Goal: Transaction & Acquisition: Purchase product/service

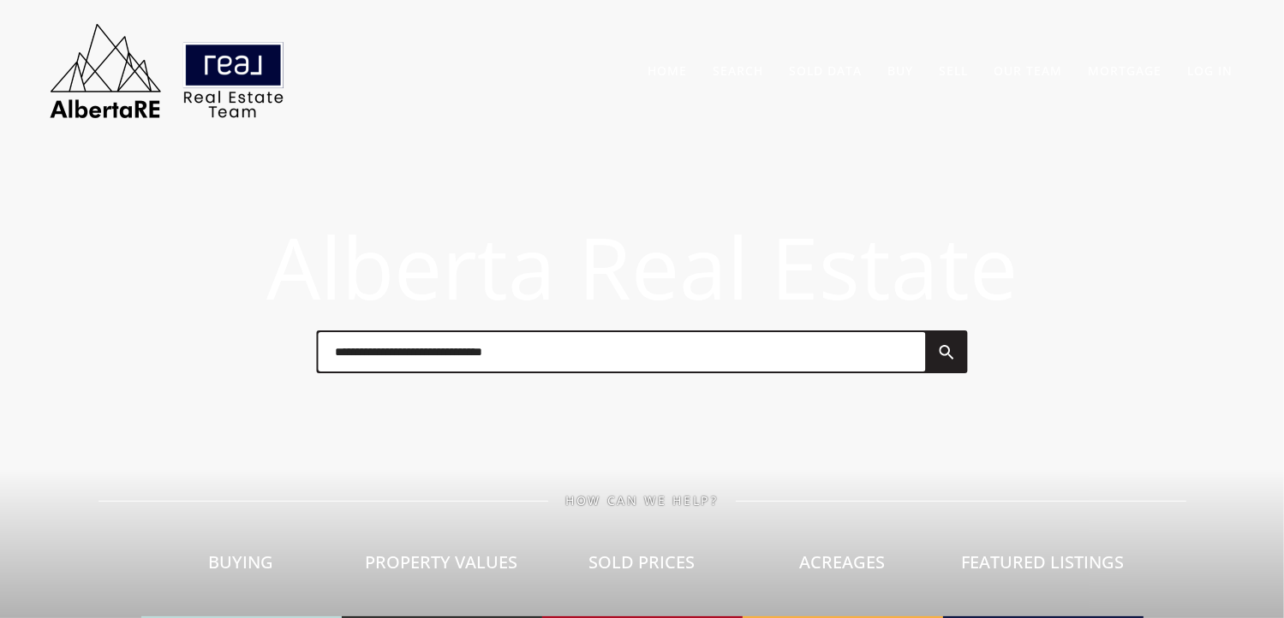
click at [569, 349] on input "text" at bounding box center [622, 351] width 607 height 39
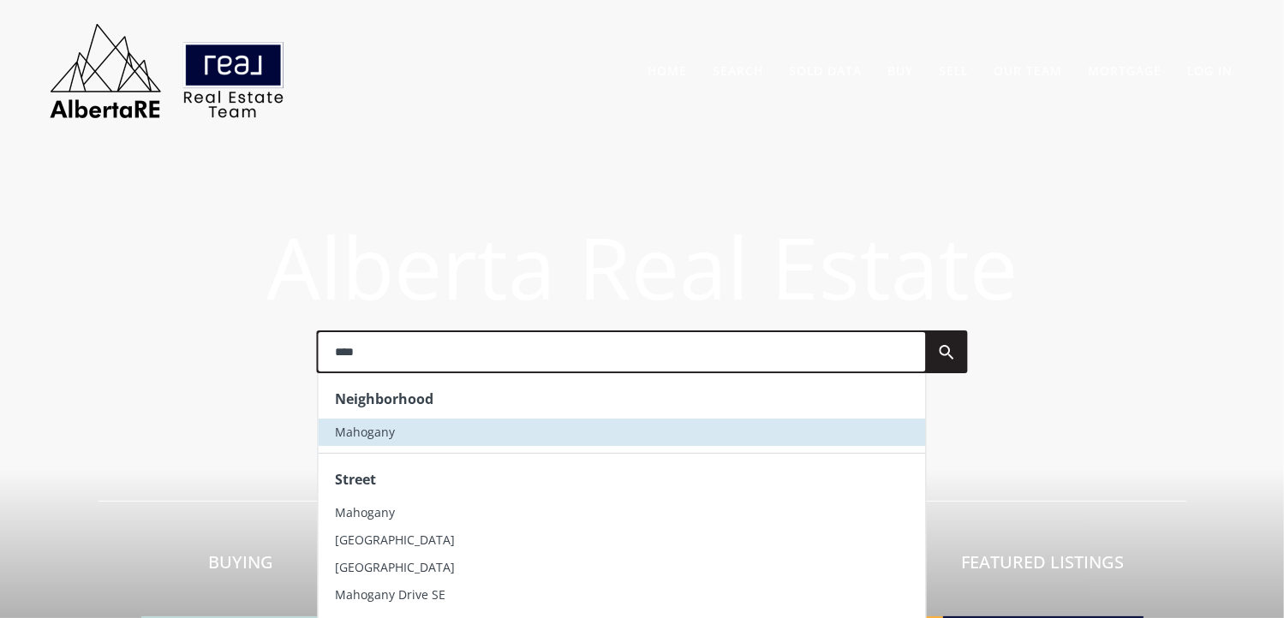
type input "****"
click at [377, 435] on span "Mahogany" at bounding box center [366, 432] width 60 height 16
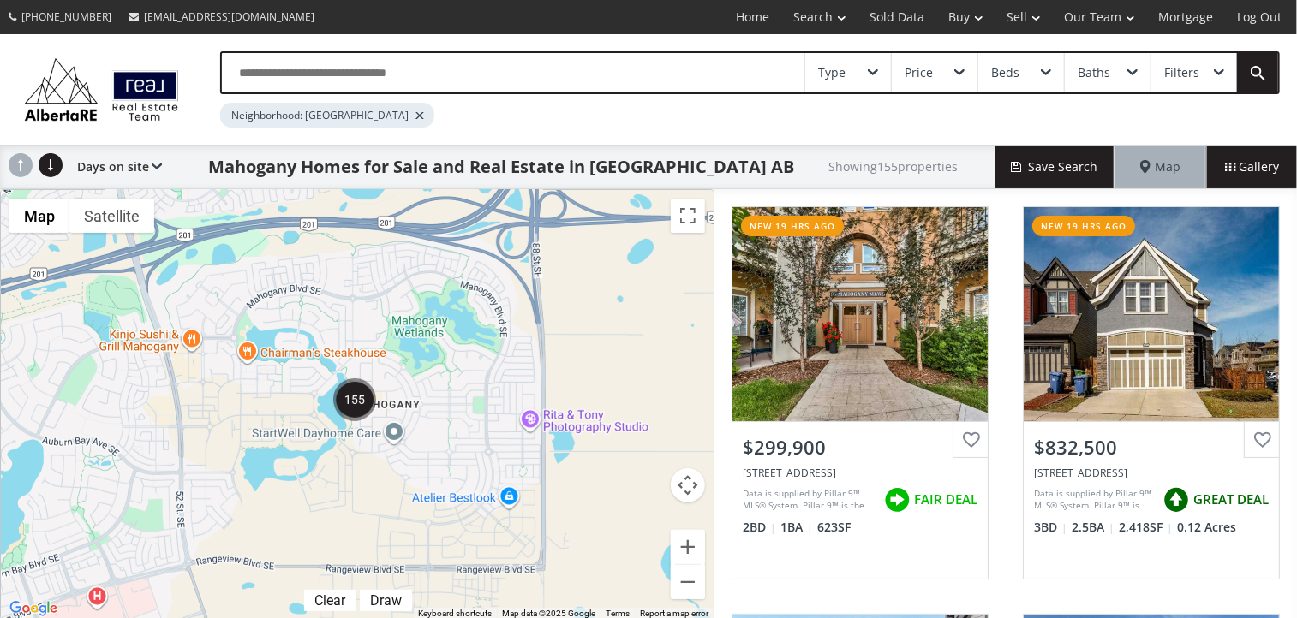
click at [1038, 75] on div "Beds" at bounding box center [1021, 72] width 86 height 39
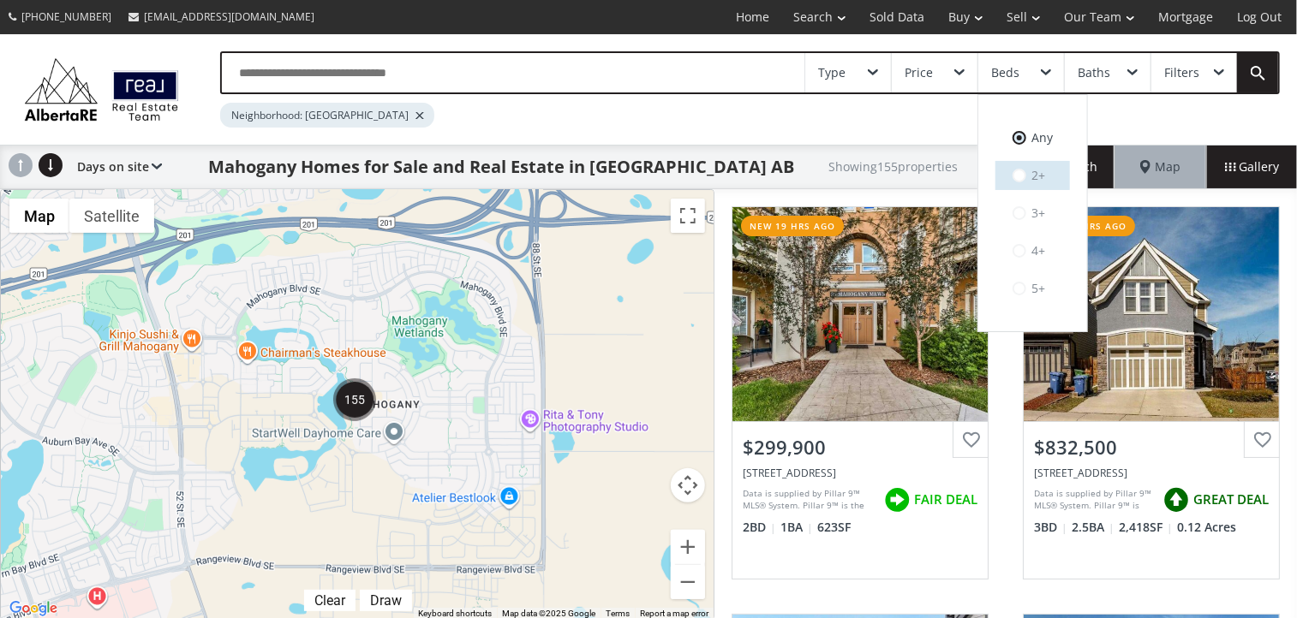
click at [1021, 173] on span at bounding box center [1019, 176] width 14 height 14
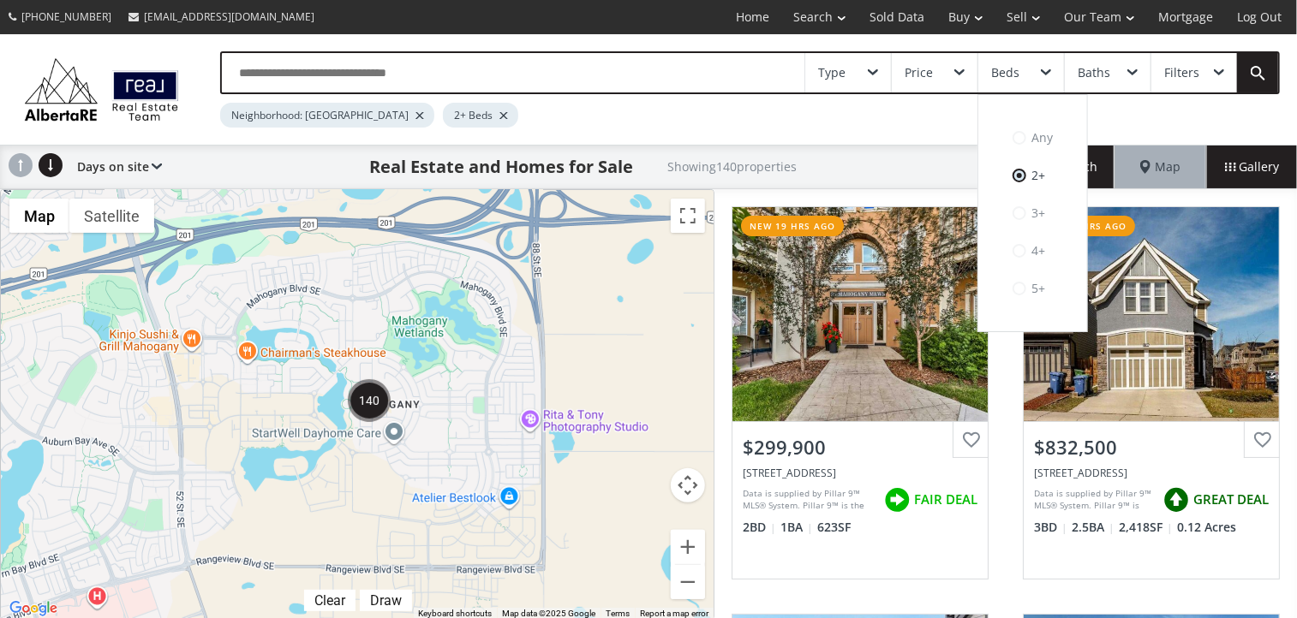
click at [1044, 69] on span at bounding box center [1045, 72] width 10 height 7
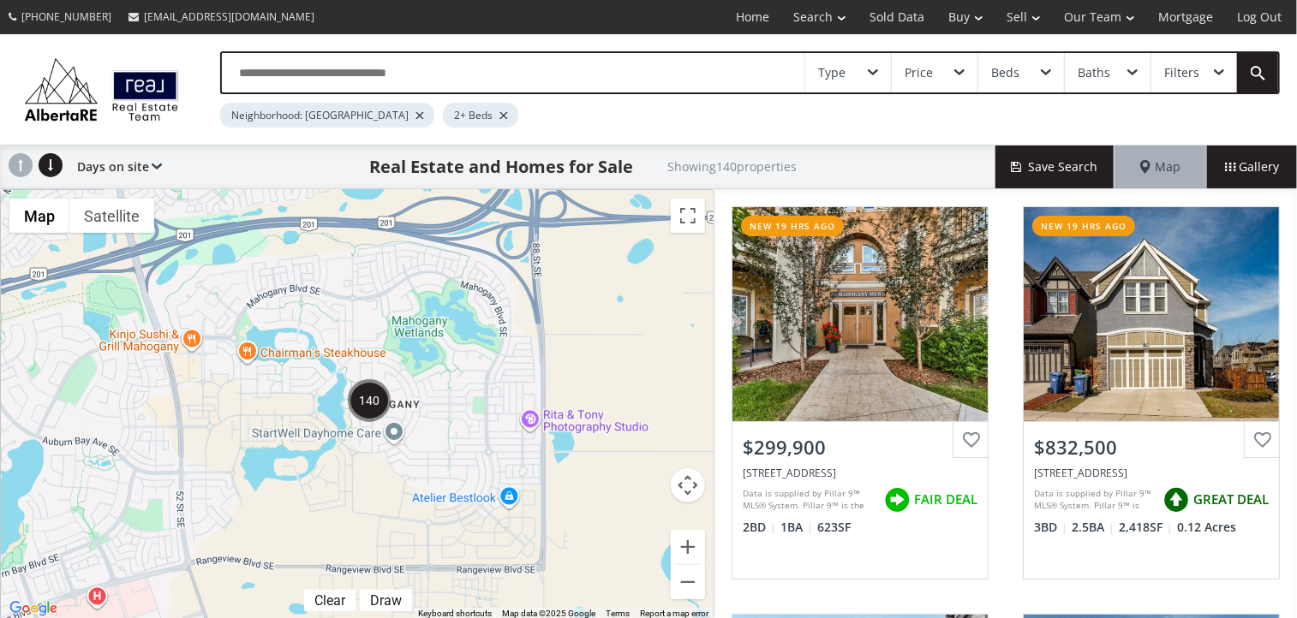
click at [1216, 69] on span at bounding box center [1218, 72] width 10 height 7
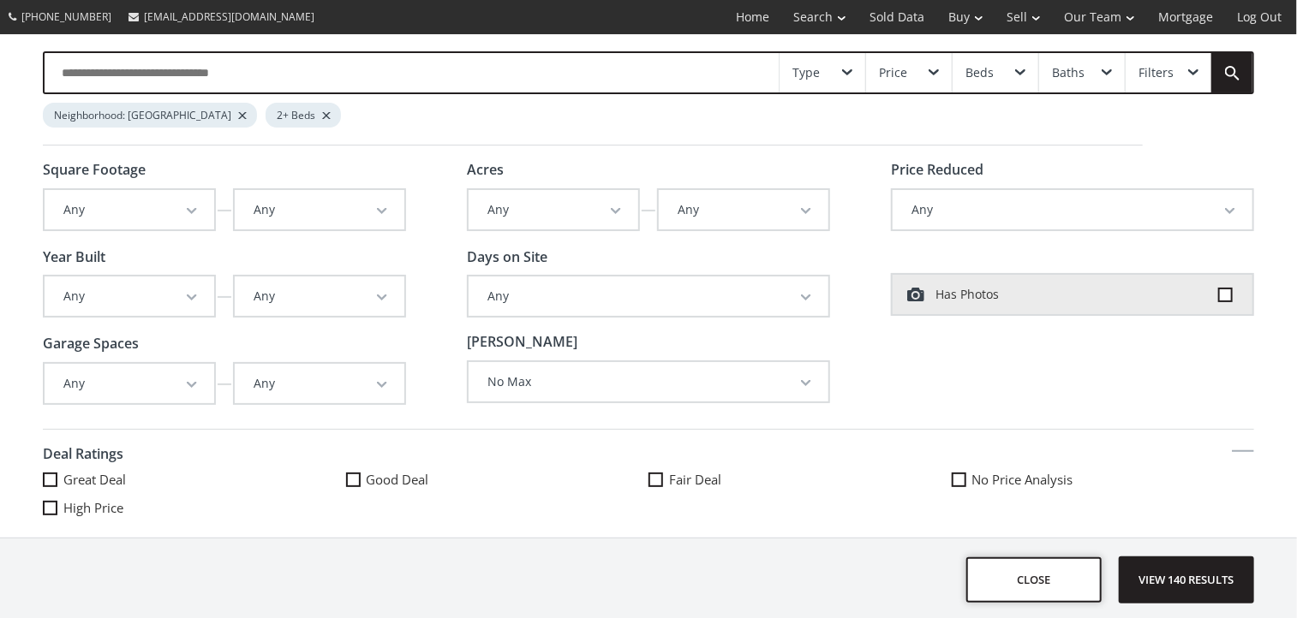
click at [1028, 587] on button "close" at bounding box center [1033, 580] width 135 height 45
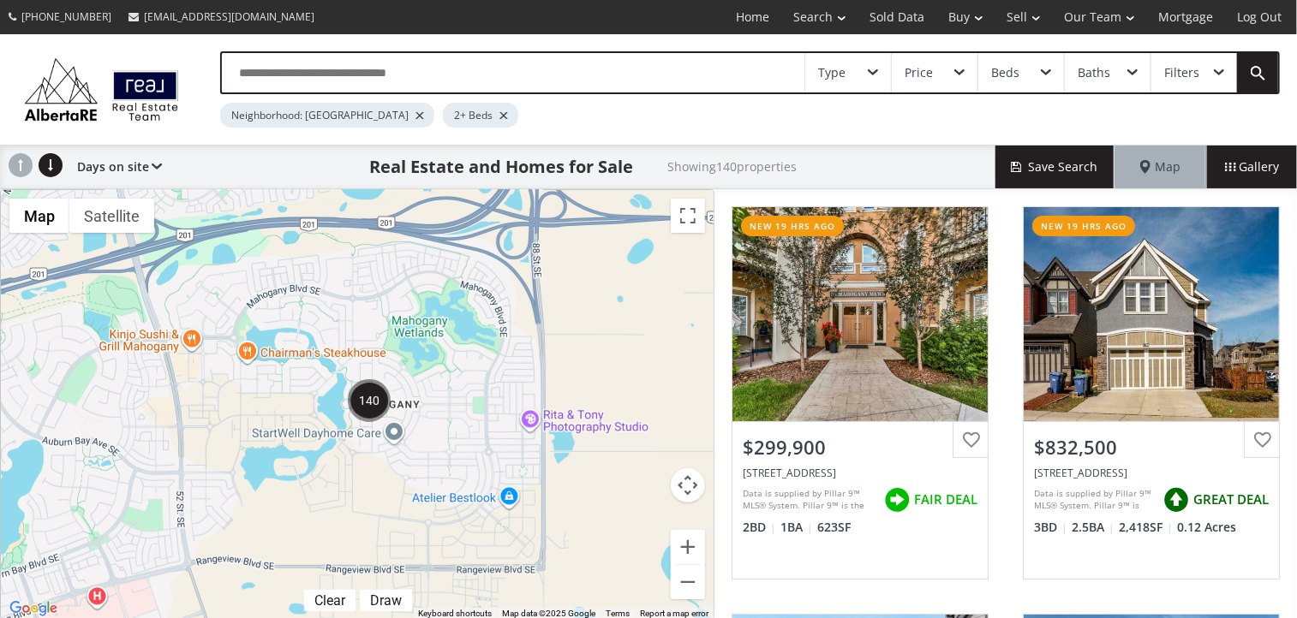
click at [1024, 73] on div "Beds" at bounding box center [1021, 72] width 86 height 39
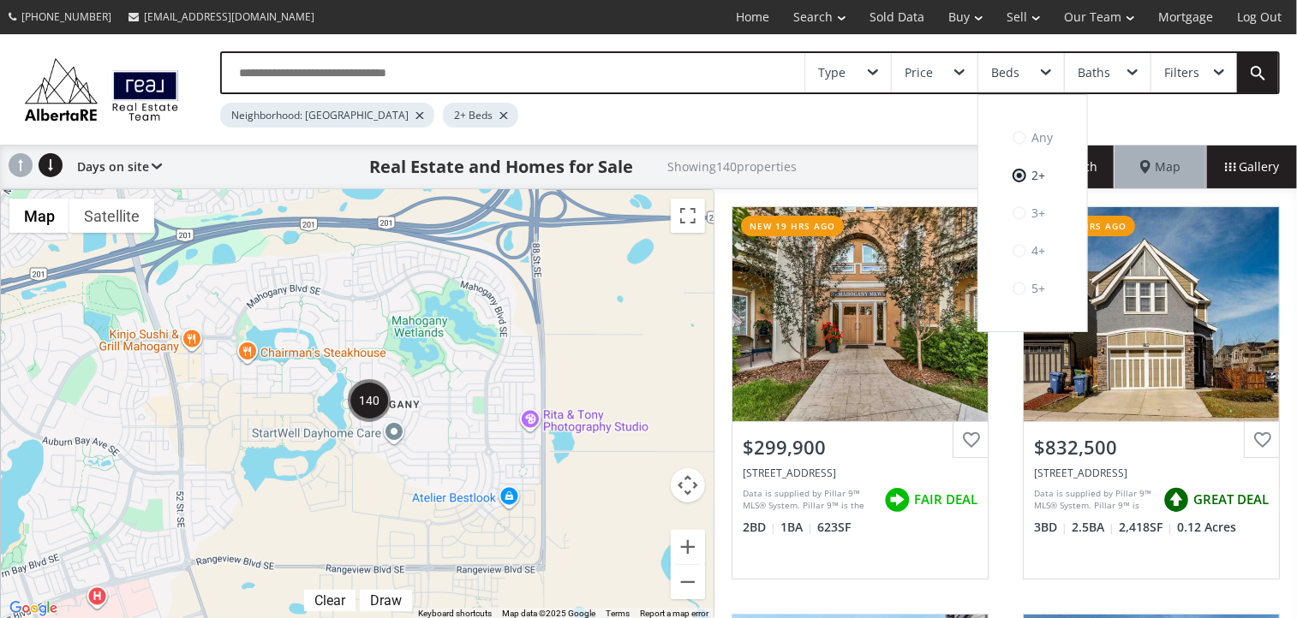
click at [1024, 73] on div "Beds" at bounding box center [1021, 72] width 86 height 39
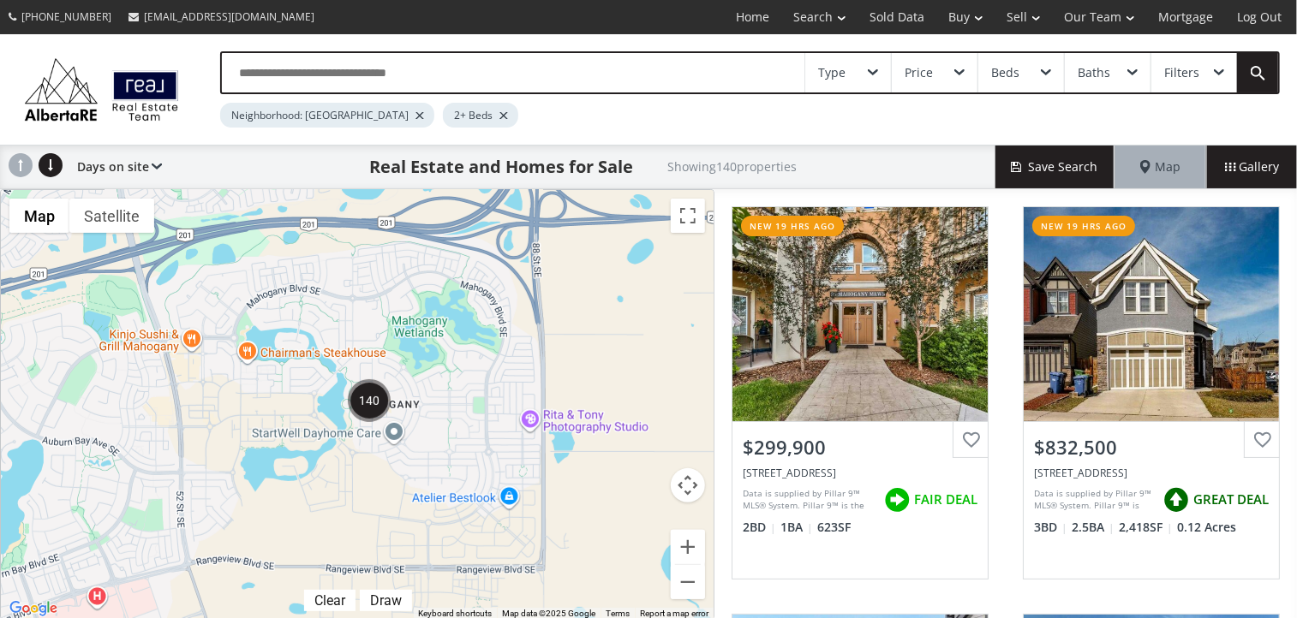
click at [873, 83] on div "Type" at bounding box center [848, 72] width 86 height 39
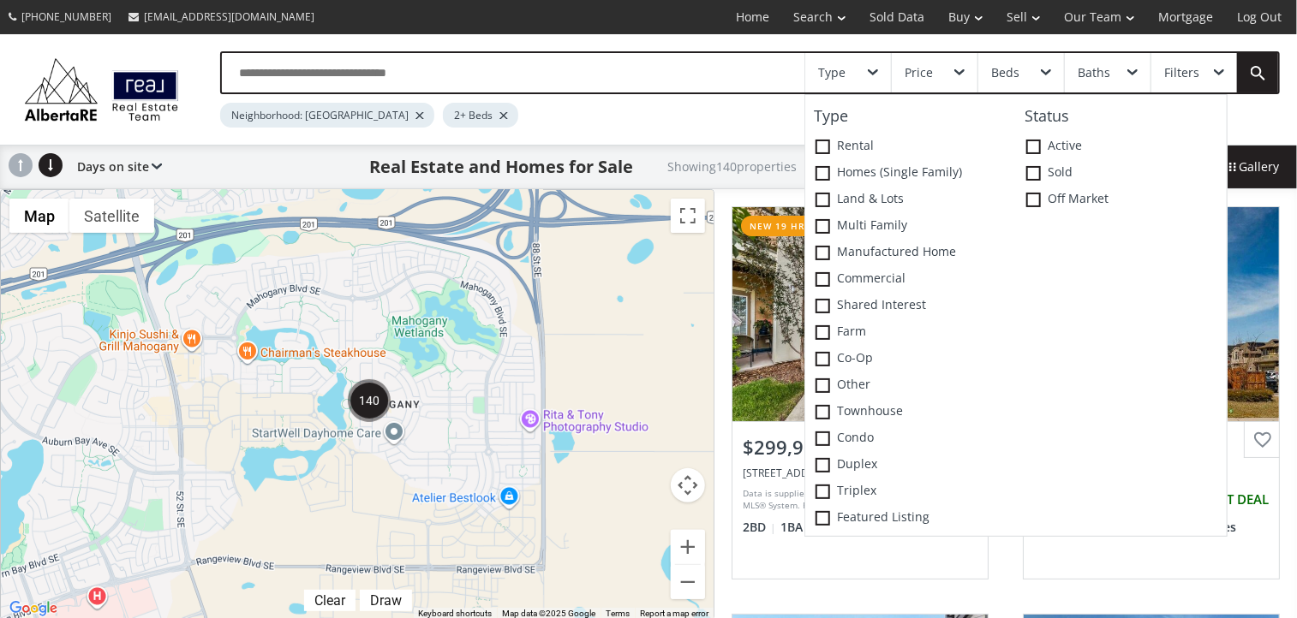
click at [878, 69] on span at bounding box center [873, 72] width 10 height 7
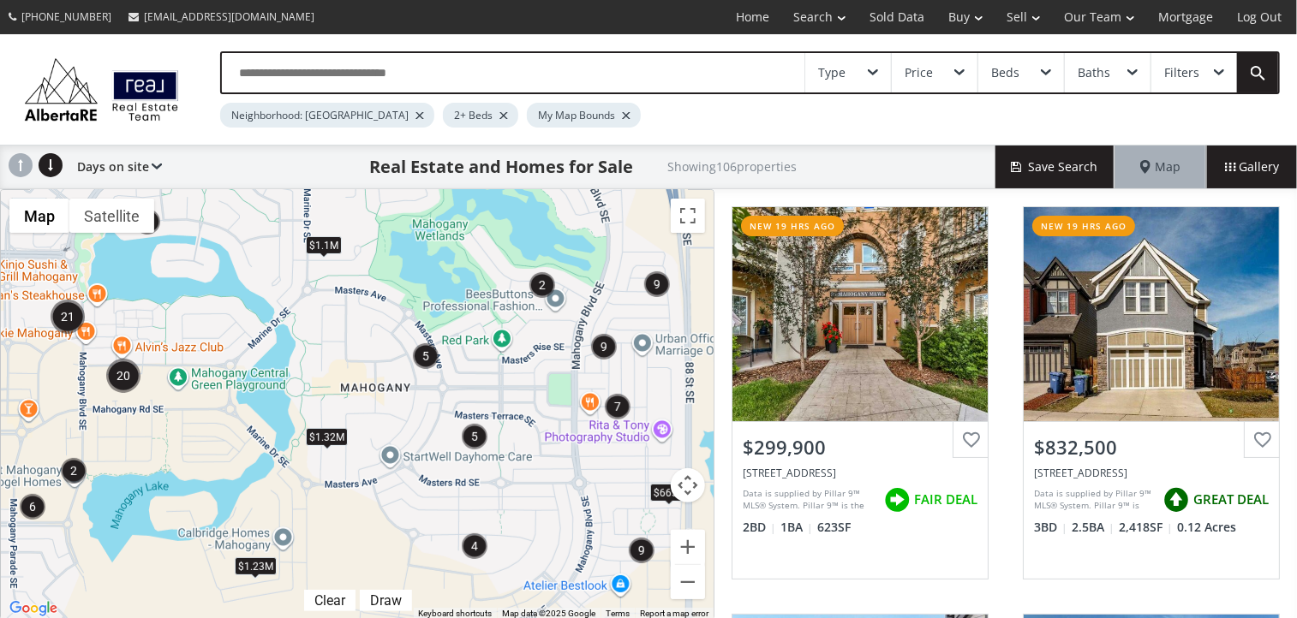
click at [162, 160] on div "Real Estate and Homes for Sale Showing 106 properties" at bounding box center [578, 167] width 833 height 43
click at [499, 114] on div at bounding box center [503, 115] width 9 height 7
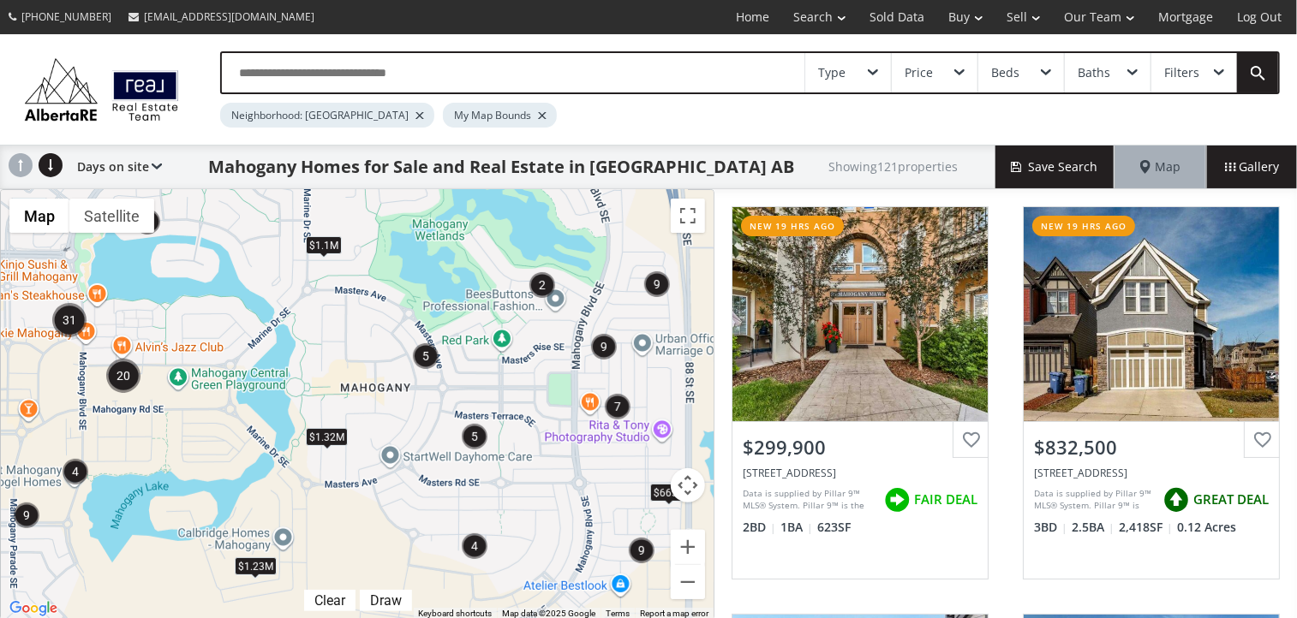
click at [153, 164] on span at bounding box center [157, 167] width 10 height 7
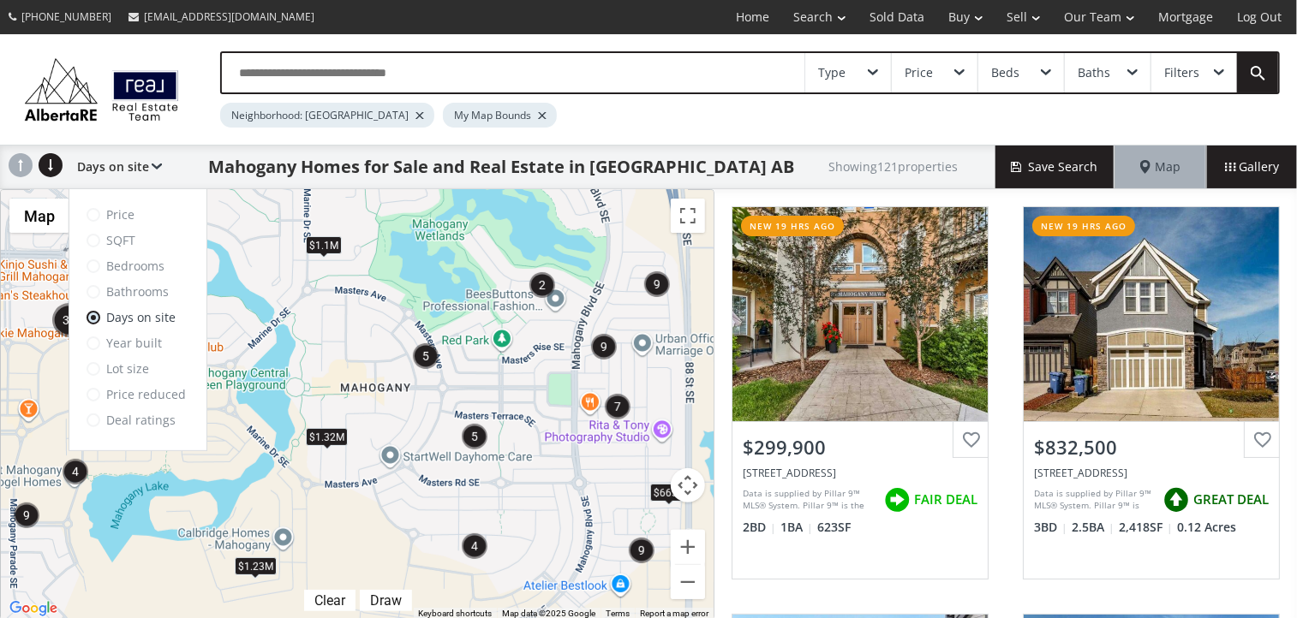
click at [116, 211] on label "Price" at bounding box center [137, 214] width 103 height 17
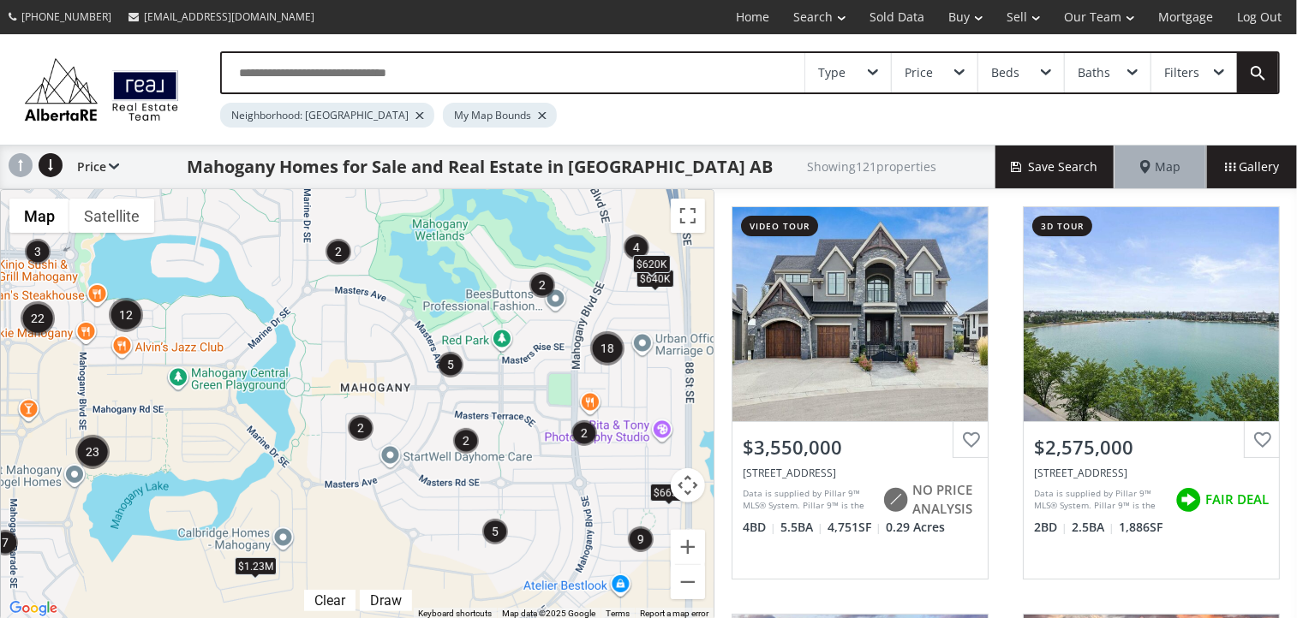
click at [24, 165] on use at bounding box center [21, 165] width 24 height 24
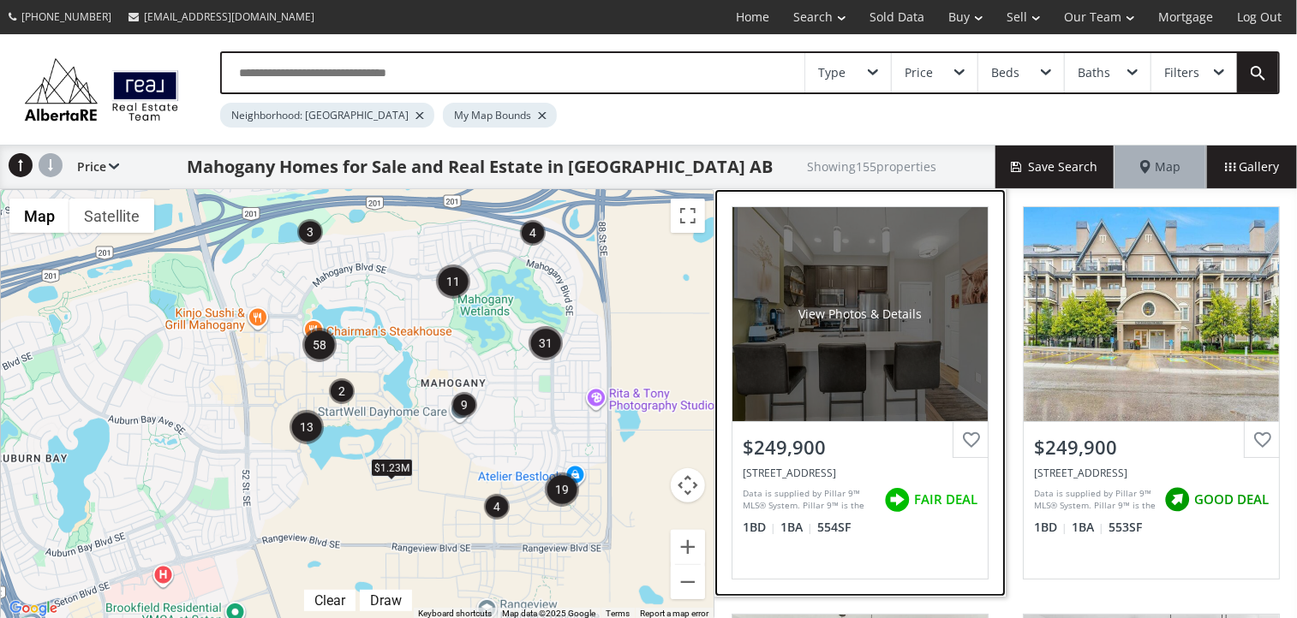
click at [856, 331] on div "View Photos & Details" at bounding box center [859, 314] width 255 height 214
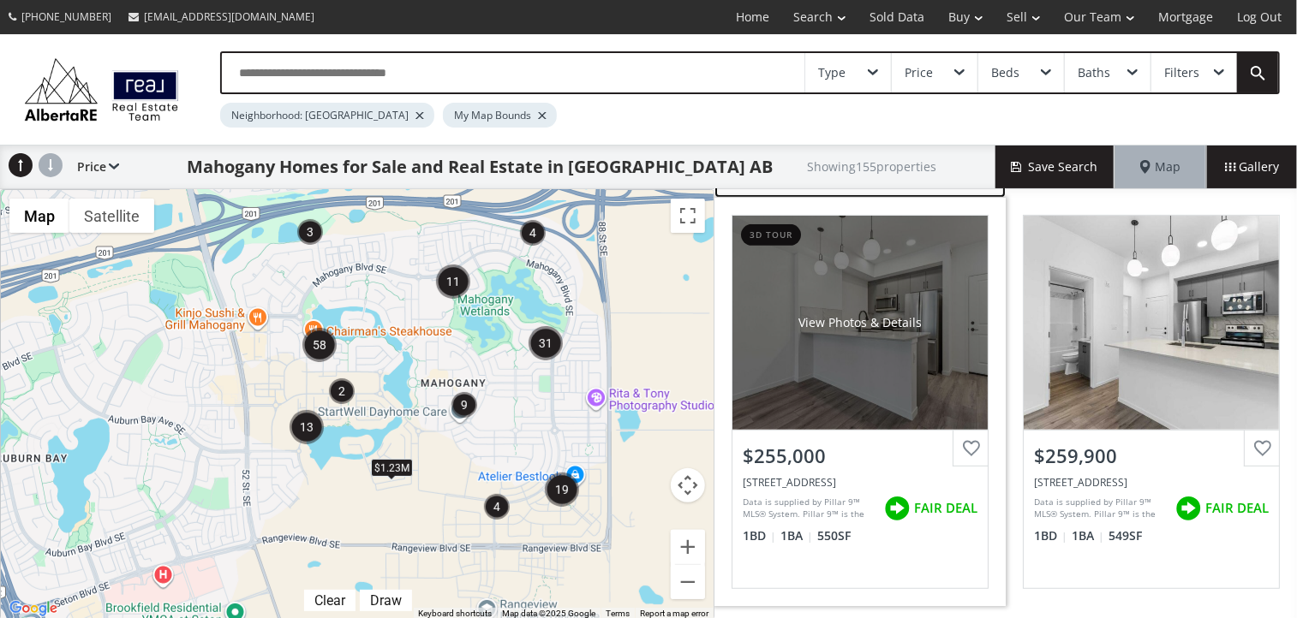
scroll to position [428, 0]
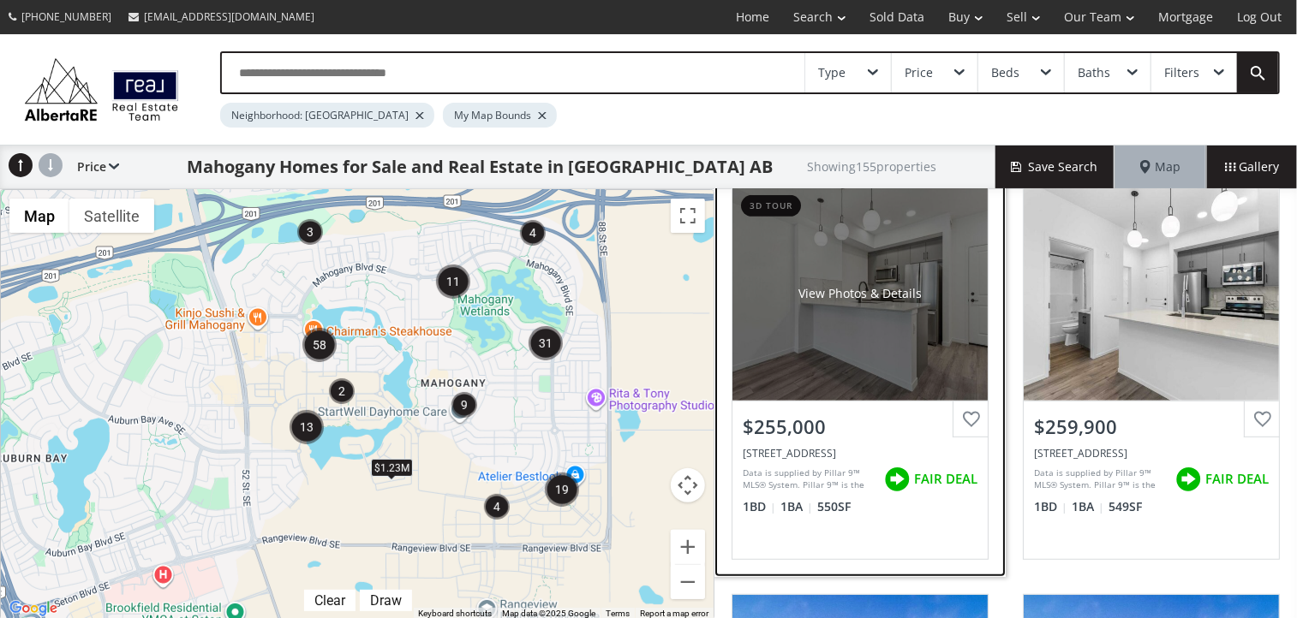
click at [834, 296] on div "View Photos & Details" at bounding box center [859, 293] width 123 height 17
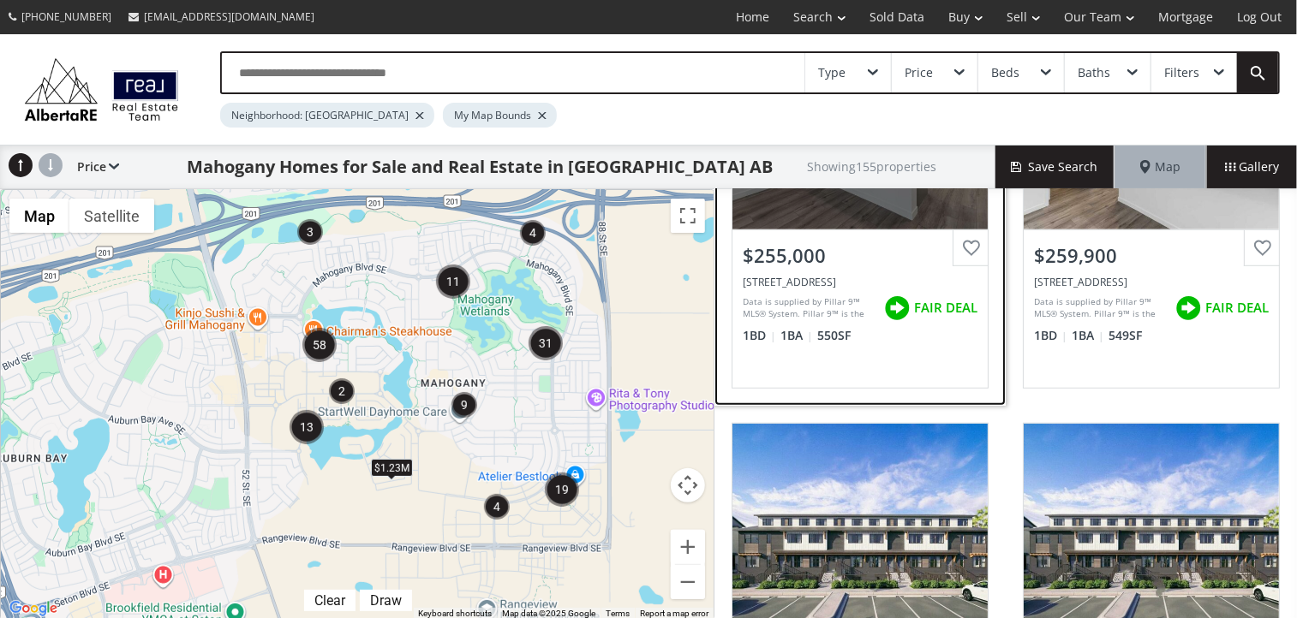
scroll to position [771, 0]
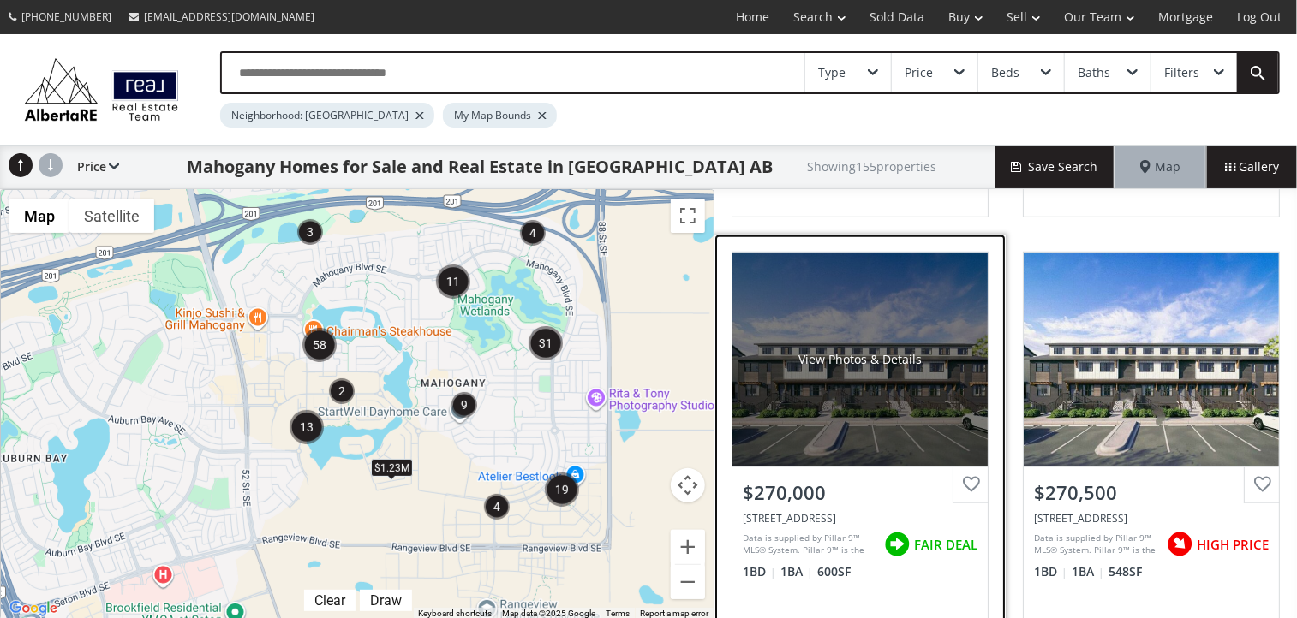
click at [870, 387] on div "View Photos & Details" at bounding box center [859, 360] width 255 height 214
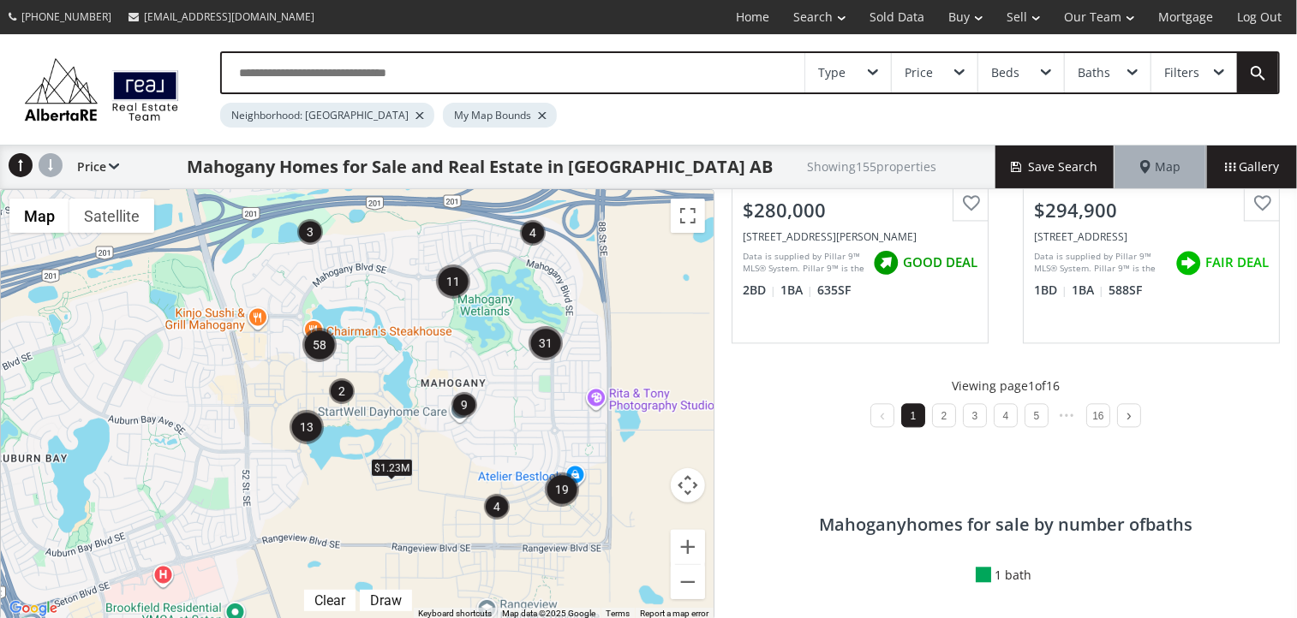
scroll to position [1884, 0]
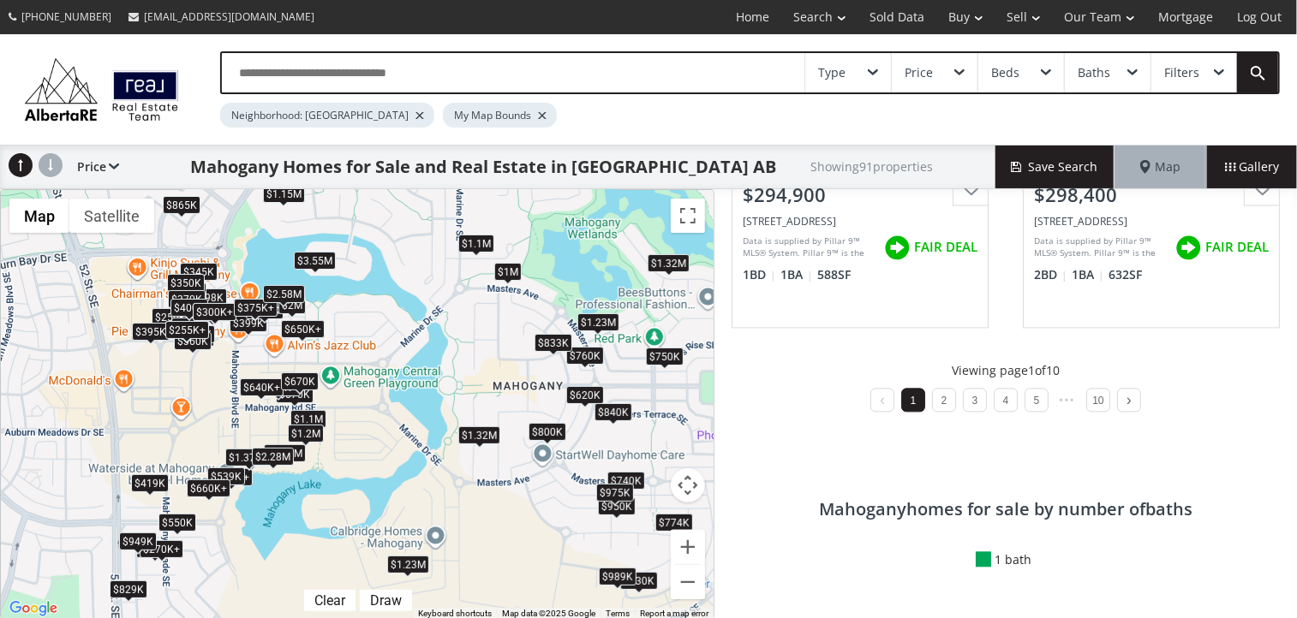
click at [330, 260] on div "$3.55M" at bounding box center [315, 261] width 42 height 18
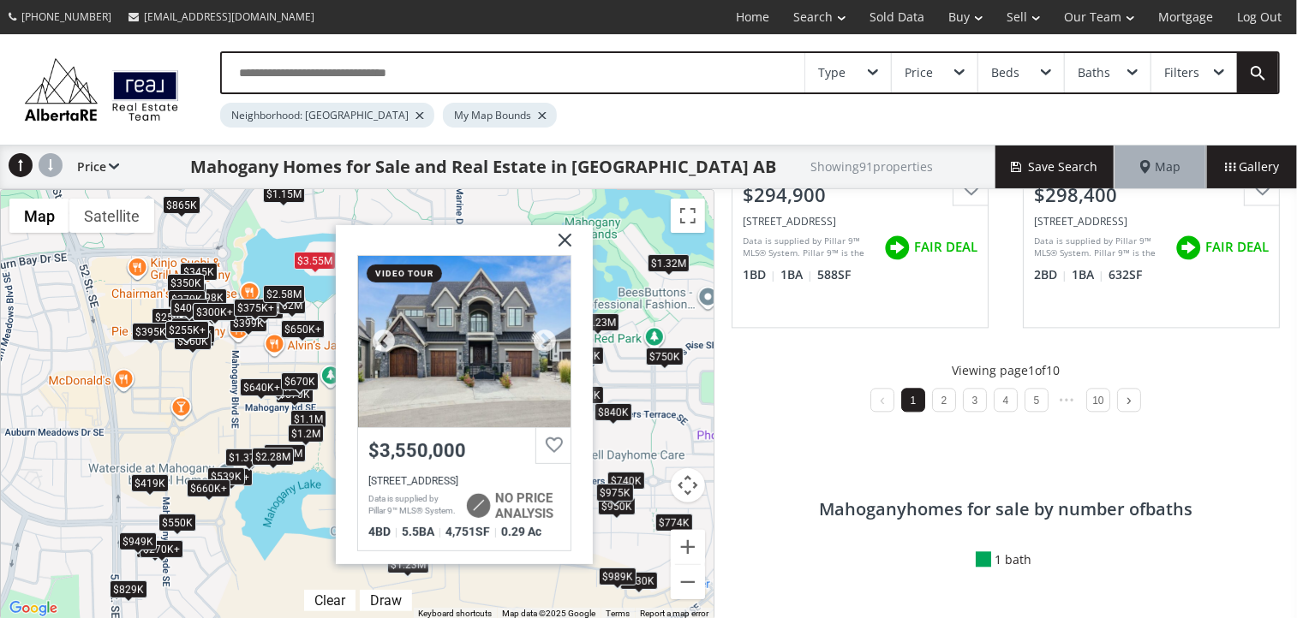
click at [480, 327] on div at bounding box center [464, 341] width 212 height 171
click at [565, 230] on img at bounding box center [558, 246] width 43 height 43
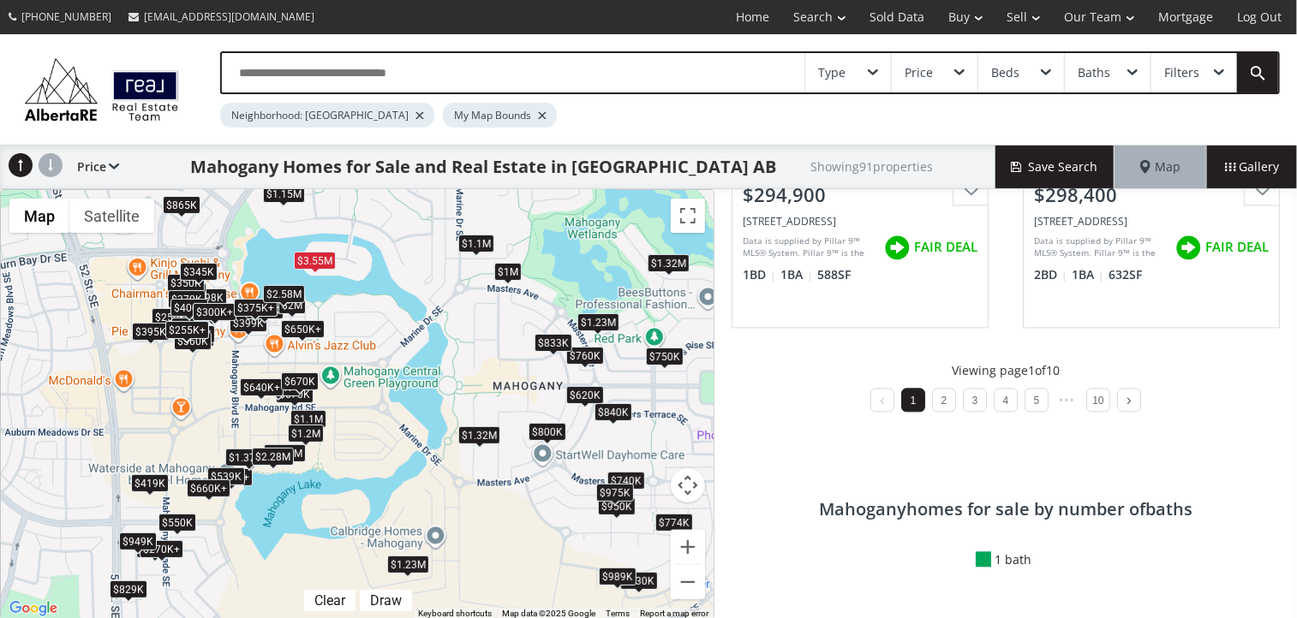
click at [216, 271] on div "$345K" at bounding box center [199, 272] width 38 height 18
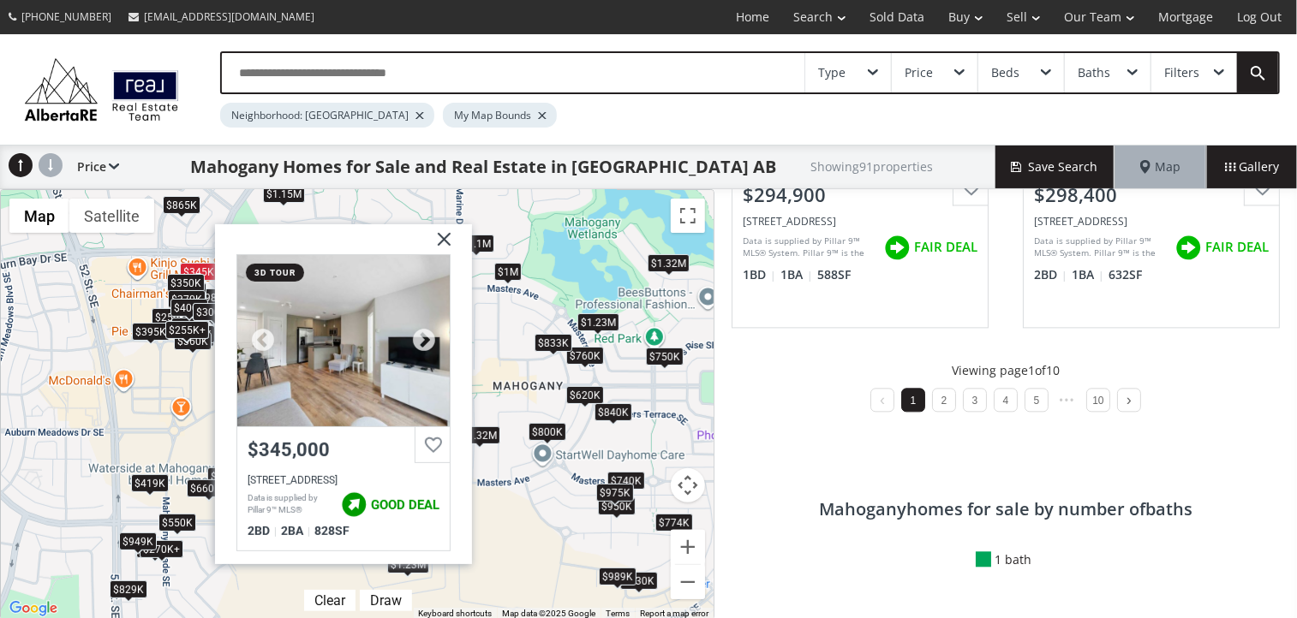
click at [334, 301] on div at bounding box center [343, 340] width 212 height 171
click at [449, 230] on img at bounding box center [437, 245] width 43 height 43
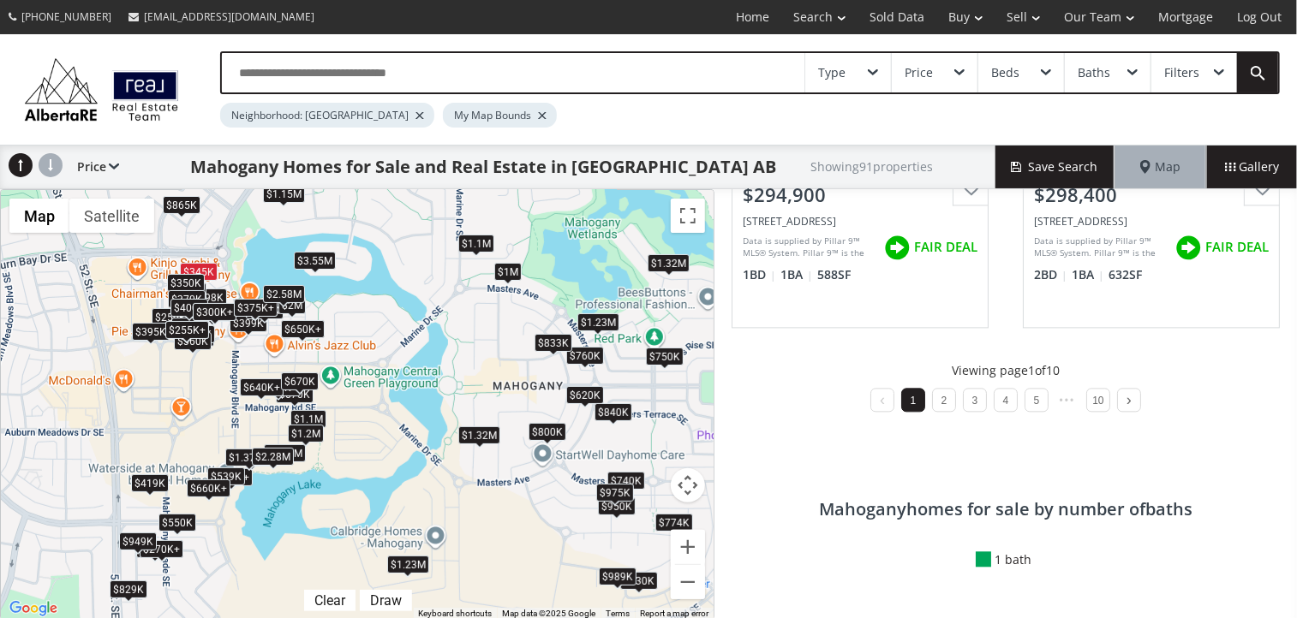
click at [291, 287] on div "$2.58M" at bounding box center [284, 294] width 42 height 18
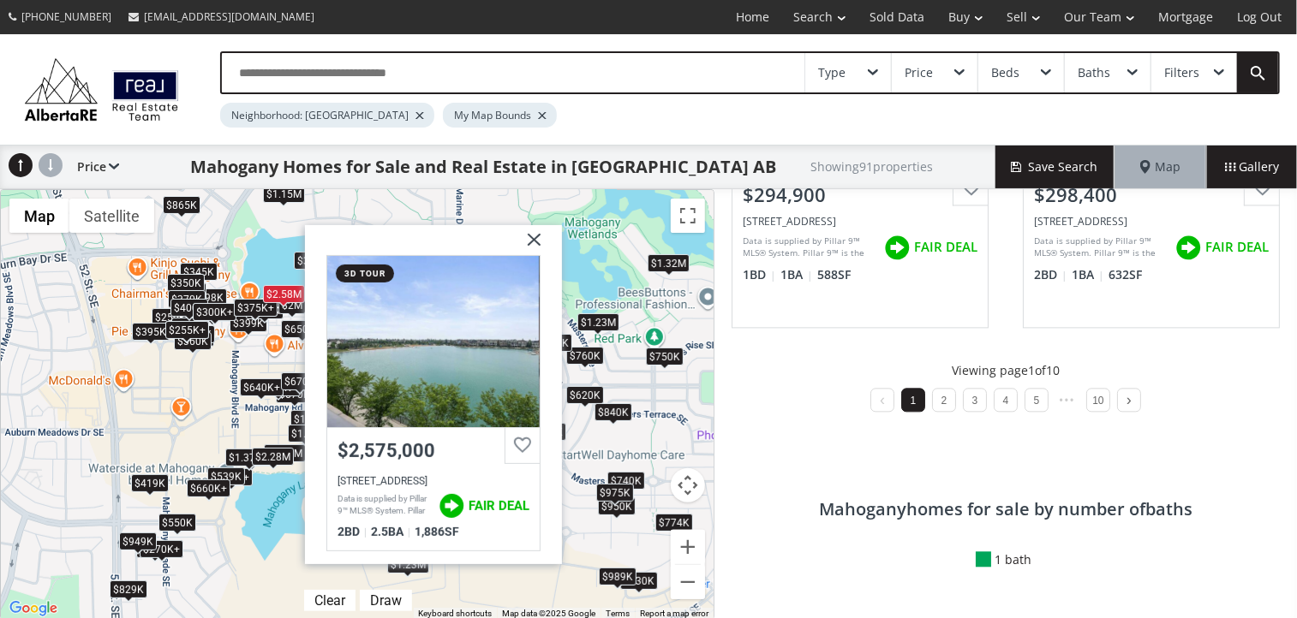
click at [534, 233] on img at bounding box center [527, 246] width 43 height 43
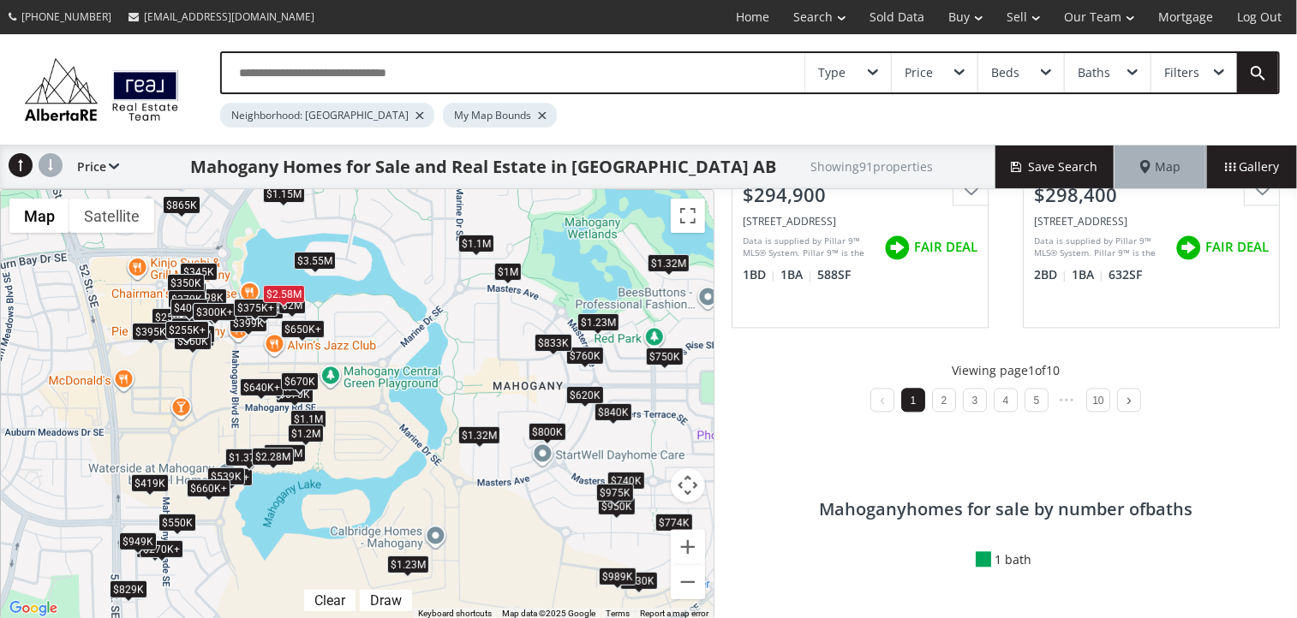
click at [271, 453] on div "$2.28M" at bounding box center [273, 457] width 42 height 18
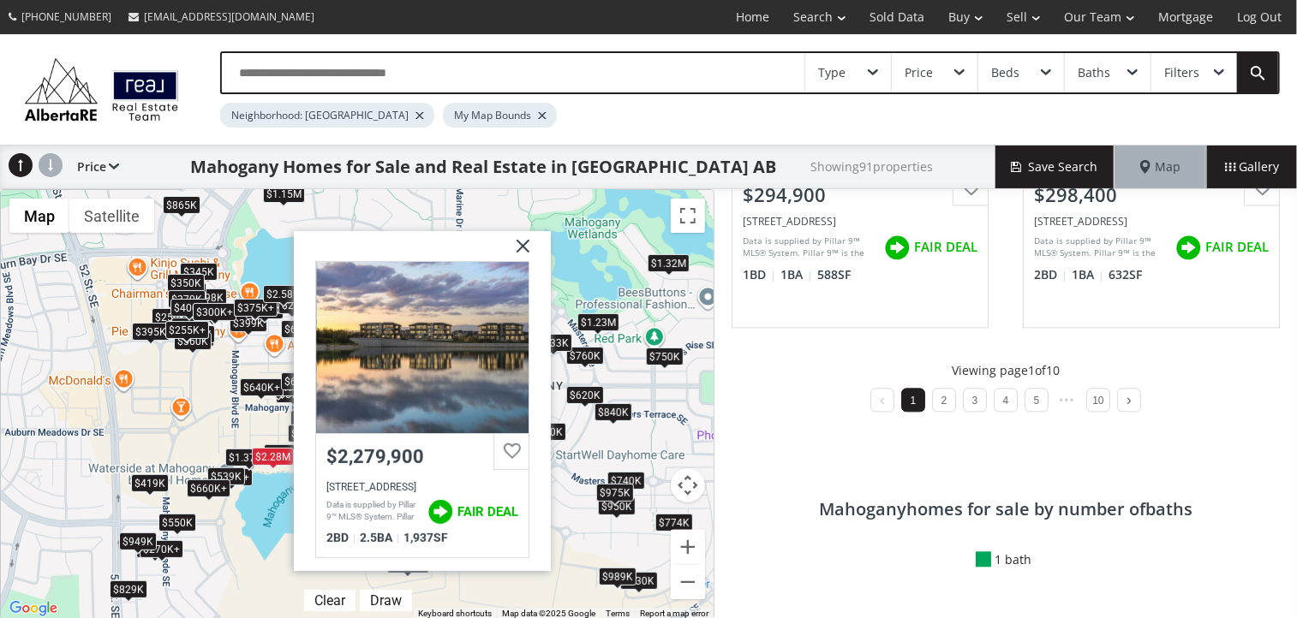
click at [212, 489] on div "$660K+" at bounding box center [209, 489] width 44 height 18
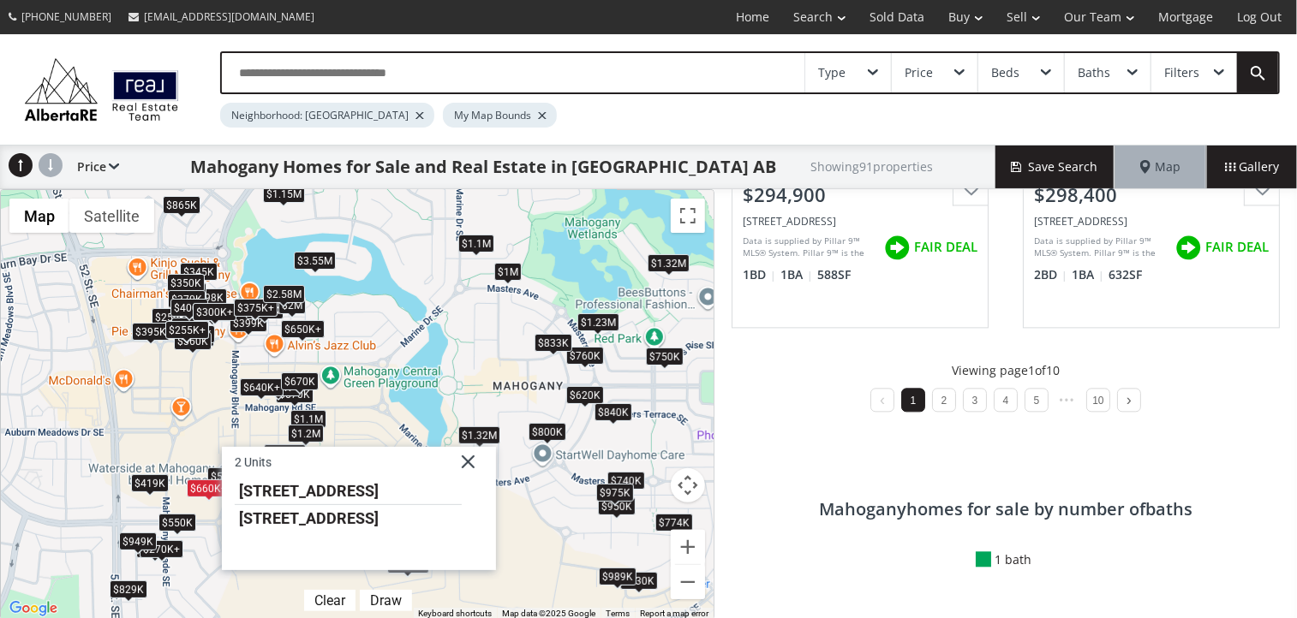
click at [474, 436] on div "$1.32M" at bounding box center [479, 435] width 42 height 18
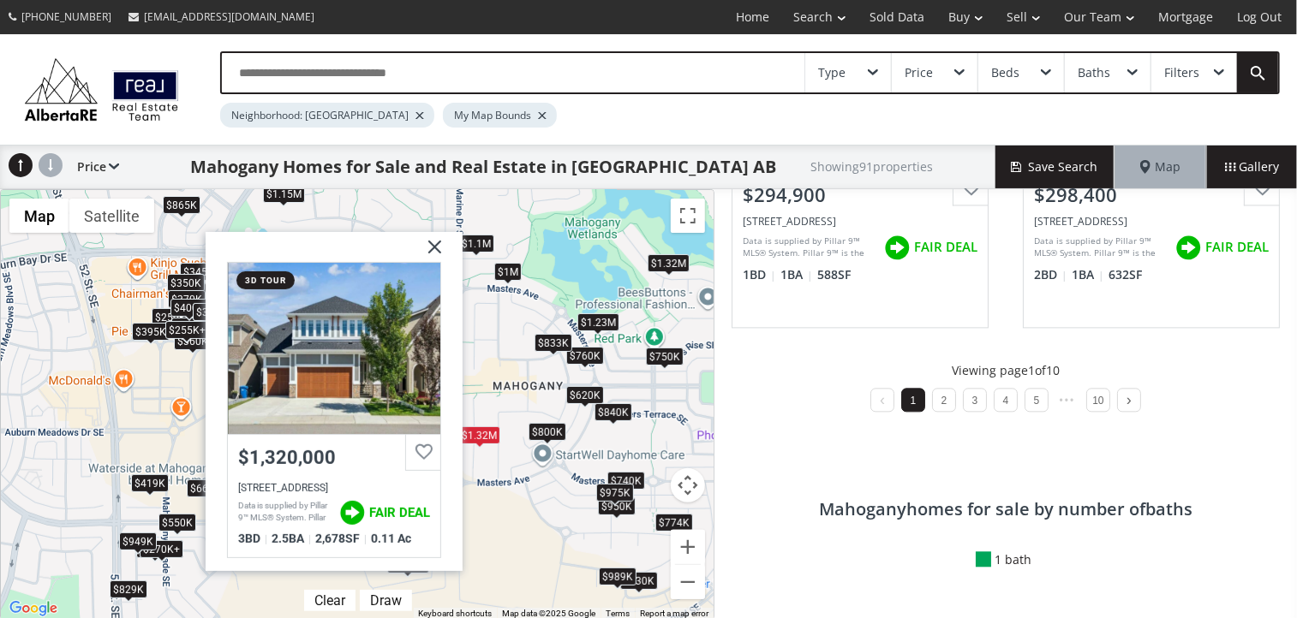
click at [432, 243] on img at bounding box center [428, 253] width 43 height 43
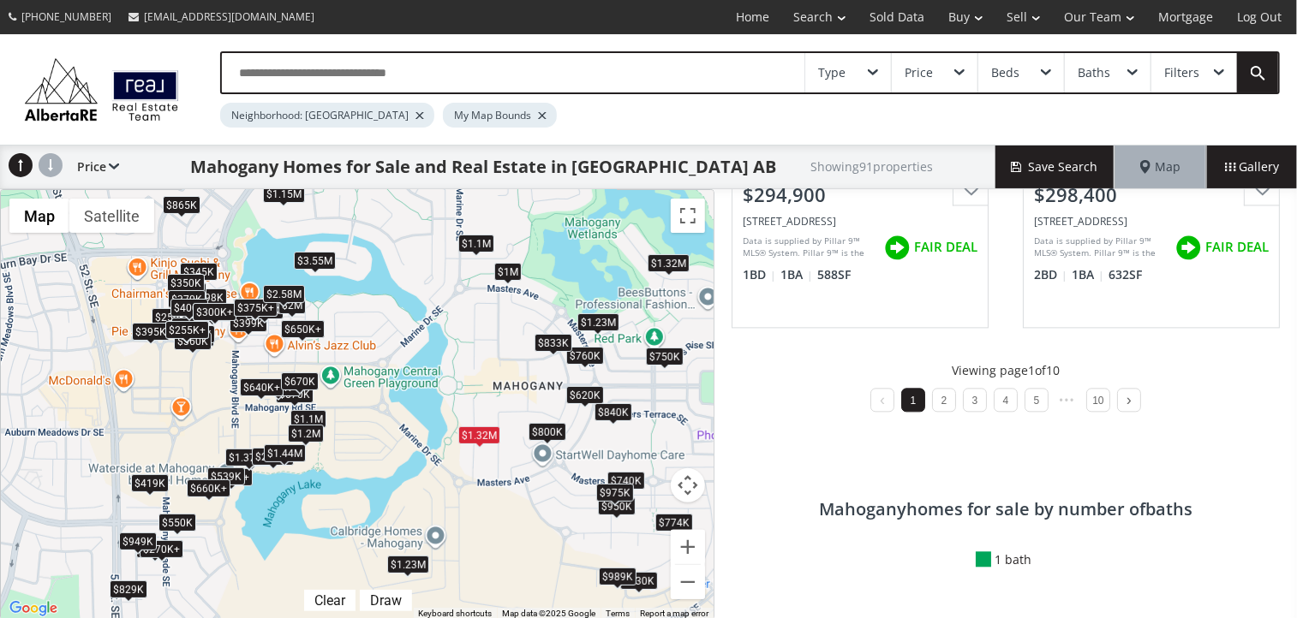
click at [301, 456] on div "$1.44M" at bounding box center [285, 453] width 42 height 18
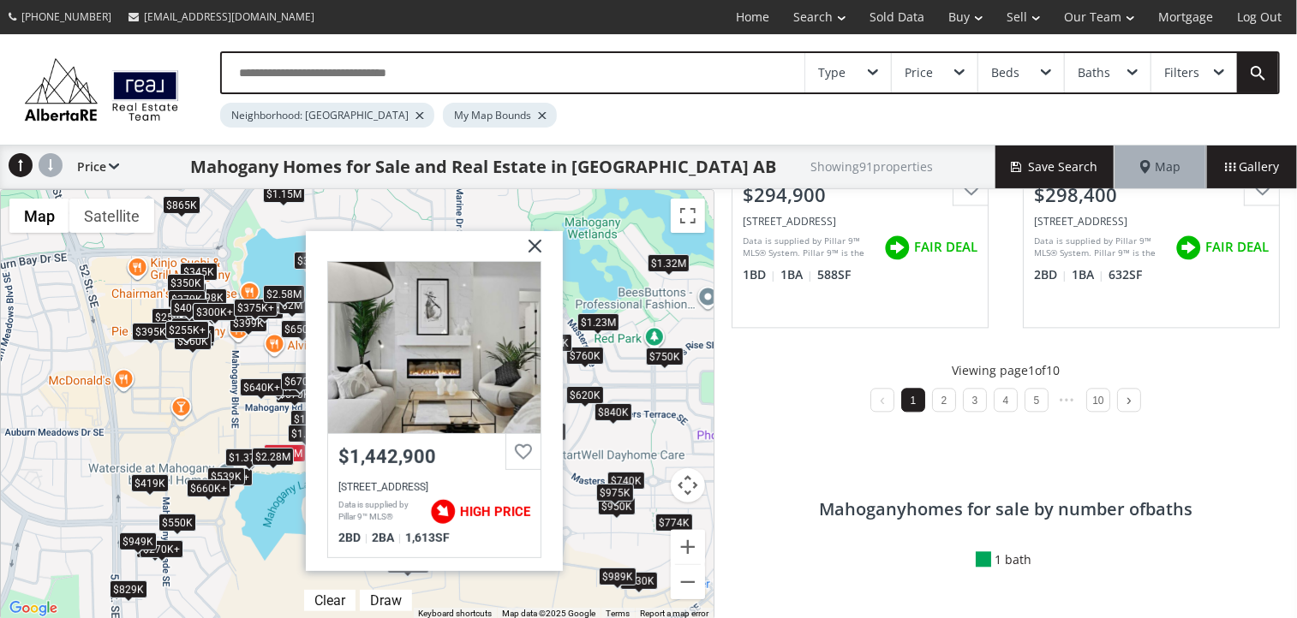
click at [273, 460] on div "$2.28M" at bounding box center [273, 457] width 42 height 18
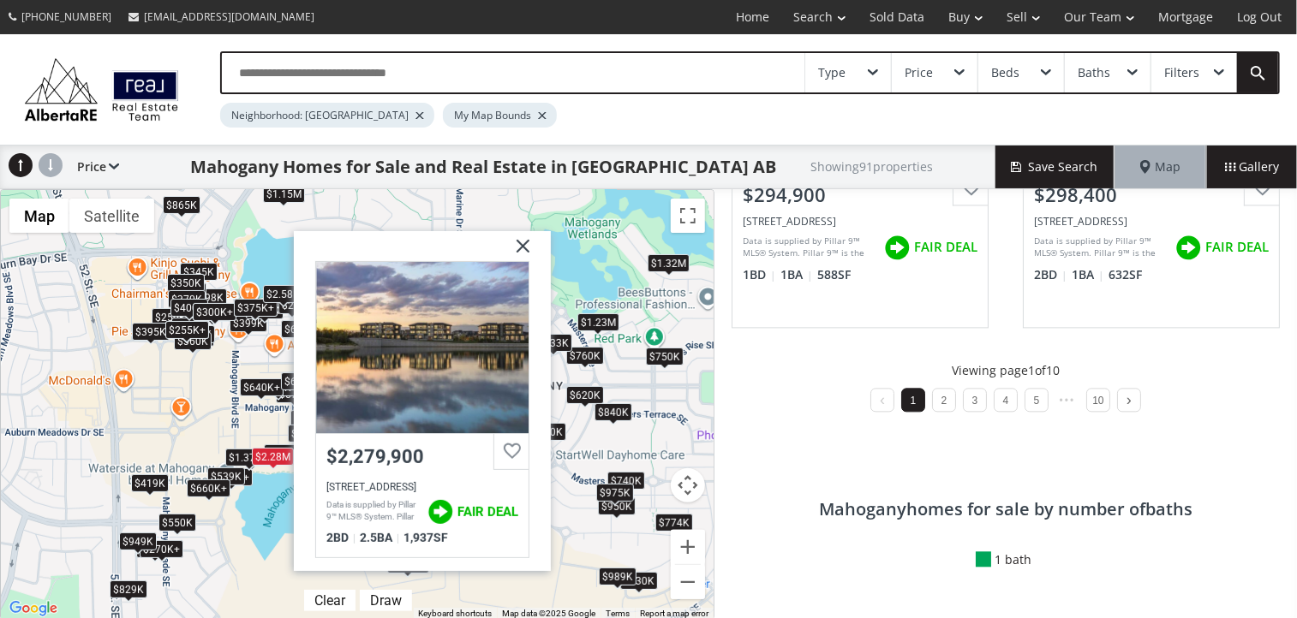
click at [522, 237] on img at bounding box center [516, 252] width 43 height 43
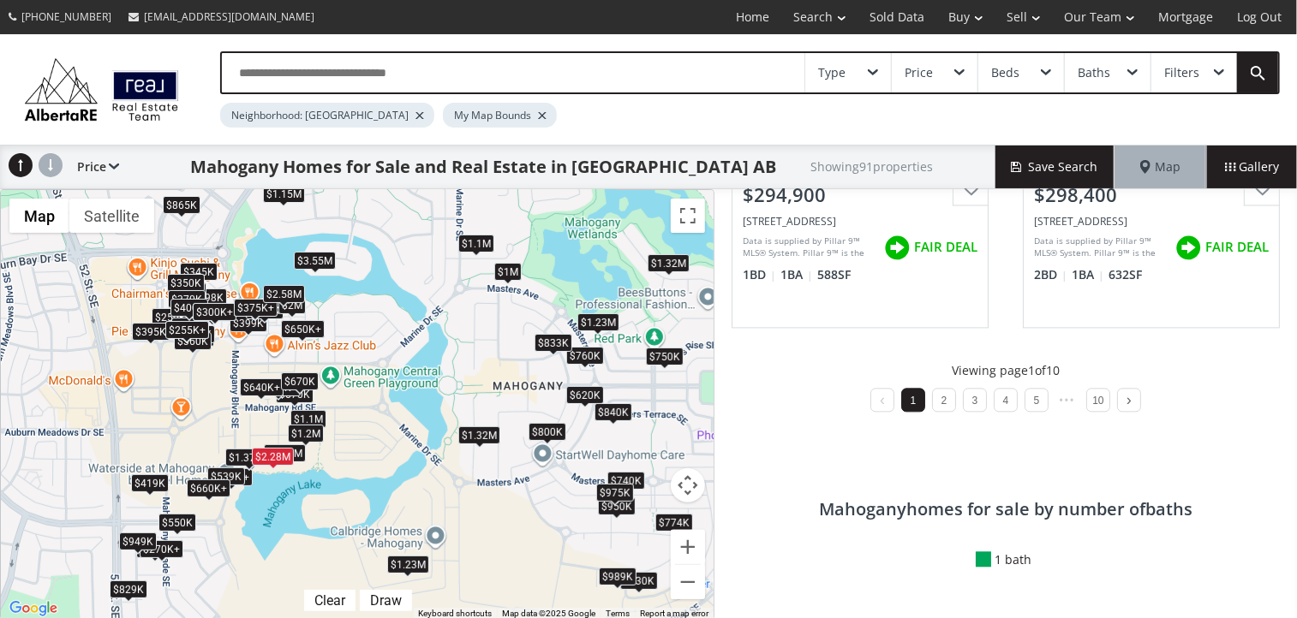
click at [281, 202] on span at bounding box center [283, 205] width 7 height 7
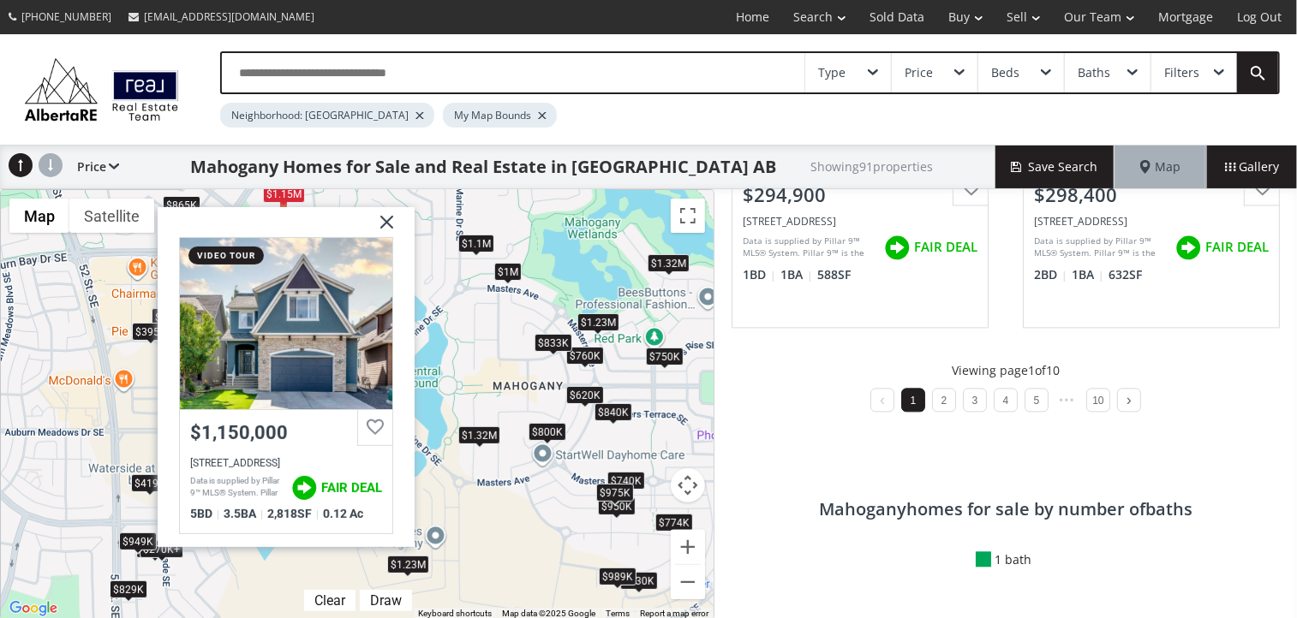
click at [390, 221] on img at bounding box center [380, 228] width 43 height 43
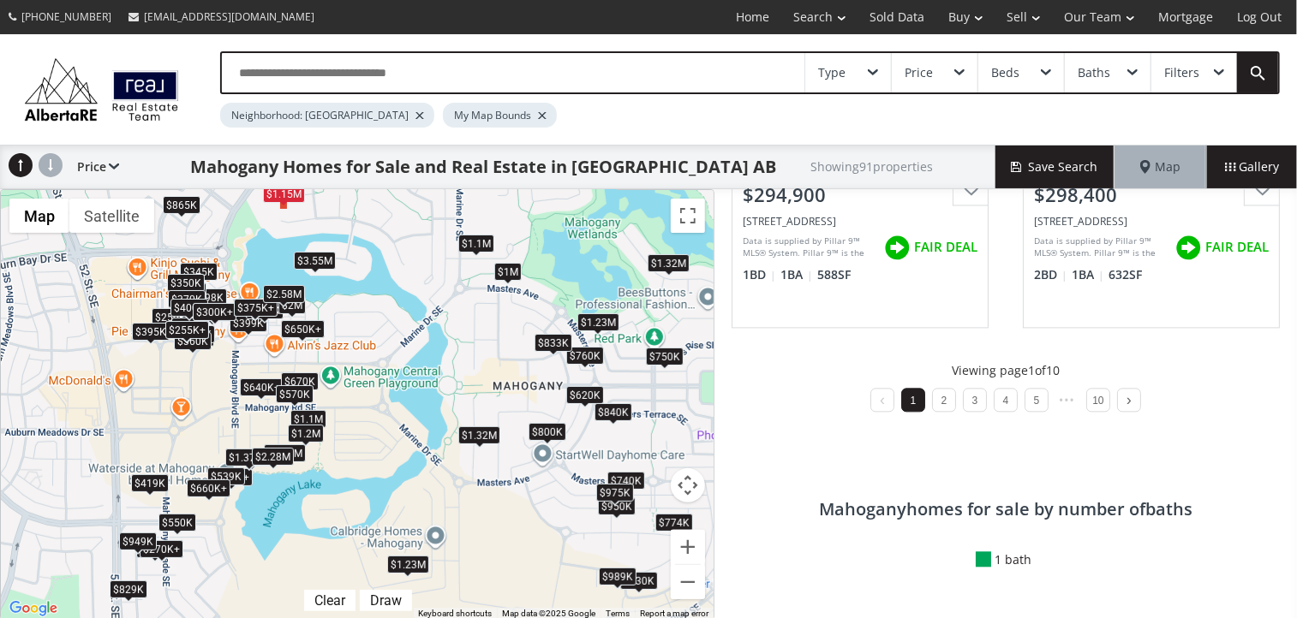
click at [304, 394] on div "$570K" at bounding box center [295, 394] width 38 height 18
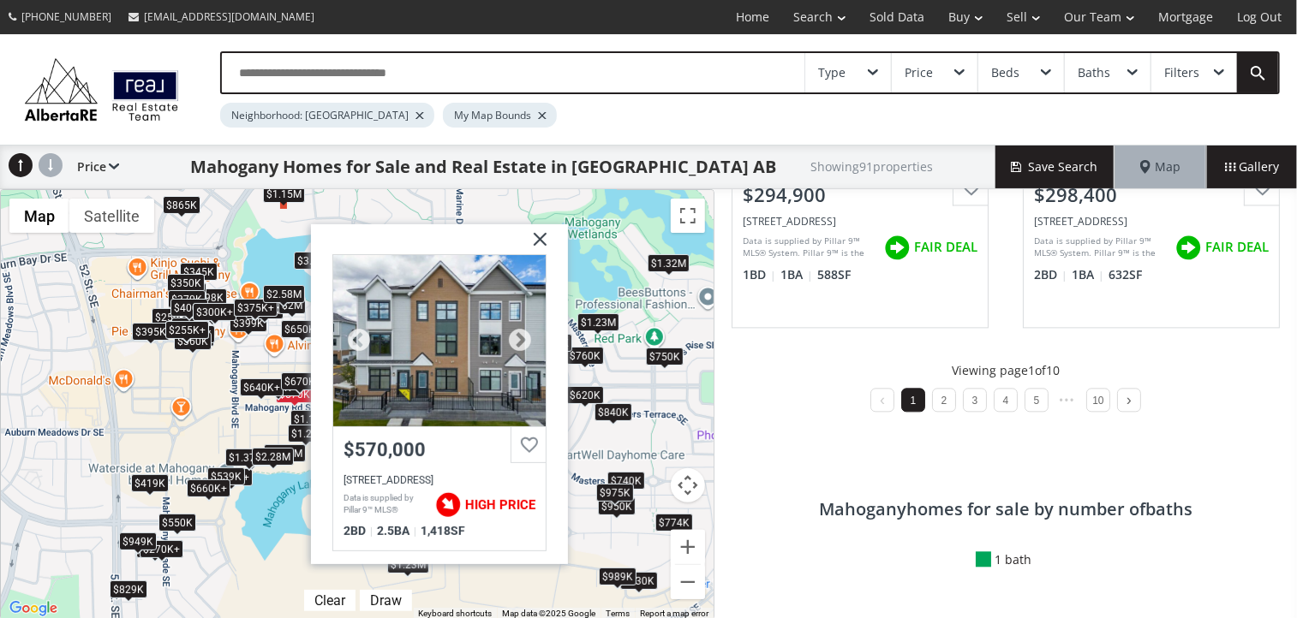
click at [426, 330] on div at bounding box center [439, 340] width 212 height 171
click at [547, 244] on img at bounding box center [533, 245] width 43 height 43
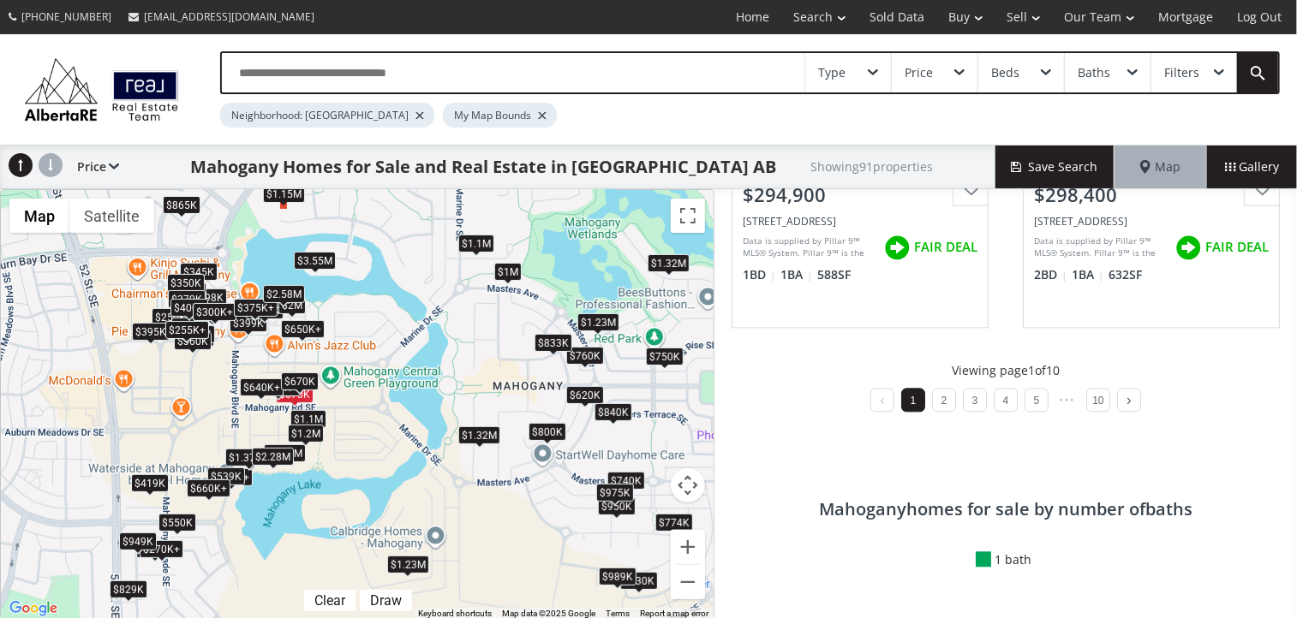
click at [274, 200] on div "$1.15M" at bounding box center [284, 194] width 42 height 18
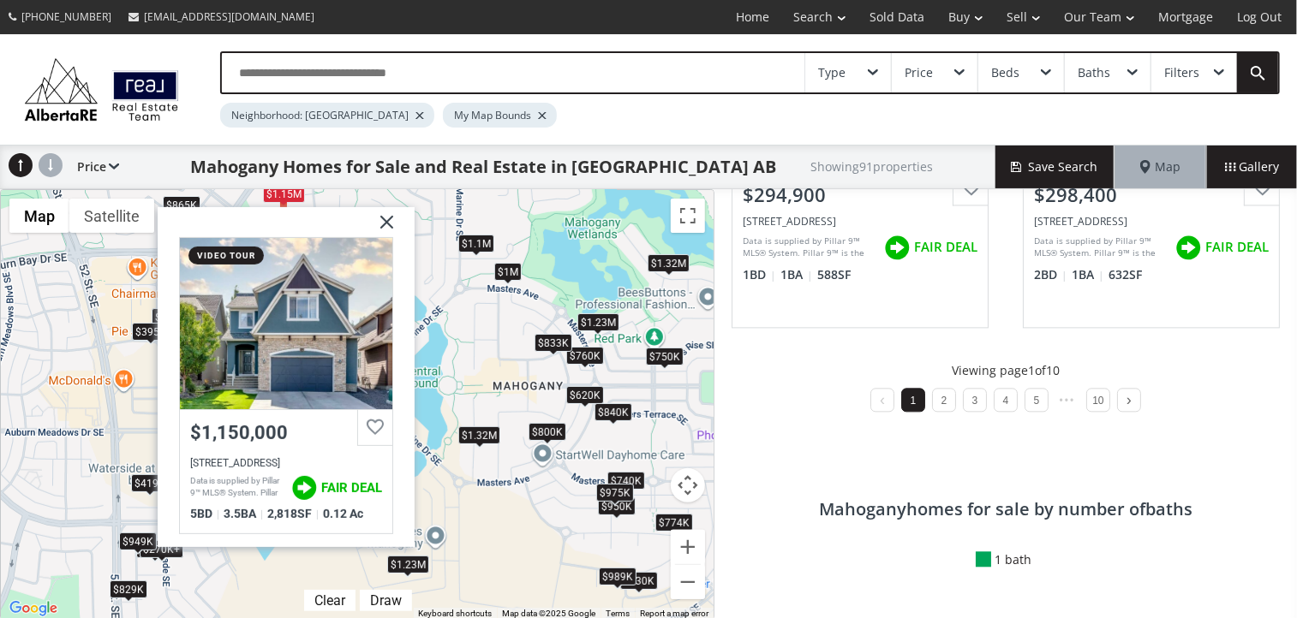
click at [389, 217] on img at bounding box center [380, 228] width 43 height 43
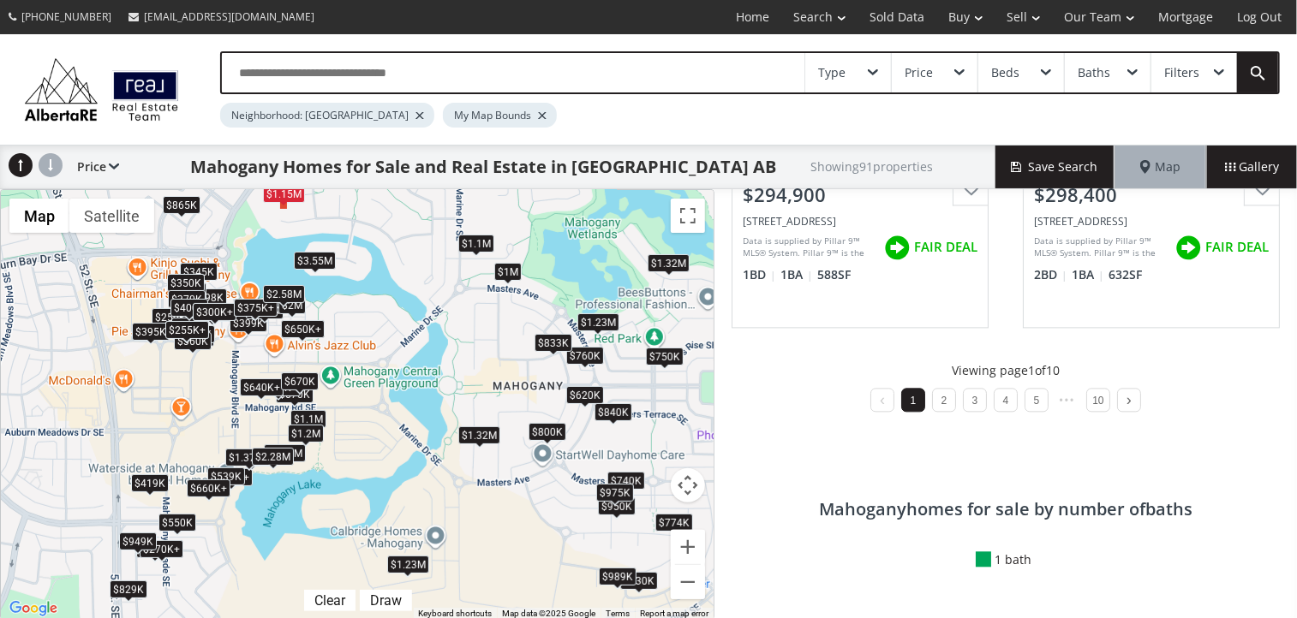
click at [188, 204] on div "$865K" at bounding box center [182, 205] width 38 height 18
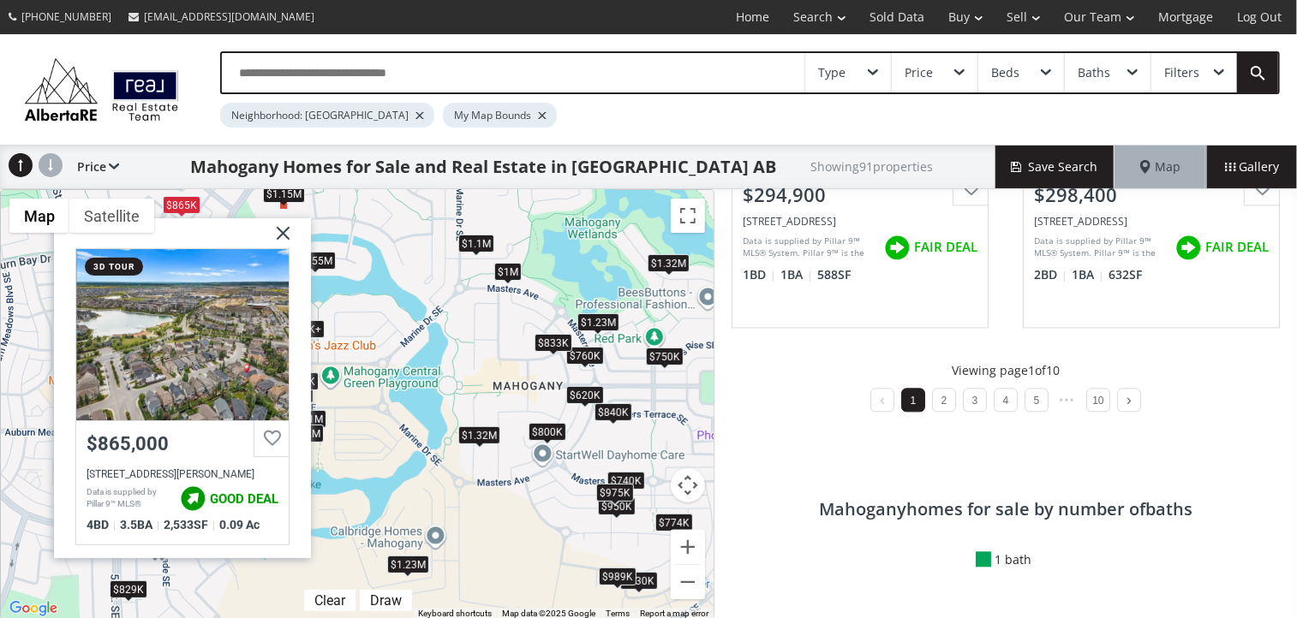
click at [279, 225] on img at bounding box center [276, 239] width 43 height 43
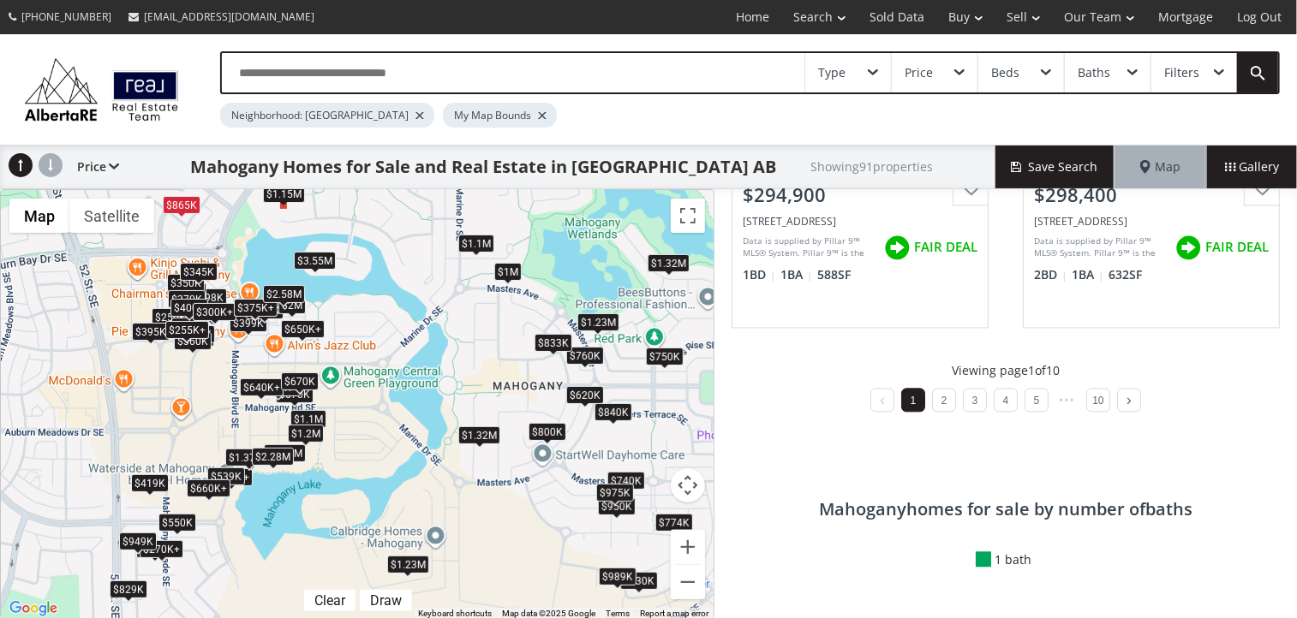
click at [211, 266] on div "$345K" at bounding box center [199, 272] width 38 height 18
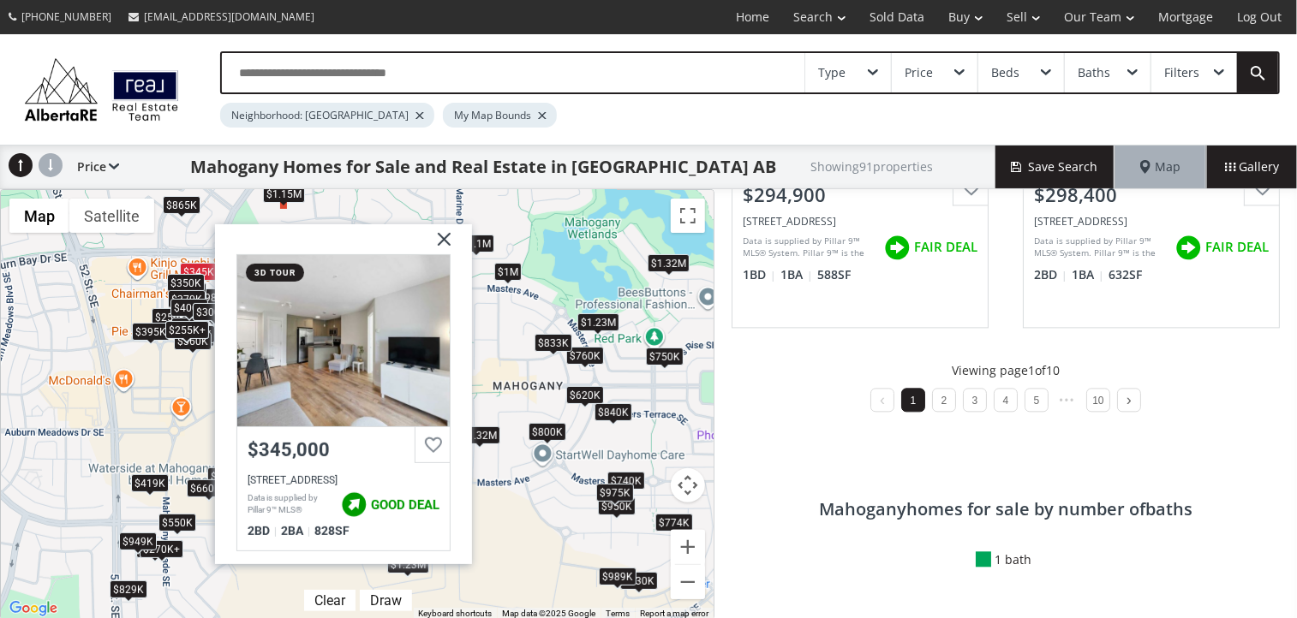
click at [459, 234] on div "Mahogany Row SE Calgary AB T3M 2L6 3d tour $345,000 11 Mahogany Row SE #1312, C…" at bounding box center [343, 394] width 257 height 340
click at [440, 238] on img at bounding box center [437, 245] width 43 height 43
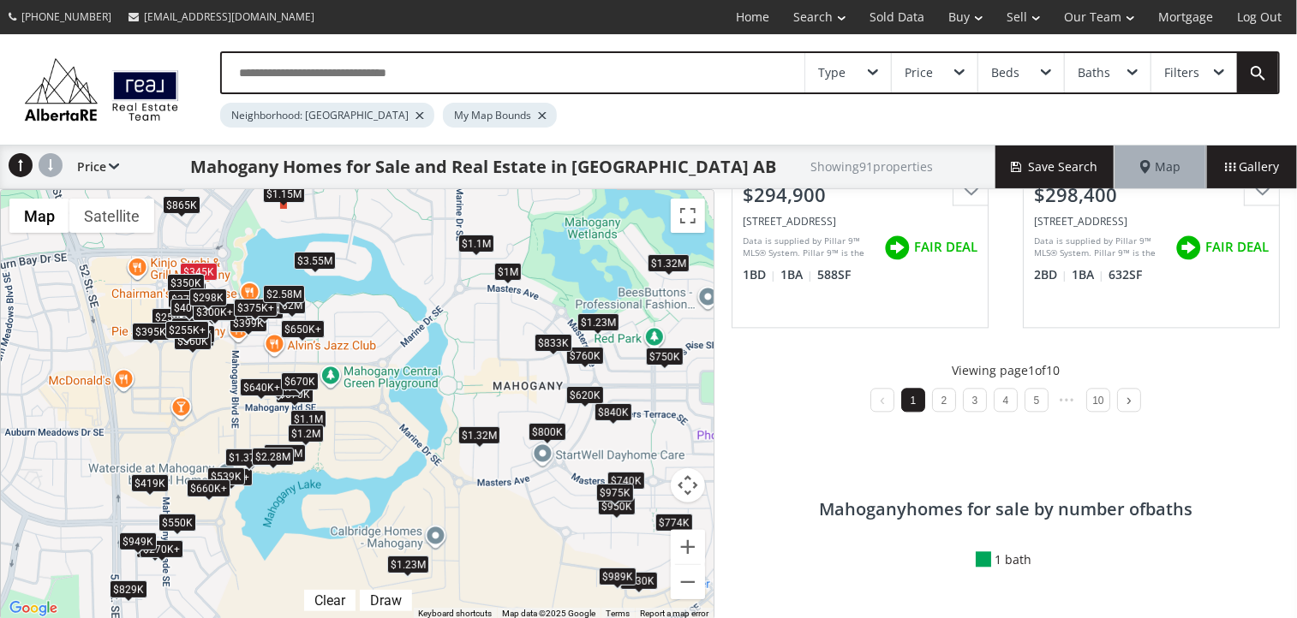
click at [212, 291] on div "$298K" at bounding box center [208, 298] width 38 height 18
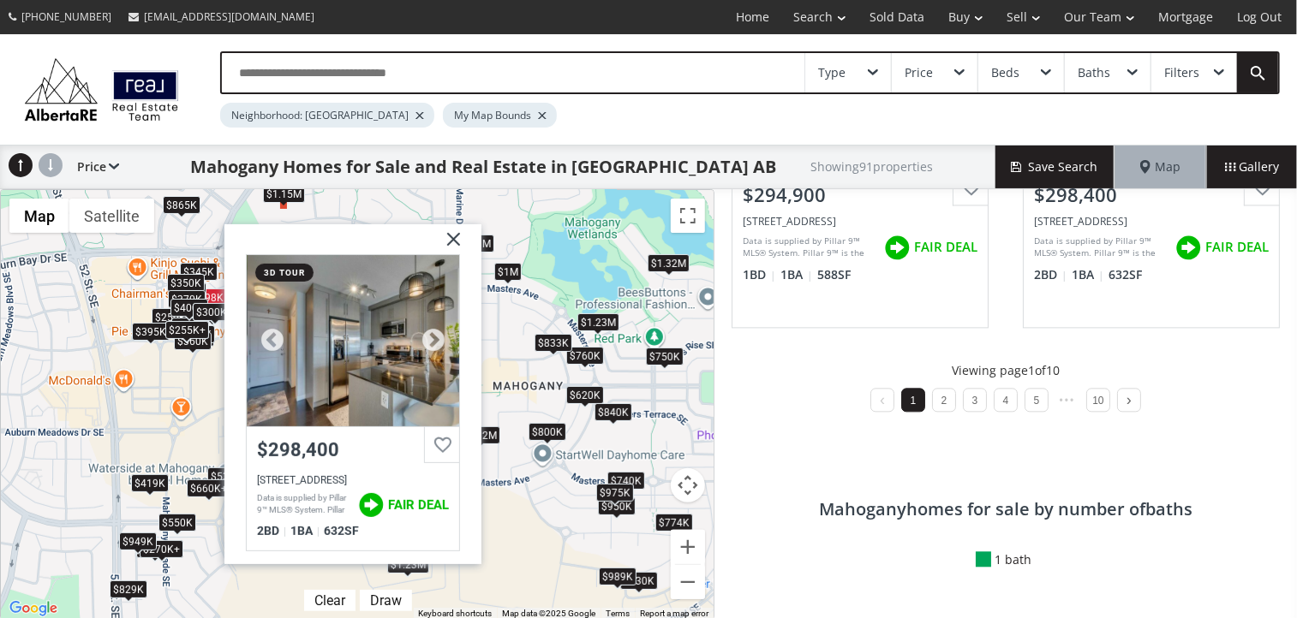
click at [378, 319] on div at bounding box center [353, 340] width 212 height 171
click at [455, 239] on img at bounding box center [447, 245] width 43 height 43
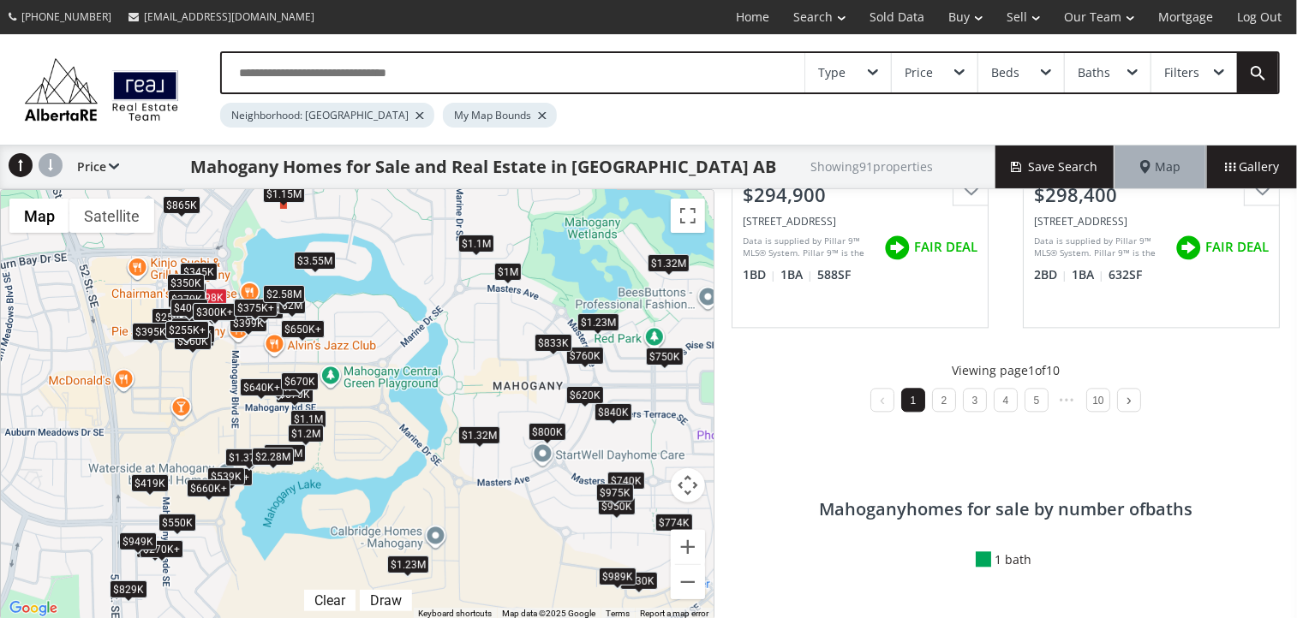
click at [415, 114] on div at bounding box center [419, 115] width 9 height 7
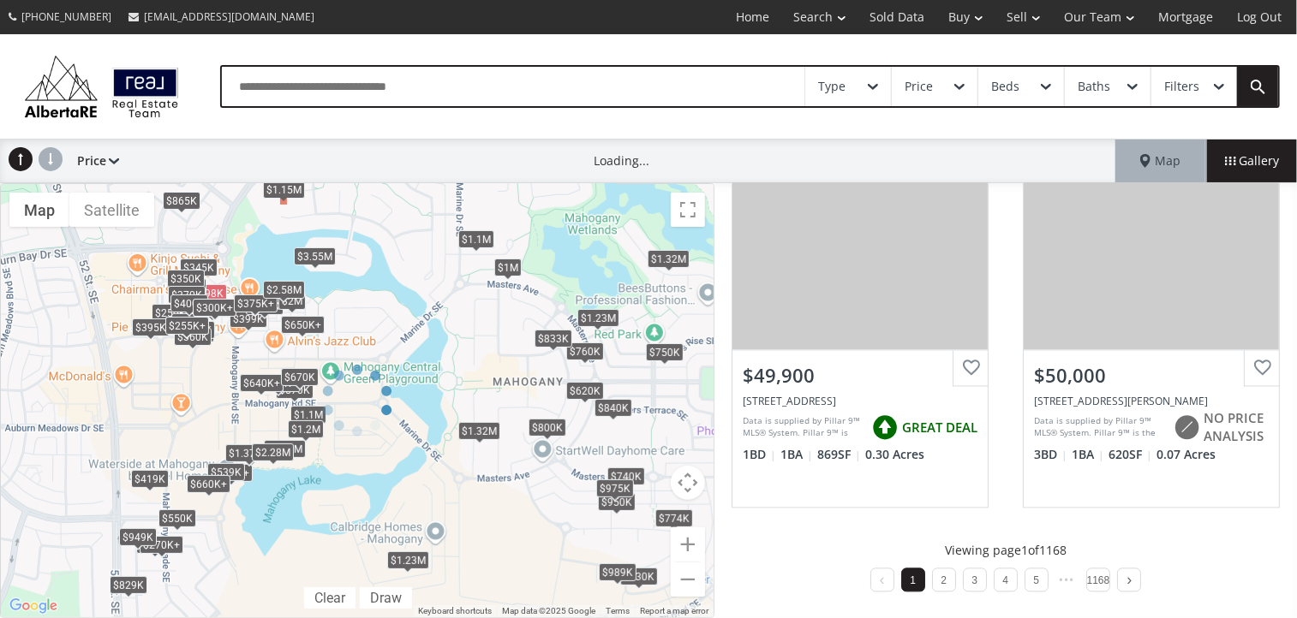
scroll to position [1695, 0]
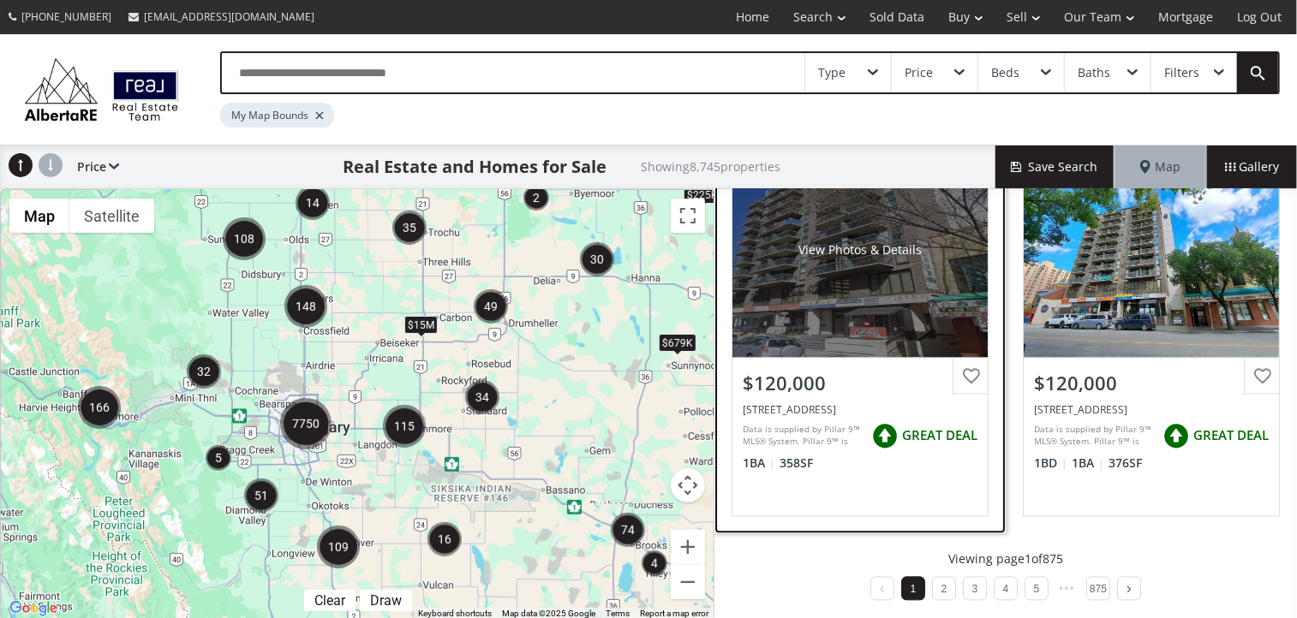
click at [849, 252] on div "View Photos & Details" at bounding box center [859, 250] width 123 height 17
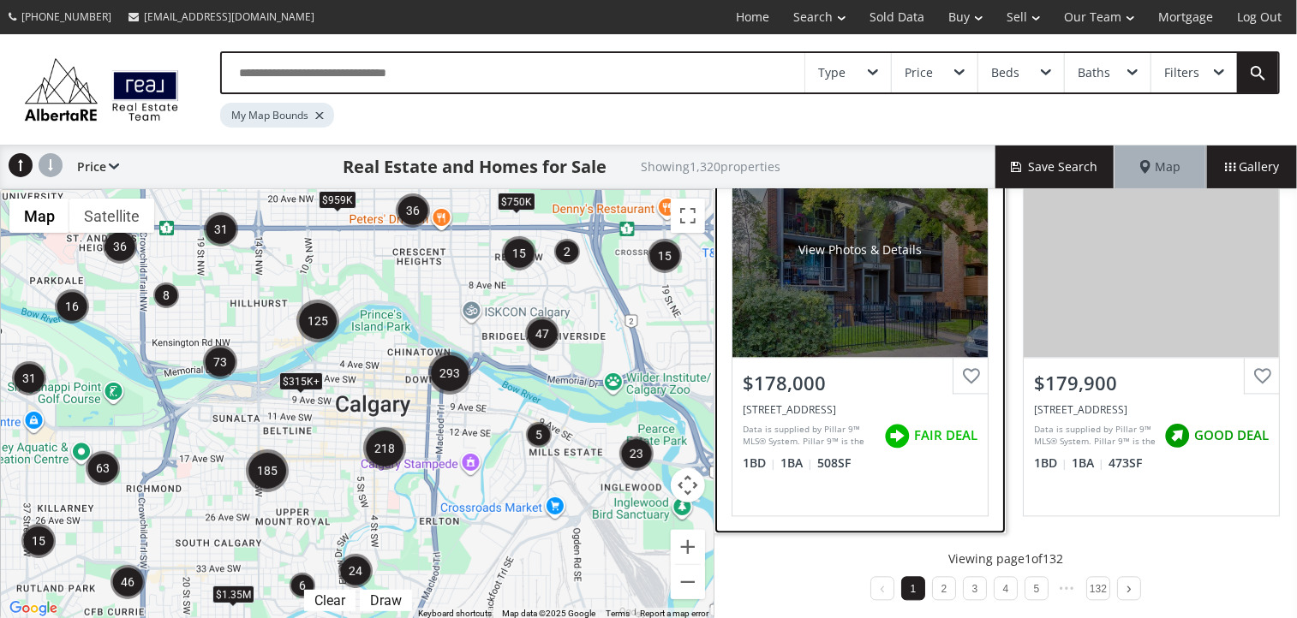
click at [884, 274] on div "View Photos & Details" at bounding box center [859, 251] width 255 height 214
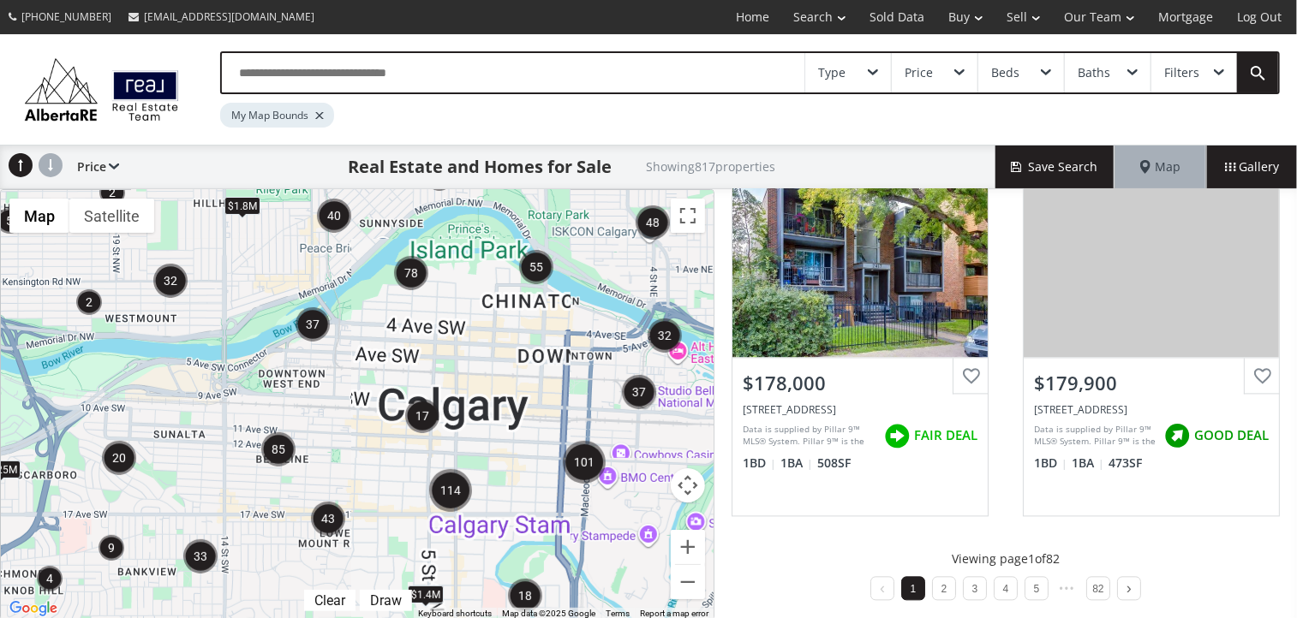
click at [636, 388] on img "37" at bounding box center [639, 392] width 34 height 34
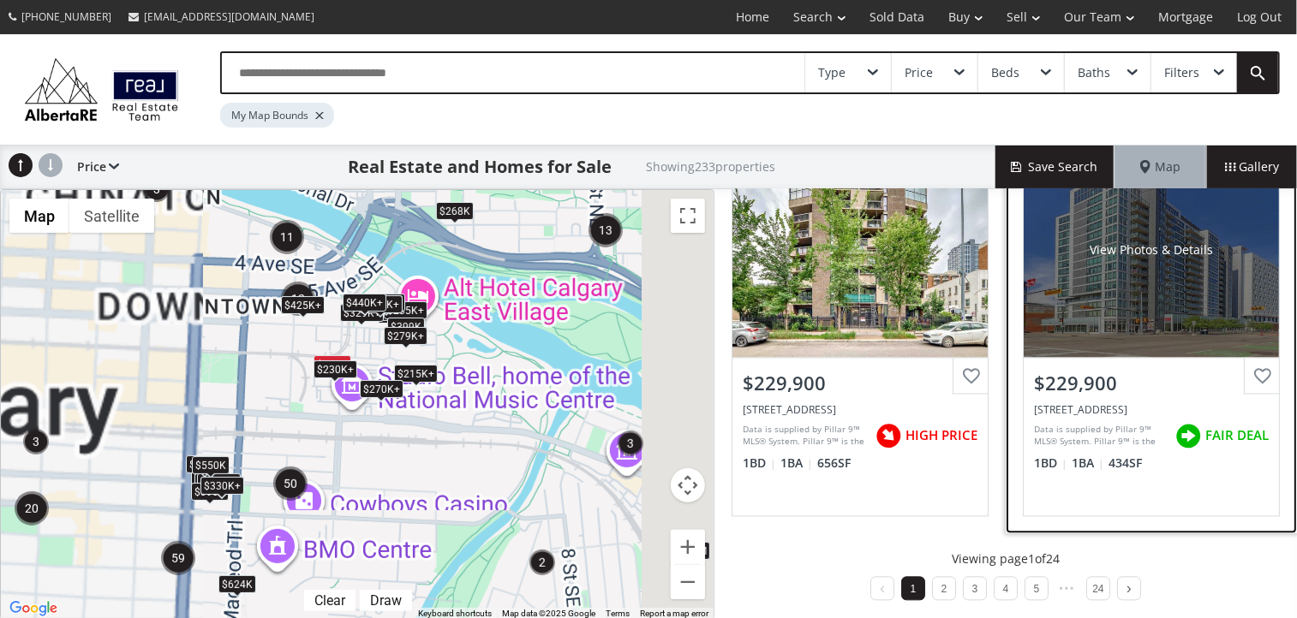
click at [1169, 316] on div "View Photos & Details" at bounding box center [1150, 251] width 255 height 214
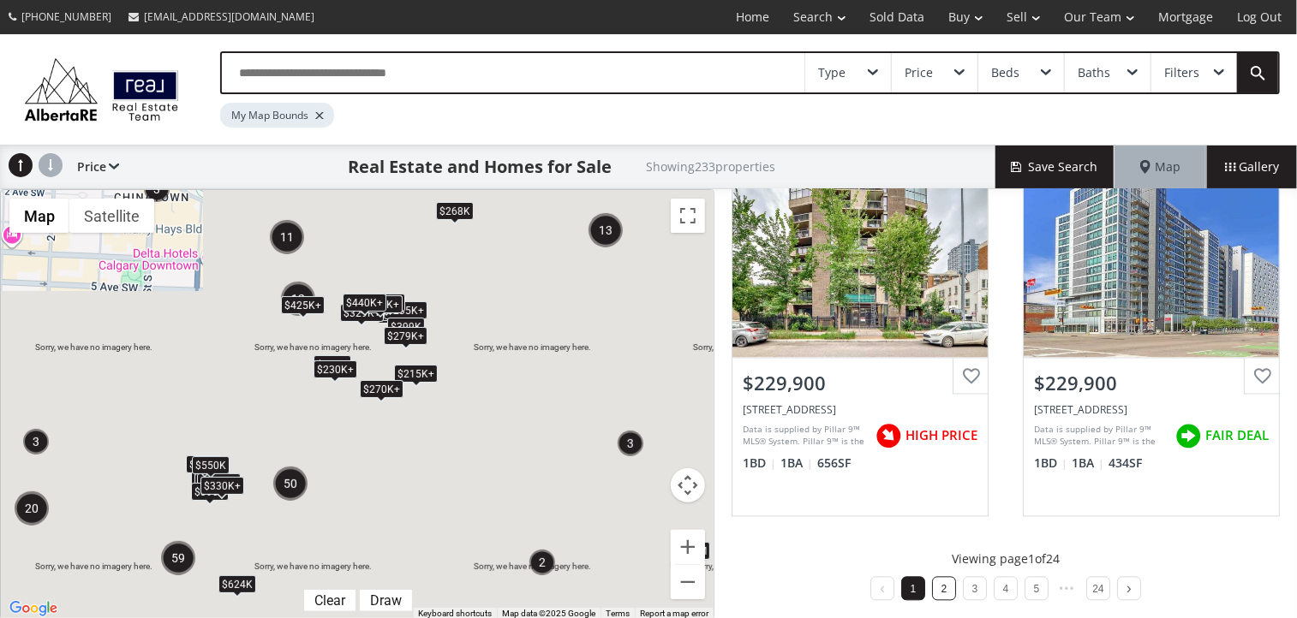
click at [941, 587] on link "2" at bounding box center [944, 590] width 6 height 12
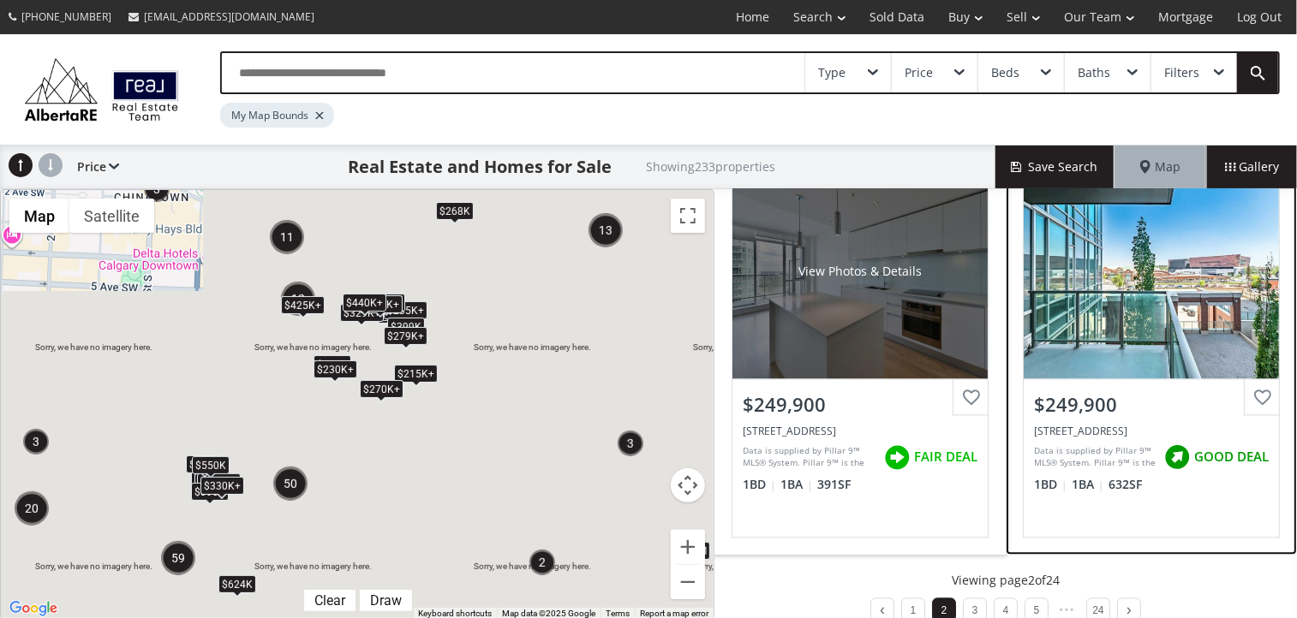
scroll to position [1697, 0]
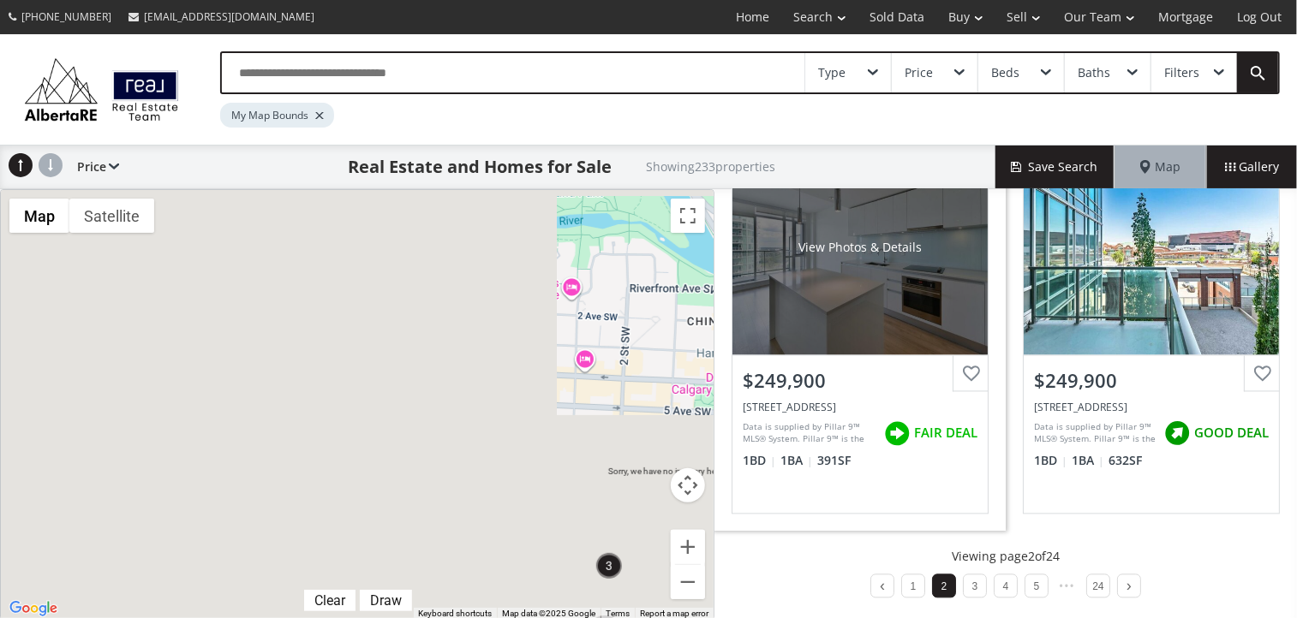
drag, startPoint x: 146, startPoint y: 284, endPoint x: 719, endPoint y: 408, distance: 587.1
click at [719, 408] on div "← Move left → Move right ↑ Move up ↓ Move down + Zoom in - Zoom out Home Jump l…" at bounding box center [648, 405] width 1297 height 432
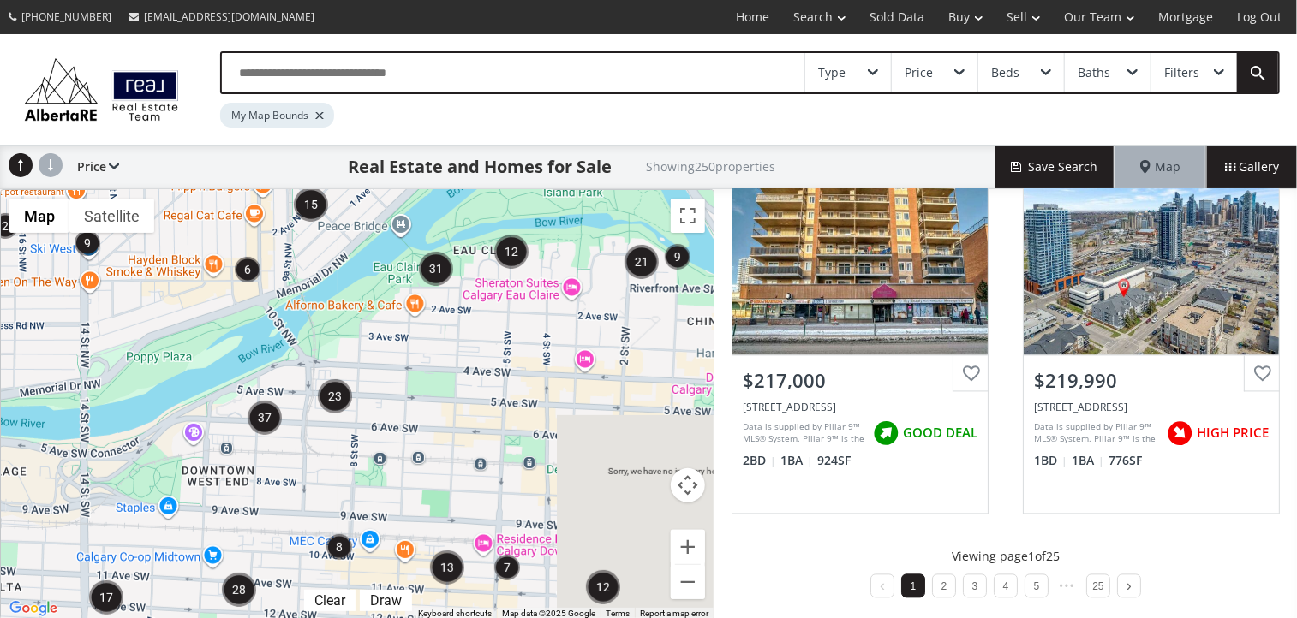
click at [340, 542] on img "8" at bounding box center [339, 547] width 26 height 26
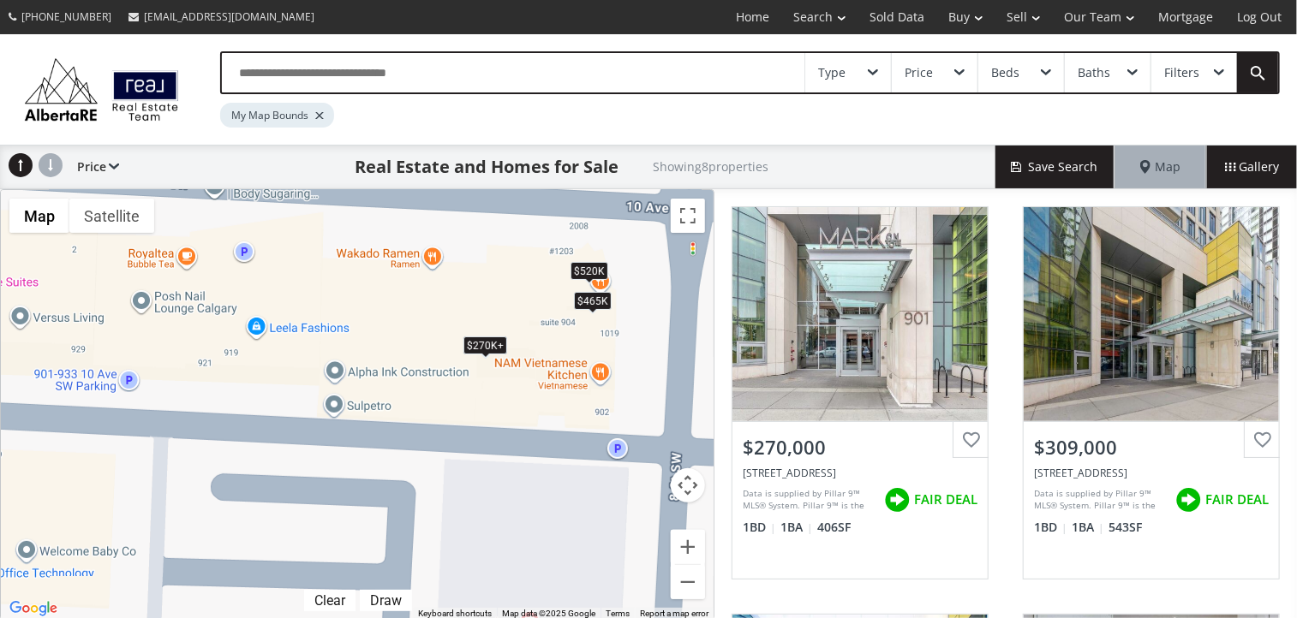
drag, startPoint x: 394, startPoint y: 347, endPoint x: 653, endPoint y: 233, distance: 282.6
click at [653, 233] on div "To navigate, press the arrow keys. $270K+ $270K+ $270K+ $270K+ $270K+ $465K $27…" at bounding box center [357, 405] width 713 height 430
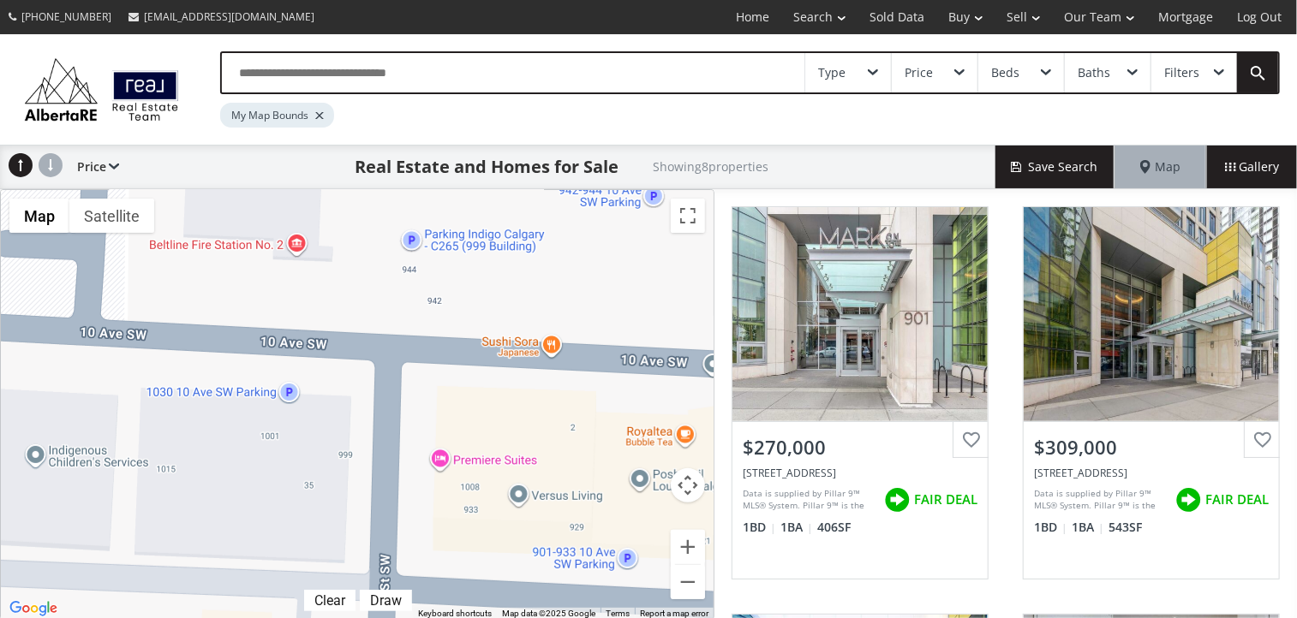
drag, startPoint x: 151, startPoint y: 412, endPoint x: 649, endPoint y: 590, distance: 529.3
click at [649, 590] on div "To navigate, press the arrow keys. $270K+ $270K+ $270K+ $270K+ $270K+ $465K $27…" at bounding box center [357, 405] width 713 height 430
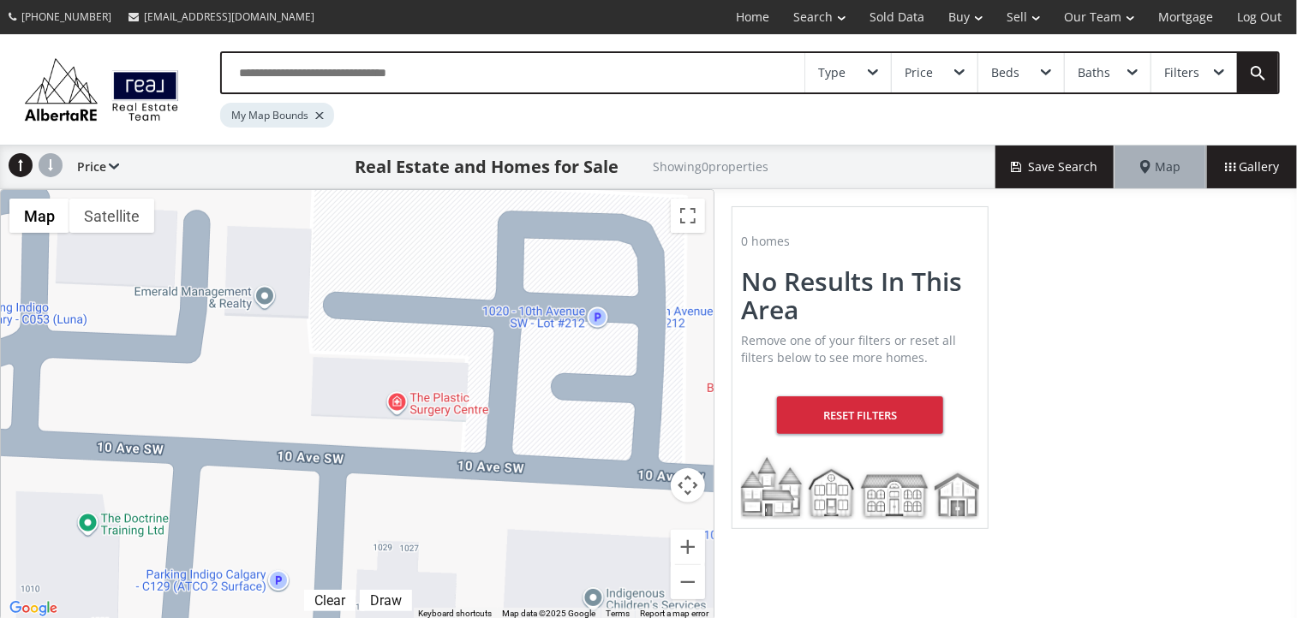
drag, startPoint x: 45, startPoint y: 313, endPoint x: 607, endPoint y: 451, distance: 579.3
click at [607, 451] on div "To navigate, press the arrow keys." at bounding box center [357, 405] width 713 height 430
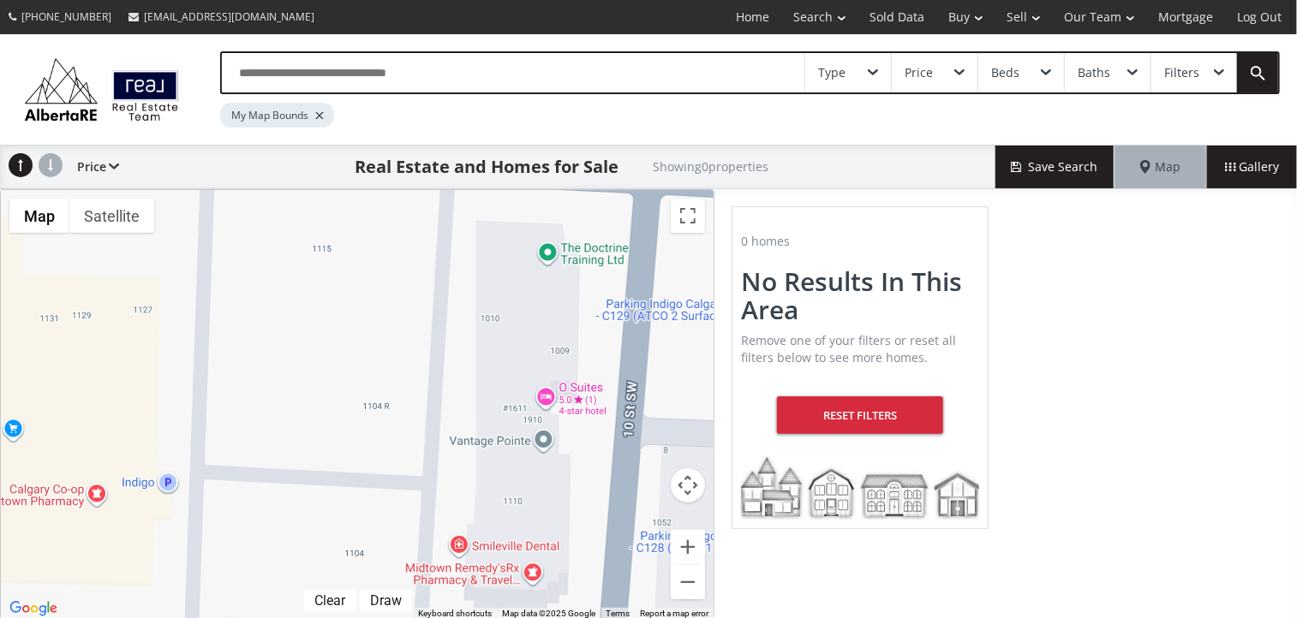
drag, startPoint x: 272, startPoint y: 448, endPoint x: 666, endPoint y: 186, distance: 473.1
click at [666, 189] on div "← Move left → Move right ↑ Move up ↓ Move down + Zoom in - Zoom out Home Jump l…" at bounding box center [357, 405] width 714 height 432
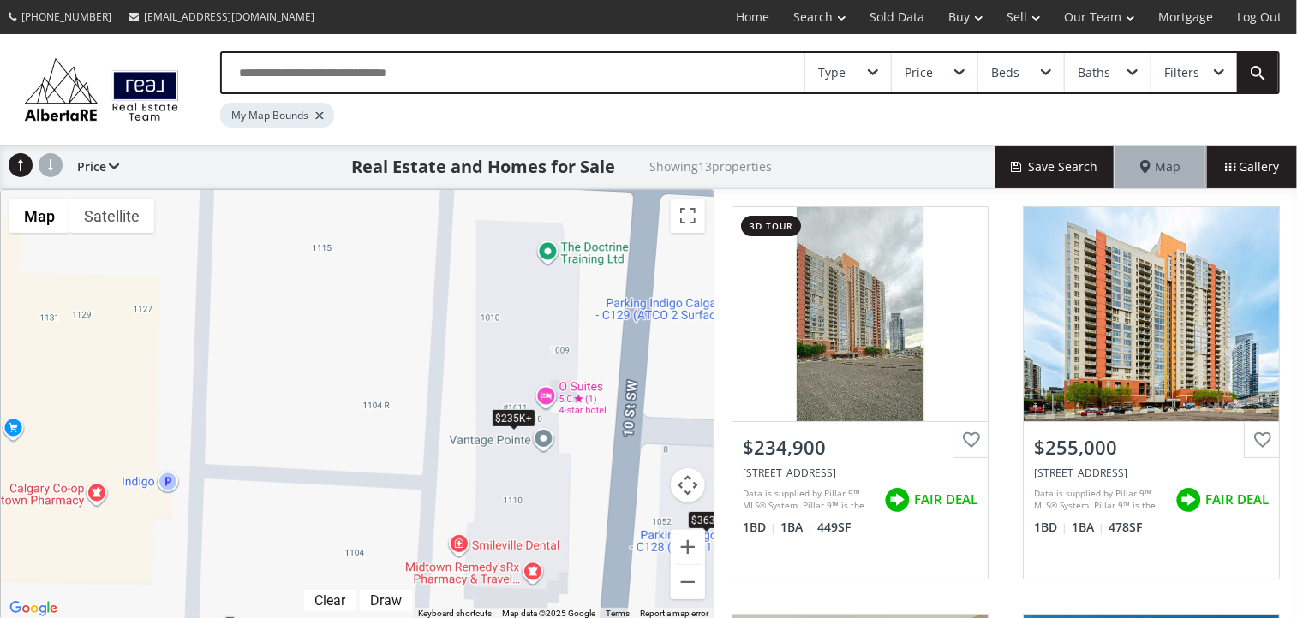
click at [504, 414] on div "$235K+" at bounding box center [514, 418] width 44 height 18
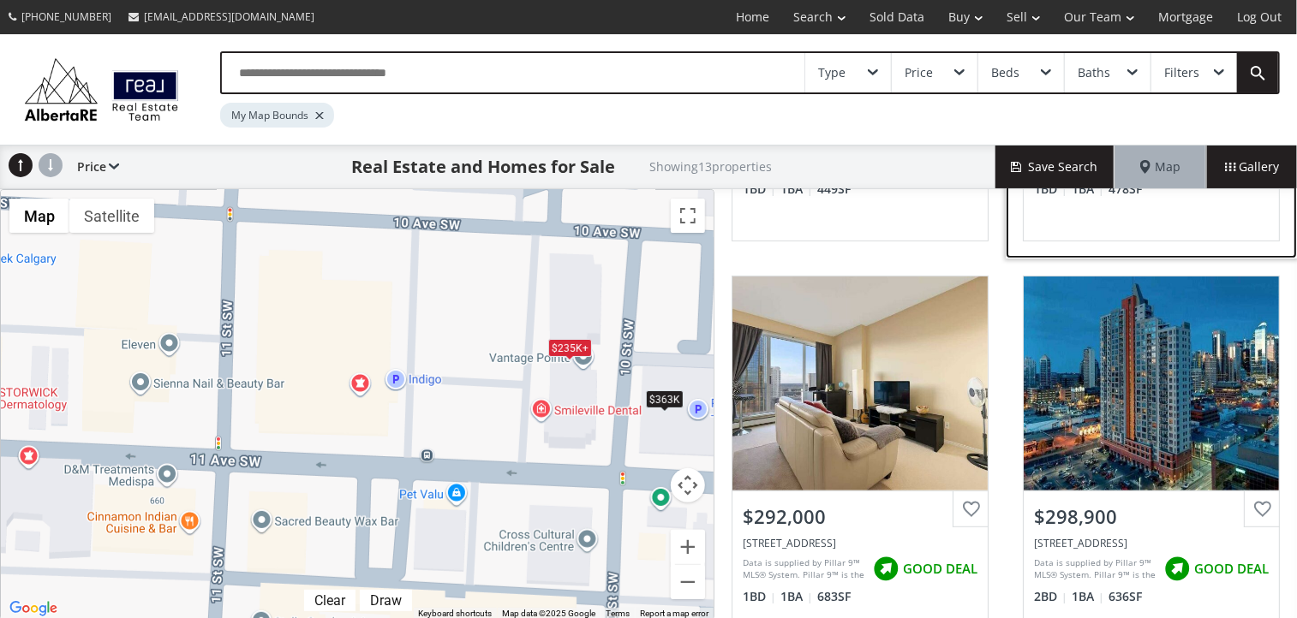
scroll to position [343, 0]
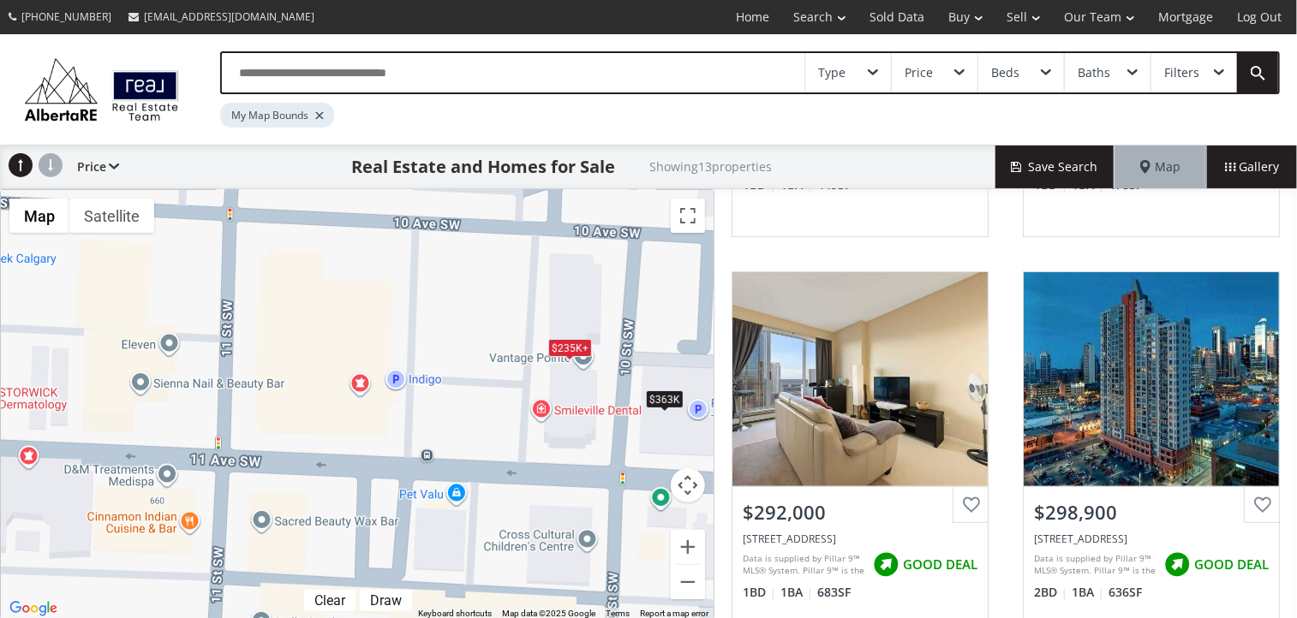
click at [569, 343] on div "$235K+" at bounding box center [570, 348] width 44 height 18
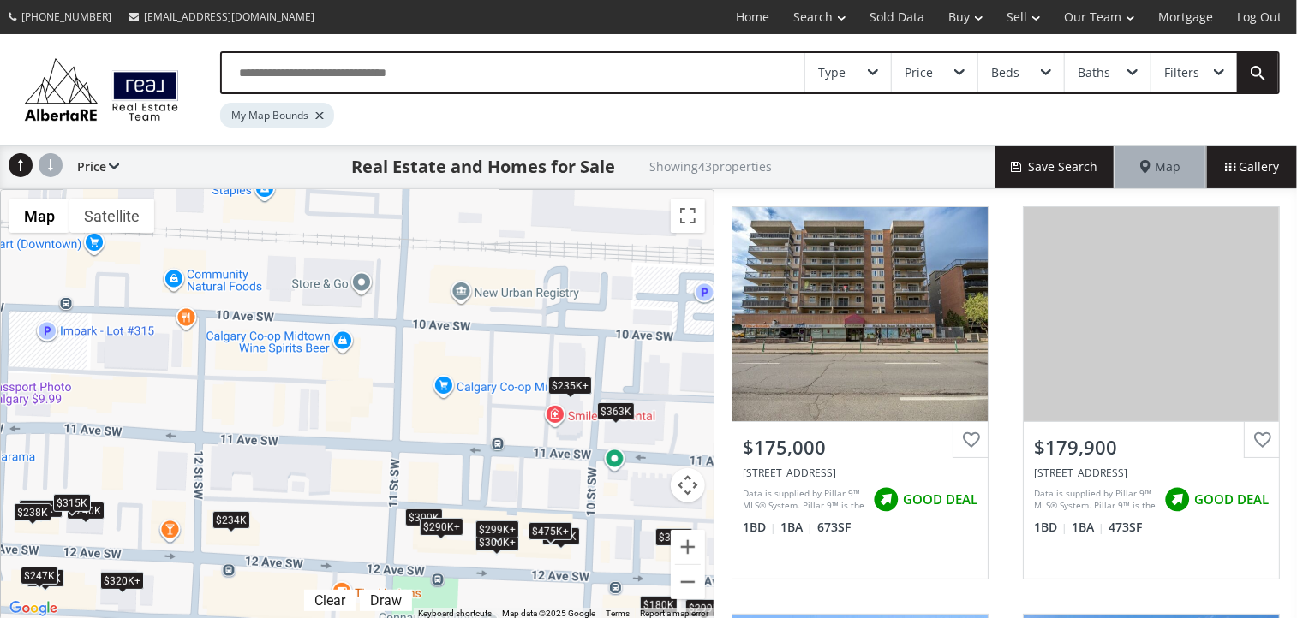
click at [232, 519] on div "$234K" at bounding box center [231, 520] width 38 height 18
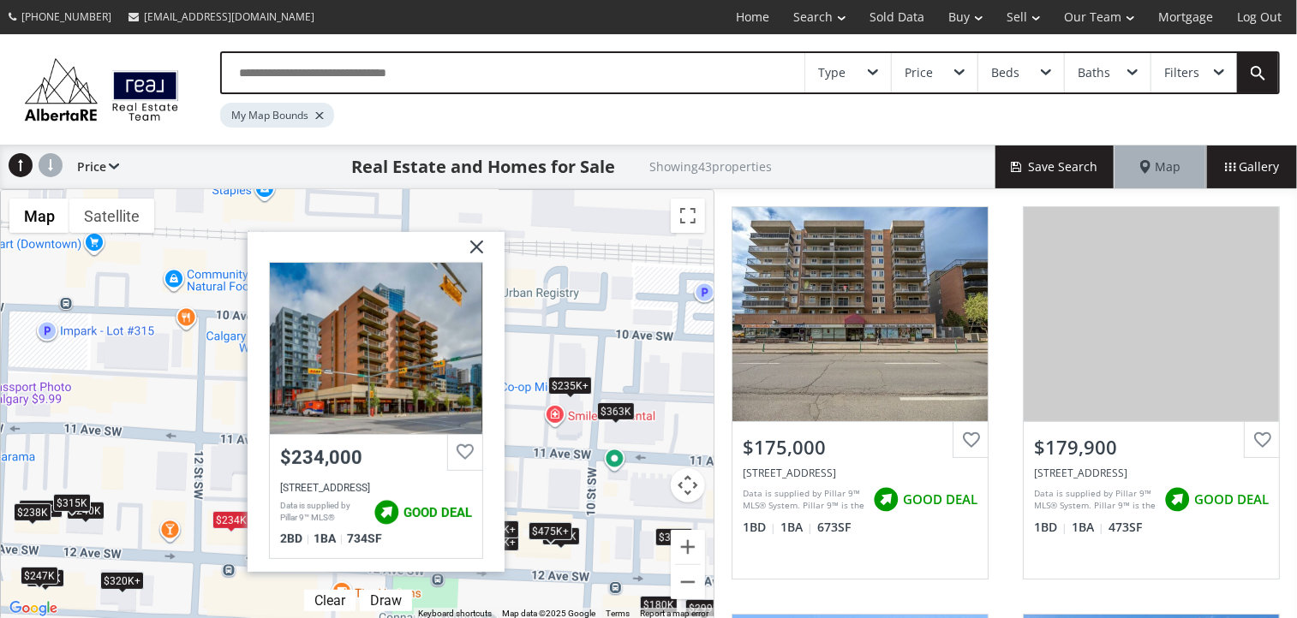
click at [604, 355] on div "To navigate, press the arrow keys. $175K+ $180K $175K+ $175K+ $175K+ $234K $235…" at bounding box center [357, 405] width 713 height 430
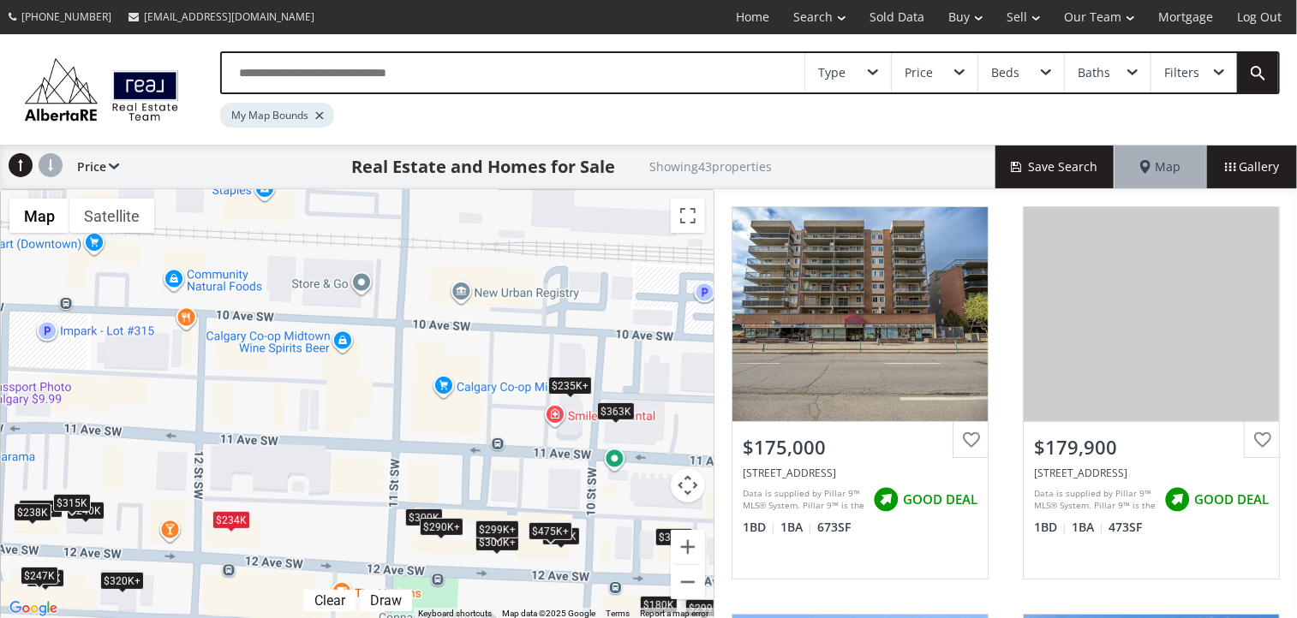
click at [29, 510] on div "$238K" at bounding box center [33, 513] width 38 height 18
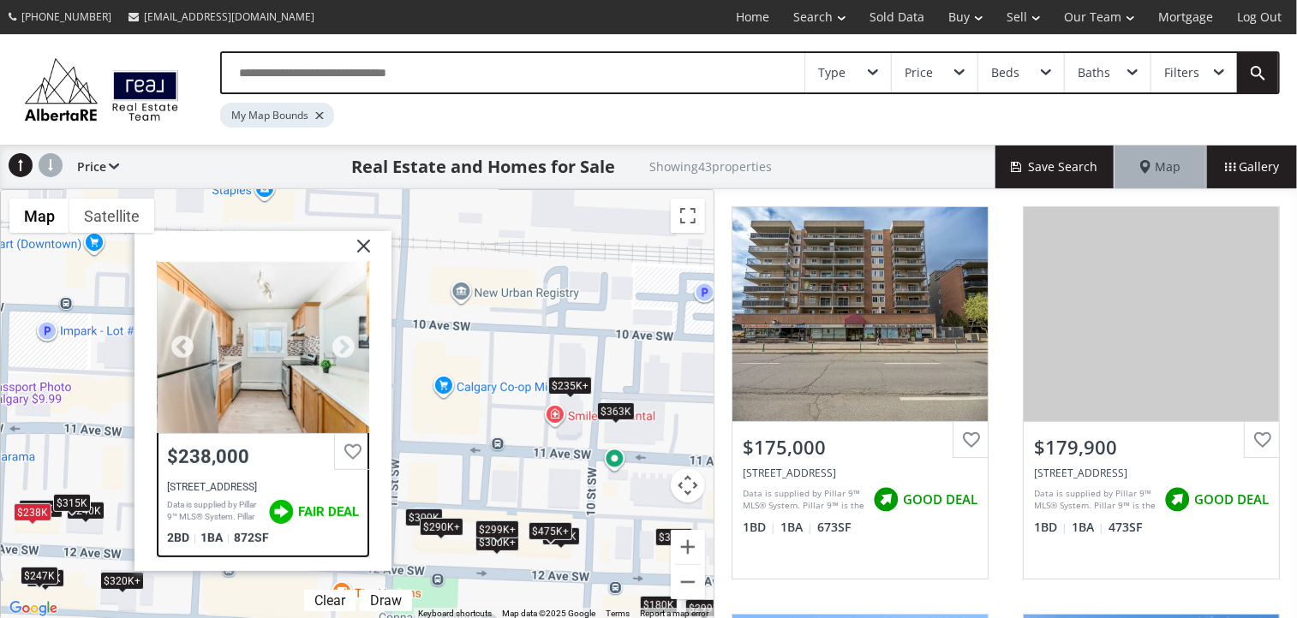
click at [224, 467] on div "$238,000" at bounding box center [263, 453] width 212 height 39
click at [538, 323] on div "To navigate, press the arrow keys. $175K+ $180K $175K+ $175K+ $175K+ $234K $235…" at bounding box center [357, 405] width 713 height 430
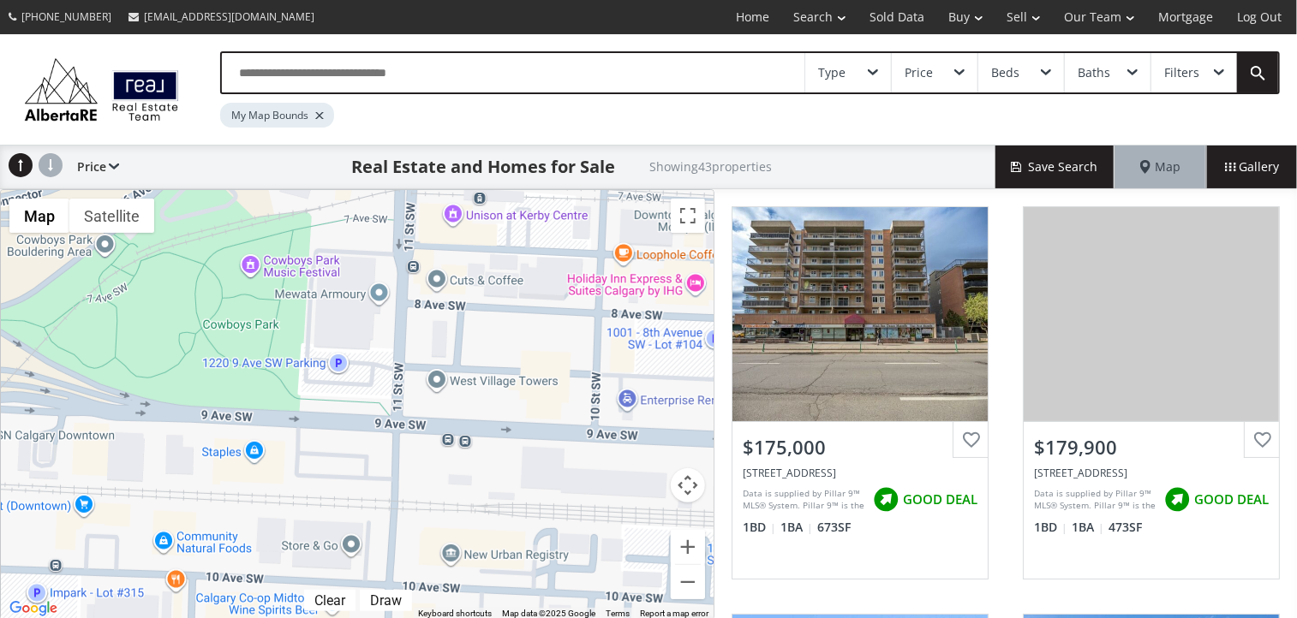
drag, startPoint x: 328, startPoint y: 314, endPoint x: 318, endPoint y: 578, distance: 264.0
click at [318, 578] on div "To navigate, press the arrow keys. $175K+ $180K $175K+ $175K+ $175K+ $234K $235…" at bounding box center [357, 405] width 713 height 430
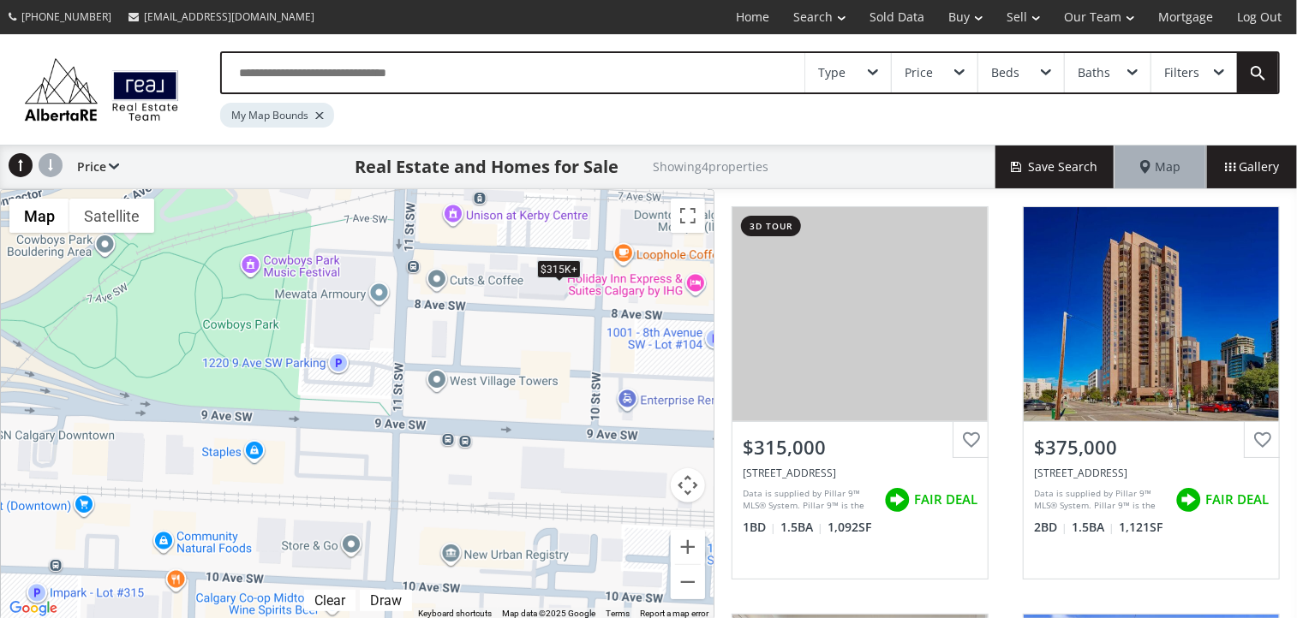
click at [555, 264] on div "$315K+" at bounding box center [559, 269] width 44 height 18
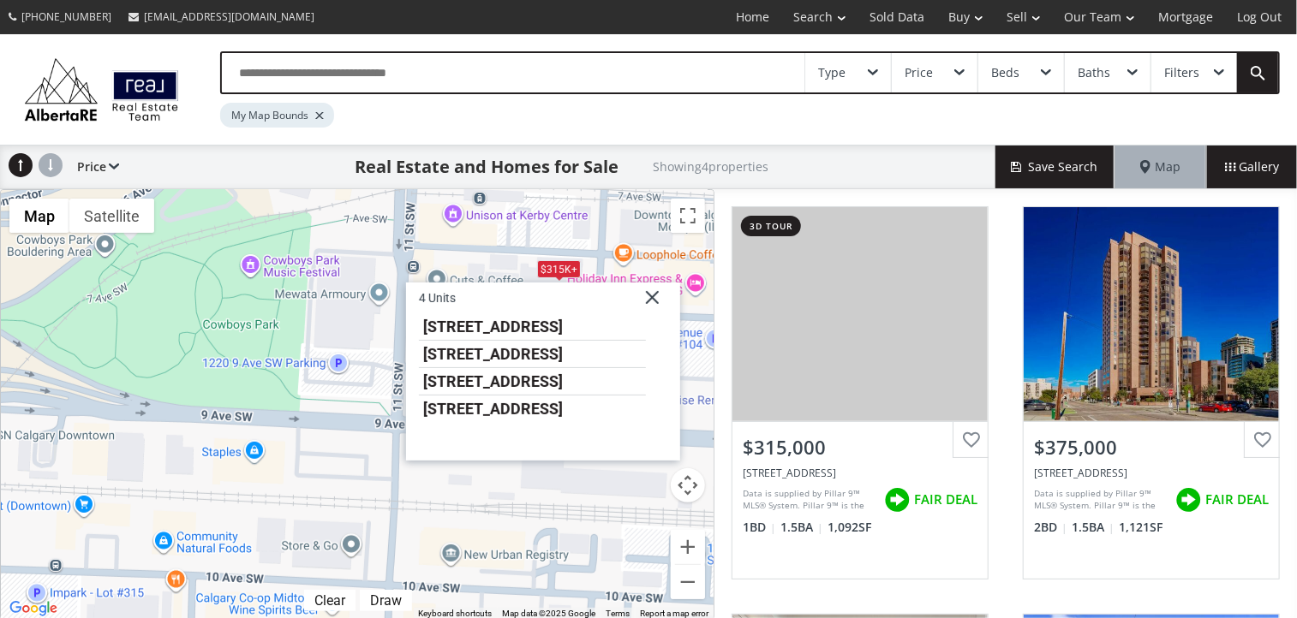
click at [653, 297] on img at bounding box center [645, 304] width 43 height 43
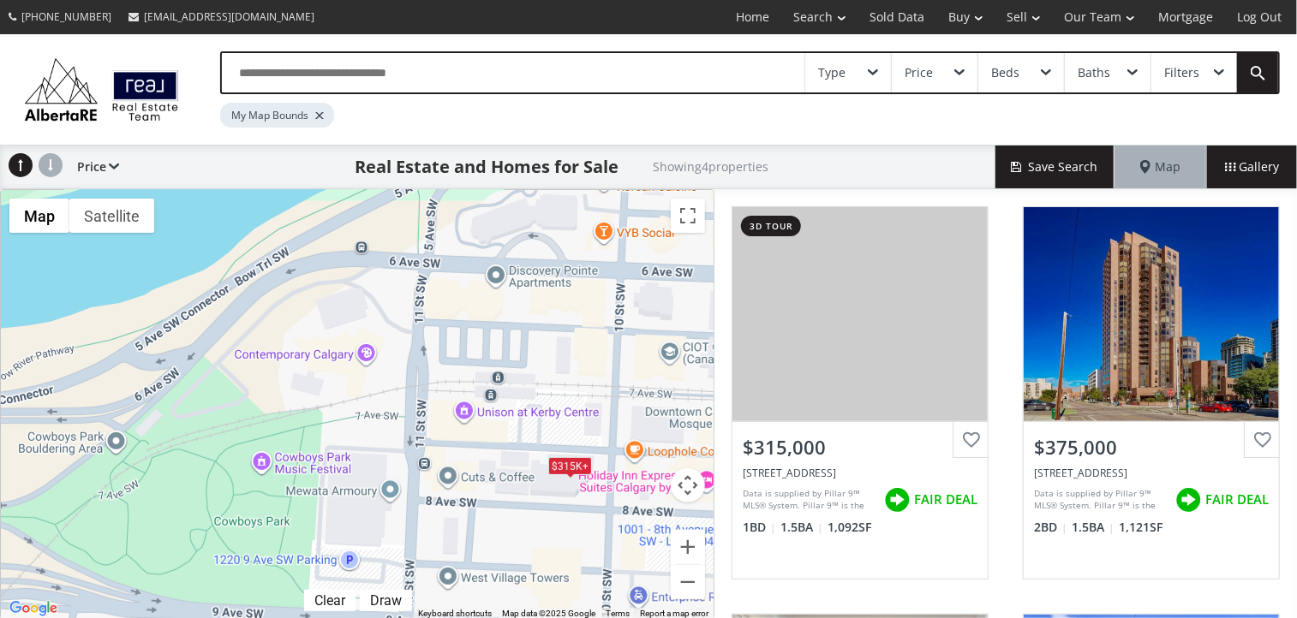
drag, startPoint x: 482, startPoint y: 289, endPoint x: 493, endPoint y: 488, distance: 199.8
click at [493, 488] on div "To navigate, press the arrow keys. $315K+ $315K+ $315K+ $315K+" at bounding box center [357, 405] width 713 height 430
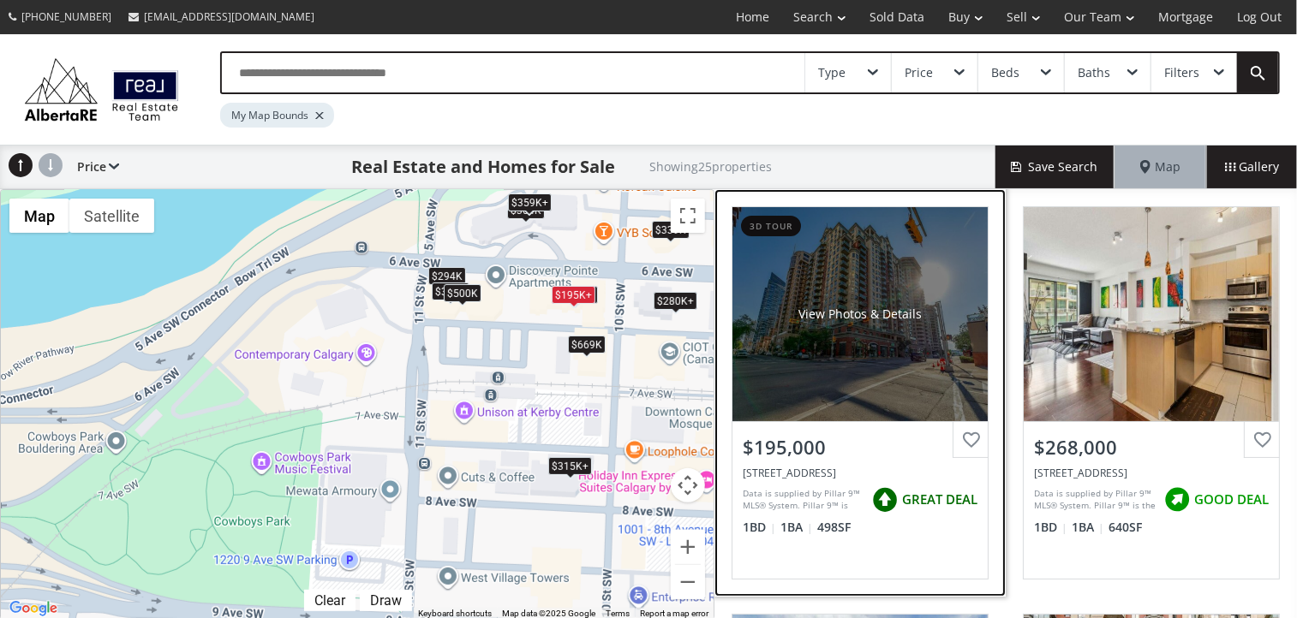
click at [822, 298] on div "View Photos & Details" at bounding box center [859, 314] width 255 height 214
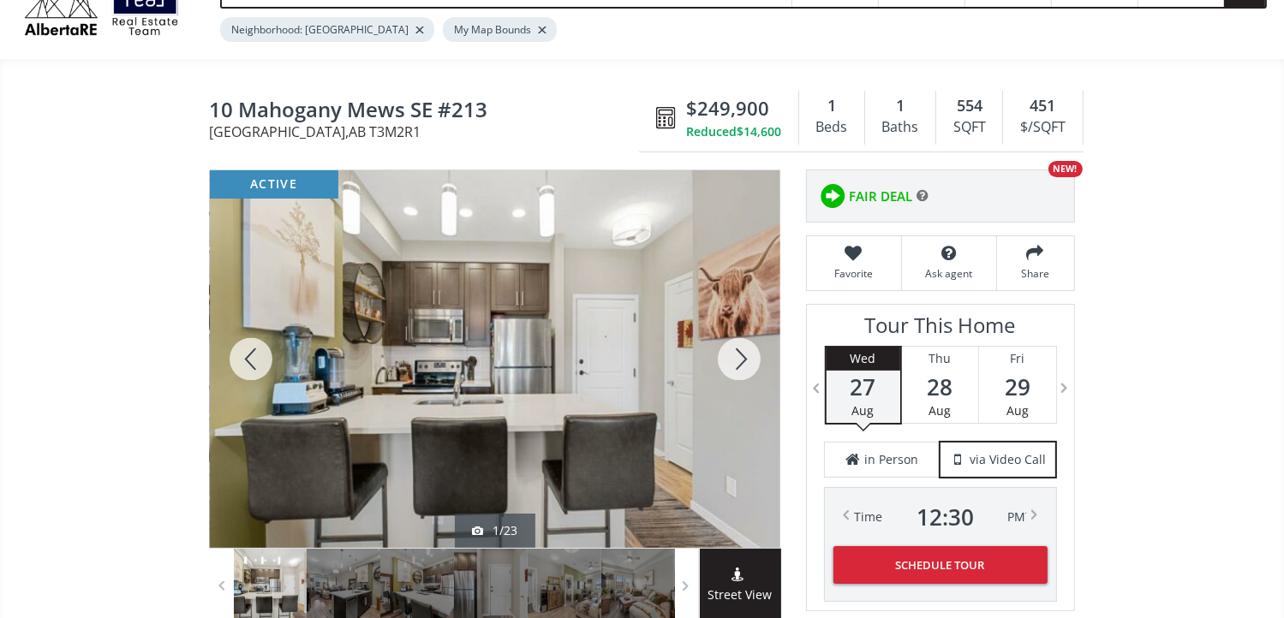
scroll to position [171, 0]
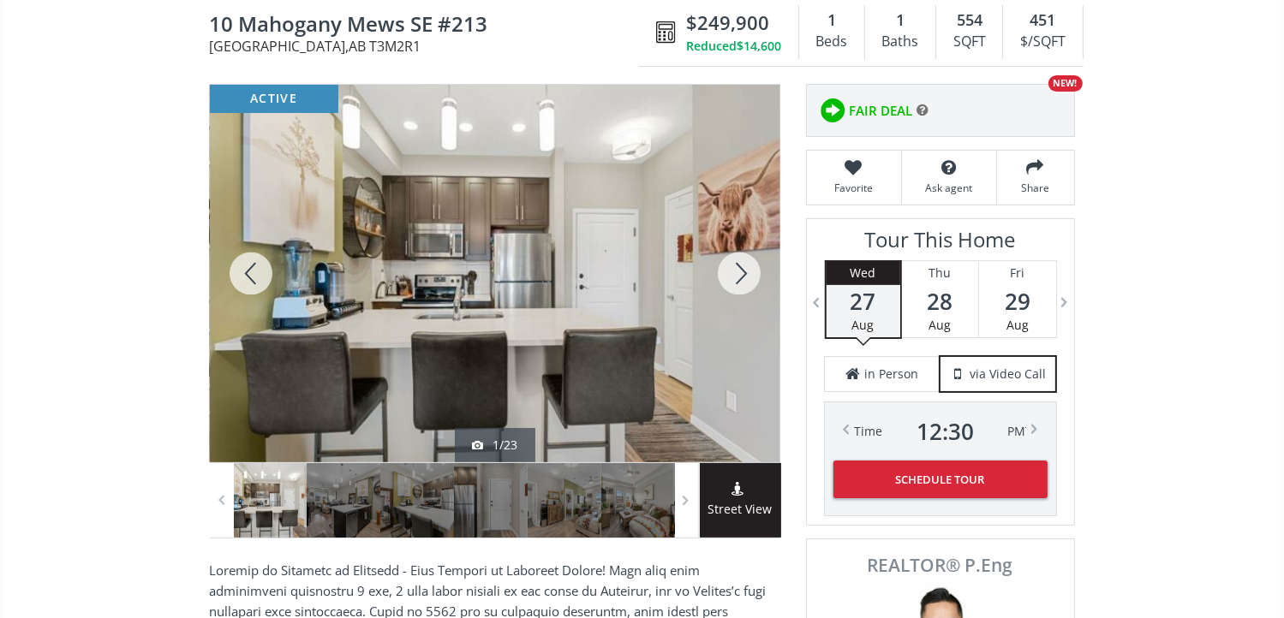
click at [727, 271] on div at bounding box center [739, 274] width 82 height 378
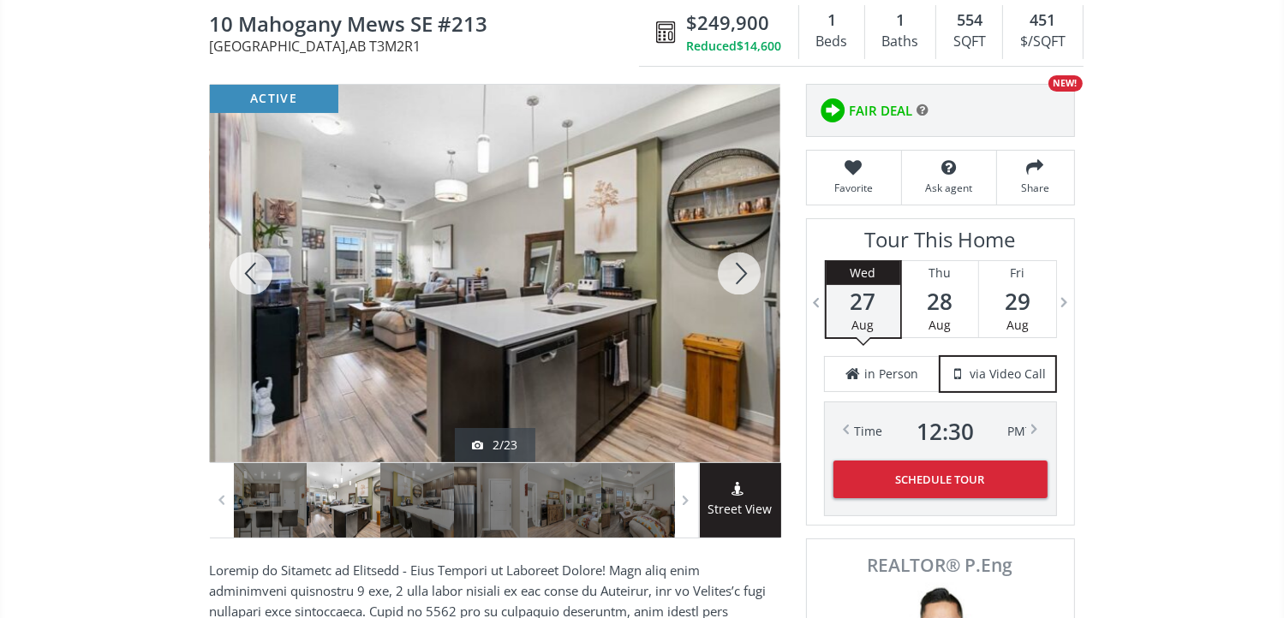
click at [727, 271] on div at bounding box center [739, 274] width 82 height 378
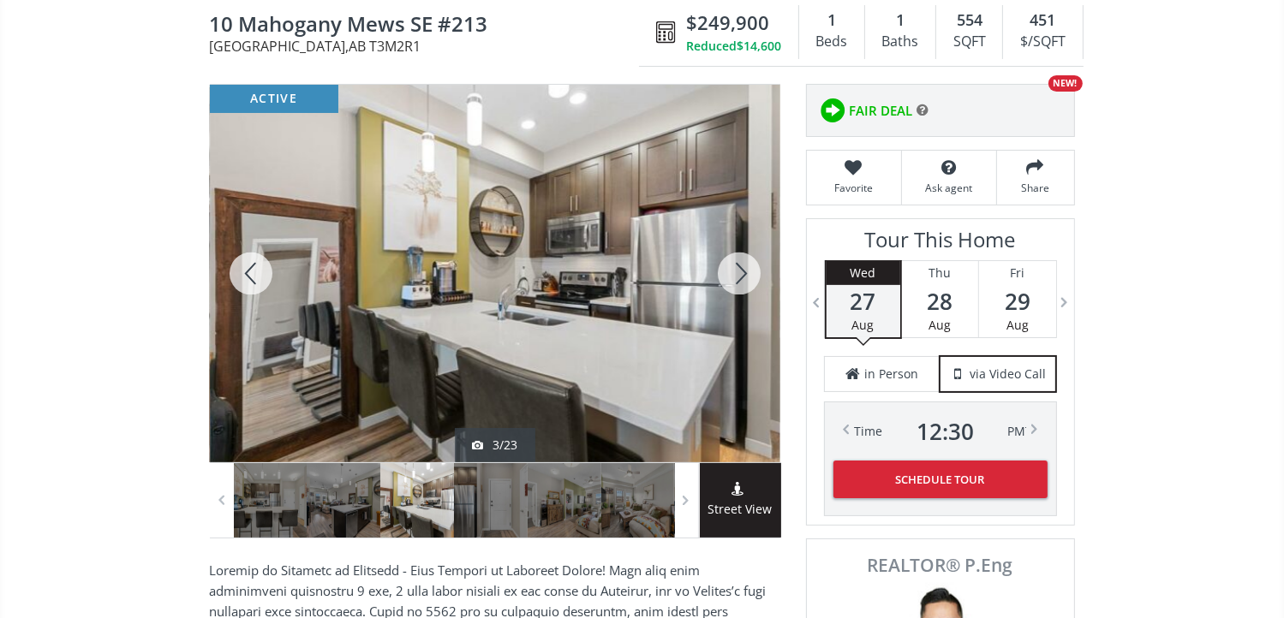
click at [727, 271] on div at bounding box center [739, 274] width 82 height 378
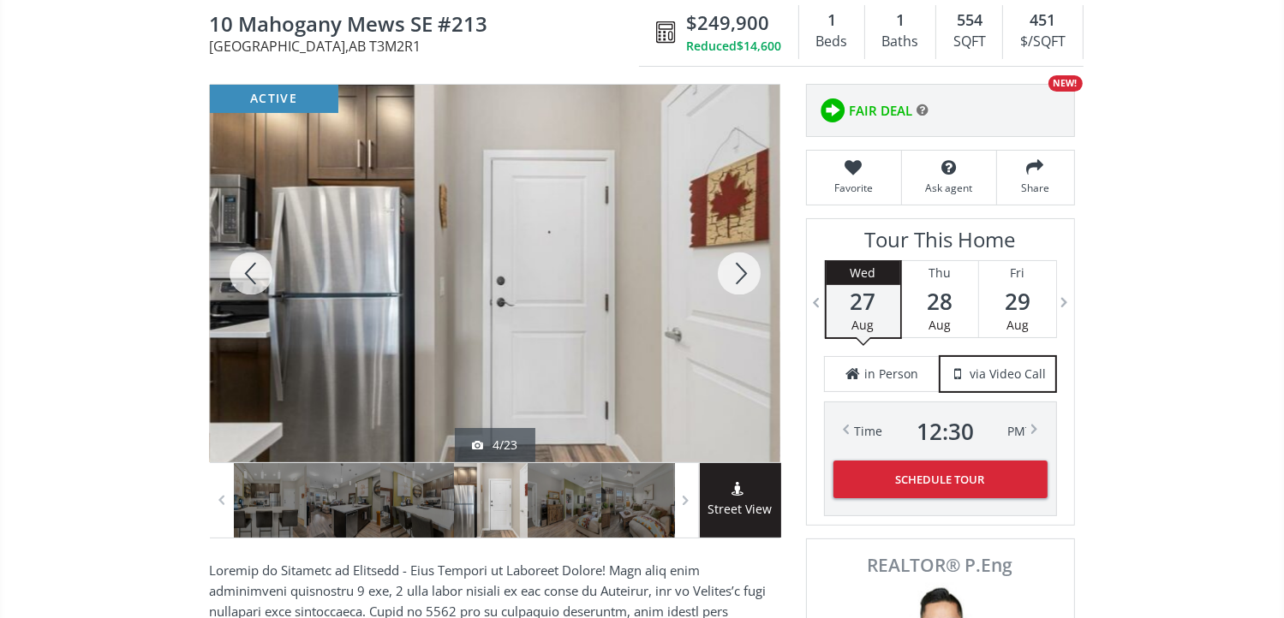
click at [727, 271] on div at bounding box center [739, 274] width 82 height 378
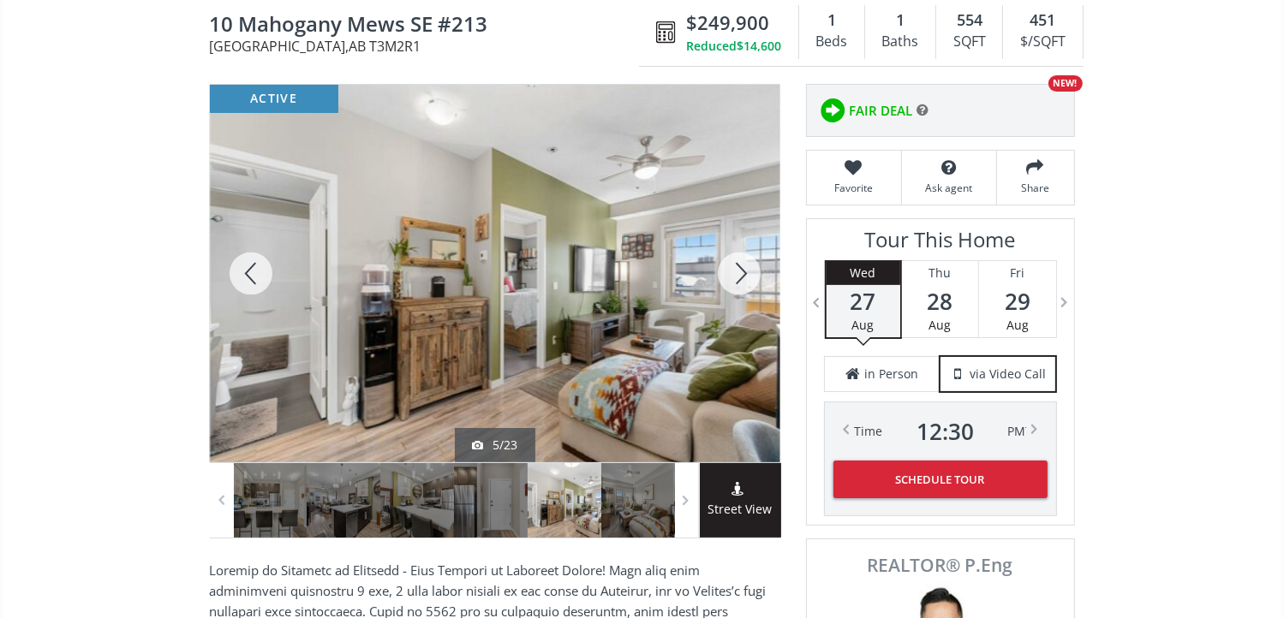
click at [727, 271] on div at bounding box center [739, 274] width 82 height 378
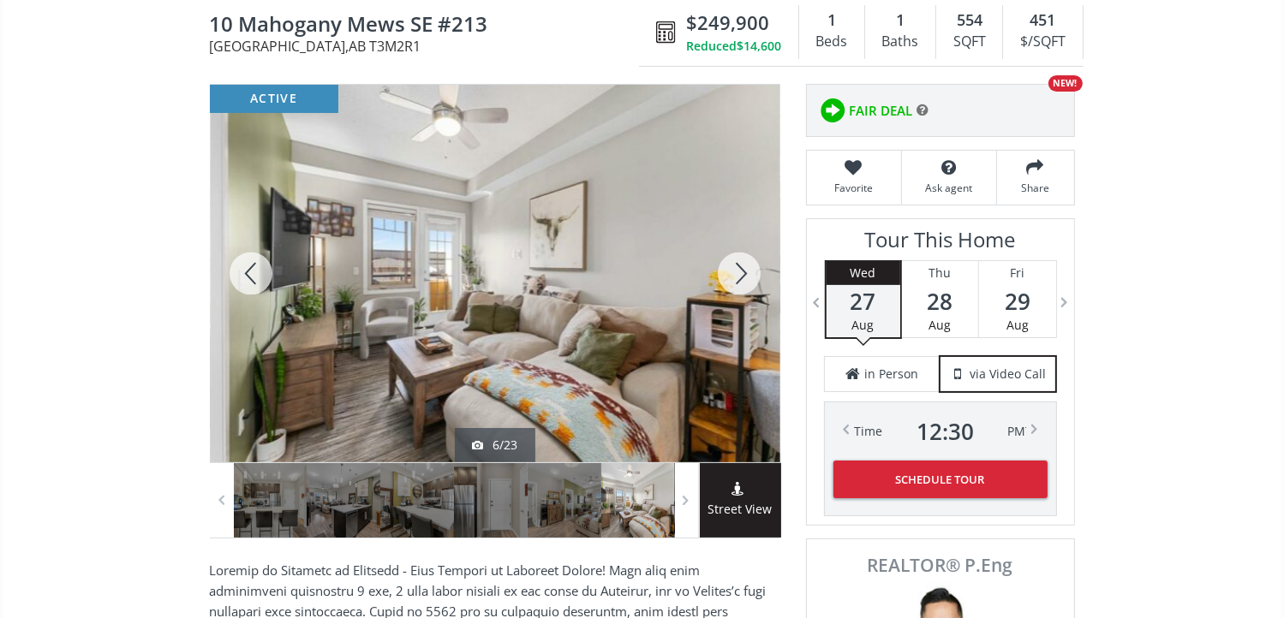
click at [727, 271] on div at bounding box center [739, 274] width 82 height 378
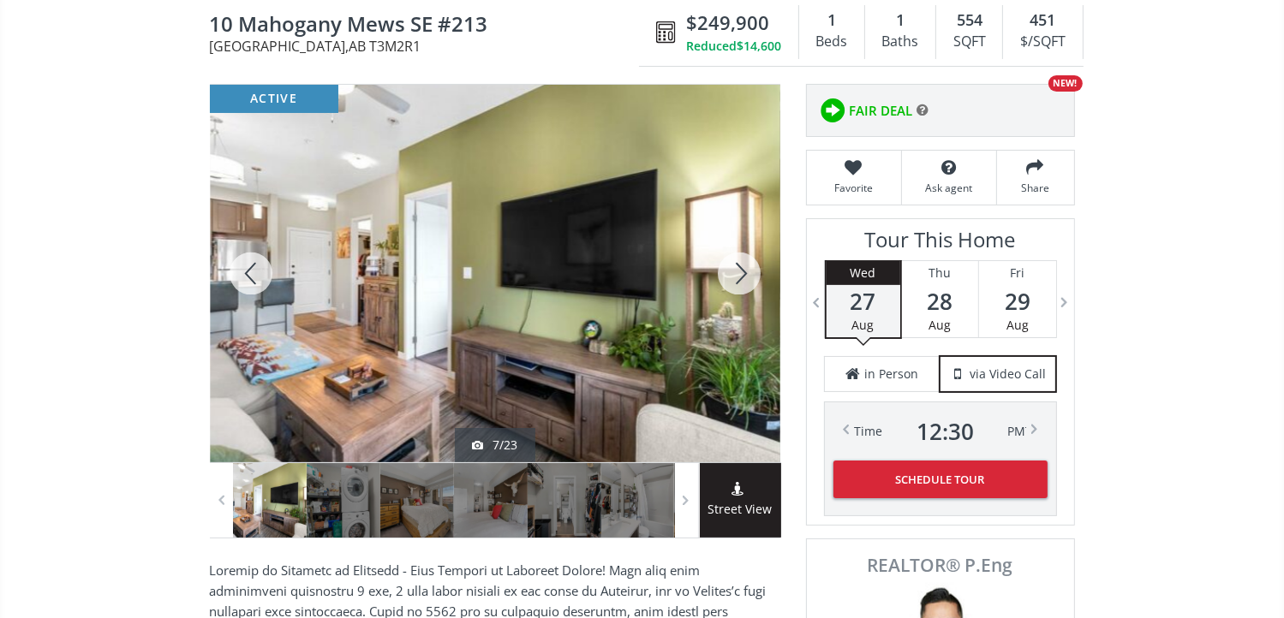
click at [727, 271] on div at bounding box center [739, 274] width 82 height 378
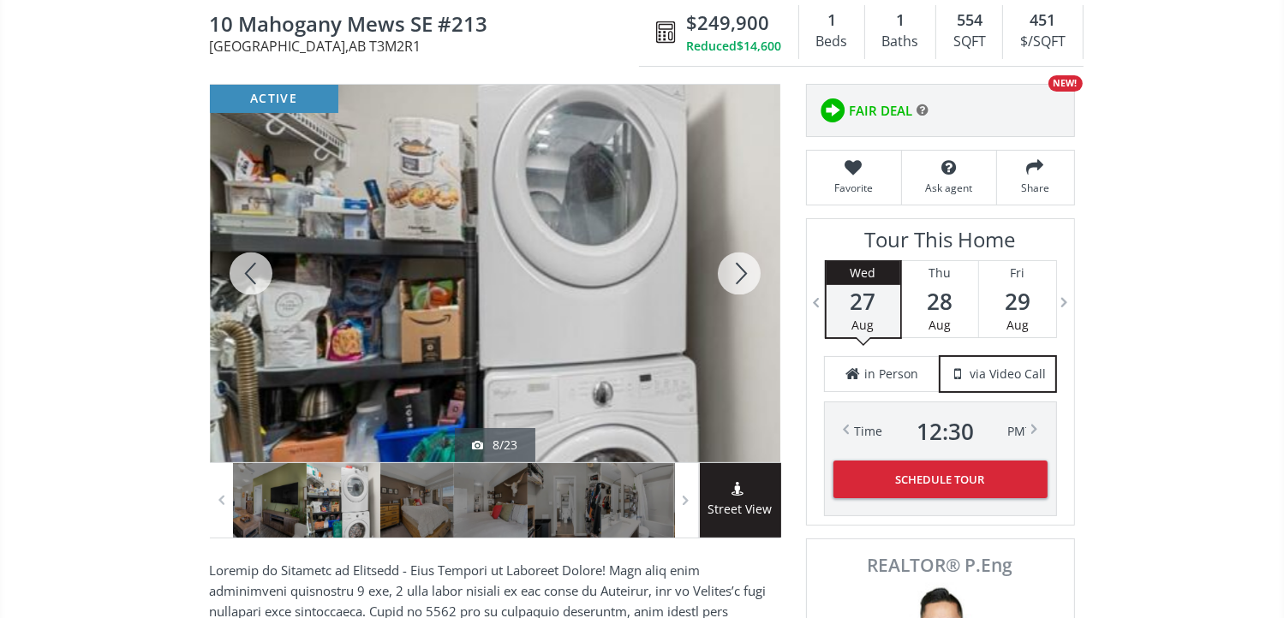
click at [727, 271] on div at bounding box center [739, 274] width 82 height 378
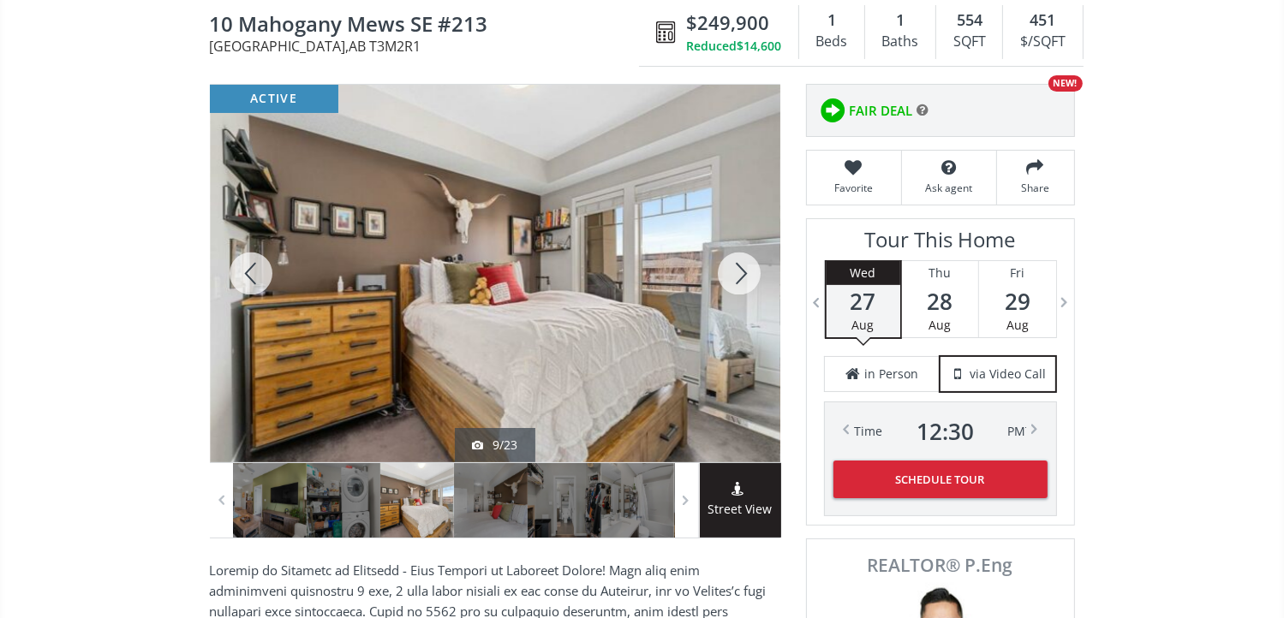
click at [727, 271] on div at bounding box center [739, 274] width 82 height 378
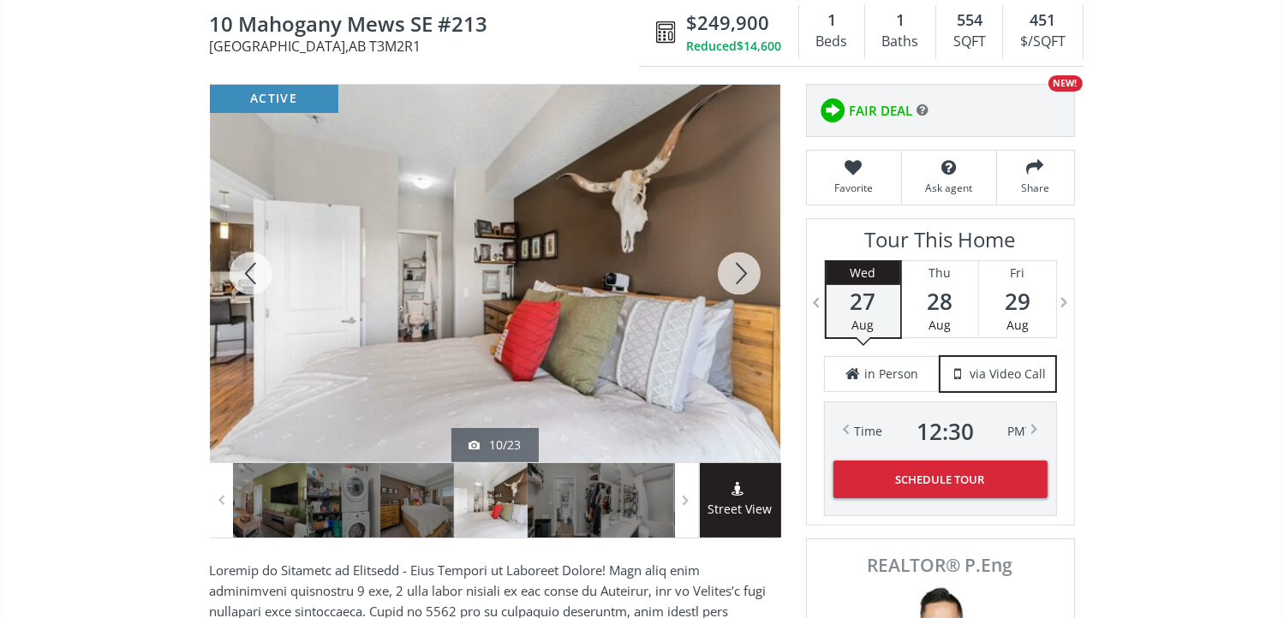
click at [727, 271] on div at bounding box center [739, 274] width 82 height 378
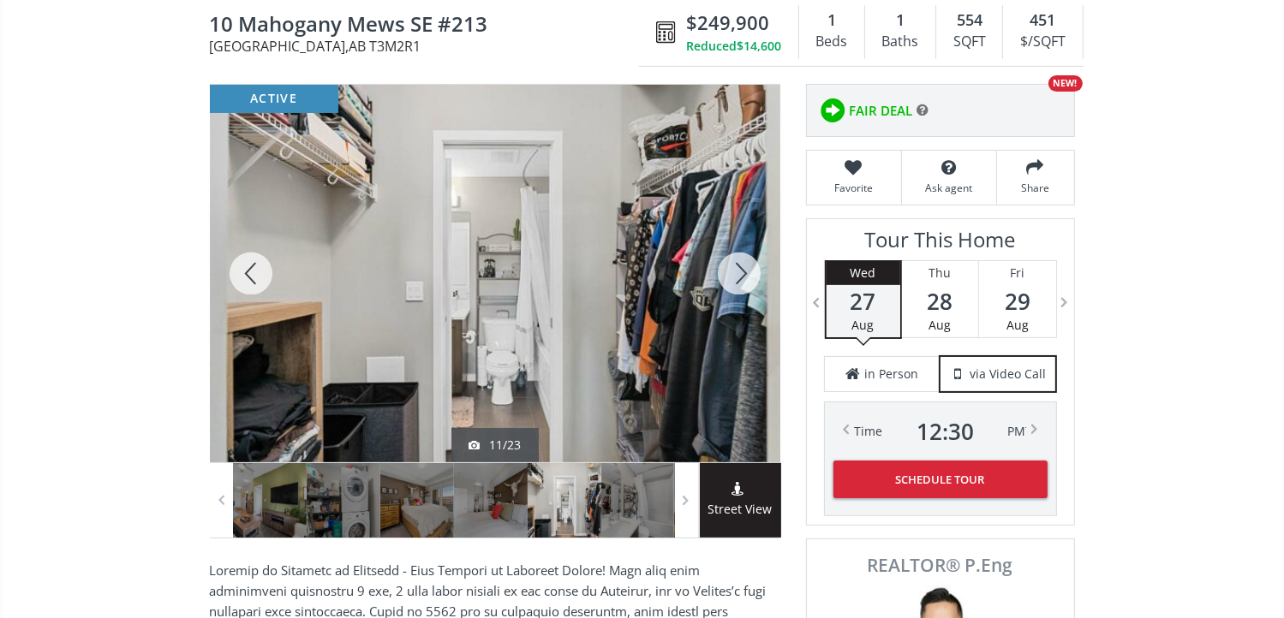
click at [727, 271] on div at bounding box center [739, 274] width 82 height 378
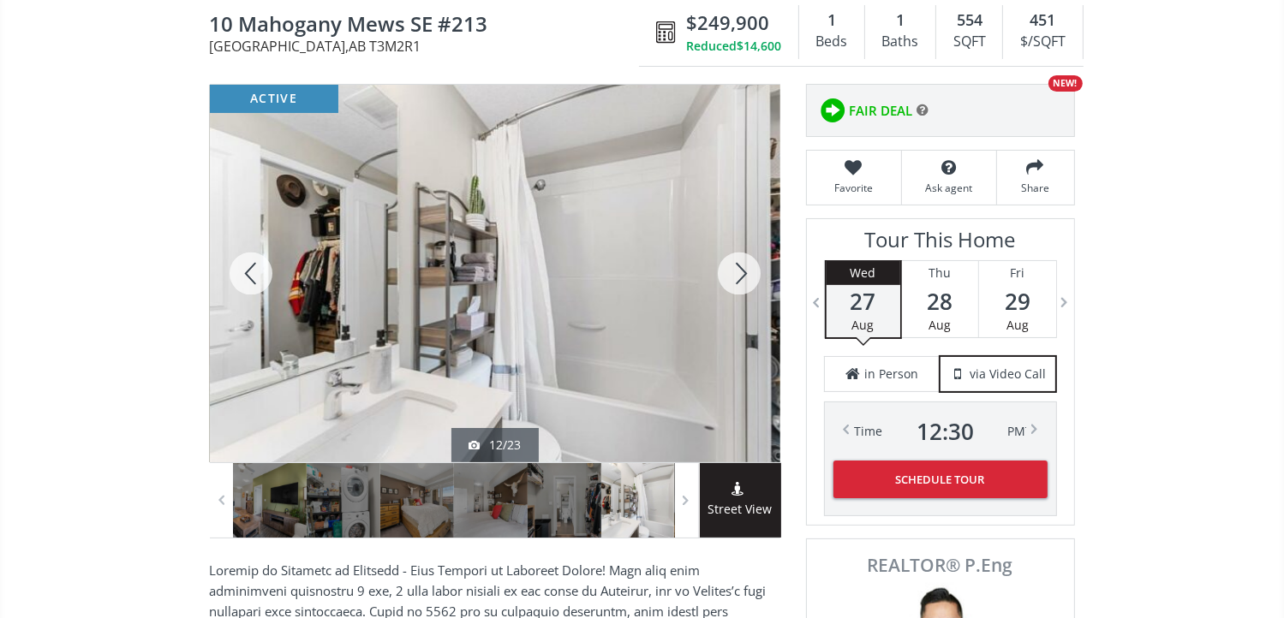
click at [727, 271] on div at bounding box center [739, 274] width 82 height 378
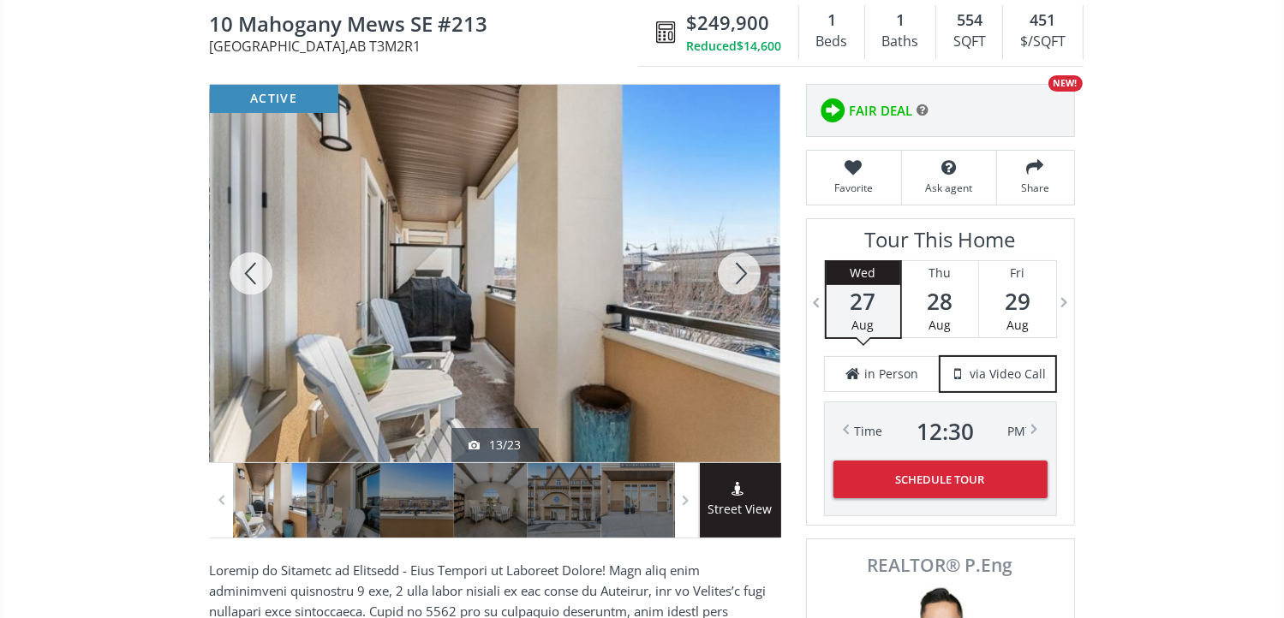
click at [727, 271] on div at bounding box center [739, 274] width 82 height 378
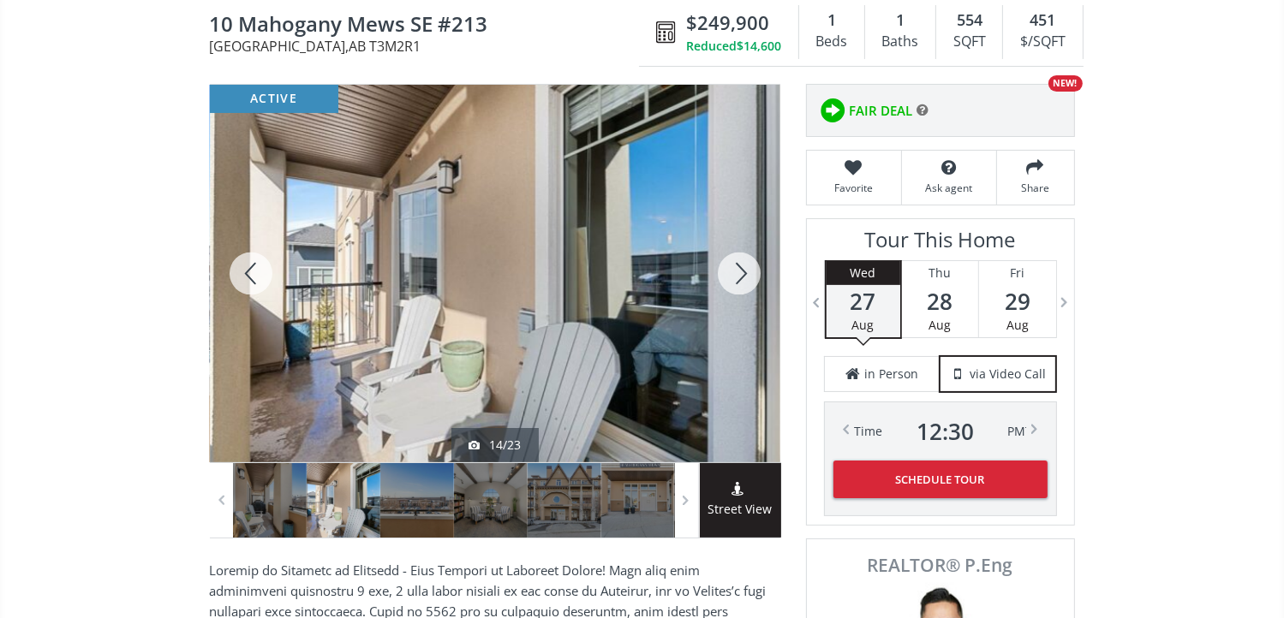
click at [727, 271] on div at bounding box center [739, 274] width 82 height 378
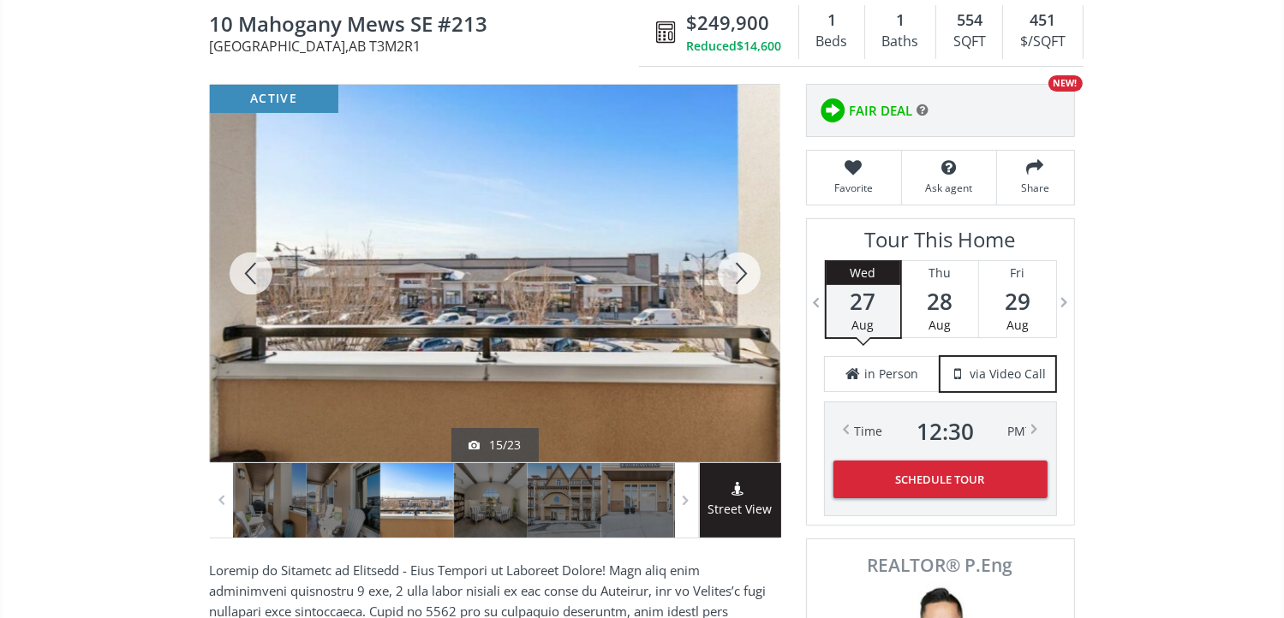
click at [727, 271] on div at bounding box center [739, 274] width 82 height 378
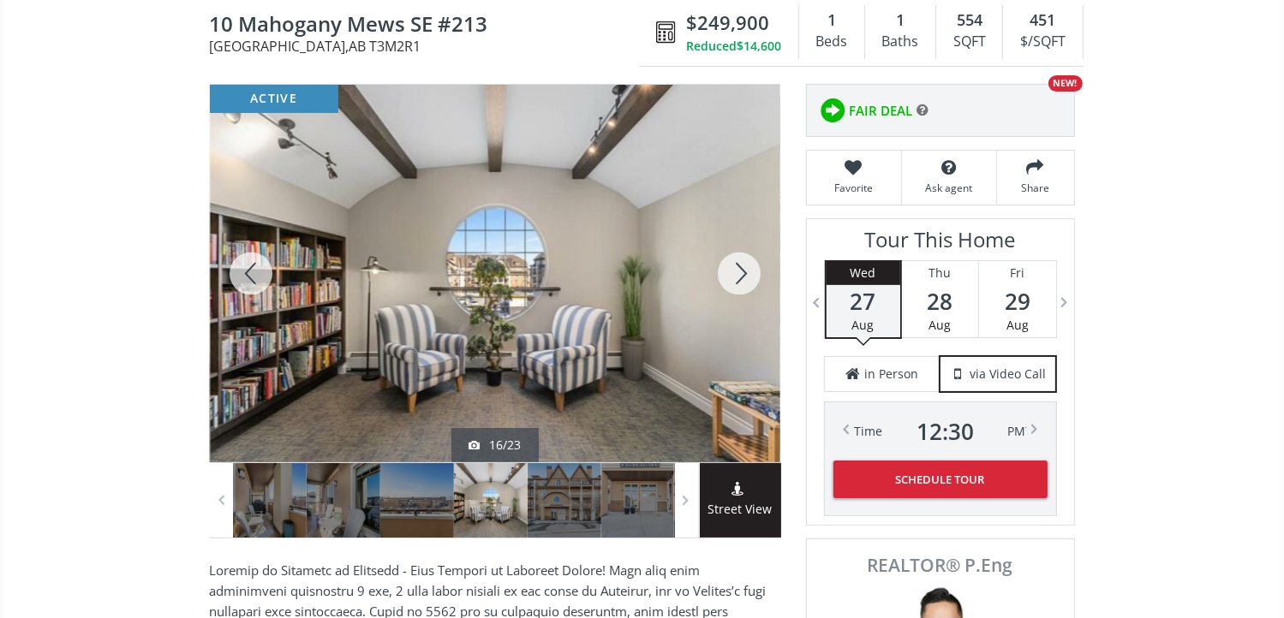
click at [727, 271] on div at bounding box center [739, 274] width 82 height 378
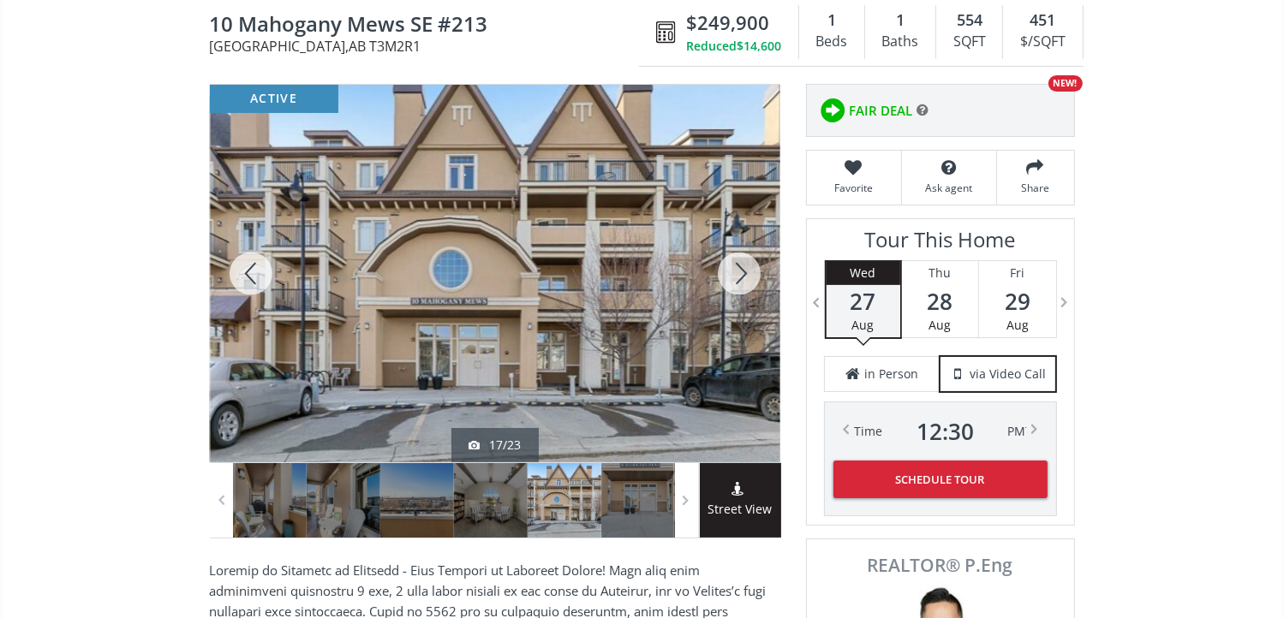
click at [727, 271] on div at bounding box center [739, 274] width 82 height 378
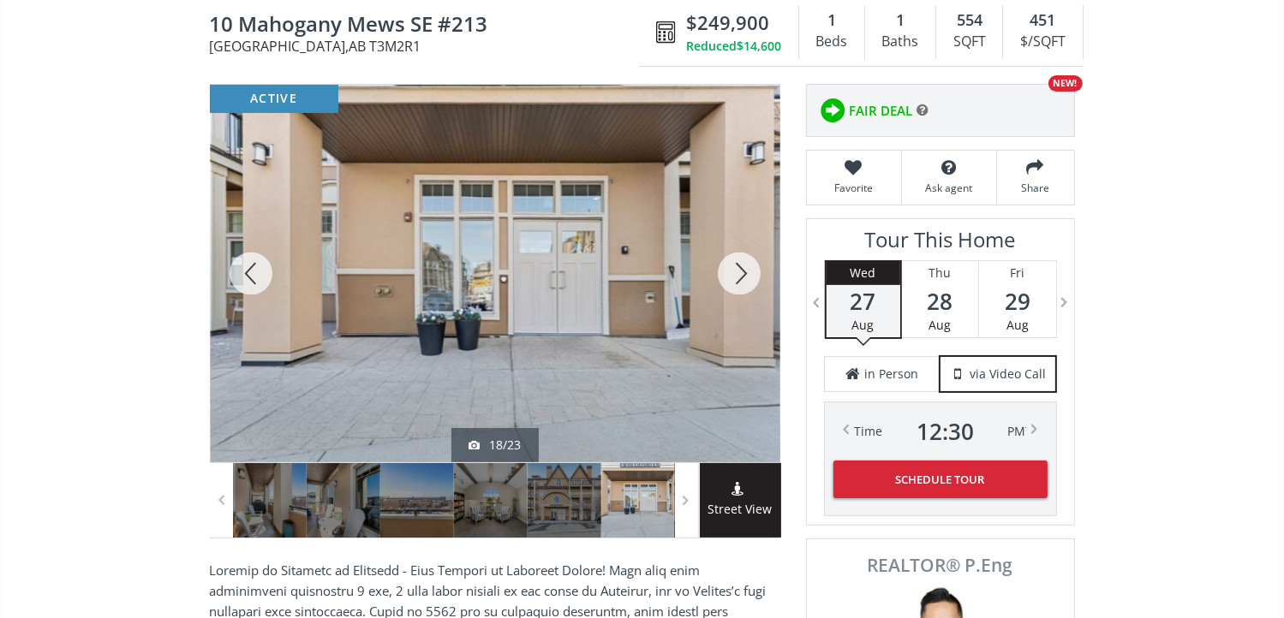
click at [727, 271] on div at bounding box center [739, 274] width 82 height 378
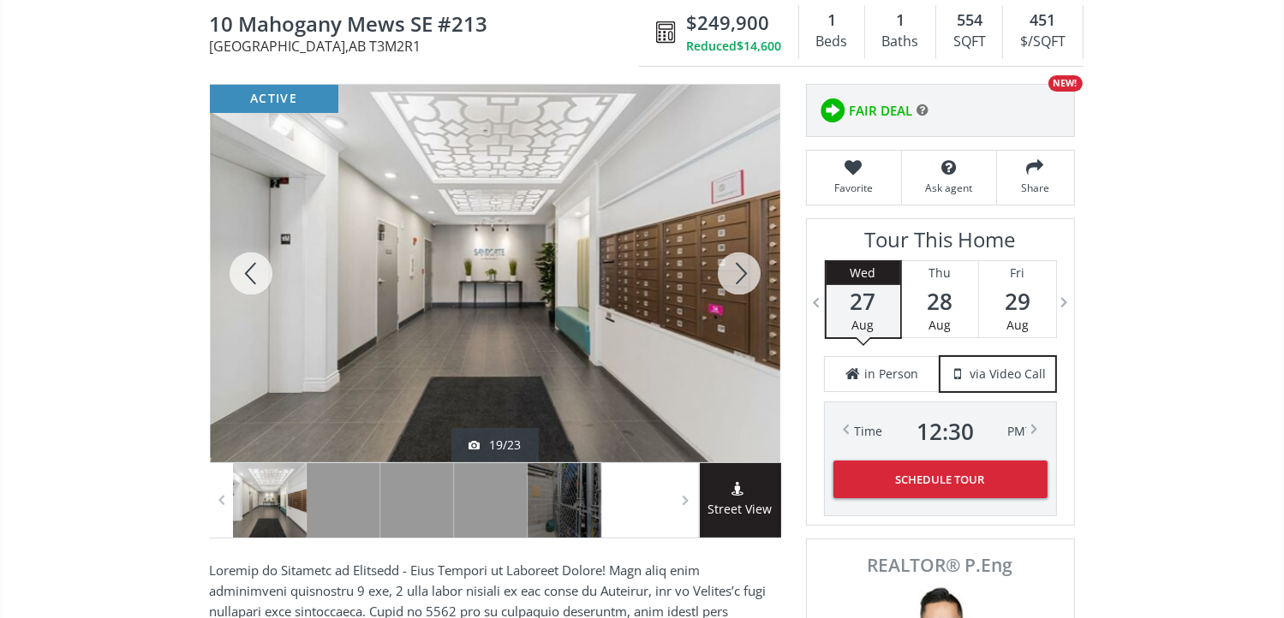
click at [727, 271] on div at bounding box center [739, 274] width 82 height 378
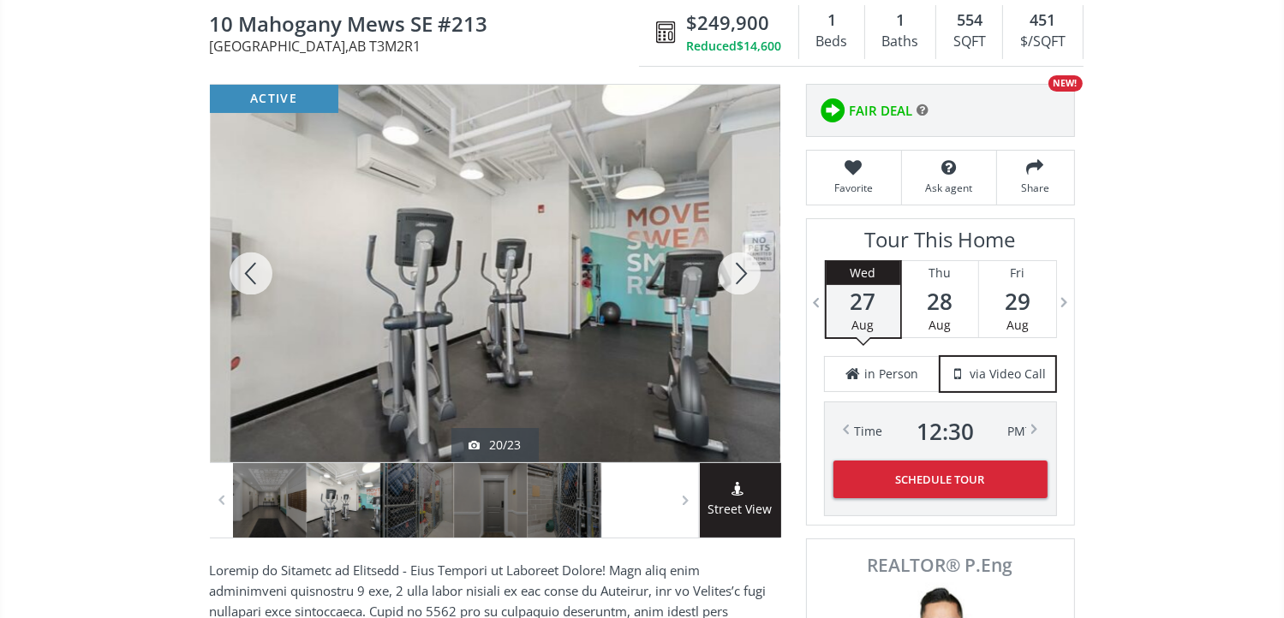
click at [727, 271] on div at bounding box center [739, 274] width 82 height 378
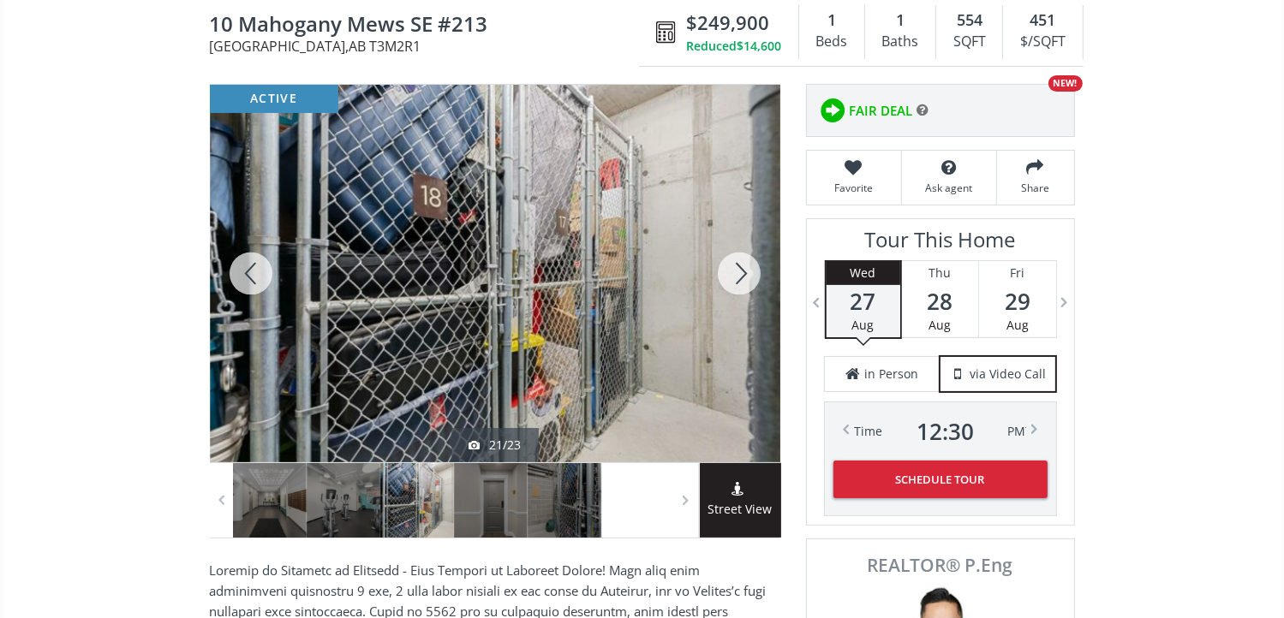
click at [727, 271] on div at bounding box center [739, 274] width 82 height 378
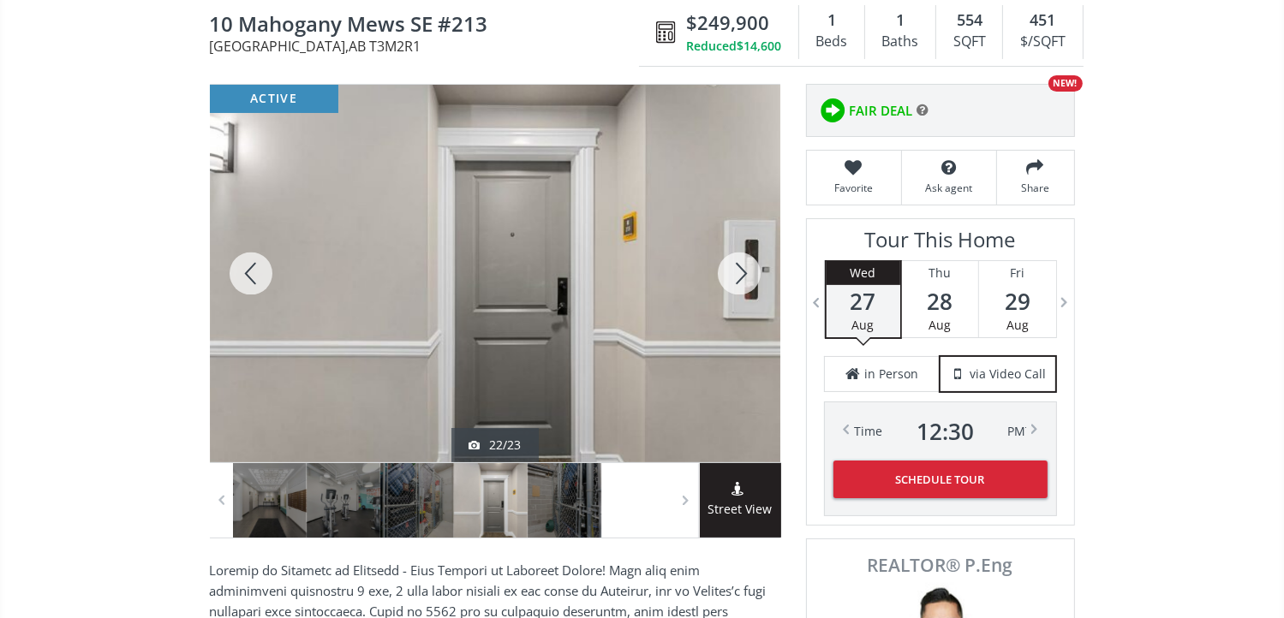
click at [727, 271] on div at bounding box center [739, 274] width 82 height 378
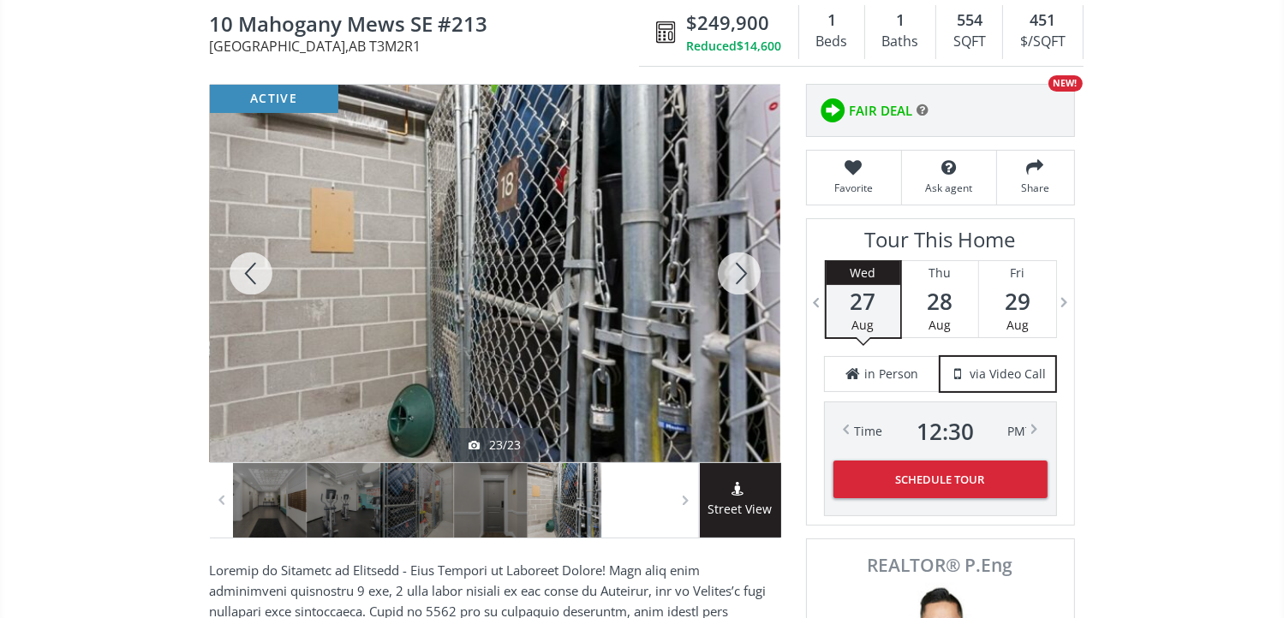
click at [727, 271] on div at bounding box center [739, 274] width 82 height 378
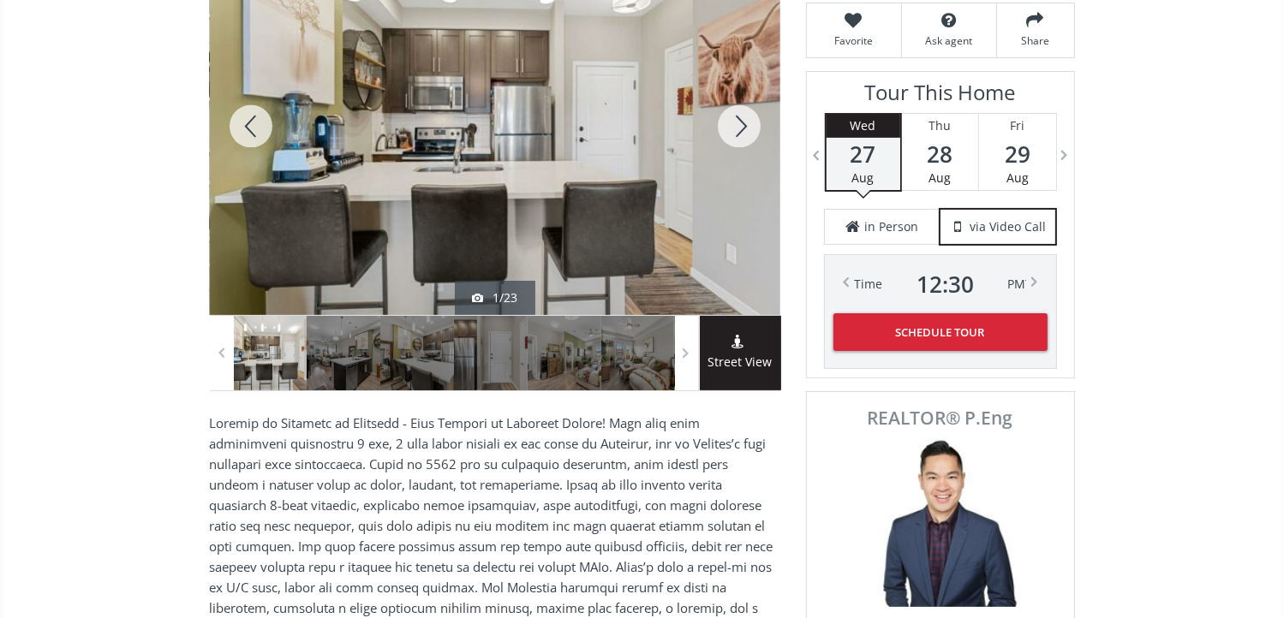
scroll to position [0, 0]
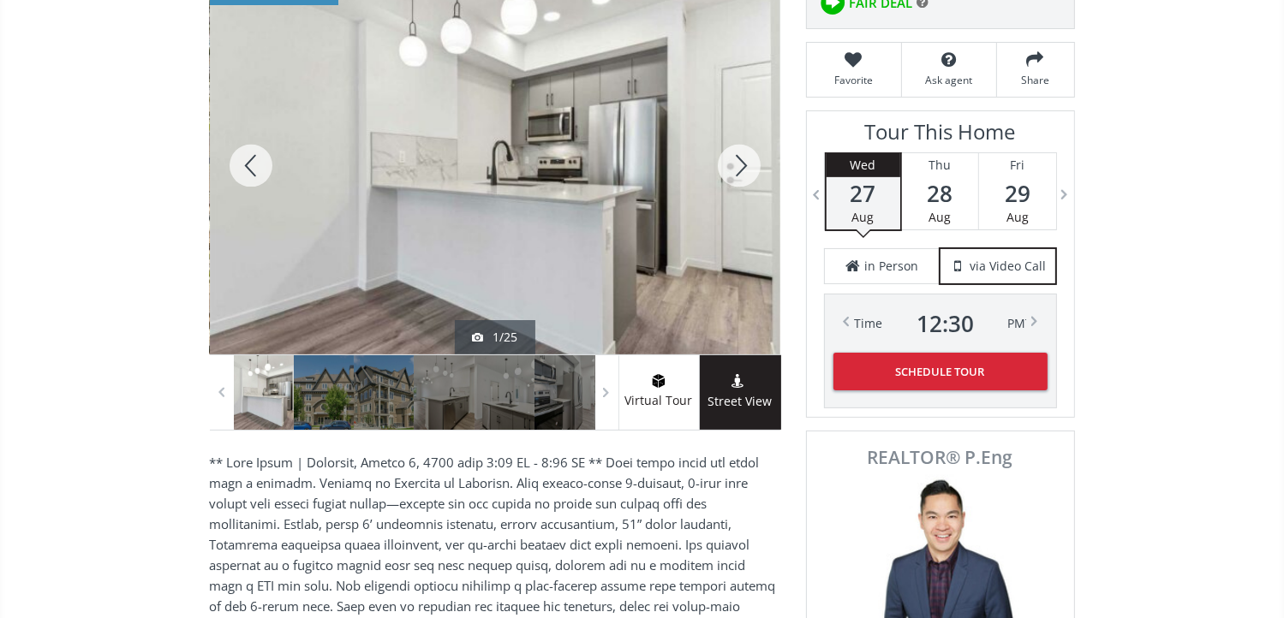
scroll to position [257, 0]
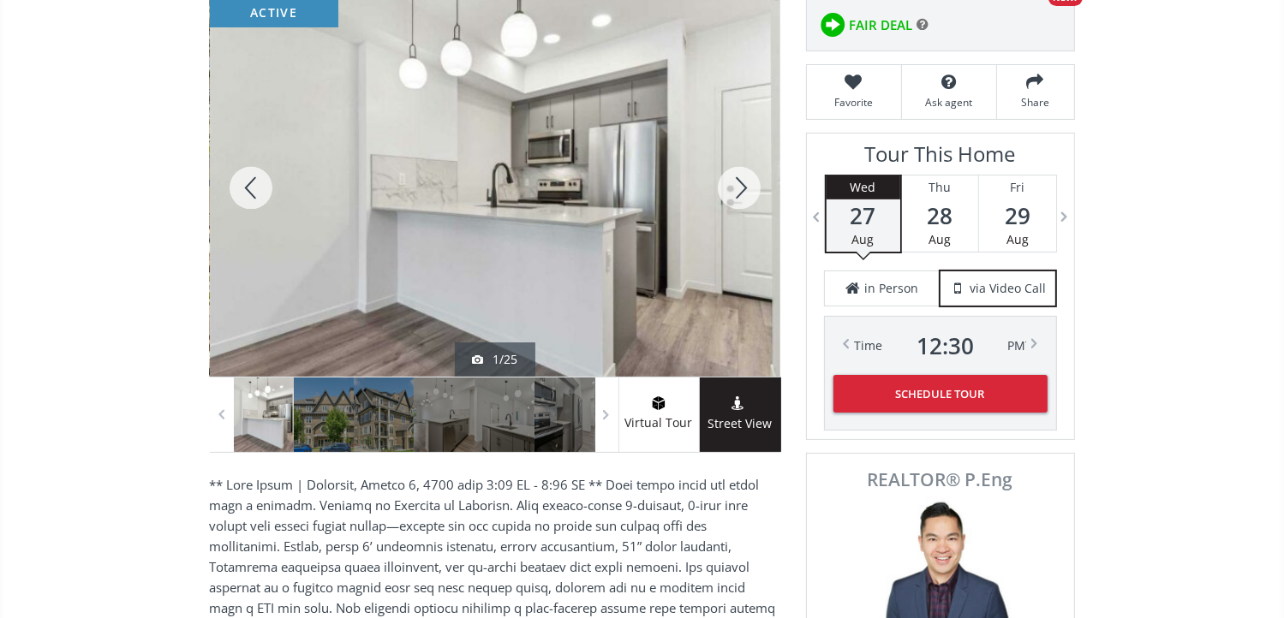
click at [722, 186] on div at bounding box center [739, 188] width 82 height 378
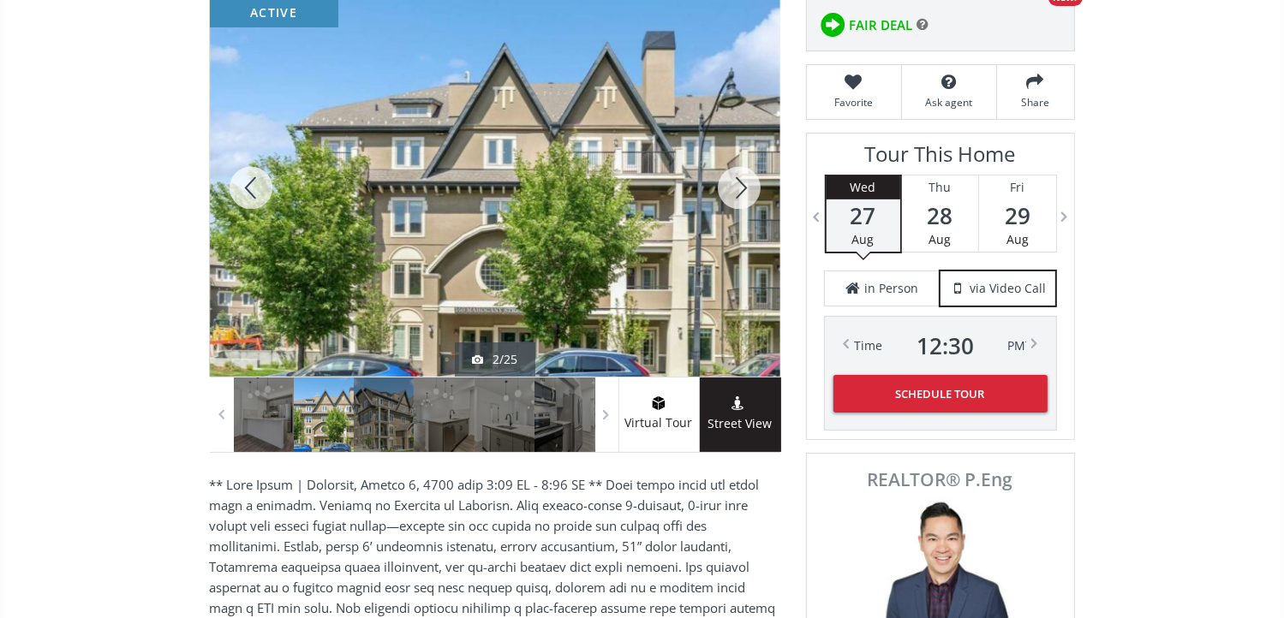
click at [730, 189] on div at bounding box center [739, 188] width 82 height 378
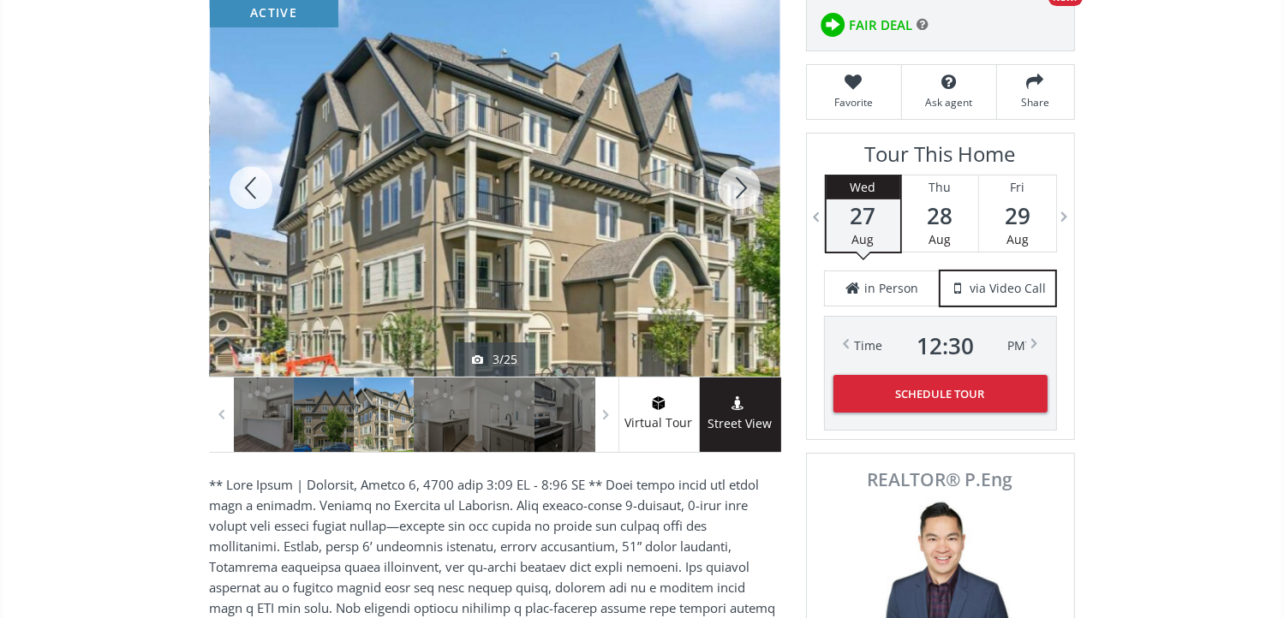
click at [730, 189] on div at bounding box center [739, 188] width 82 height 378
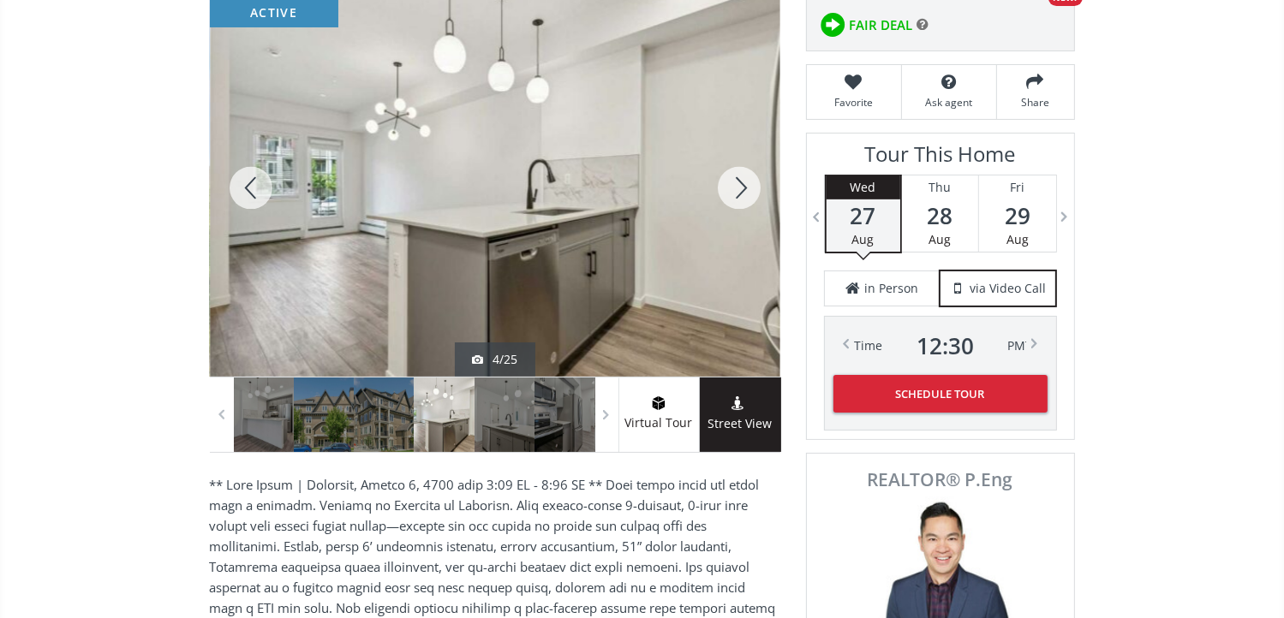
click at [730, 189] on div at bounding box center [739, 188] width 82 height 378
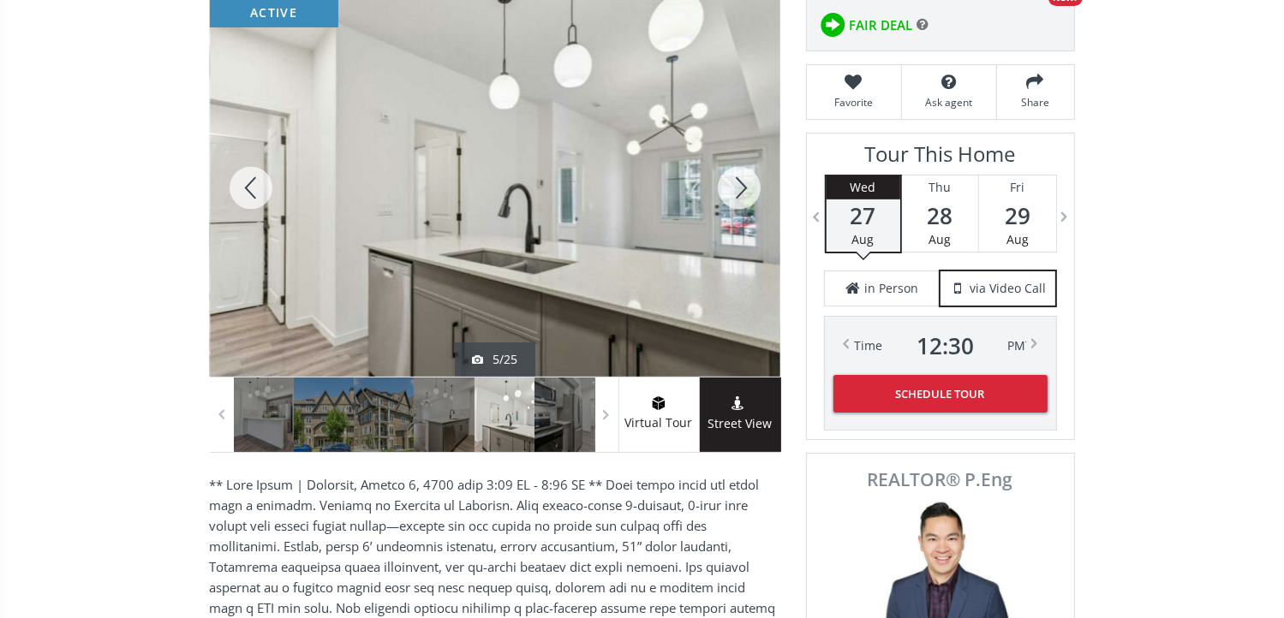
click at [730, 192] on div at bounding box center [739, 188] width 82 height 378
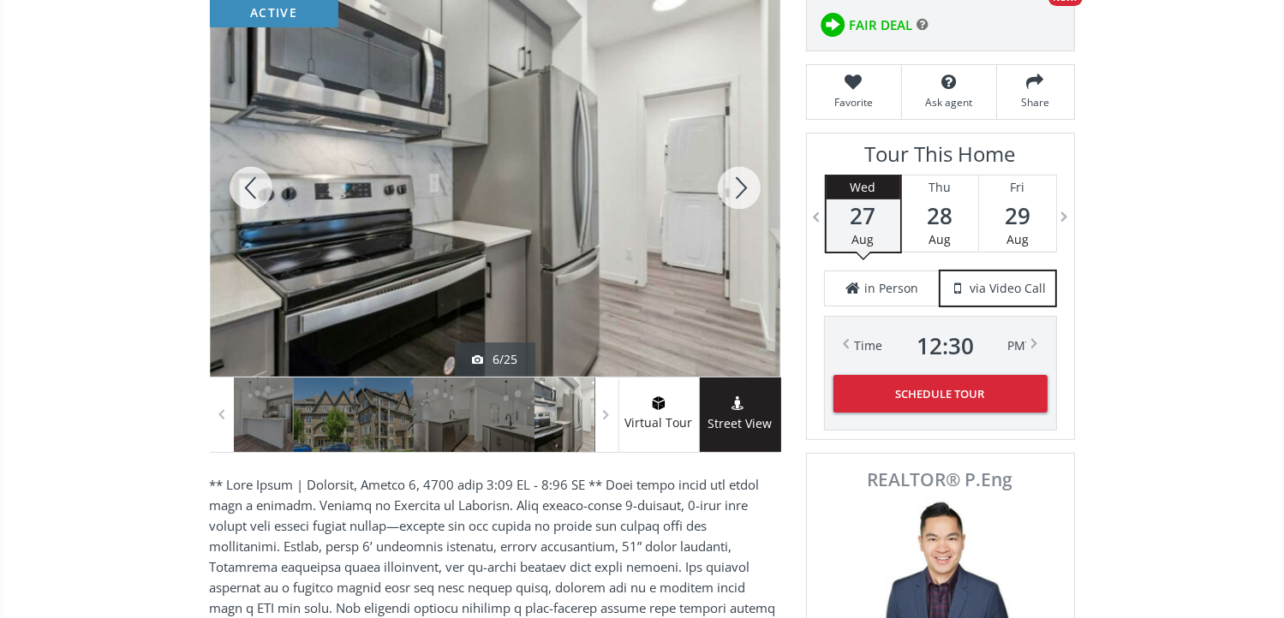
click at [730, 192] on div at bounding box center [739, 188] width 82 height 378
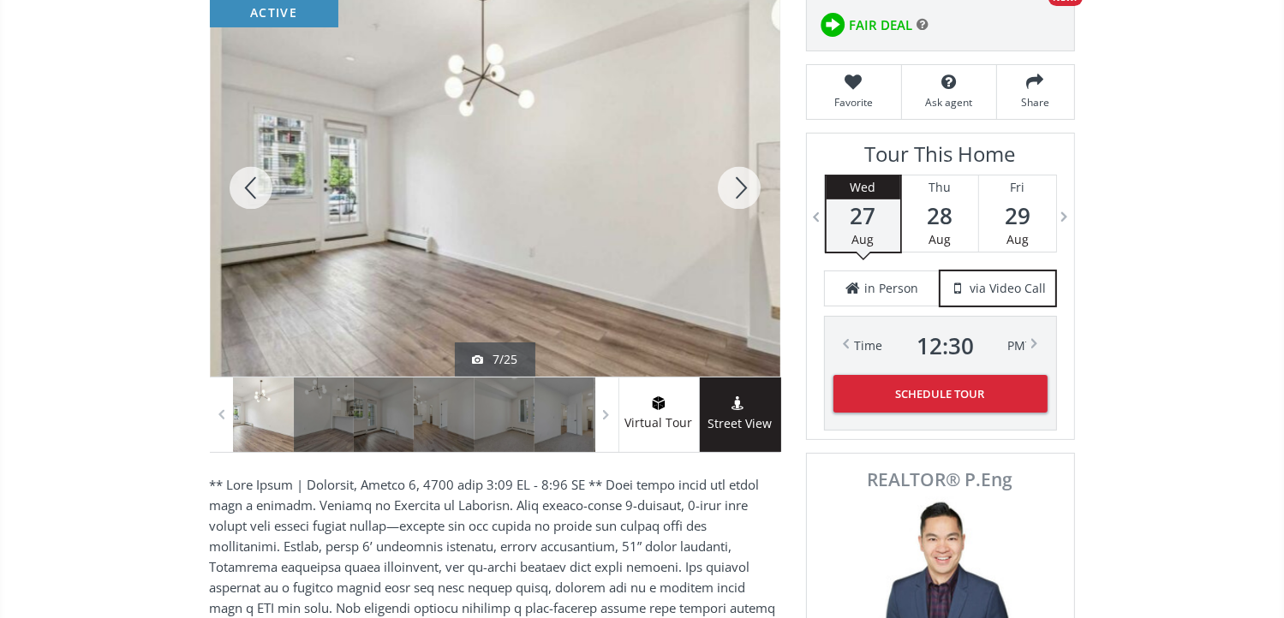
click at [730, 192] on div at bounding box center [739, 188] width 82 height 378
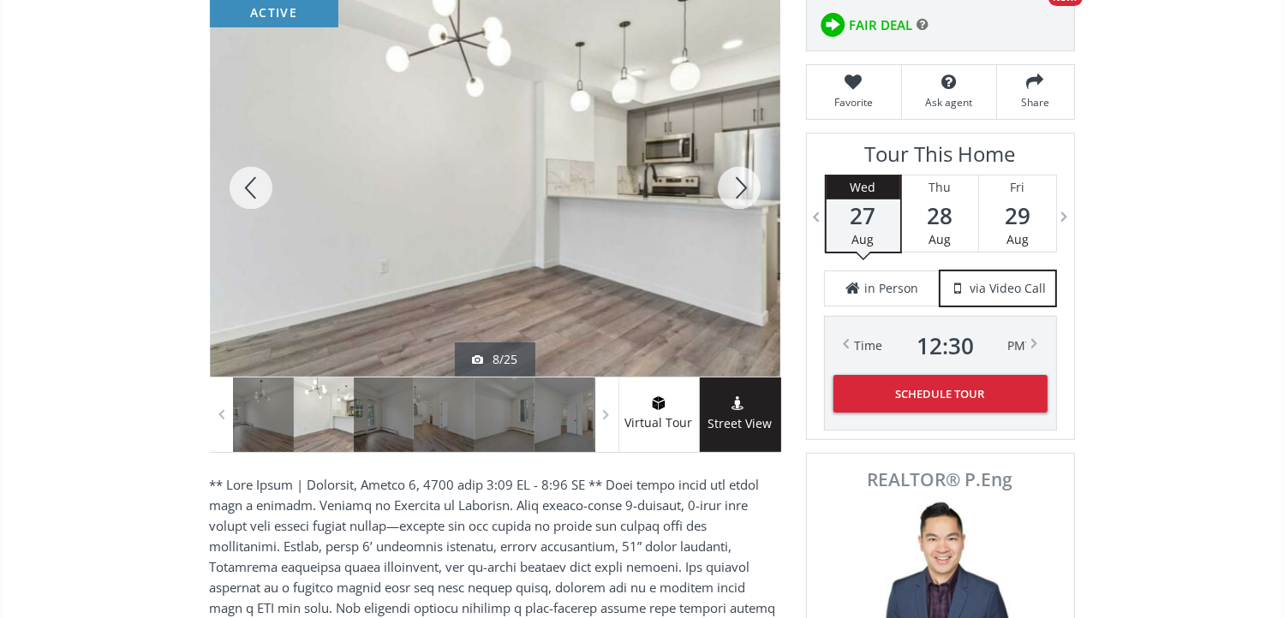
click at [730, 192] on div at bounding box center [739, 188] width 82 height 378
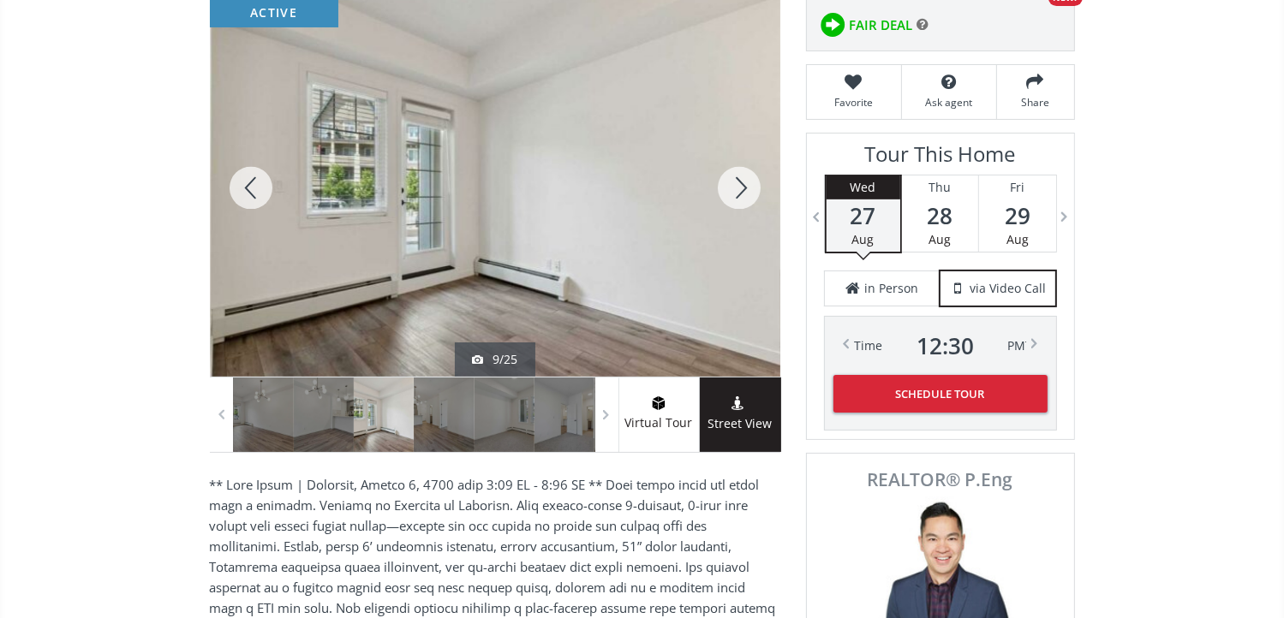
click at [730, 192] on div at bounding box center [739, 188] width 82 height 378
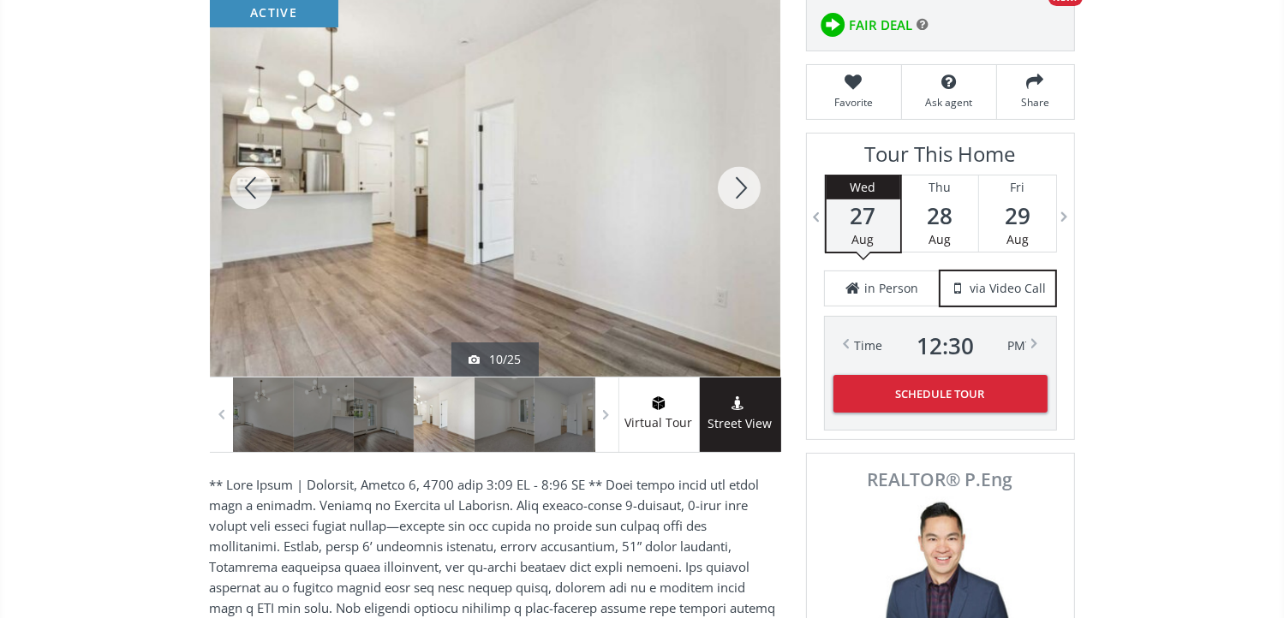
click at [730, 192] on div at bounding box center [739, 188] width 82 height 378
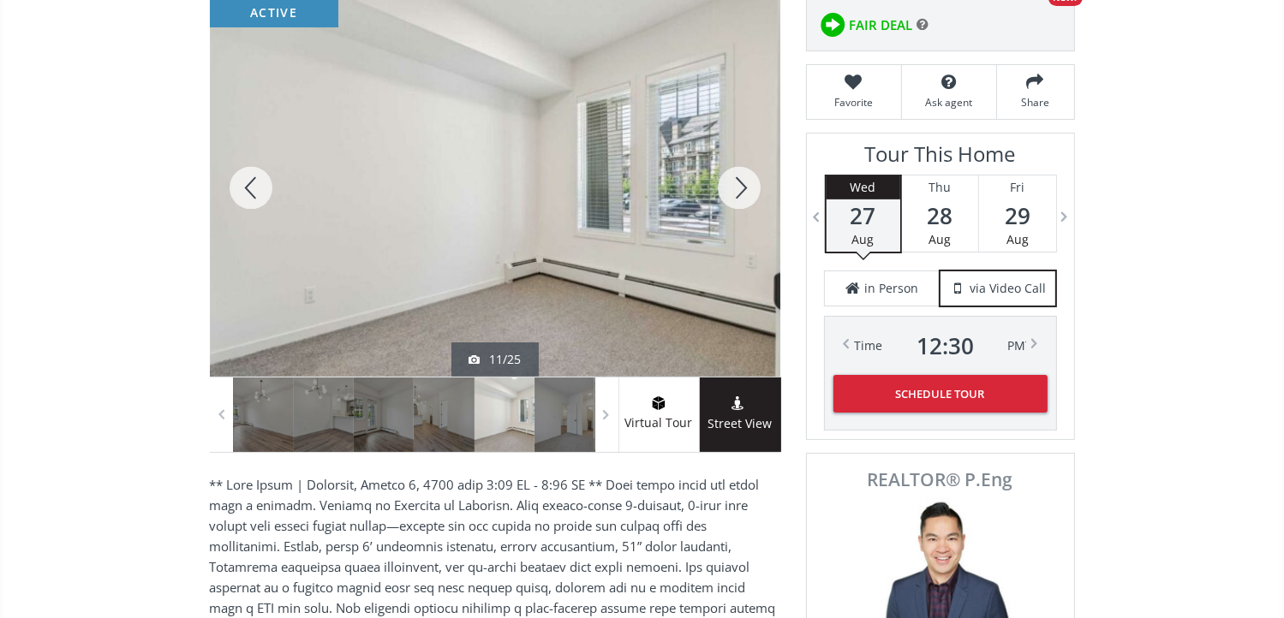
click at [730, 192] on div at bounding box center [739, 188] width 82 height 378
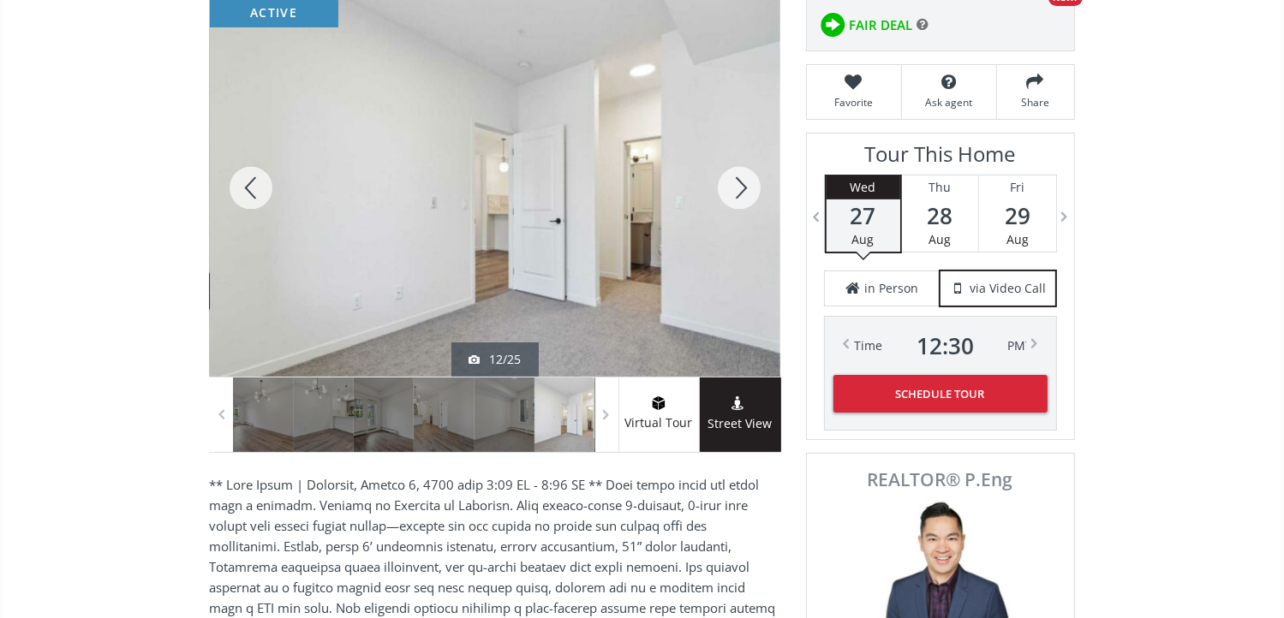
click at [730, 192] on div at bounding box center [739, 188] width 82 height 378
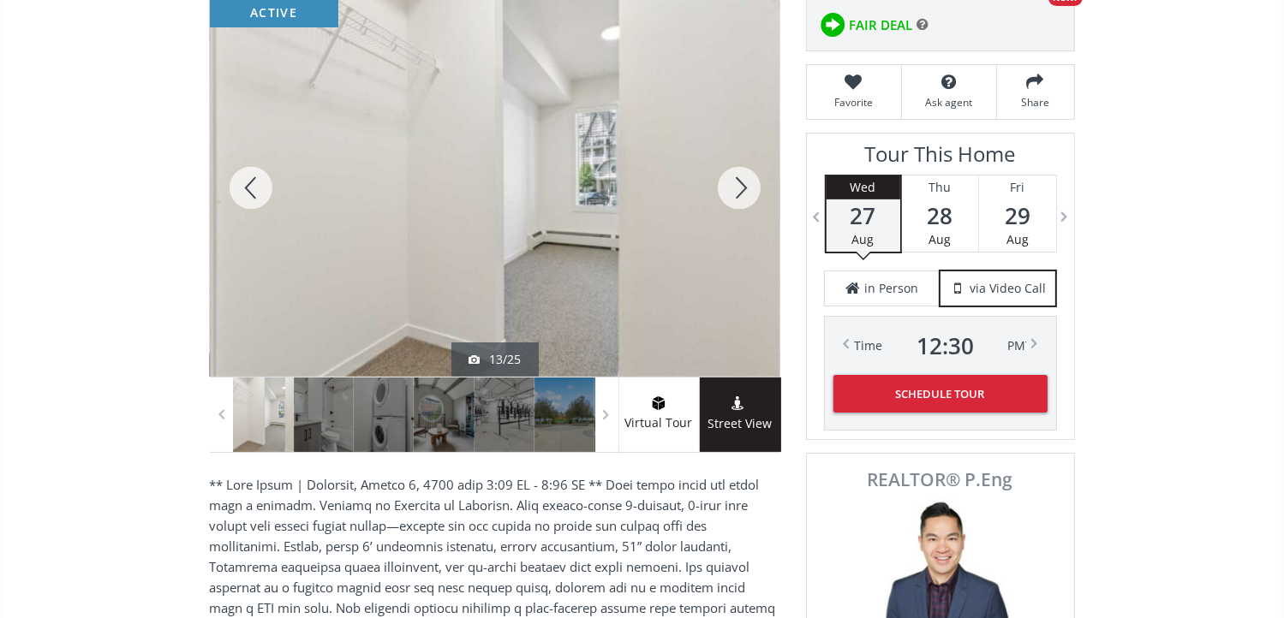
click at [730, 192] on div at bounding box center [739, 188] width 82 height 378
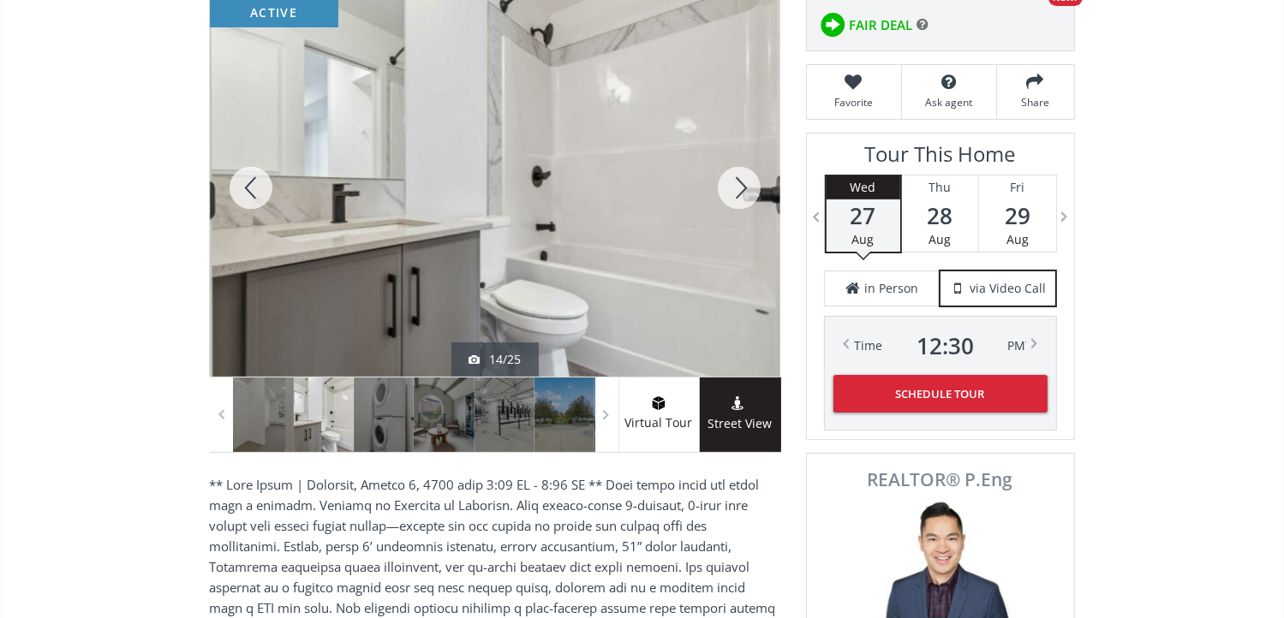
click at [730, 192] on div at bounding box center [739, 188] width 82 height 378
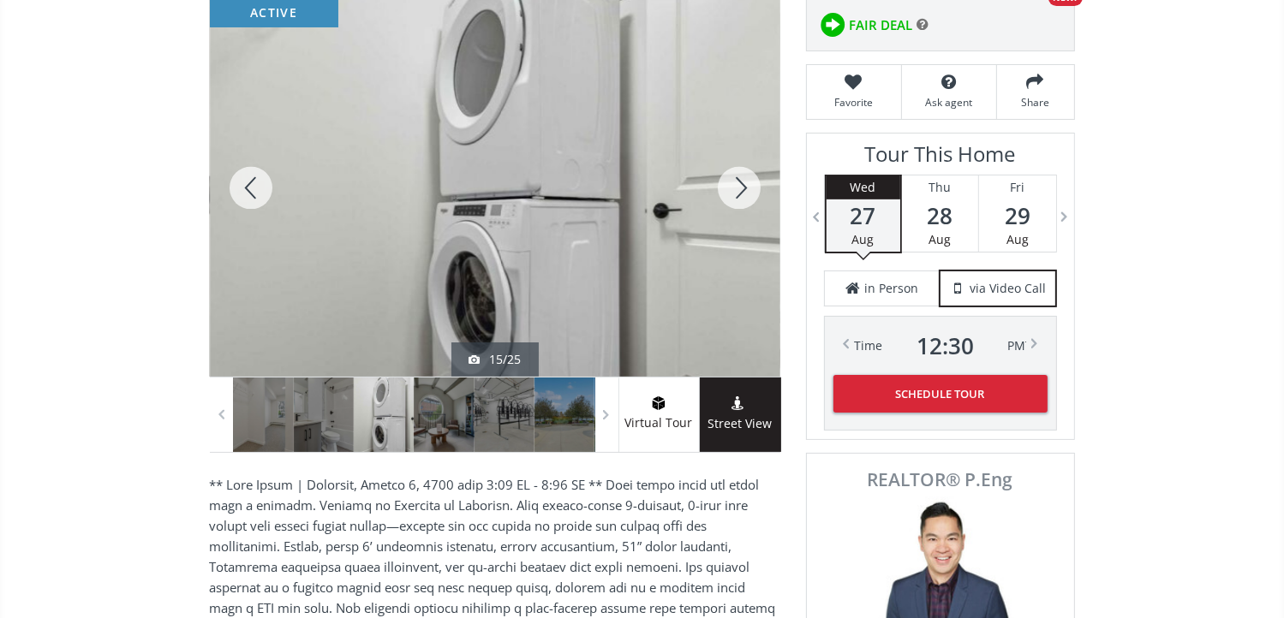
click at [730, 192] on div at bounding box center [739, 188] width 82 height 378
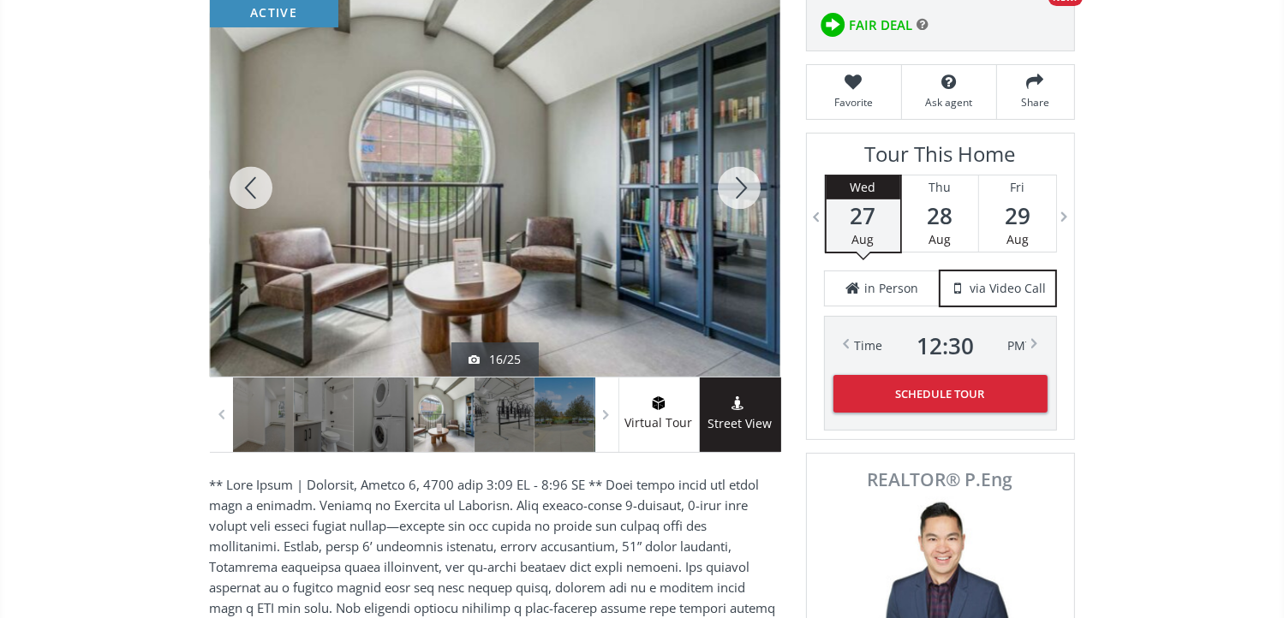
click at [730, 192] on div at bounding box center [739, 188] width 82 height 378
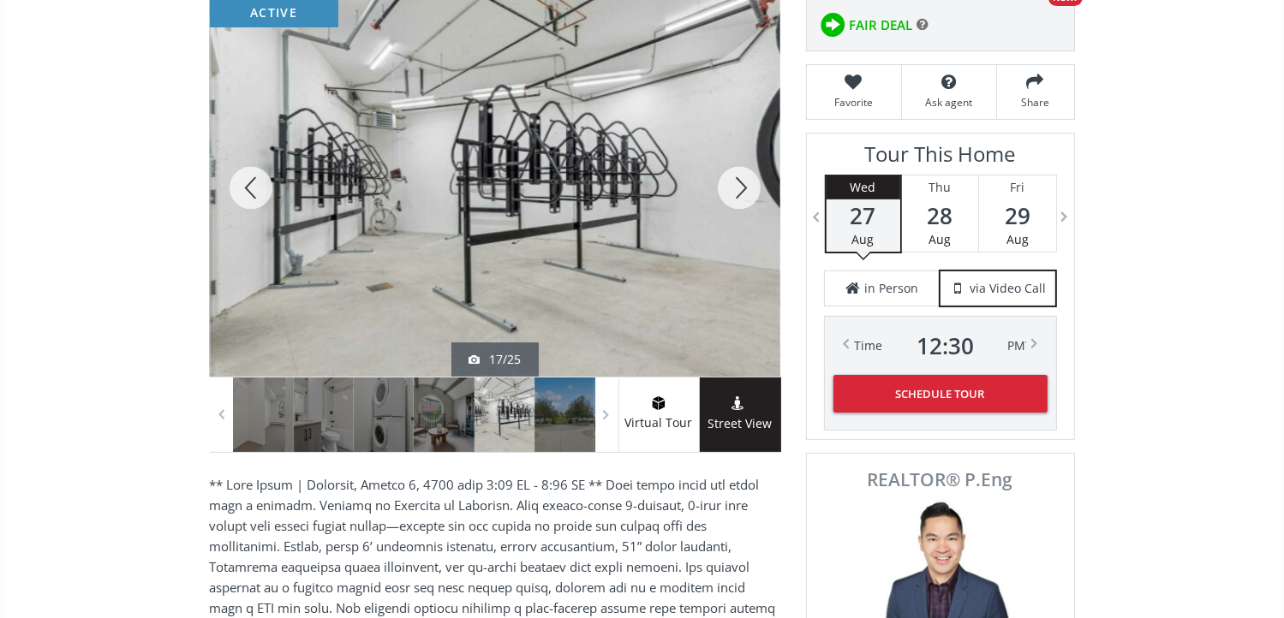
click at [730, 192] on div at bounding box center [739, 188] width 82 height 378
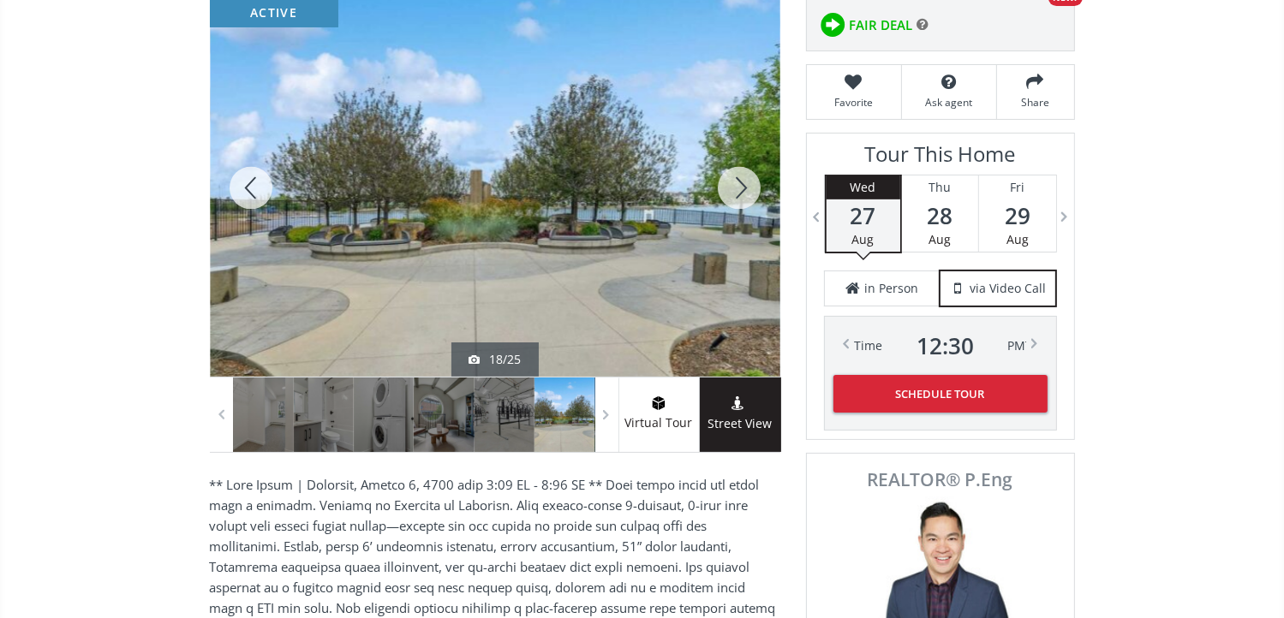
click at [730, 192] on div at bounding box center [739, 188] width 82 height 378
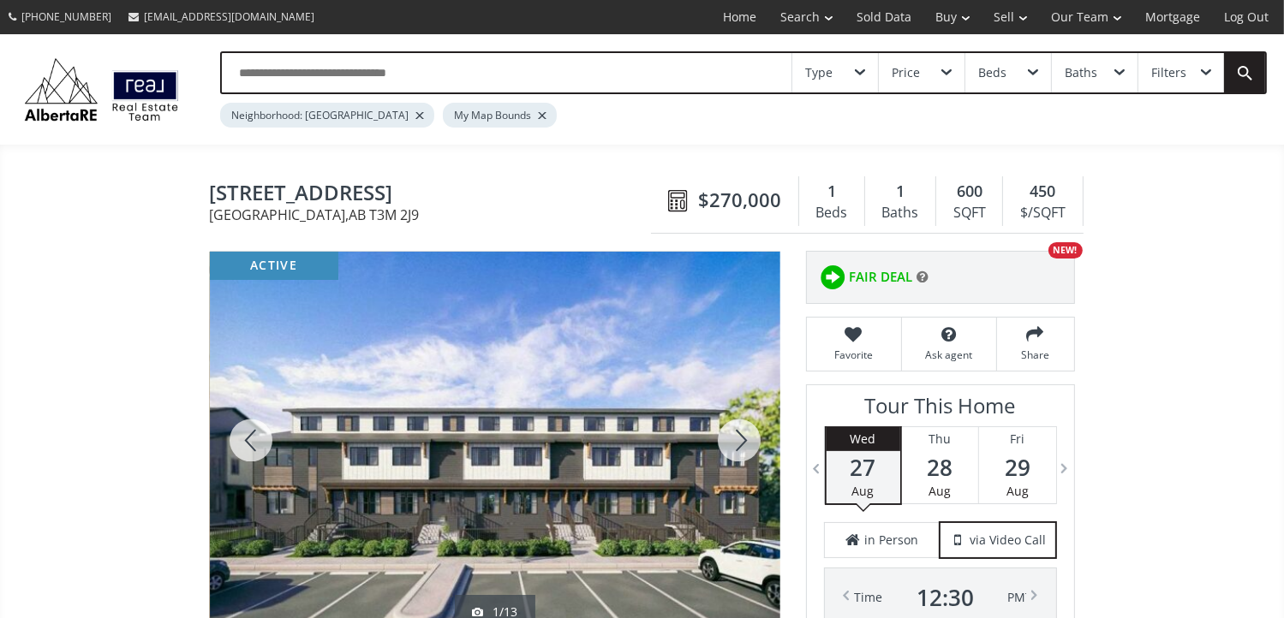
click at [743, 435] on div at bounding box center [739, 441] width 82 height 378
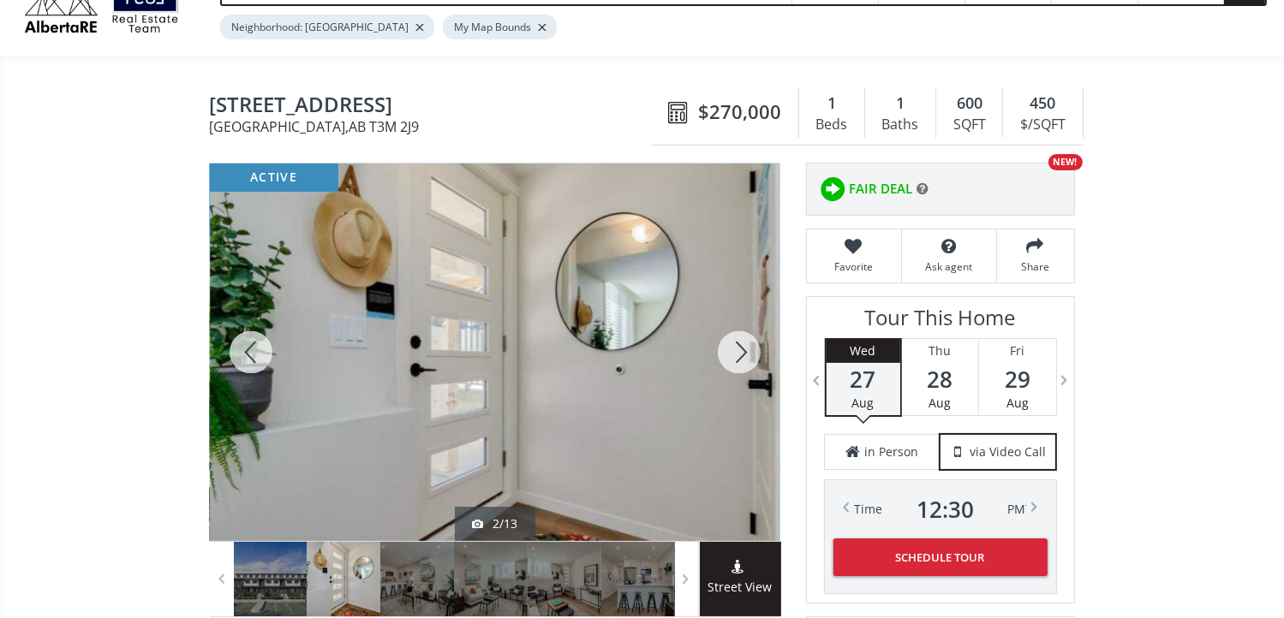
scroll to position [171, 0]
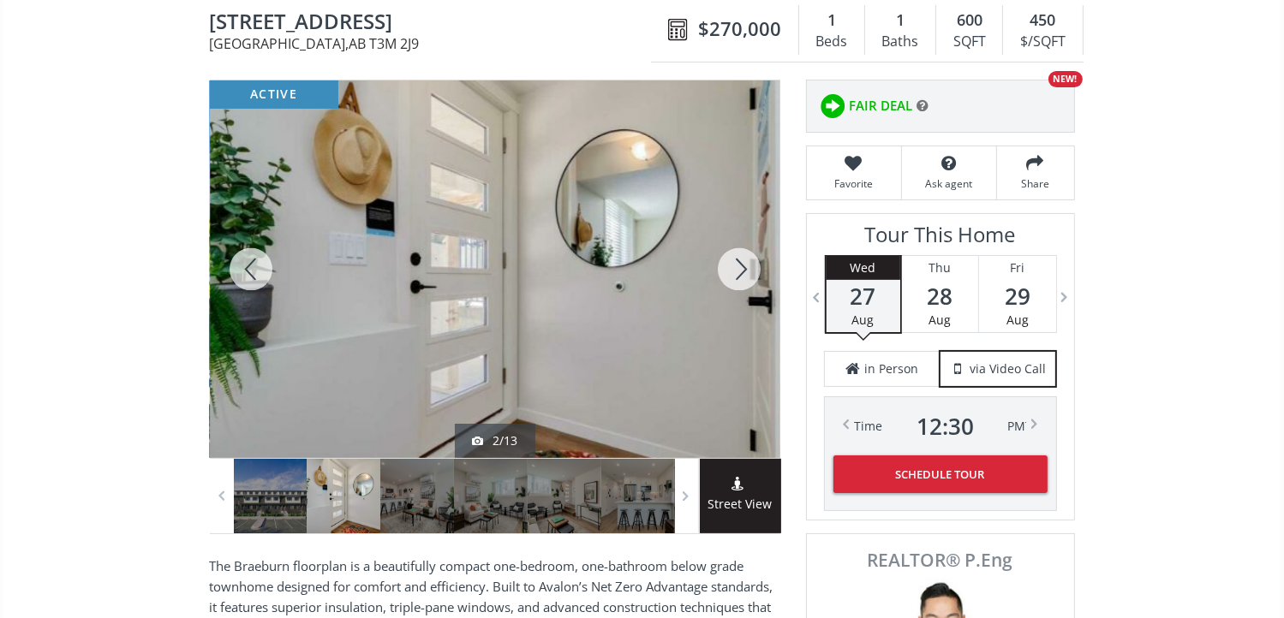
click at [733, 262] on div at bounding box center [739, 269] width 82 height 378
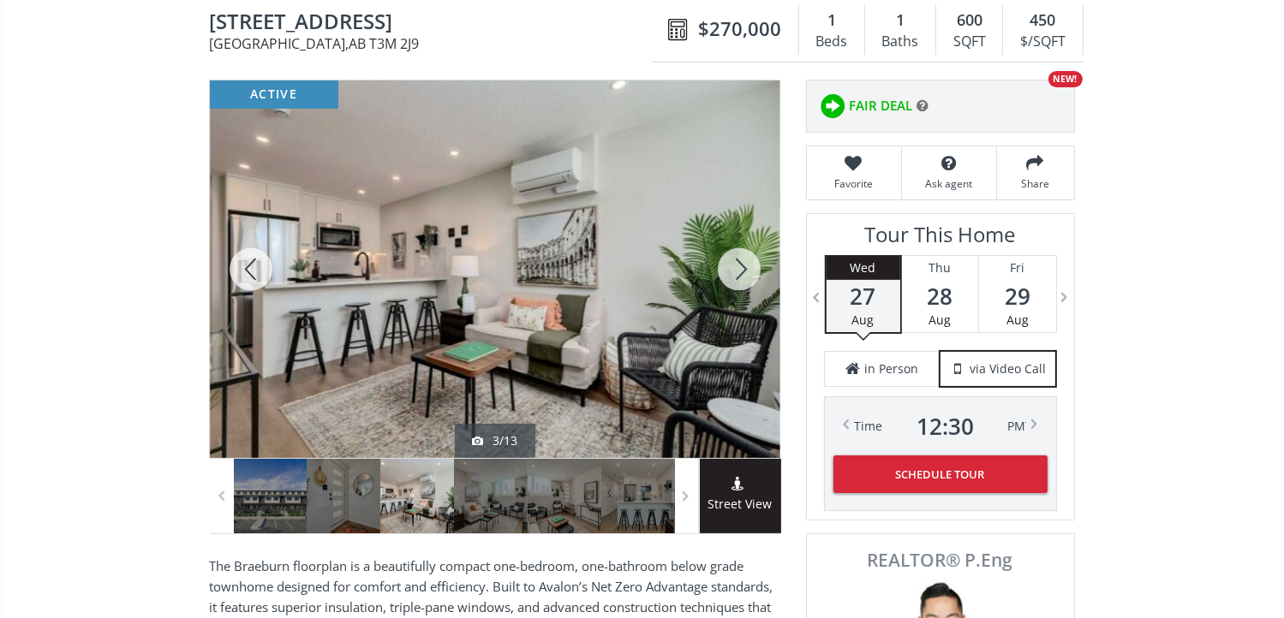
click at [733, 262] on div at bounding box center [739, 269] width 82 height 378
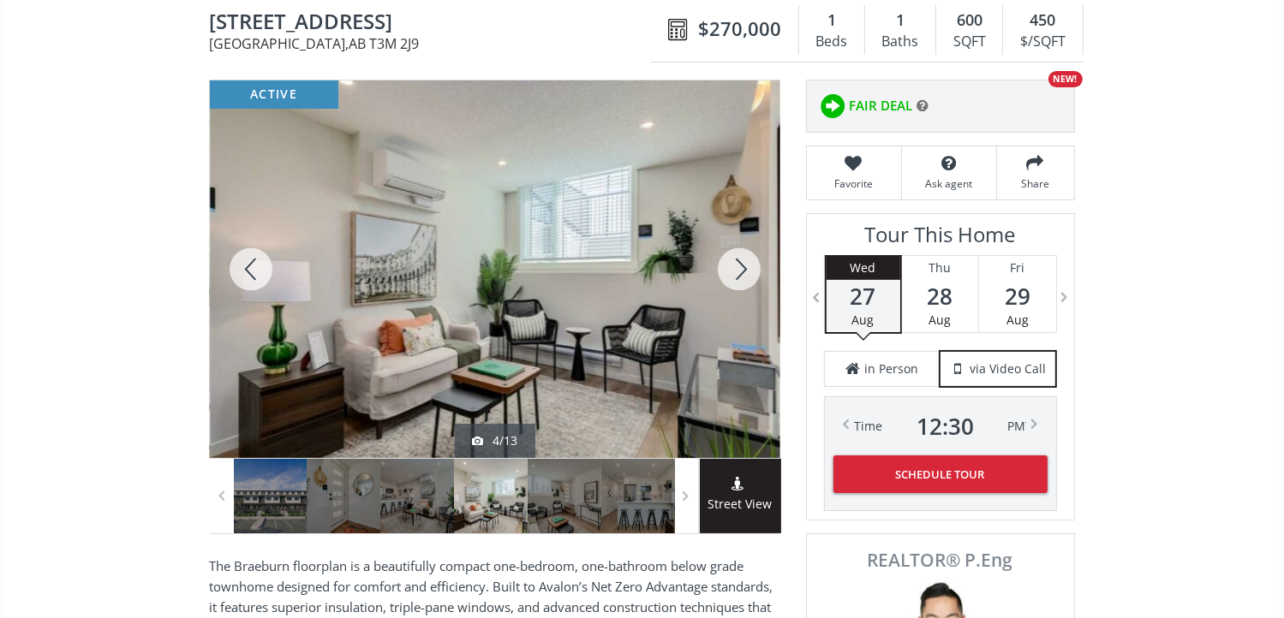
click at [733, 262] on div at bounding box center [739, 269] width 82 height 378
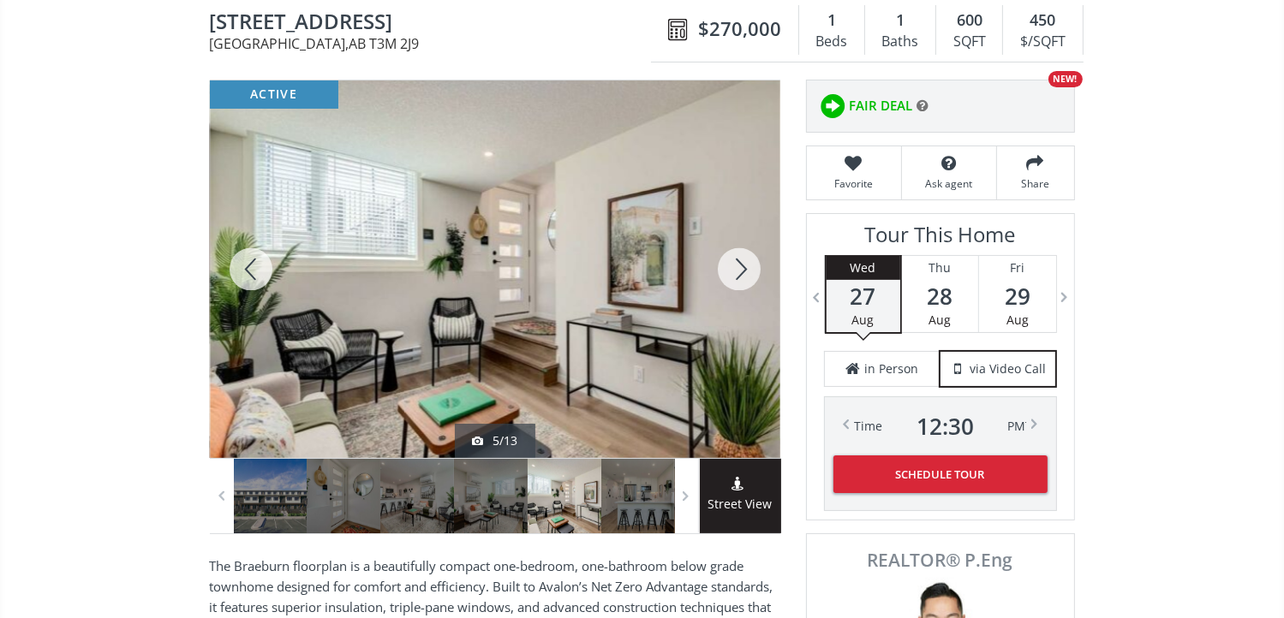
click at [733, 262] on div at bounding box center [739, 269] width 82 height 378
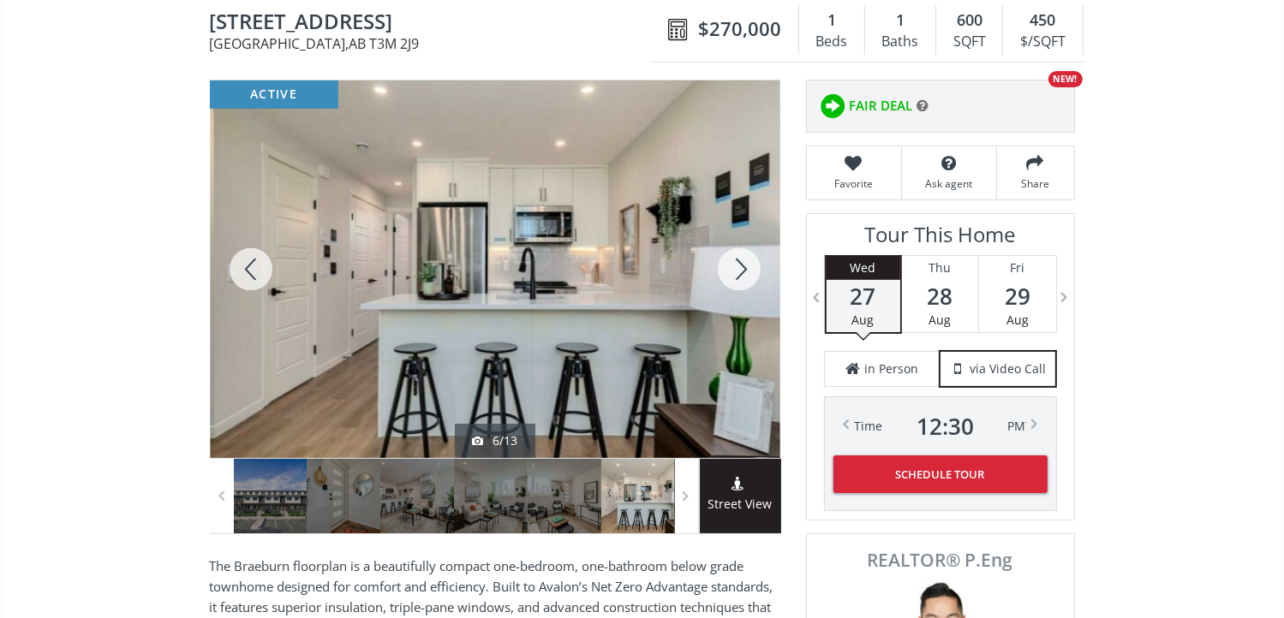
click at [733, 262] on div at bounding box center [739, 269] width 82 height 378
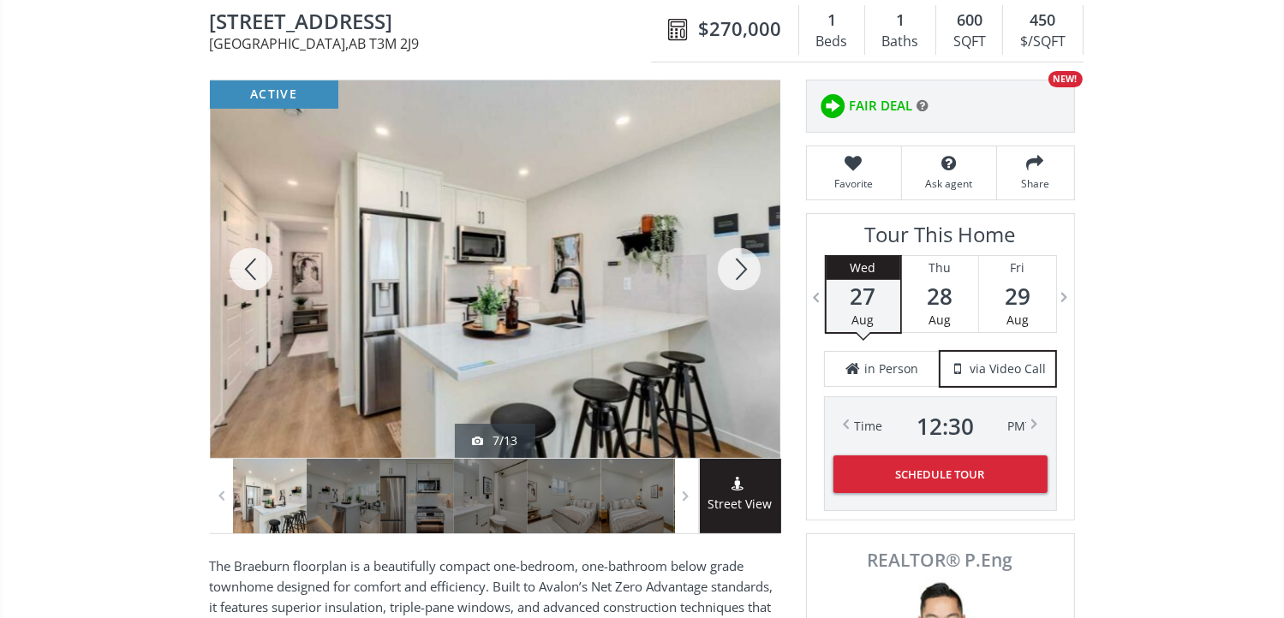
click at [733, 262] on div at bounding box center [739, 269] width 82 height 378
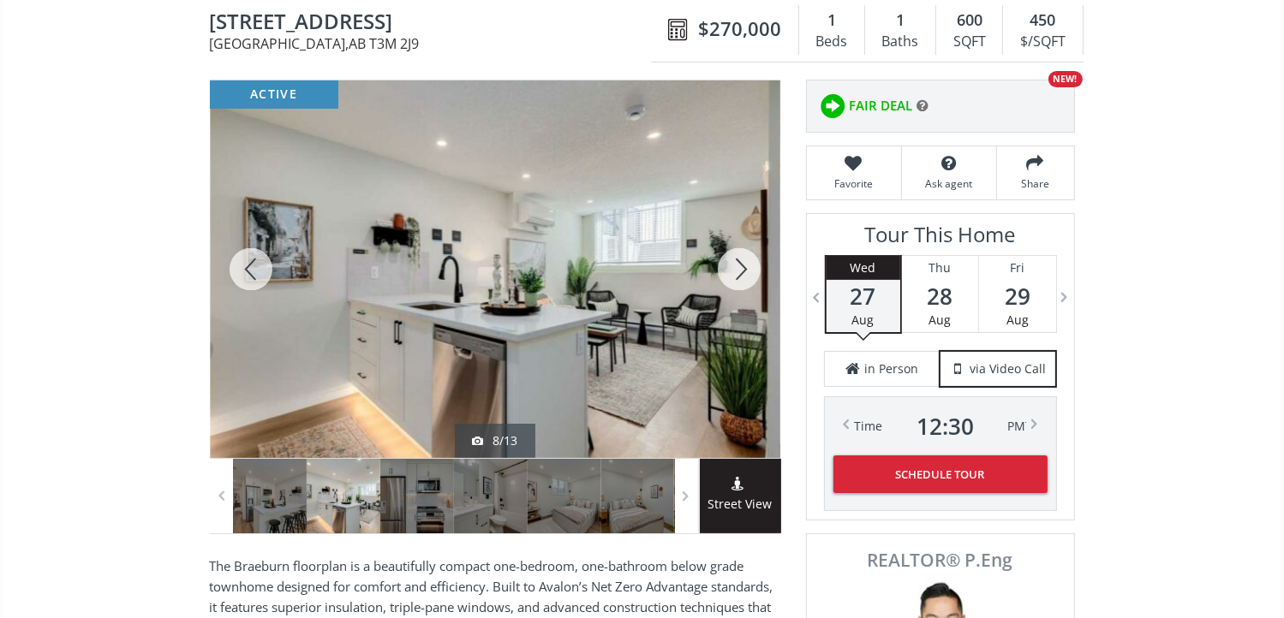
click at [745, 270] on div at bounding box center [739, 269] width 82 height 378
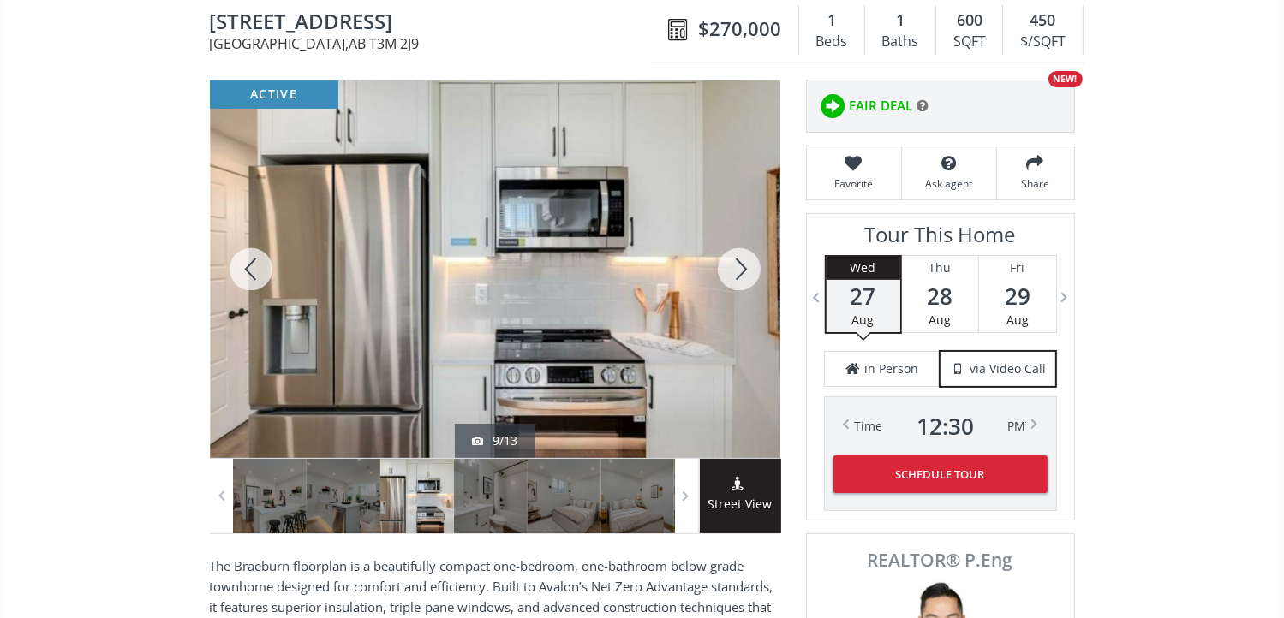
click at [745, 270] on div at bounding box center [739, 269] width 82 height 378
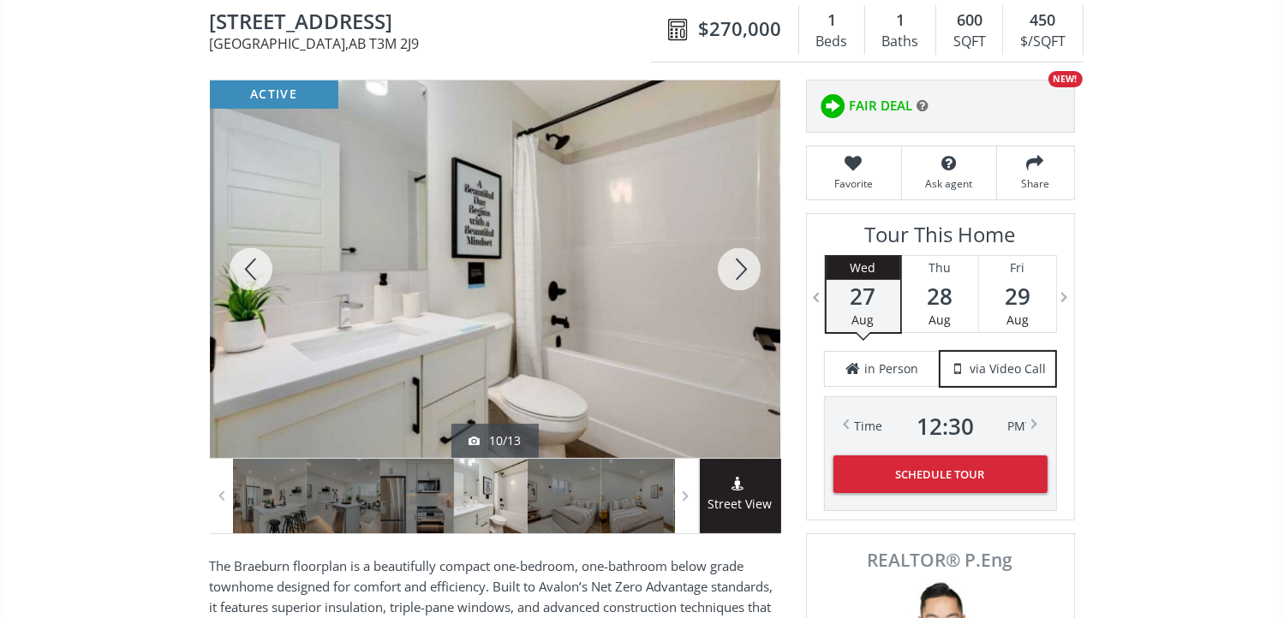
click at [745, 270] on div at bounding box center [739, 269] width 82 height 378
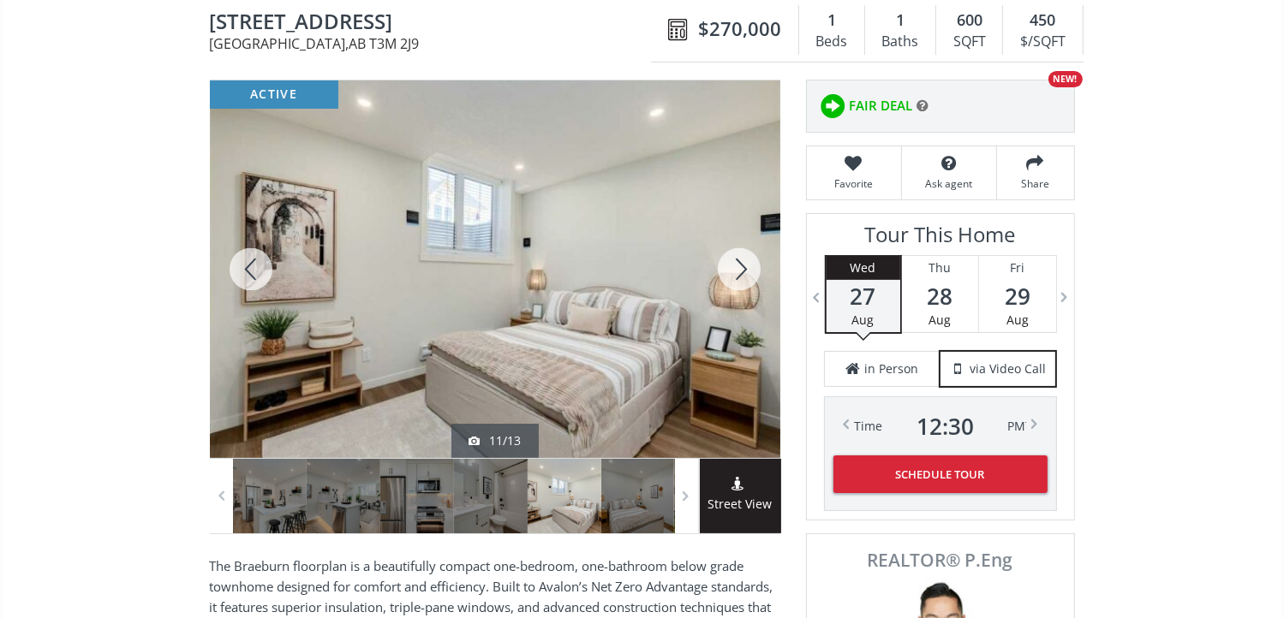
click at [745, 270] on div at bounding box center [739, 269] width 82 height 378
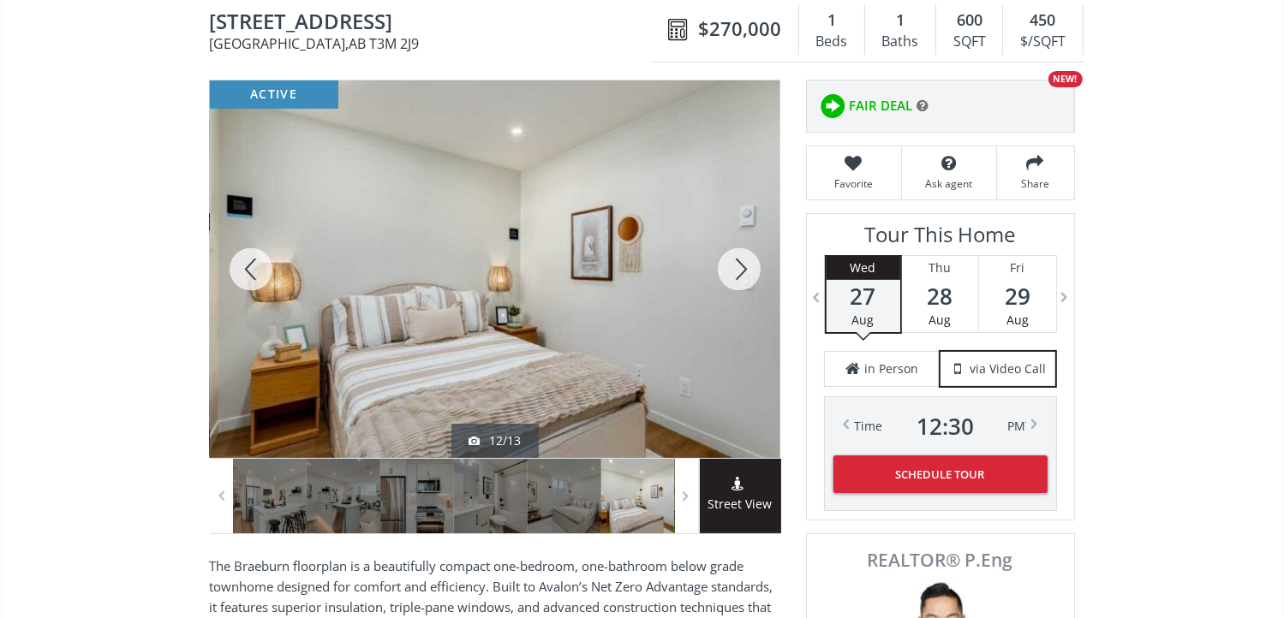
click at [745, 270] on div at bounding box center [739, 269] width 82 height 378
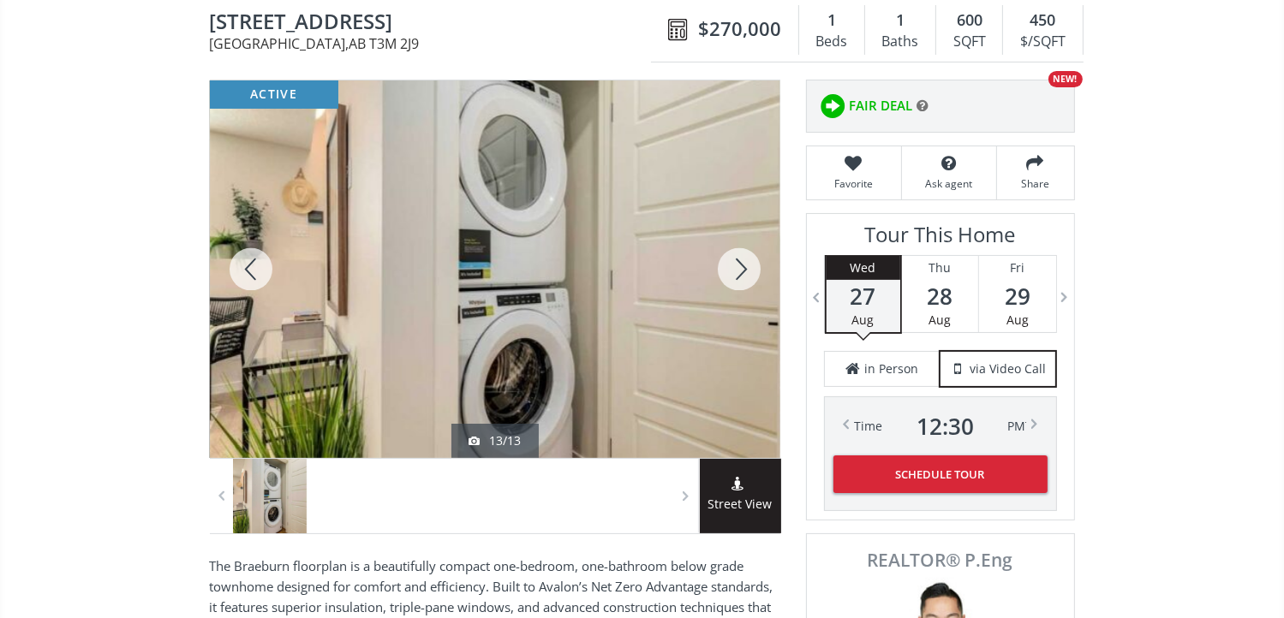
click at [745, 270] on div at bounding box center [739, 269] width 82 height 378
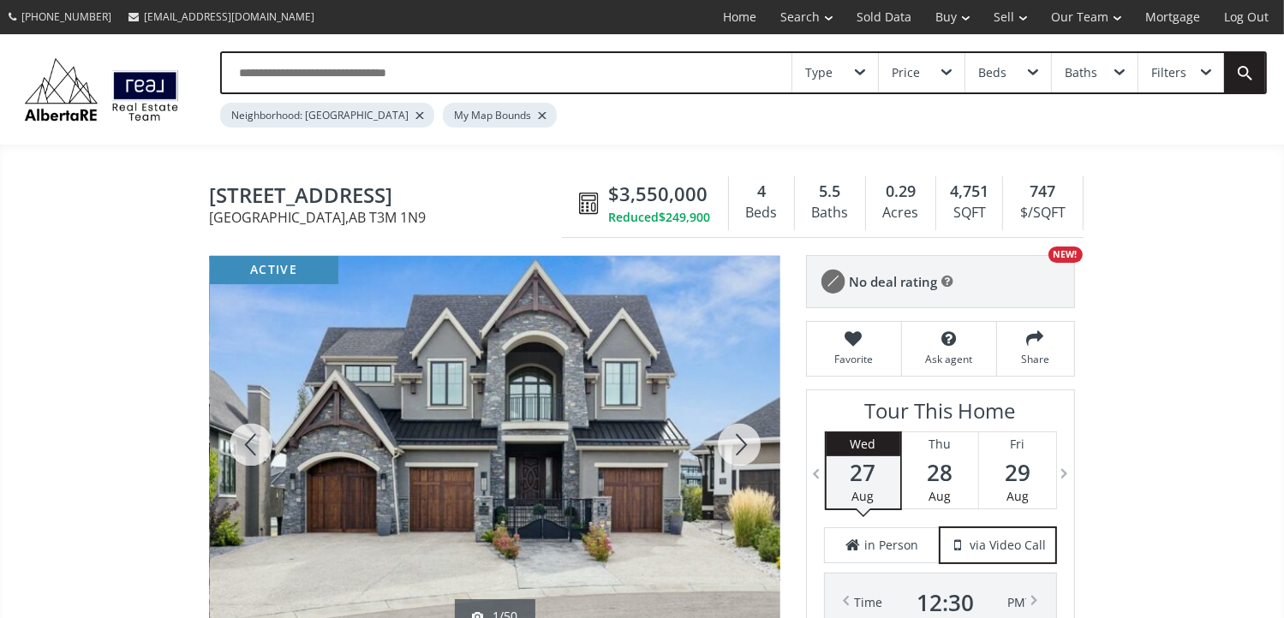
click at [948, 275] on icon at bounding box center [948, 281] width 12 height 14
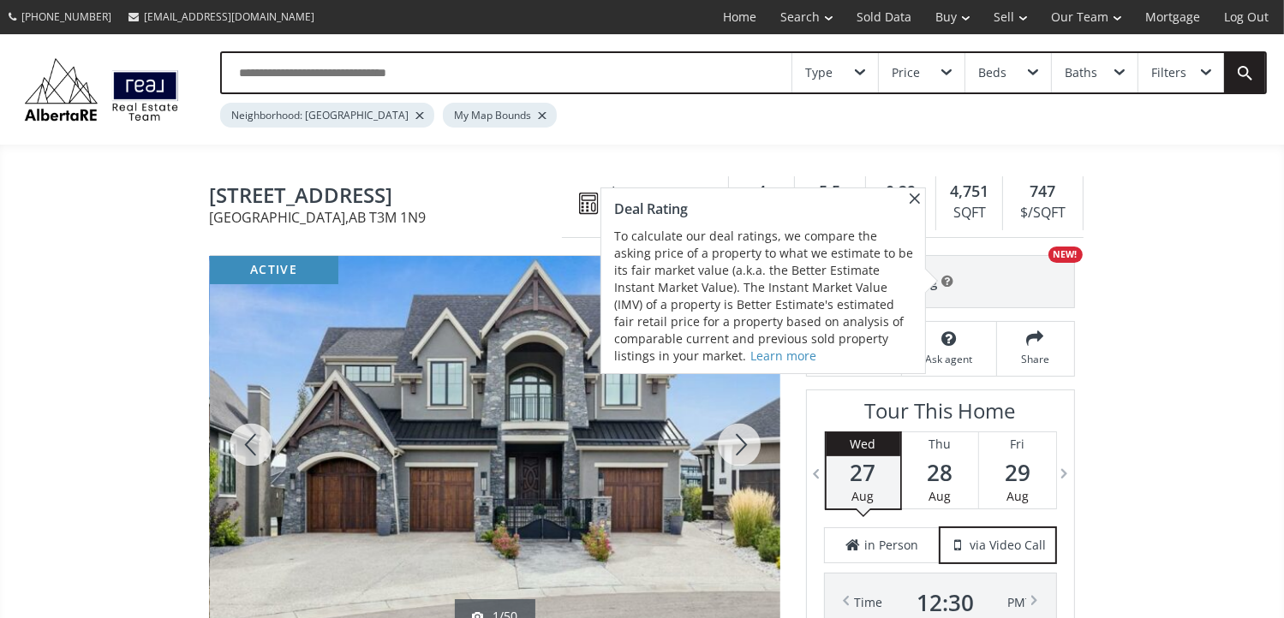
click at [911, 198] on span at bounding box center [914, 198] width 21 height 21
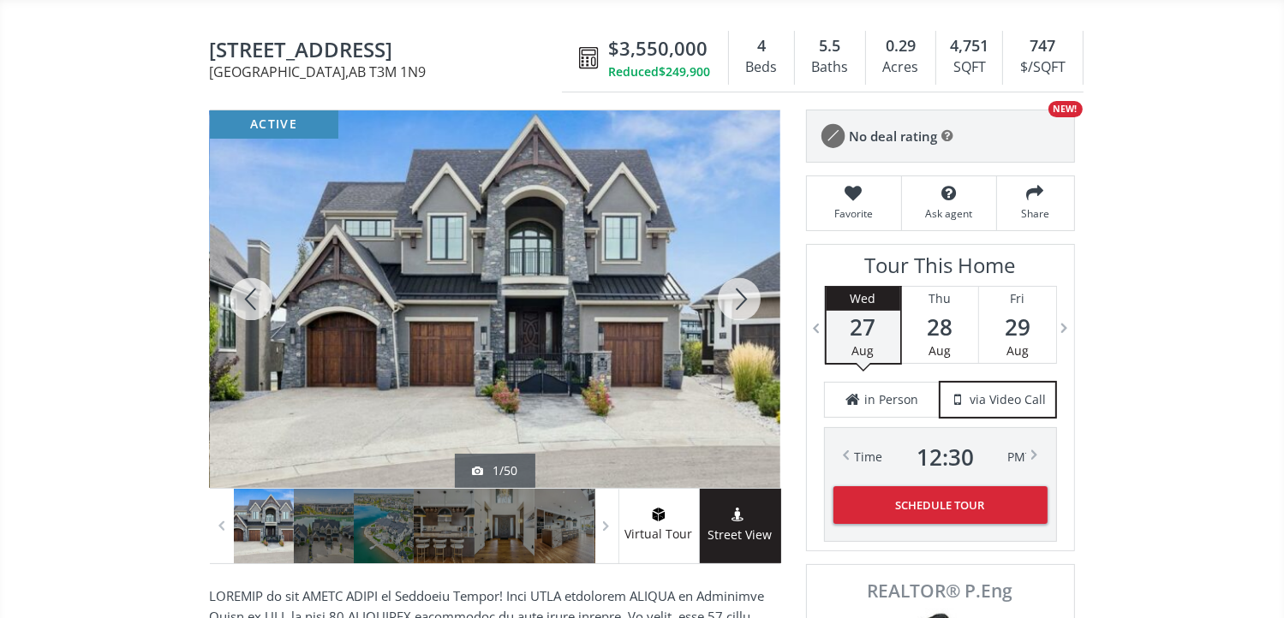
scroll to position [171, 0]
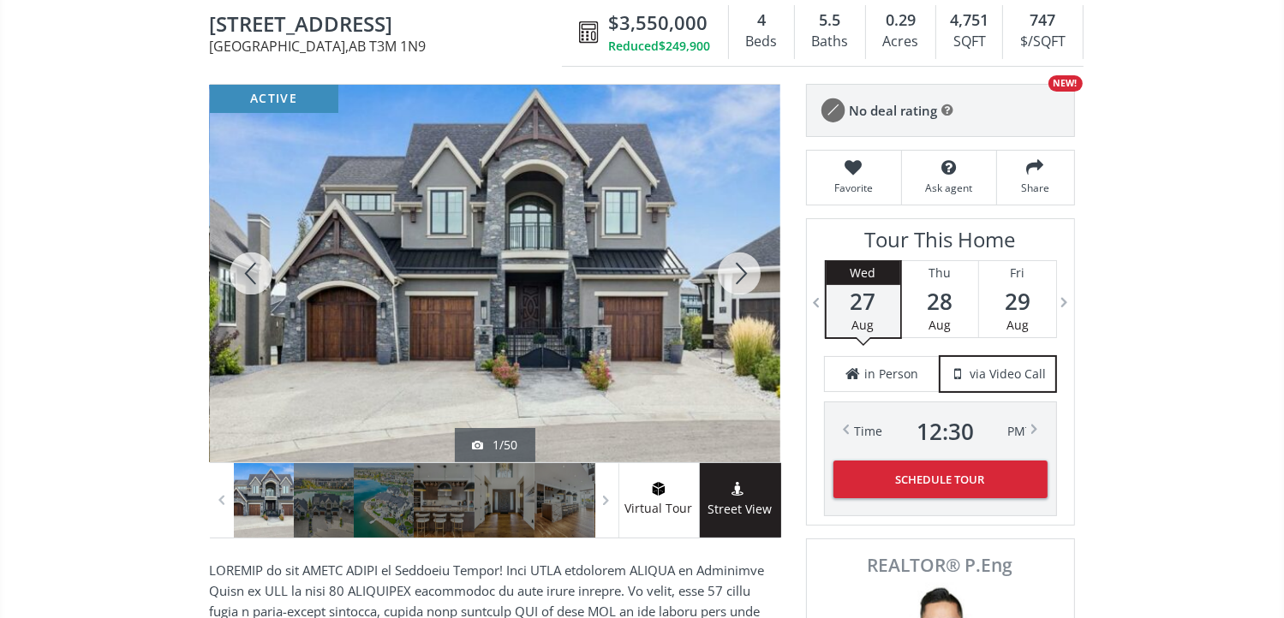
click at [730, 273] on div at bounding box center [739, 274] width 82 height 378
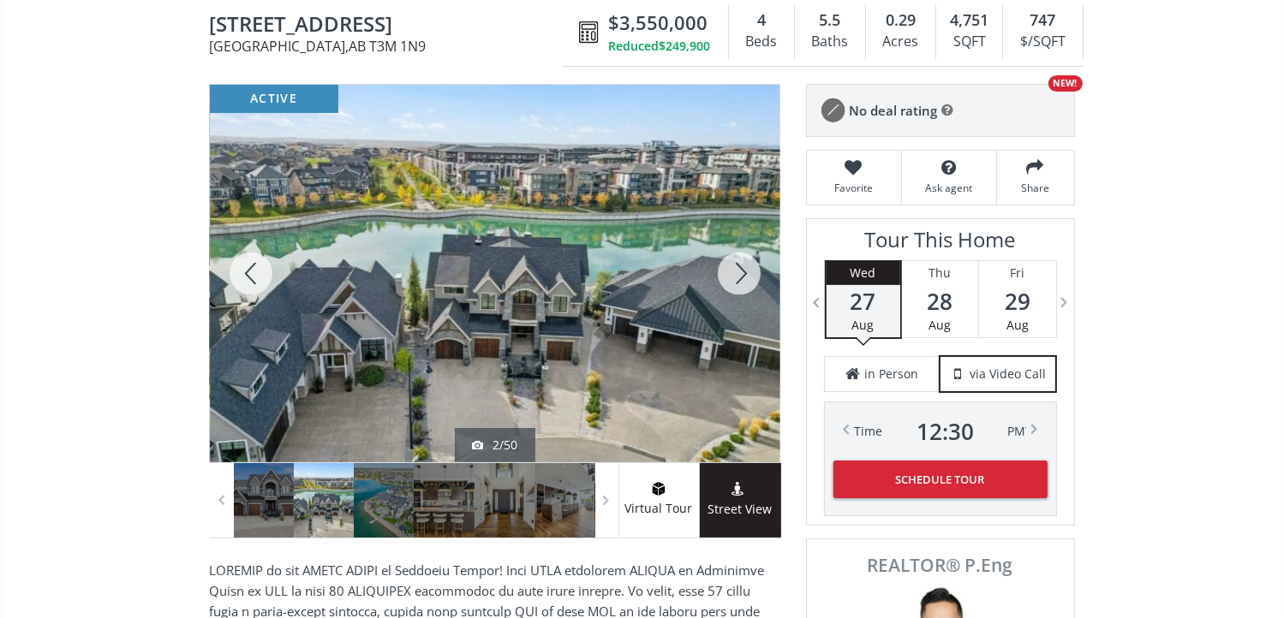
click at [245, 268] on div at bounding box center [251, 274] width 82 height 378
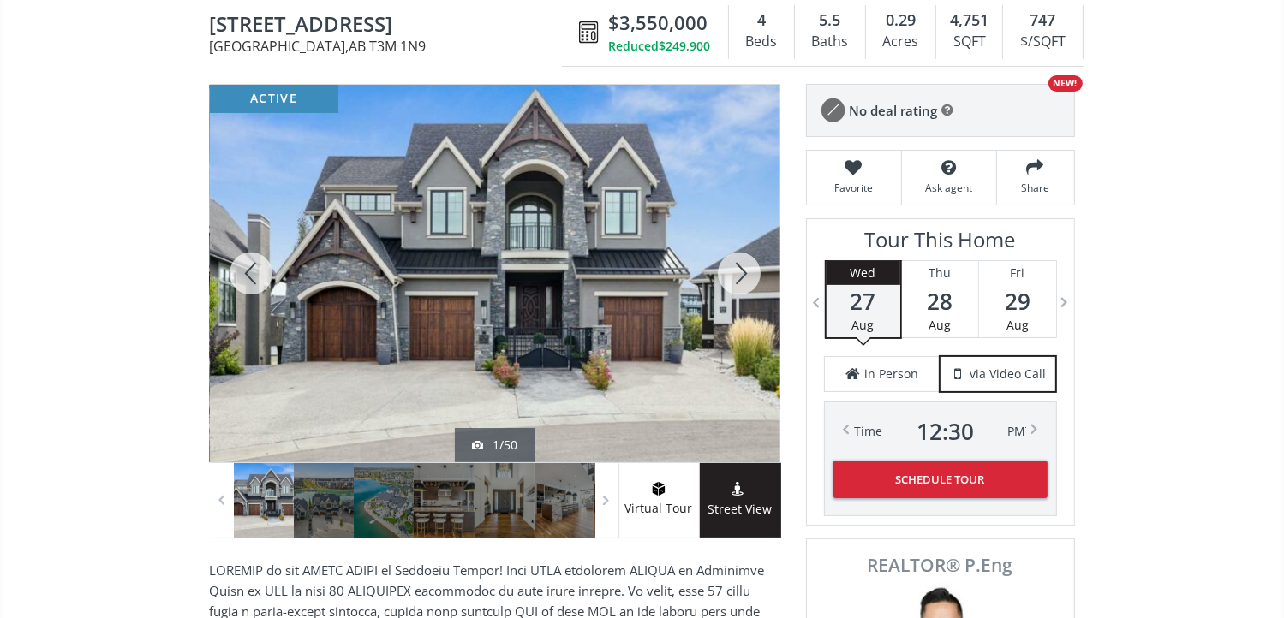
click at [739, 269] on div at bounding box center [739, 274] width 82 height 378
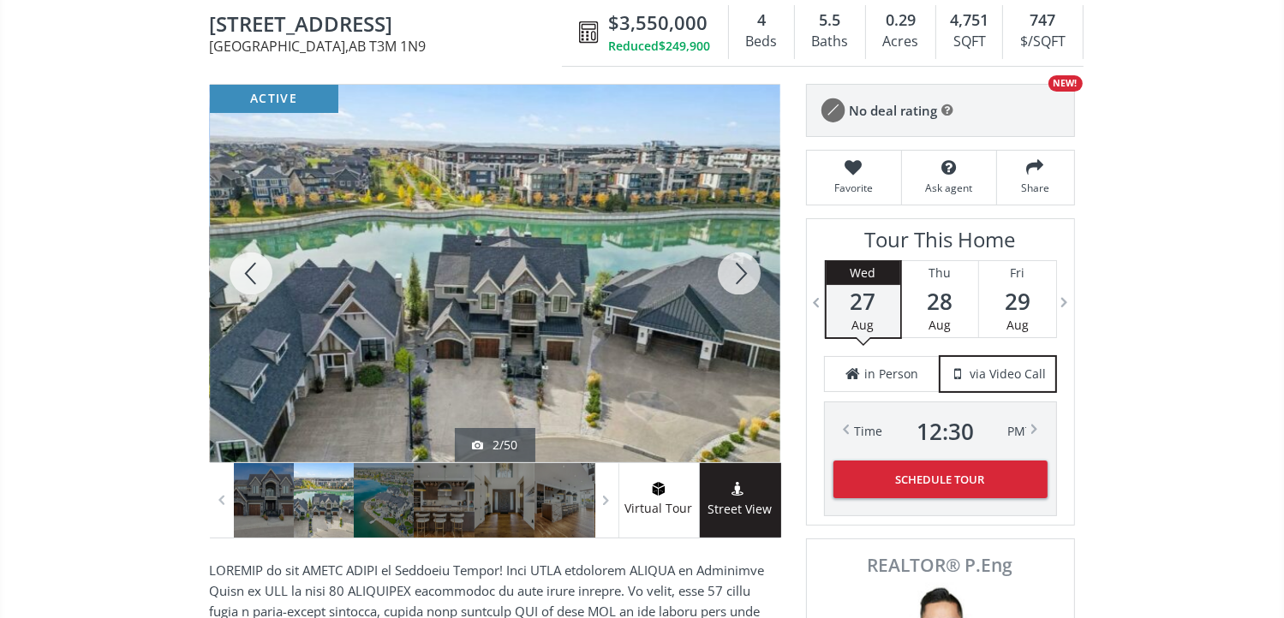
click at [745, 273] on div at bounding box center [739, 274] width 82 height 378
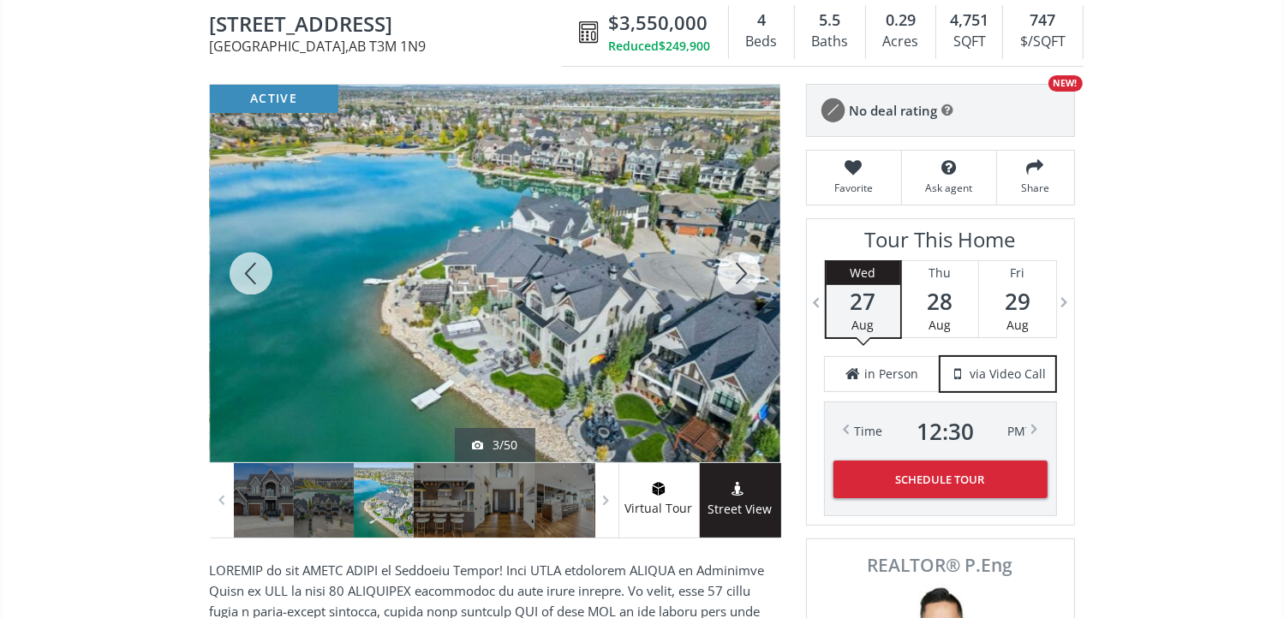
click at [745, 273] on div at bounding box center [739, 274] width 82 height 378
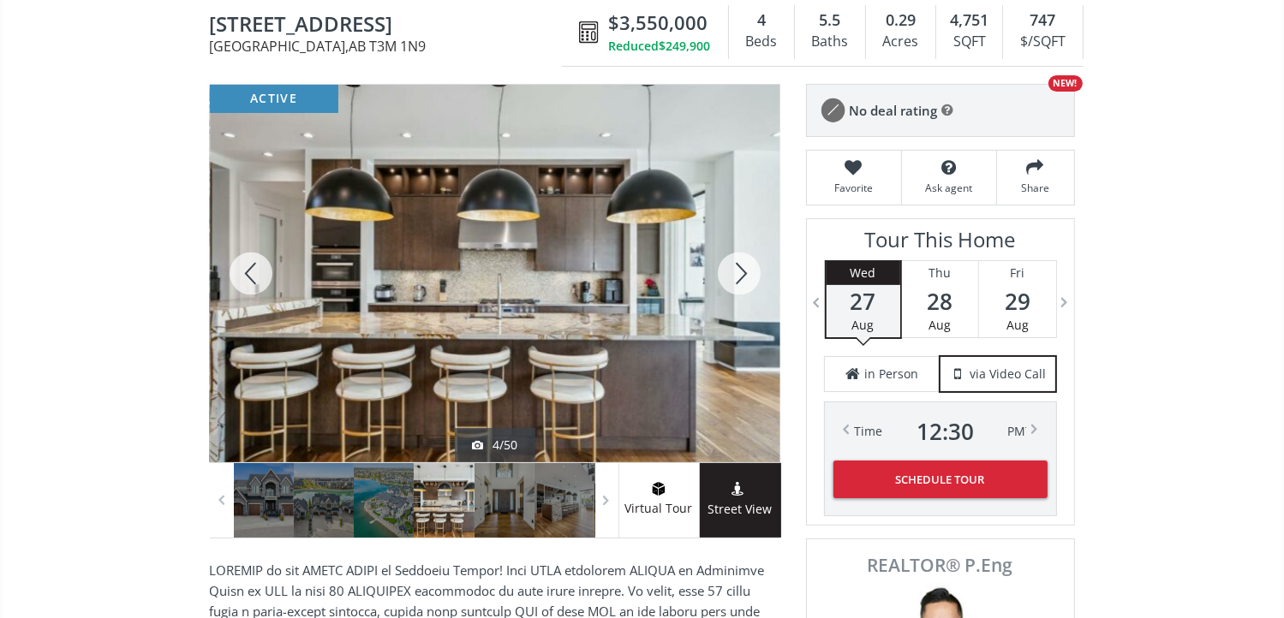
click at [745, 273] on div at bounding box center [739, 274] width 82 height 378
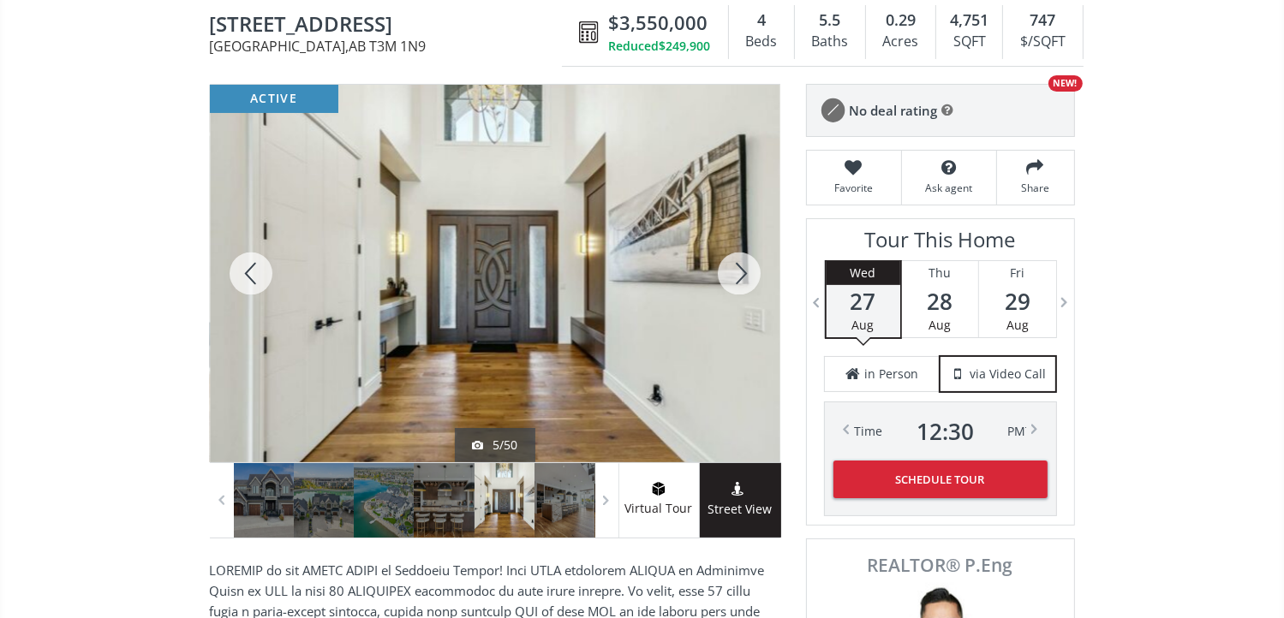
click at [745, 273] on div at bounding box center [739, 274] width 82 height 378
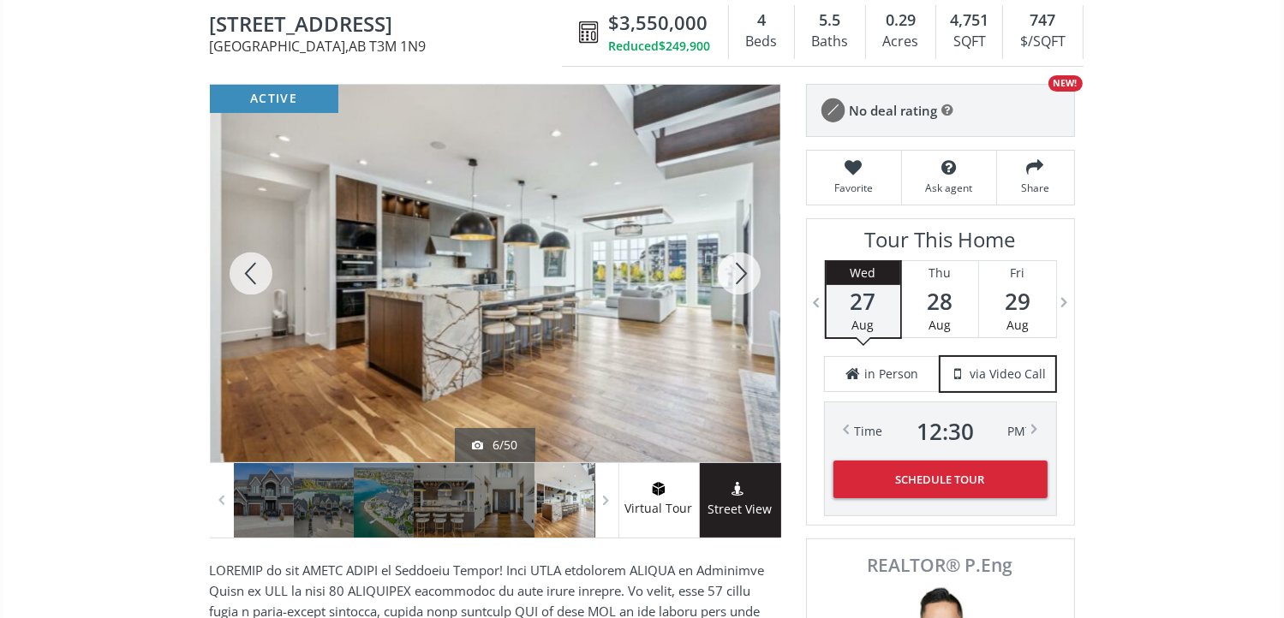
click at [745, 273] on div at bounding box center [739, 274] width 82 height 378
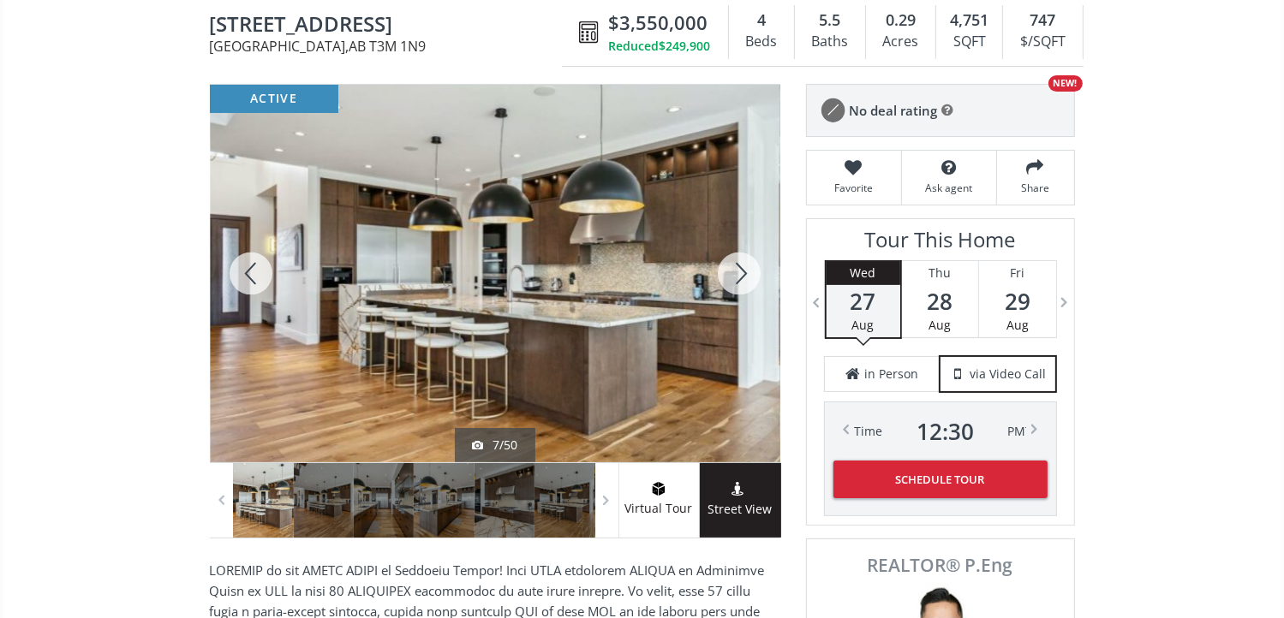
click at [745, 273] on div at bounding box center [739, 274] width 82 height 378
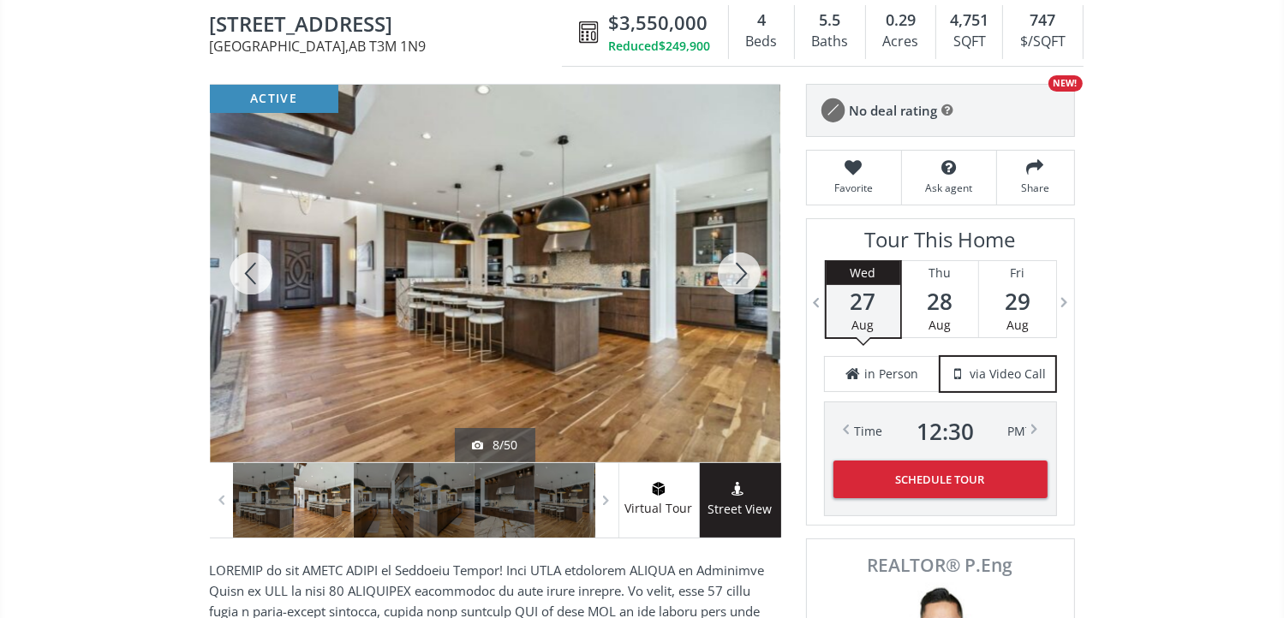
click at [745, 273] on div at bounding box center [739, 274] width 82 height 378
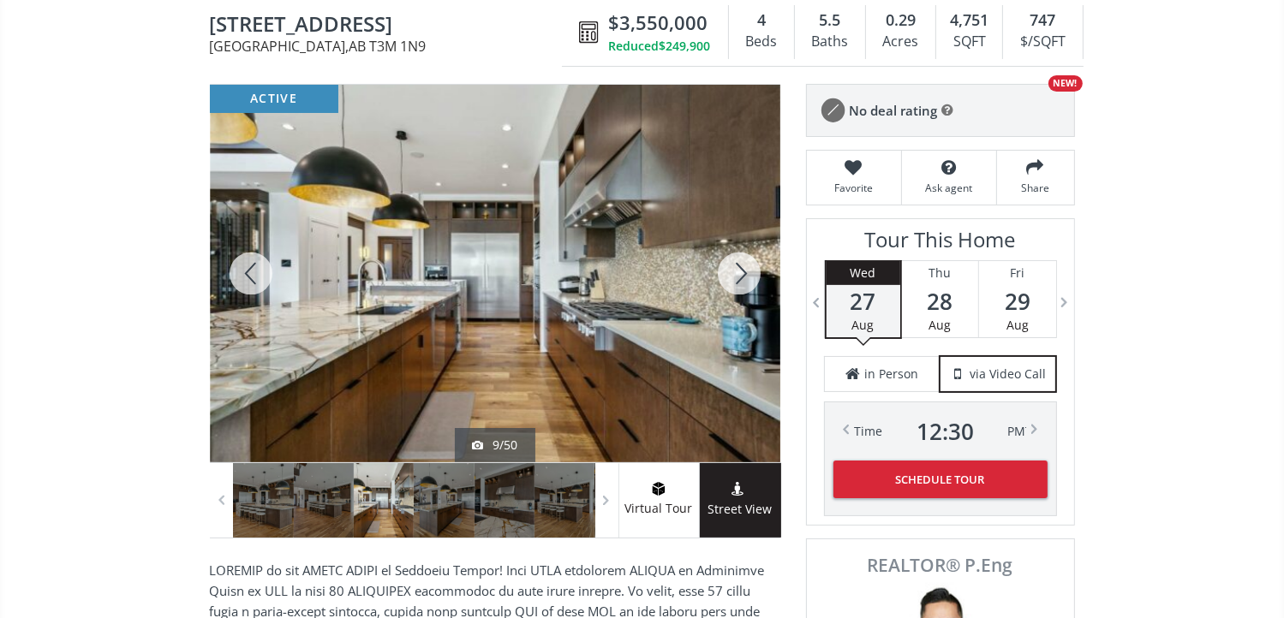
click at [745, 273] on div at bounding box center [739, 274] width 82 height 378
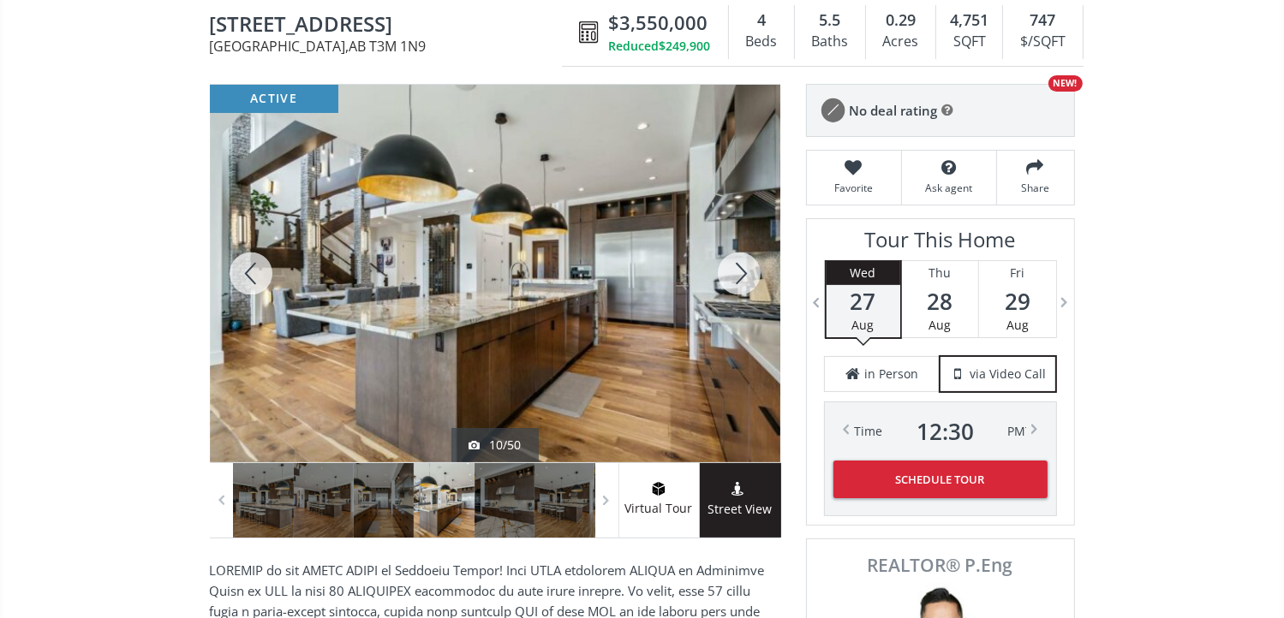
click at [745, 273] on div at bounding box center [739, 274] width 82 height 378
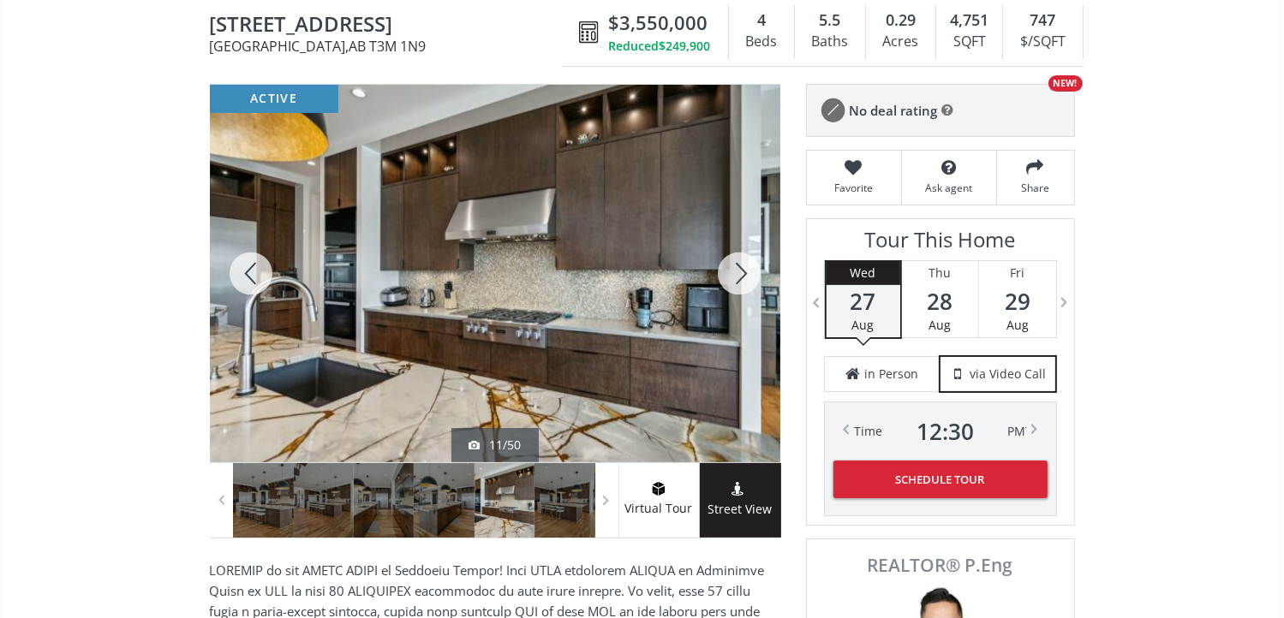
click at [745, 273] on div at bounding box center [739, 274] width 82 height 378
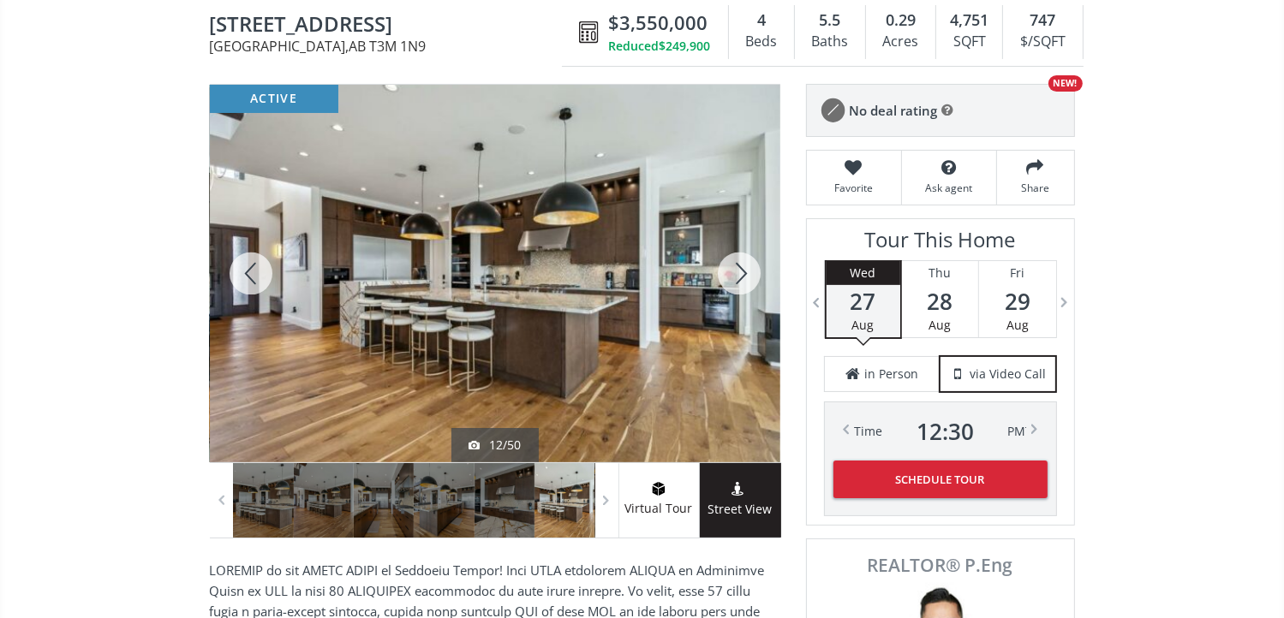
click at [743, 275] on div at bounding box center [739, 274] width 82 height 378
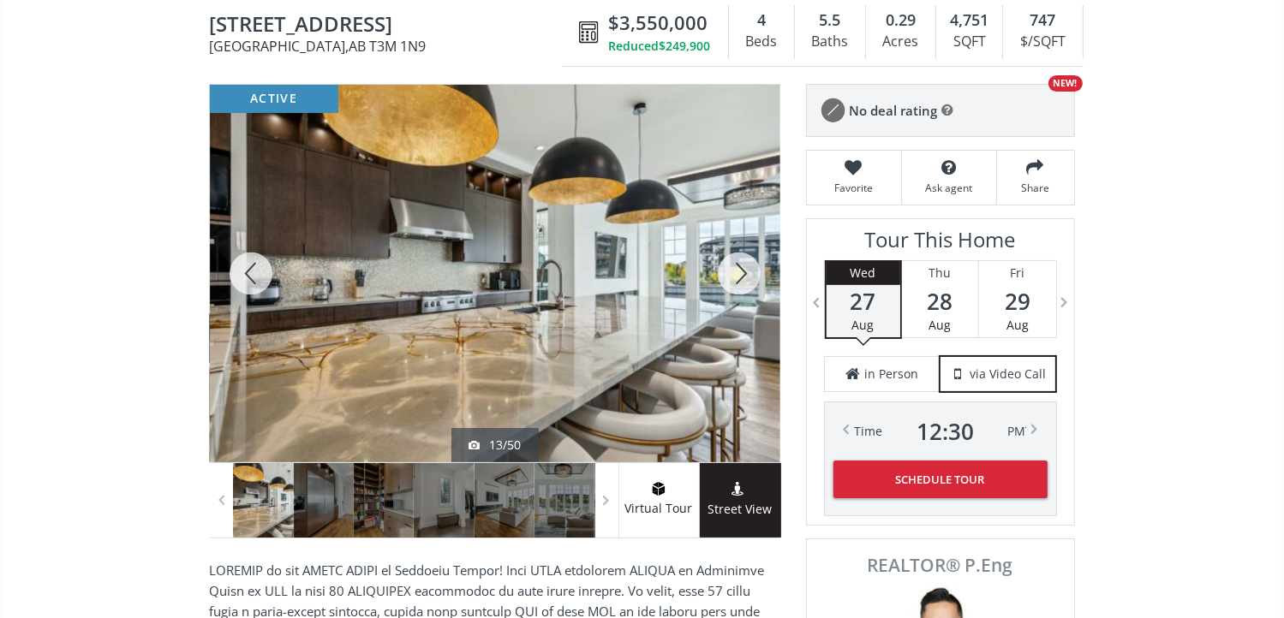
click at [743, 275] on div at bounding box center [739, 274] width 82 height 378
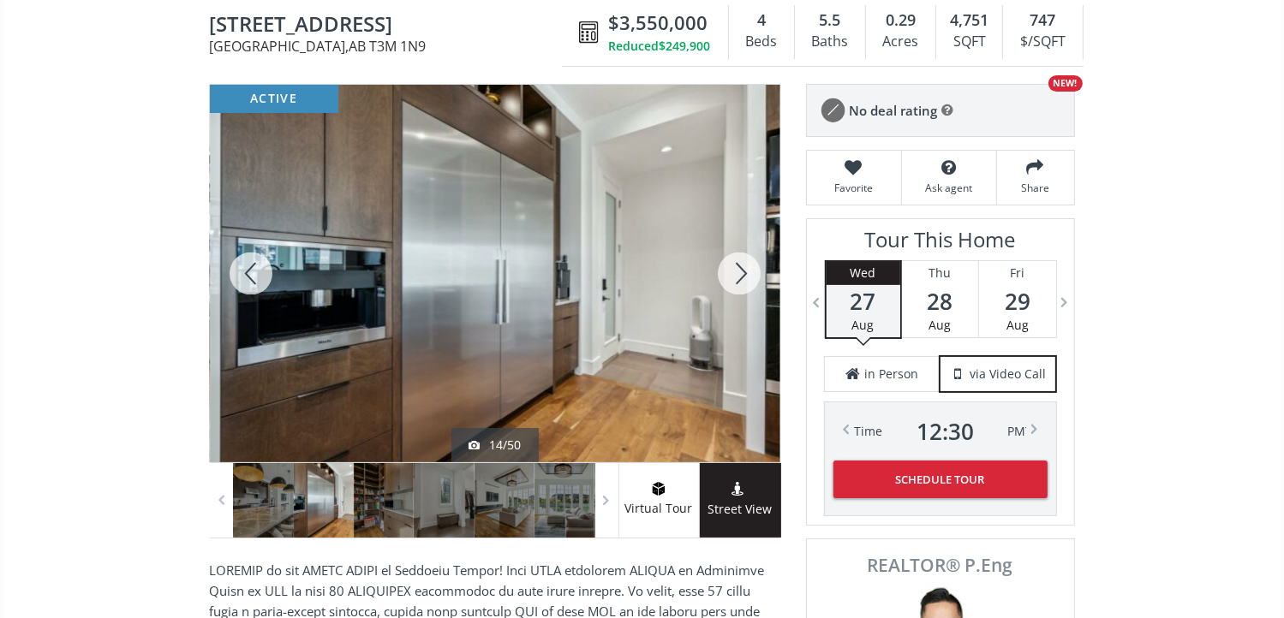
click at [743, 275] on div at bounding box center [739, 274] width 82 height 378
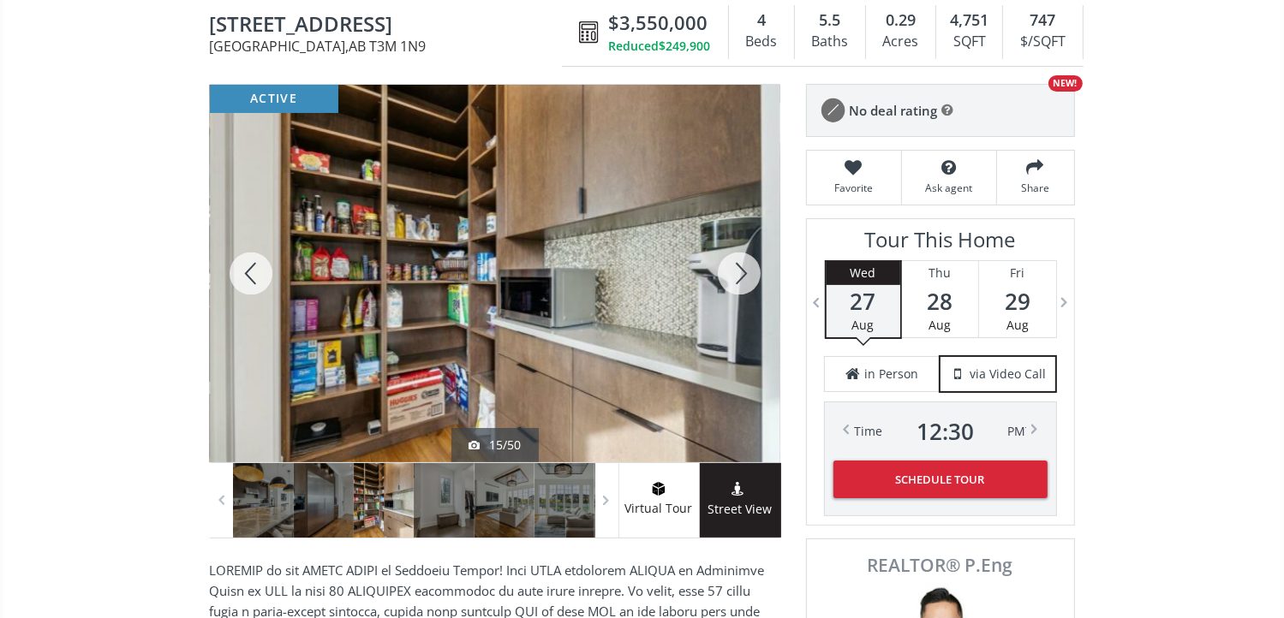
click at [743, 275] on div at bounding box center [739, 274] width 82 height 378
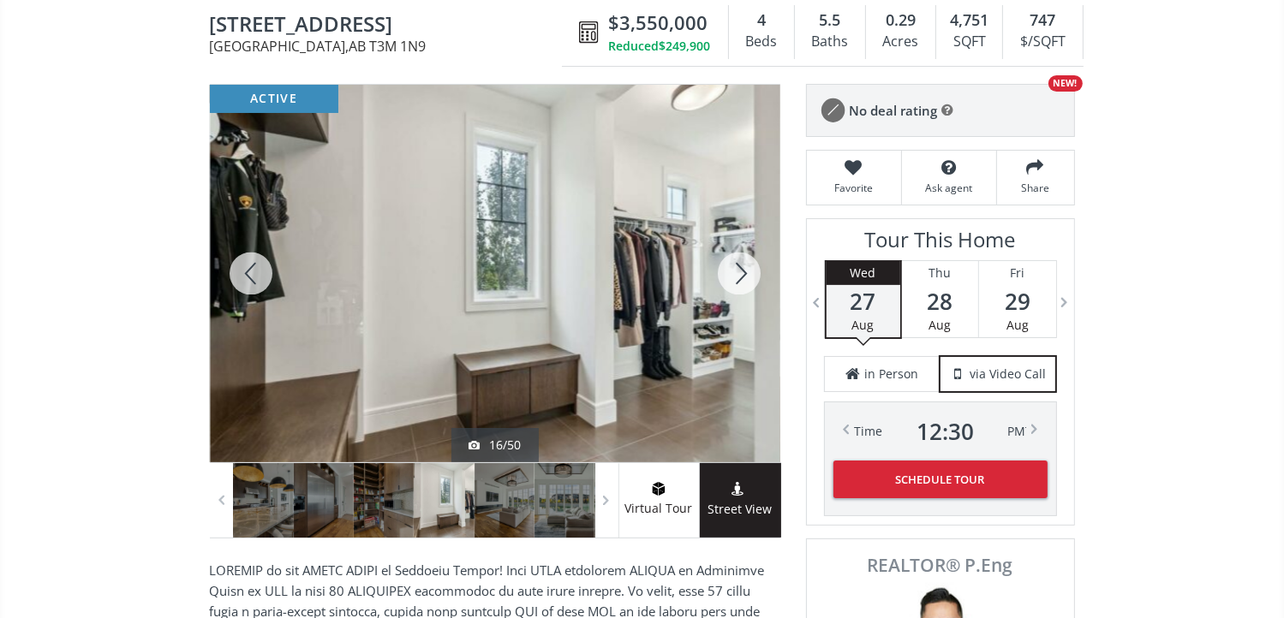
click at [743, 275] on div at bounding box center [739, 274] width 82 height 378
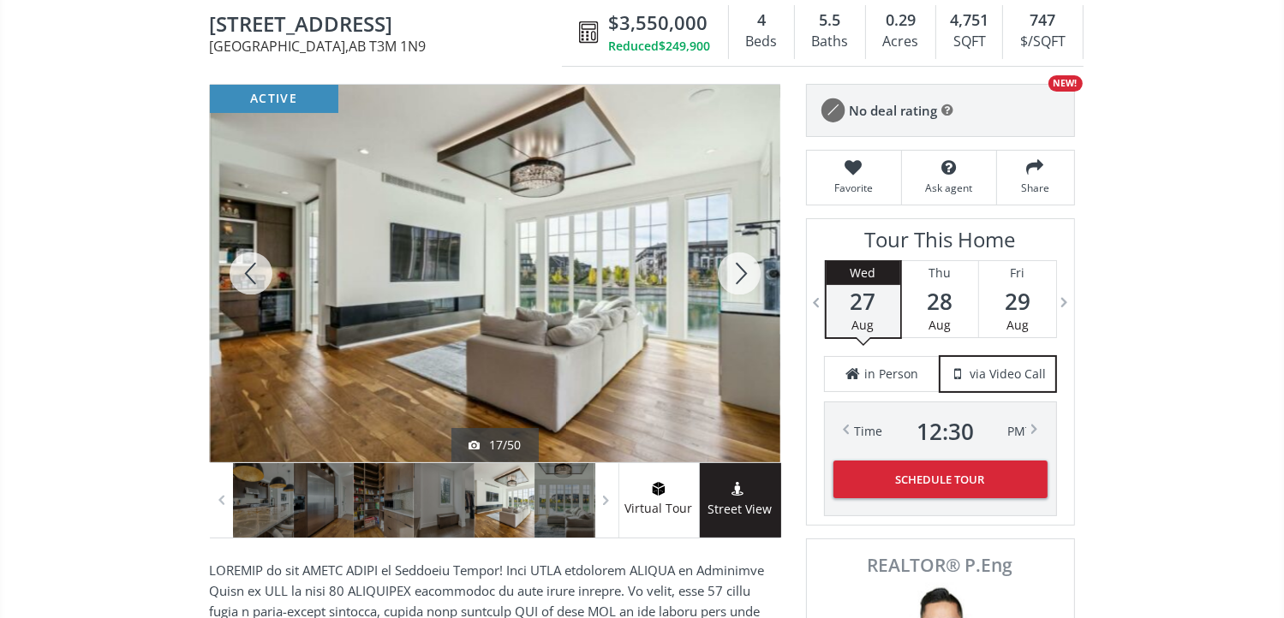
click at [743, 275] on div at bounding box center [739, 274] width 82 height 378
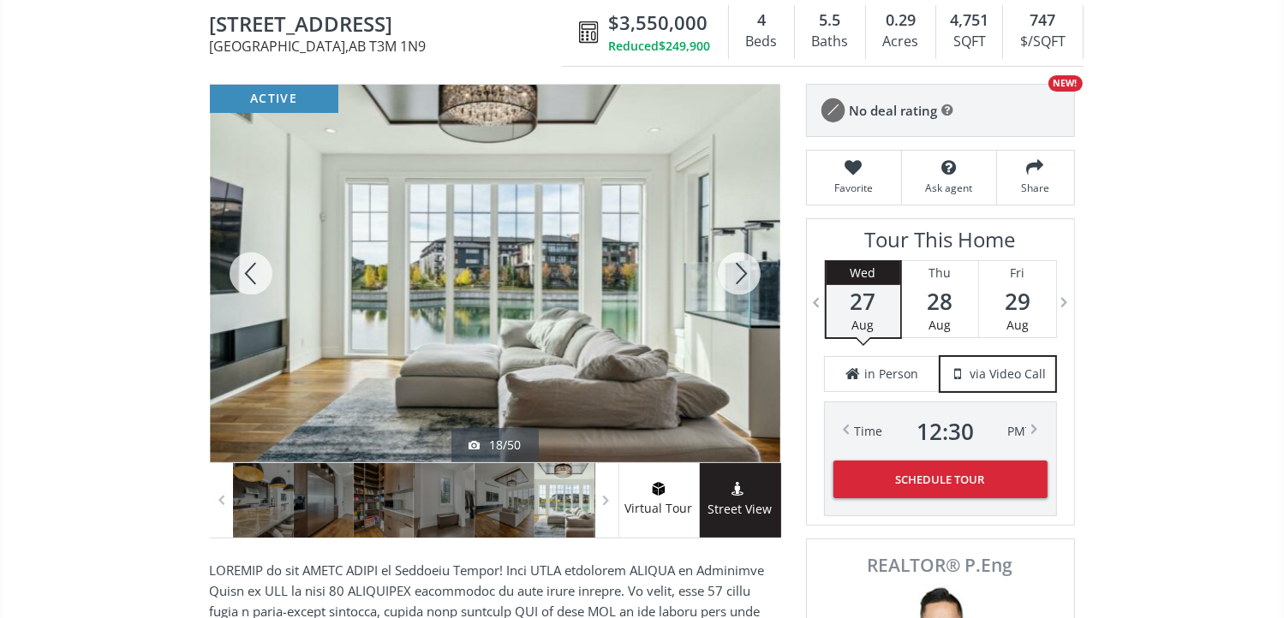
click at [743, 275] on div at bounding box center [739, 274] width 82 height 378
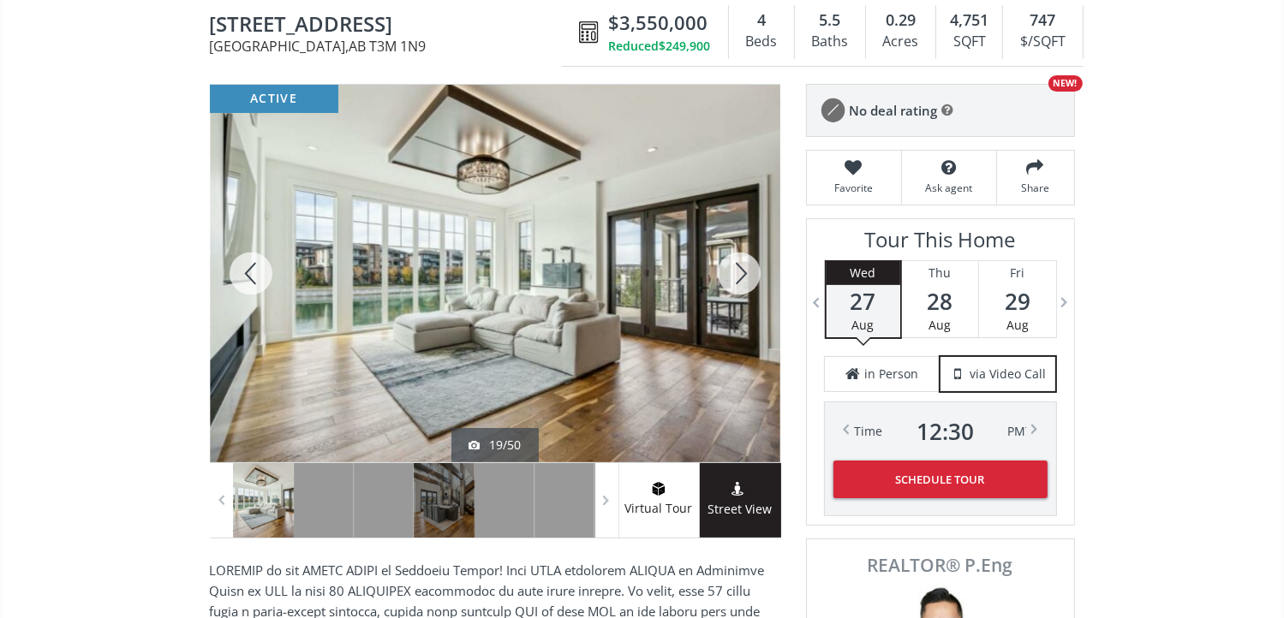
click at [743, 275] on div at bounding box center [739, 274] width 82 height 378
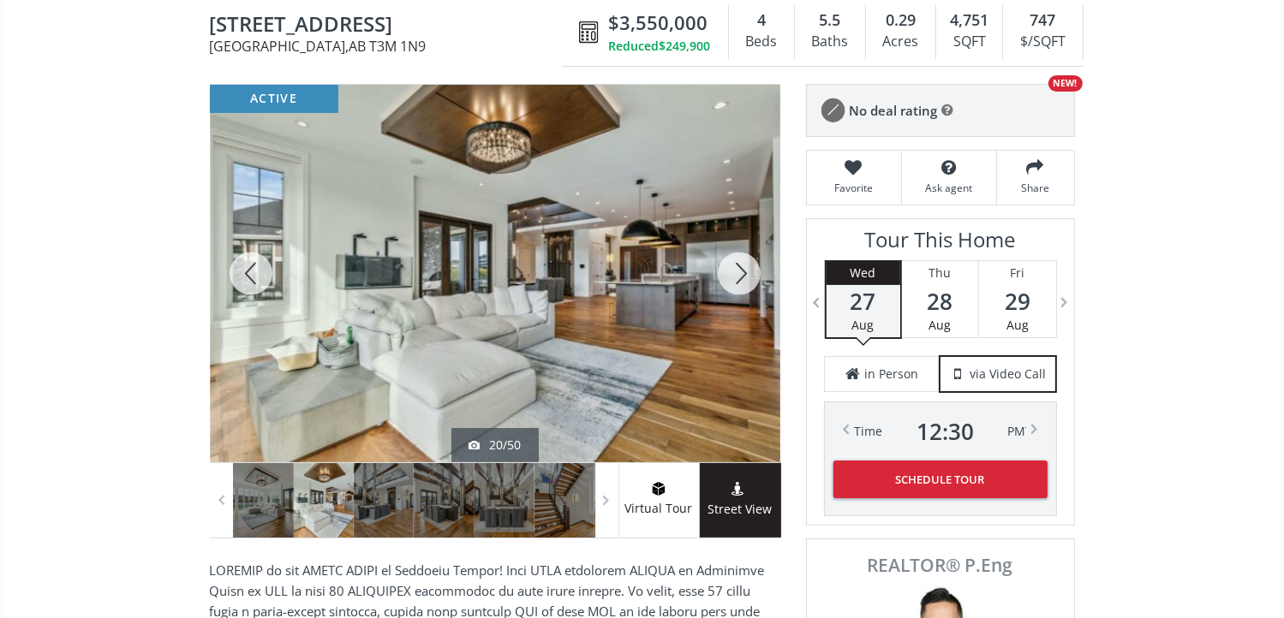
click at [743, 275] on div at bounding box center [739, 274] width 82 height 378
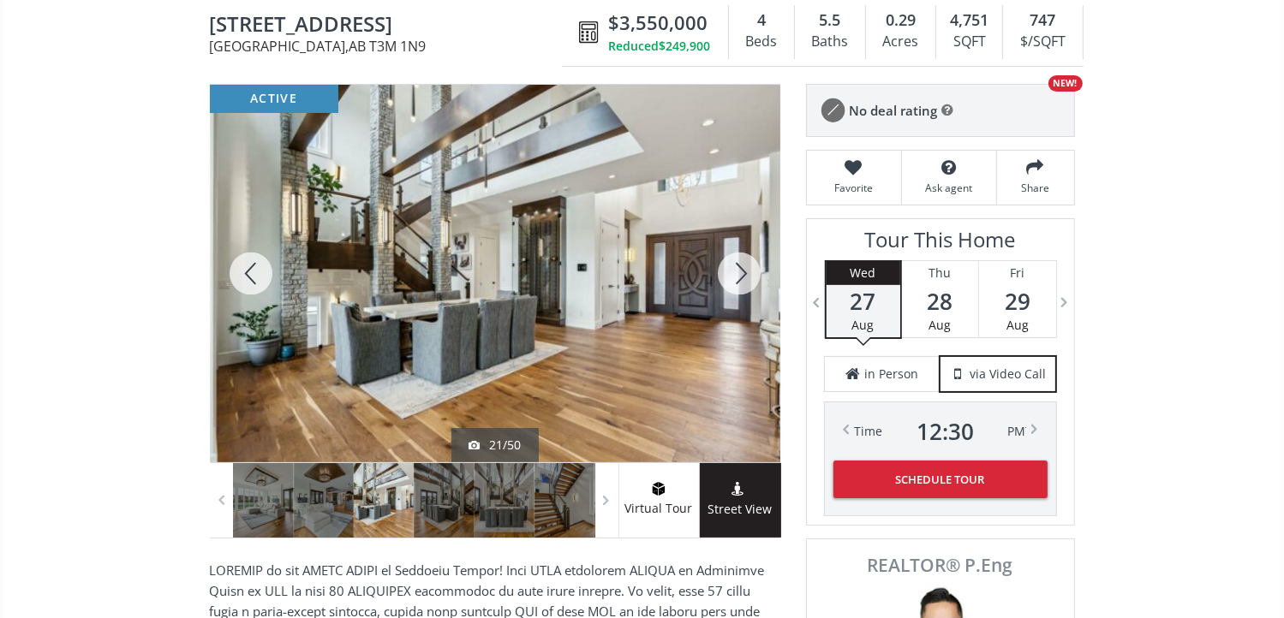
click at [743, 275] on div at bounding box center [739, 274] width 82 height 378
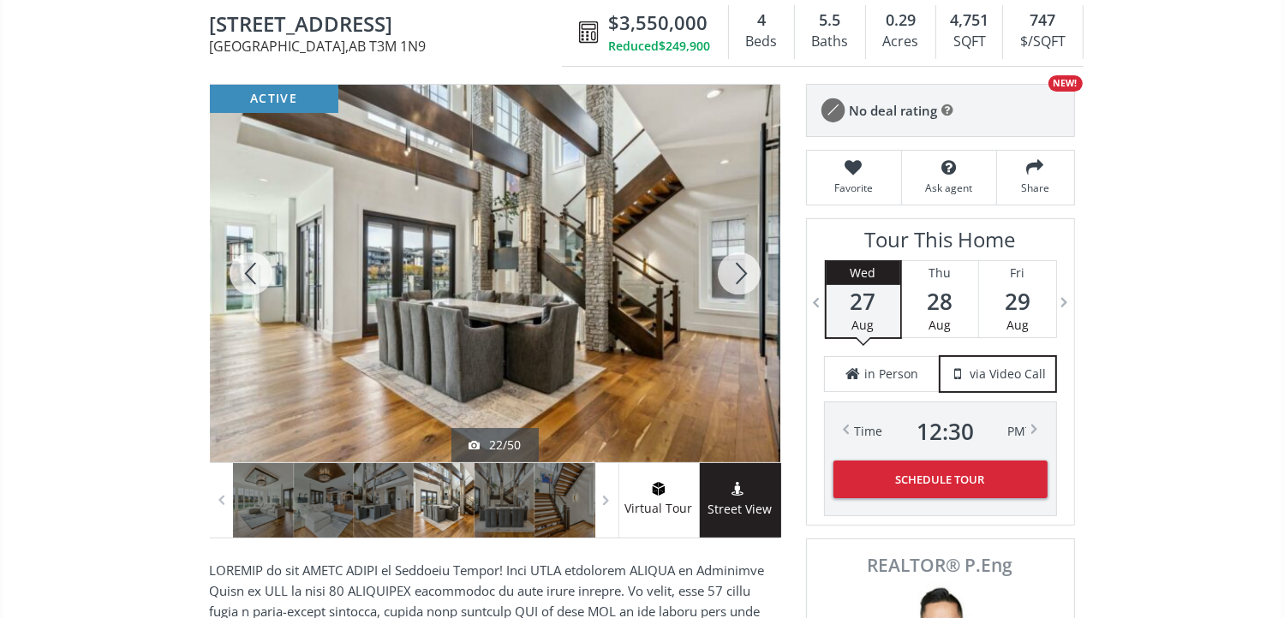
click at [743, 275] on div at bounding box center [739, 274] width 82 height 378
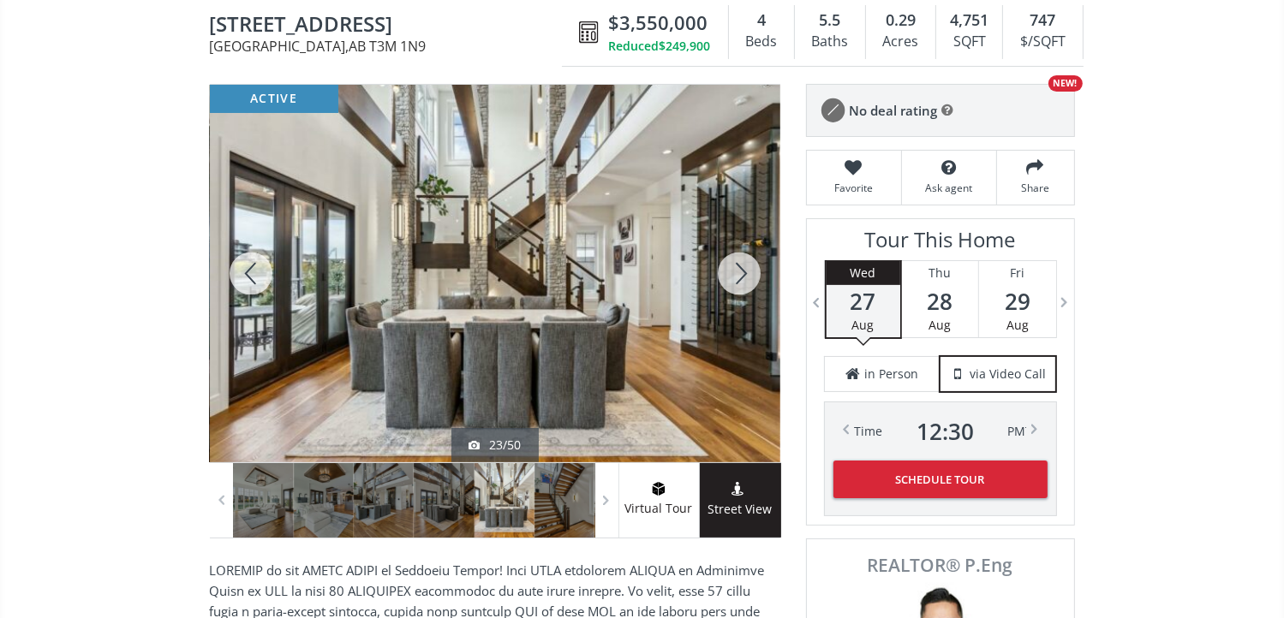
click at [743, 275] on div at bounding box center [739, 274] width 82 height 378
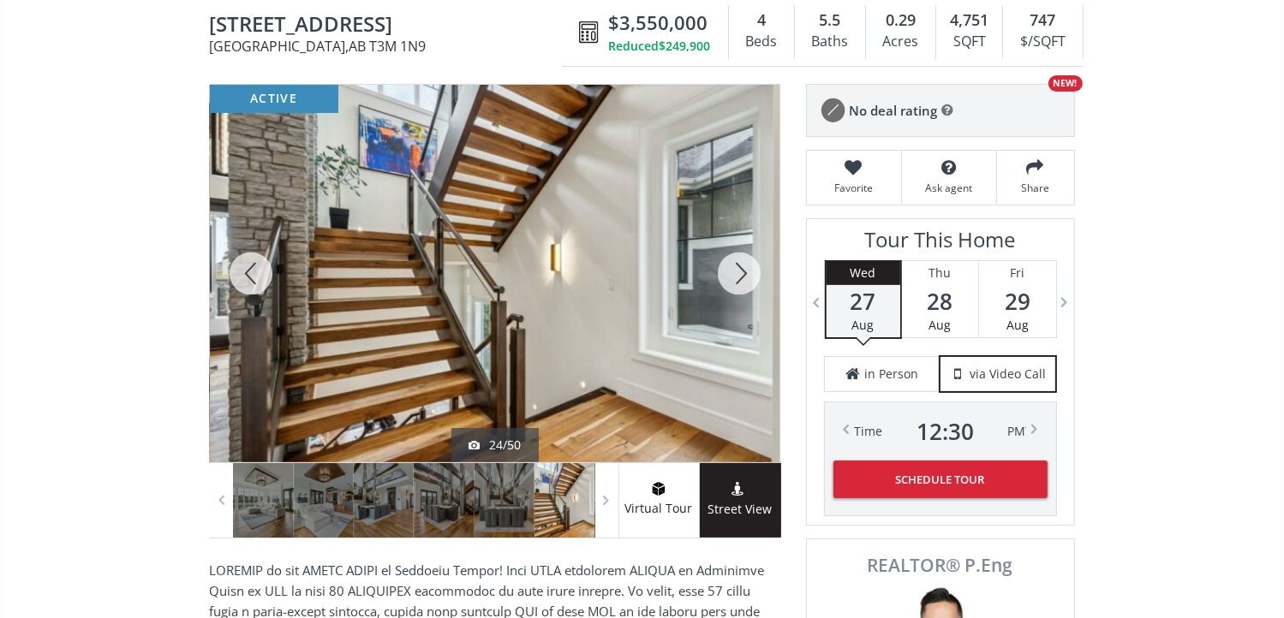
click at [743, 275] on div at bounding box center [739, 274] width 82 height 378
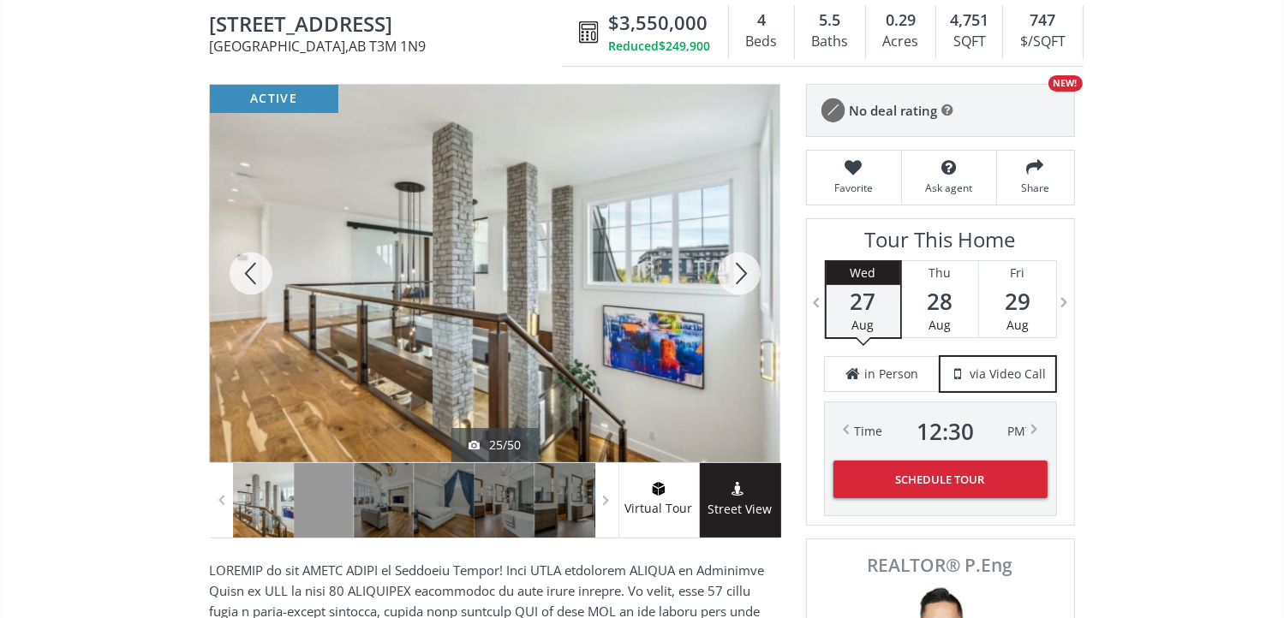
click at [743, 275] on div at bounding box center [739, 274] width 82 height 378
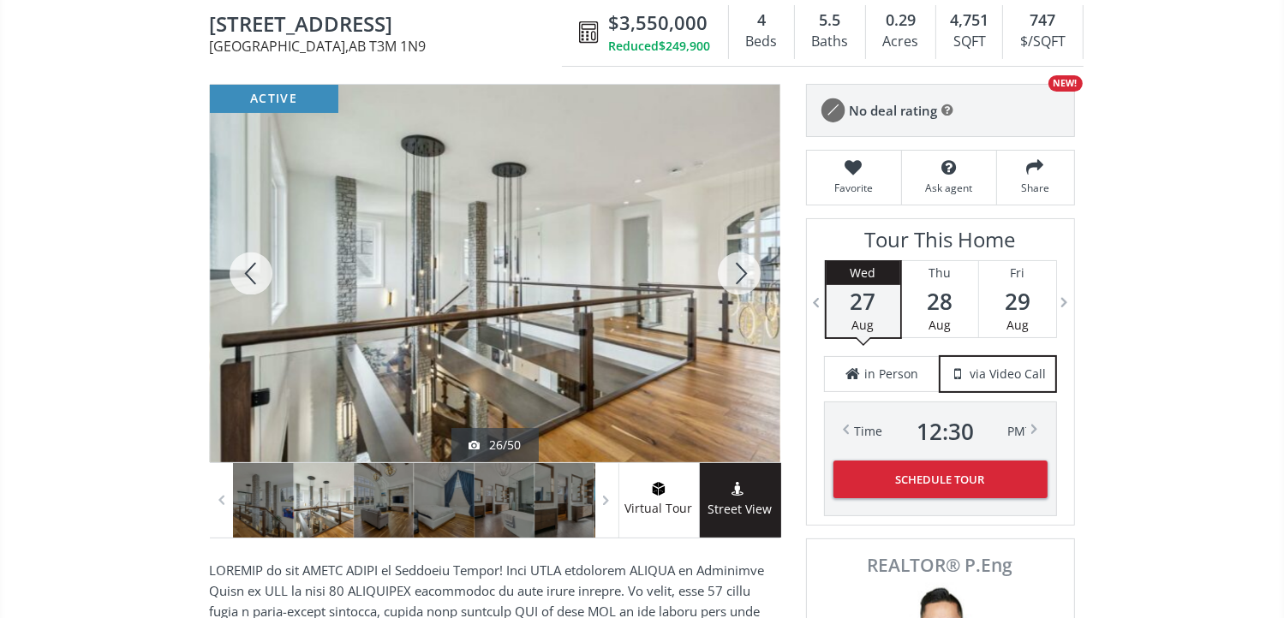
click at [743, 275] on div at bounding box center [739, 274] width 82 height 378
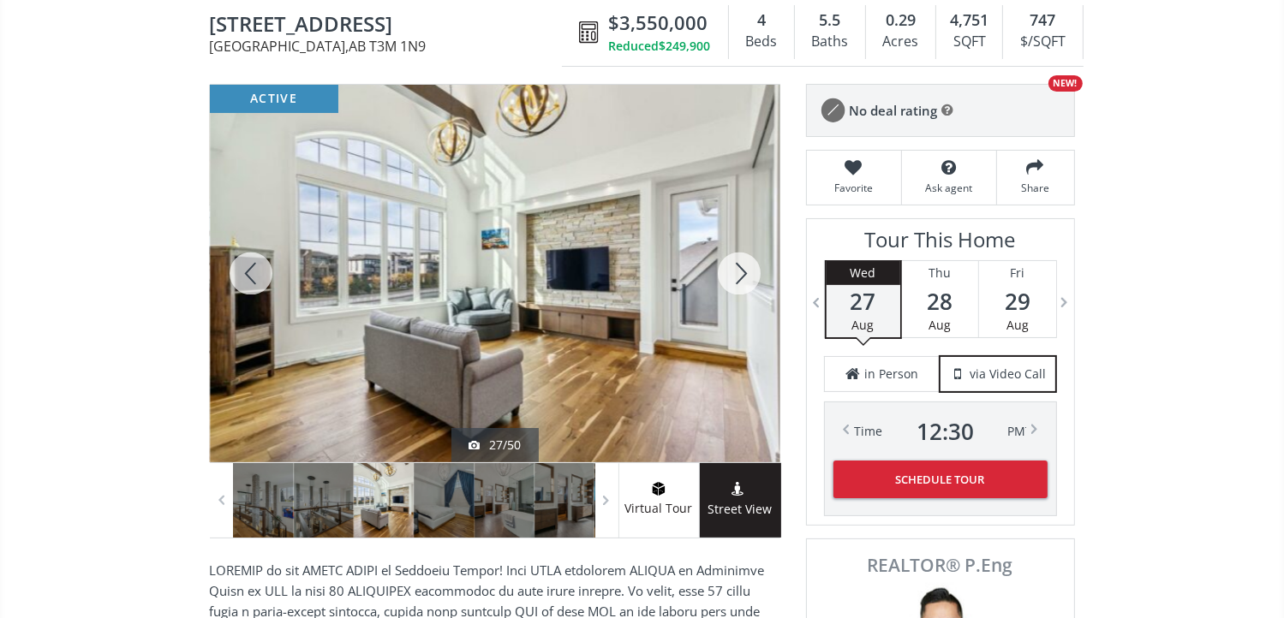
click at [743, 275] on div at bounding box center [739, 274] width 82 height 378
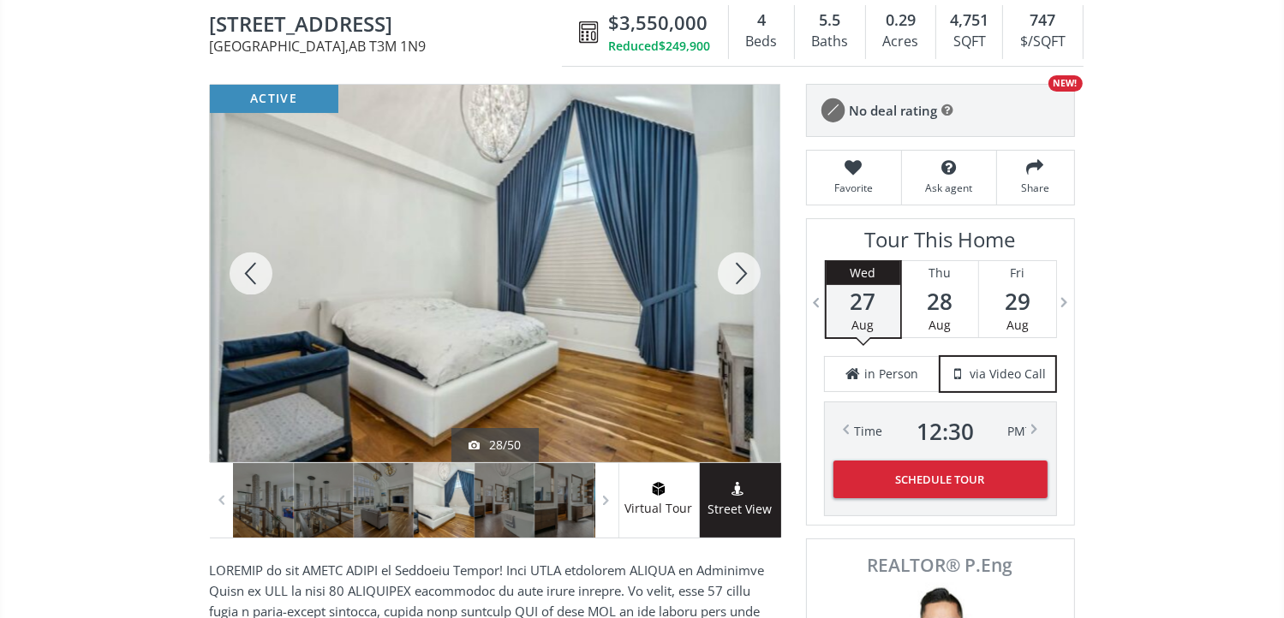
click at [245, 268] on div at bounding box center [251, 274] width 82 height 378
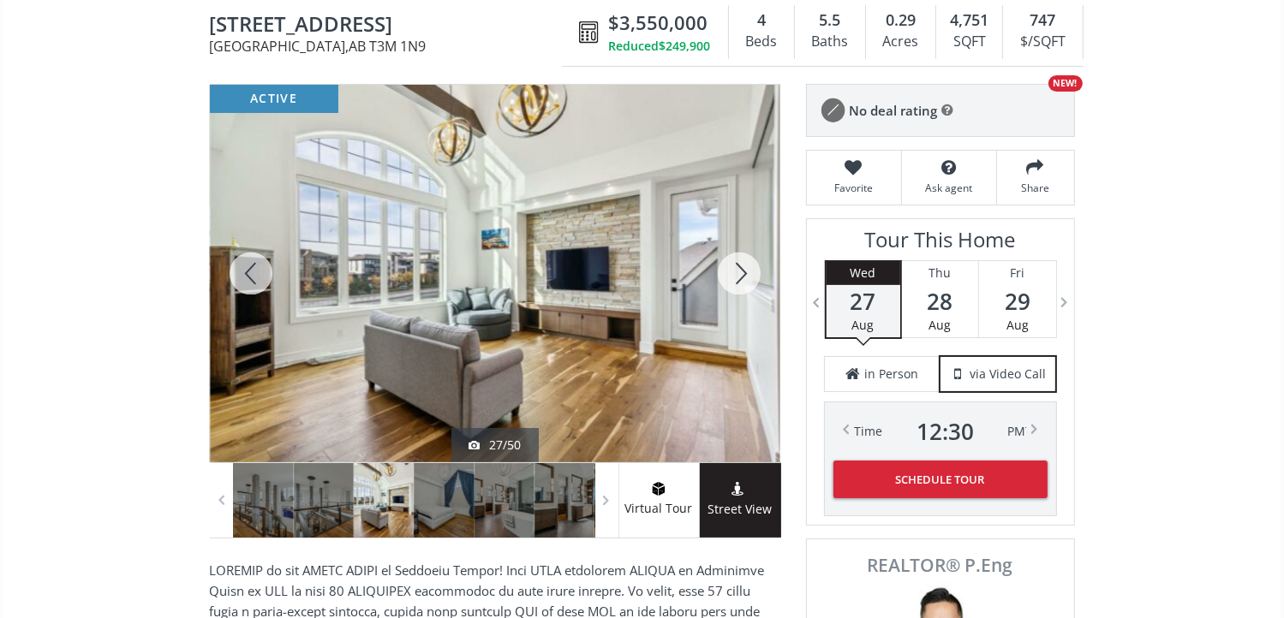
click at [742, 271] on div at bounding box center [739, 274] width 82 height 378
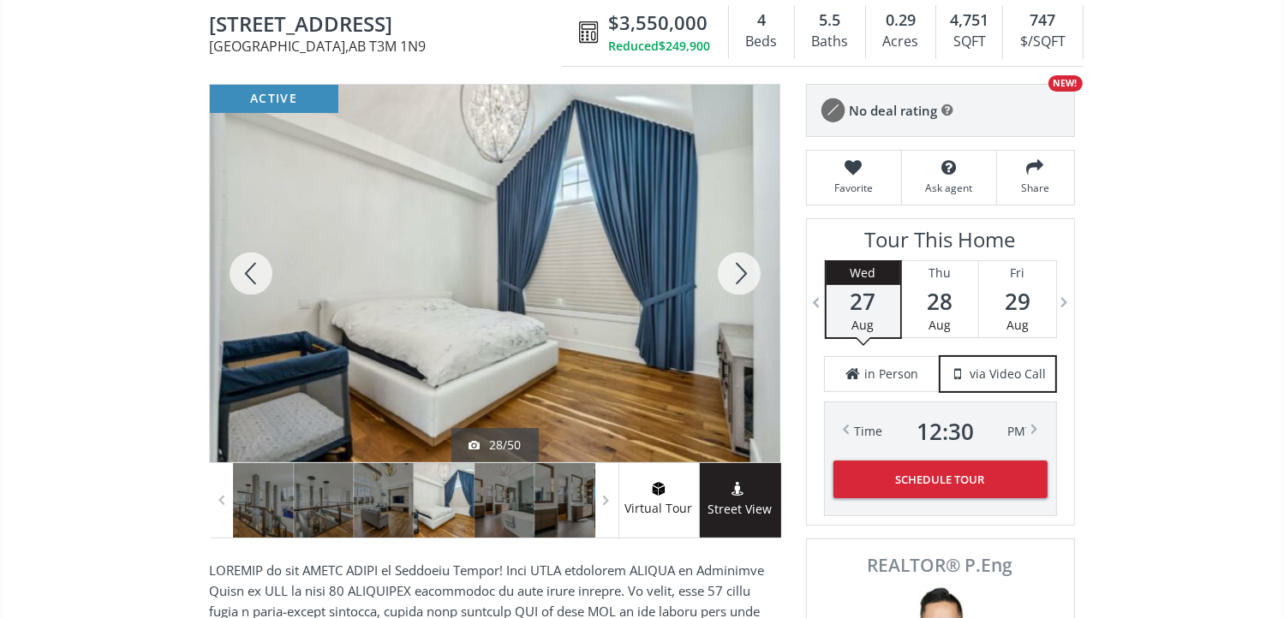
click at [742, 271] on div at bounding box center [739, 274] width 82 height 378
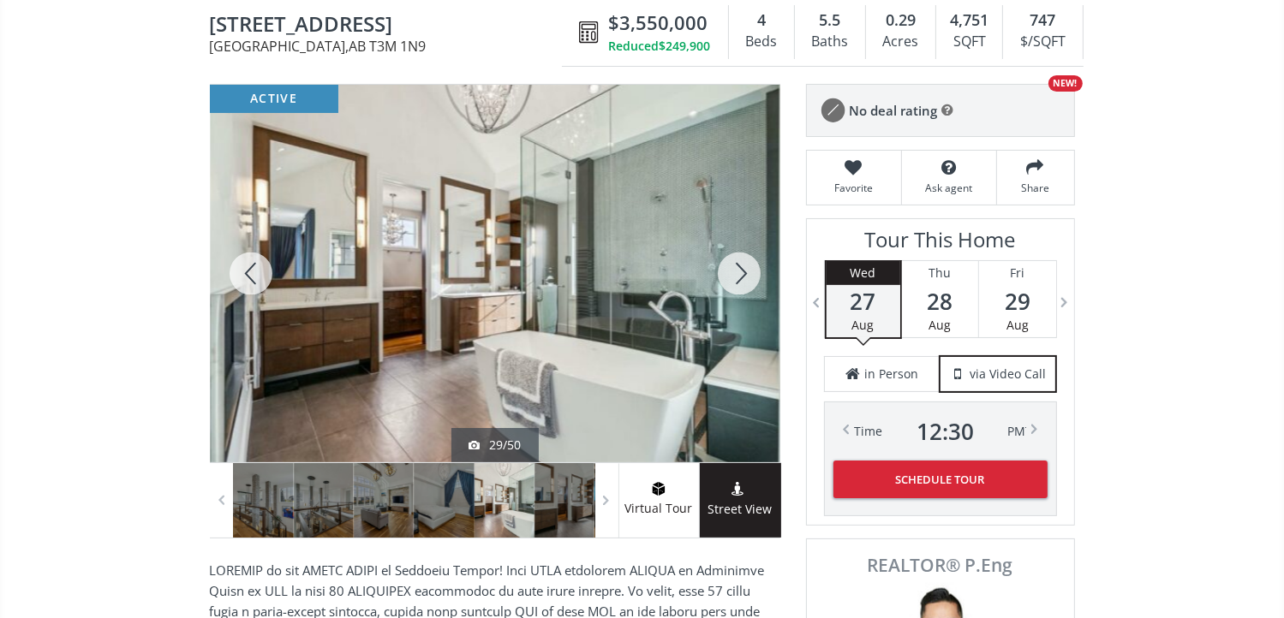
click at [742, 271] on div at bounding box center [739, 274] width 82 height 378
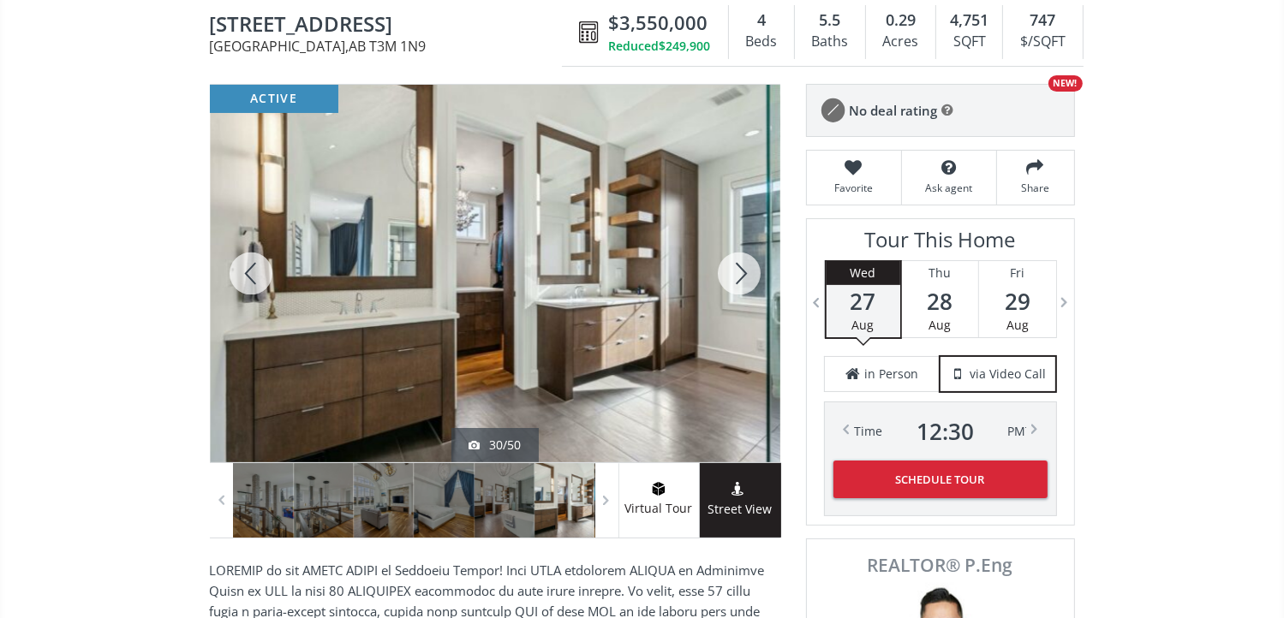
click at [742, 271] on div at bounding box center [739, 274] width 82 height 378
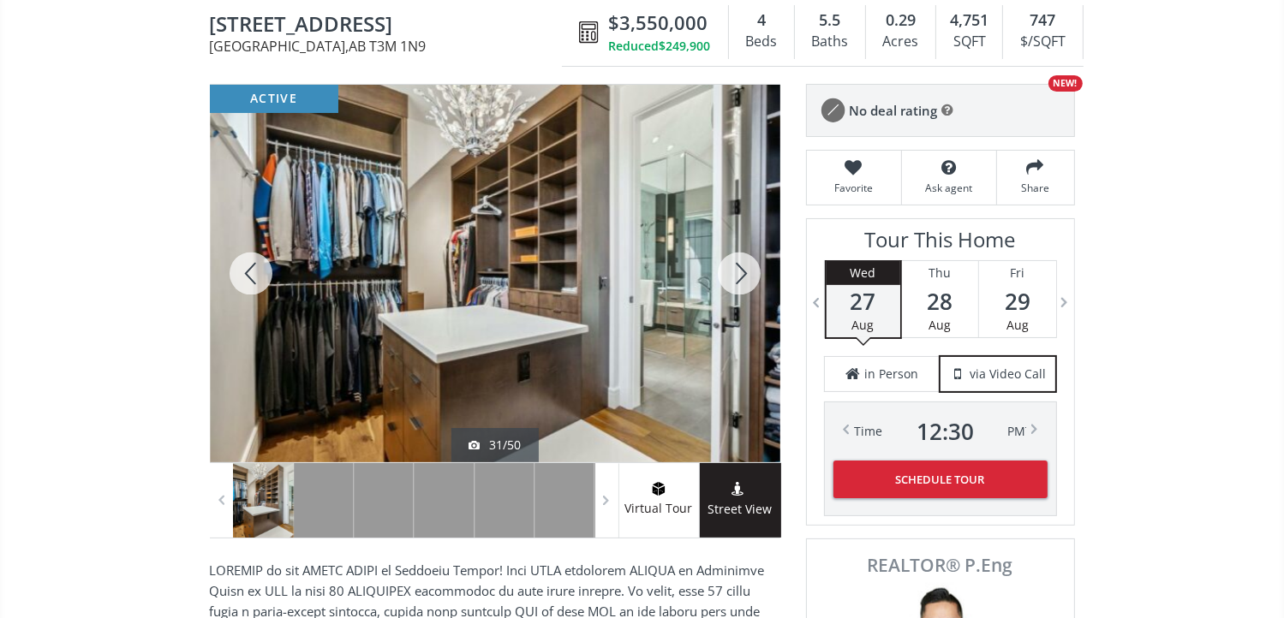
click at [742, 271] on div at bounding box center [739, 274] width 82 height 378
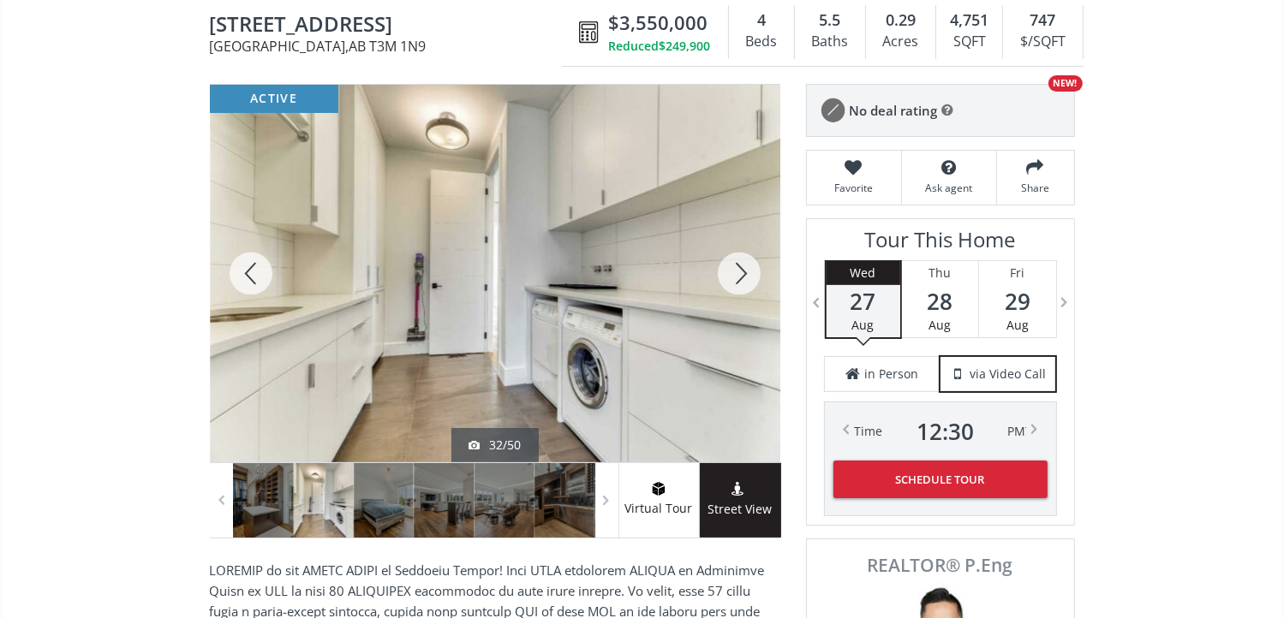
click at [742, 271] on div at bounding box center [739, 274] width 82 height 378
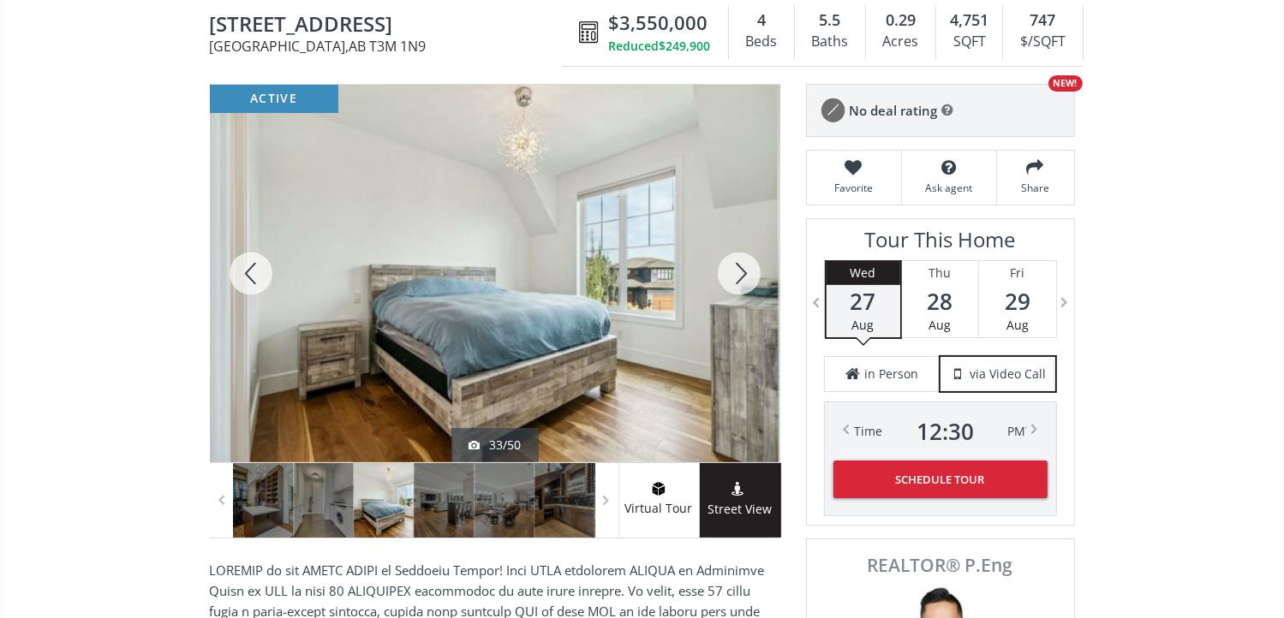
click at [742, 271] on div at bounding box center [739, 274] width 82 height 378
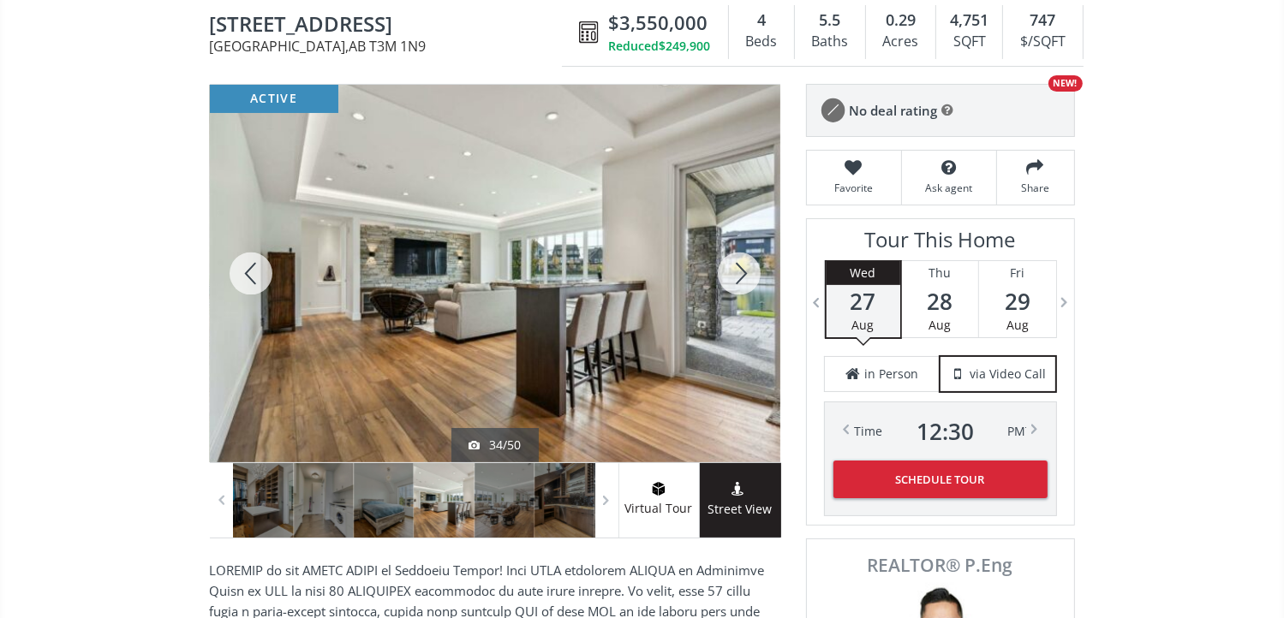
click at [742, 271] on div at bounding box center [739, 274] width 82 height 378
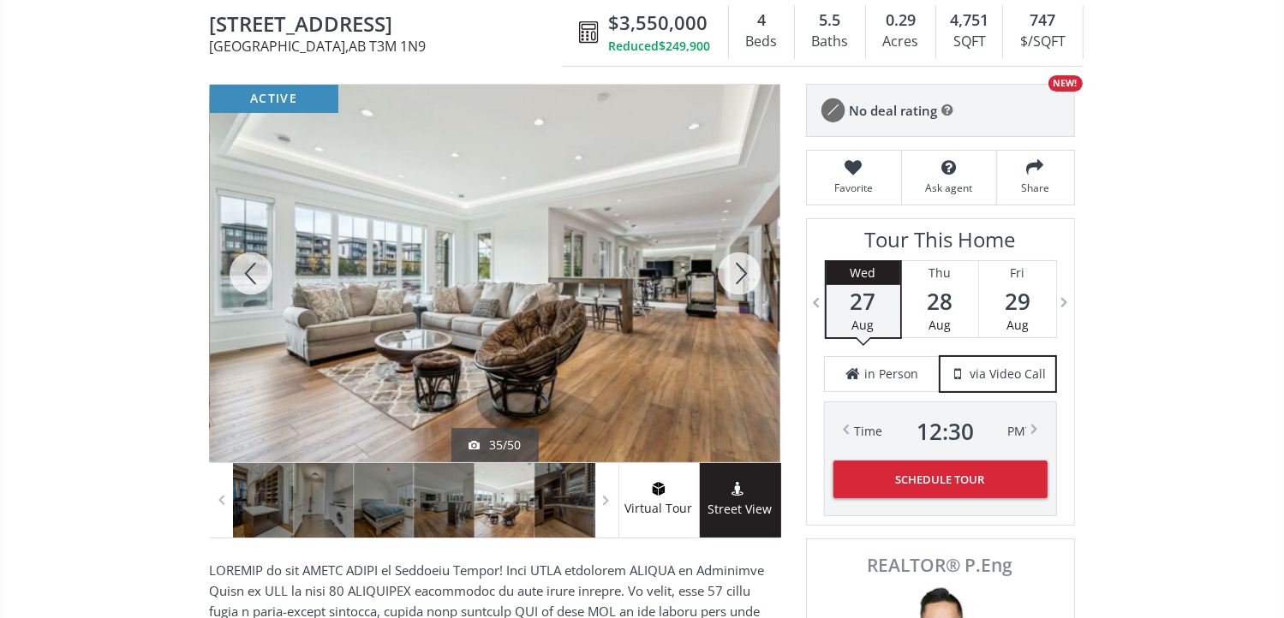
click at [742, 271] on div at bounding box center [739, 274] width 82 height 378
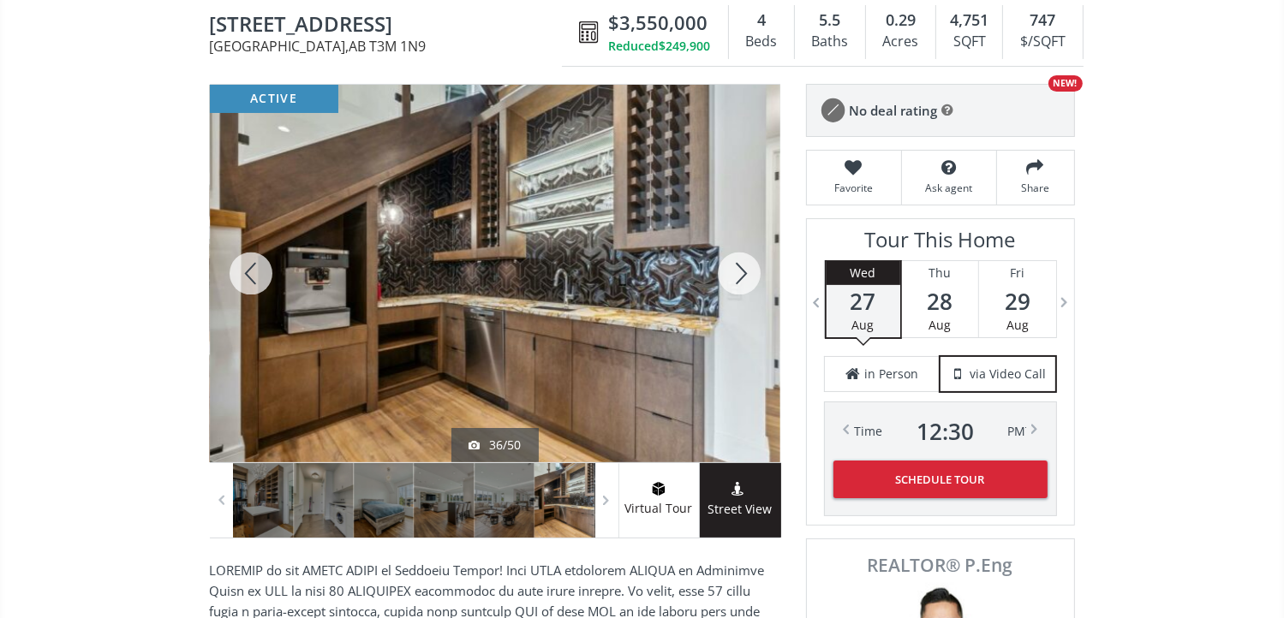
click at [742, 271] on div at bounding box center [739, 274] width 82 height 378
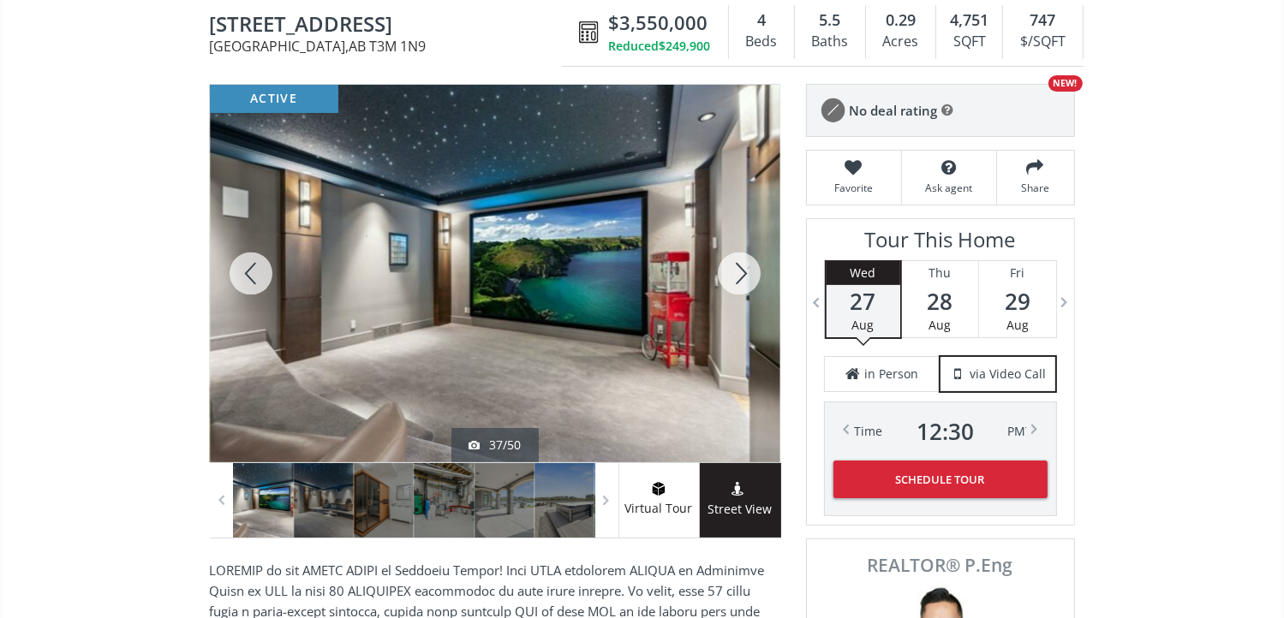
click at [742, 271] on div at bounding box center [739, 274] width 82 height 378
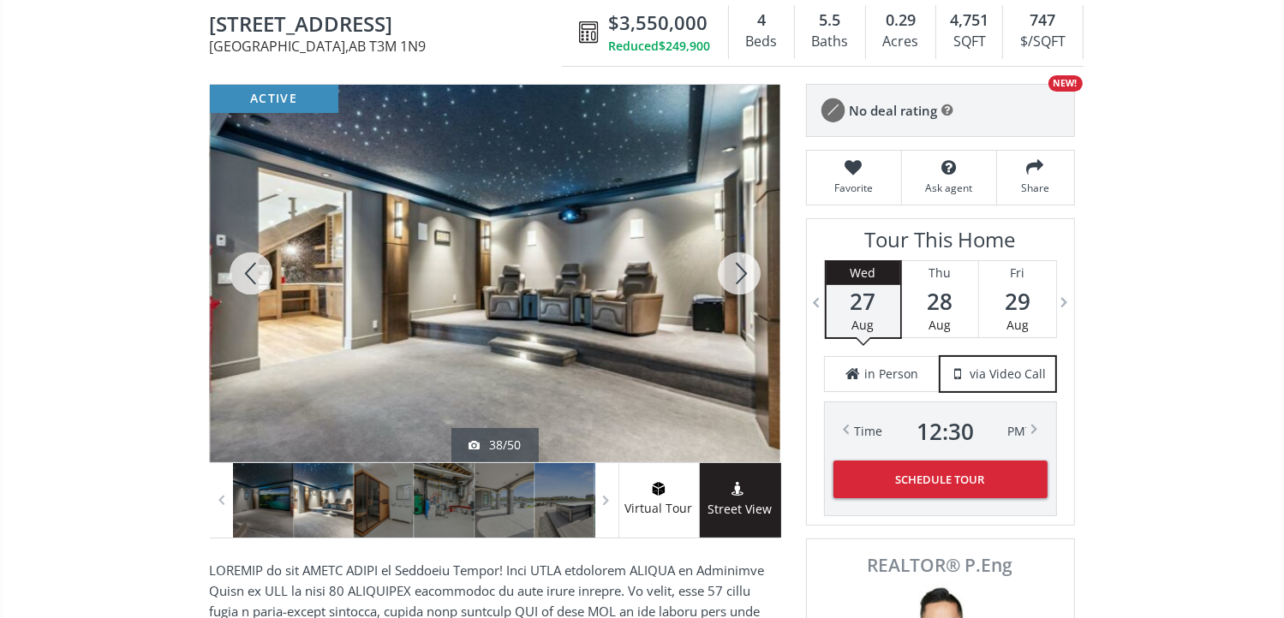
click at [742, 271] on div at bounding box center [739, 274] width 82 height 378
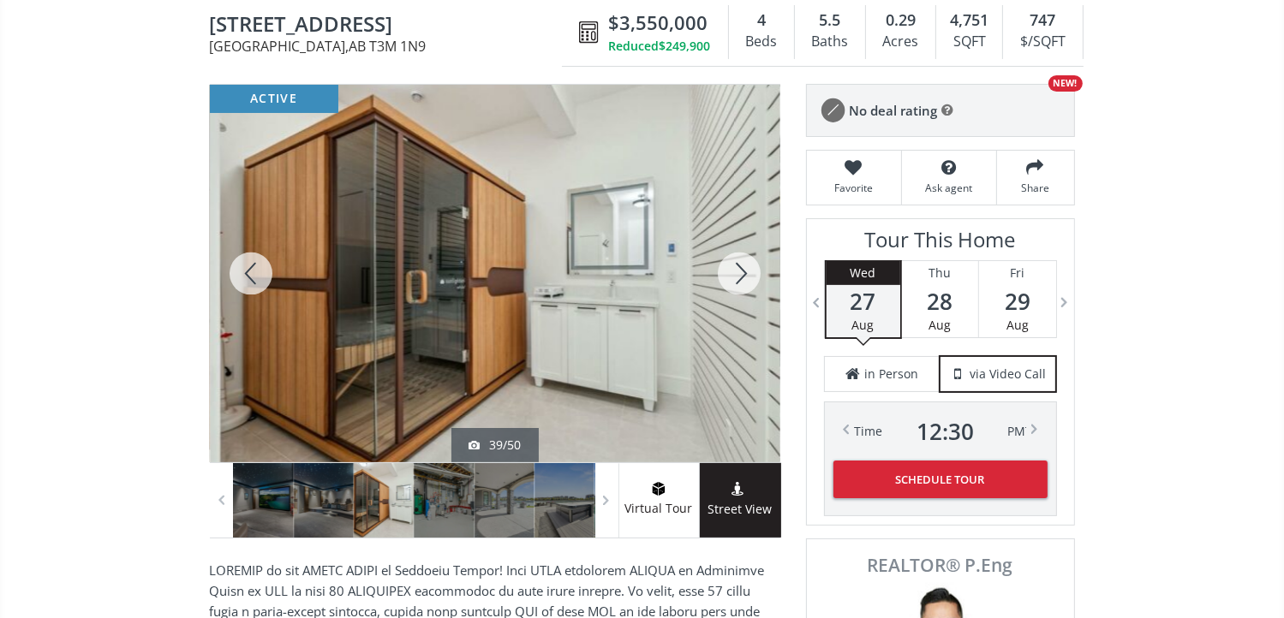
click at [742, 271] on div at bounding box center [739, 274] width 82 height 378
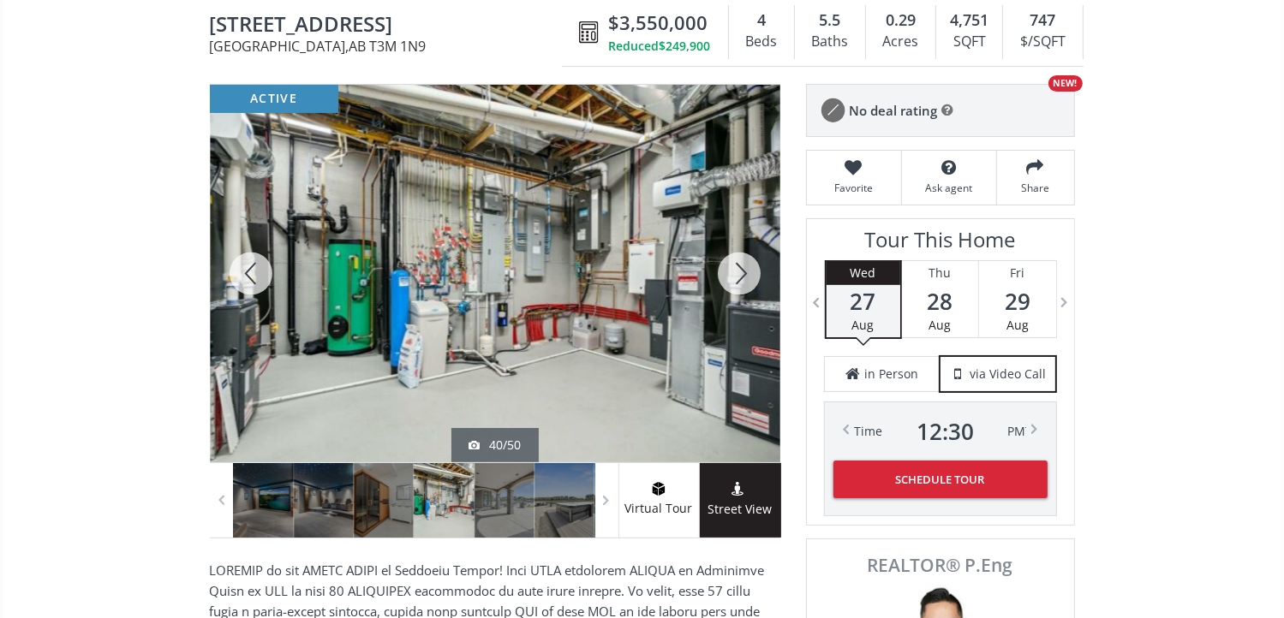
click at [742, 271] on div at bounding box center [739, 274] width 82 height 378
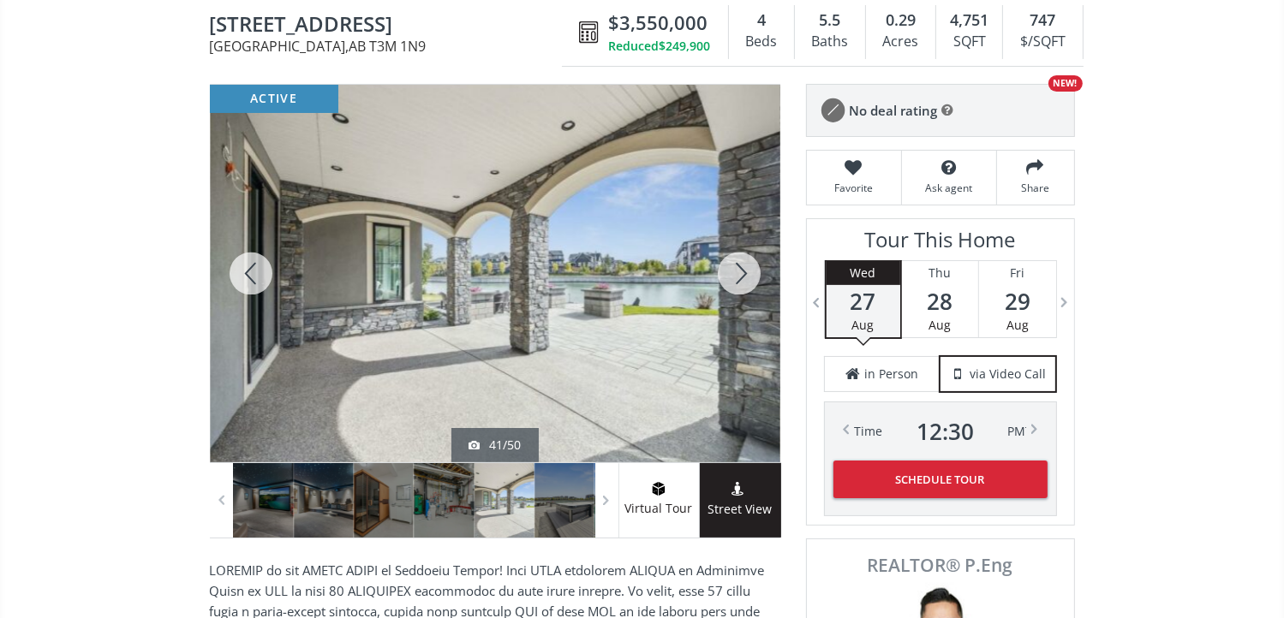
click at [742, 271] on div at bounding box center [739, 274] width 82 height 378
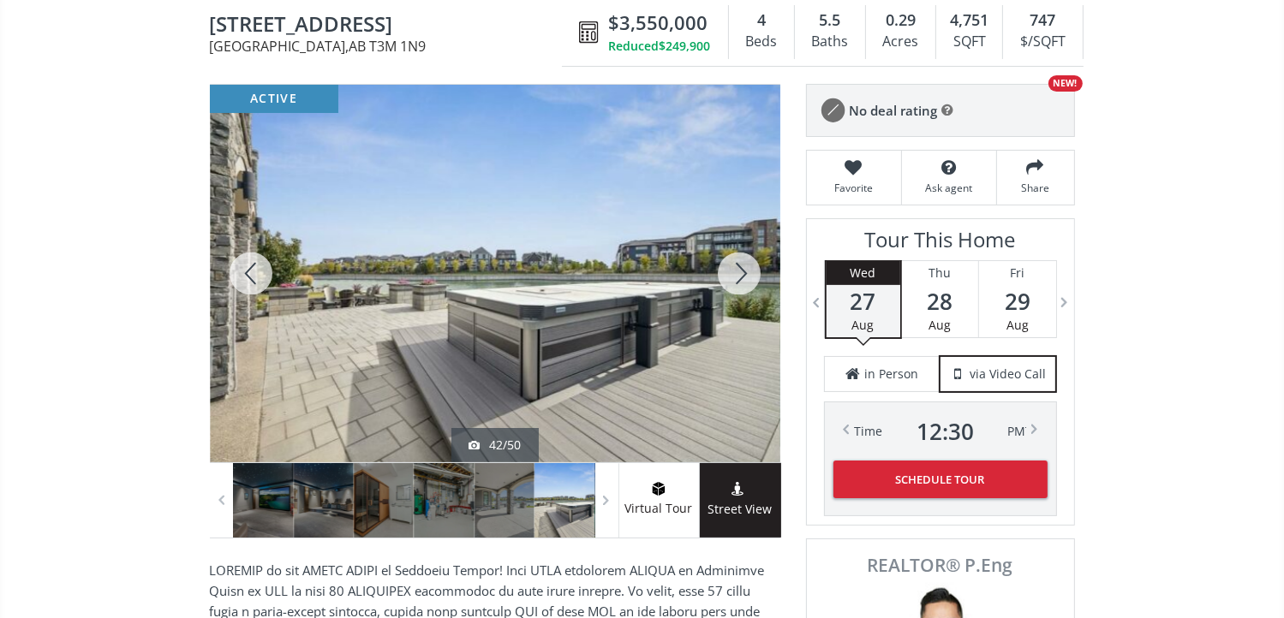
click at [742, 271] on div at bounding box center [739, 274] width 82 height 378
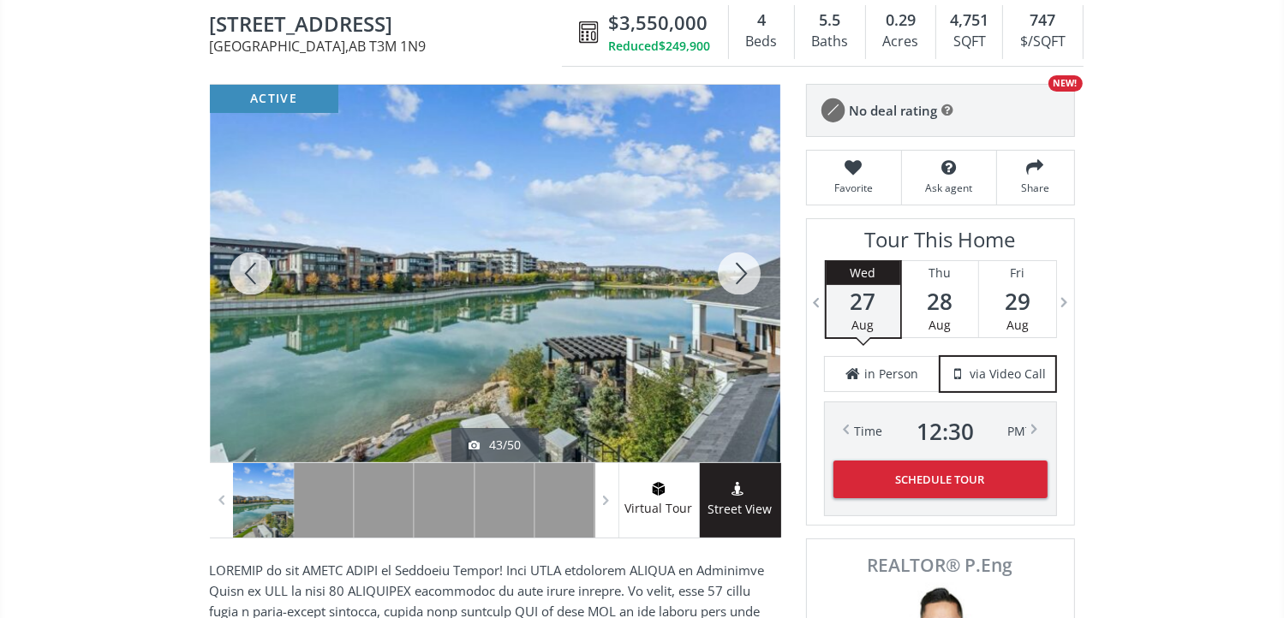
click at [742, 271] on div at bounding box center [739, 274] width 82 height 378
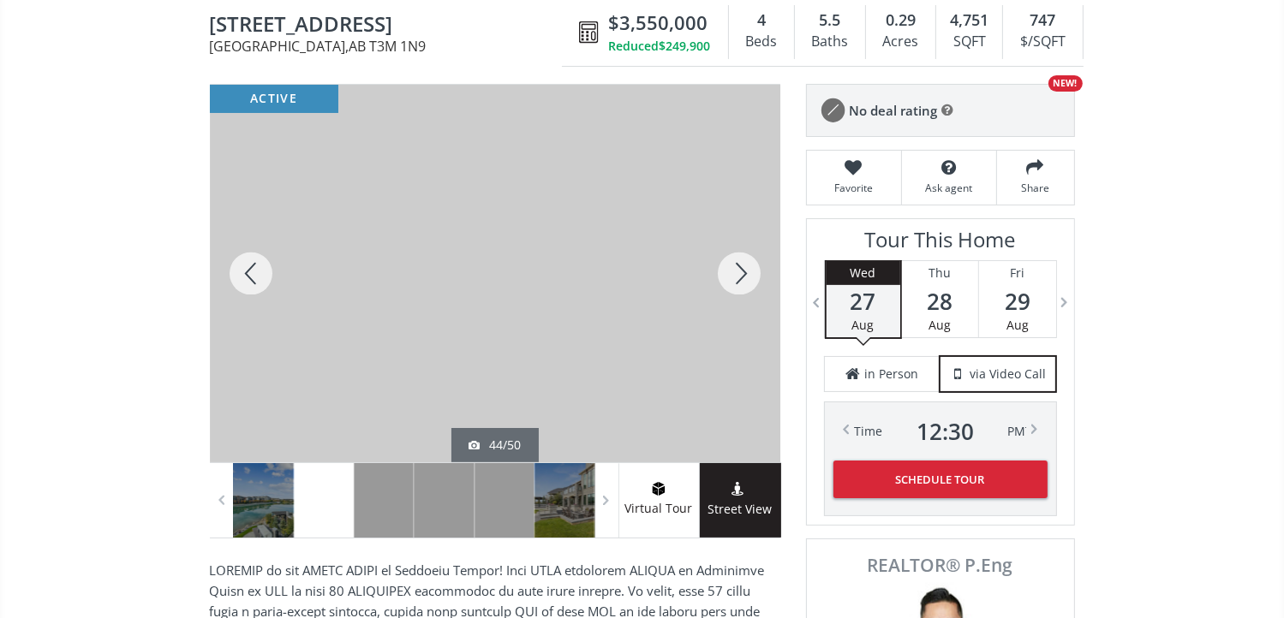
click at [742, 271] on div at bounding box center [739, 274] width 82 height 378
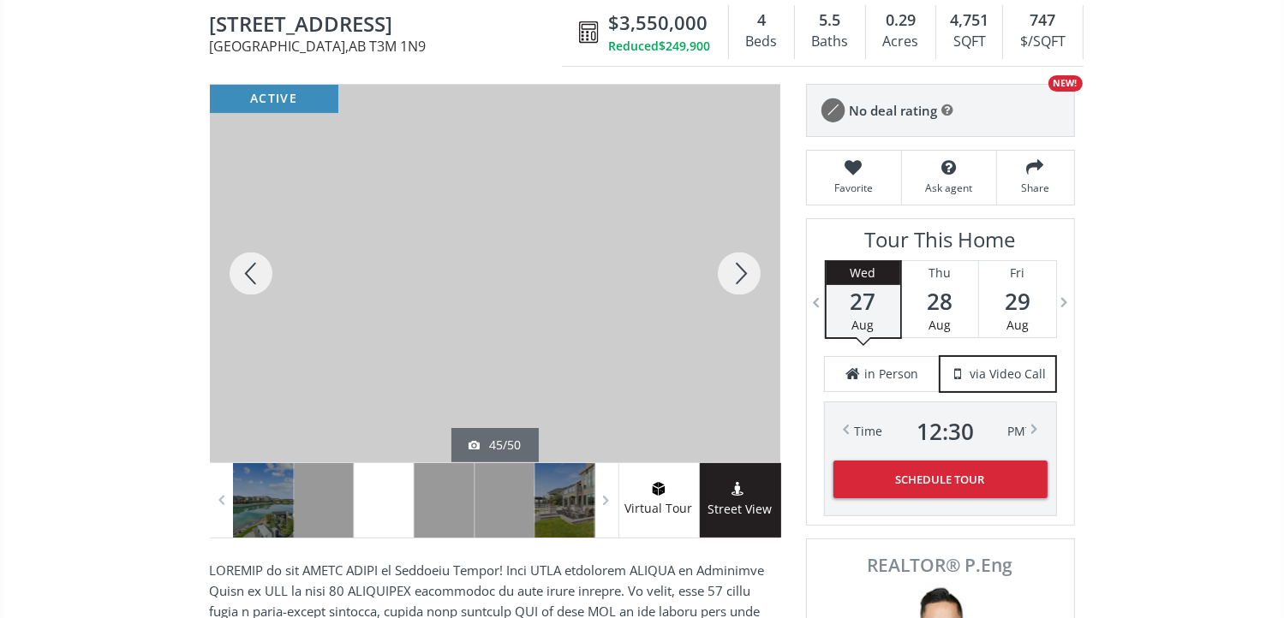
click at [742, 271] on div at bounding box center [739, 274] width 82 height 378
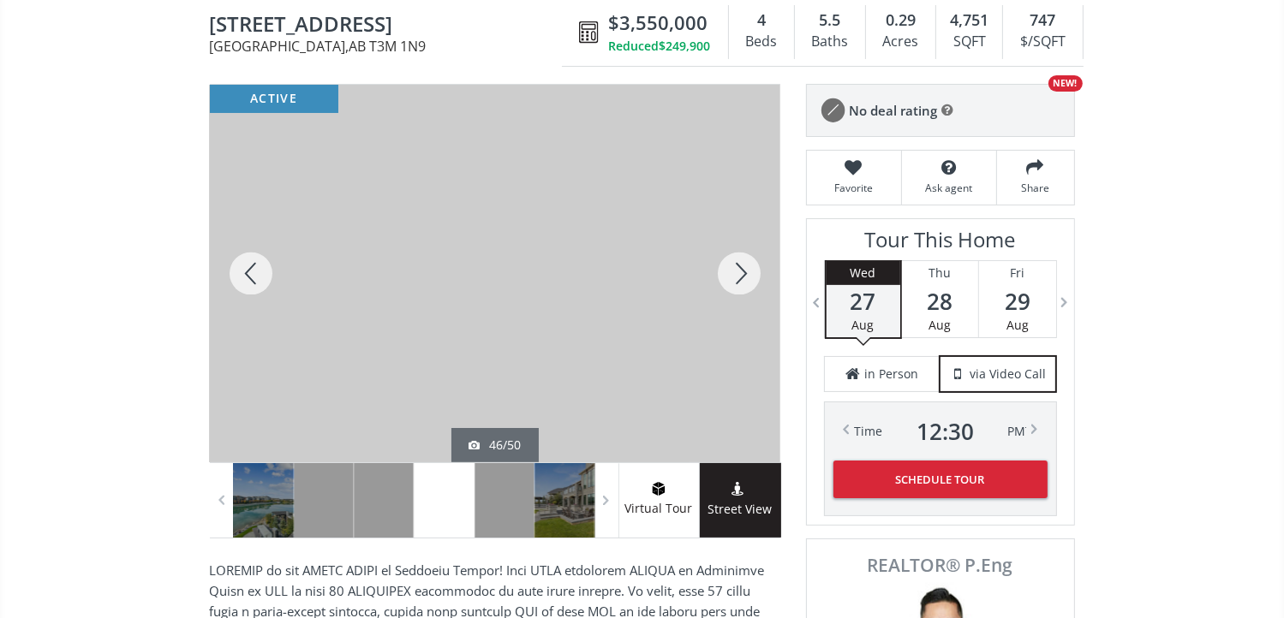
click at [742, 271] on div at bounding box center [739, 274] width 82 height 378
click at [742, 274] on div at bounding box center [739, 274] width 82 height 378
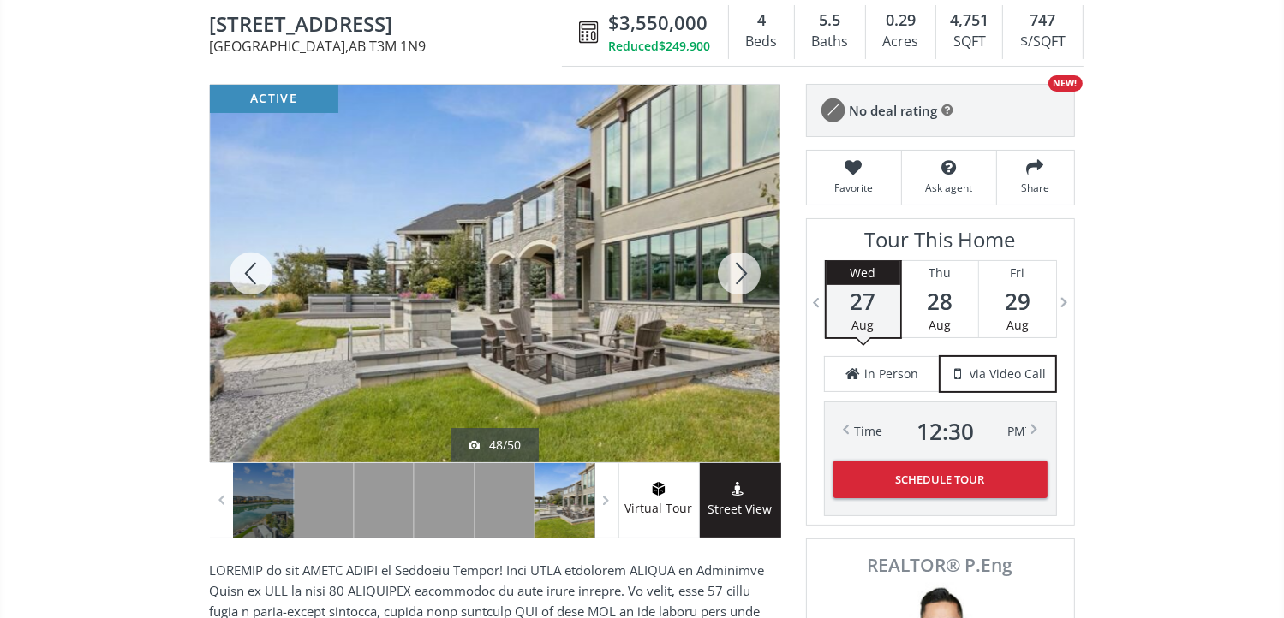
click at [743, 270] on div at bounding box center [739, 274] width 82 height 378
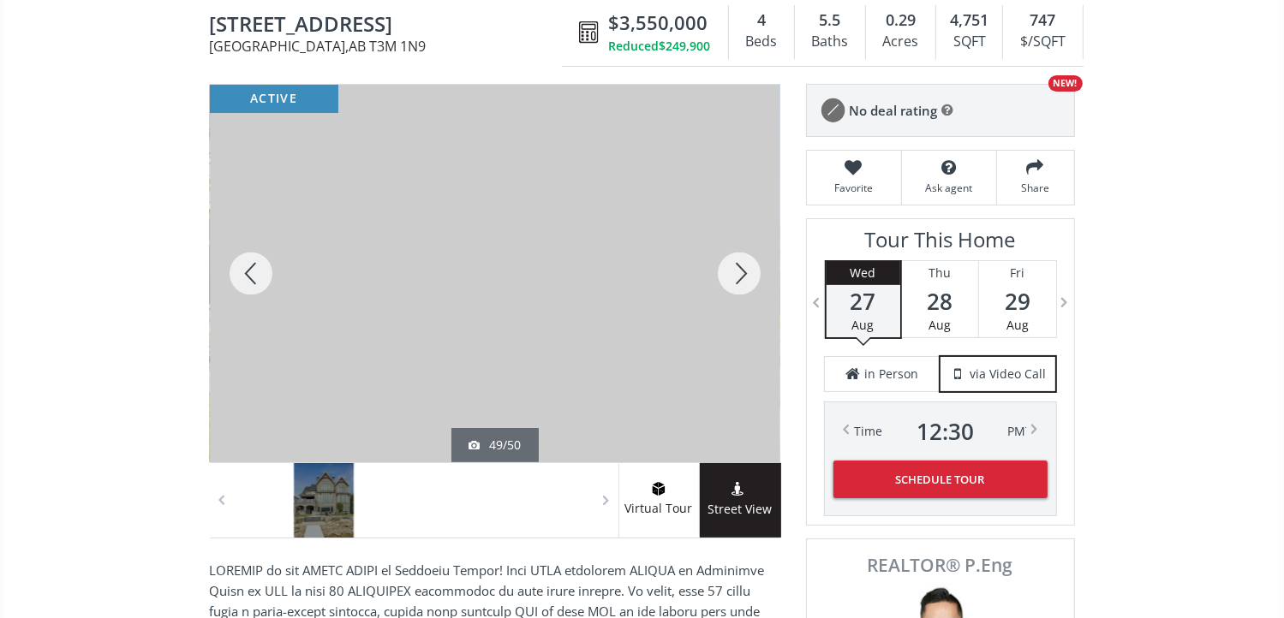
click at [743, 270] on div at bounding box center [739, 274] width 82 height 378
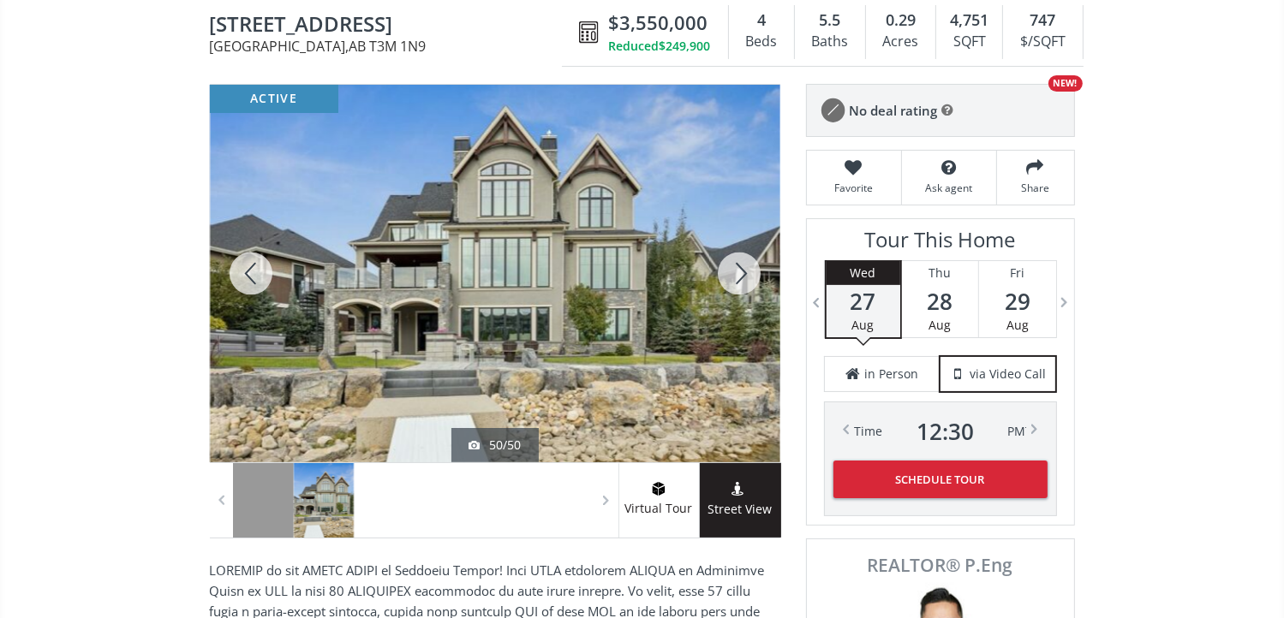
click at [736, 277] on div at bounding box center [739, 274] width 82 height 378
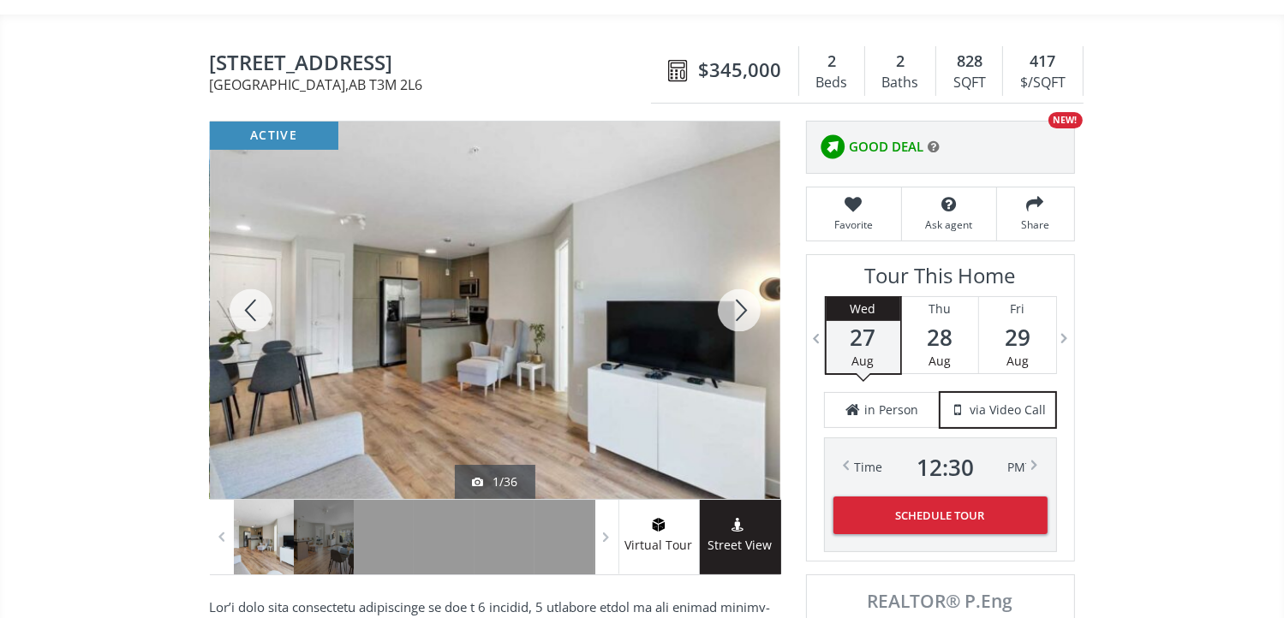
scroll to position [171, 0]
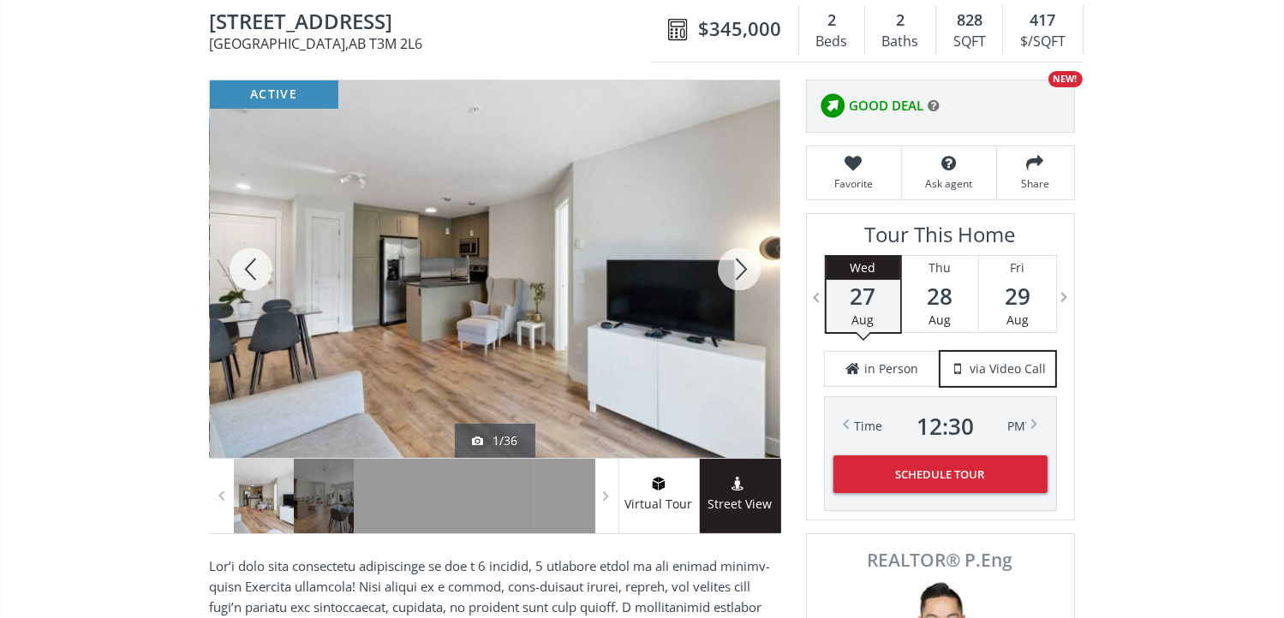
click at [726, 265] on div at bounding box center [739, 269] width 82 height 378
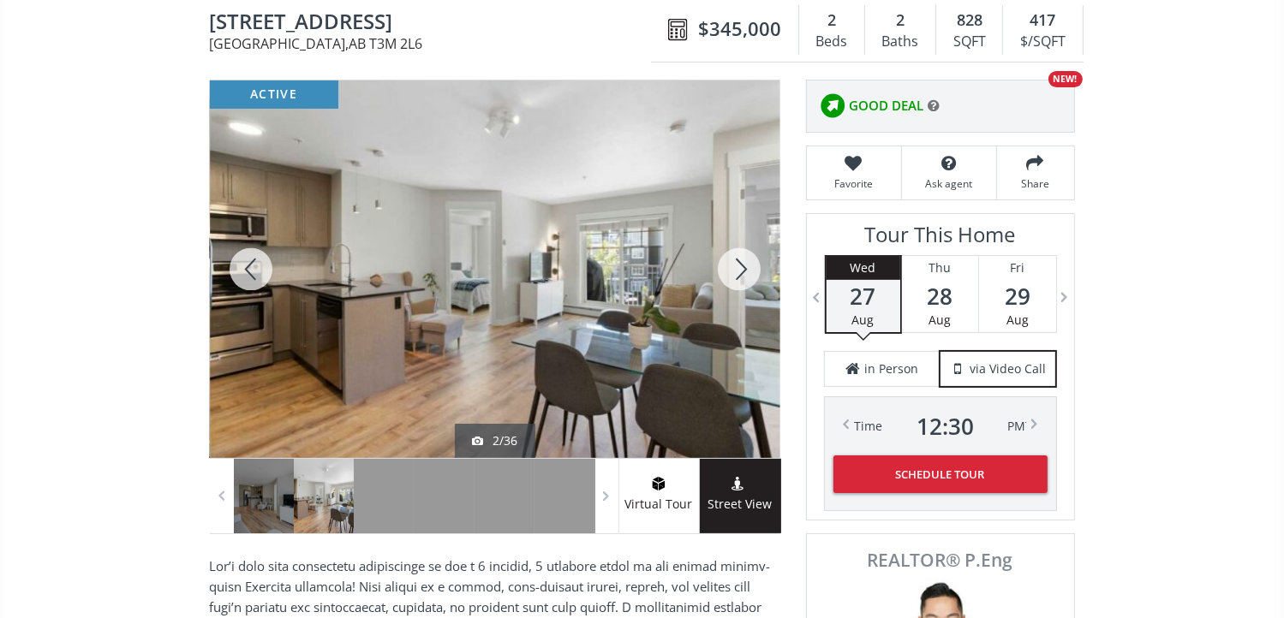
click at [726, 265] on div at bounding box center [739, 269] width 82 height 378
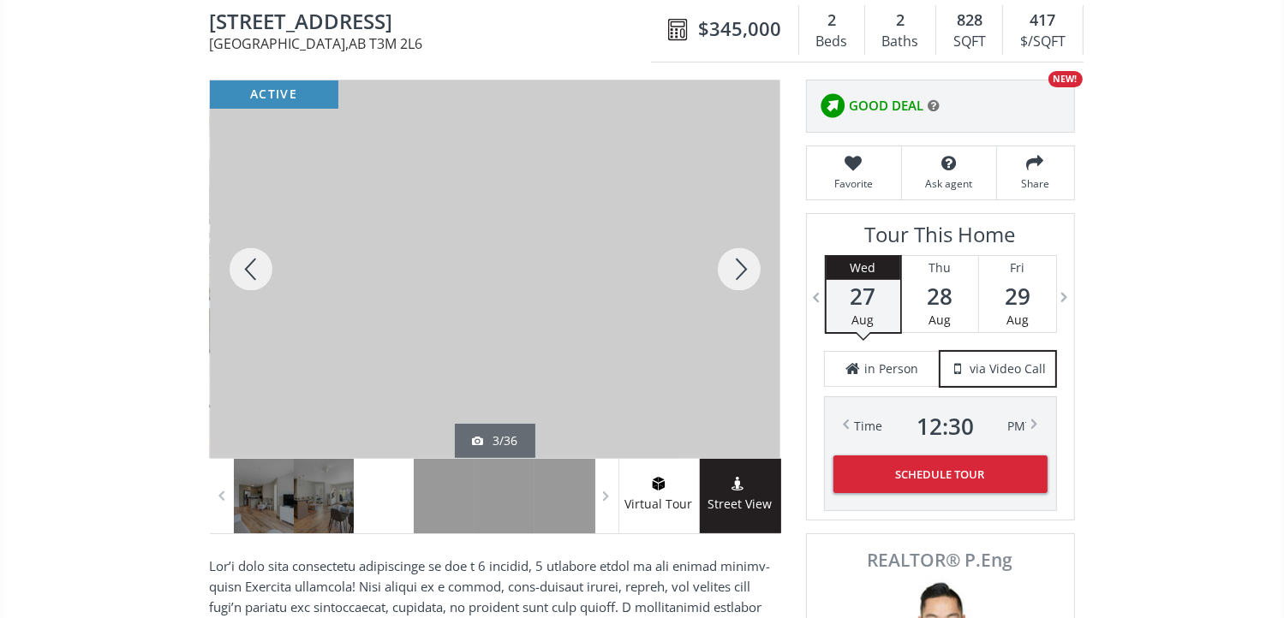
click at [726, 265] on div at bounding box center [739, 269] width 82 height 378
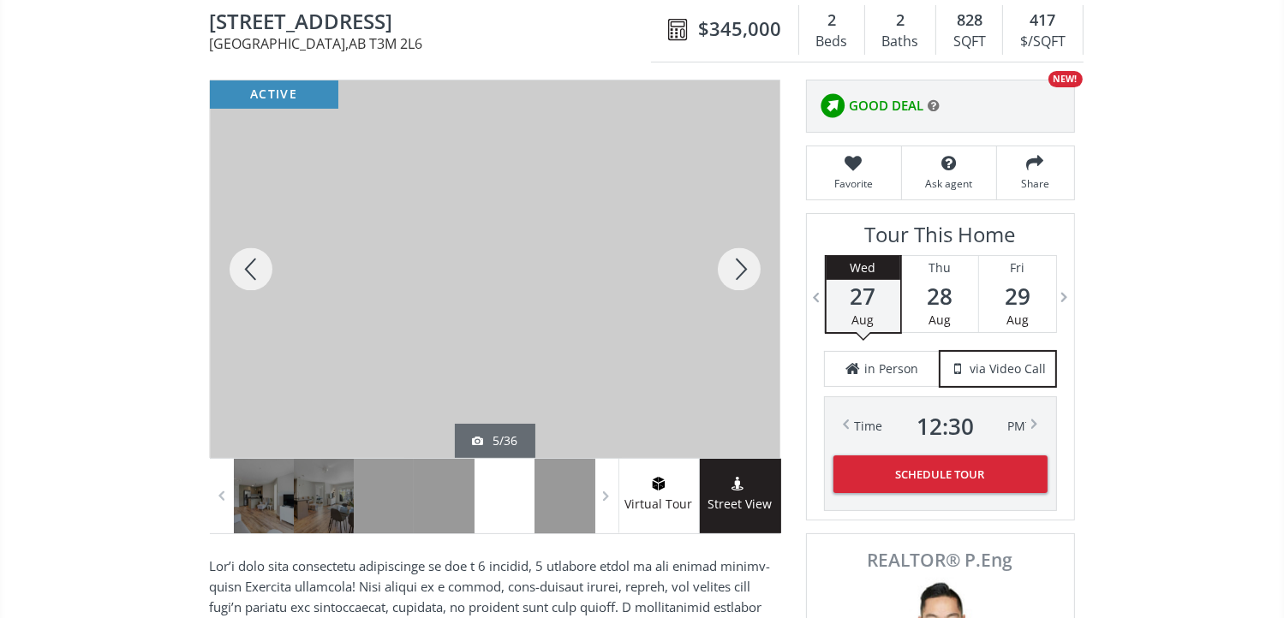
click at [726, 265] on div at bounding box center [739, 269] width 82 height 378
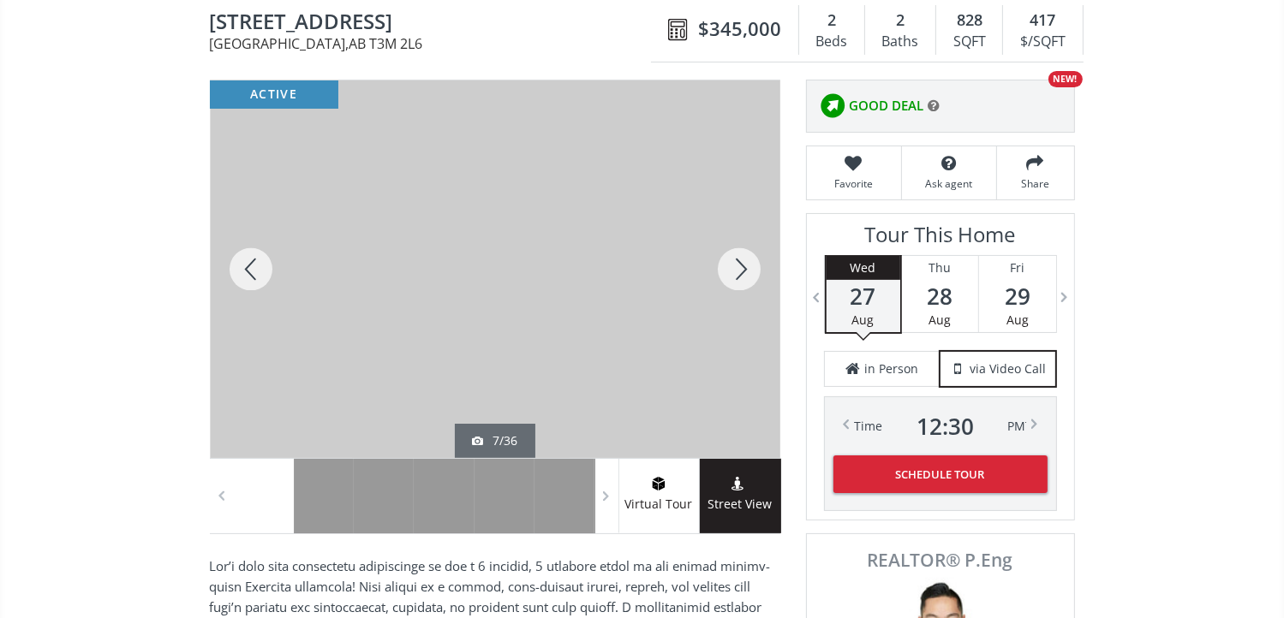
click at [726, 265] on div at bounding box center [739, 269] width 82 height 378
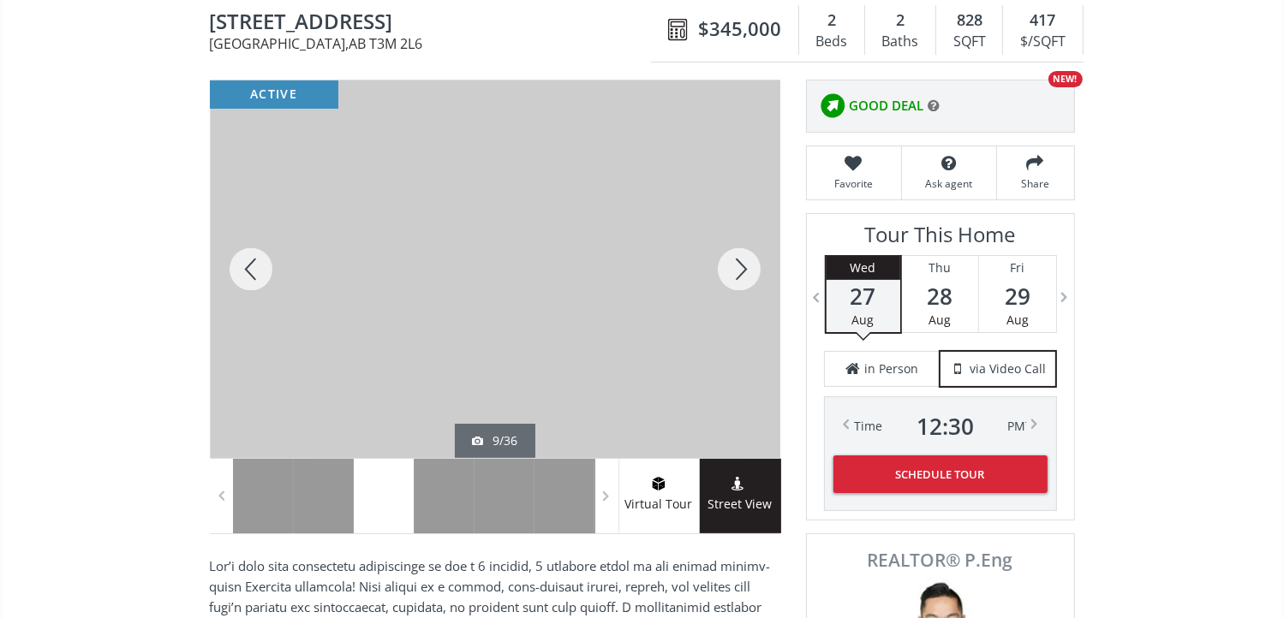
click at [724, 268] on div at bounding box center [739, 269] width 82 height 378
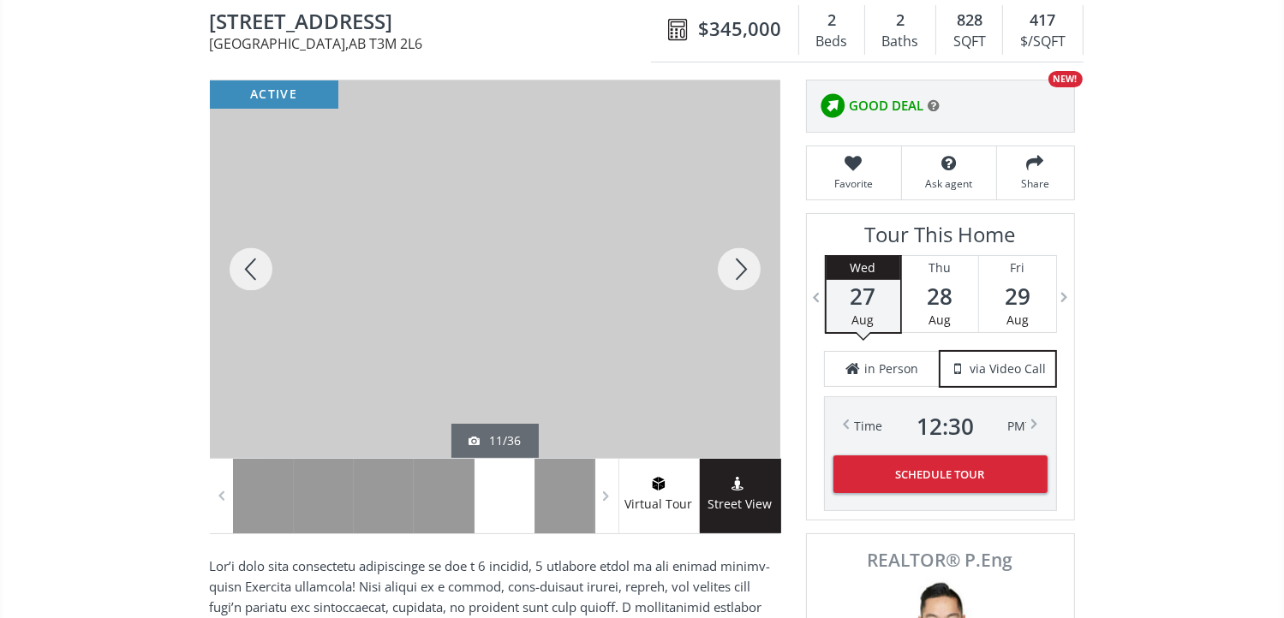
click at [726, 271] on div at bounding box center [739, 269] width 82 height 378
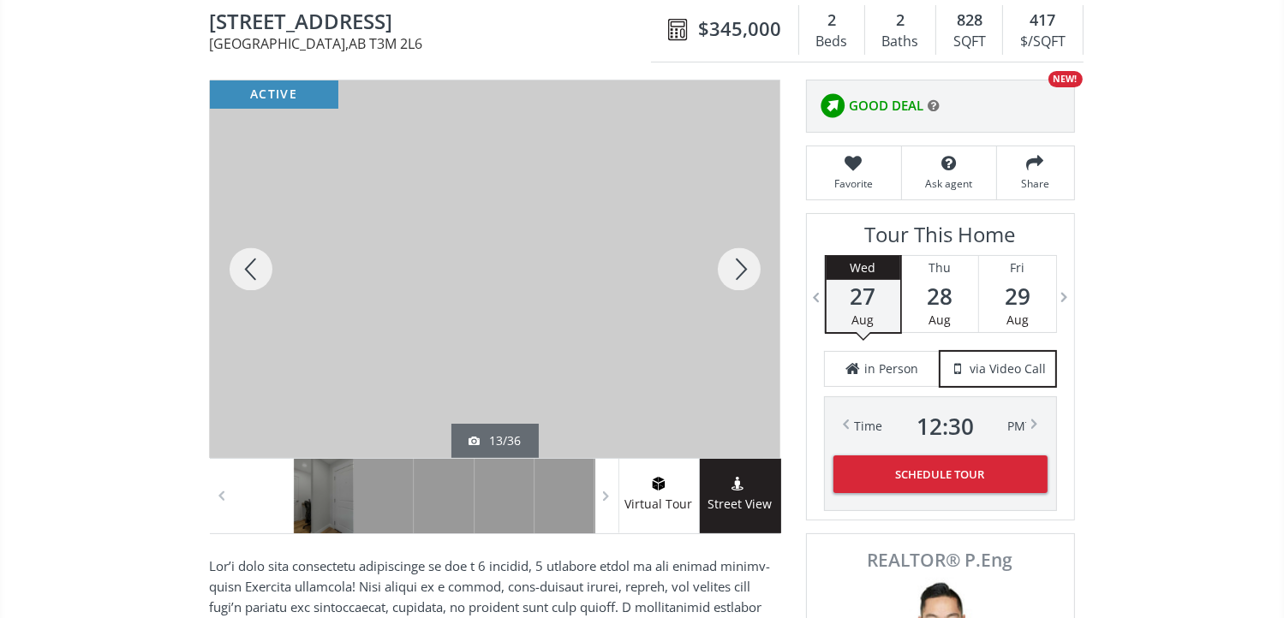
click at [726, 271] on div at bounding box center [739, 269] width 82 height 378
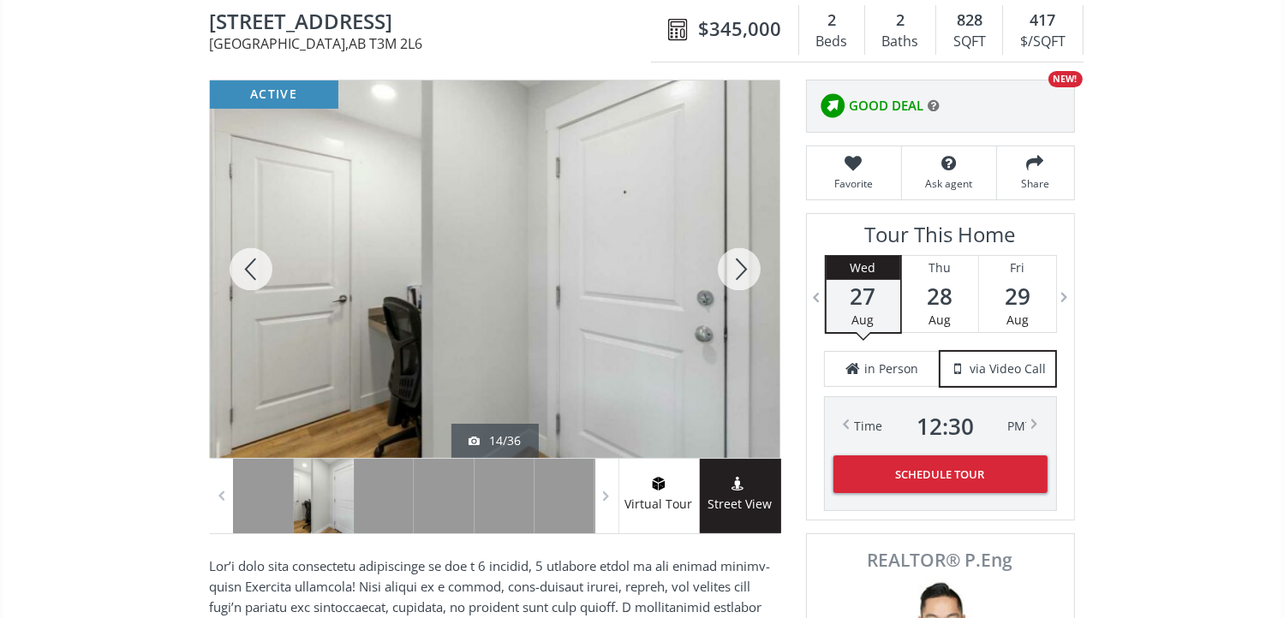
click at [726, 271] on div at bounding box center [739, 269] width 82 height 378
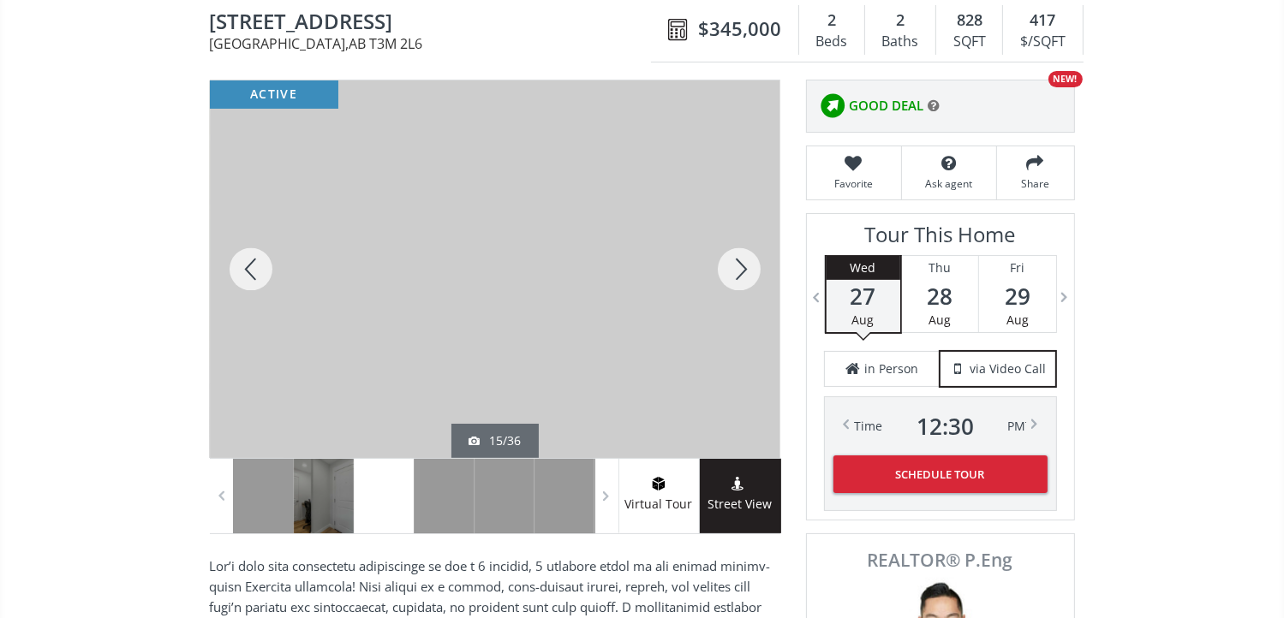
click at [726, 271] on div at bounding box center [739, 269] width 82 height 378
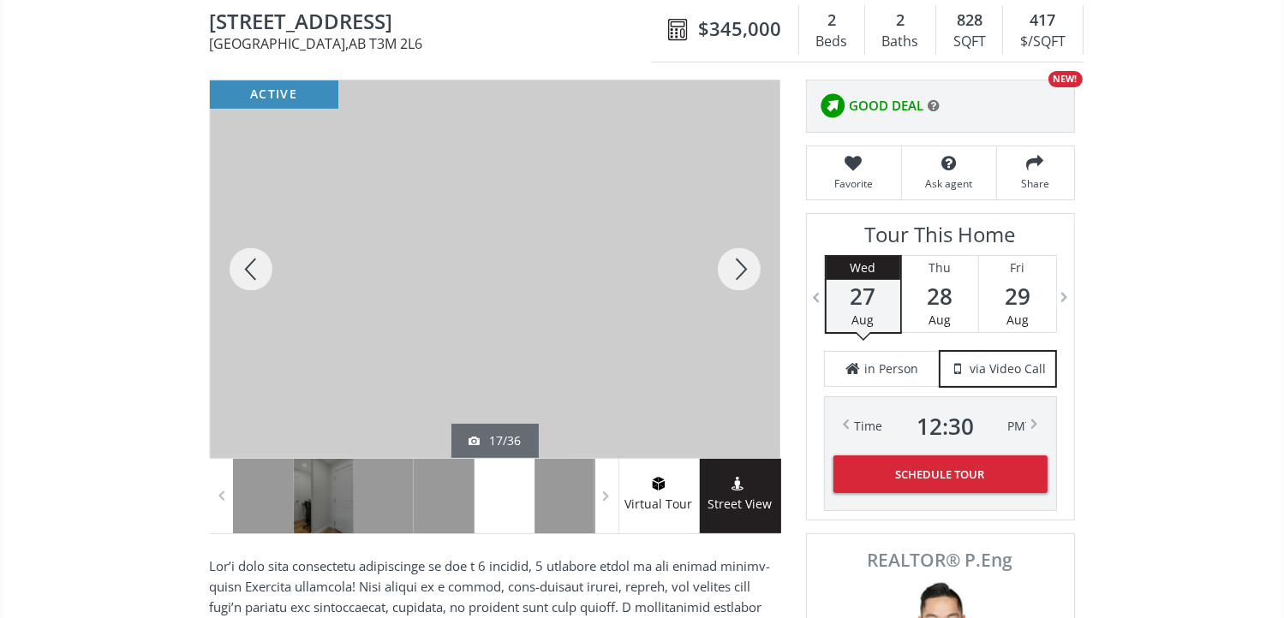
click at [726, 271] on div at bounding box center [739, 269] width 82 height 378
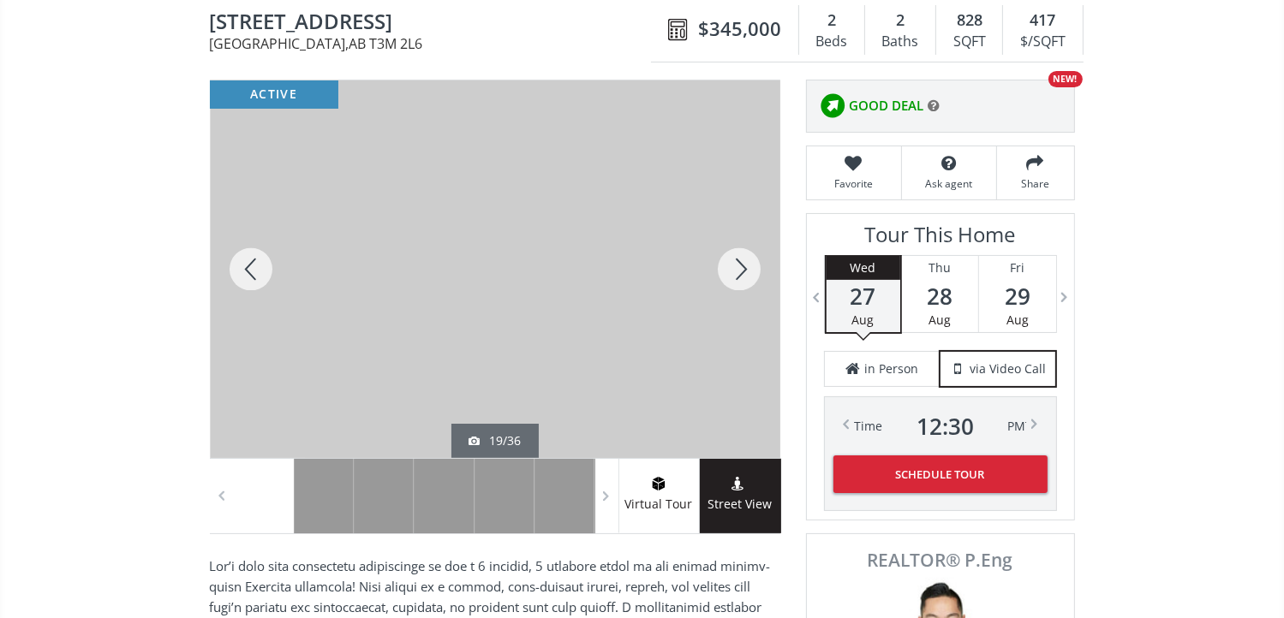
click at [726, 271] on div at bounding box center [739, 269] width 82 height 378
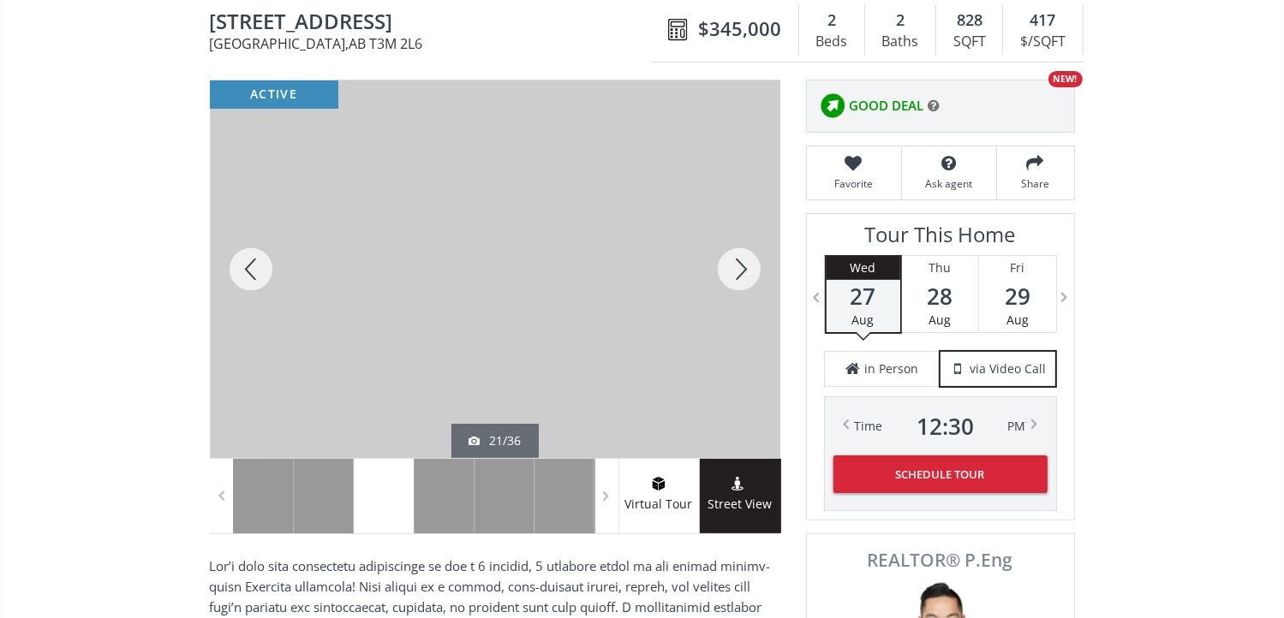
click at [726, 271] on div at bounding box center [739, 269] width 82 height 378
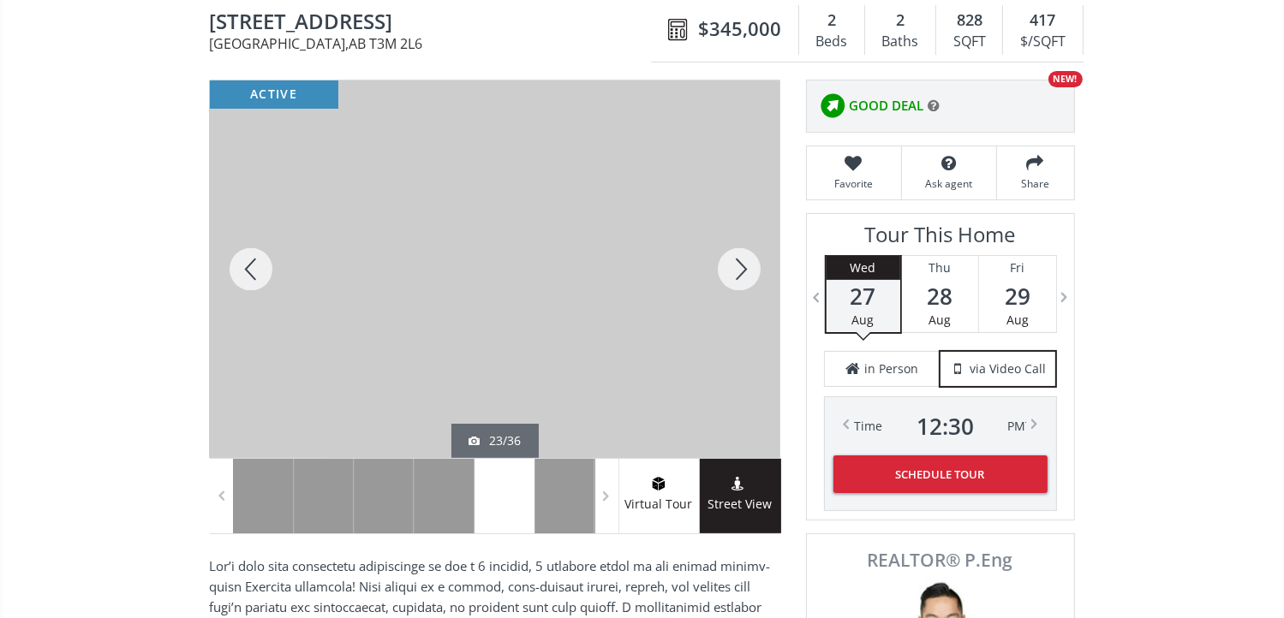
click at [736, 270] on div at bounding box center [739, 269] width 82 height 378
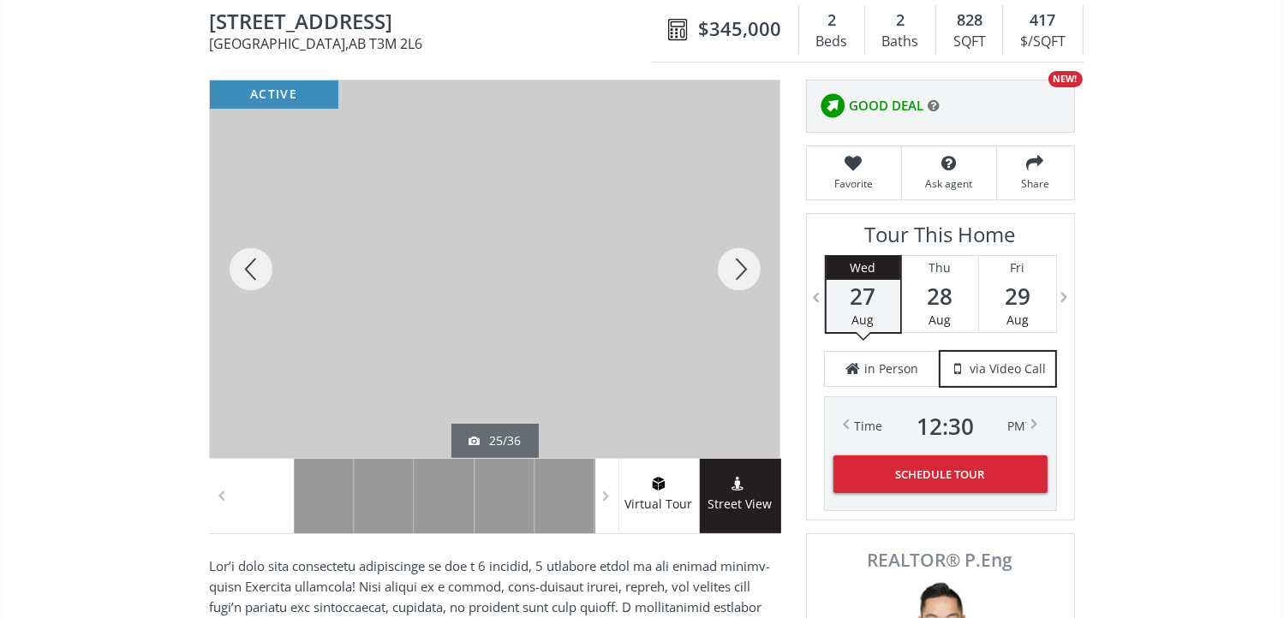
click at [736, 270] on div at bounding box center [739, 269] width 82 height 378
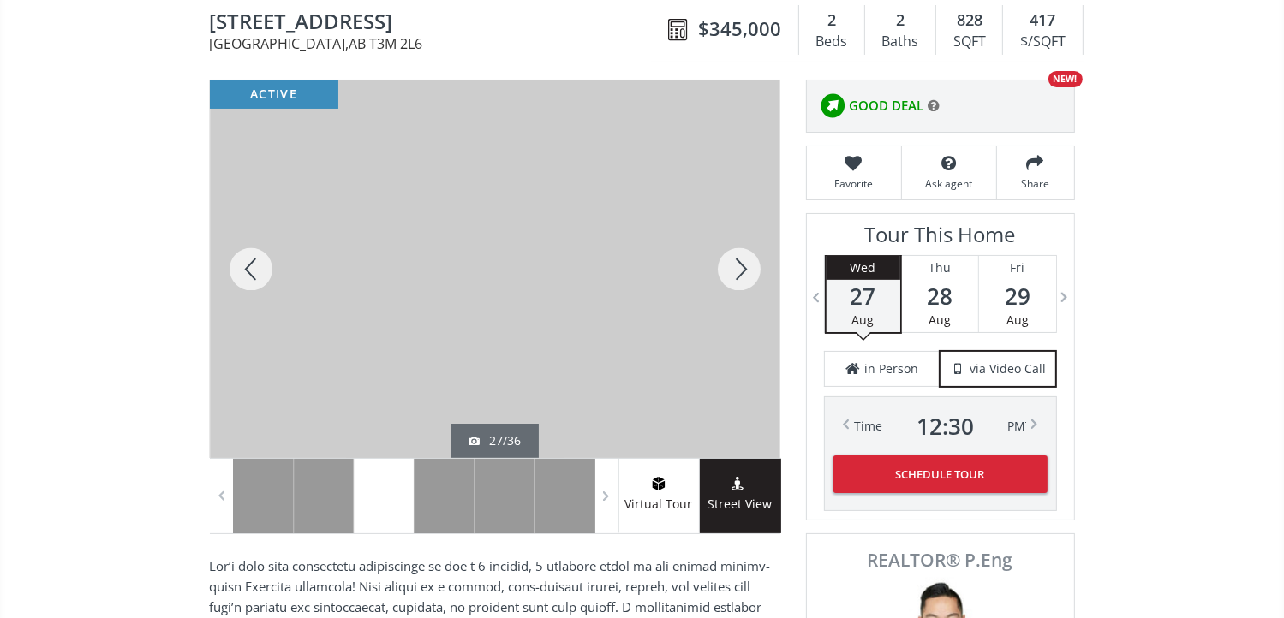
click at [736, 270] on div at bounding box center [739, 269] width 82 height 378
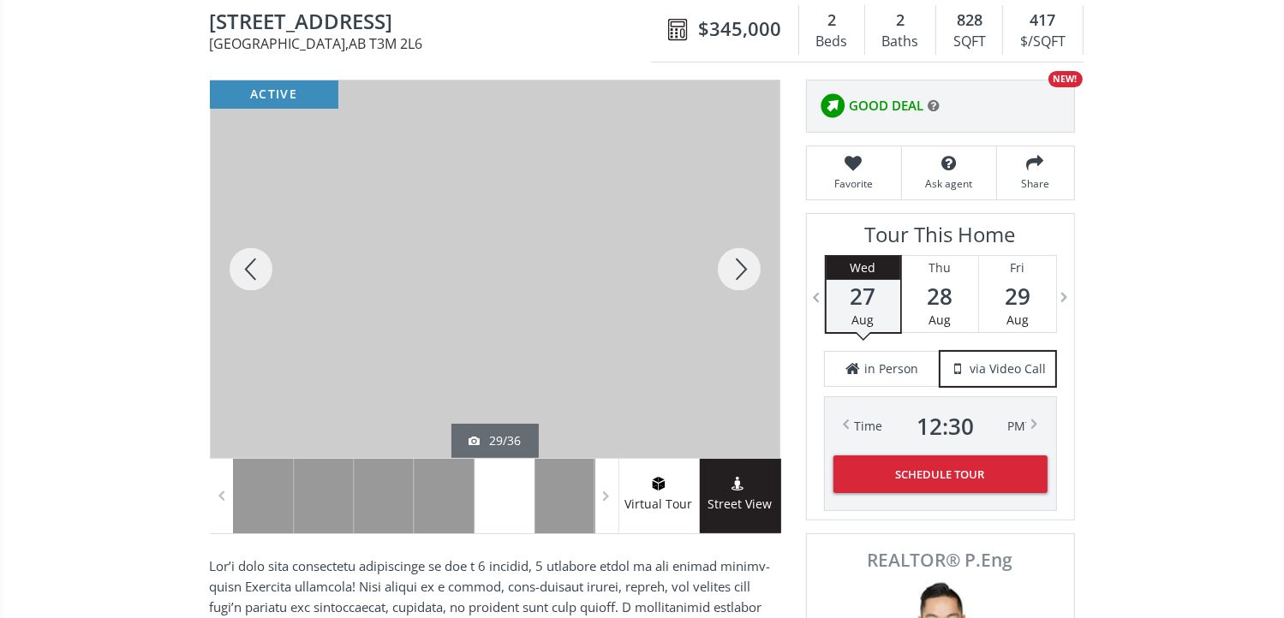
click at [736, 270] on div at bounding box center [739, 269] width 82 height 378
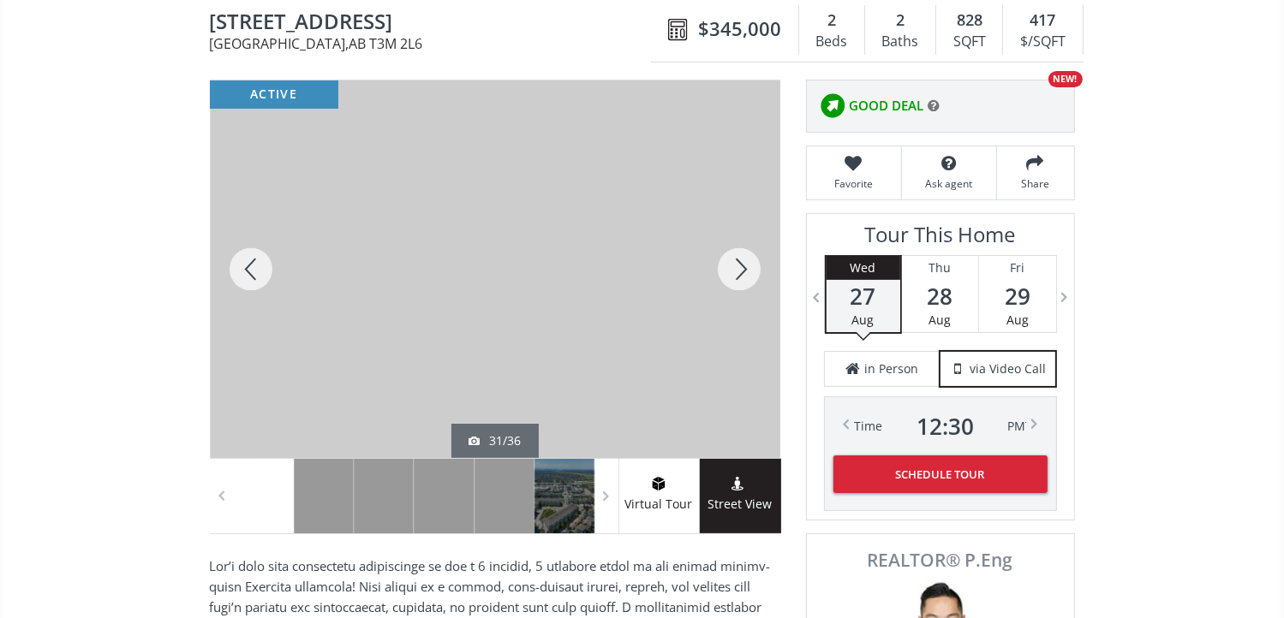
click at [736, 270] on div at bounding box center [739, 269] width 82 height 378
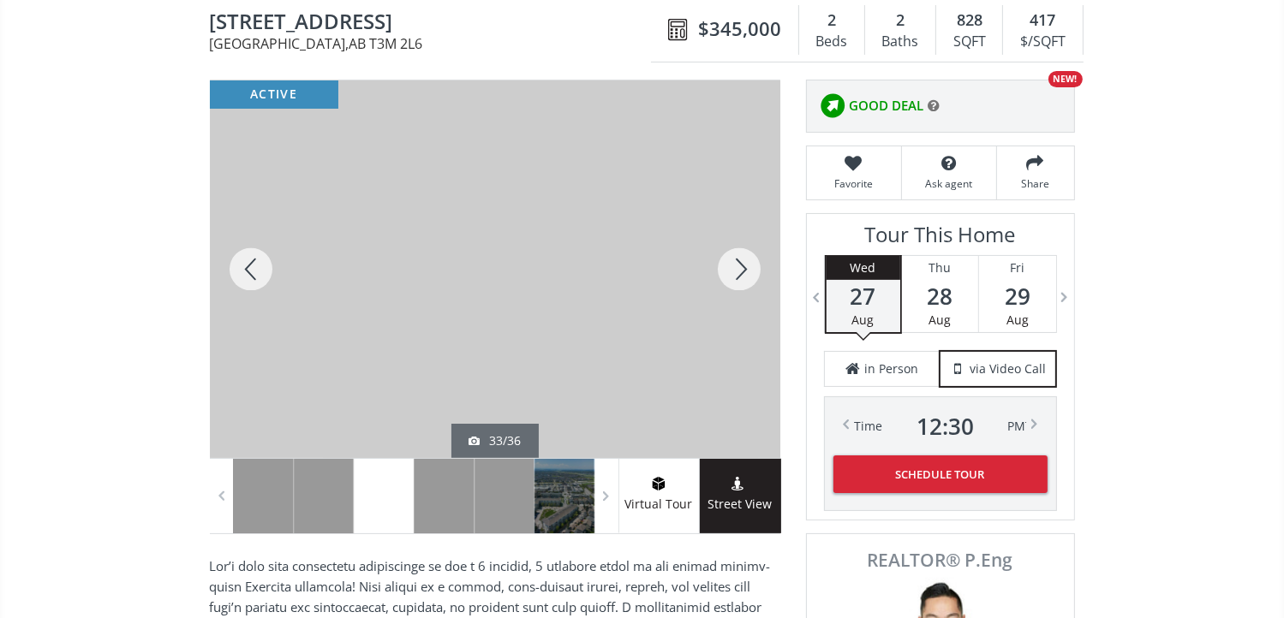
click at [736, 270] on div at bounding box center [739, 269] width 82 height 378
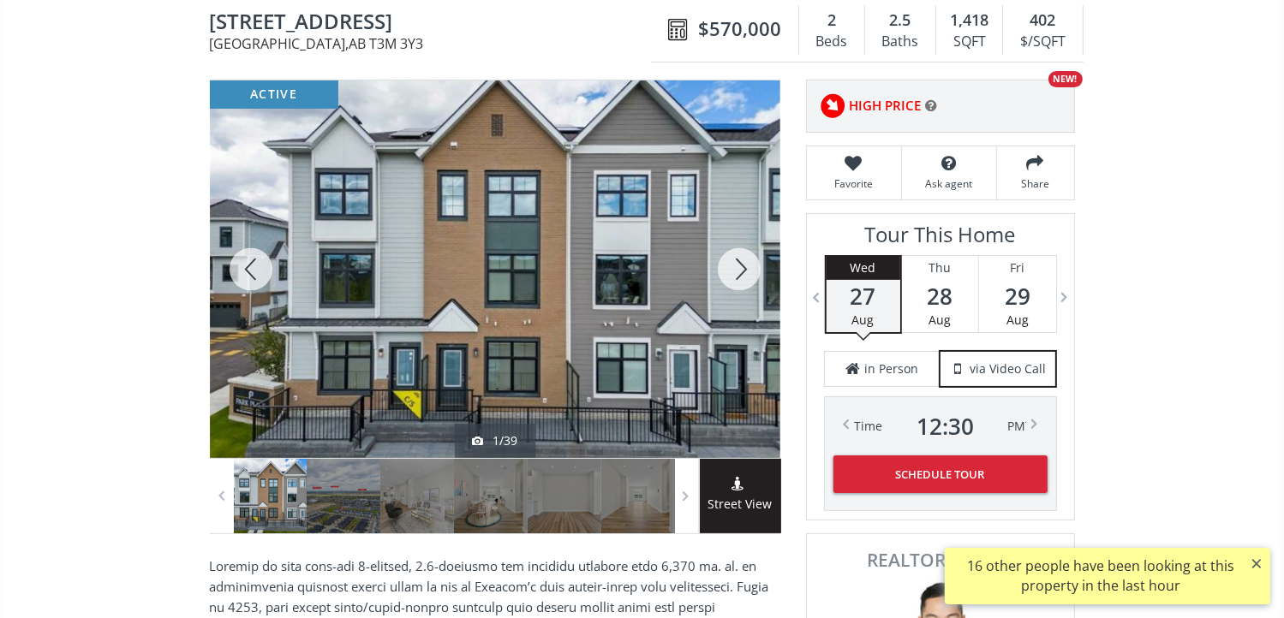
click at [748, 268] on div at bounding box center [739, 269] width 82 height 378
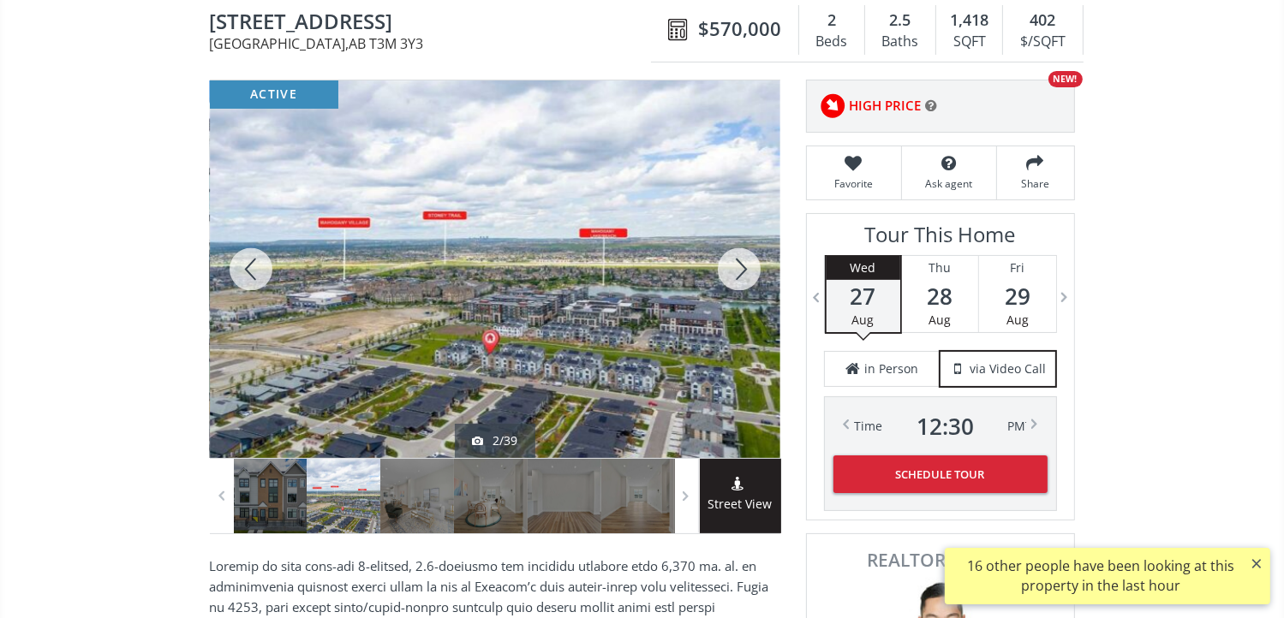
click at [748, 269] on div at bounding box center [739, 269] width 82 height 378
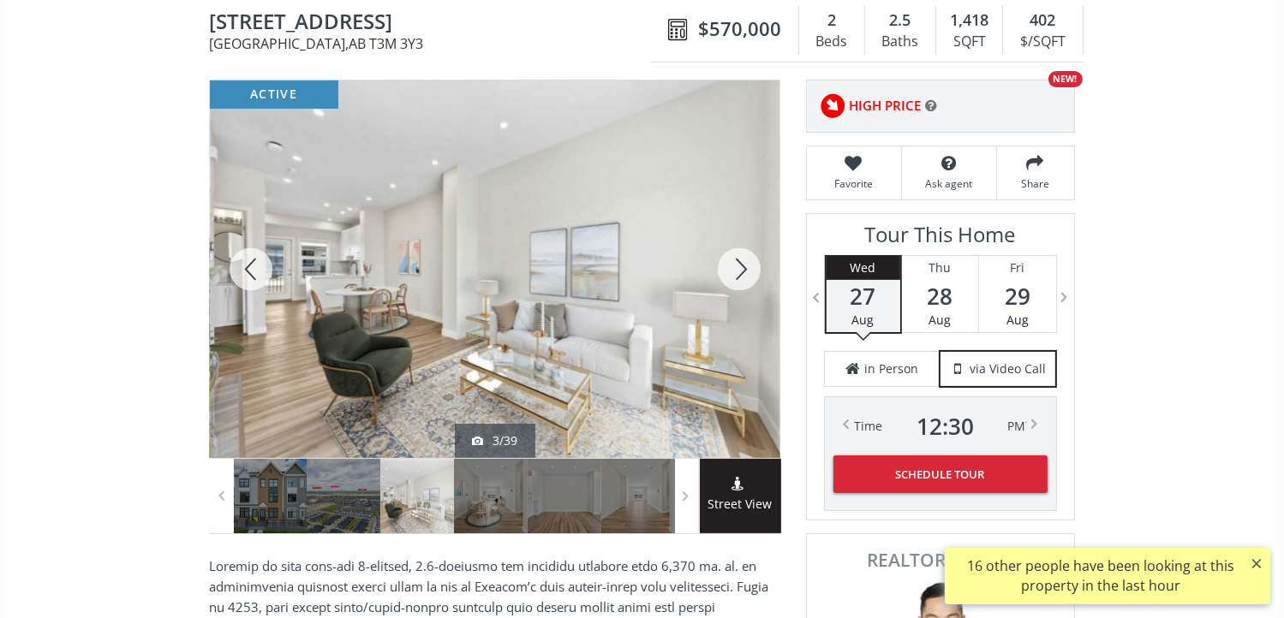
click at [748, 269] on div at bounding box center [739, 269] width 82 height 378
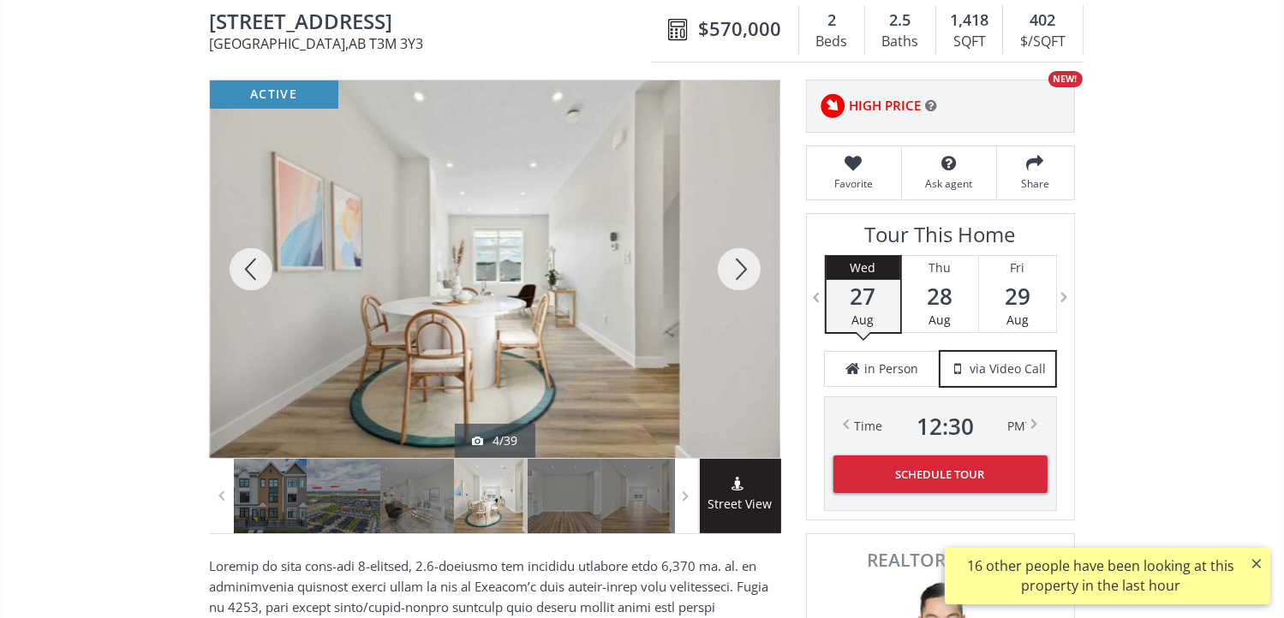
click at [748, 270] on div at bounding box center [739, 269] width 82 height 378
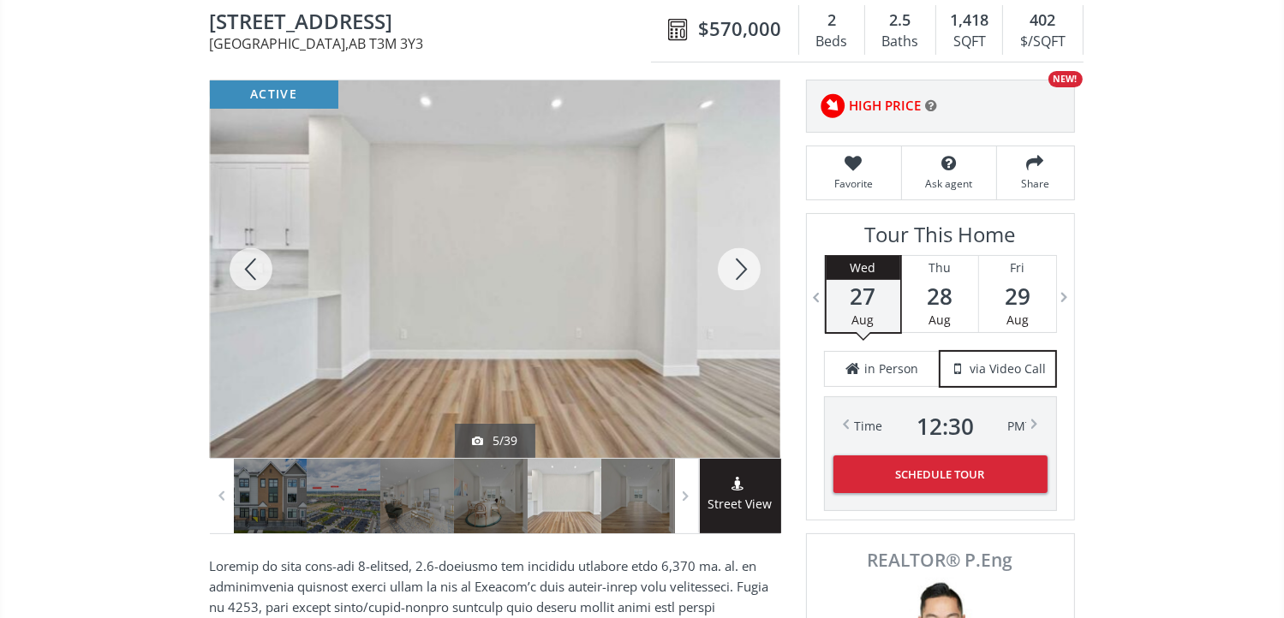
click at [748, 270] on div at bounding box center [739, 269] width 82 height 378
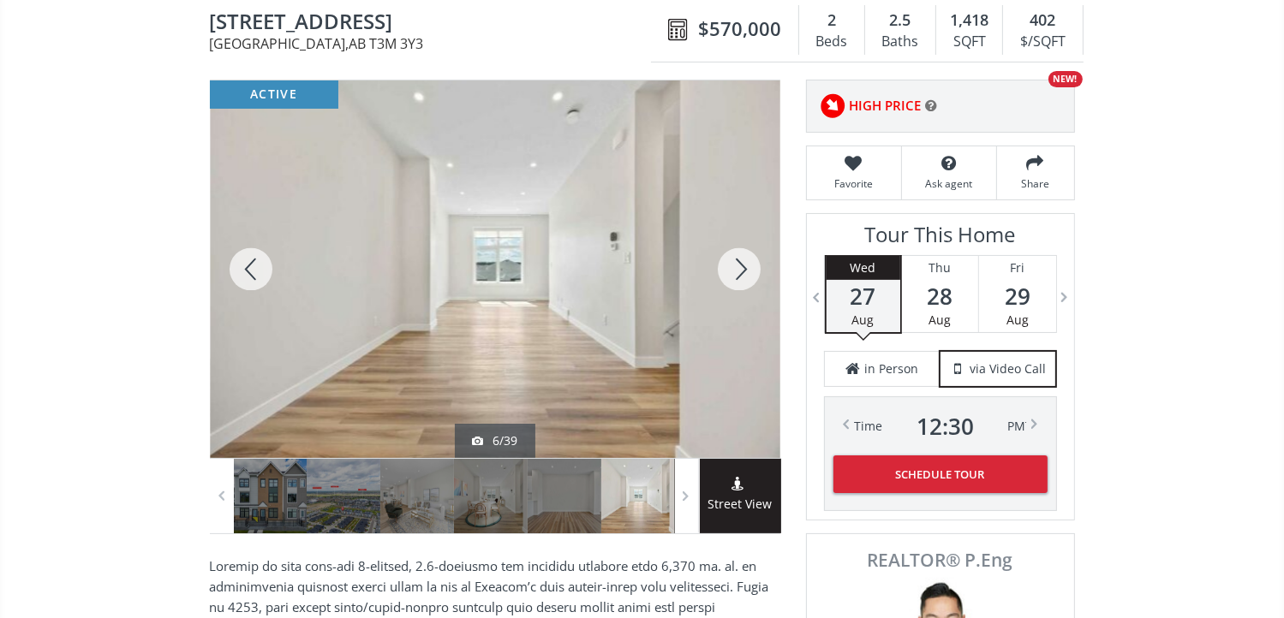
click at [748, 270] on div at bounding box center [739, 269] width 82 height 378
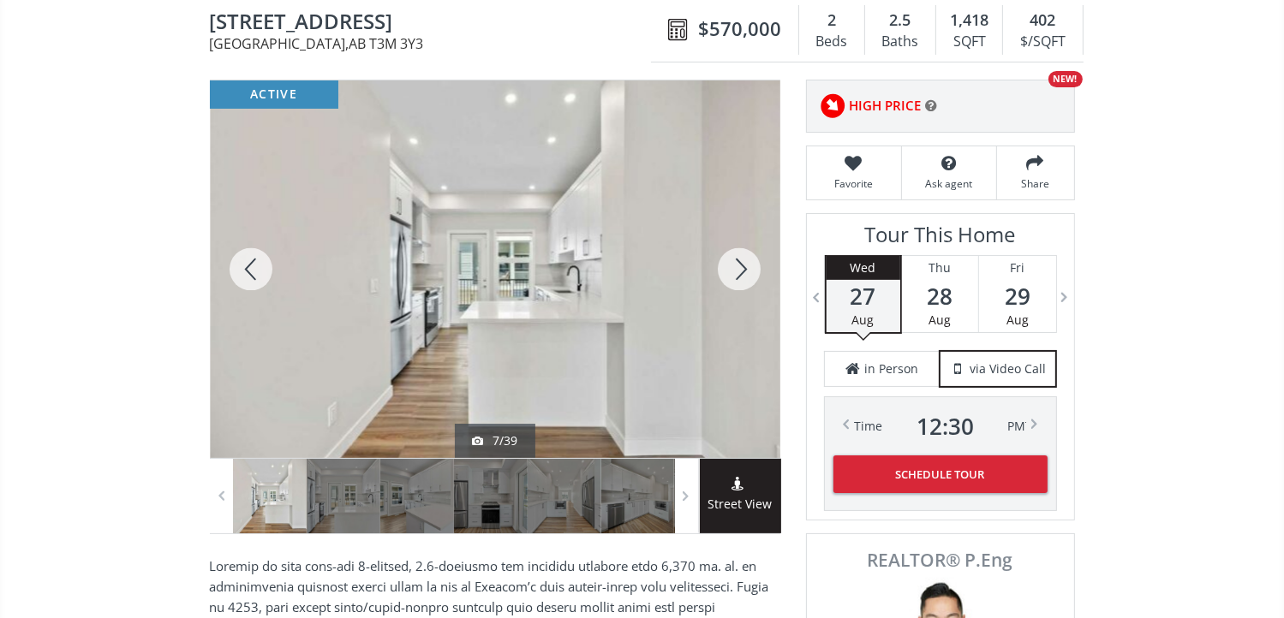
click at [748, 270] on div at bounding box center [739, 269] width 82 height 378
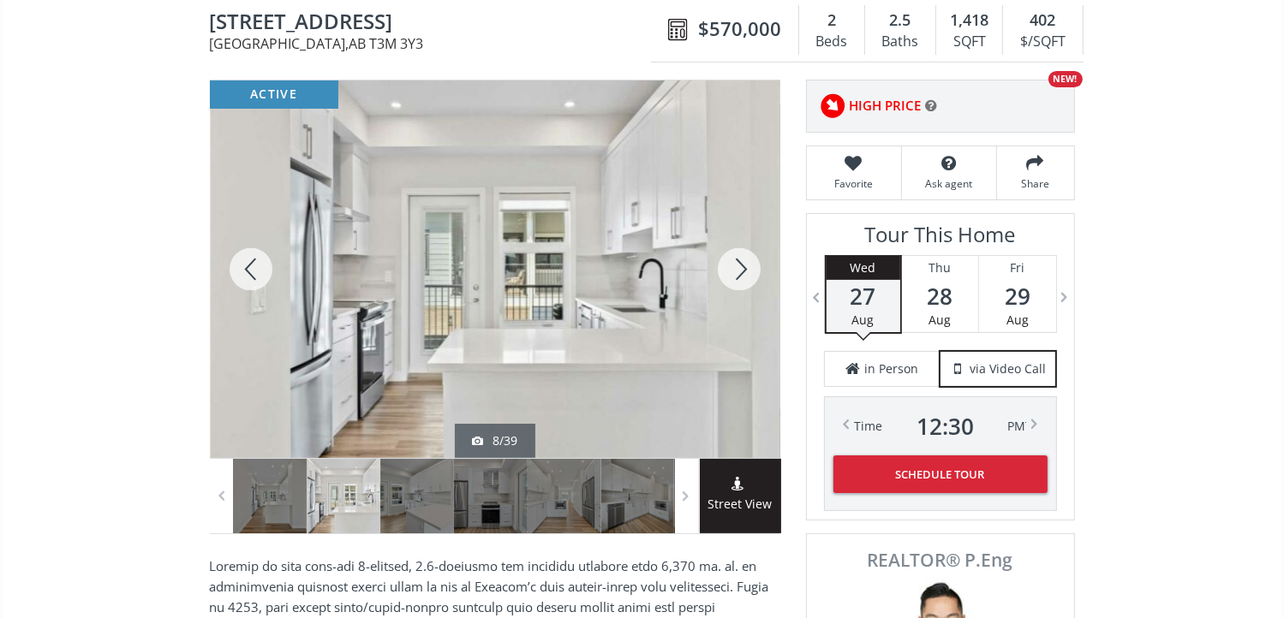
click at [748, 270] on div at bounding box center [739, 269] width 82 height 378
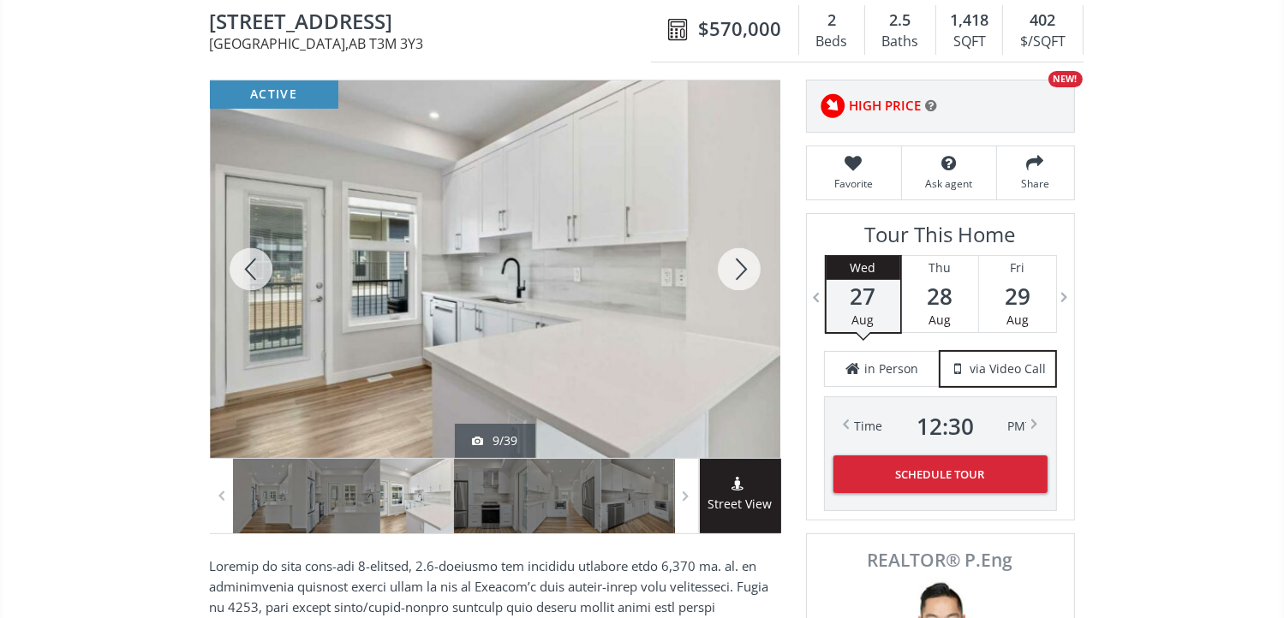
click at [748, 270] on div at bounding box center [739, 269] width 82 height 378
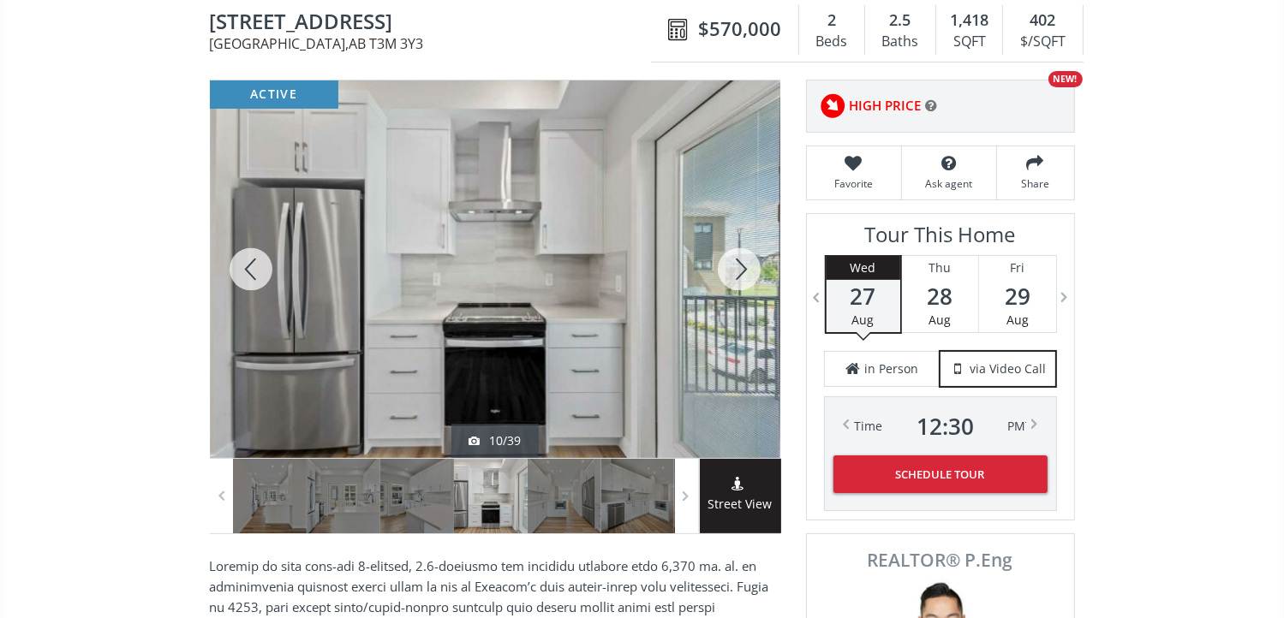
click at [748, 270] on div at bounding box center [739, 269] width 82 height 378
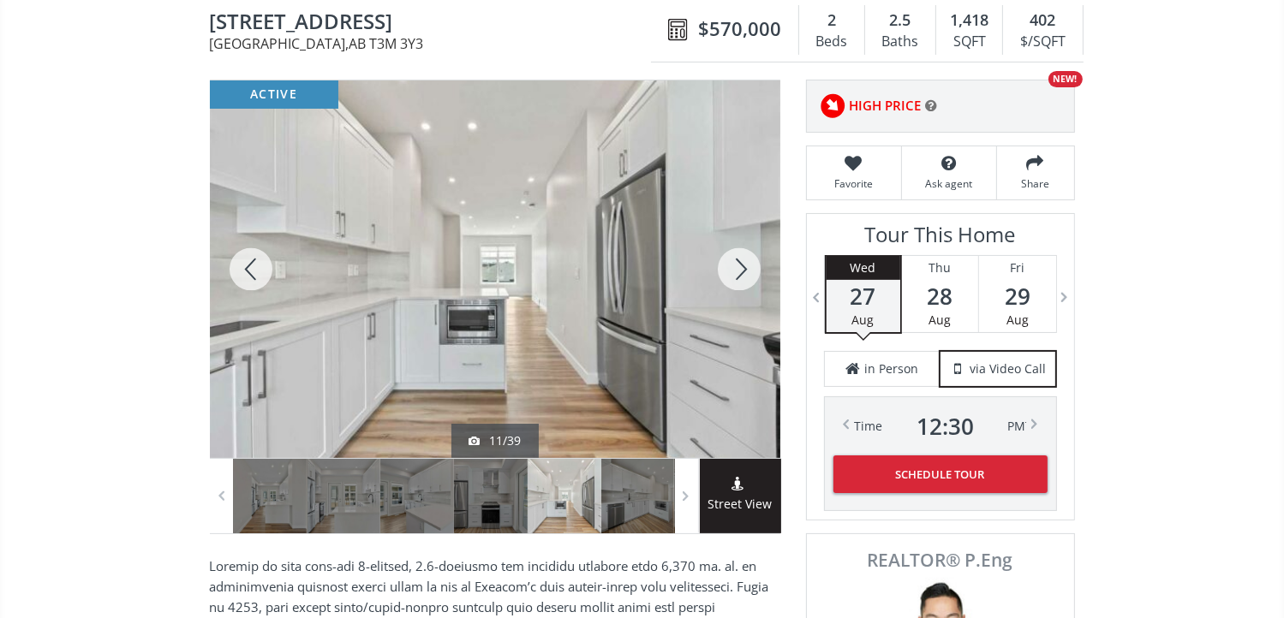
click at [748, 270] on div at bounding box center [739, 269] width 82 height 378
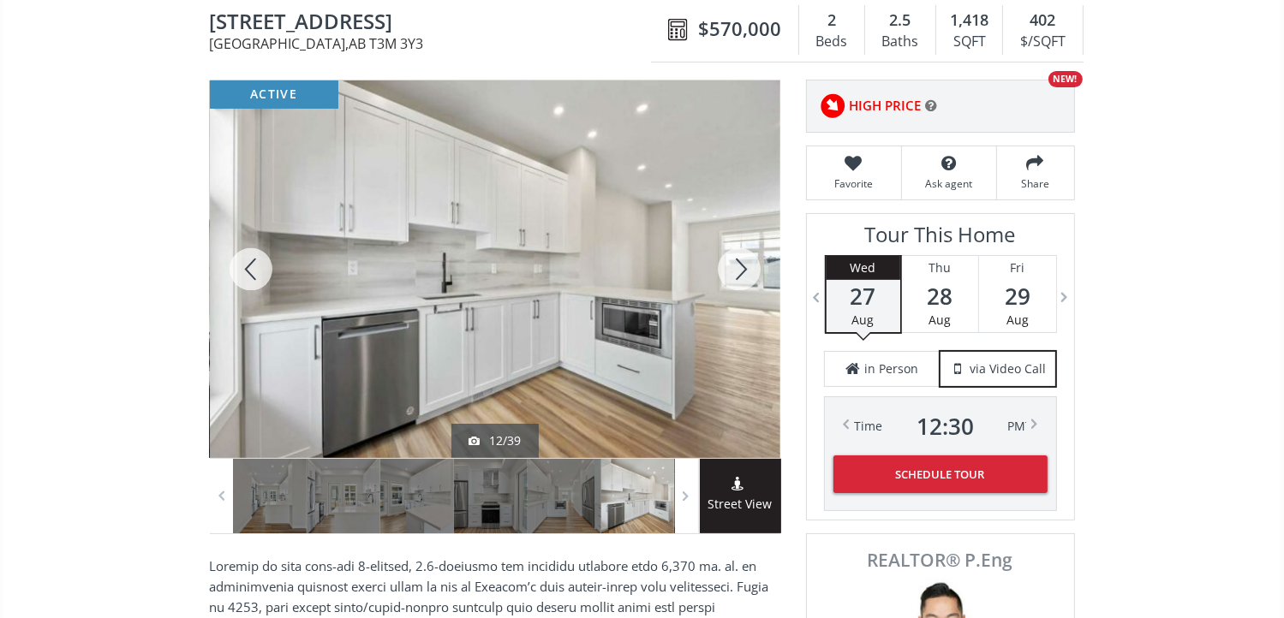
click at [748, 270] on div at bounding box center [739, 269] width 82 height 378
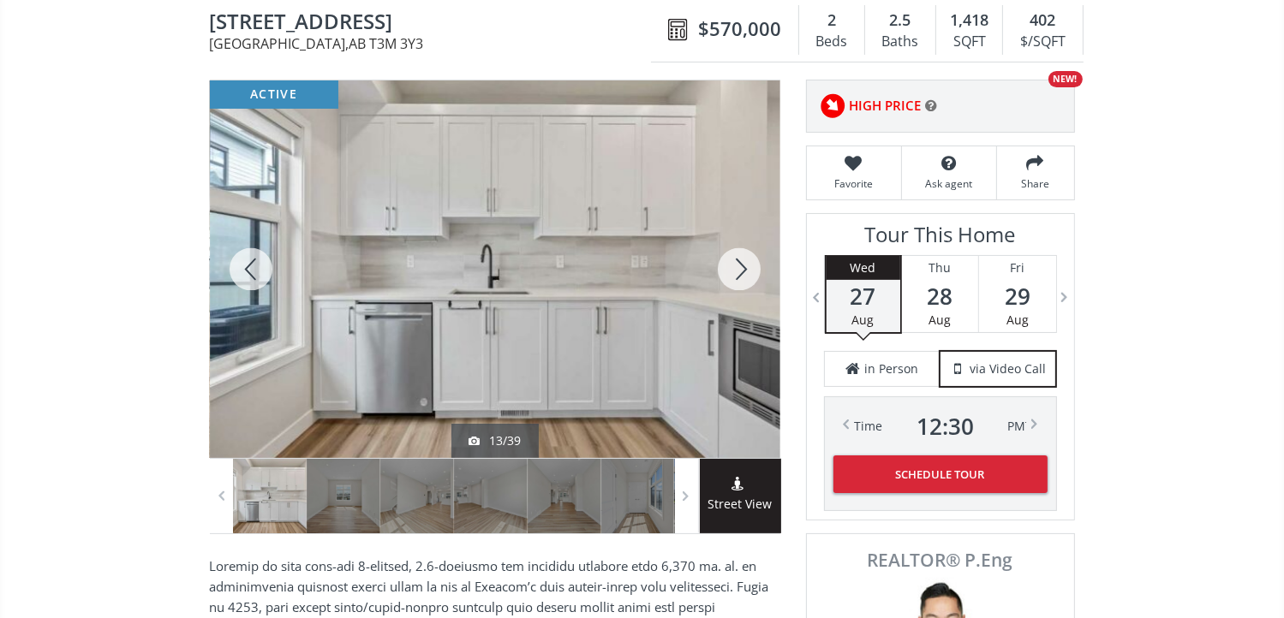
click at [748, 270] on div at bounding box center [739, 269] width 82 height 378
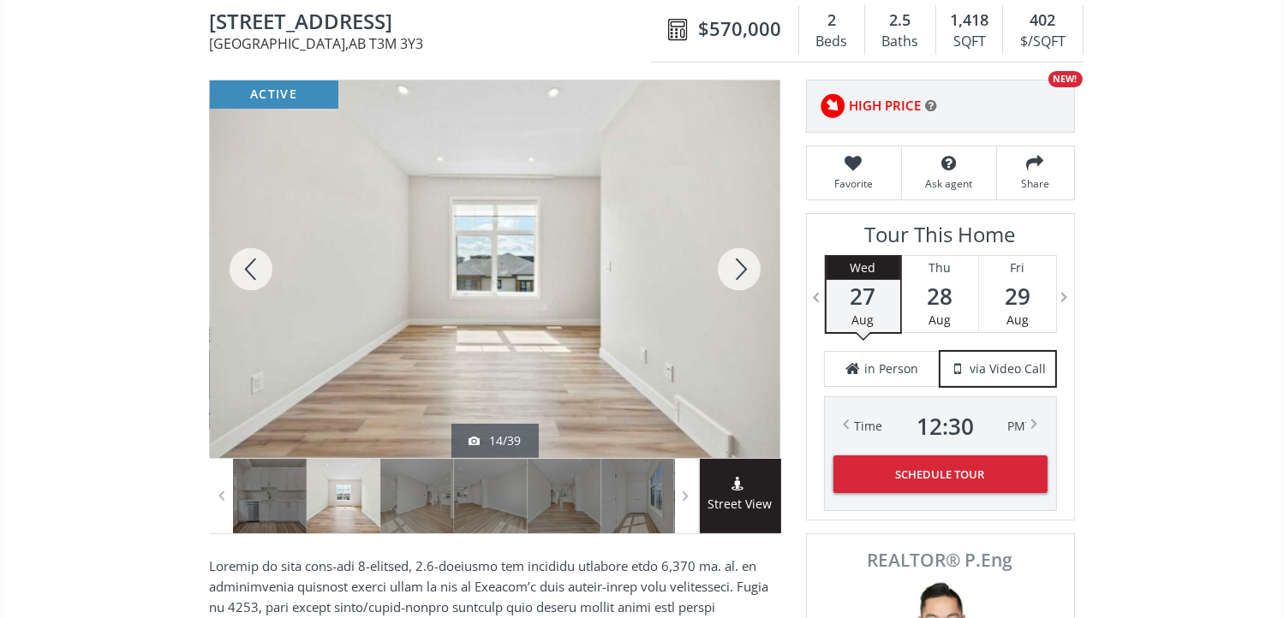
click at [748, 270] on div at bounding box center [739, 269] width 82 height 378
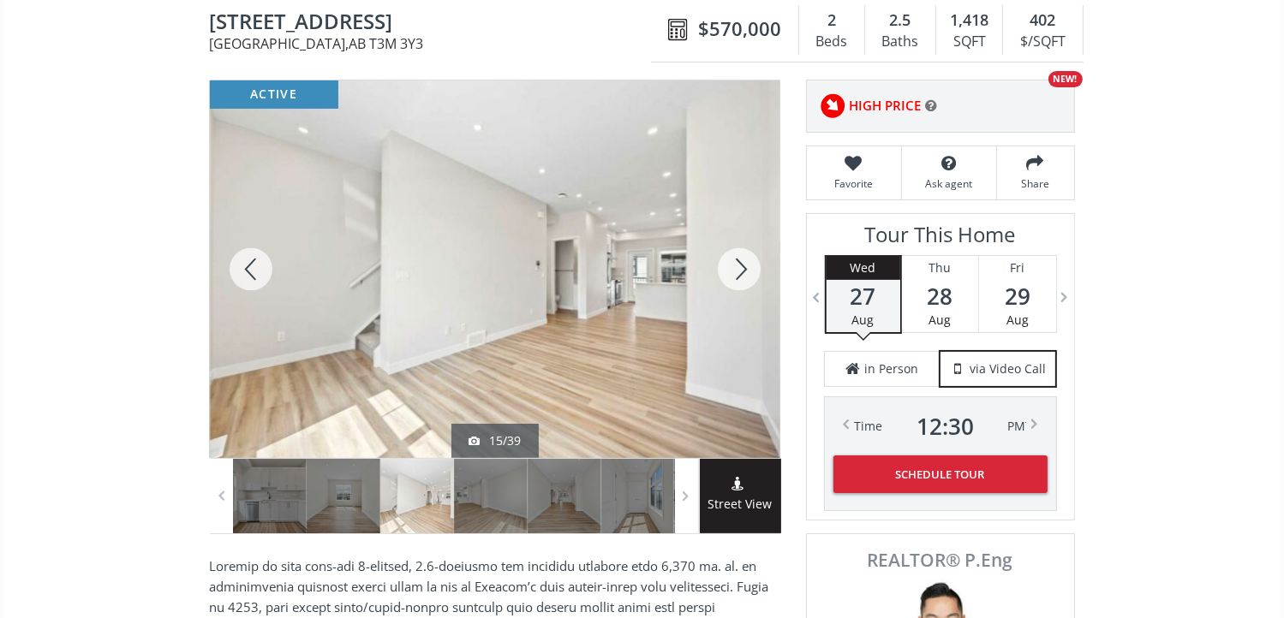
click at [748, 270] on div at bounding box center [739, 269] width 82 height 378
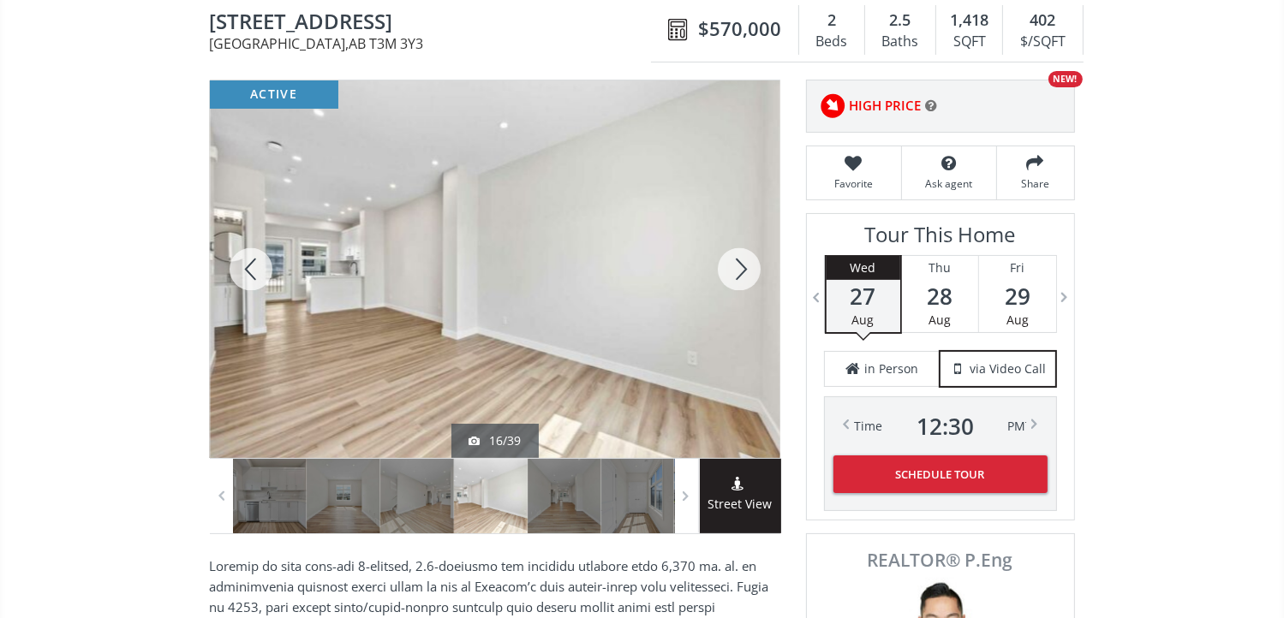
click at [748, 270] on div at bounding box center [739, 269] width 82 height 378
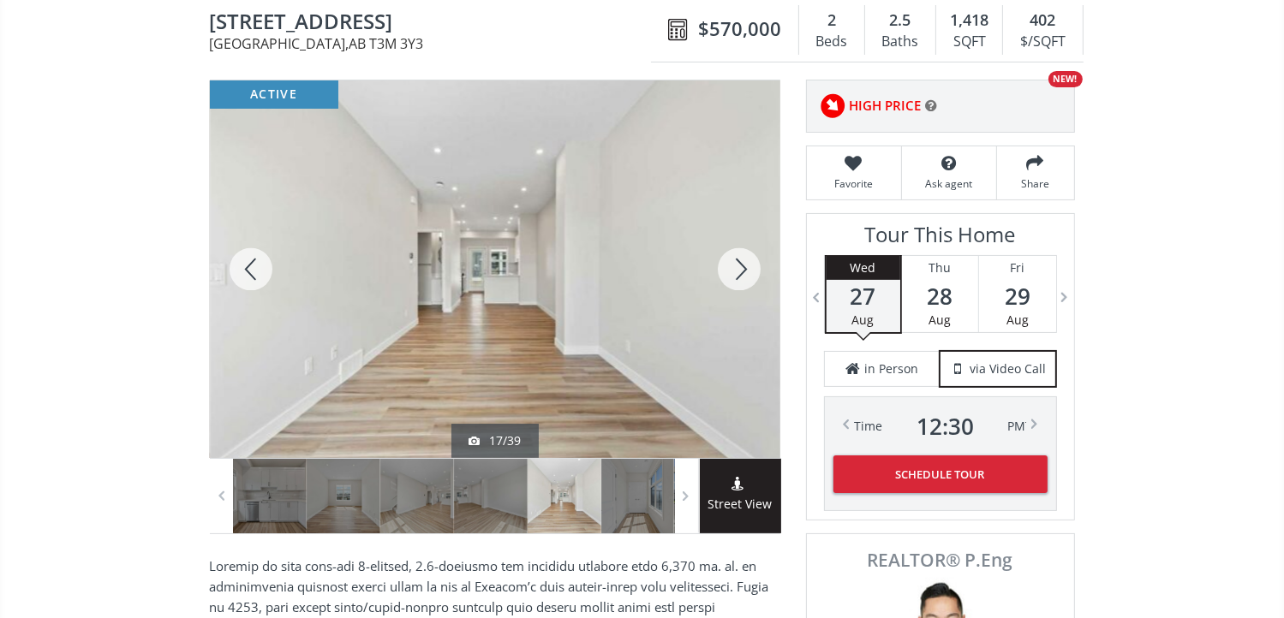
click at [748, 270] on div at bounding box center [739, 269] width 82 height 378
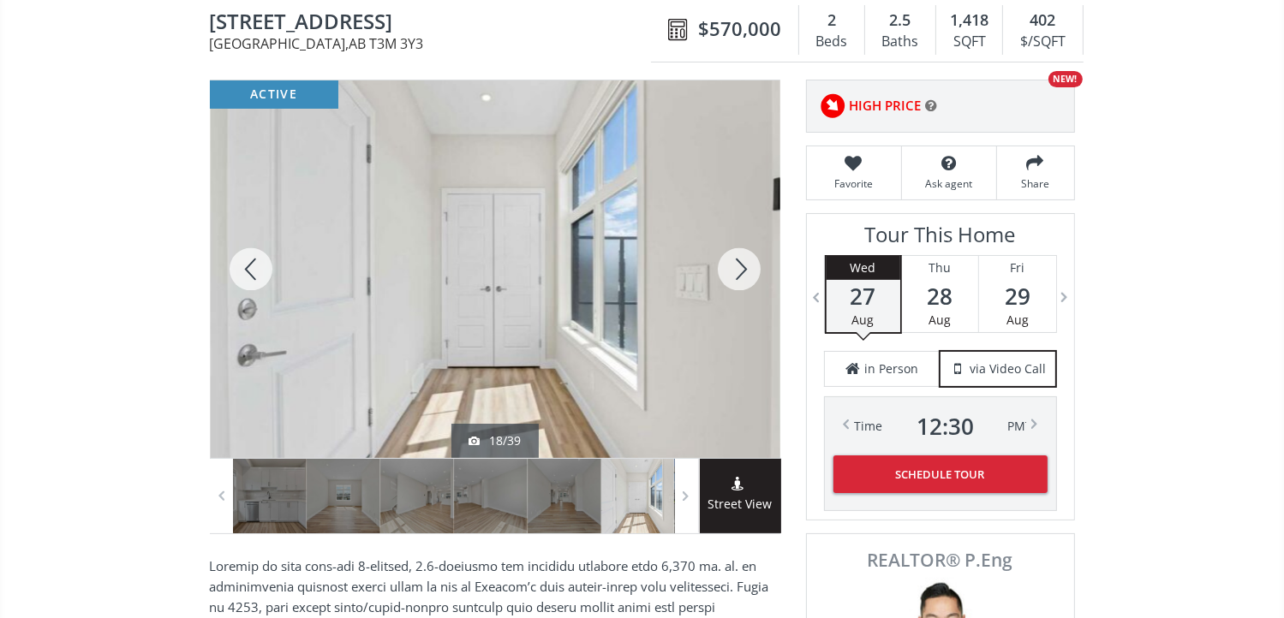
click at [748, 270] on div at bounding box center [739, 269] width 82 height 378
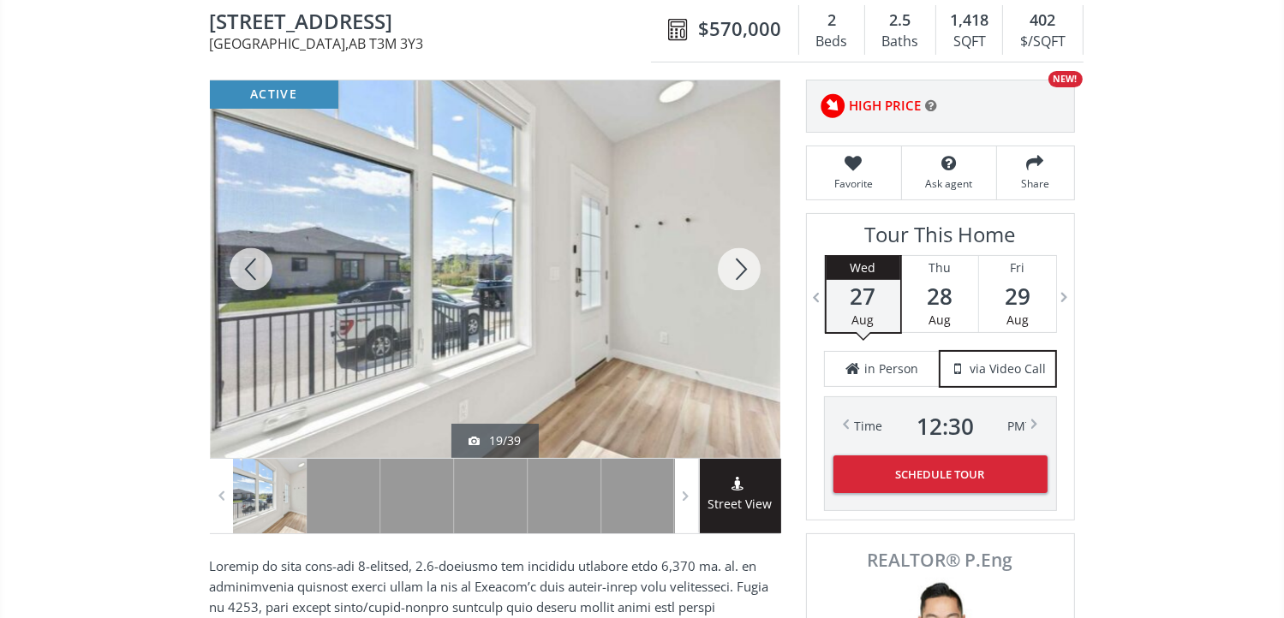
click at [748, 270] on div at bounding box center [739, 269] width 82 height 378
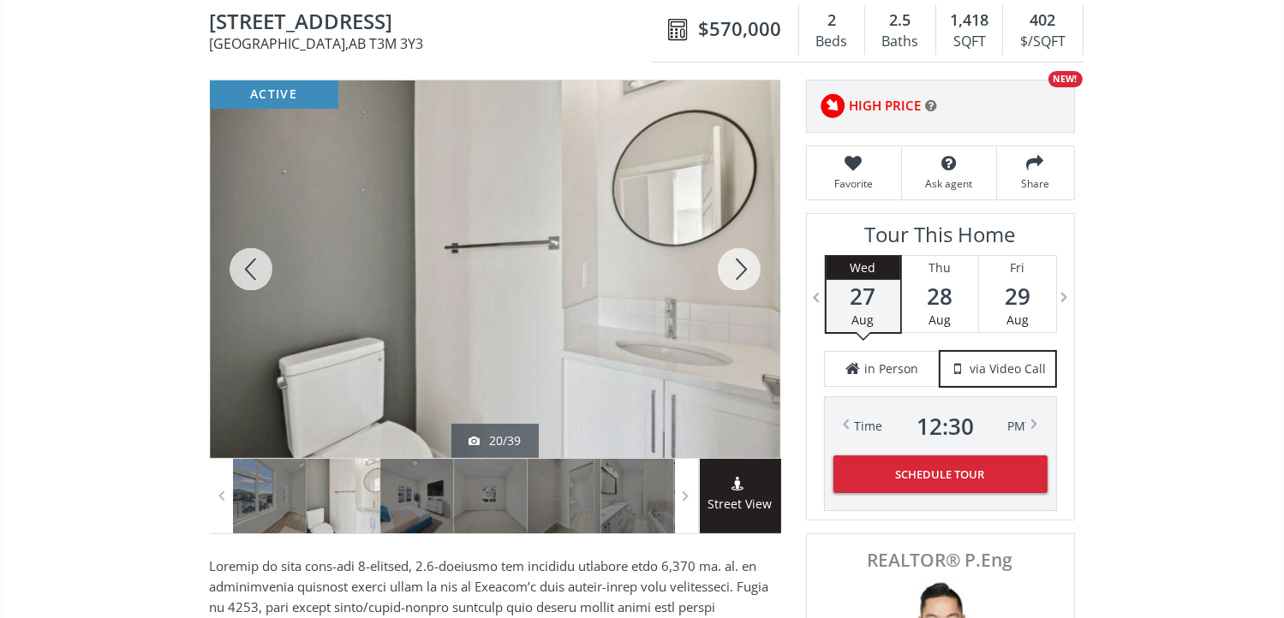
click at [748, 270] on div at bounding box center [739, 269] width 82 height 378
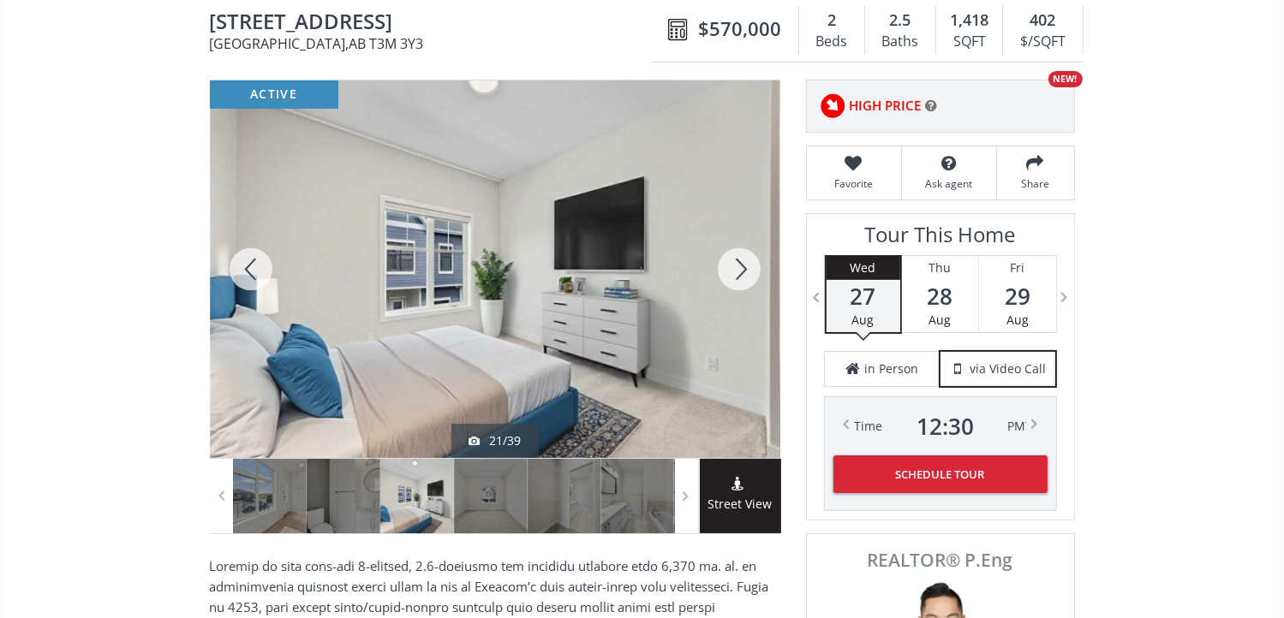
click at [748, 270] on div at bounding box center [739, 269] width 82 height 378
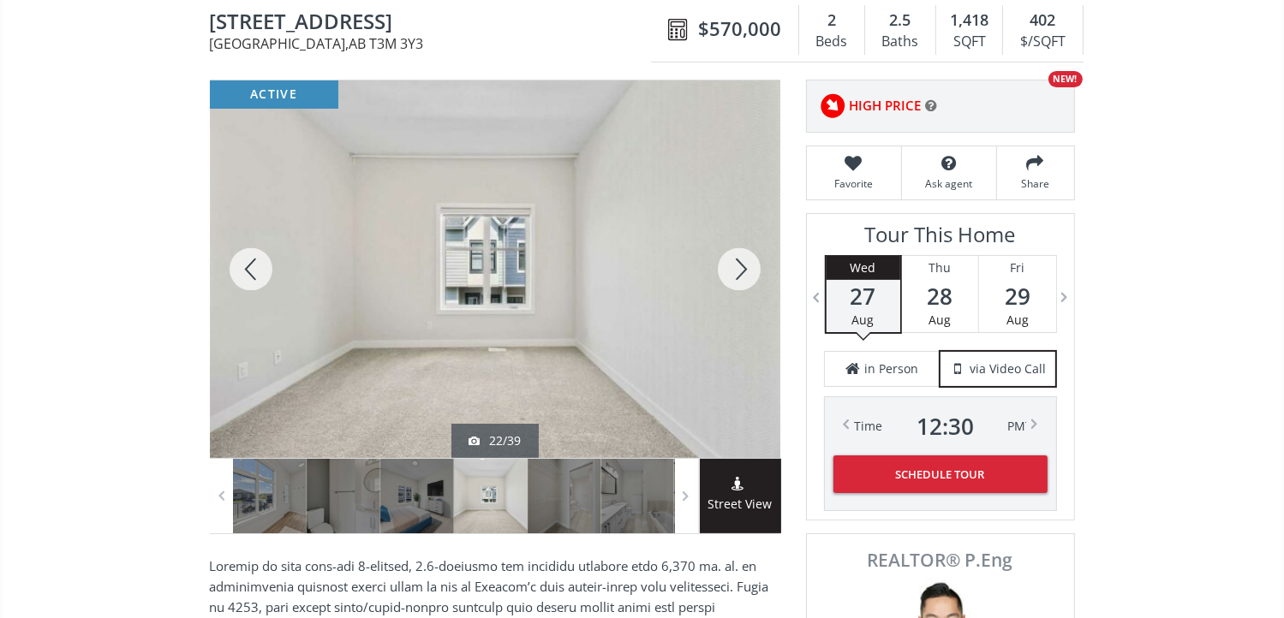
click at [748, 270] on div at bounding box center [739, 269] width 82 height 378
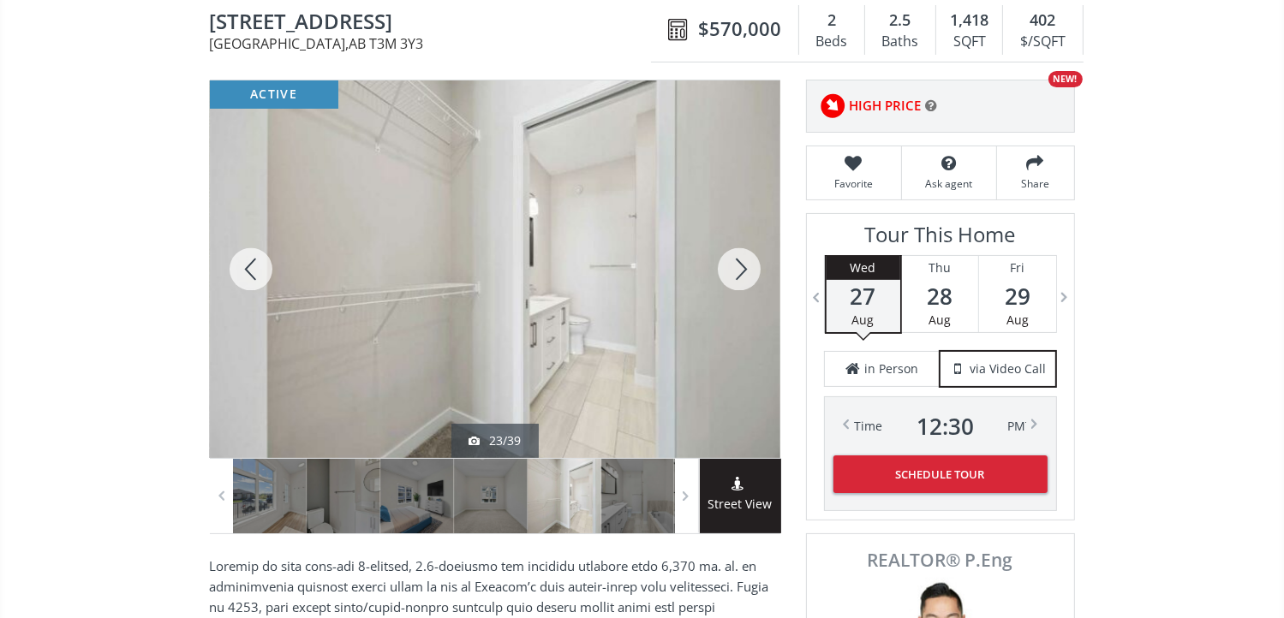
click at [748, 270] on div at bounding box center [739, 269] width 82 height 378
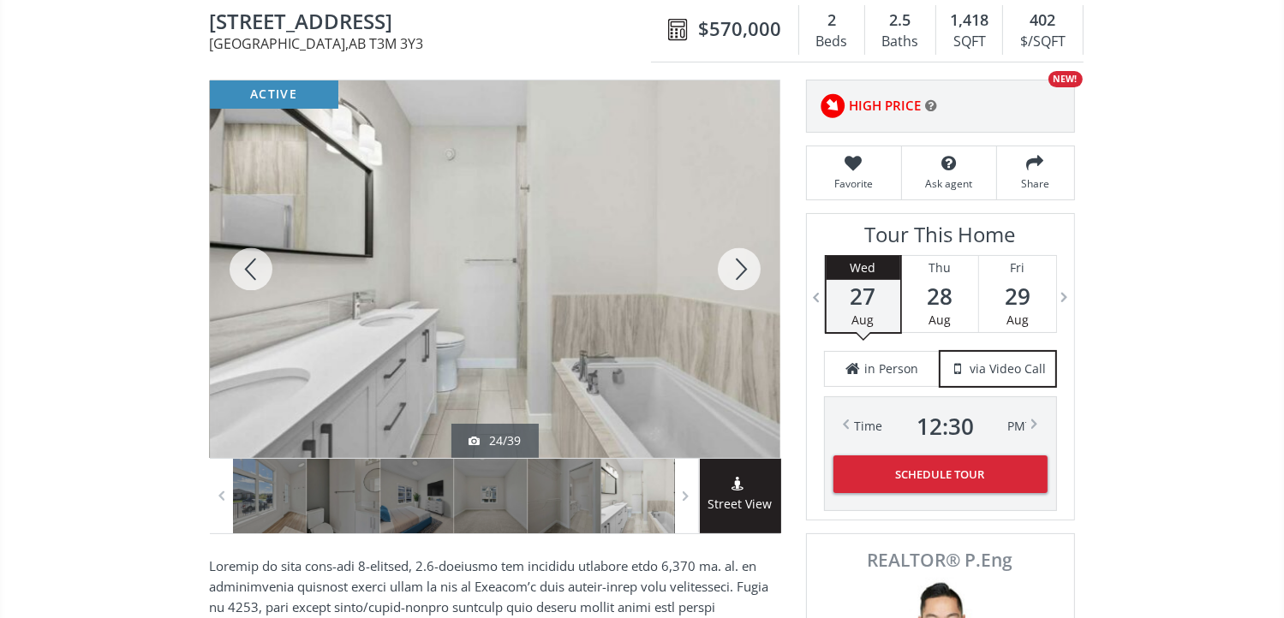
click at [748, 270] on div at bounding box center [739, 269] width 82 height 378
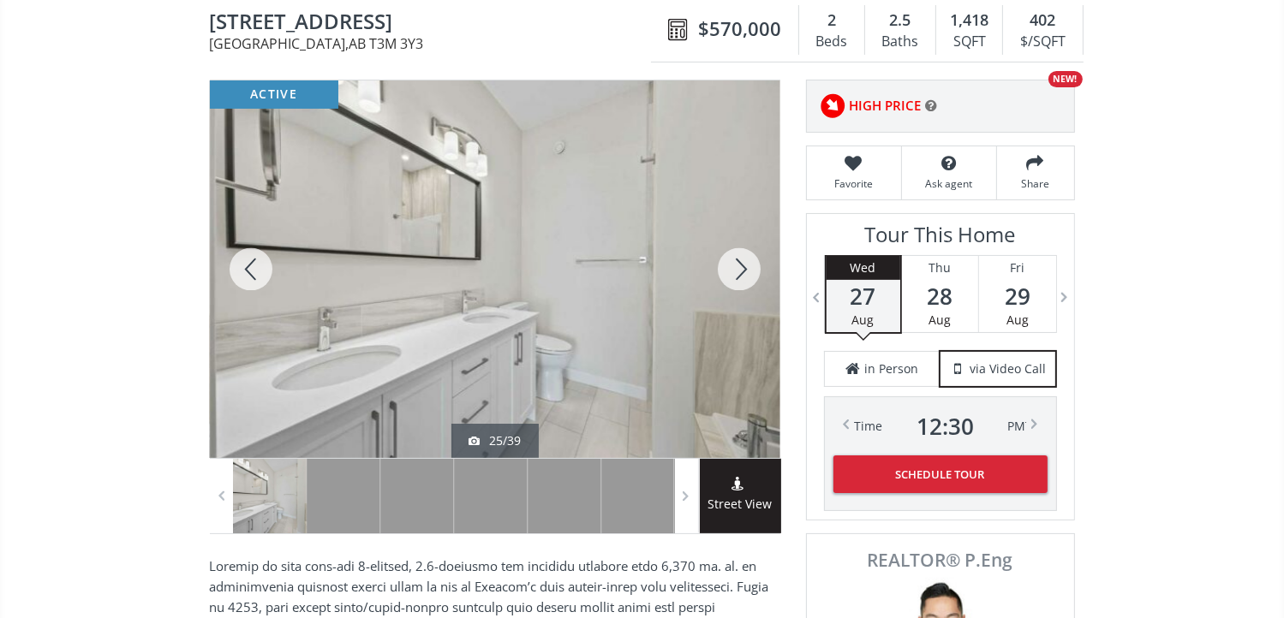
click at [748, 270] on div at bounding box center [739, 269] width 82 height 378
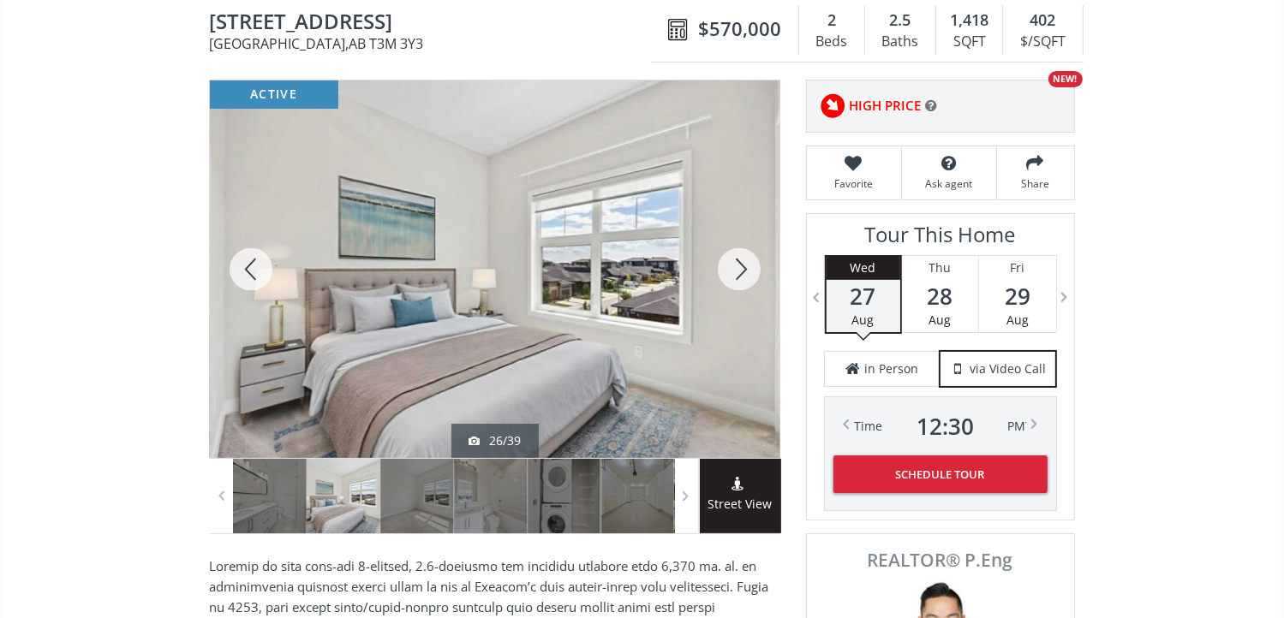
click at [748, 270] on div at bounding box center [739, 269] width 82 height 378
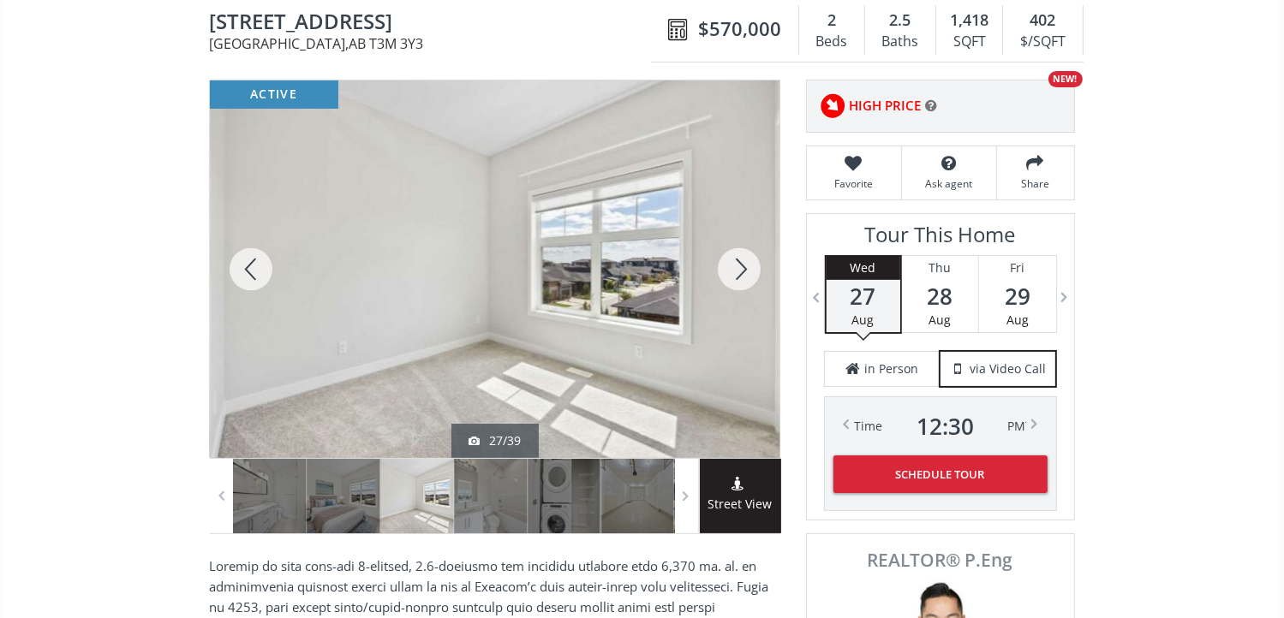
click at [748, 270] on div at bounding box center [739, 269] width 82 height 378
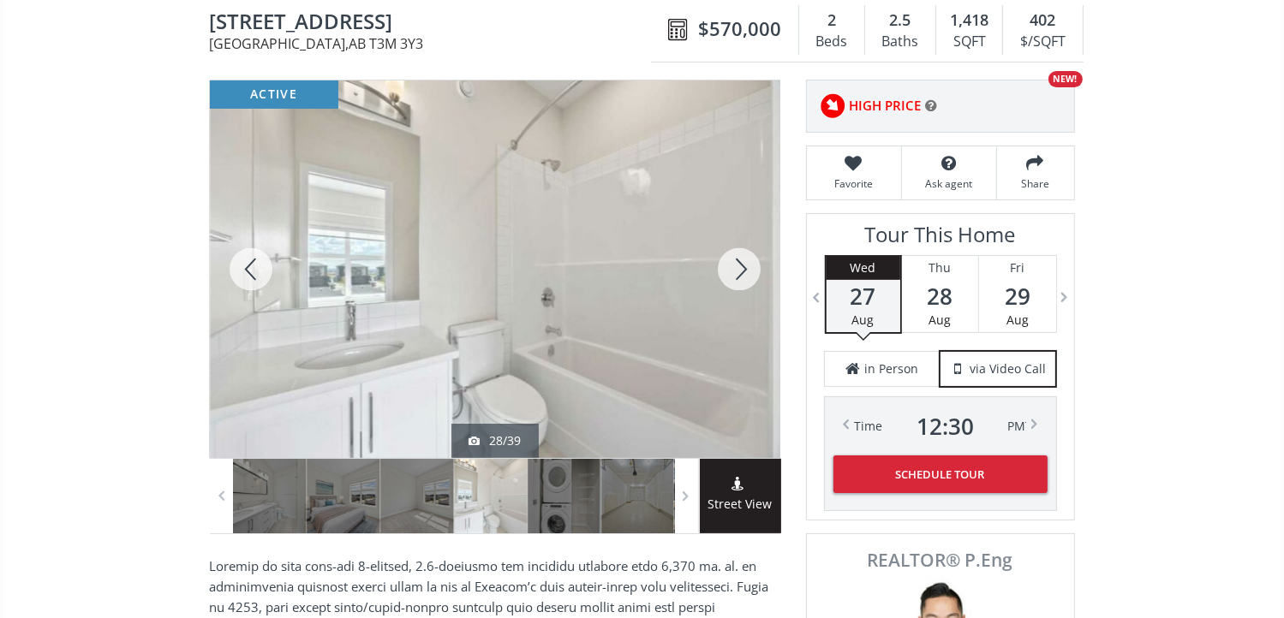
click at [748, 270] on div at bounding box center [739, 269] width 82 height 378
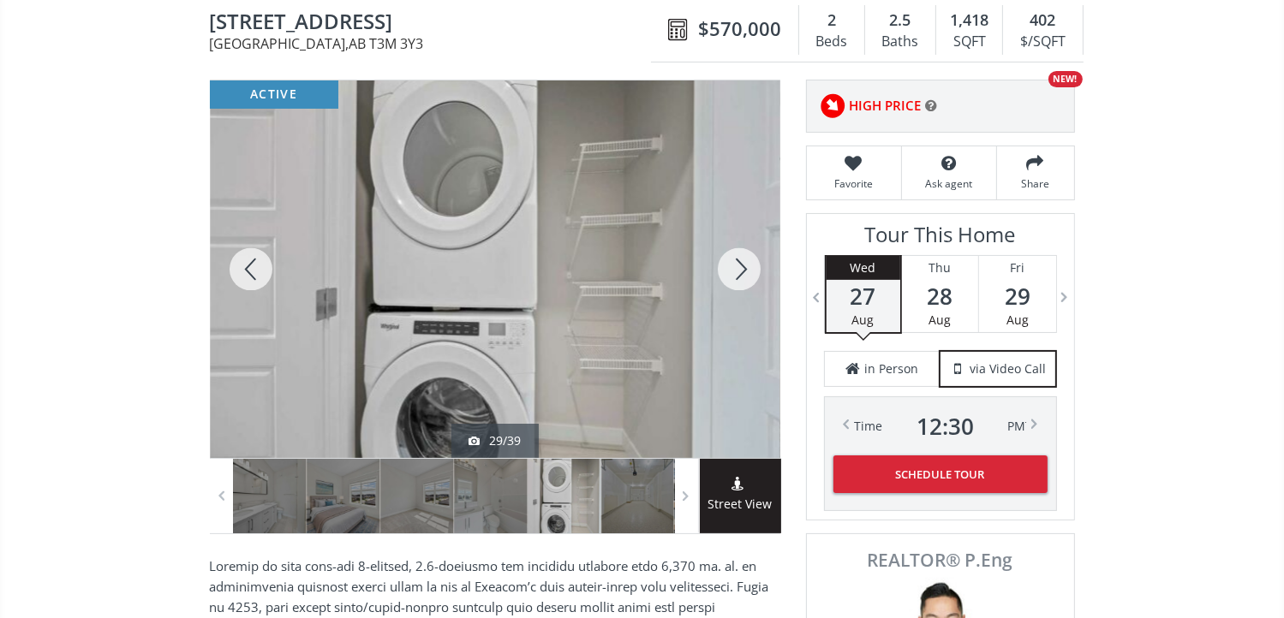
click at [748, 270] on div at bounding box center [739, 269] width 82 height 378
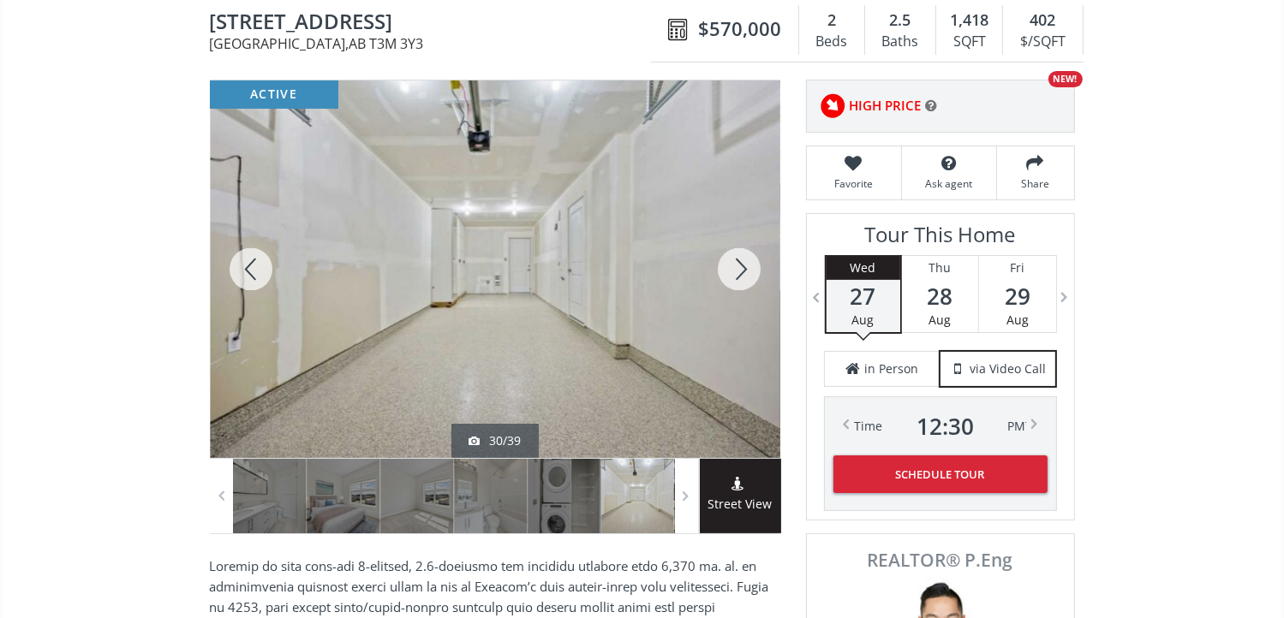
click at [748, 270] on div at bounding box center [739, 269] width 82 height 378
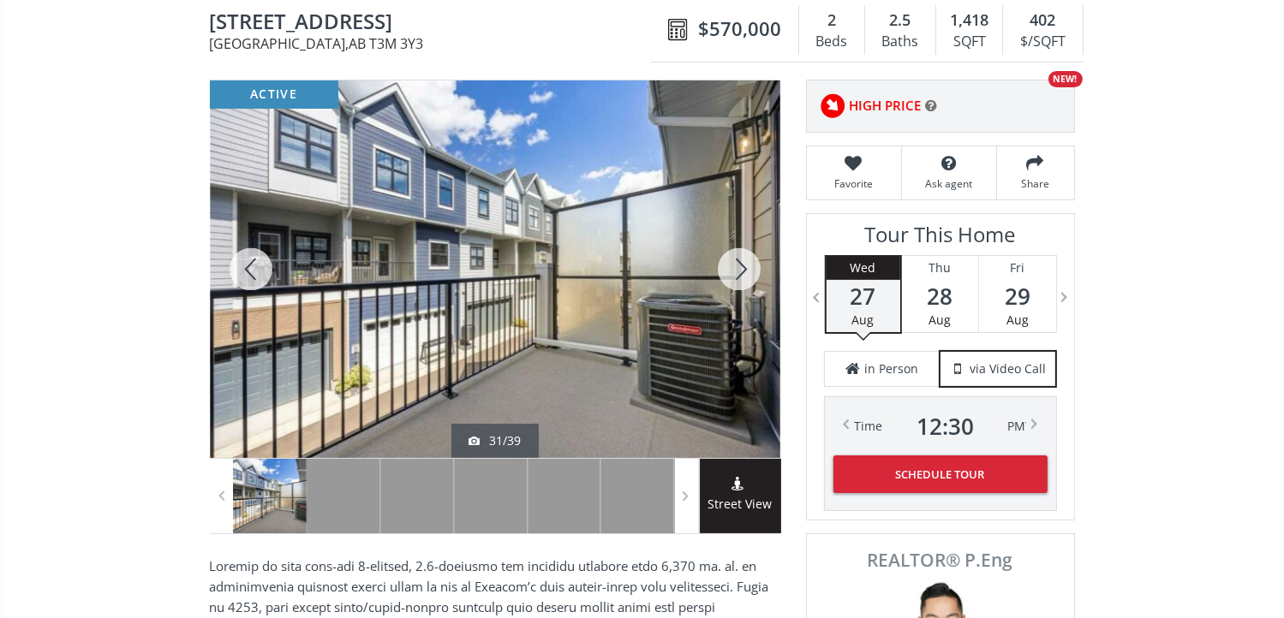
click at [748, 270] on div at bounding box center [739, 269] width 82 height 378
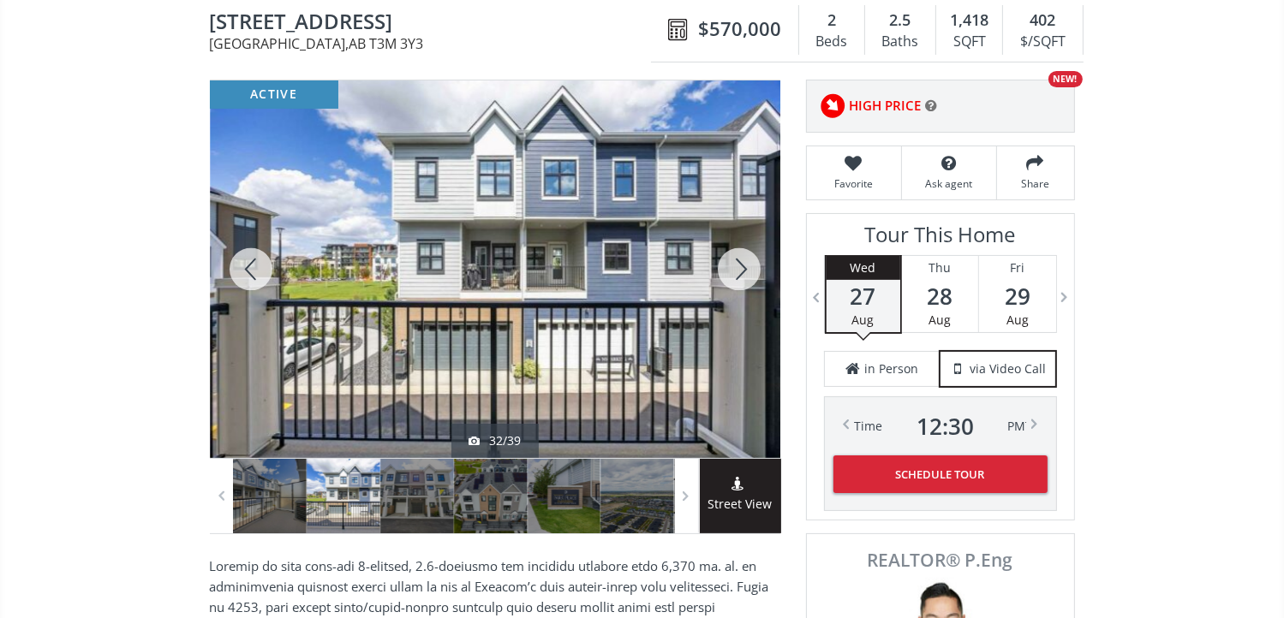
click at [748, 270] on div at bounding box center [739, 269] width 82 height 378
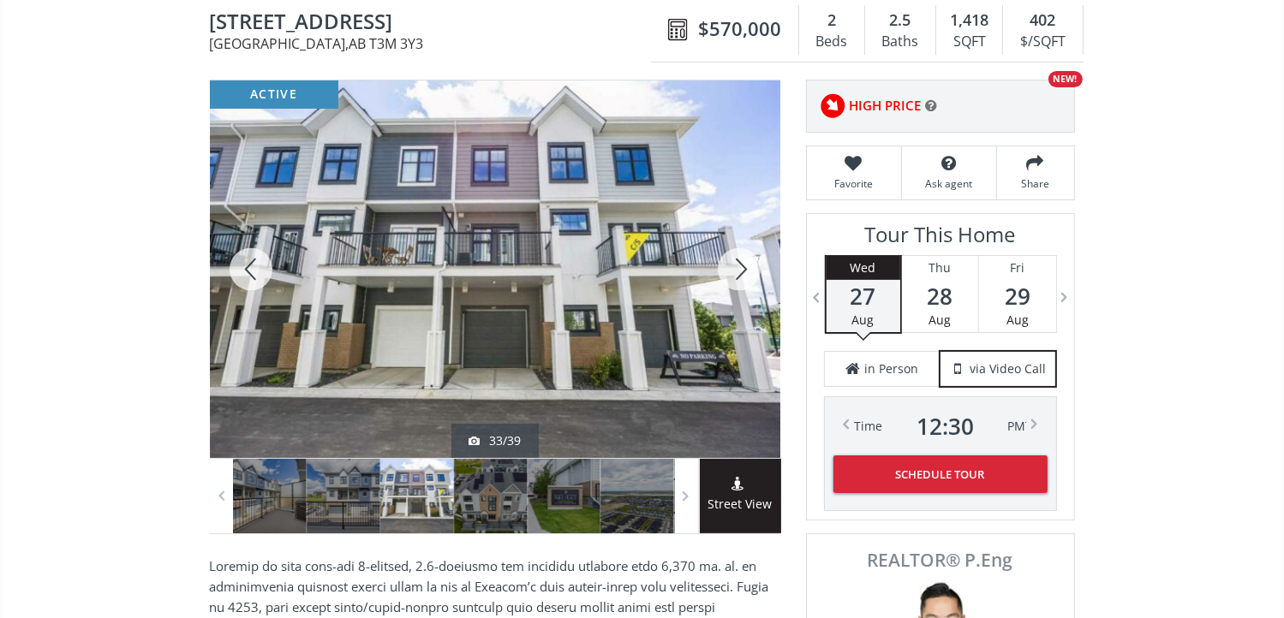
click at [748, 270] on div at bounding box center [739, 269] width 82 height 378
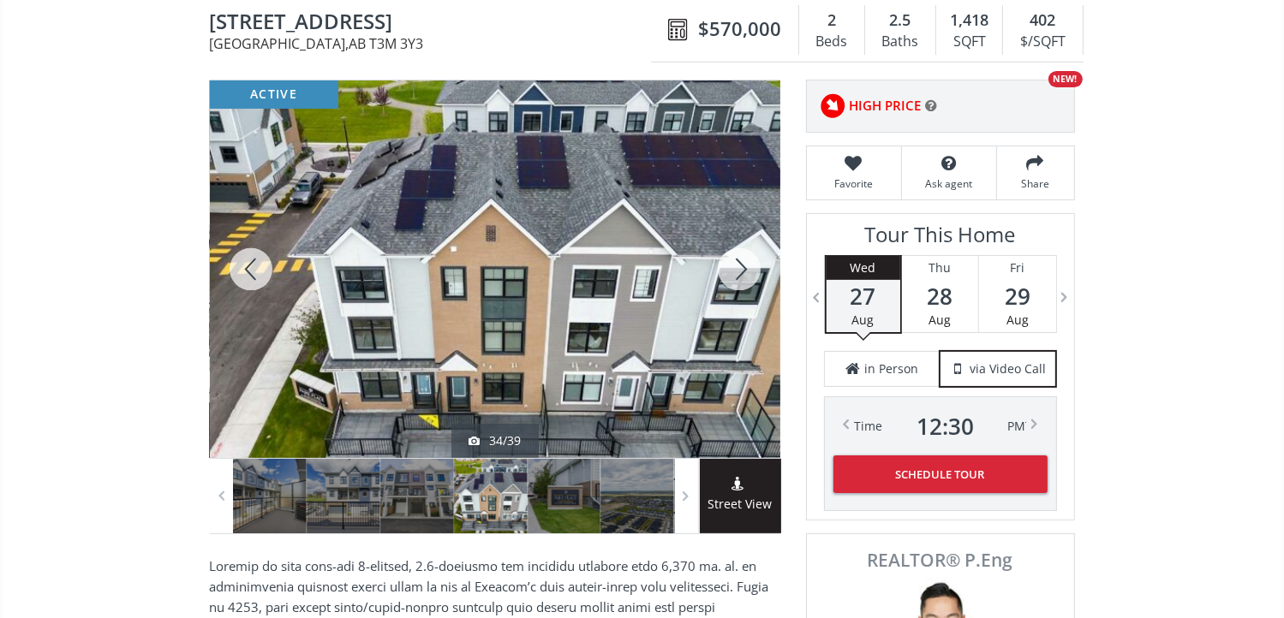
click at [735, 263] on div at bounding box center [739, 269] width 82 height 378
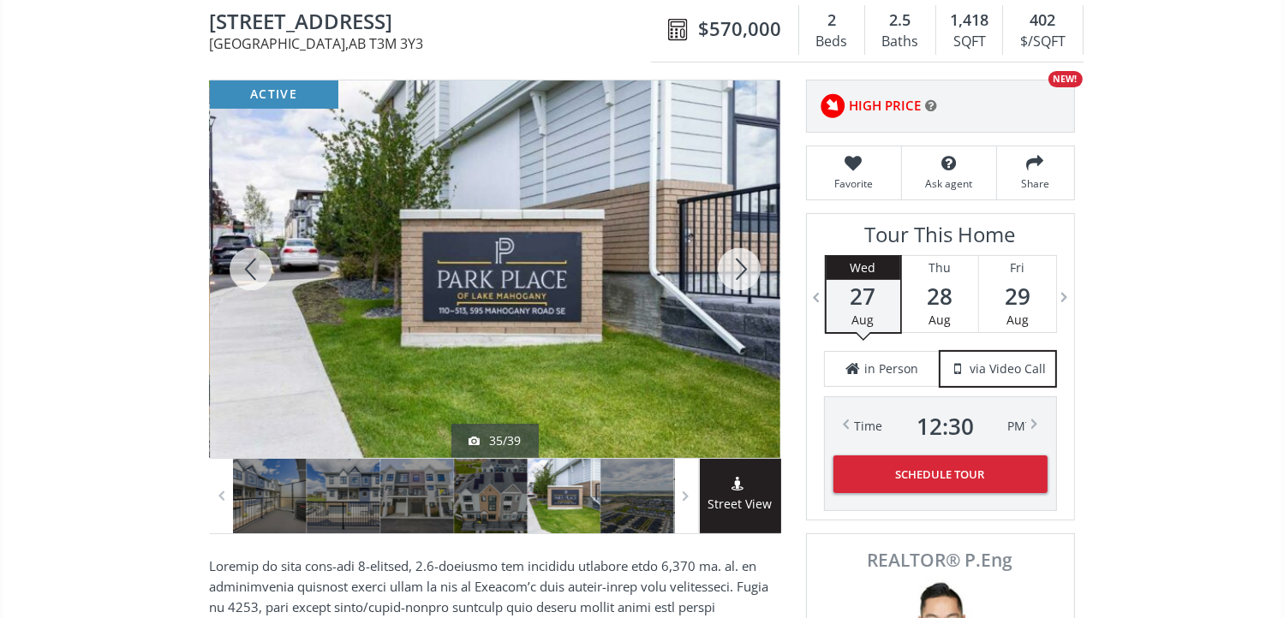
click at [735, 263] on div at bounding box center [739, 269] width 82 height 378
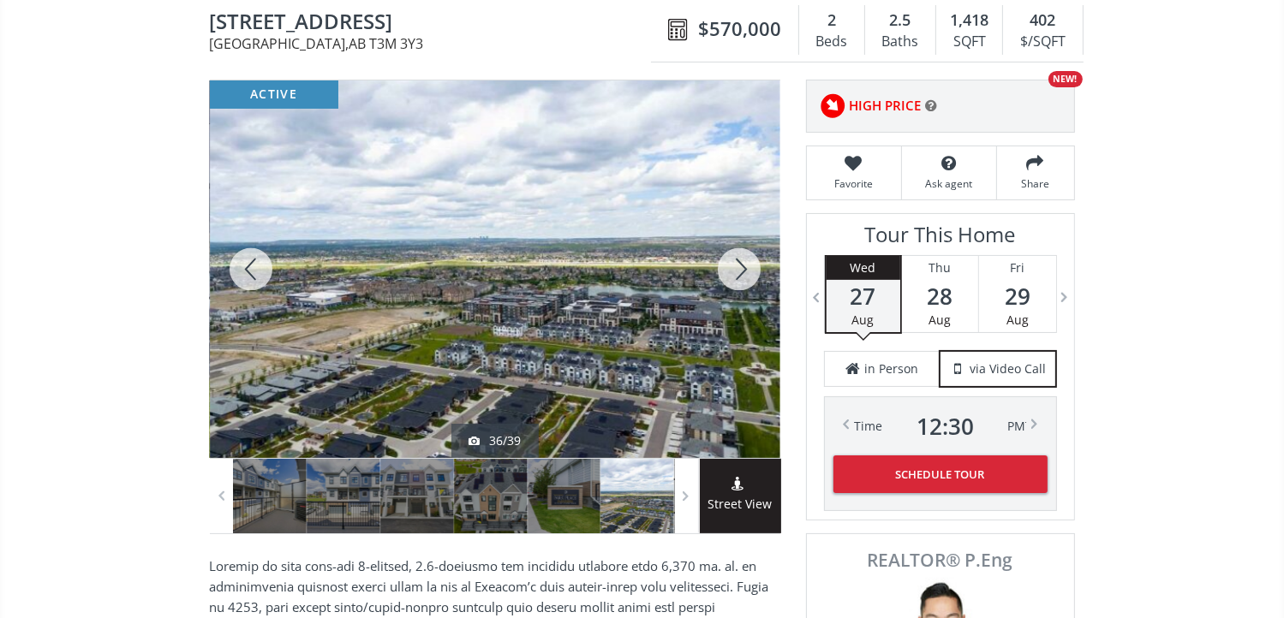
click at [735, 263] on div at bounding box center [739, 269] width 82 height 378
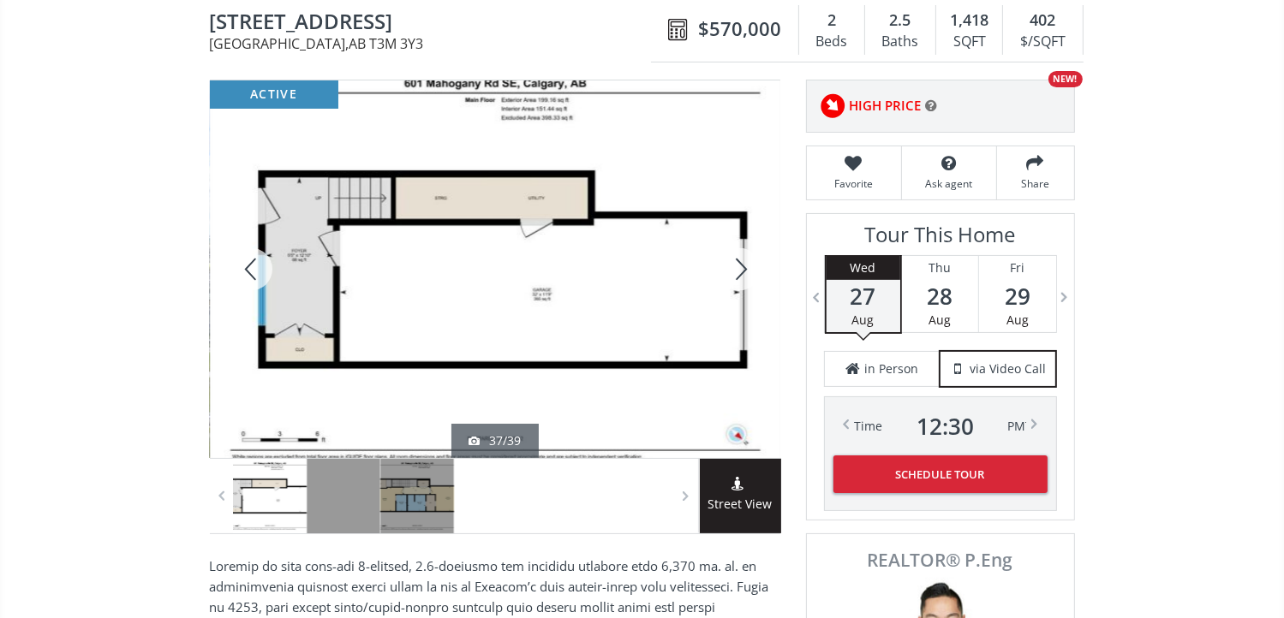
click at [735, 263] on div at bounding box center [739, 269] width 82 height 378
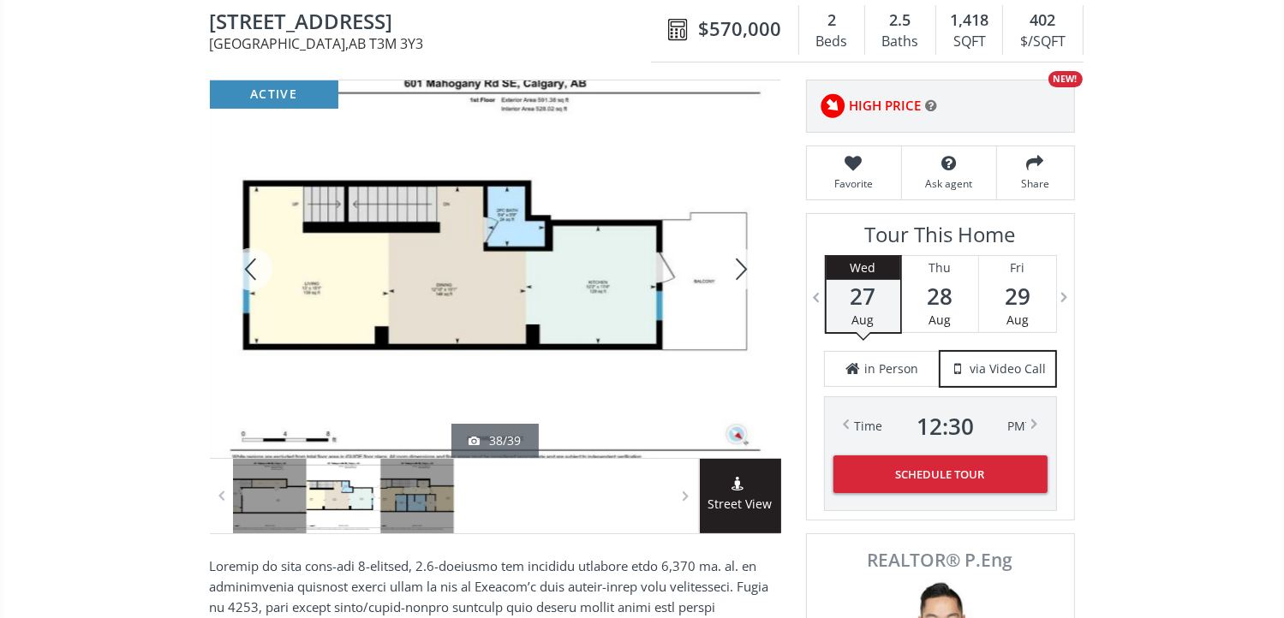
click at [740, 262] on div at bounding box center [739, 269] width 82 height 378
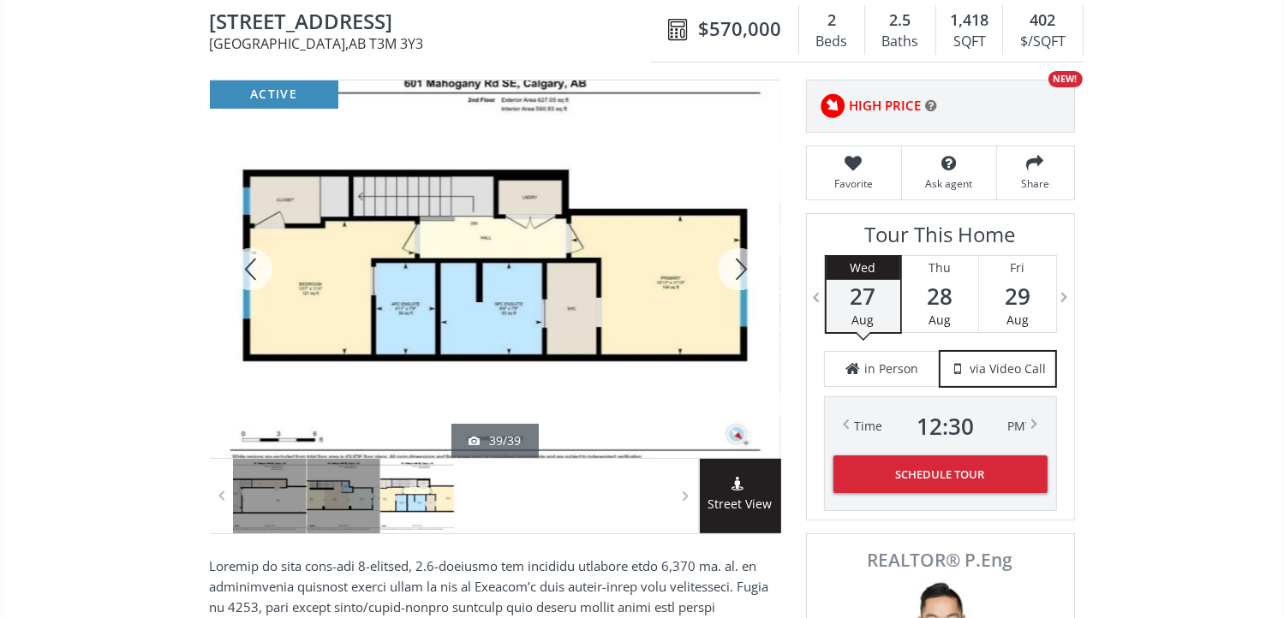
click at [737, 263] on div at bounding box center [739, 269] width 82 height 378
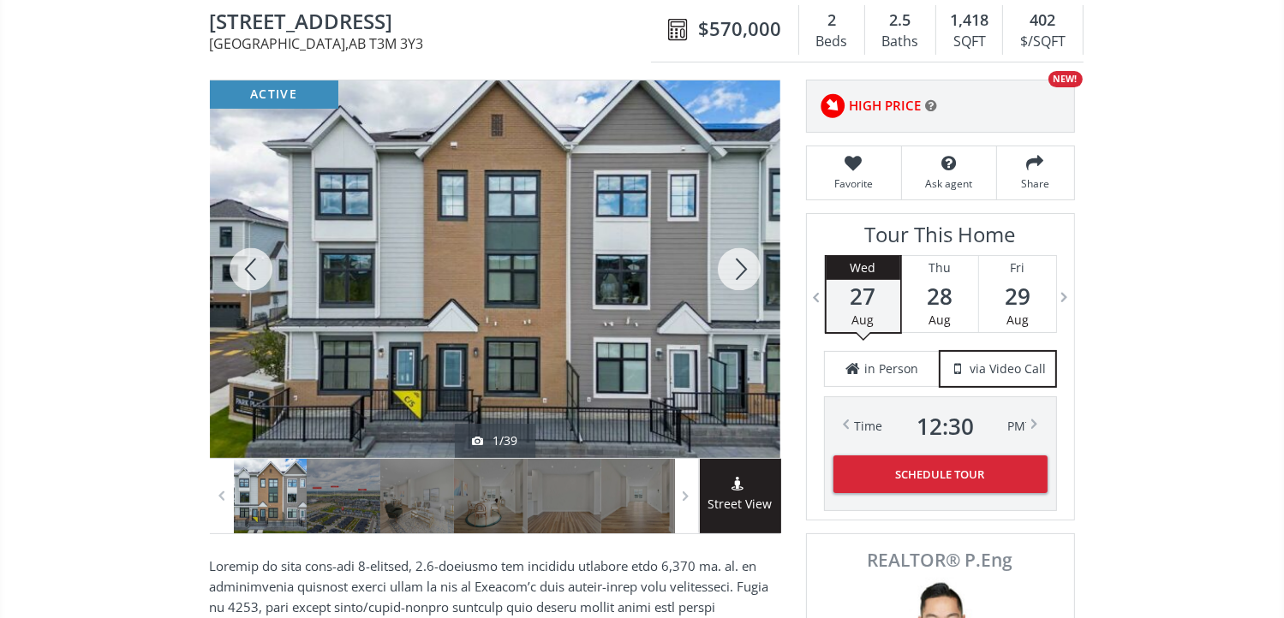
click at [737, 263] on div at bounding box center [739, 269] width 82 height 378
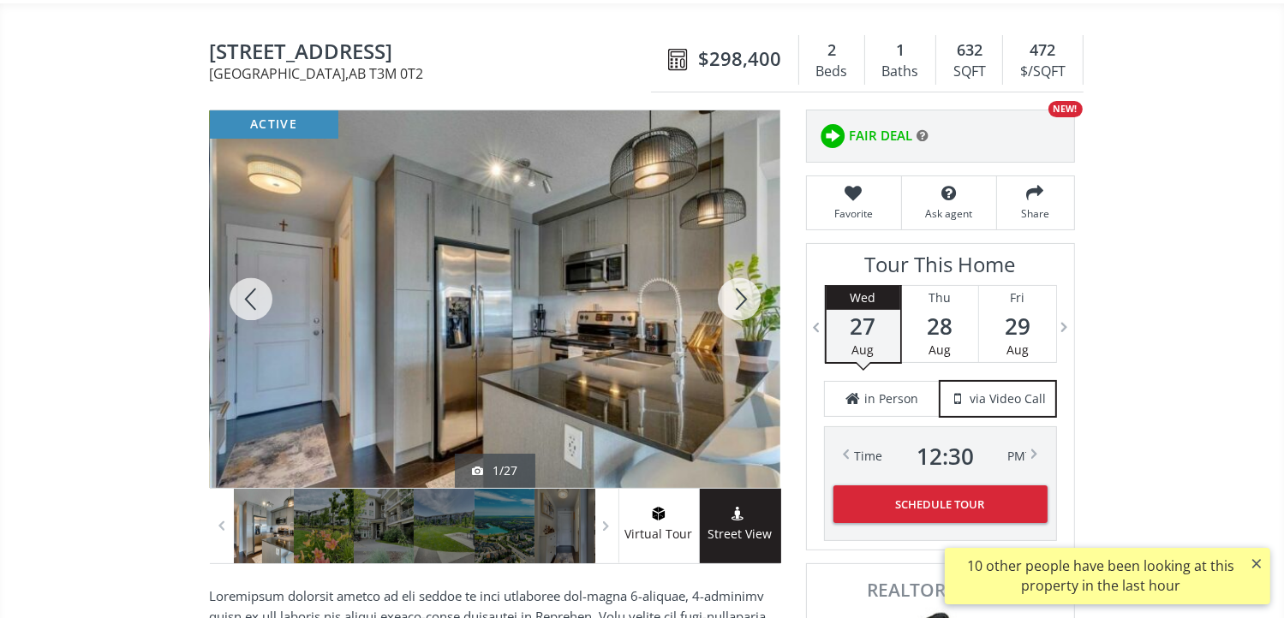
scroll to position [171, 0]
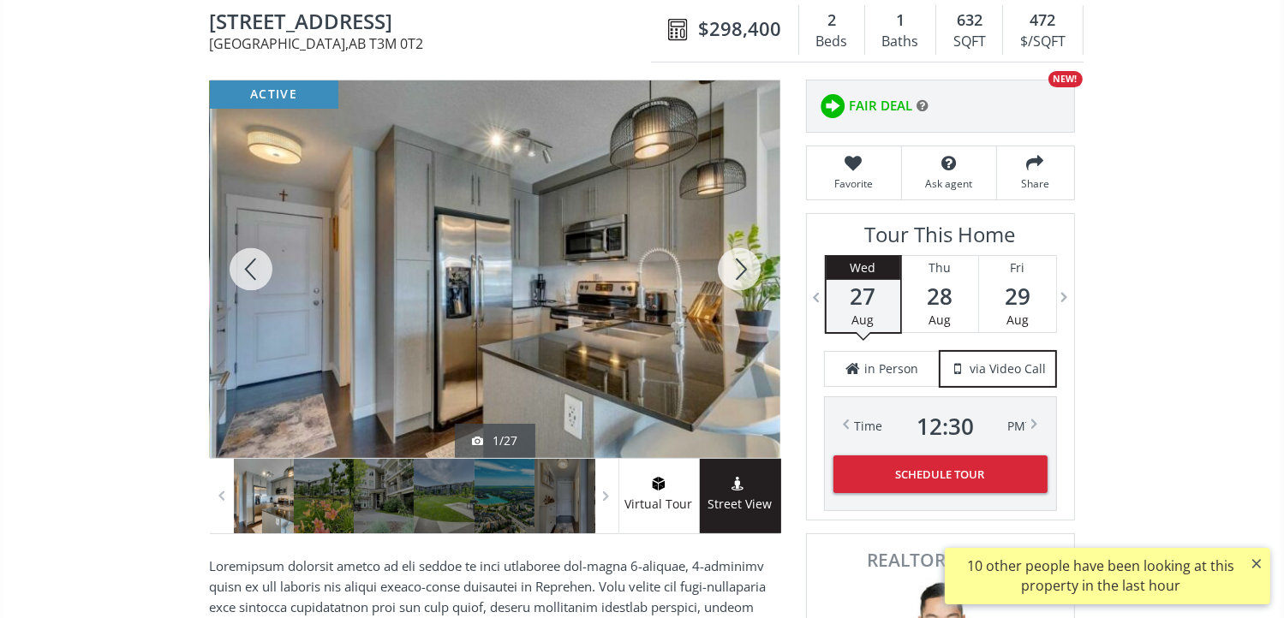
click at [727, 265] on div at bounding box center [739, 269] width 82 height 378
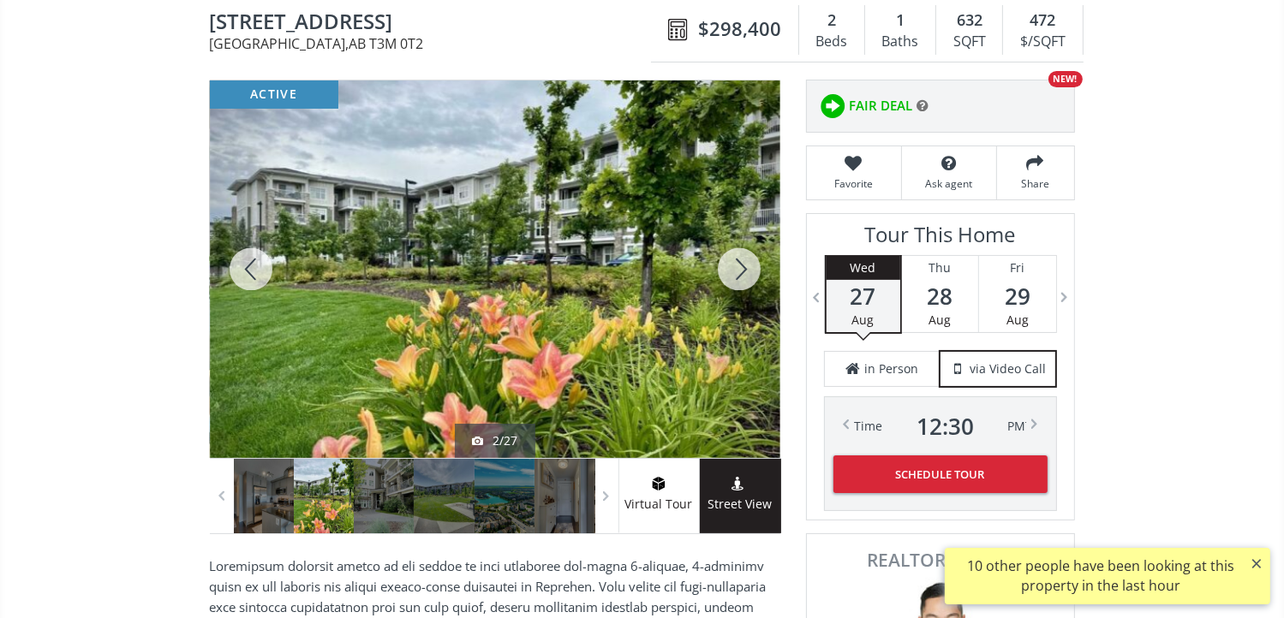
click at [727, 265] on div at bounding box center [739, 269] width 82 height 378
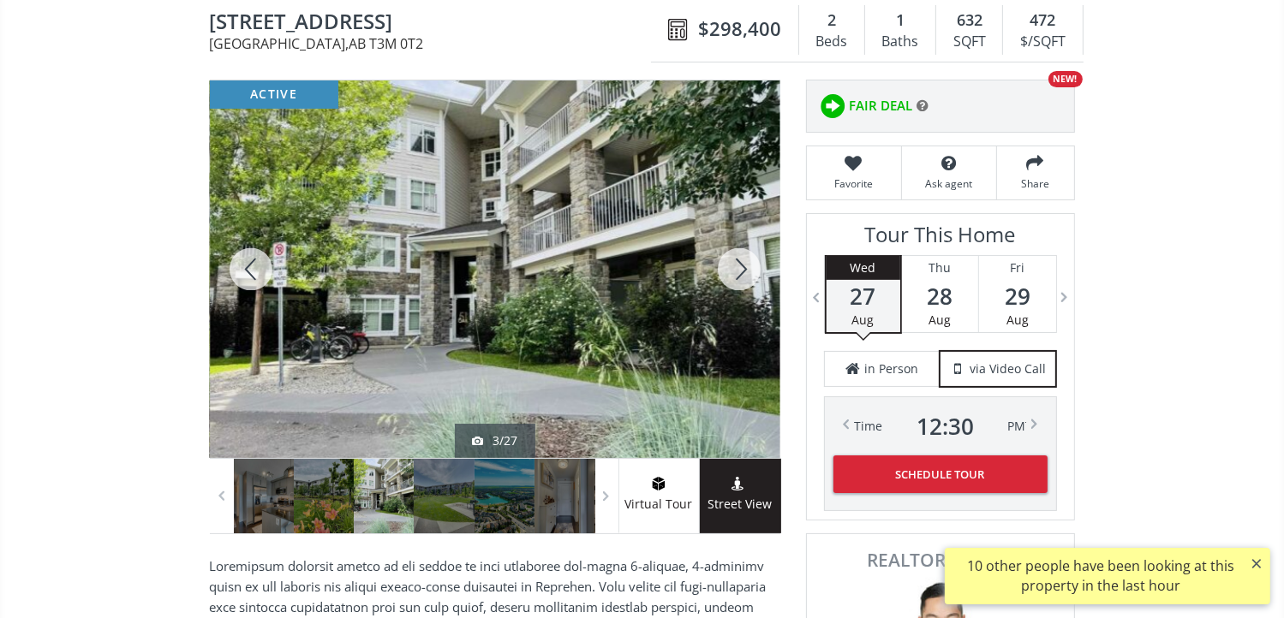
click at [727, 265] on div at bounding box center [739, 269] width 82 height 378
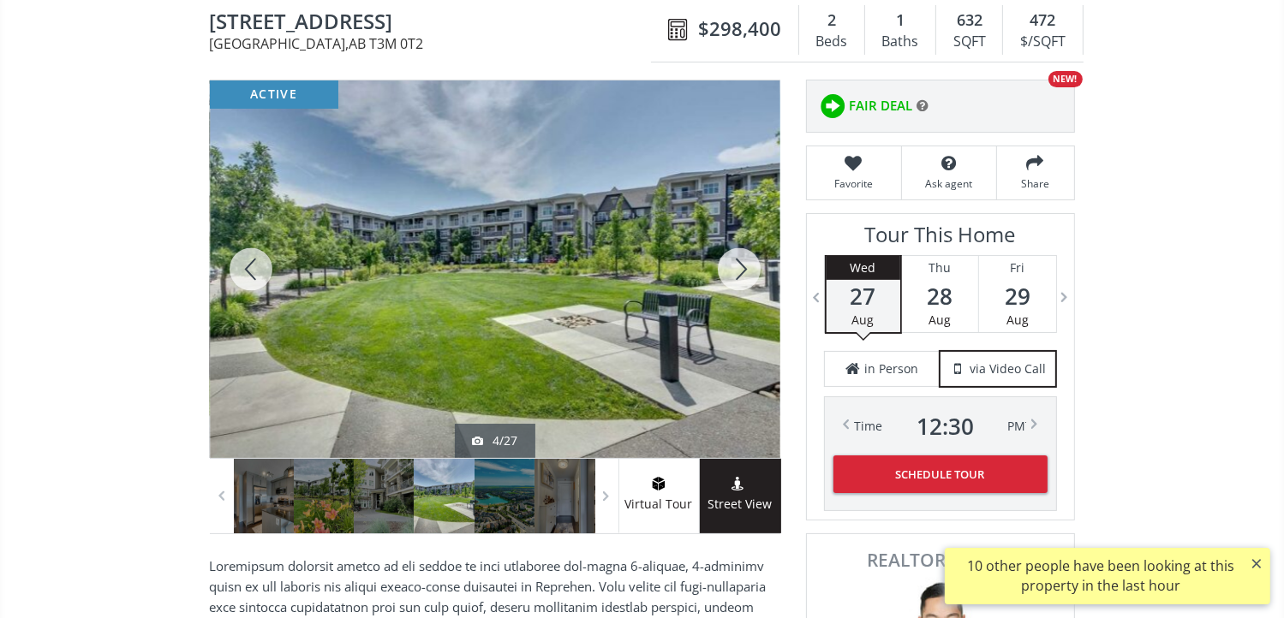
click at [727, 265] on div at bounding box center [739, 269] width 82 height 378
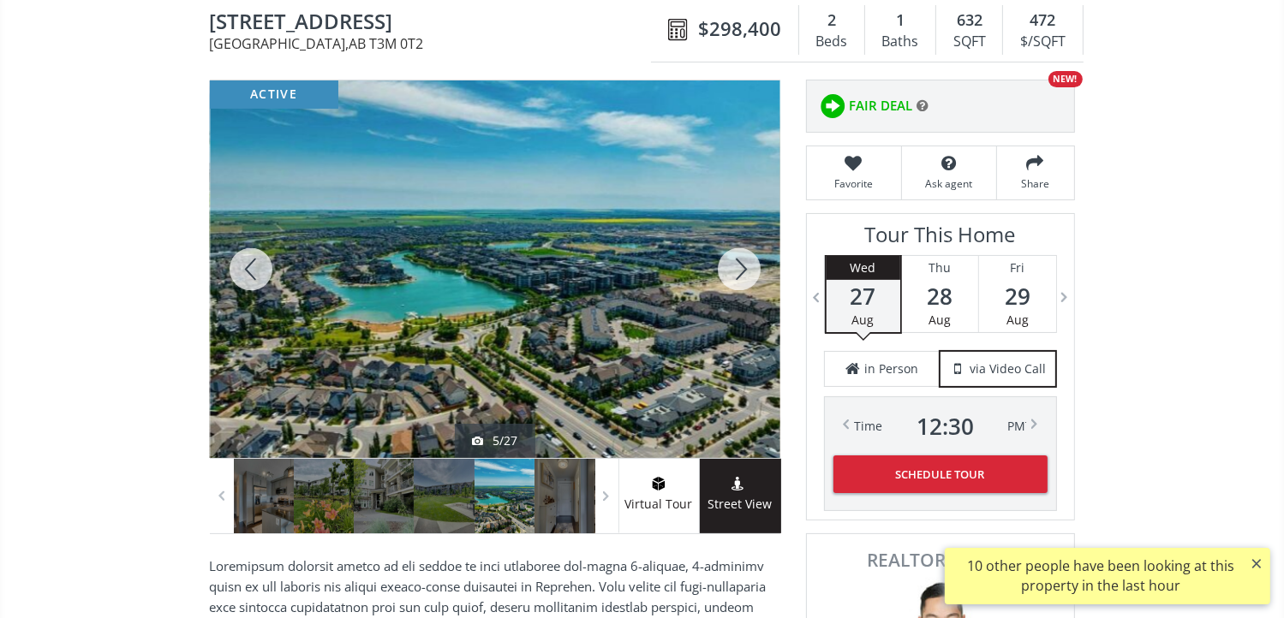
click at [727, 265] on div at bounding box center [739, 269] width 82 height 378
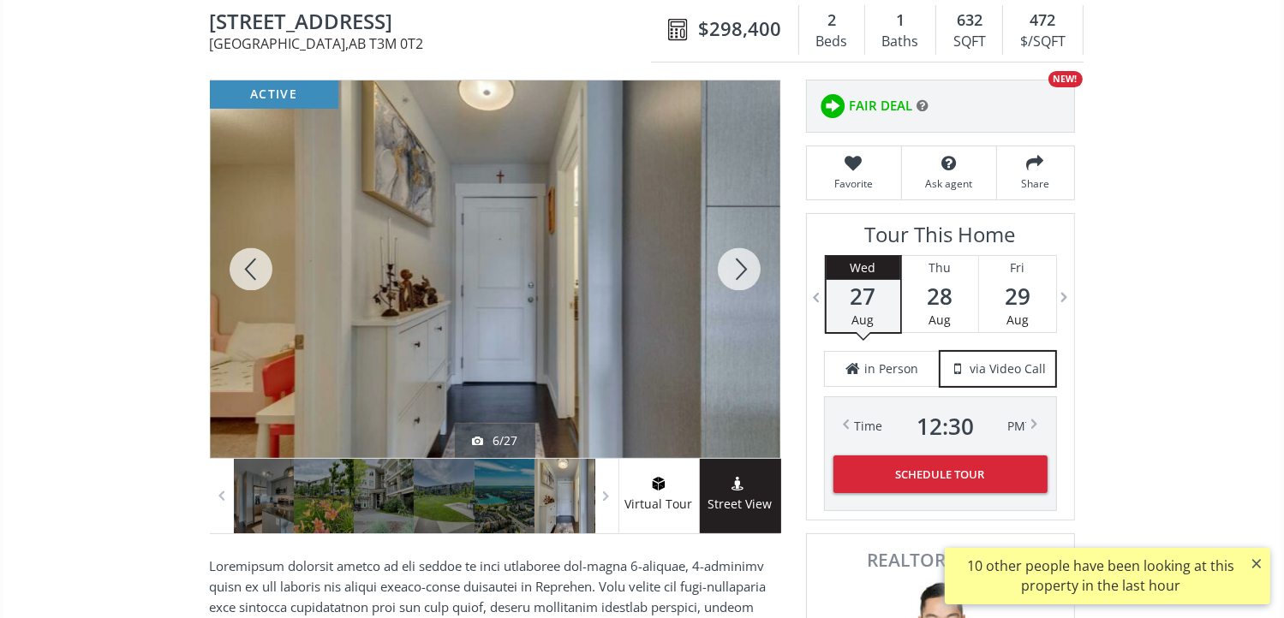
click at [727, 265] on div at bounding box center [739, 269] width 82 height 378
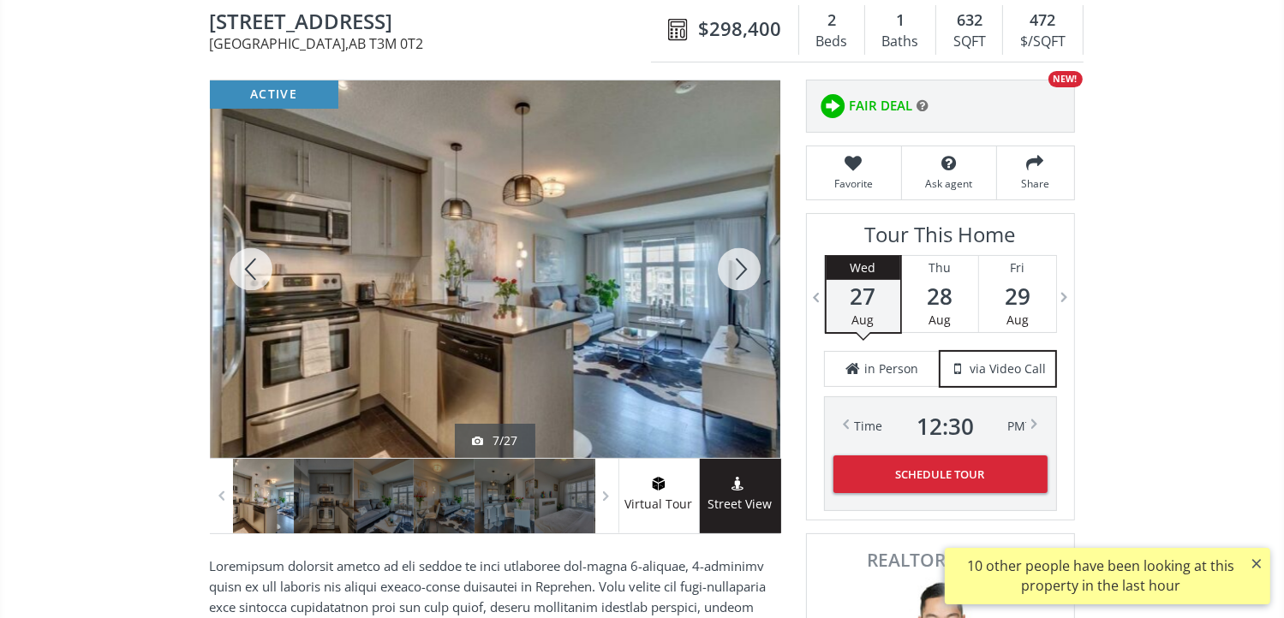
click at [727, 265] on div at bounding box center [739, 269] width 82 height 378
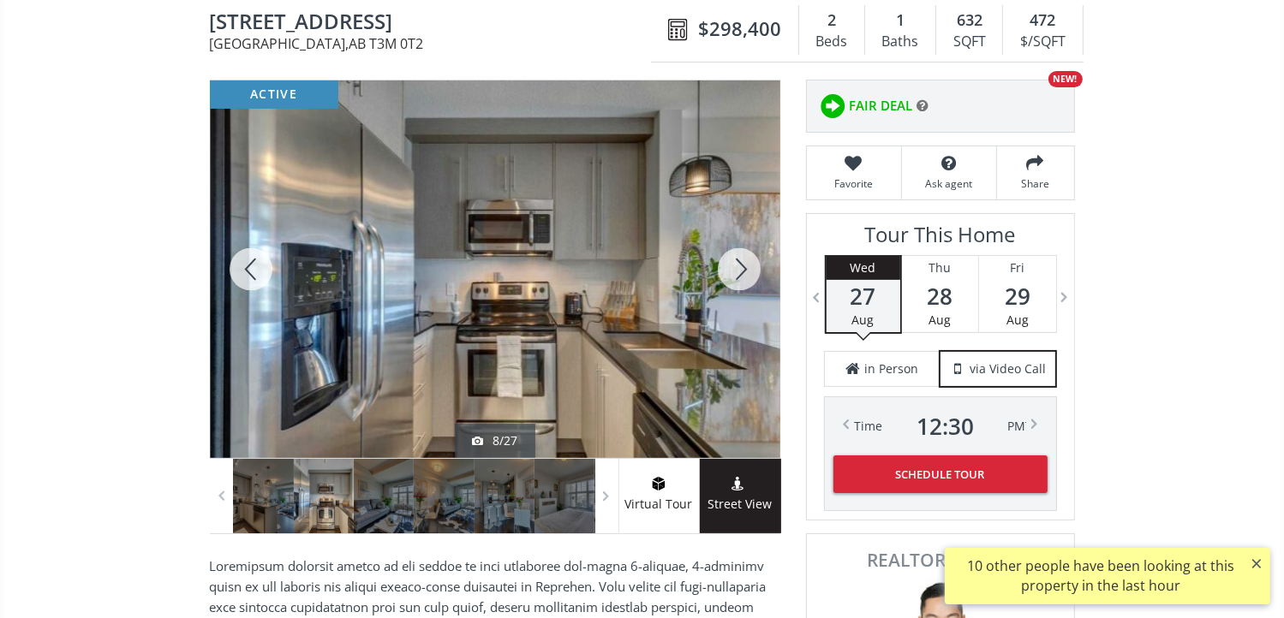
click at [727, 265] on div at bounding box center [739, 269] width 82 height 378
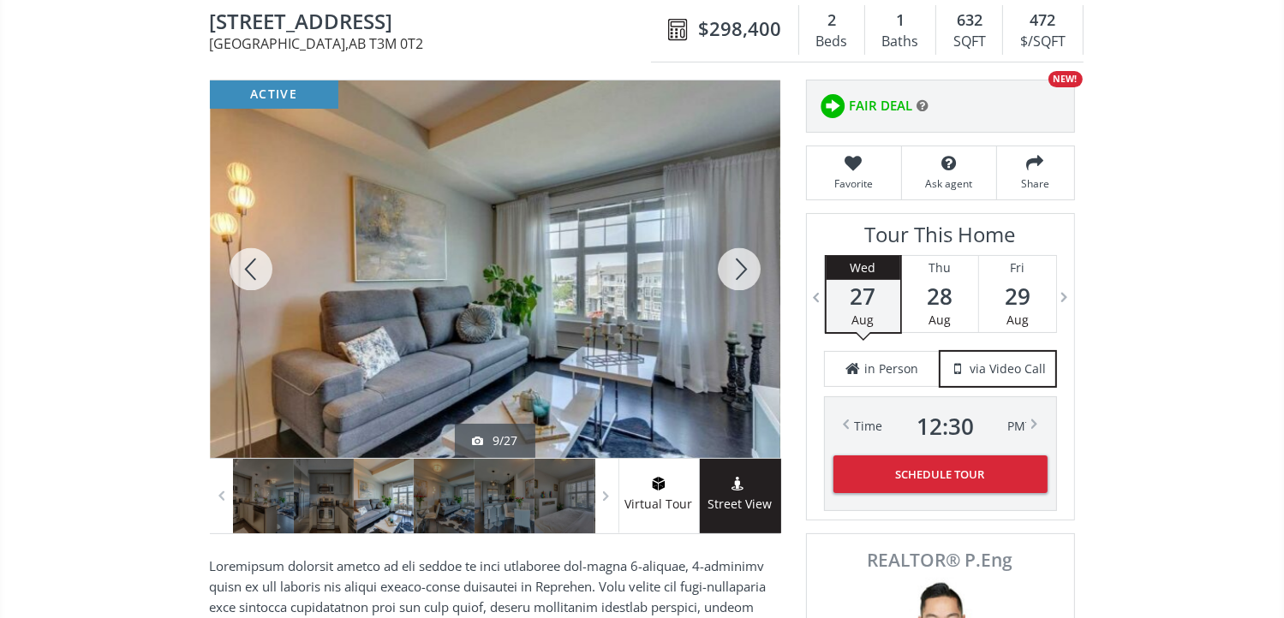
click at [727, 265] on div at bounding box center [739, 269] width 82 height 378
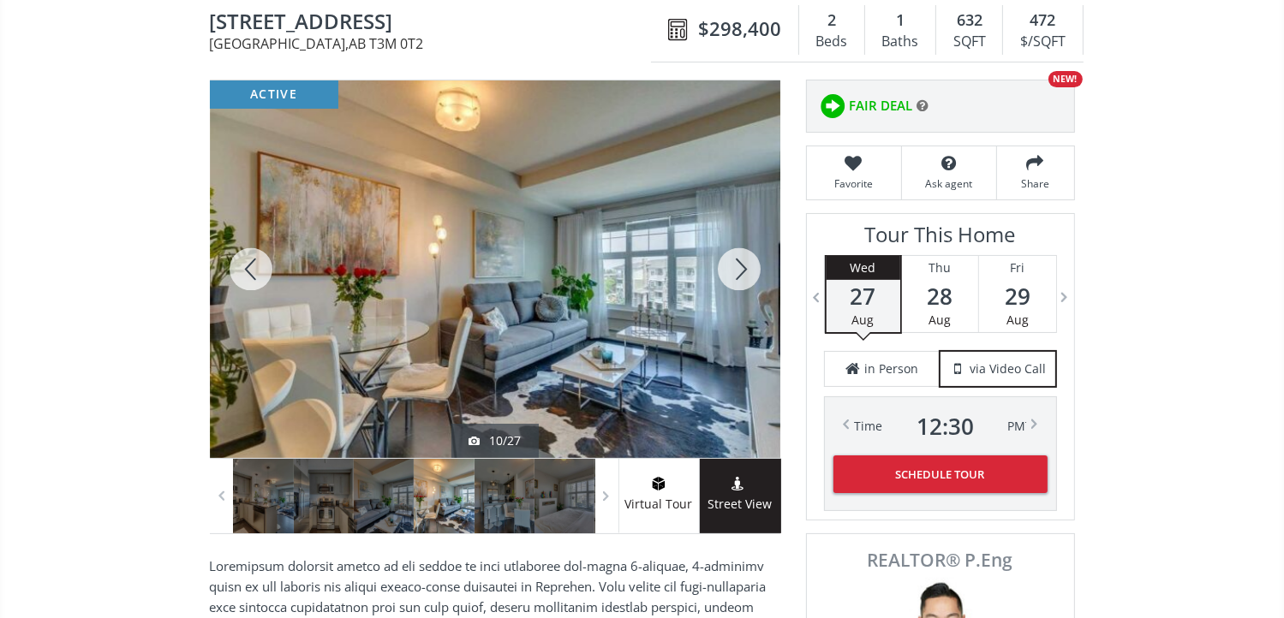
click at [727, 265] on div at bounding box center [739, 269] width 82 height 378
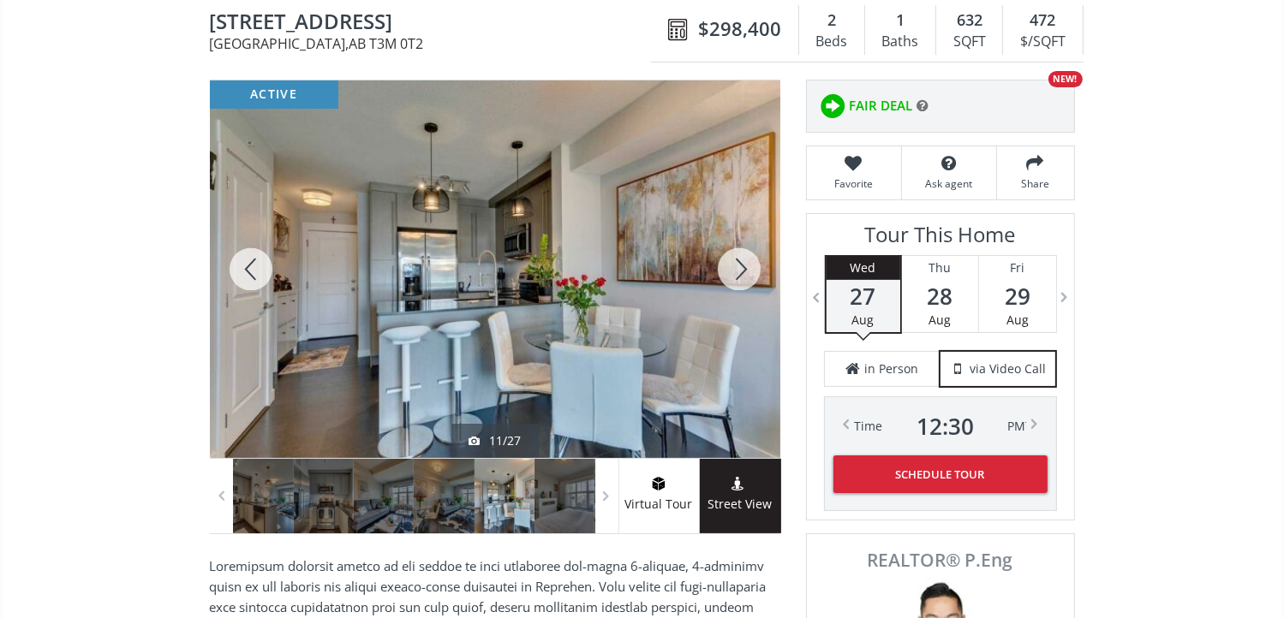
click at [727, 265] on div at bounding box center [739, 269] width 82 height 378
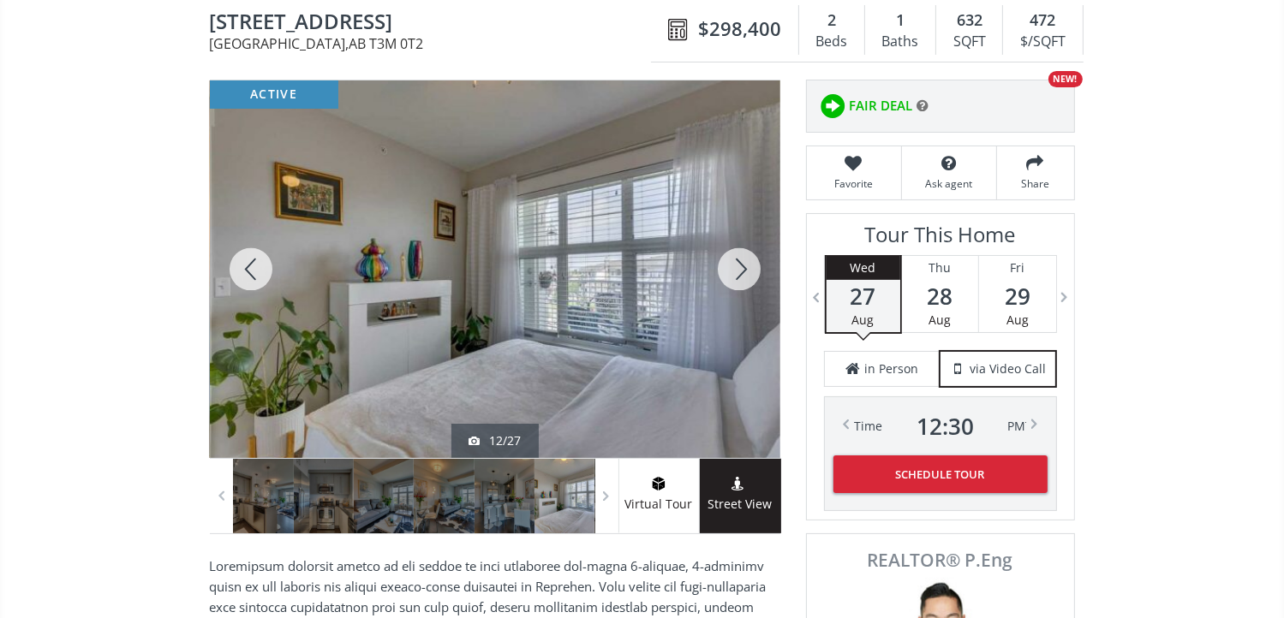
click at [726, 265] on div at bounding box center [739, 269] width 82 height 378
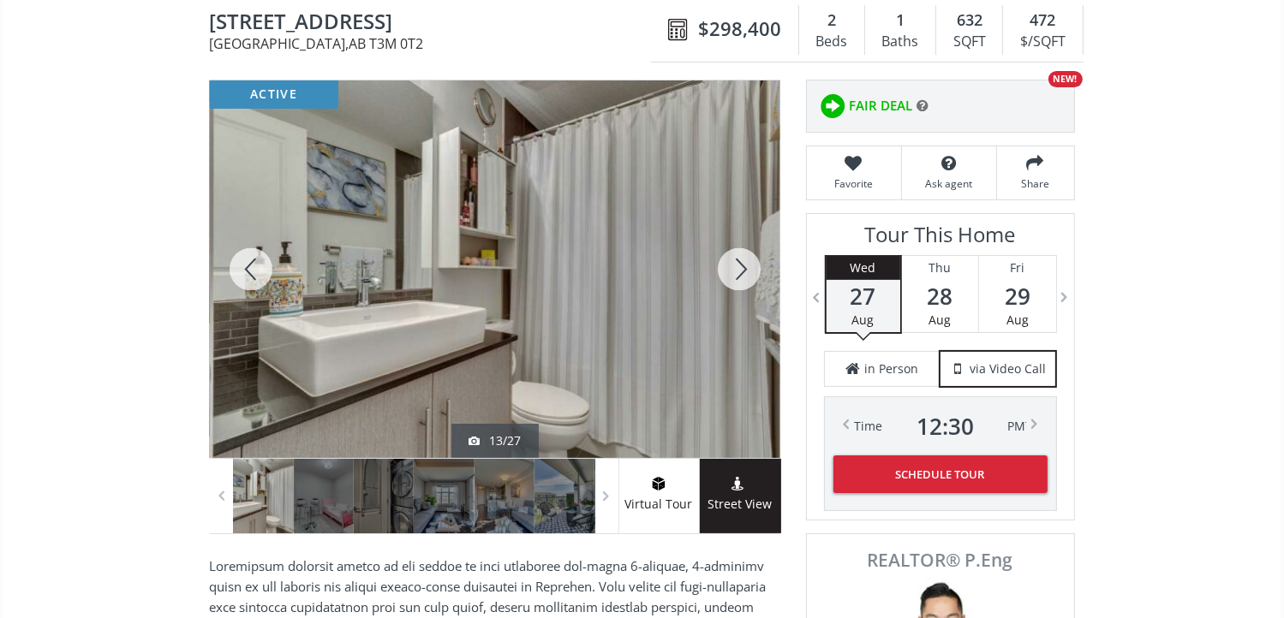
click at [726, 265] on div at bounding box center [739, 269] width 82 height 378
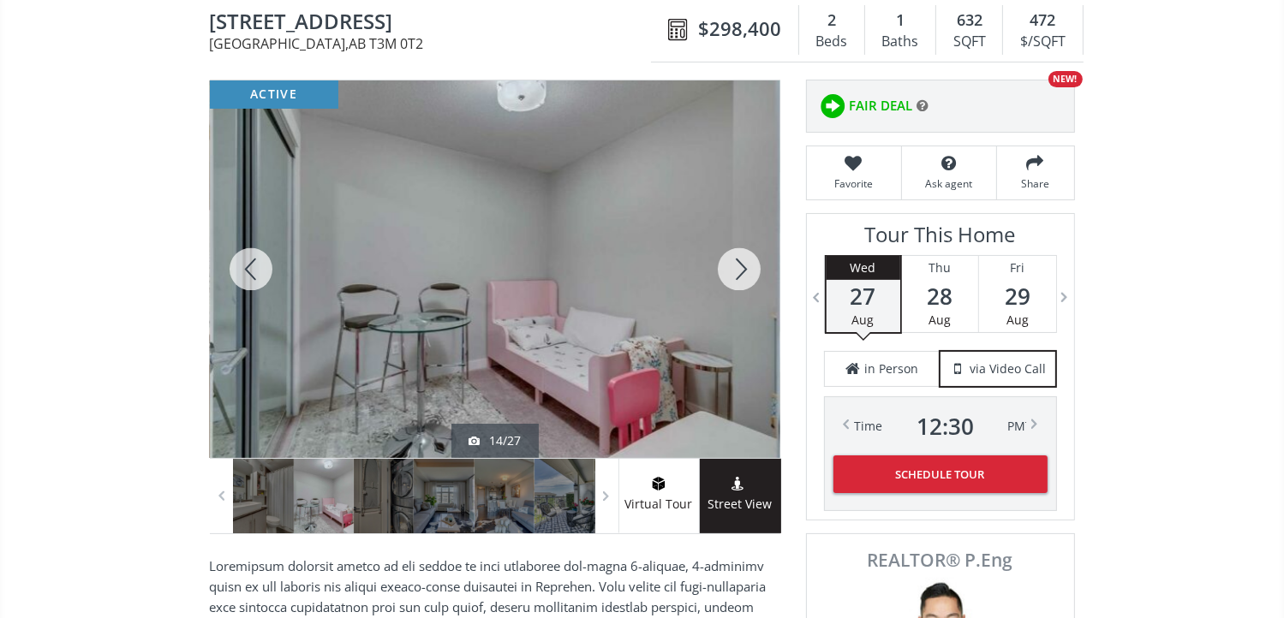
click at [726, 265] on div at bounding box center [739, 269] width 82 height 378
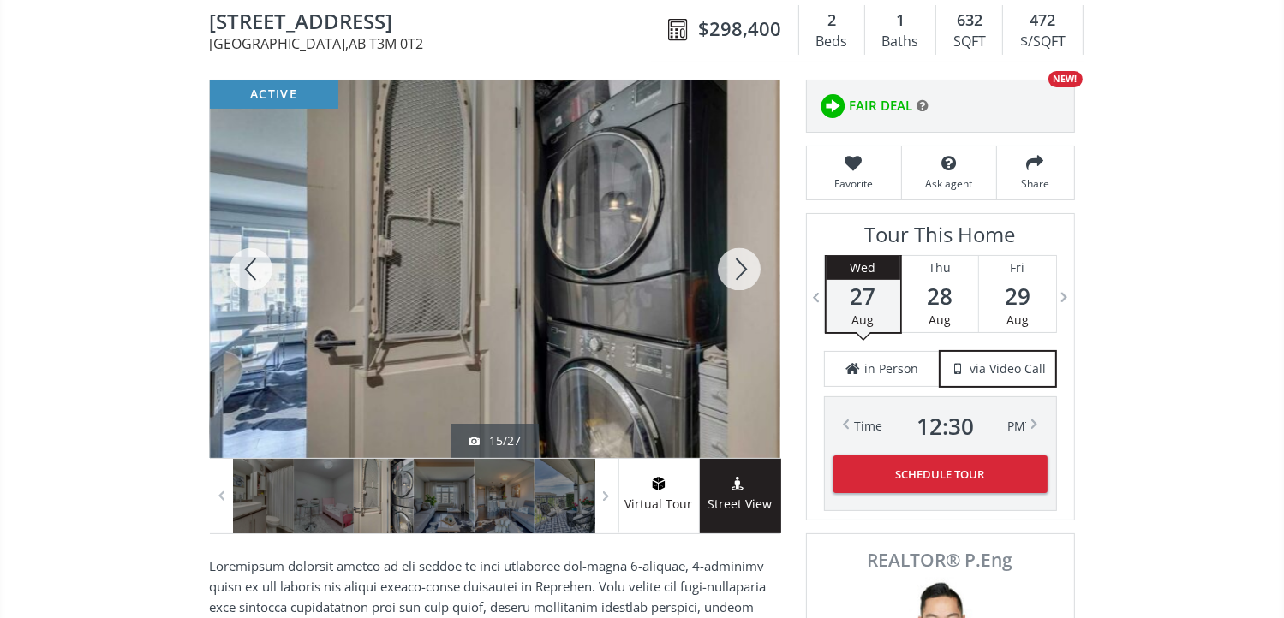
click at [726, 265] on div at bounding box center [739, 269] width 82 height 378
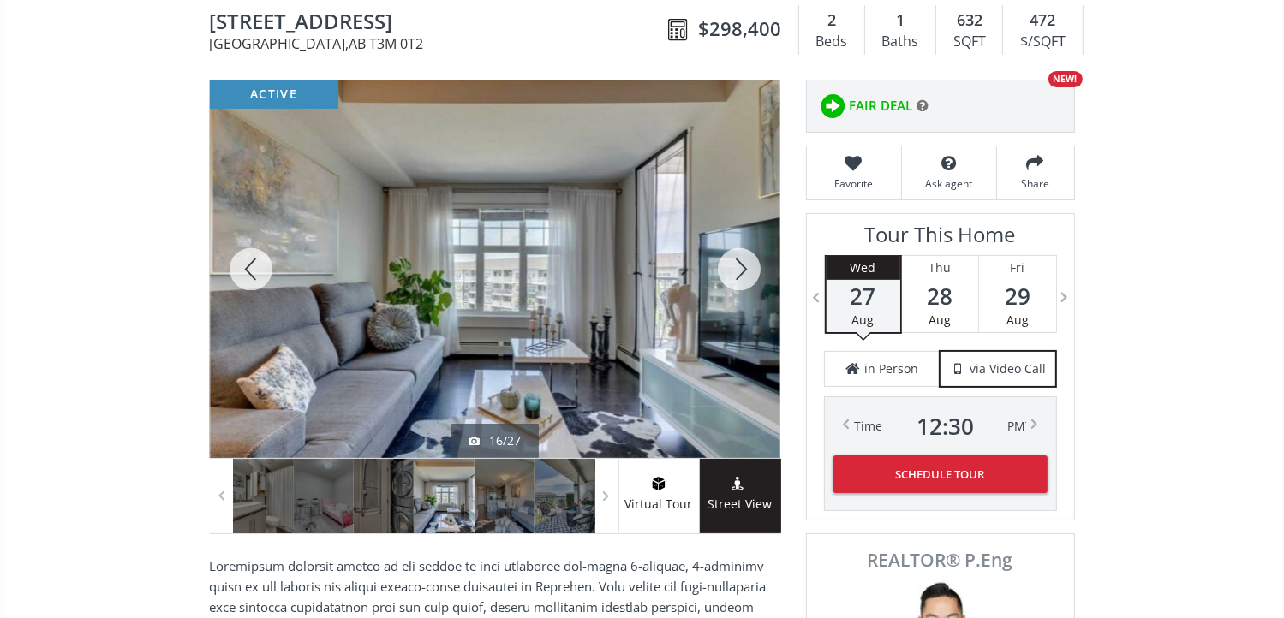
click at [726, 265] on div at bounding box center [739, 269] width 82 height 378
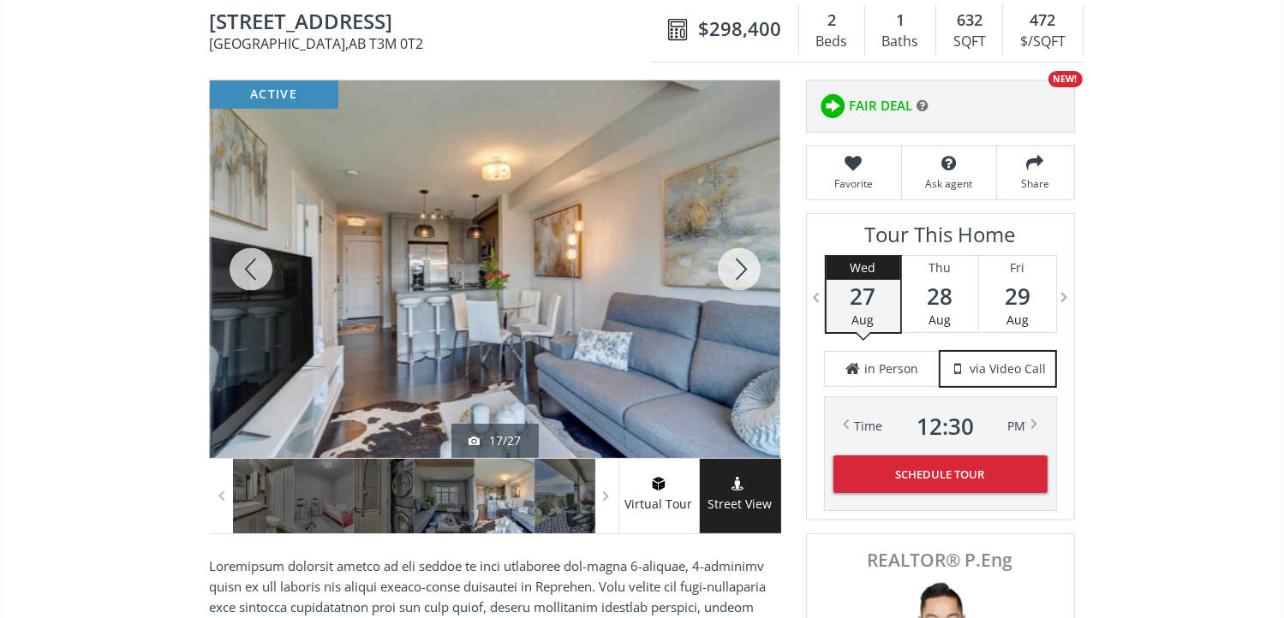
click at [726, 265] on div at bounding box center [739, 269] width 82 height 378
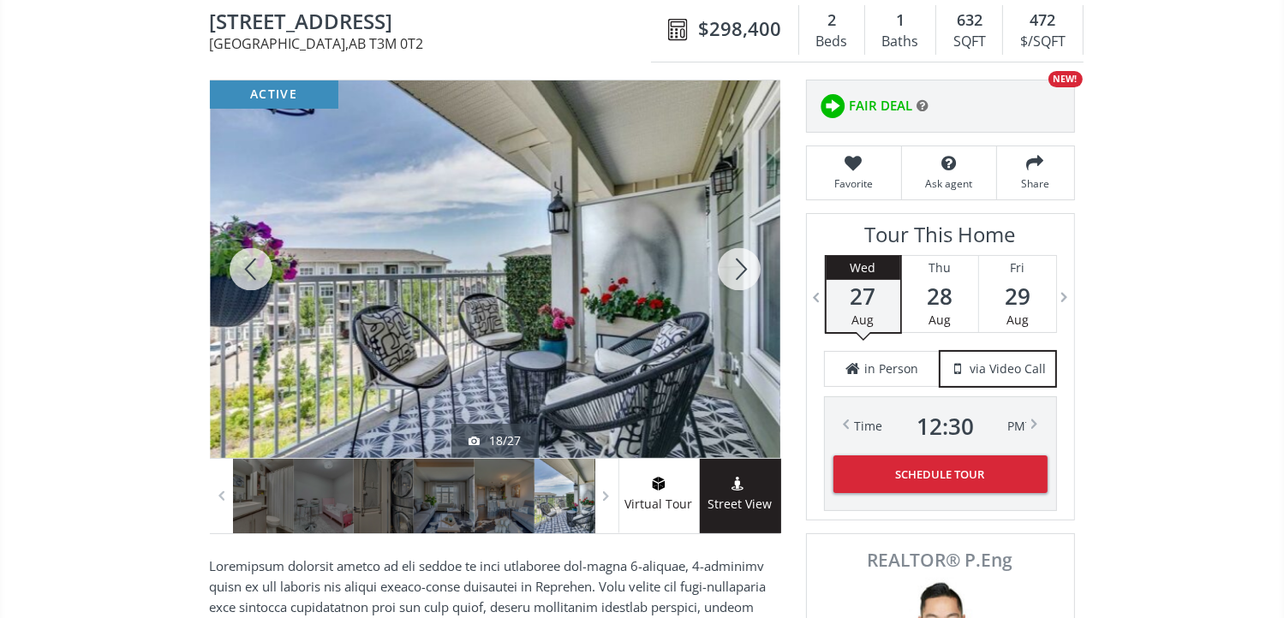
click at [726, 272] on div at bounding box center [739, 269] width 82 height 378
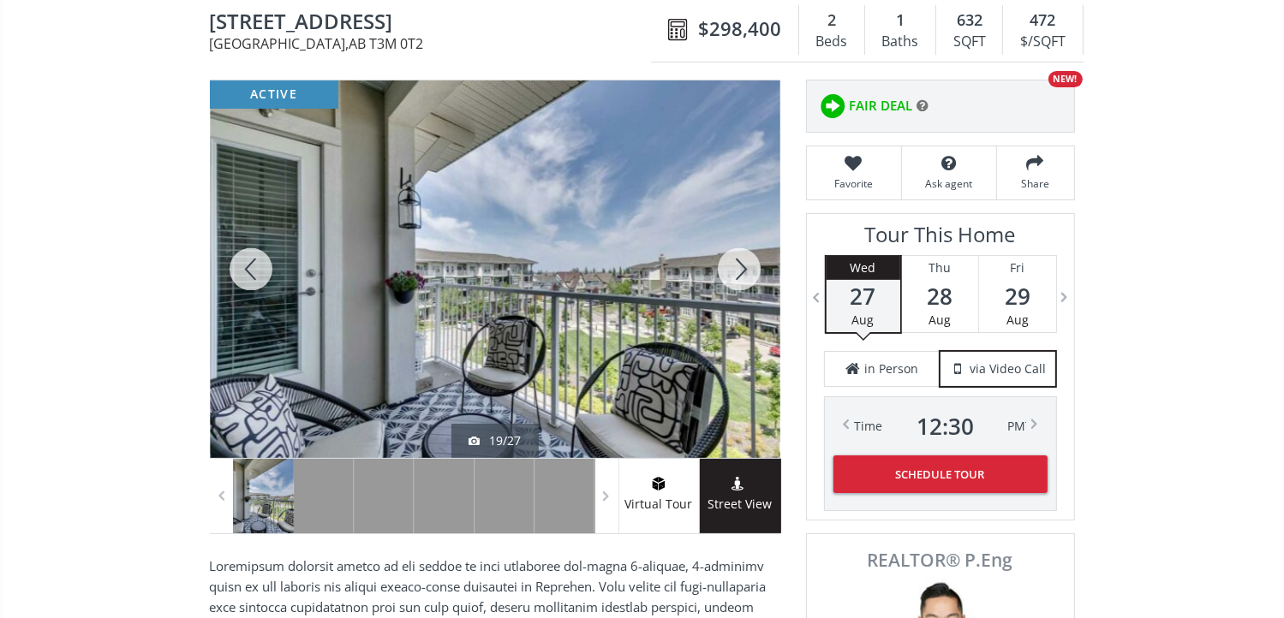
click at [726, 272] on div at bounding box center [739, 269] width 82 height 378
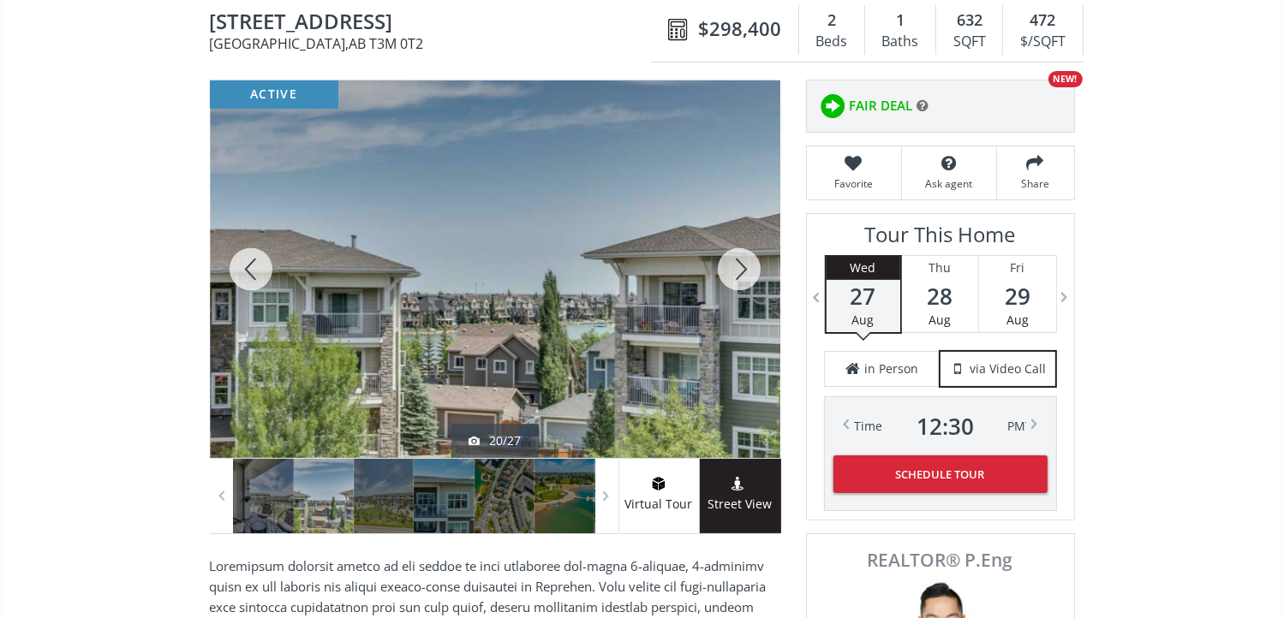
click at [726, 272] on div at bounding box center [739, 269] width 82 height 378
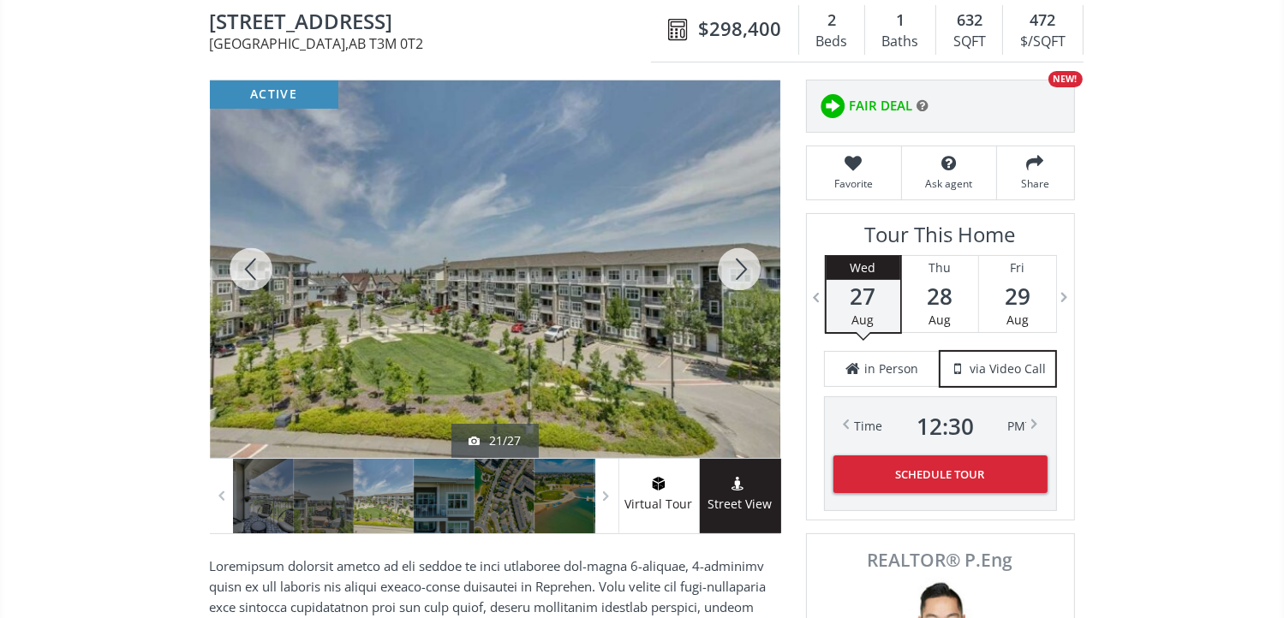
click at [726, 272] on div at bounding box center [739, 269] width 82 height 378
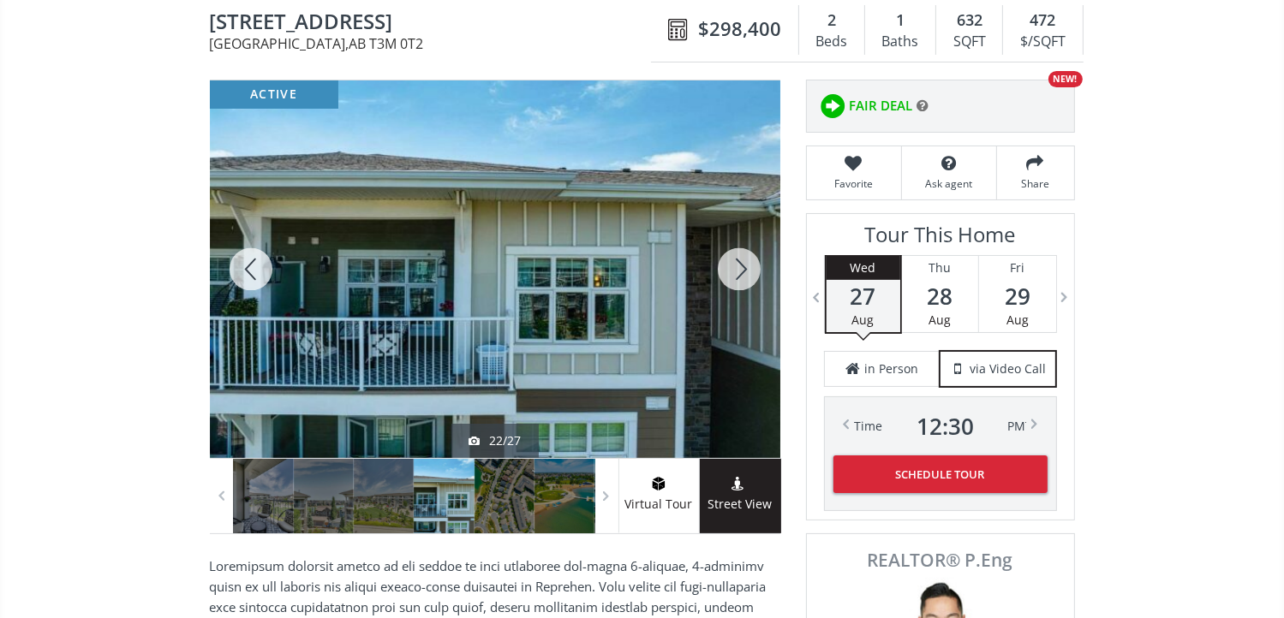
click at [726, 272] on div at bounding box center [739, 269] width 82 height 378
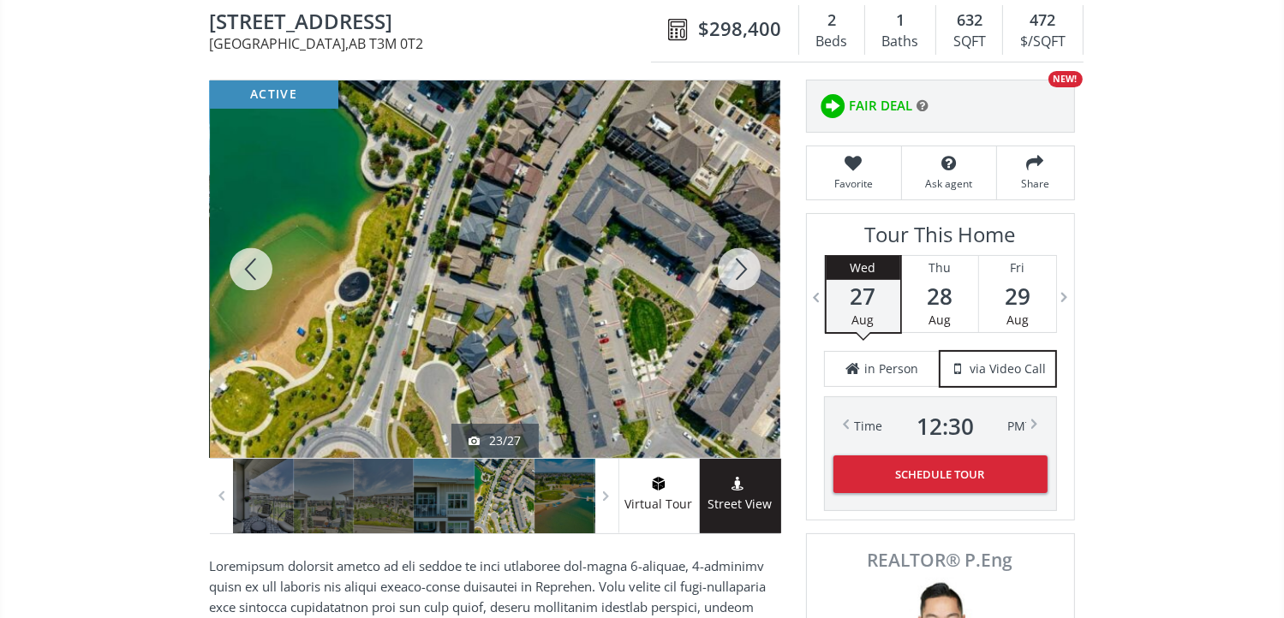
click at [738, 272] on div at bounding box center [739, 269] width 82 height 378
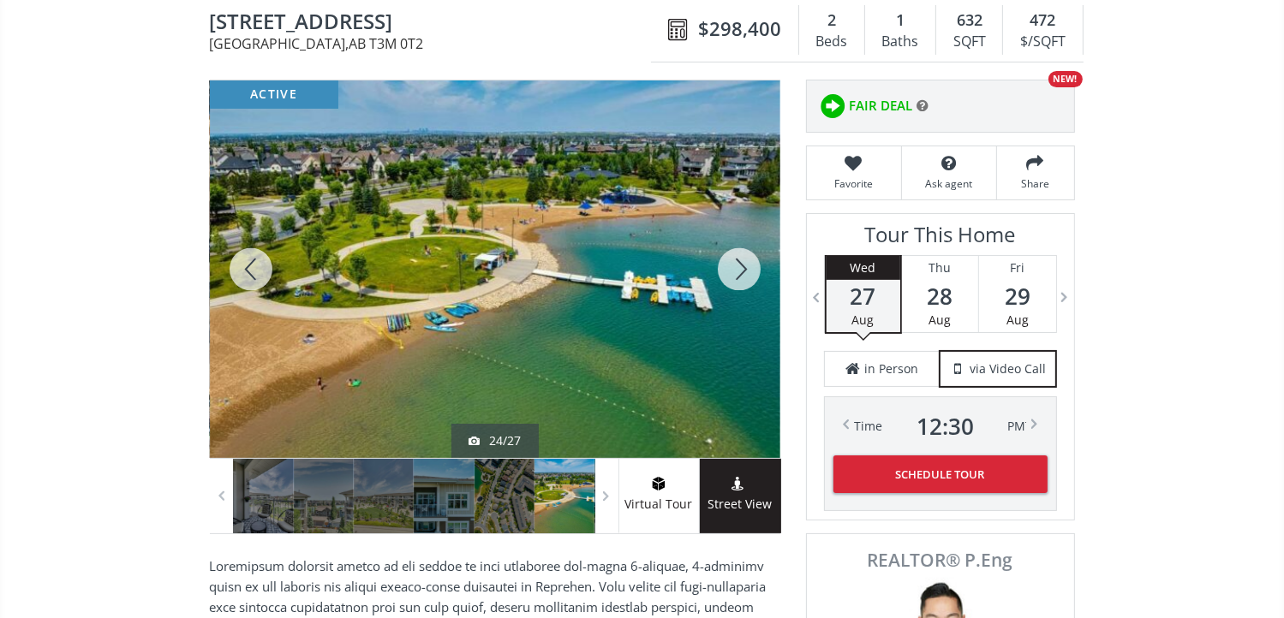
click at [738, 272] on div at bounding box center [739, 269] width 82 height 378
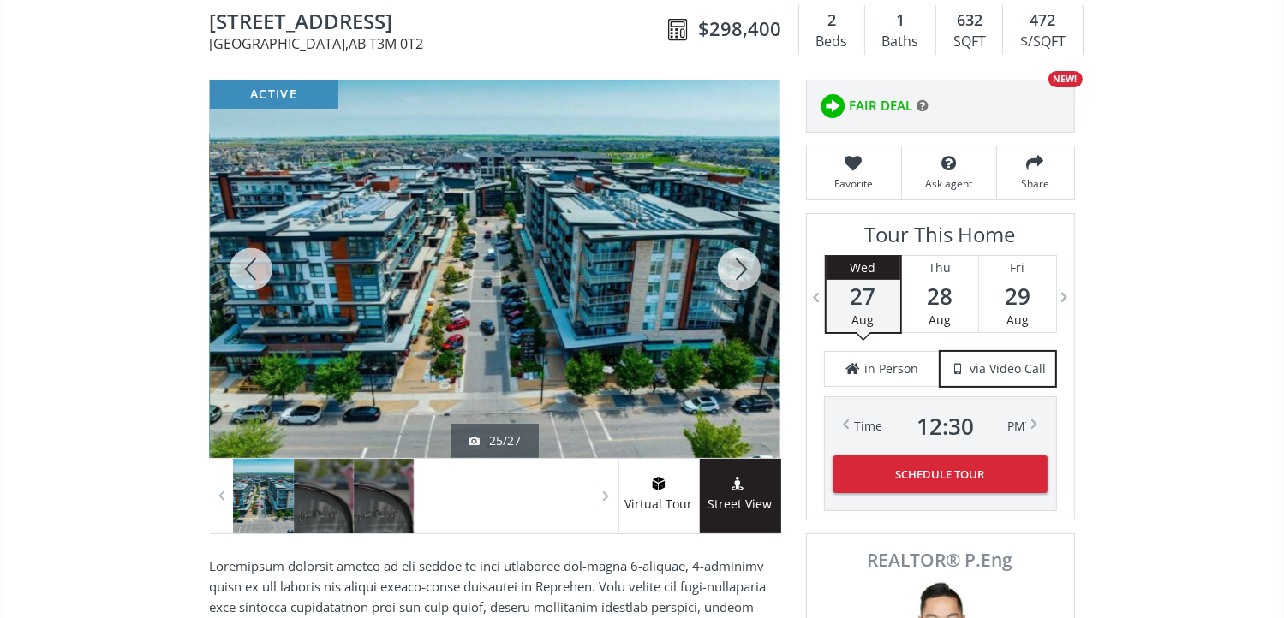
click at [738, 272] on div at bounding box center [739, 269] width 82 height 378
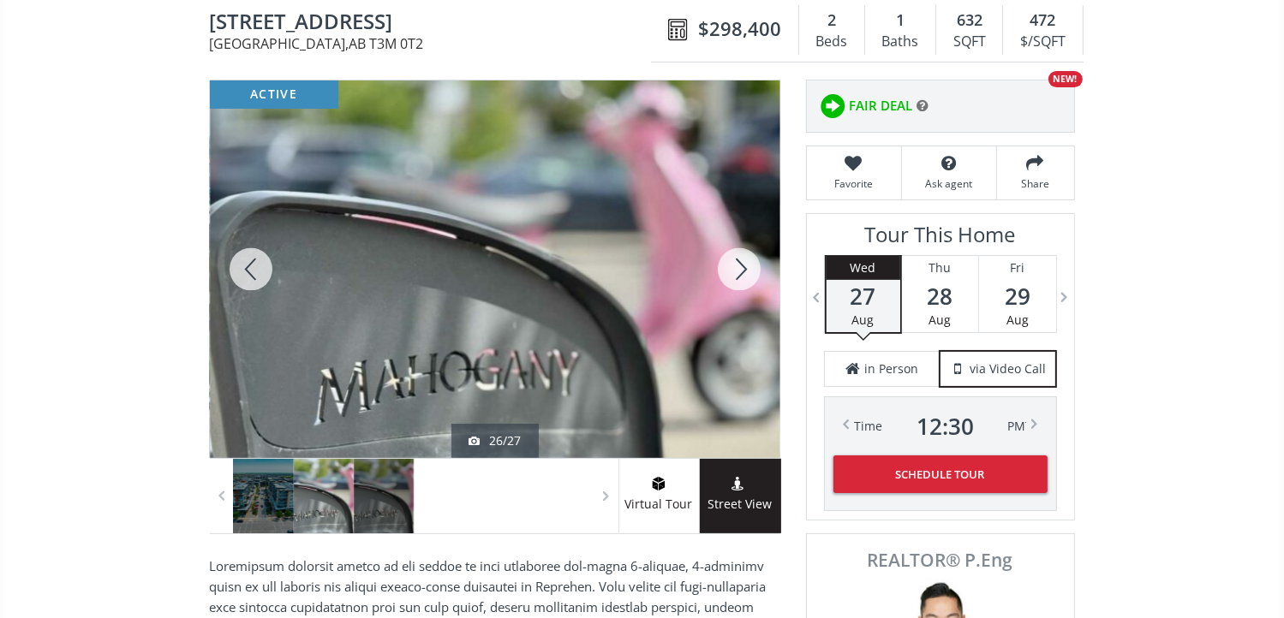
click at [738, 272] on div at bounding box center [739, 269] width 82 height 378
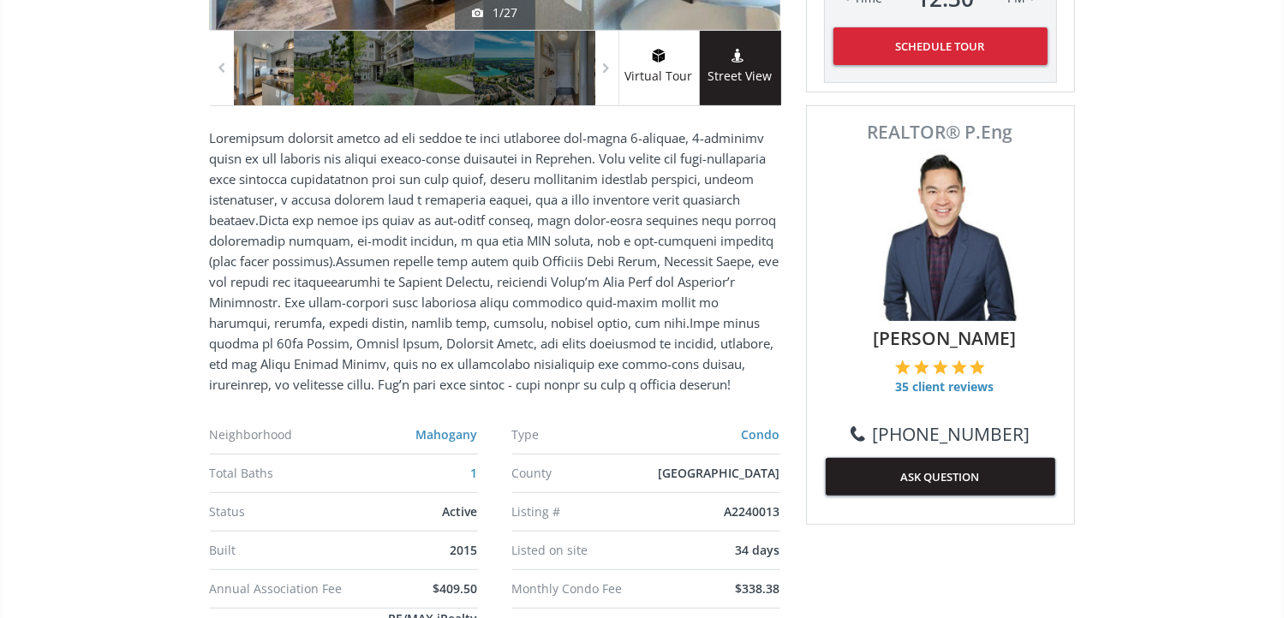
scroll to position [685, 0]
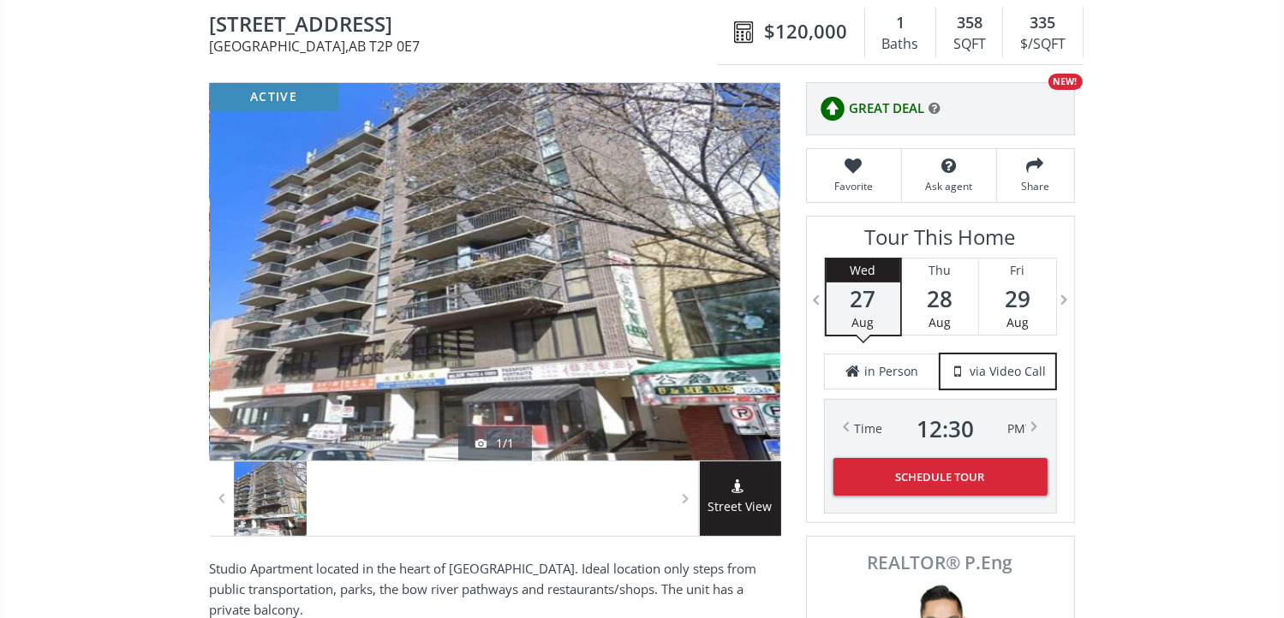
scroll to position [171, 0]
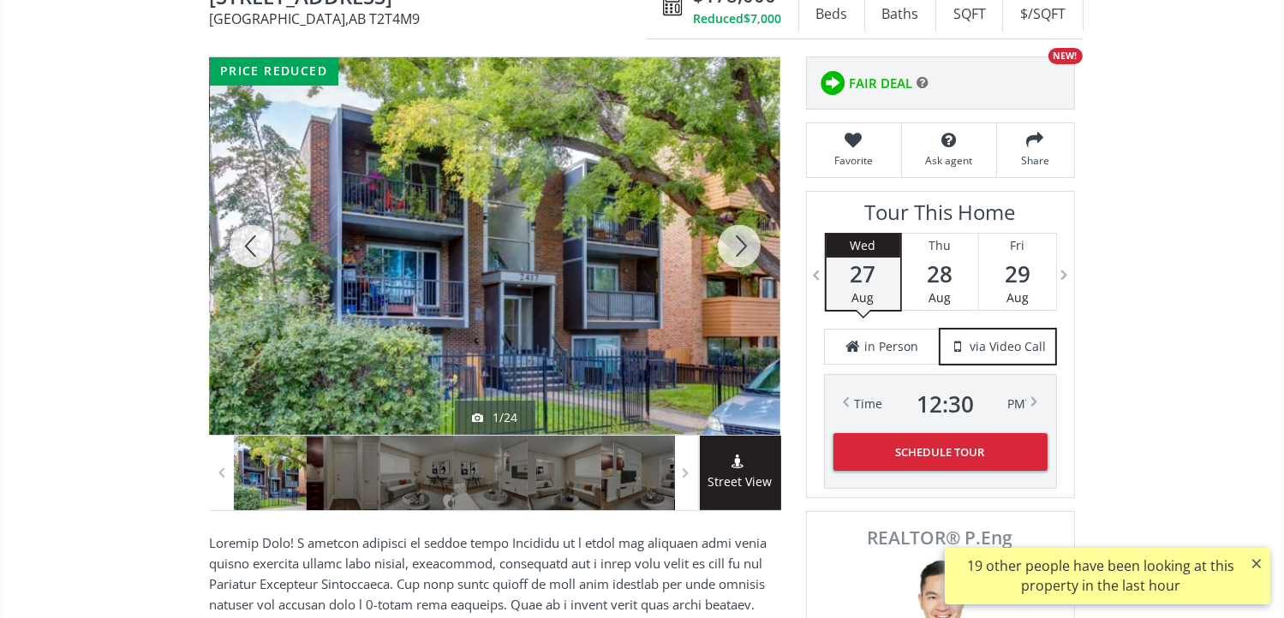
scroll to position [171, 0]
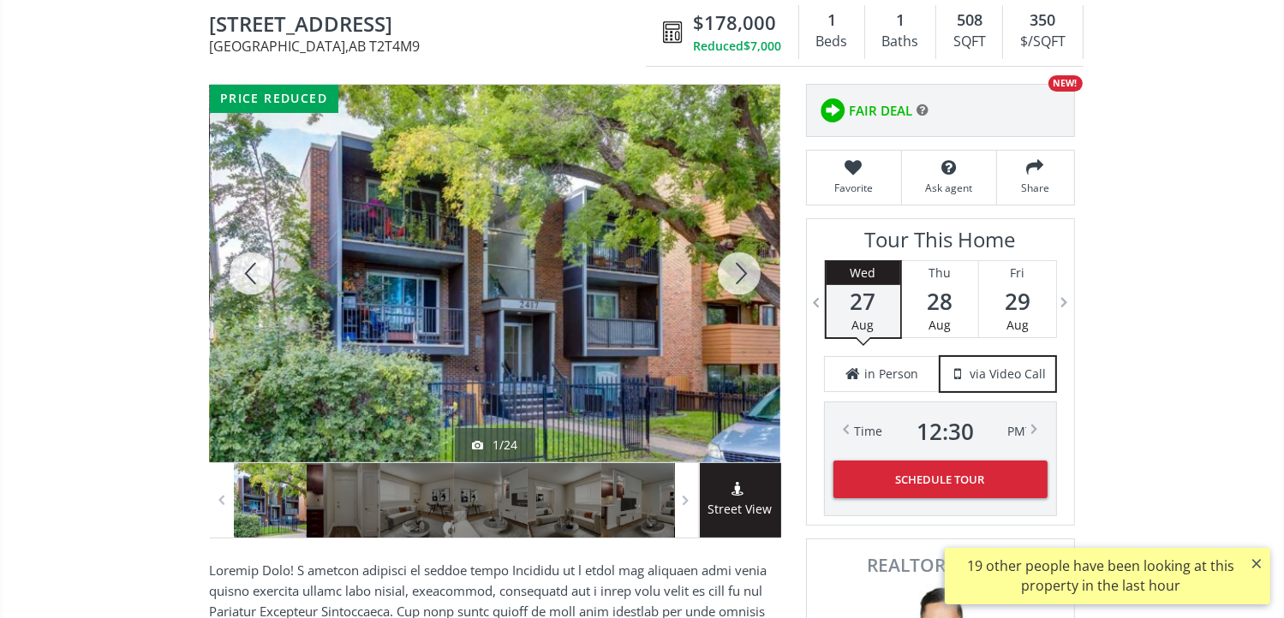
click at [717, 266] on div at bounding box center [739, 274] width 82 height 378
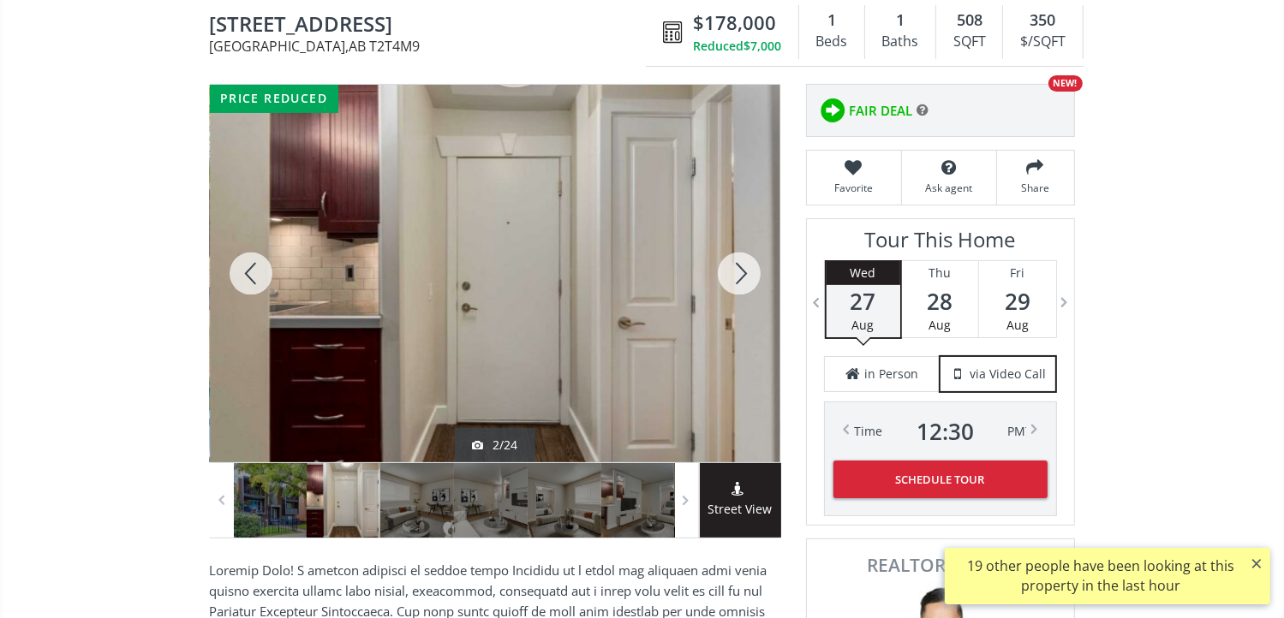
click at [723, 272] on div at bounding box center [739, 274] width 82 height 378
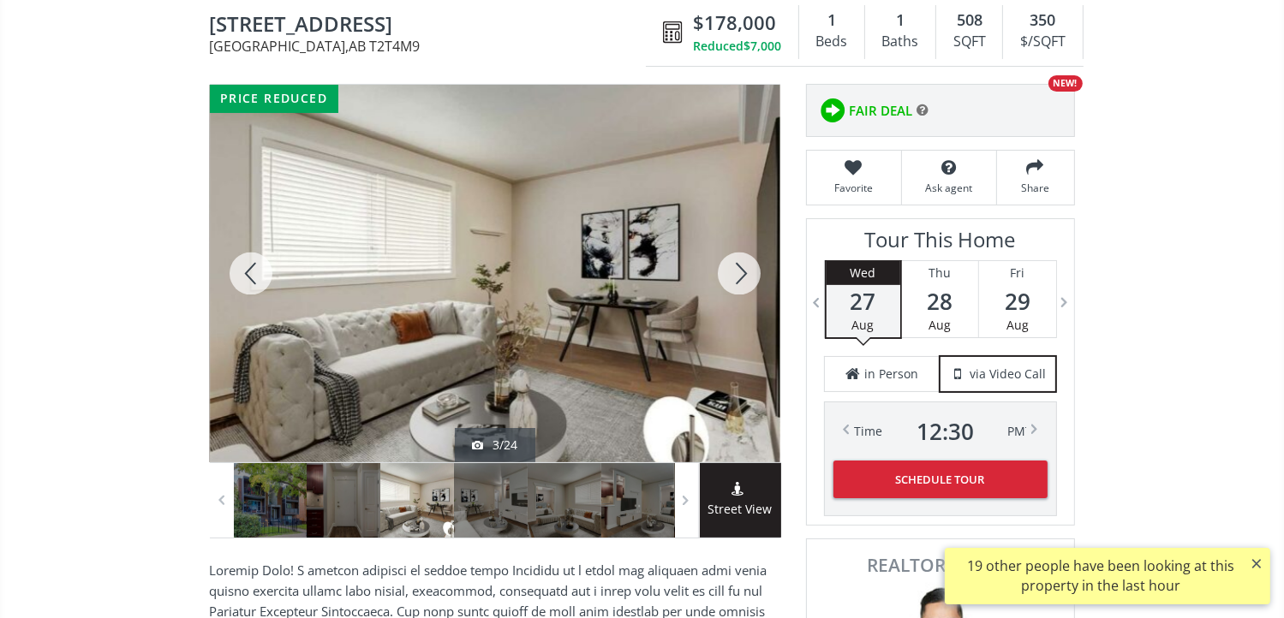
click at [730, 277] on div at bounding box center [739, 274] width 82 height 378
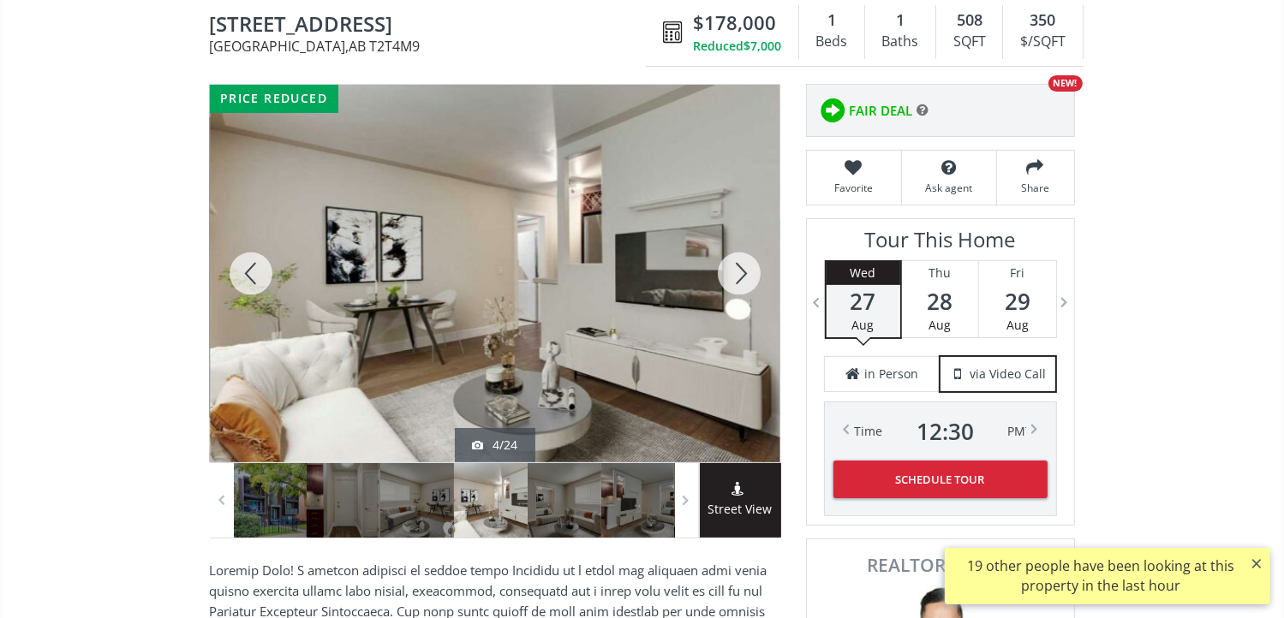
click at [730, 277] on div at bounding box center [739, 274] width 82 height 378
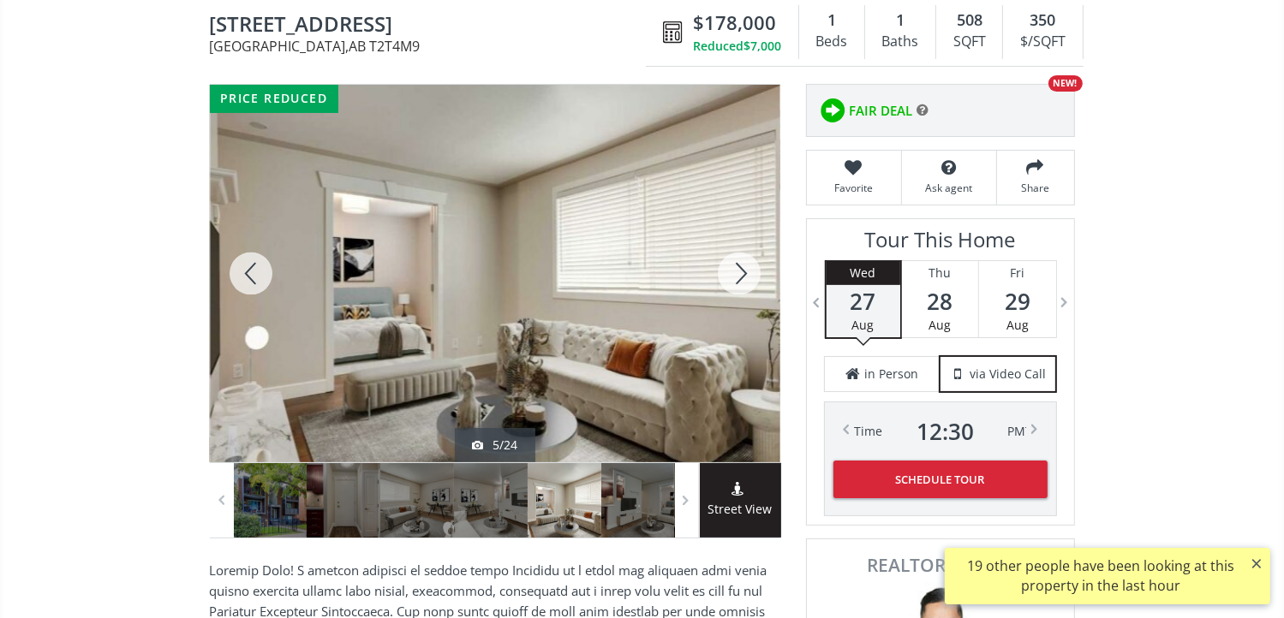
click at [730, 277] on div at bounding box center [739, 274] width 82 height 378
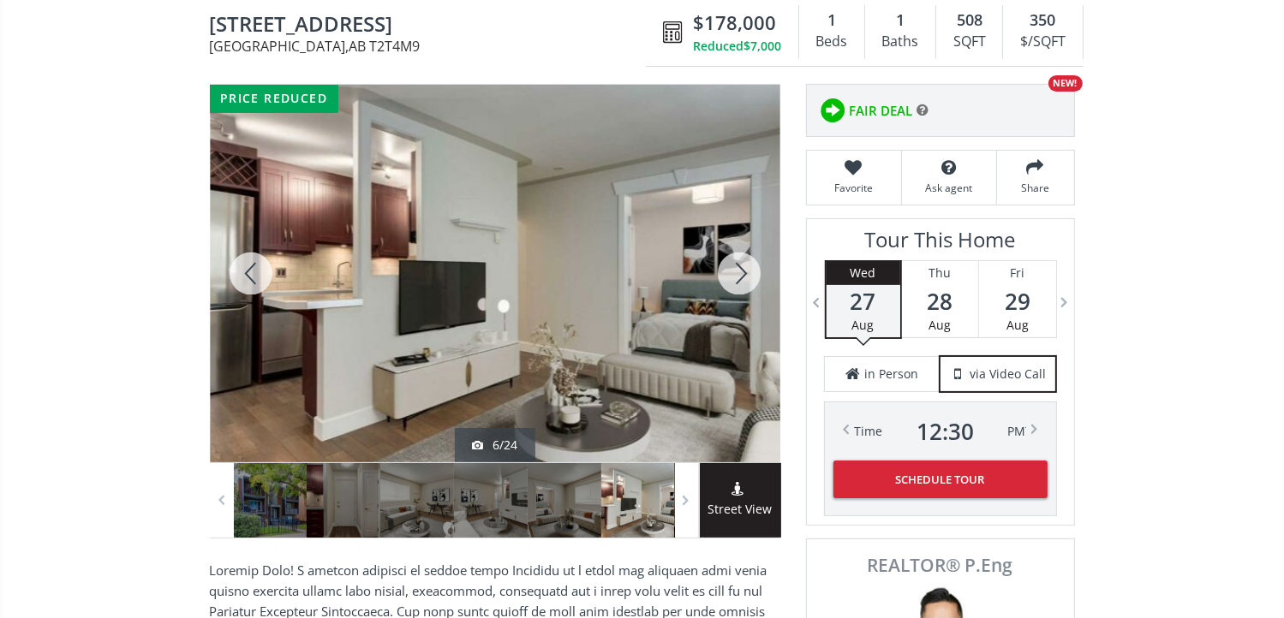
click at [730, 278] on div at bounding box center [739, 274] width 82 height 378
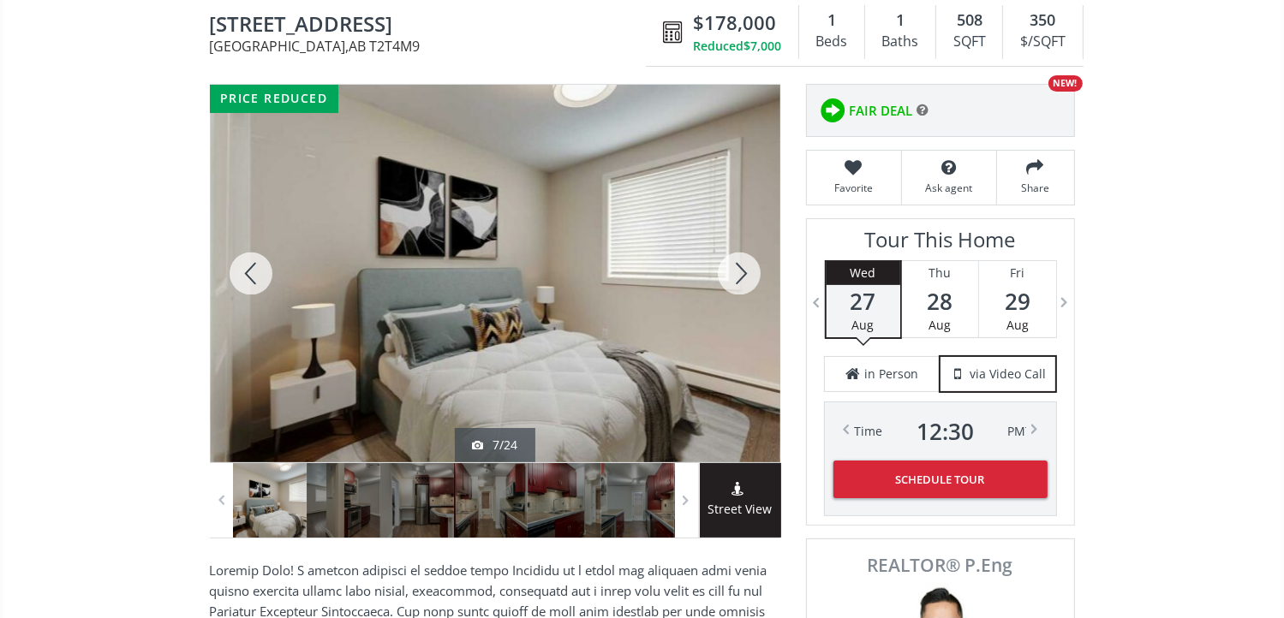
click at [730, 278] on div at bounding box center [739, 274] width 82 height 378
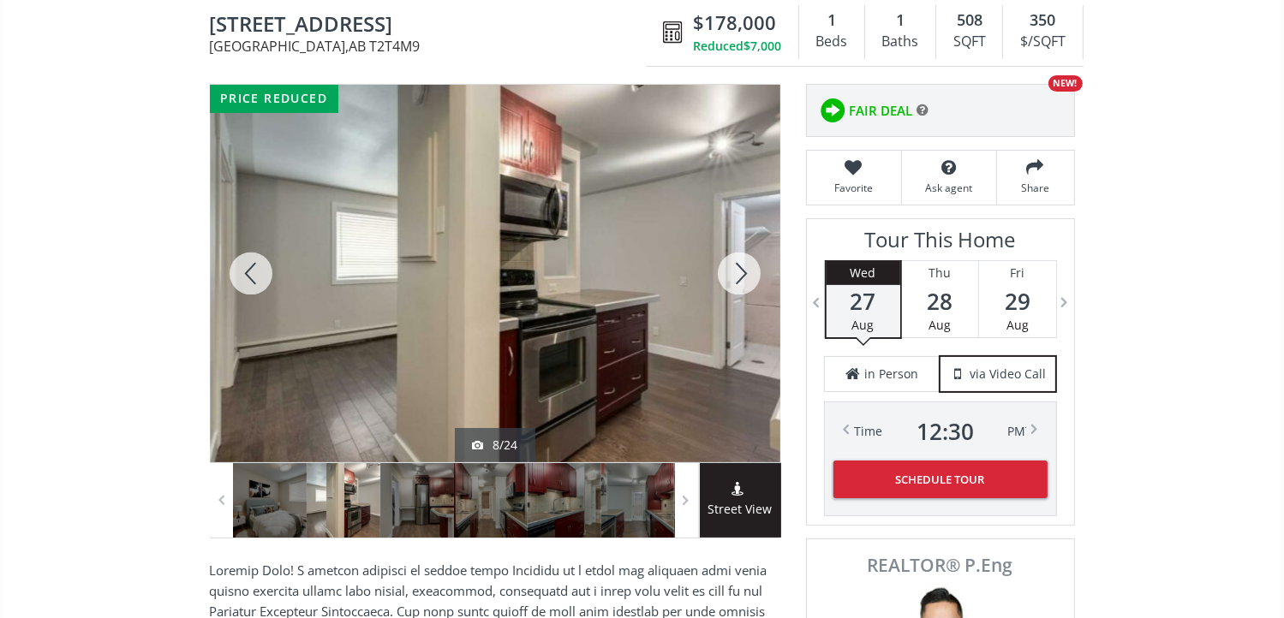
click at [730, 278] on div at bounding box center [739, 274] width 82 height 378
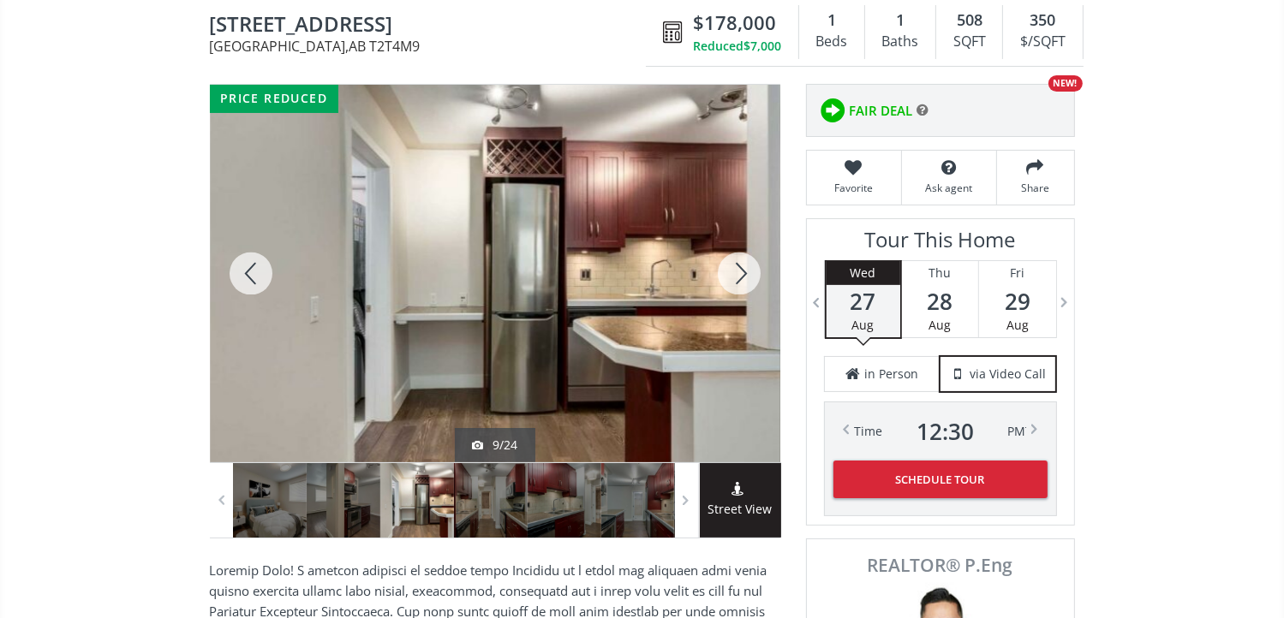
click at [730, 276] on div at bounding box center [739, 274] width 82 height 378
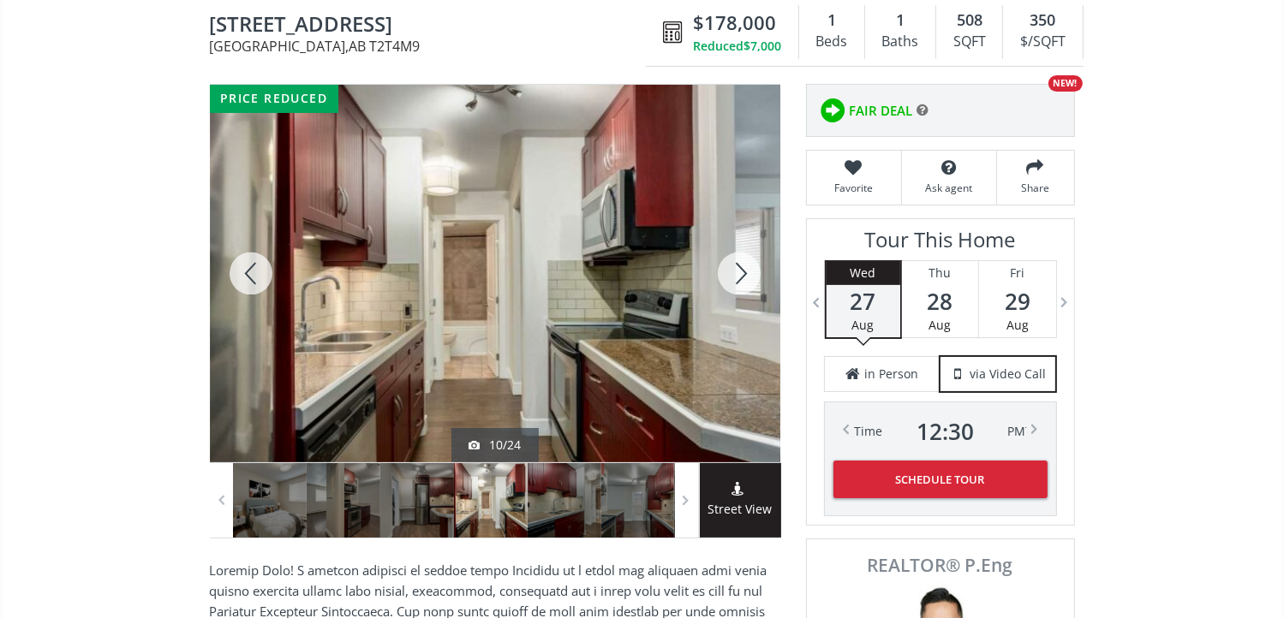
click at [730, 275] on div at bounding box center [739, 274] width 82 height 378
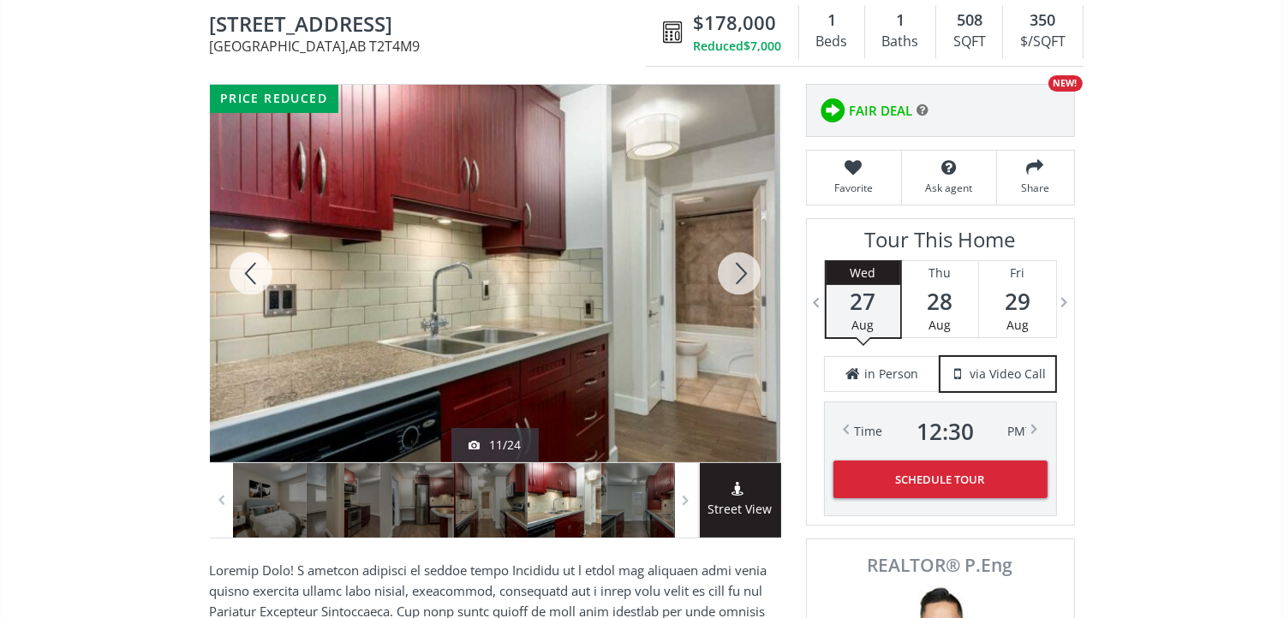
click at [730, 275] on div at bounding box center [739, 274] width 82 height 378
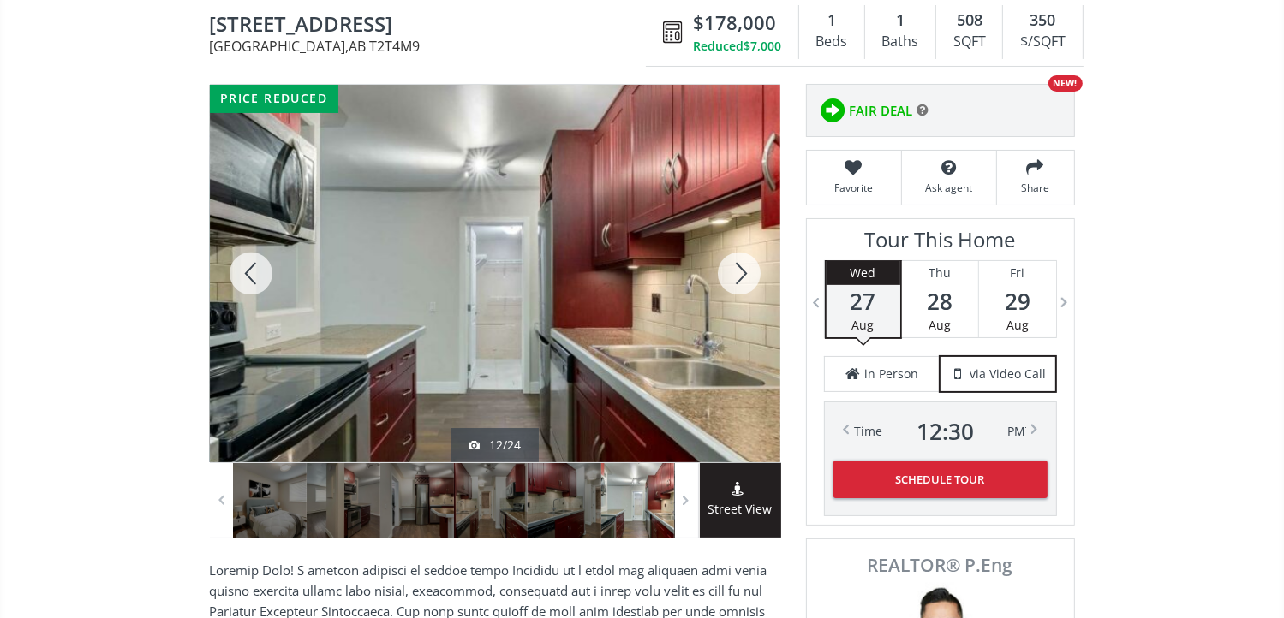
click at [730, 275] on div at bounding box center [739, 274] width 82 height 378
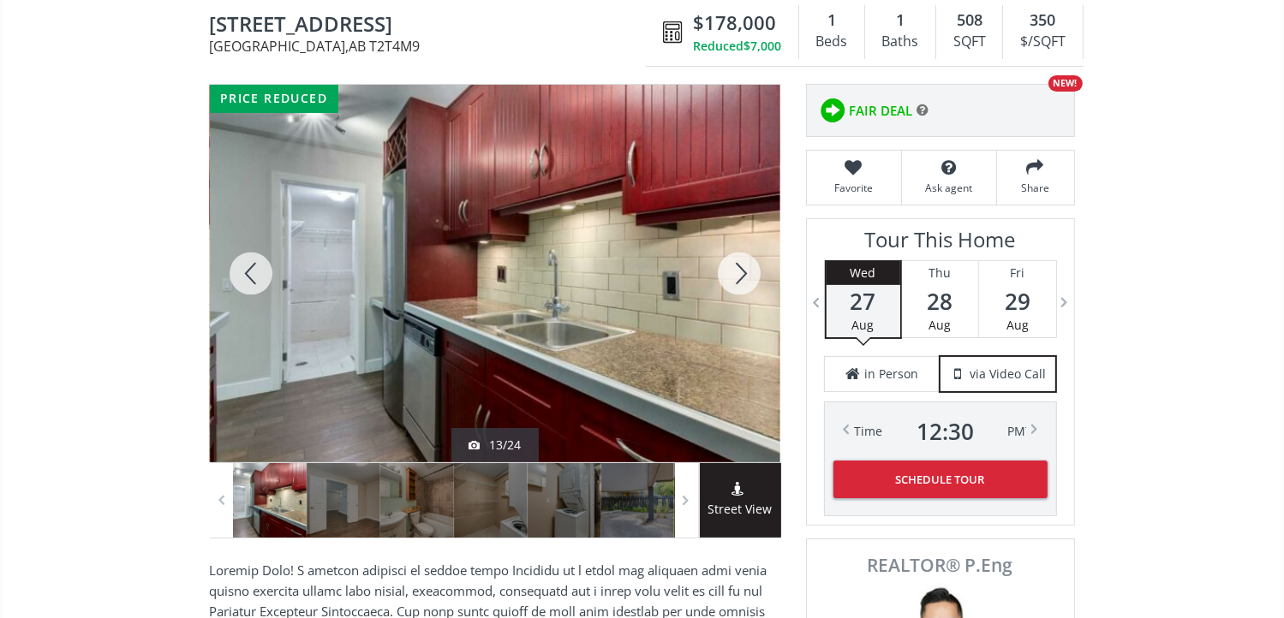
click at [730, 273] on div at bounding box center [739, 274] width 82 height 378
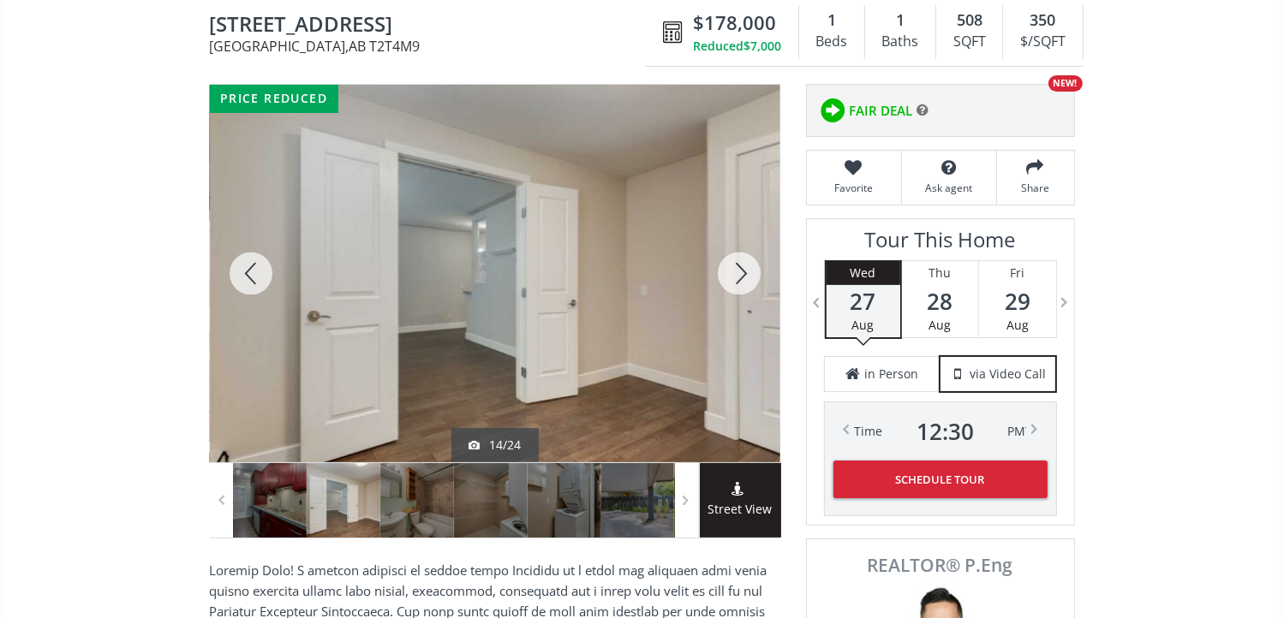
click at [730, 273] on div at bounding box center [739, 274] width 82 height 378
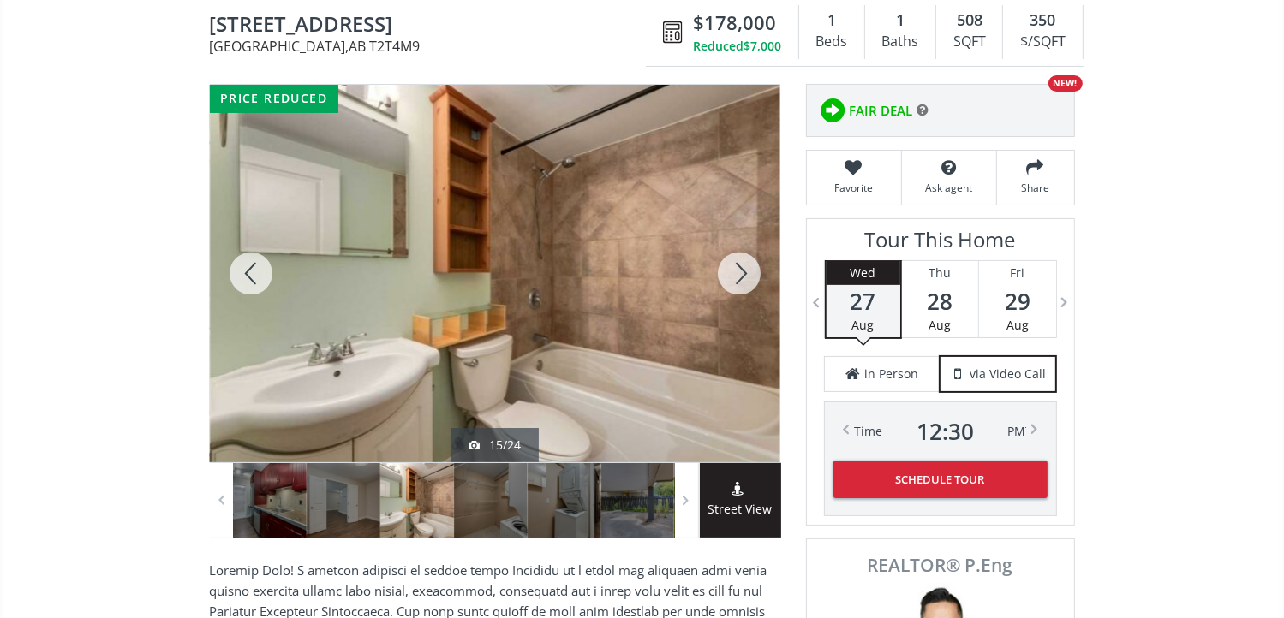
click at [730, 273] on div at bounding box center [739, 274] width 82 height 378
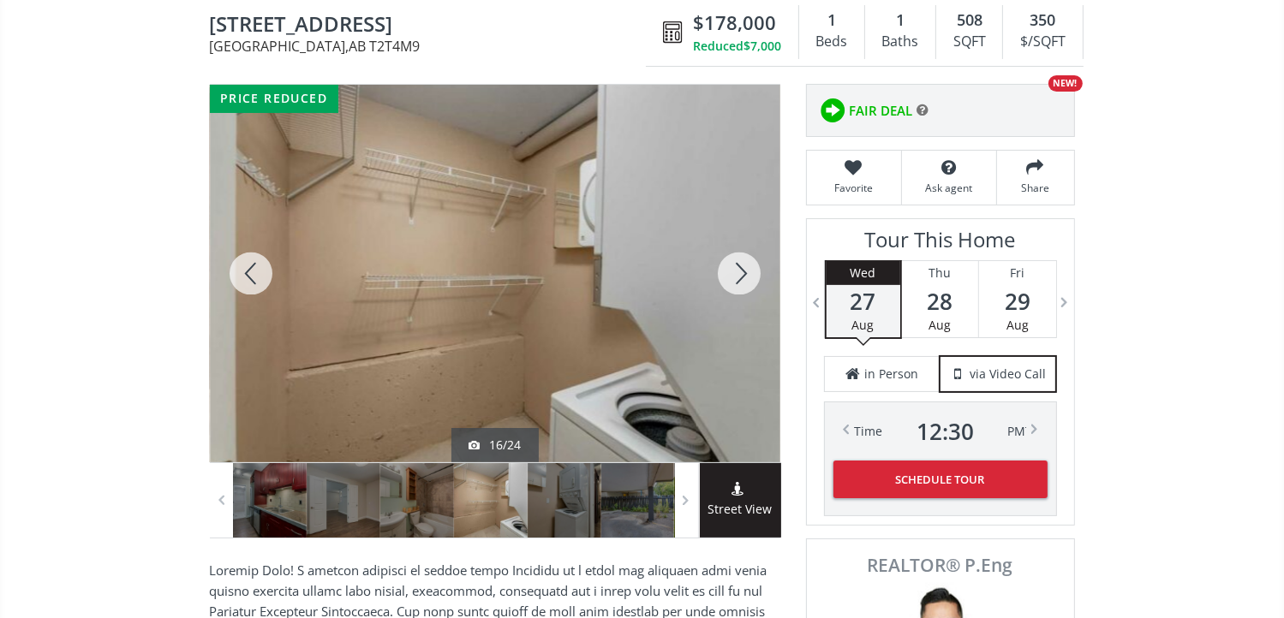
click at [730, 273] on div at bounding box center [739, 274] width 82 height 378
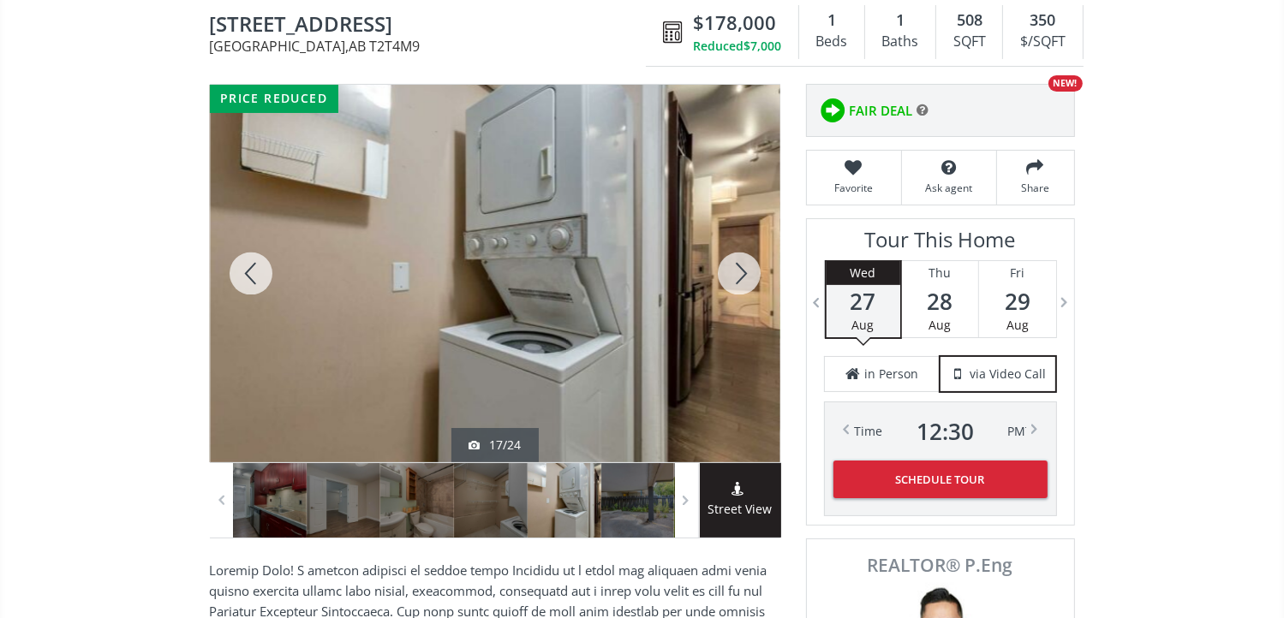
click at [248, 265] on div at bounding box center [251, 274] width 82 height 378
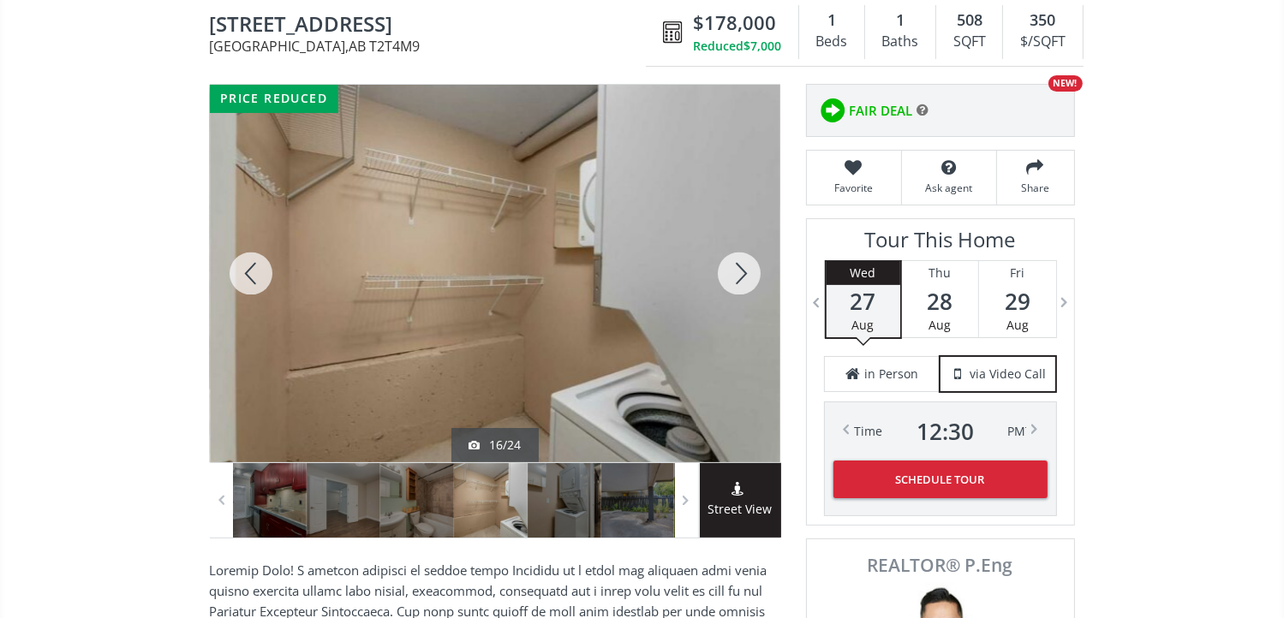
click at [746, 269] on div at bounding box center [739, 274] width 82 height 378
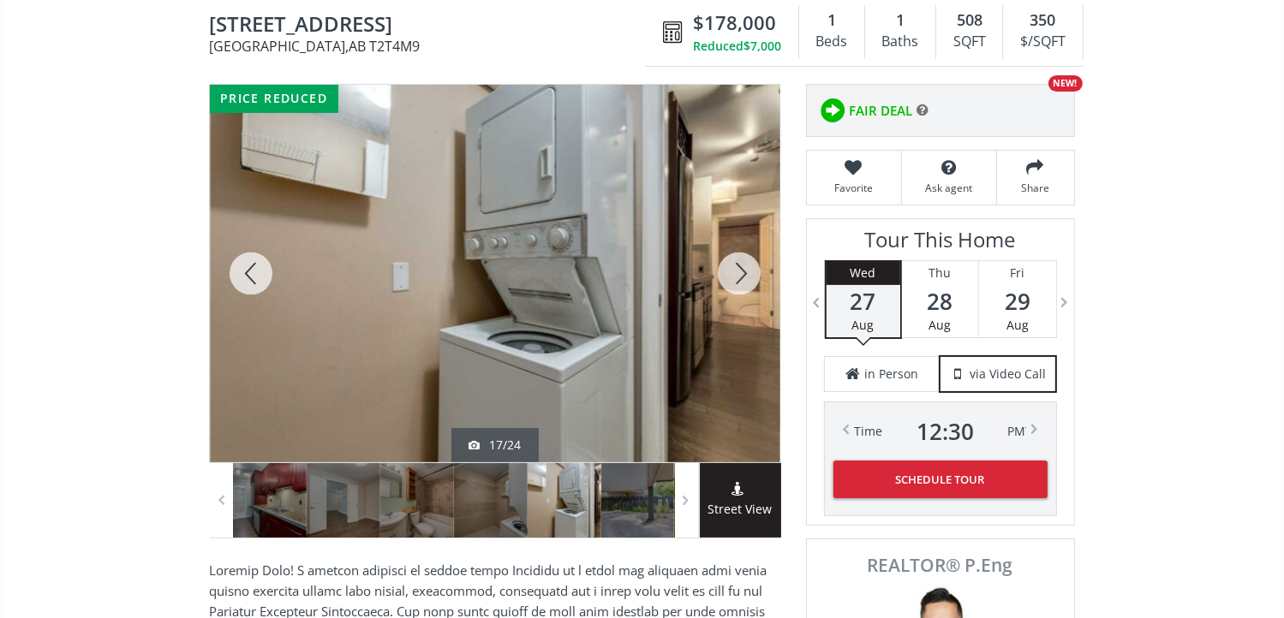
click at [746, 269] on div at bounding box center [739, 274] width 82 height 378
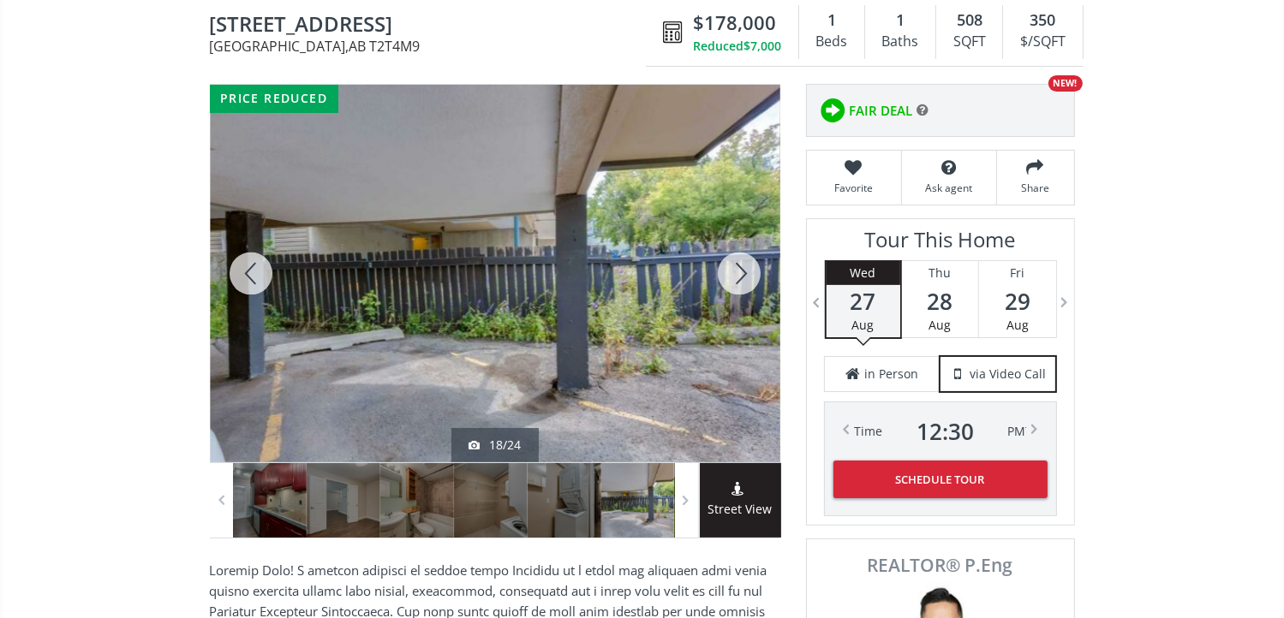
click at [746, 269] on div at bounding box center [739, 274] width 82 height 378
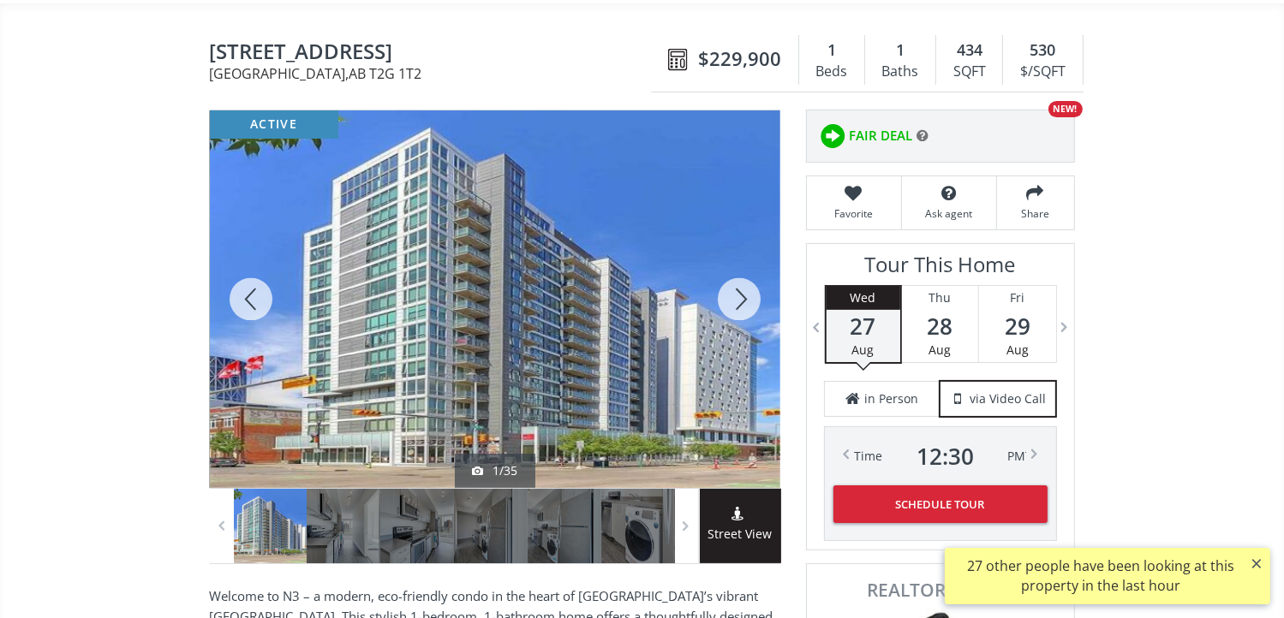
scroll to position [171, 0]
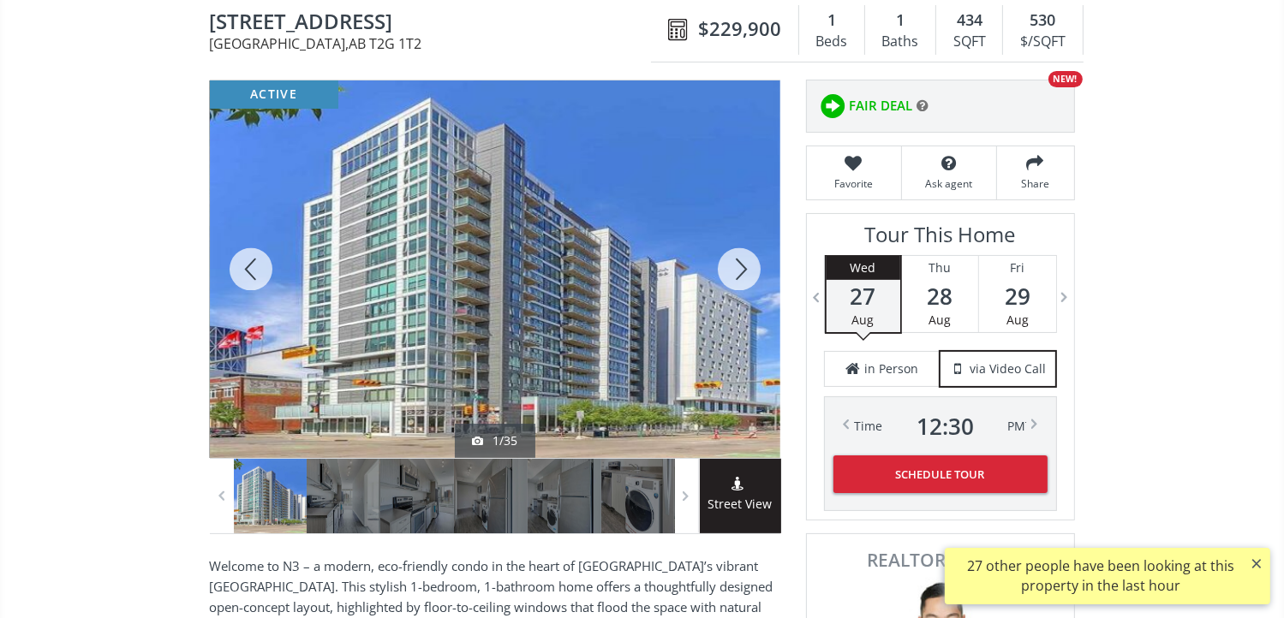
click at [737, 270] on div at bounding box center [739, 269] width 82 height 378
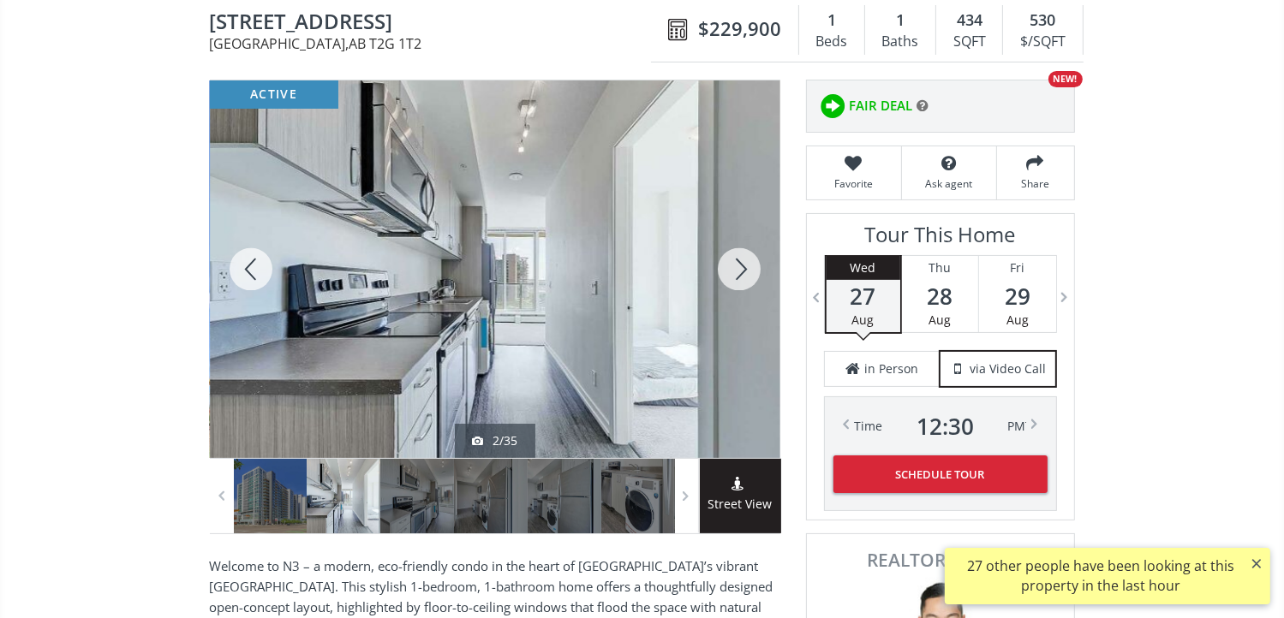
click at [734, 266] on div at bounding box center [739, 269] width 82 height 378
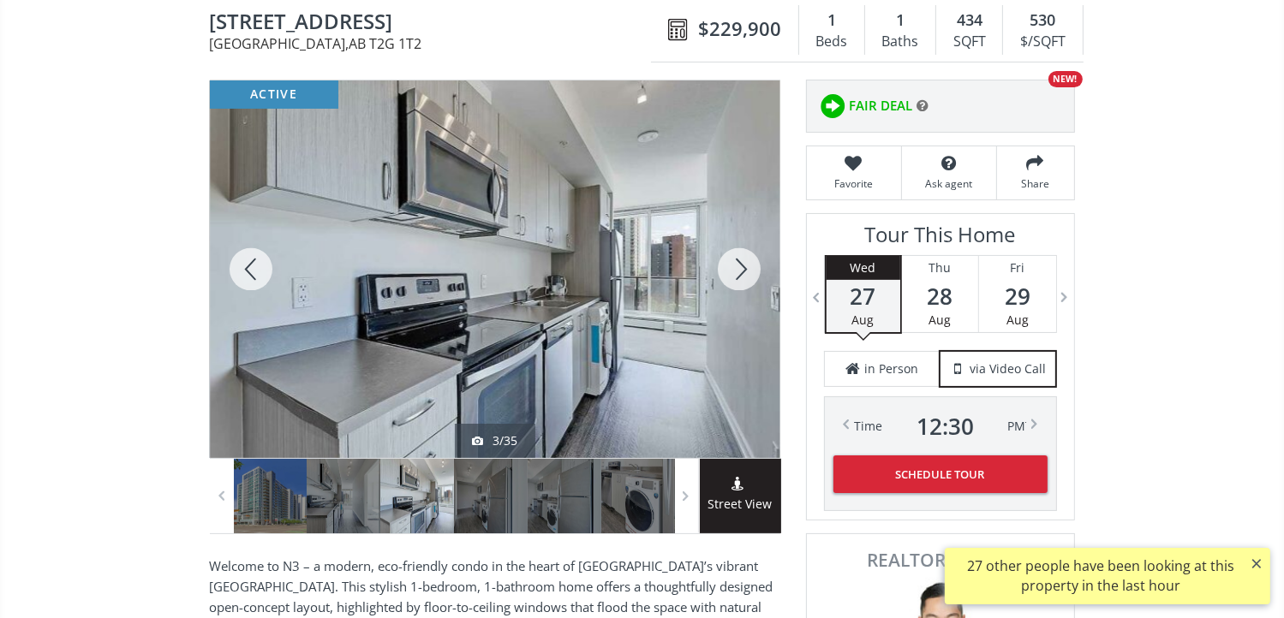
click at [734, 263] on div at bounding box center [739, 269] width 82 height 378
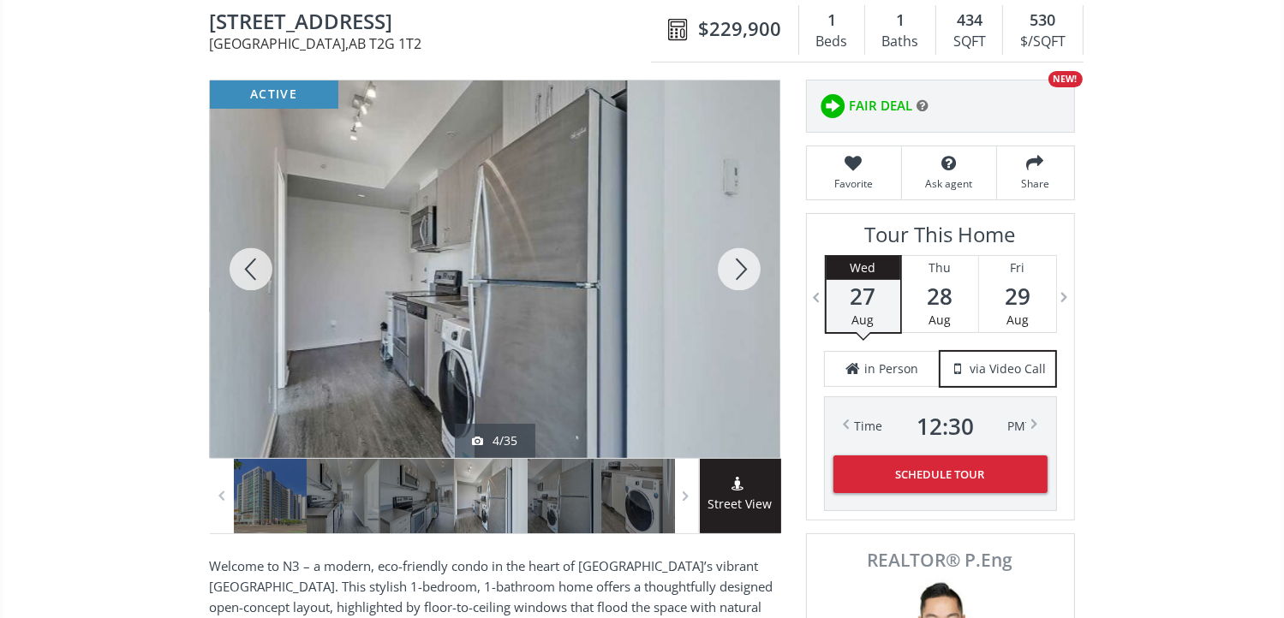
click at [734, 261] on div at bounding box center [739, 269] width 82 height 378
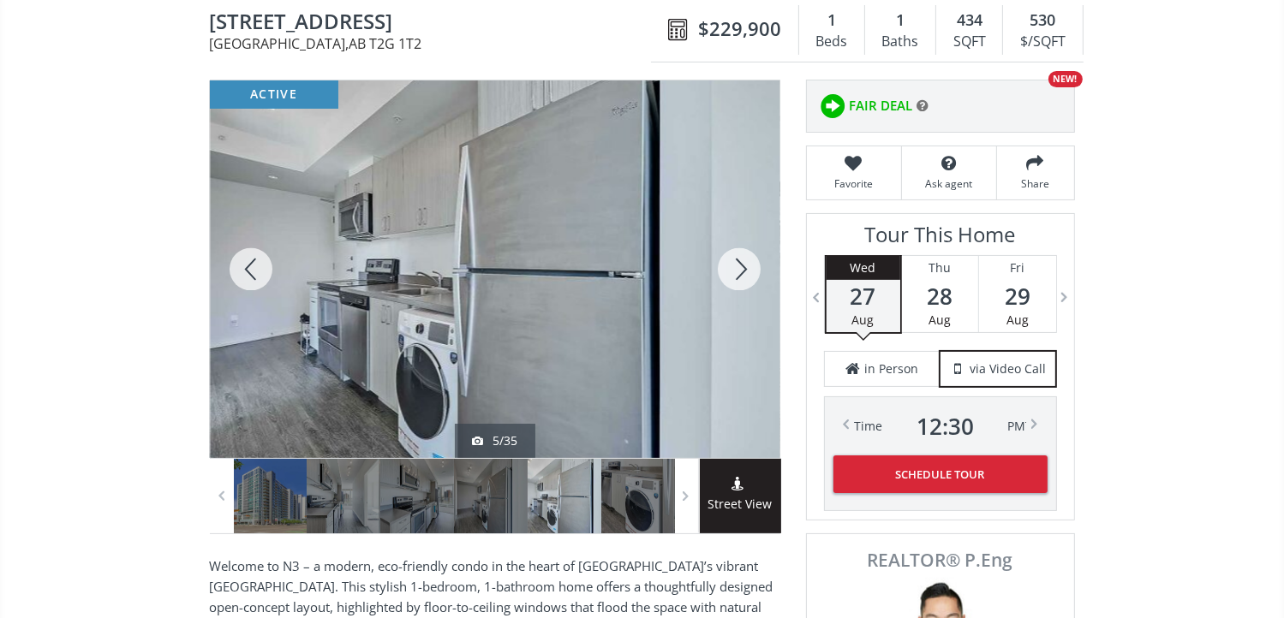
click at [734, 261] on div at bounding box center [739, 269] width 82 height 378
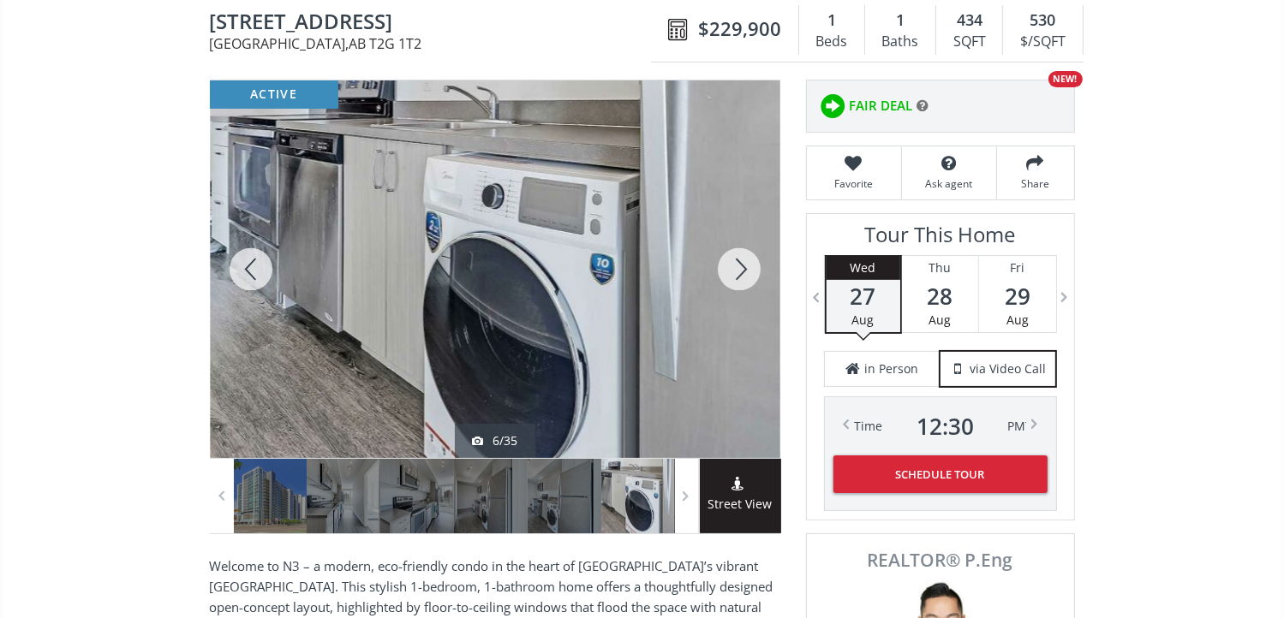
click at [734, 261] on div at bounding box center [739, 269] width 82 height 378
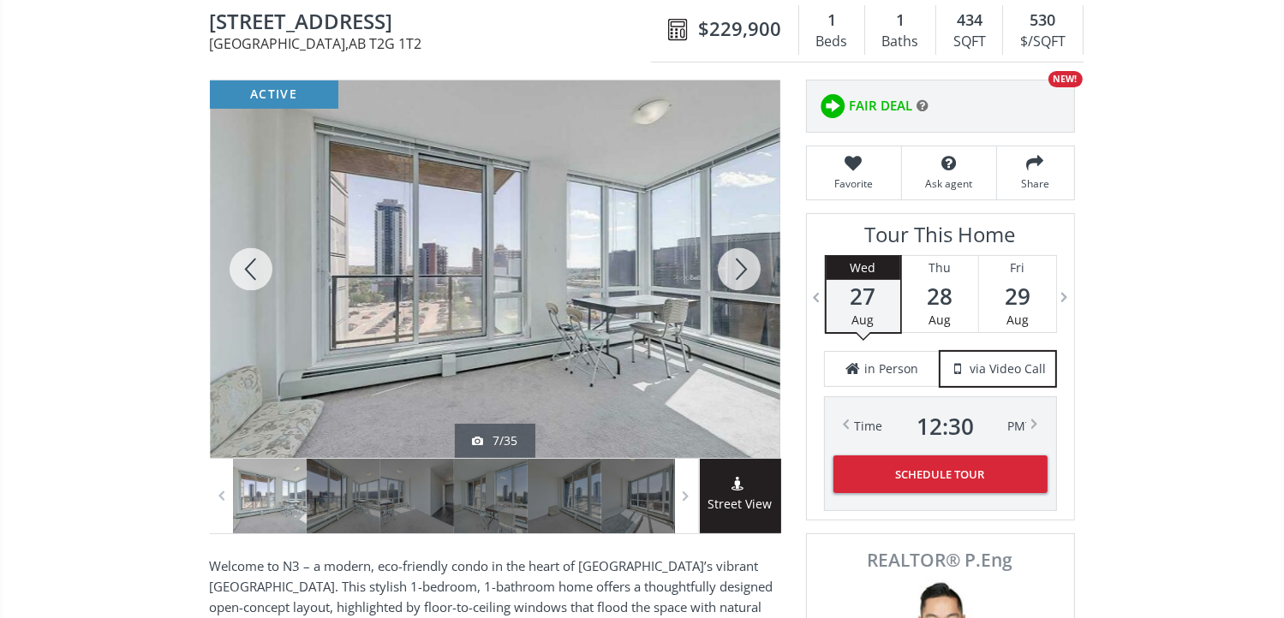
click at [734, 261] on div at bounding box center [739, 269] width 82 height 378
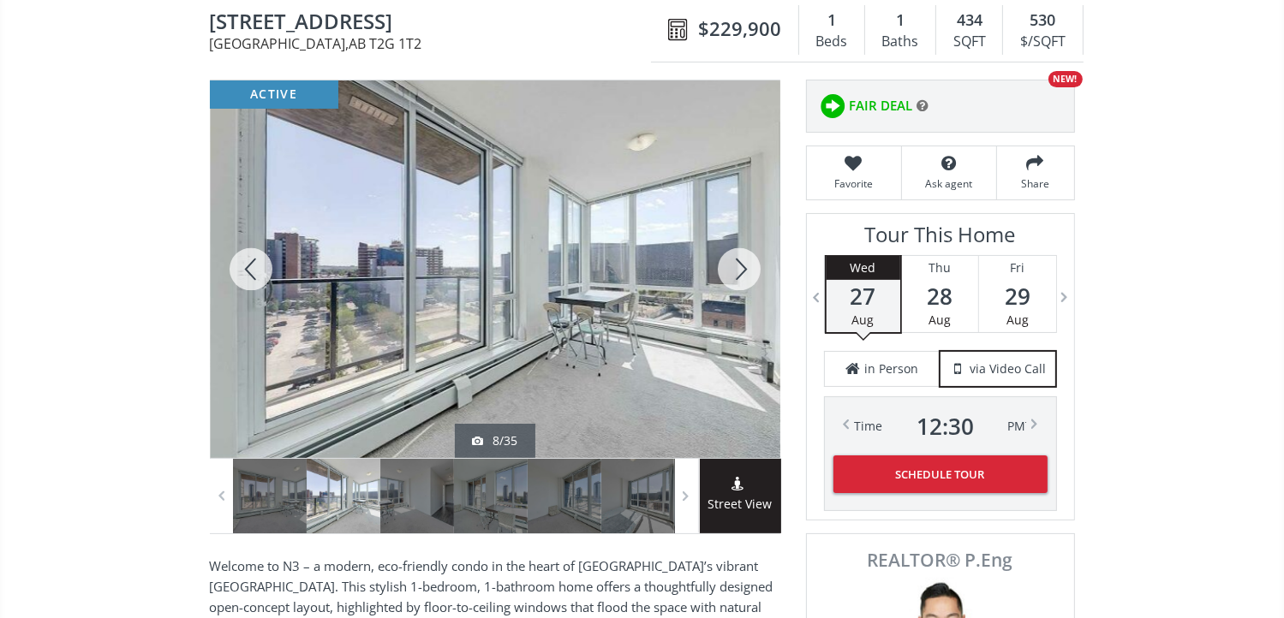
click at [734, 261] on div at bounding box center [739, 269] width 82 height 378
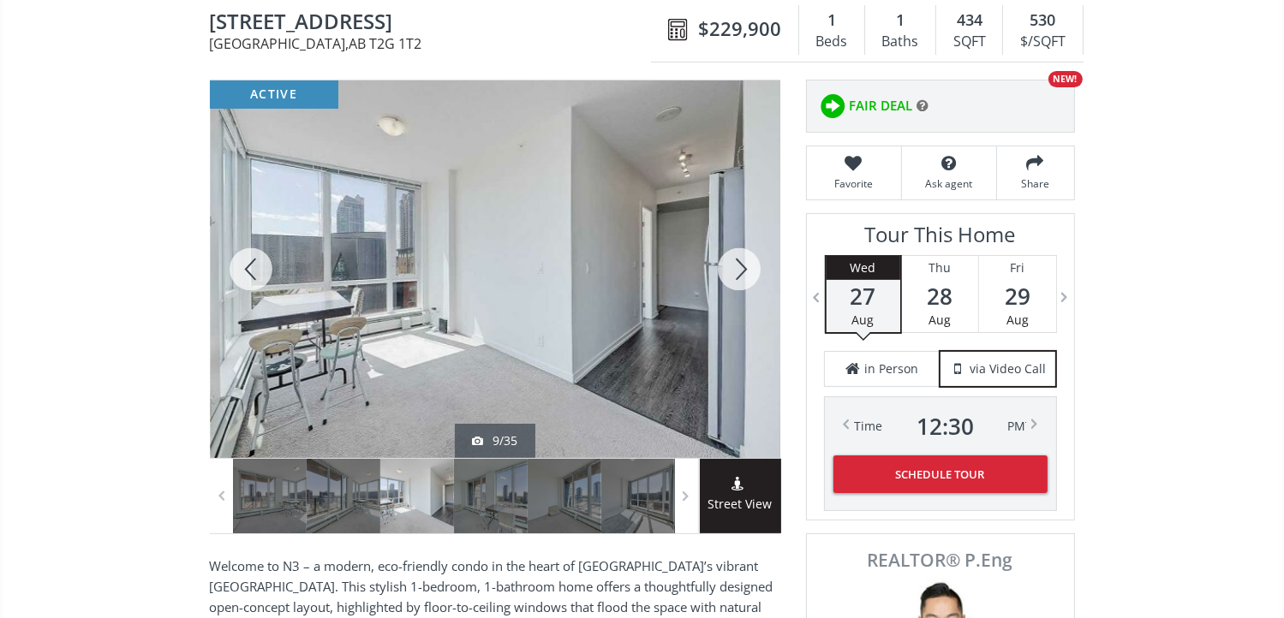
click at [734, 261] on div at bounding box center [739, 269] width 82 height 378
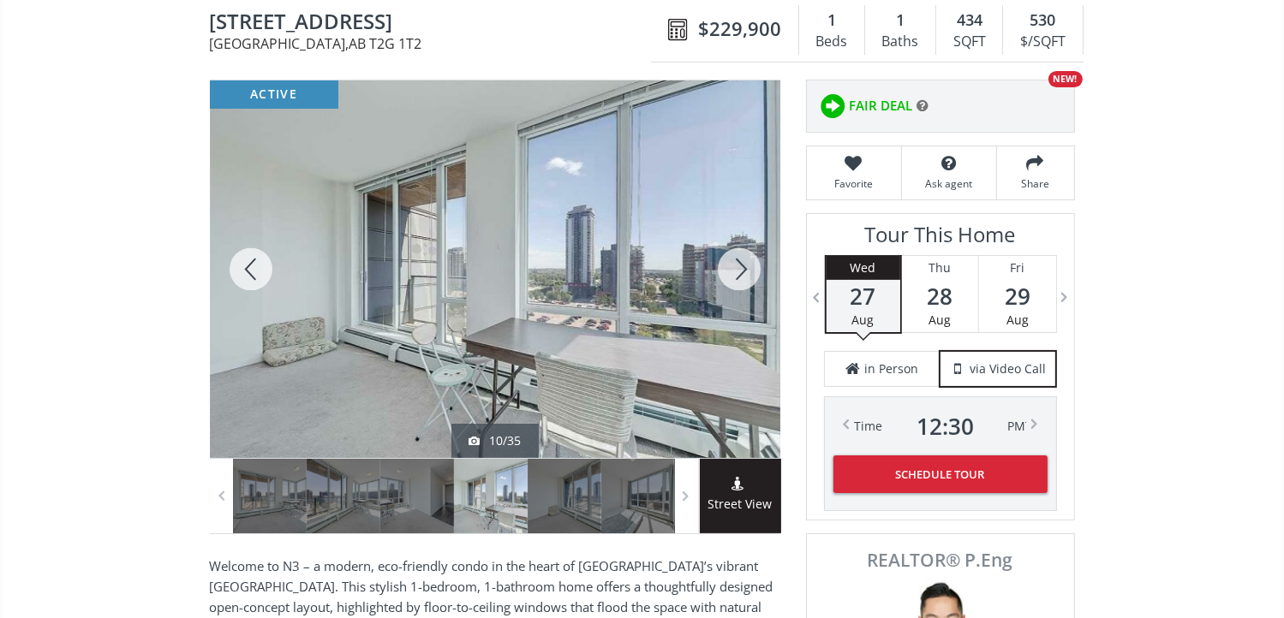
click at [734, 261] on div at bounding box center [739, 269] width 82 height 378
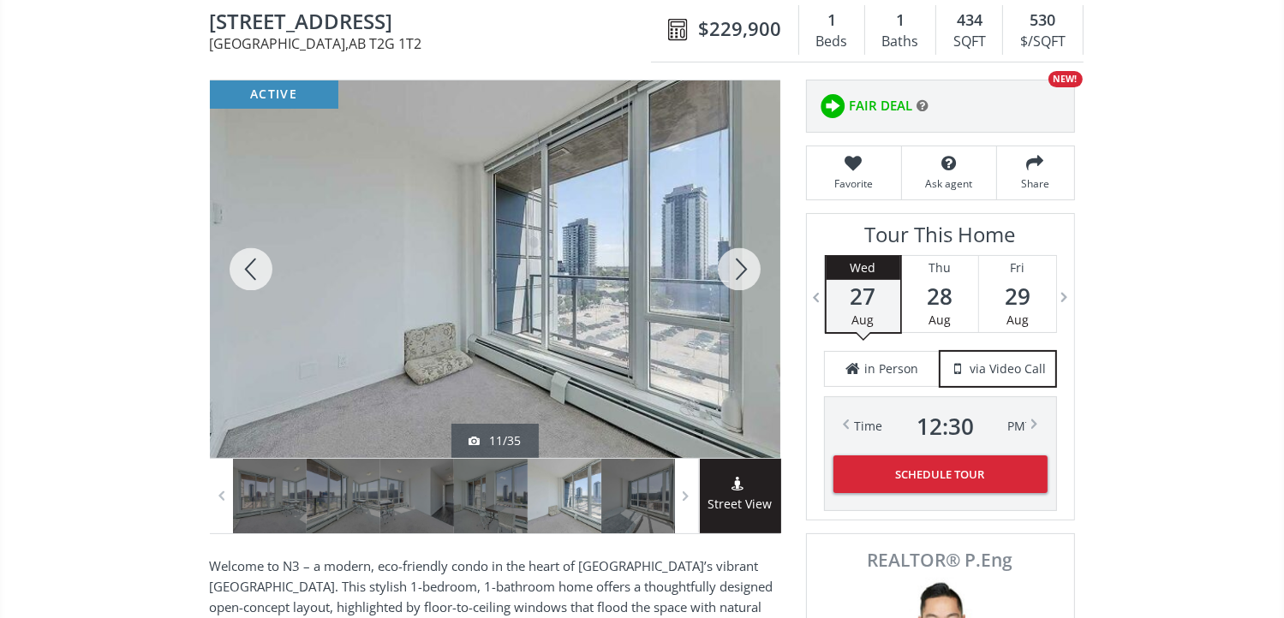
click at [734, 261] on div at bounding box center [739, 269] width 82 height 378
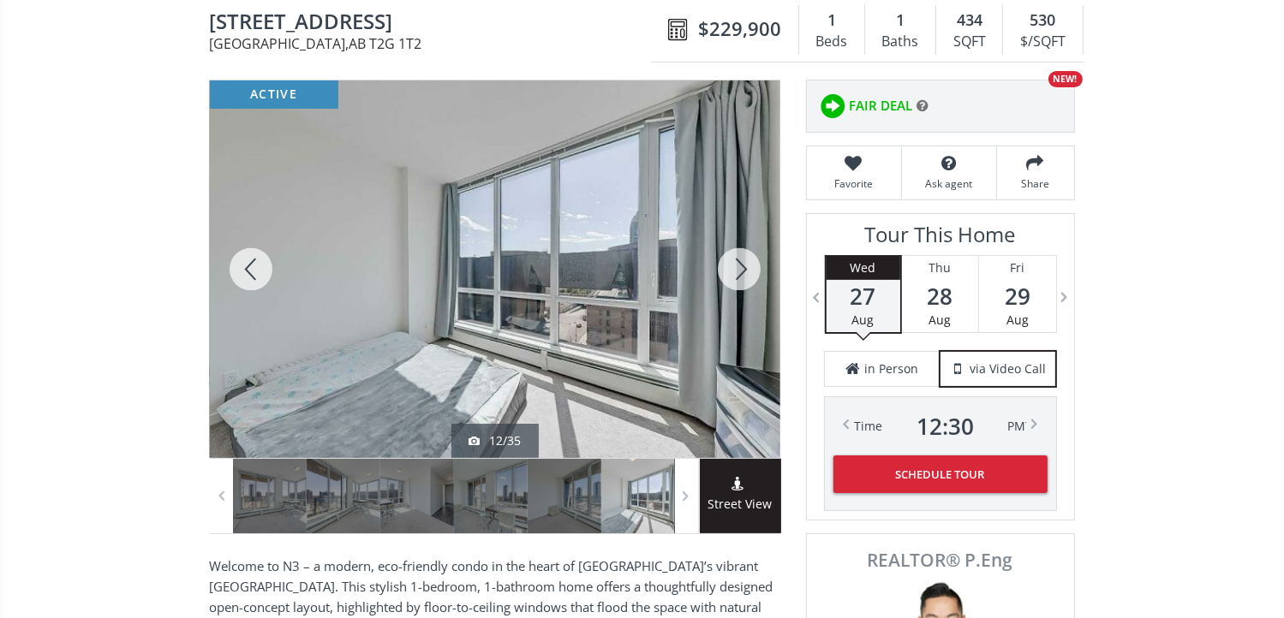
click at [734, 261] on div at bounding box center [739, 269] width 82 height 378
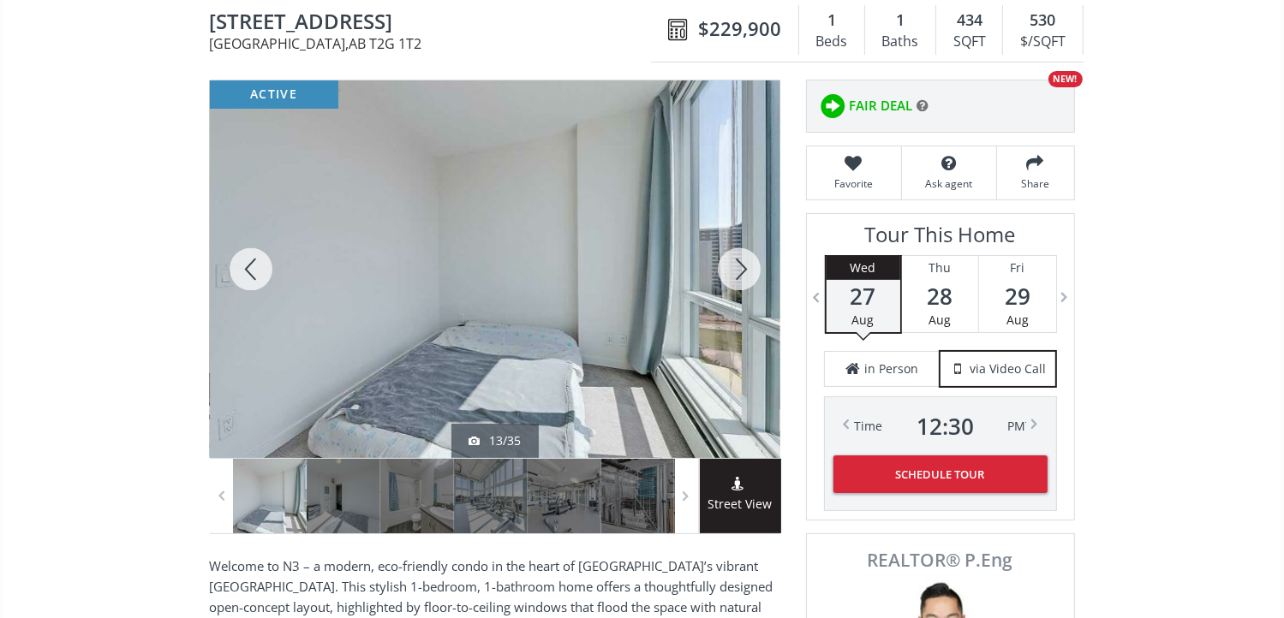
click at [734, 261] on div at bounding box center [739, 269] width 82 height 378
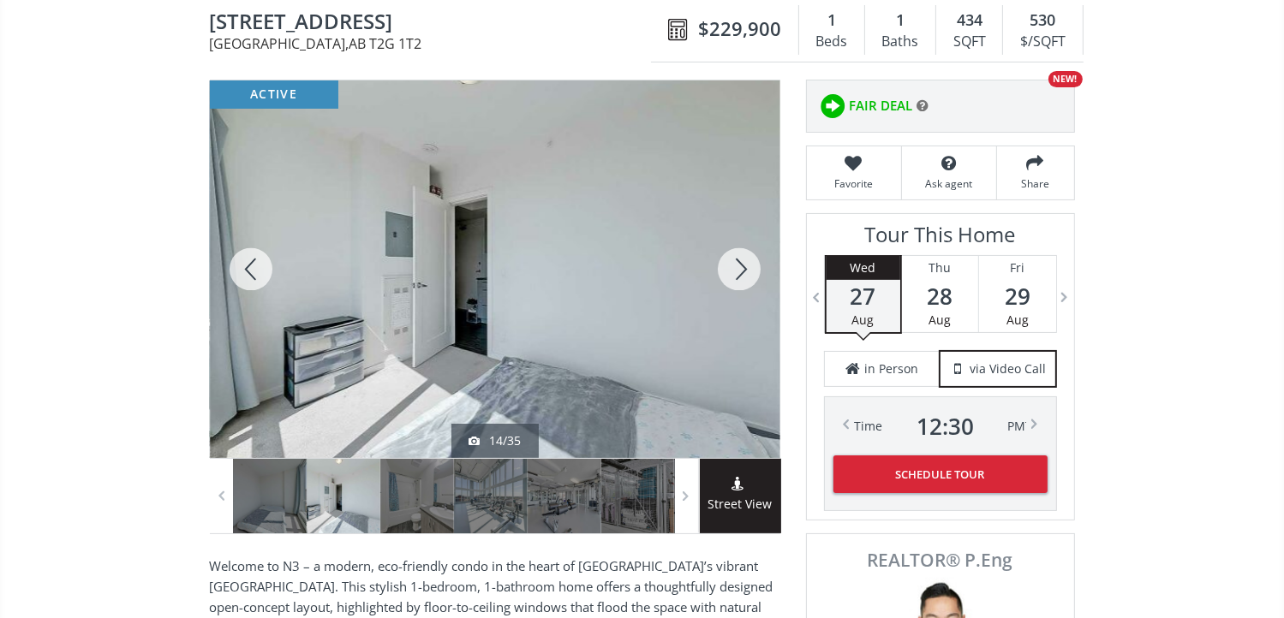
click at [734, 261] on div at bounding box center [739, 269] width 82 height 378
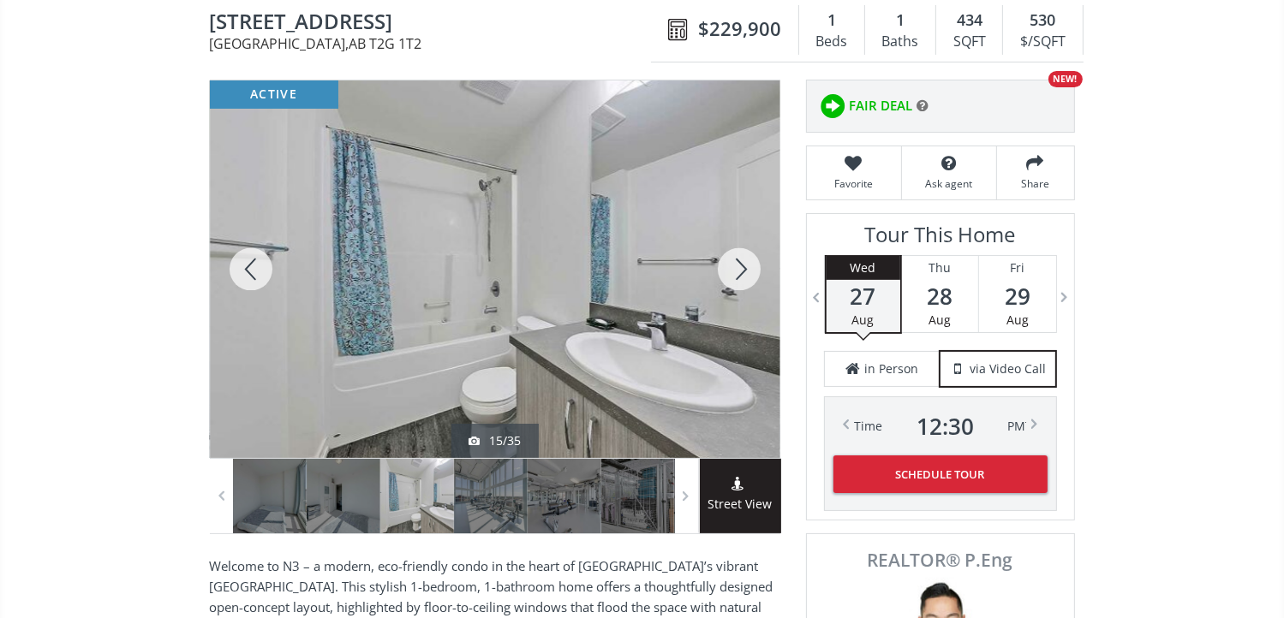
click at [734, 261] on div at bounding box center [739, 269] width 82 height 378
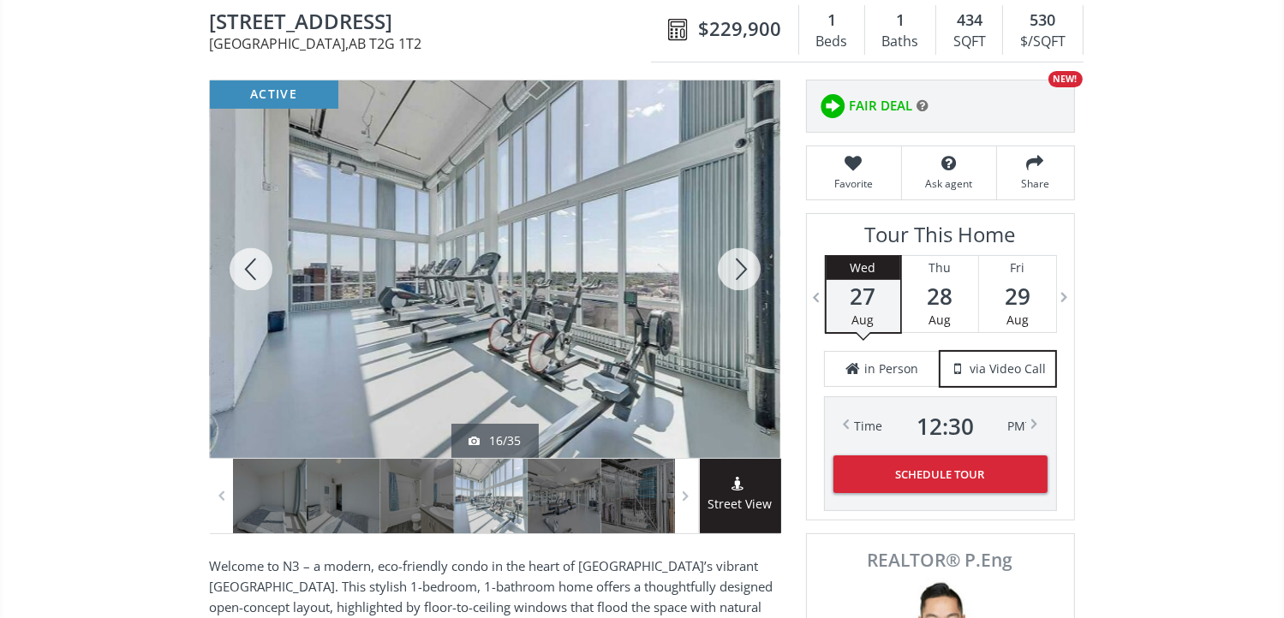
click at [734, 261] on div at bounding box center [739, 269] width 82 height 378
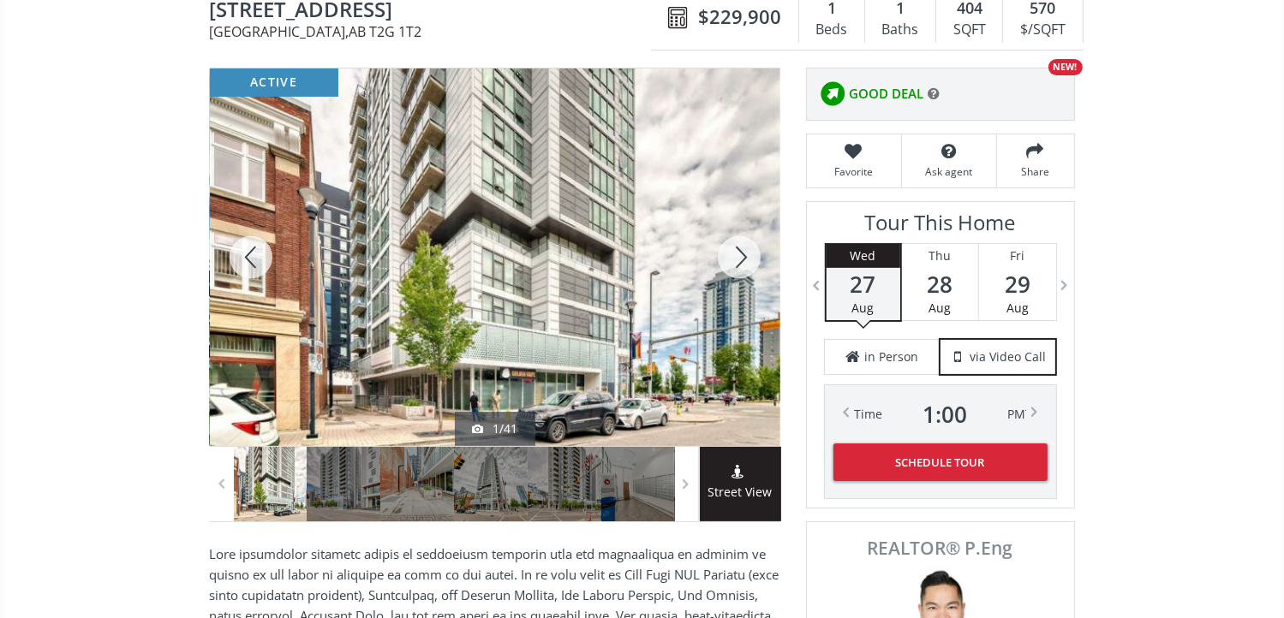
scroll to position [171, 0]
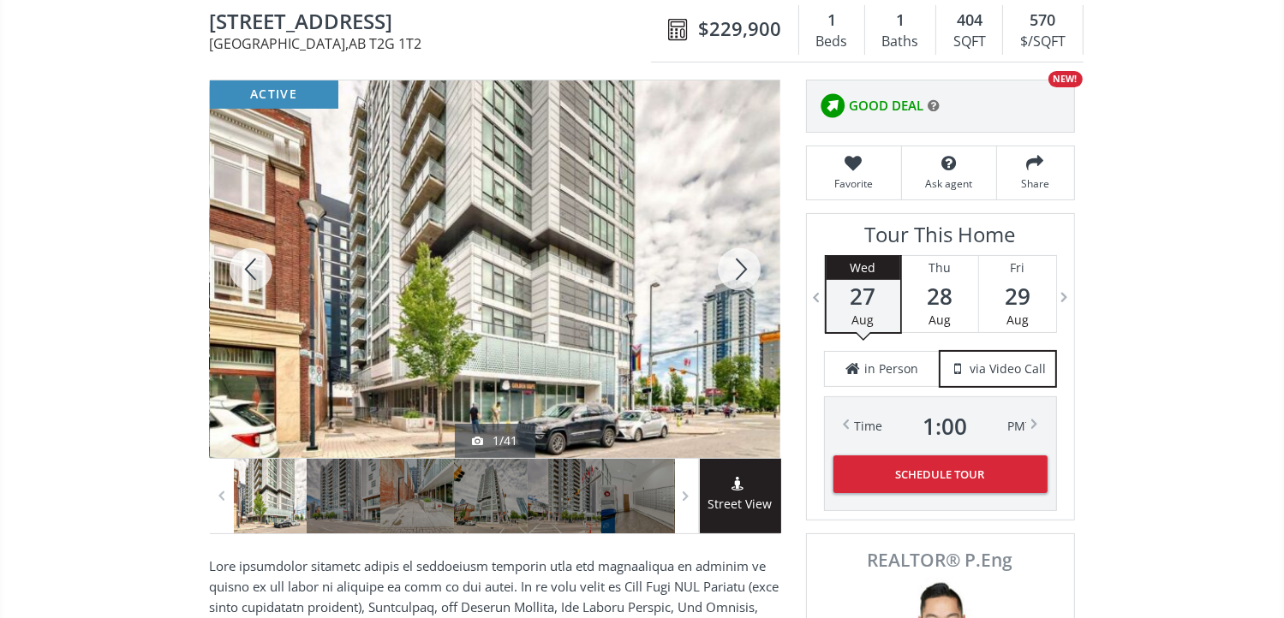
click at [733, 269] on div at bounding box center [739, 269] width 82 height 378
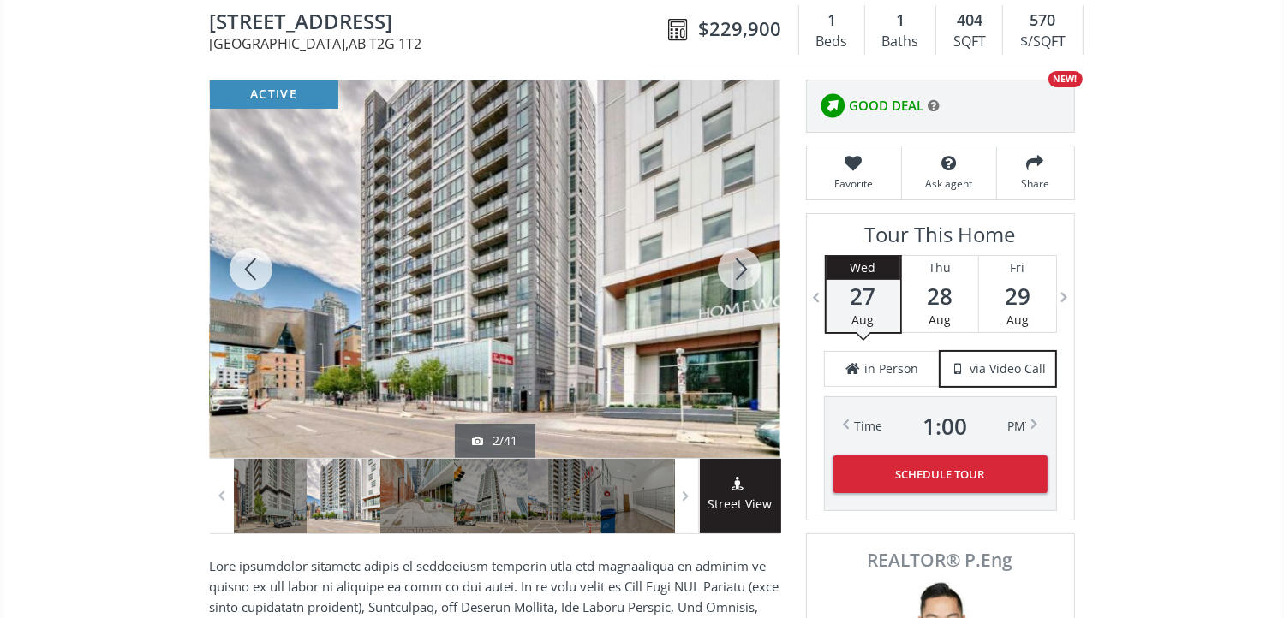
click at [733, 269] on div at bounding box center [739, 269] width 82 height 378
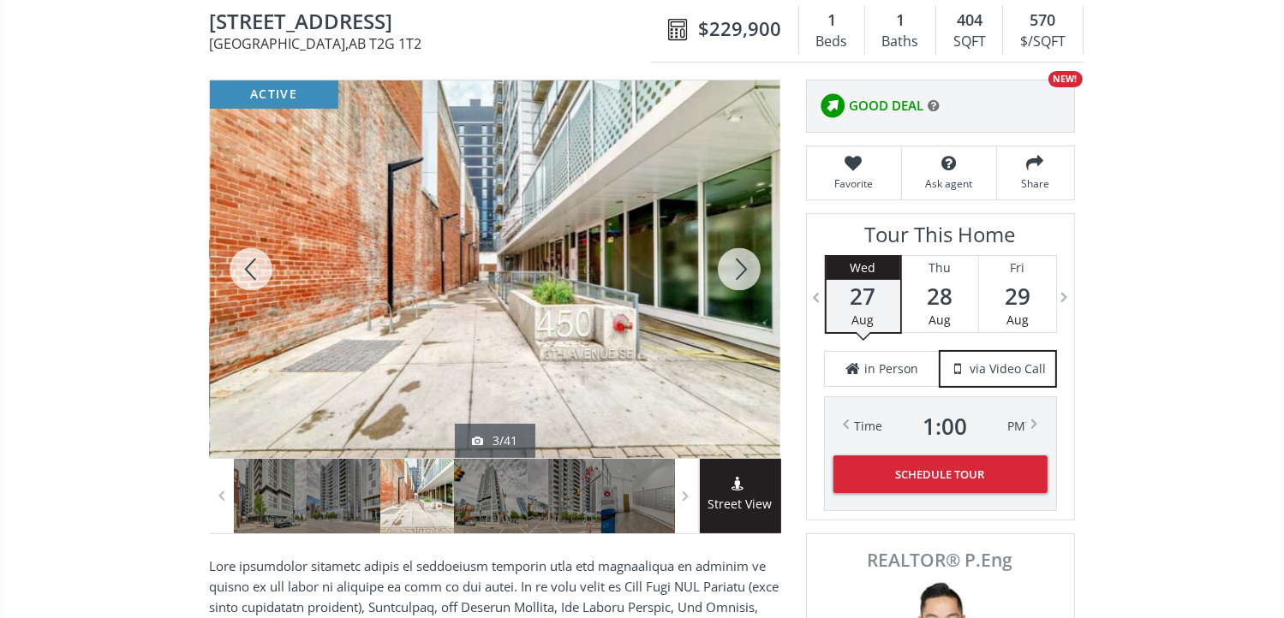
click at [733, 269] on div at bounding box center [739, 269] width 82 height 378
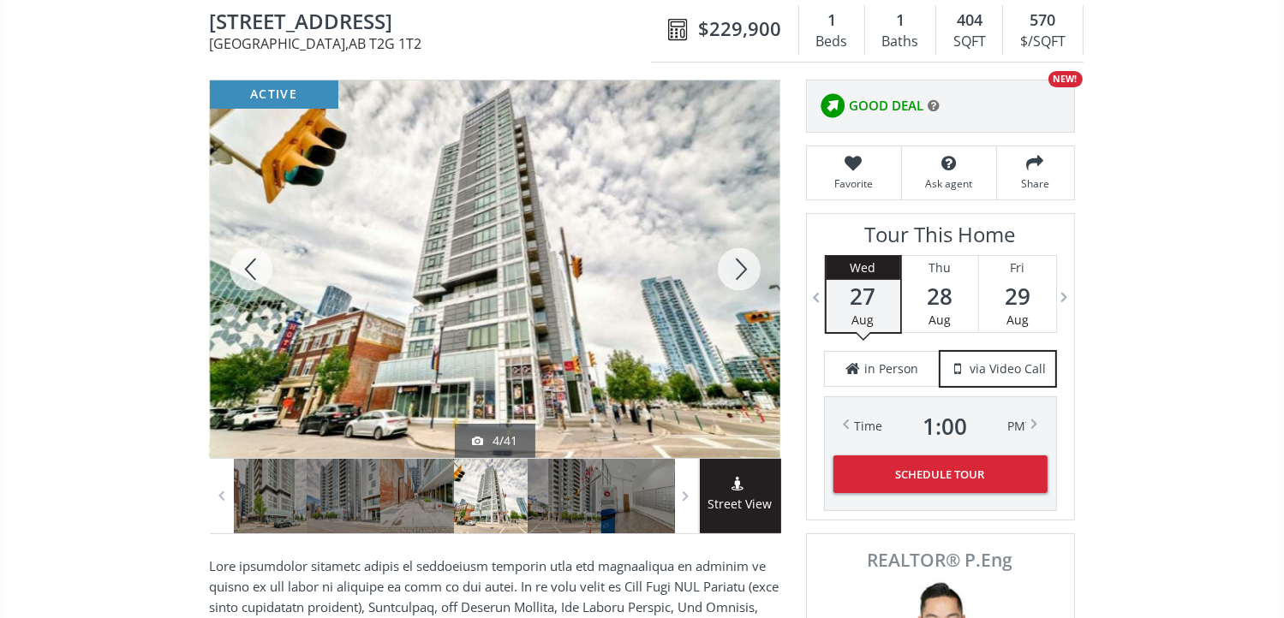
click at [734, 268] on div at bounding box center [739, 269] width 82 height 378
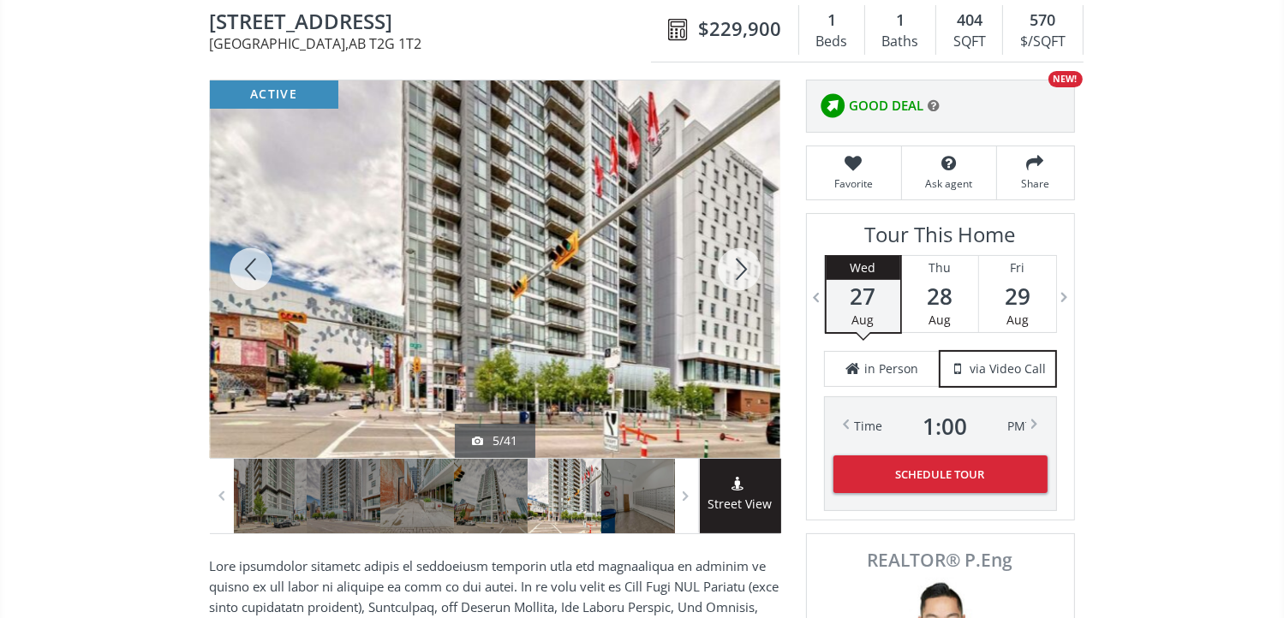
click at [734, 268] on div at bounding box center [739, 269] width 82 height 378
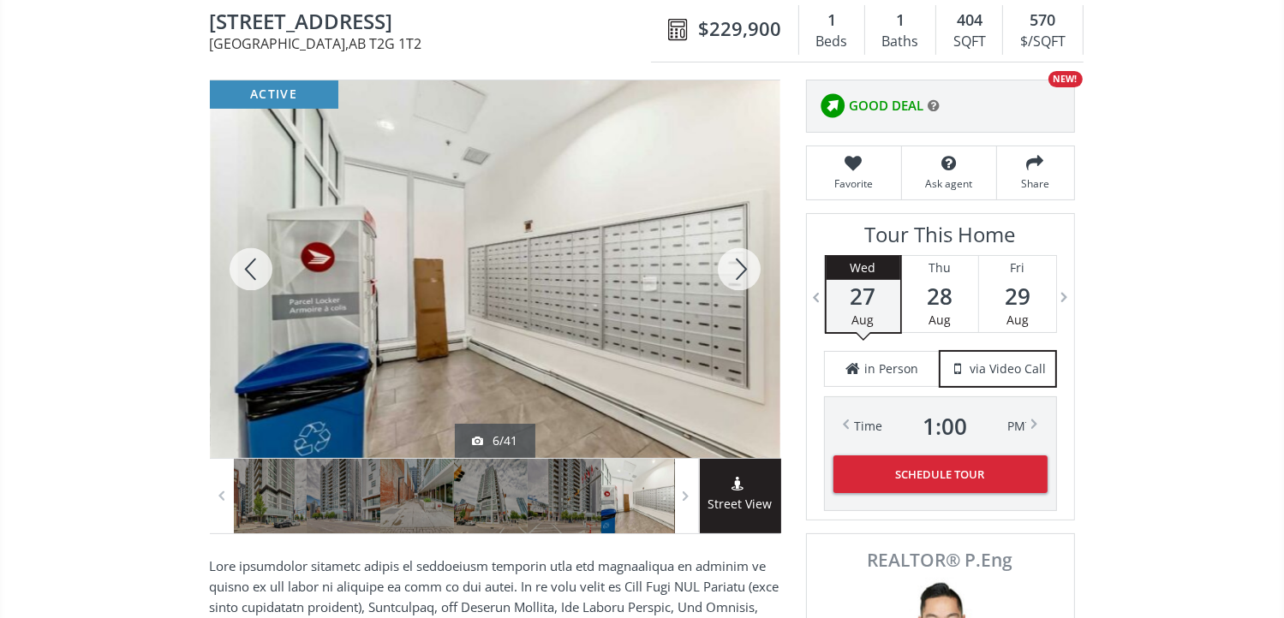
click at [736, 267] on div at bounding box center [739, 269] width 82 height 378
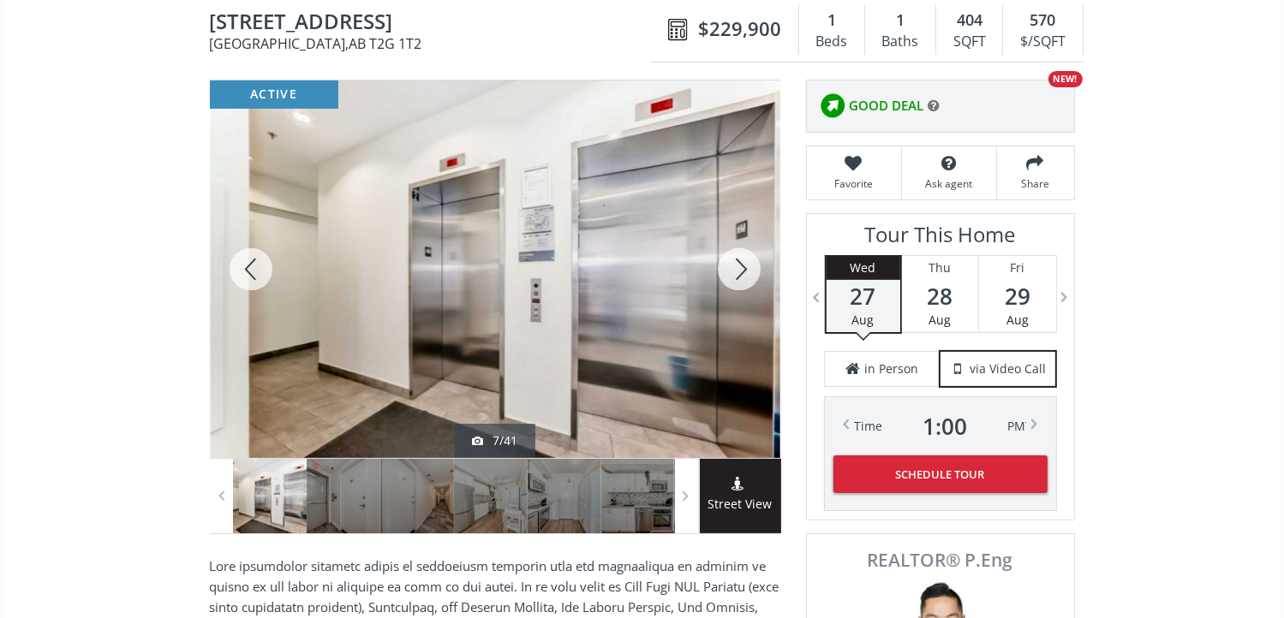
click at [736, 266] on div at bounding box center [739, 269] width 82 height 378
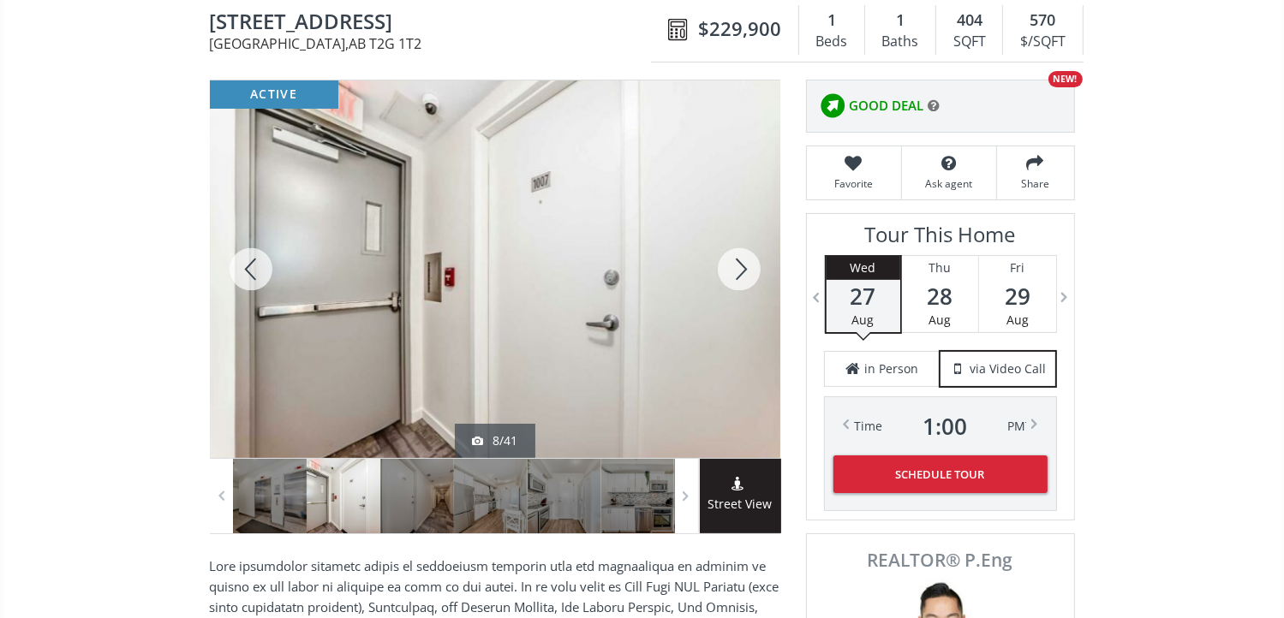
click at [736, 266] on div at bounding box center [739, 269] width 82 height 378
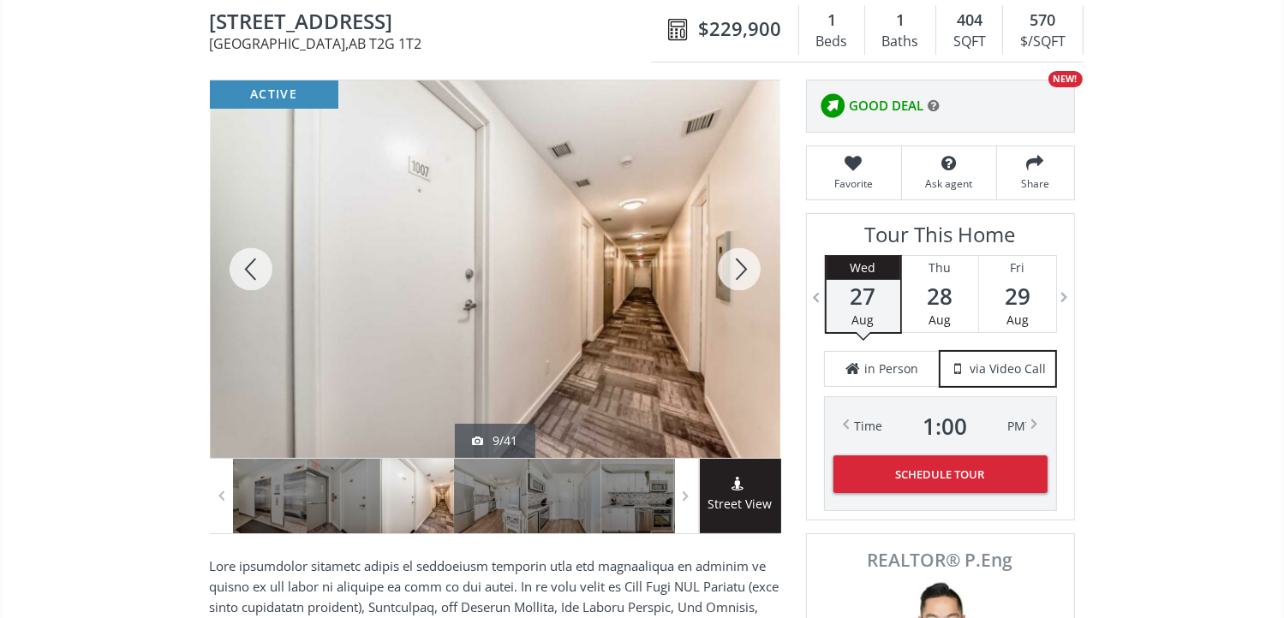
click at [736, 266] on div at bounding box center [739, 269] width 82 height 378
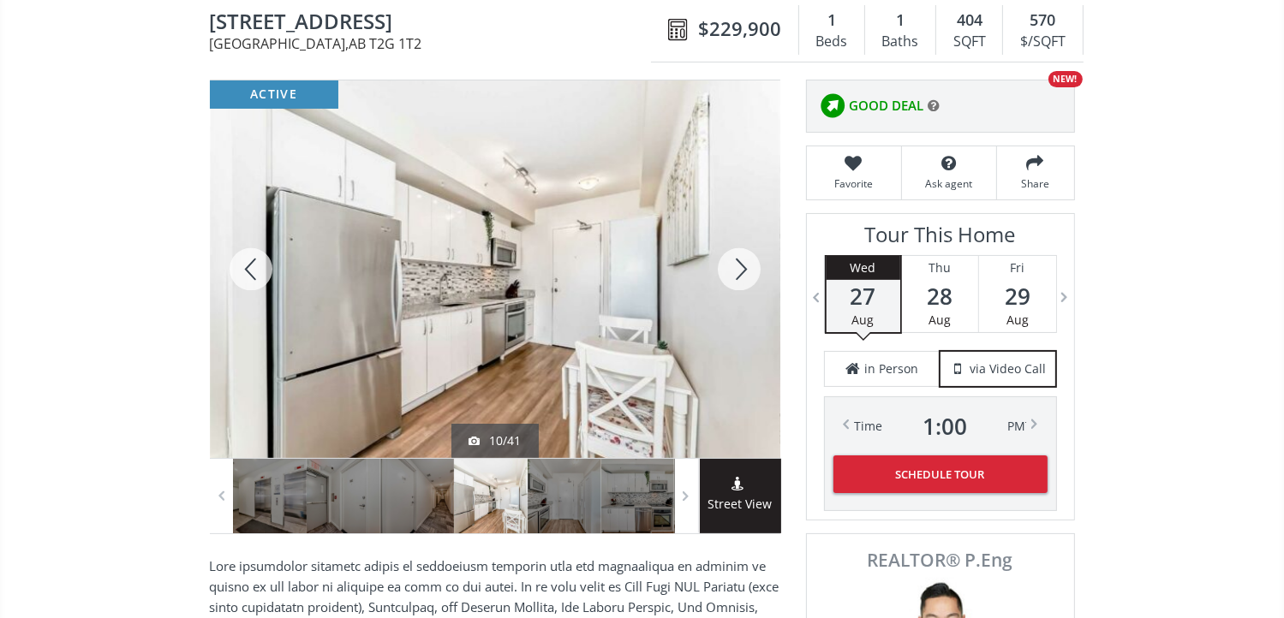
click at [736, 266] on div at bounding box center [739, 269] width 82 height 378
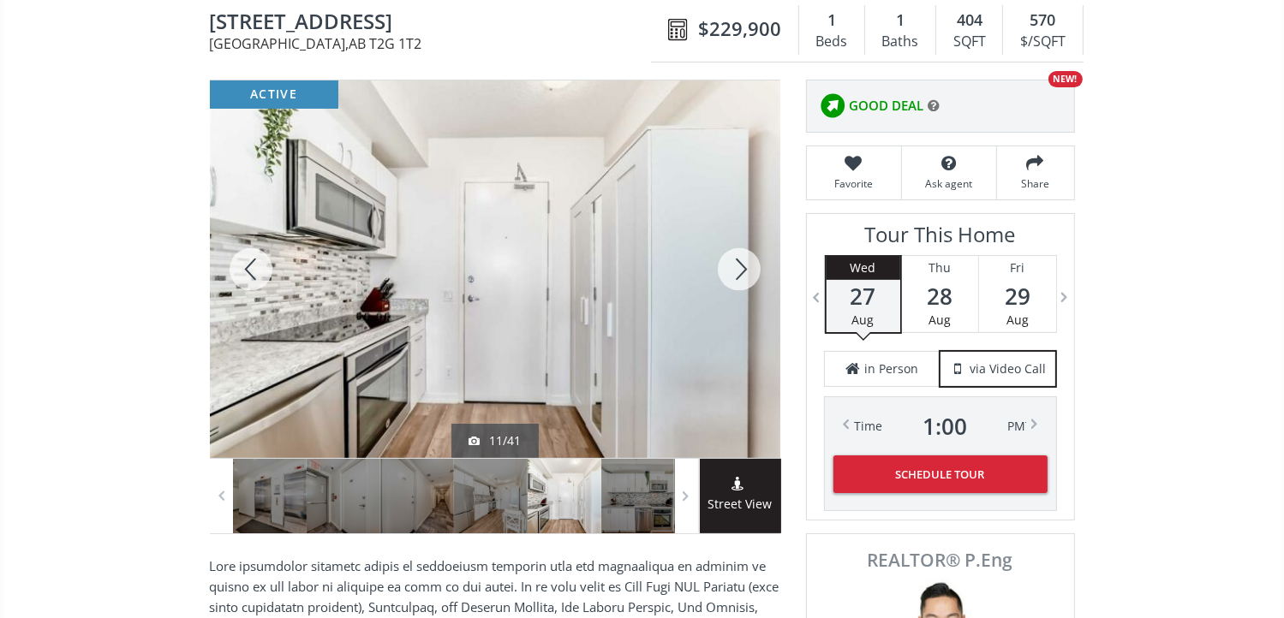
click at [736, 266] on div at bounding box center [739, 269] width 82 height 378
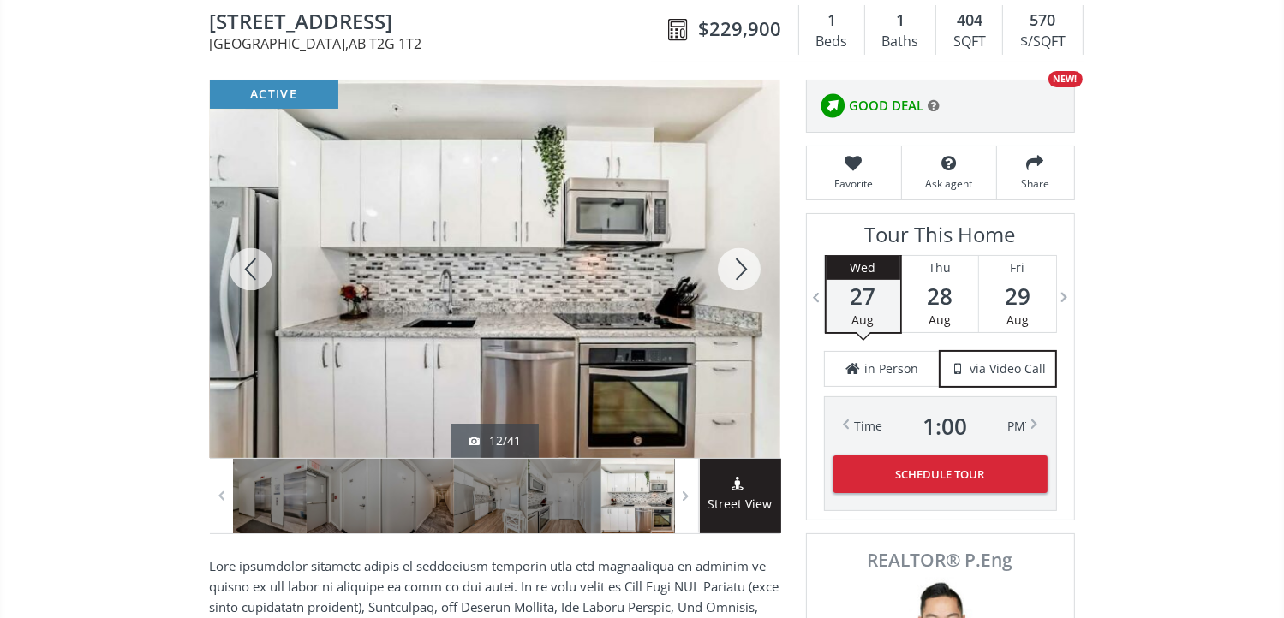
click at [736, 266] on div at bounding box center [739, 269] width 82 height 378
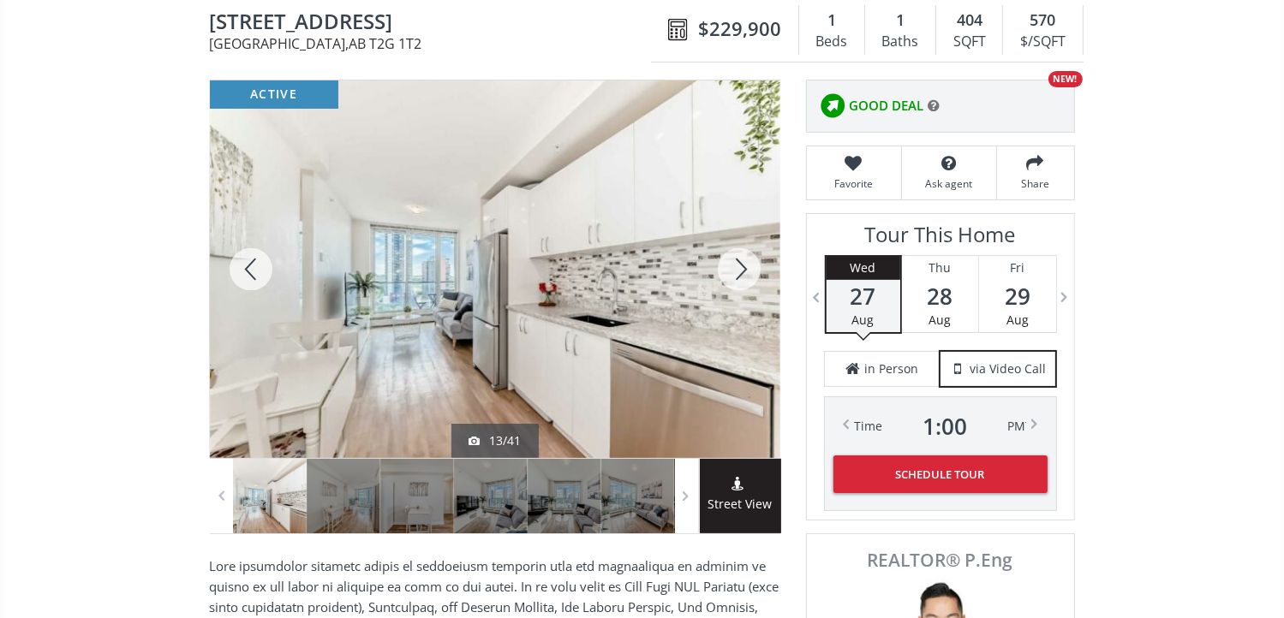
click at [736, 266] on div at bounding box center [739, 269] width 82 height 378
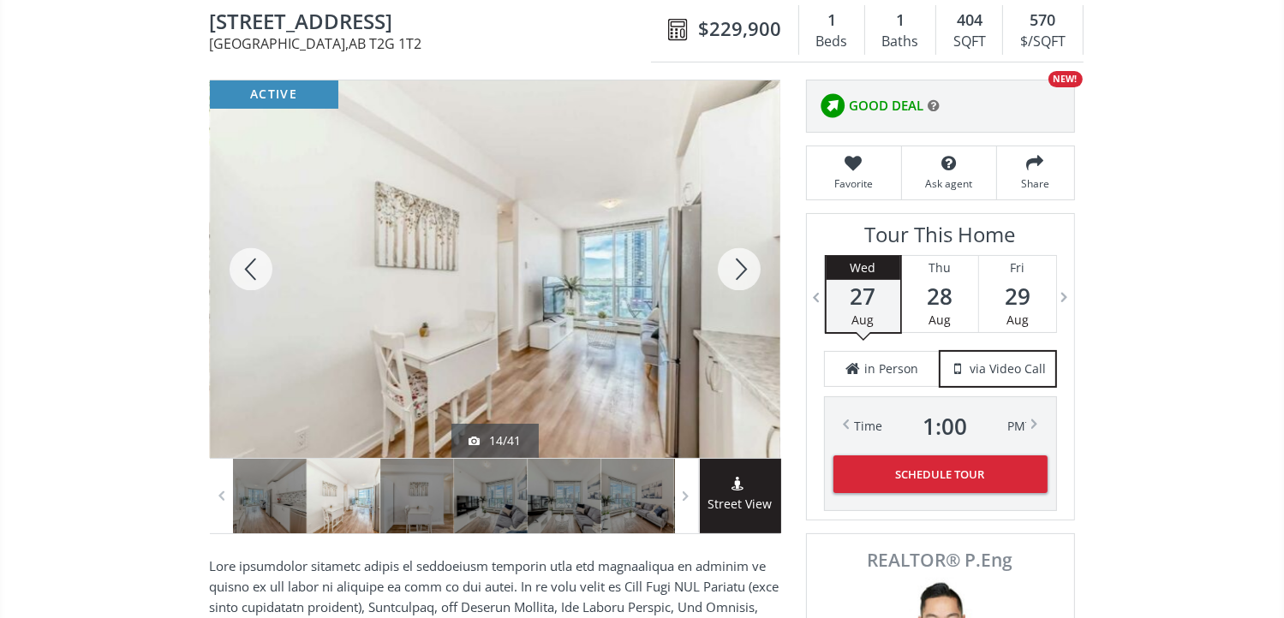
click at [736, 266] on div at bounding box center [739, 269] width 82 height 378
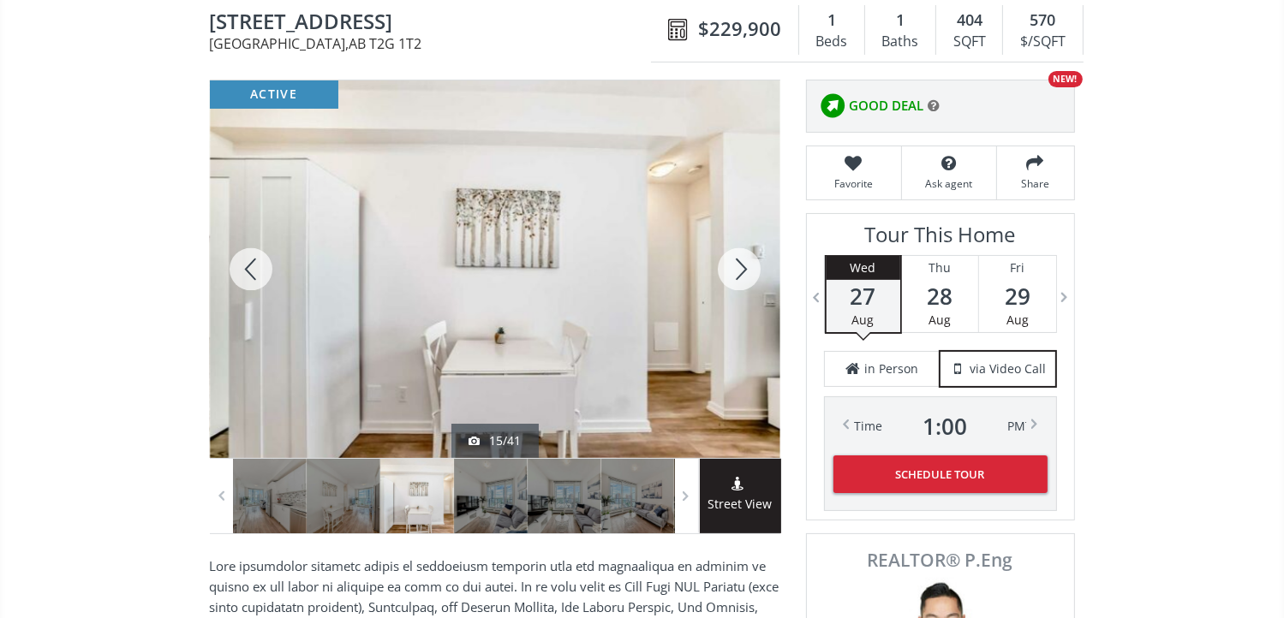
click at [736, 266] on div at bounding box center [739, 269] width 82 height 378
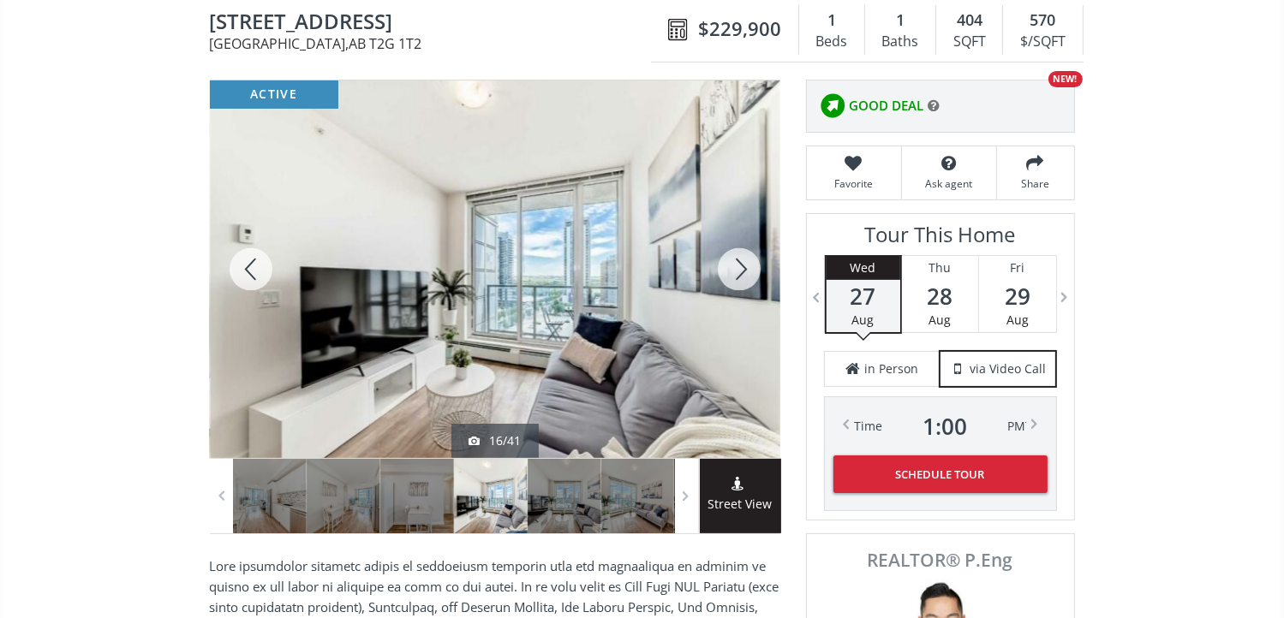
click at [736, 266] on div at bounding box center [739, 269] width 82 height 378
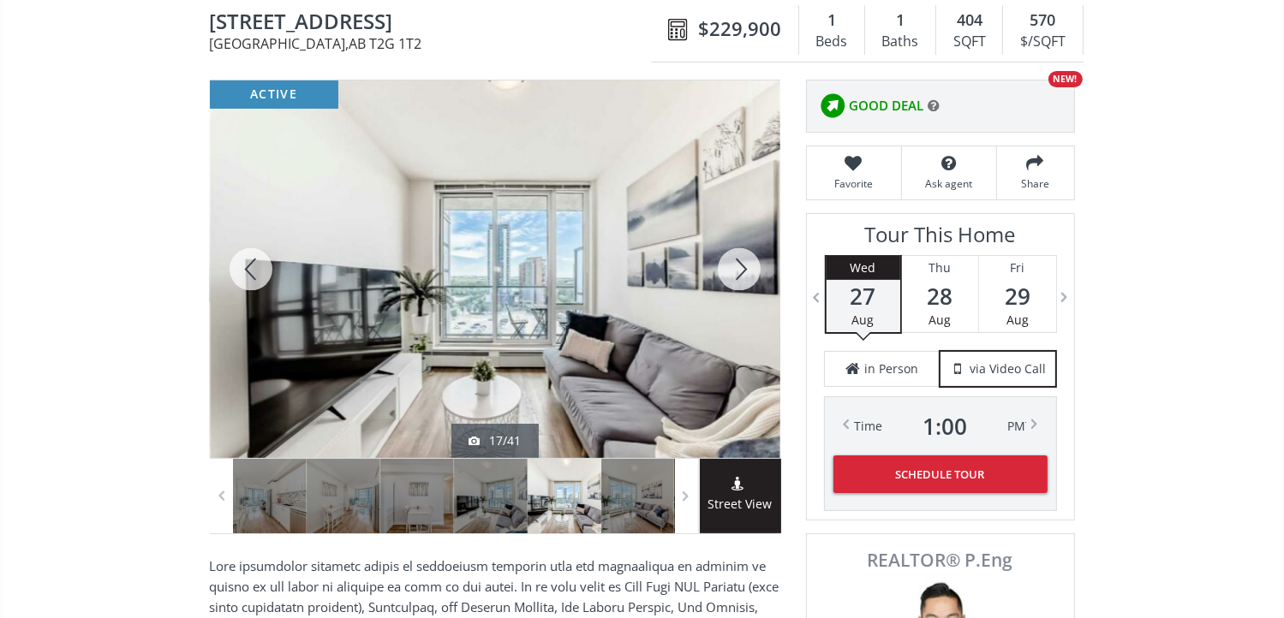
click at [736, 266] on div at bounding box center [739, 269] width 82 height 378
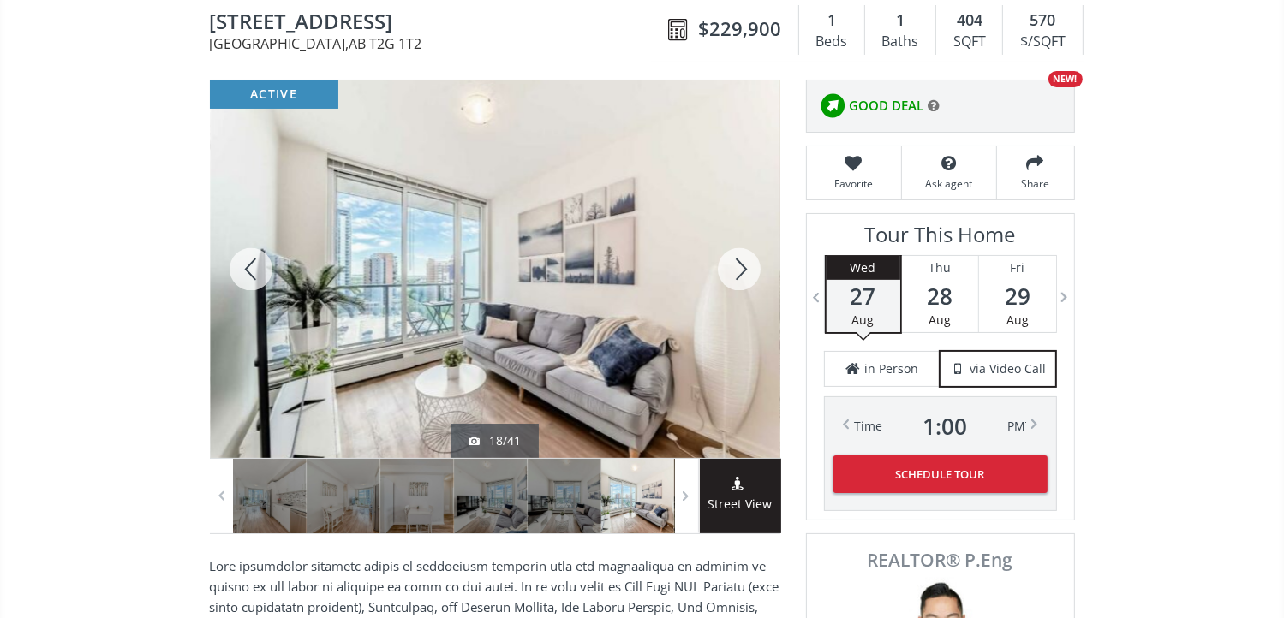
click at [736, 266] on div at bounding box center [739, 269] width 82 height 378
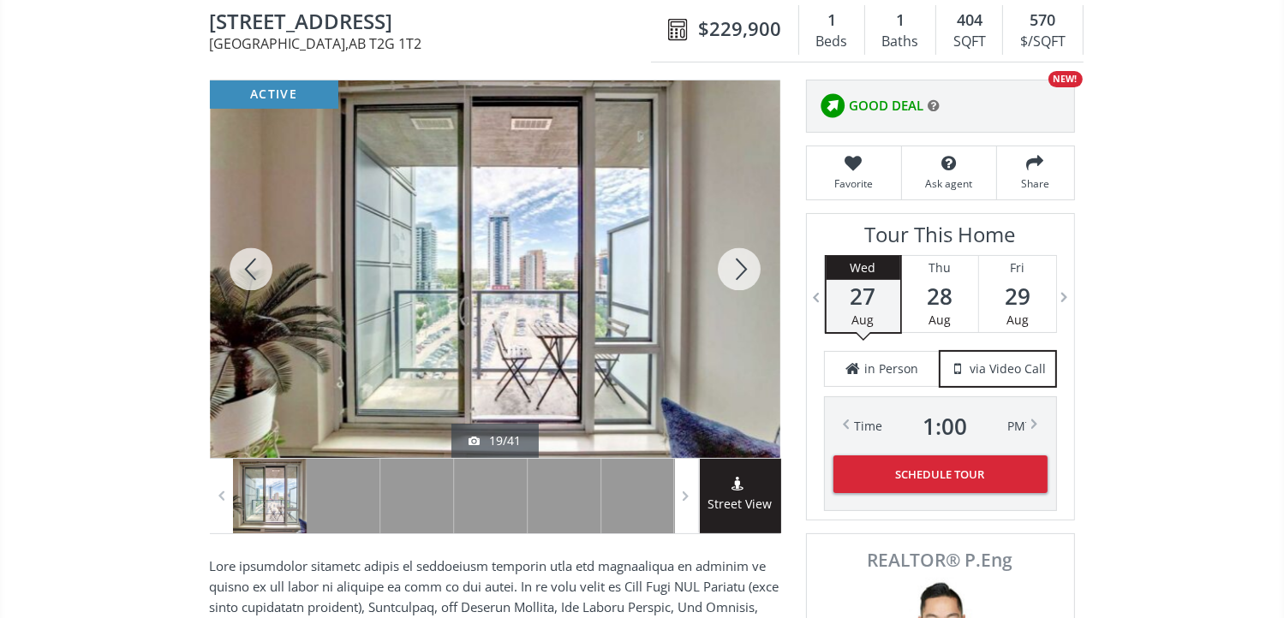
click at [736, 266] on div at bounding box center [739, 269] width 82 height 378
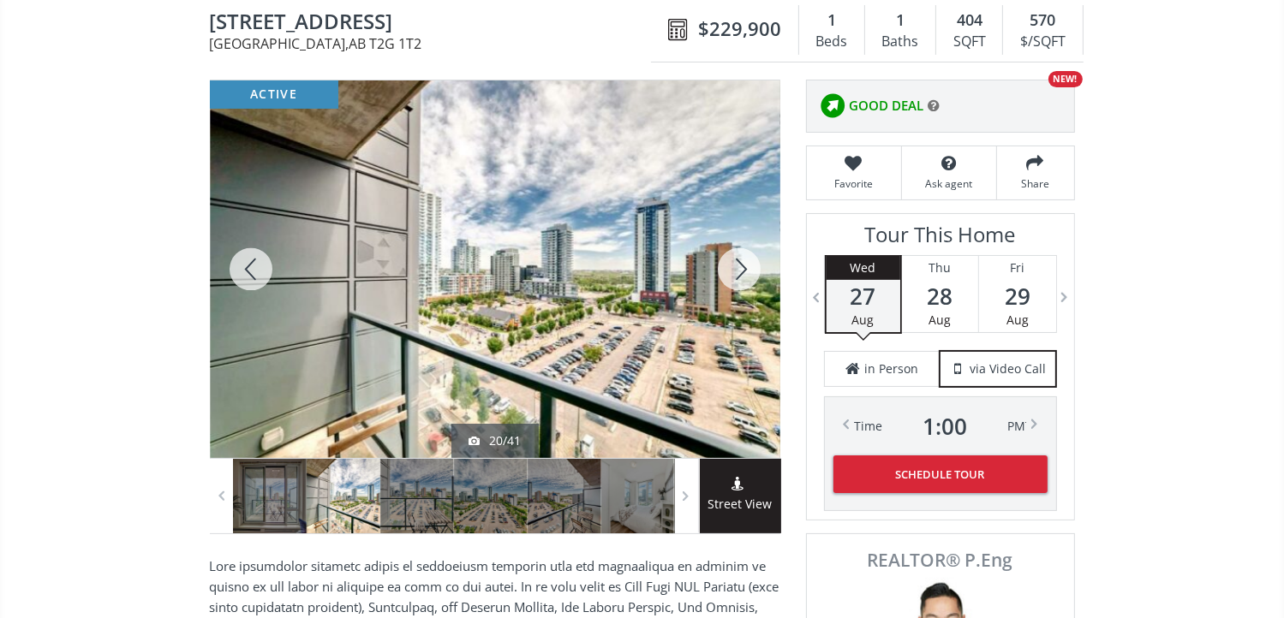
click at [736, 266] on div at bounding box center [739, 269] width 82 height 378
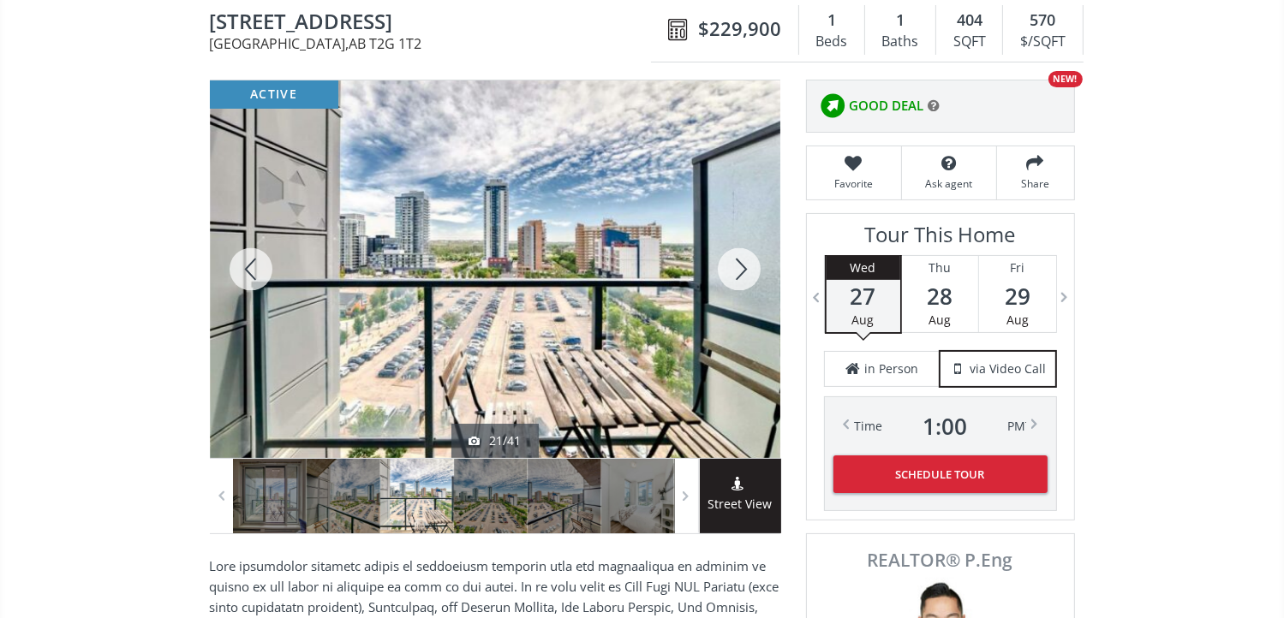
click at [736, 265] on div at bounding box center [739, 269] width 82 height 378
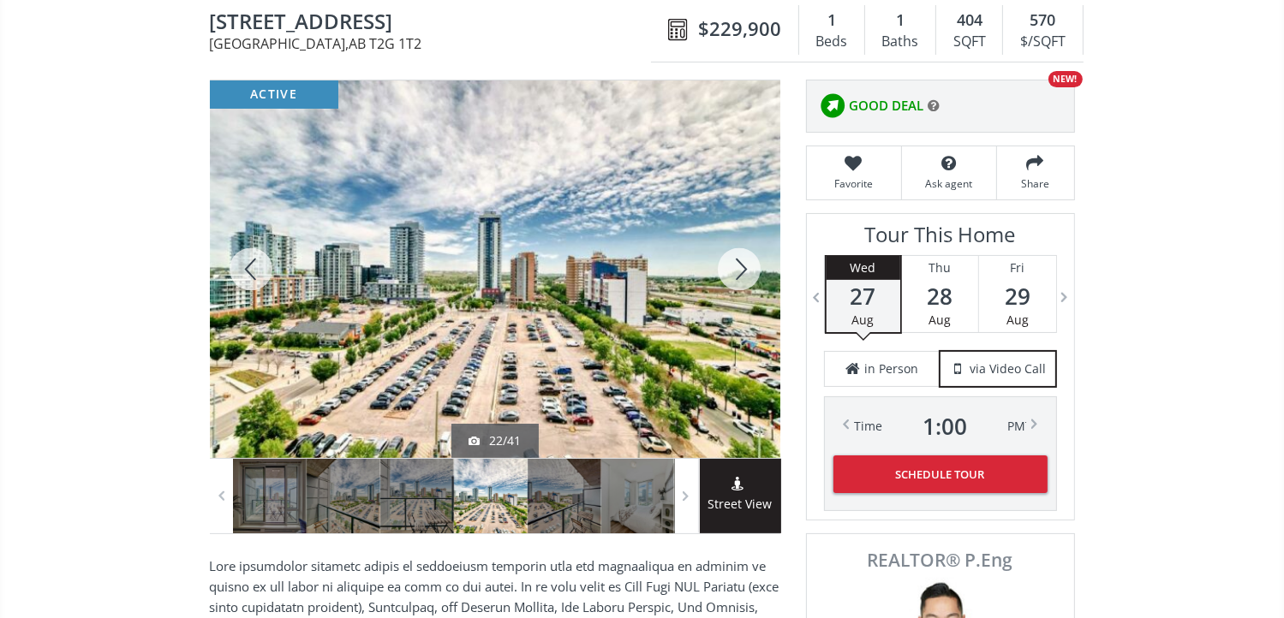
click at [736, 265] on div at bounding box center [739, 269] width 82 height 378
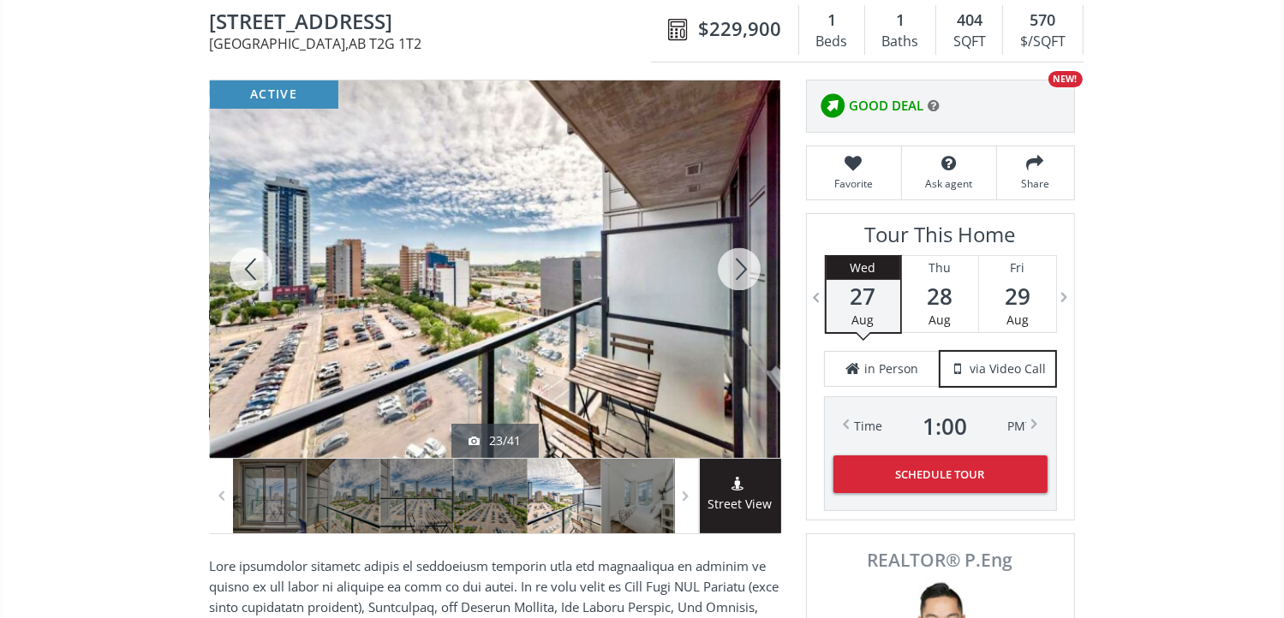
click at [736, 265] on div at bounding box center [739, 269] width 82 height 378
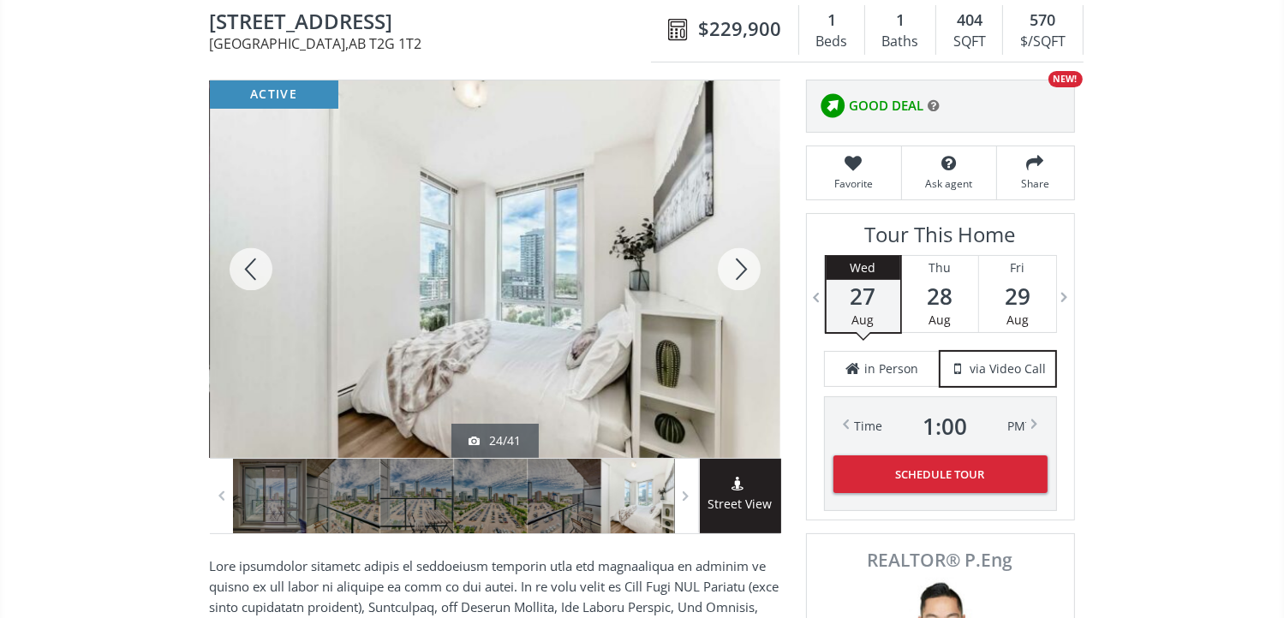
click at [736, 265] on div at bounding box center [739, 269] width 82 height 378
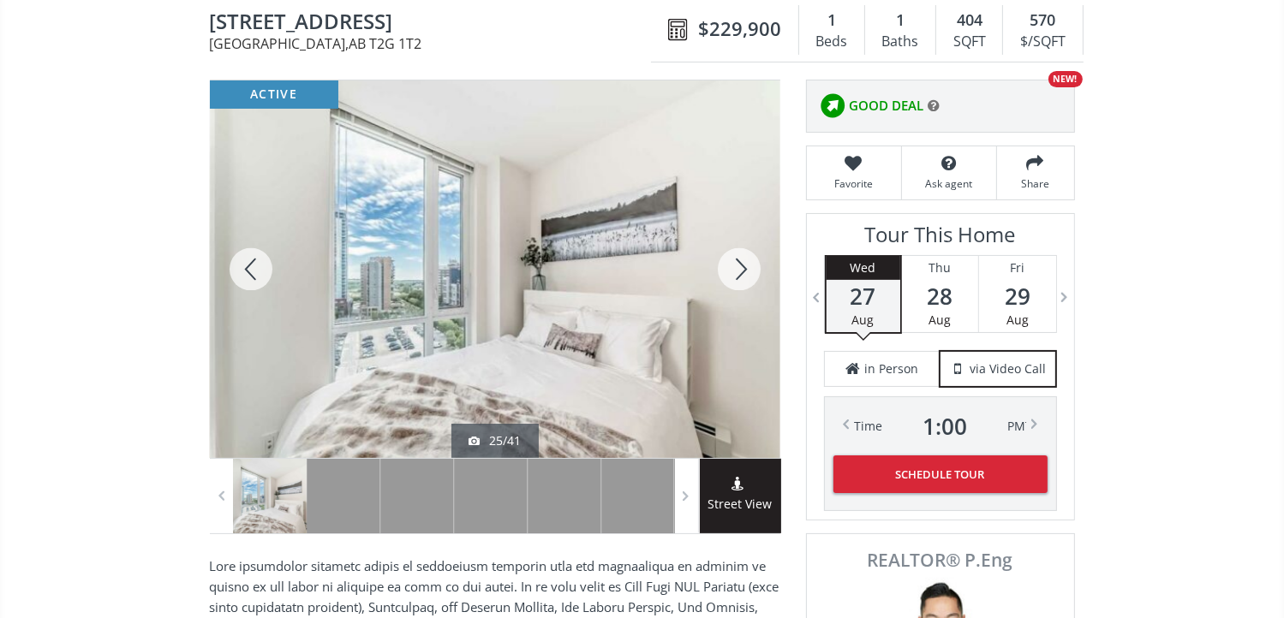
click at [736, 265] on div at bounding box center [739, 269] width 82 height 378
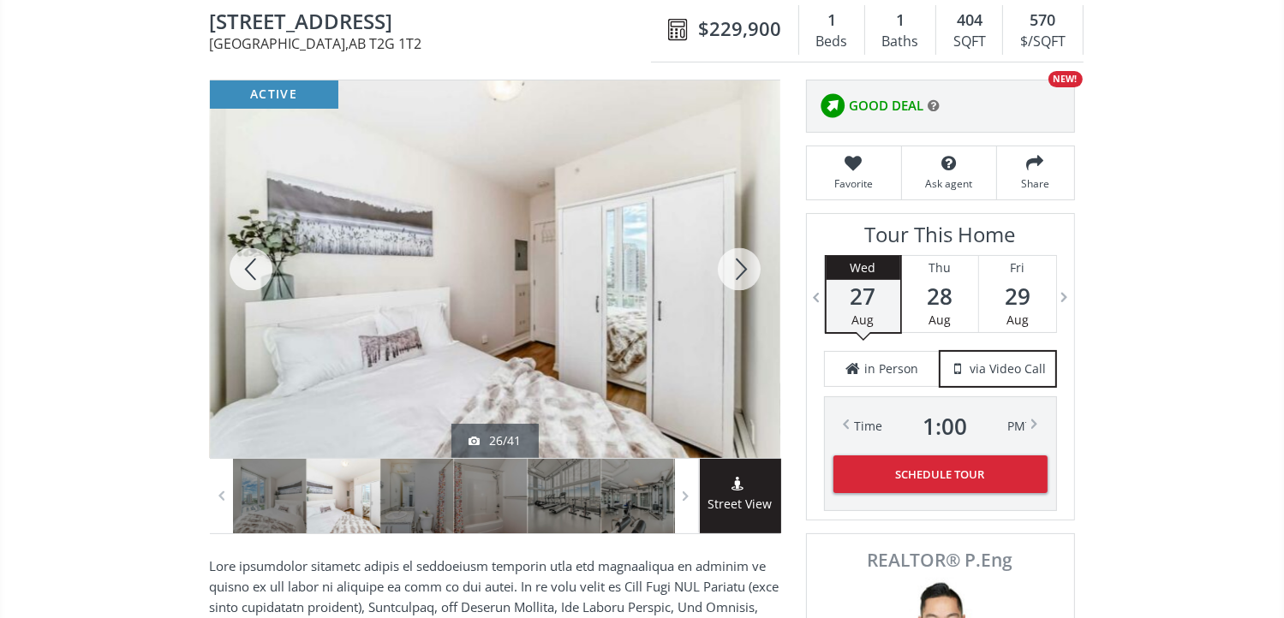
click at [736, 265] on div at bounding box center [739, 269] width 82 height 378
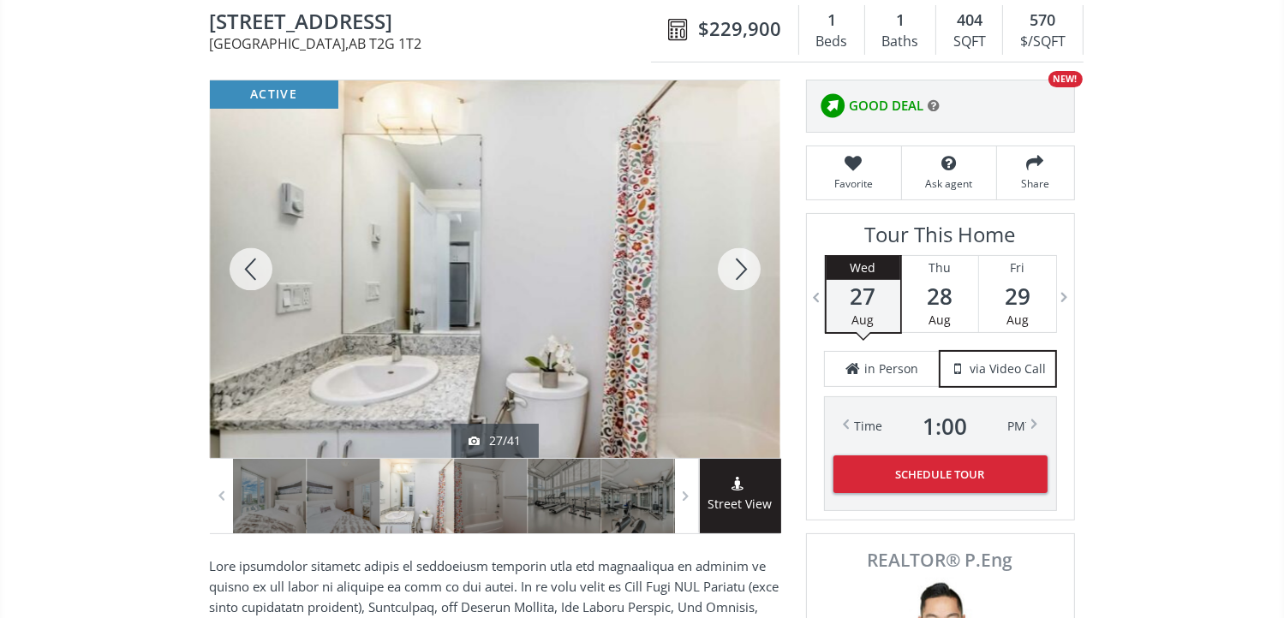
click at [253, 261] on div at bounding box center [251, 269] width 82 height 378
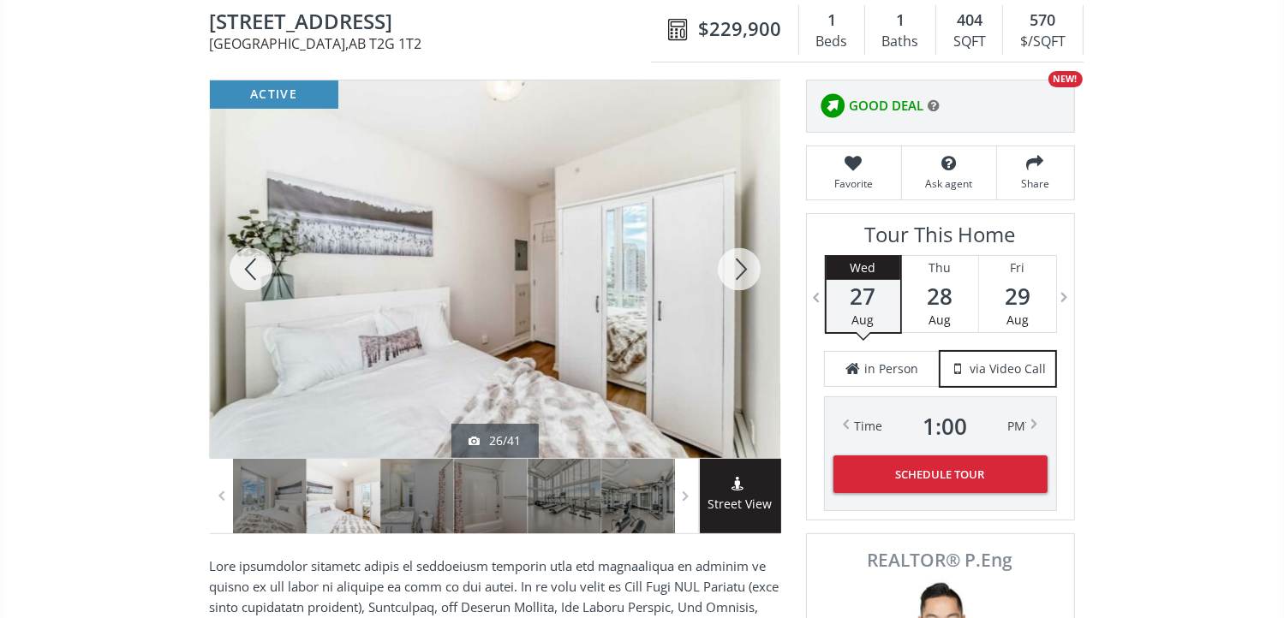
click at [754, 263] on div at bounding box center [739, 269] width 82 height 378
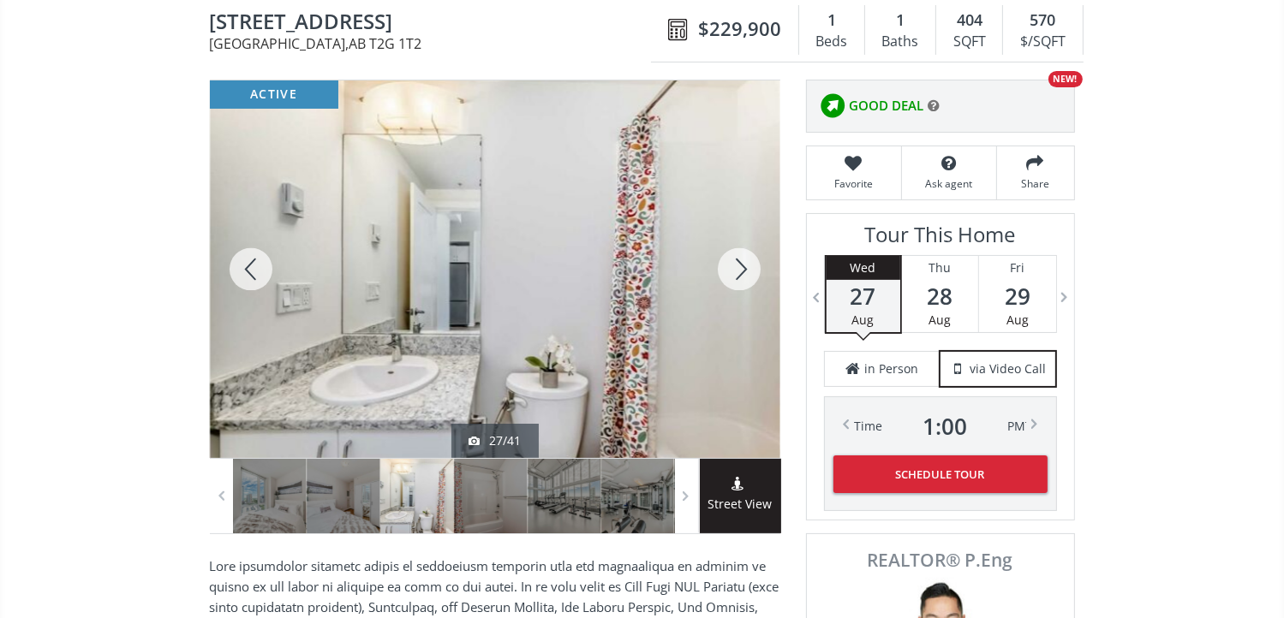
click at [754, 263] on div at bounding box center [739, 269] width 82 height 378
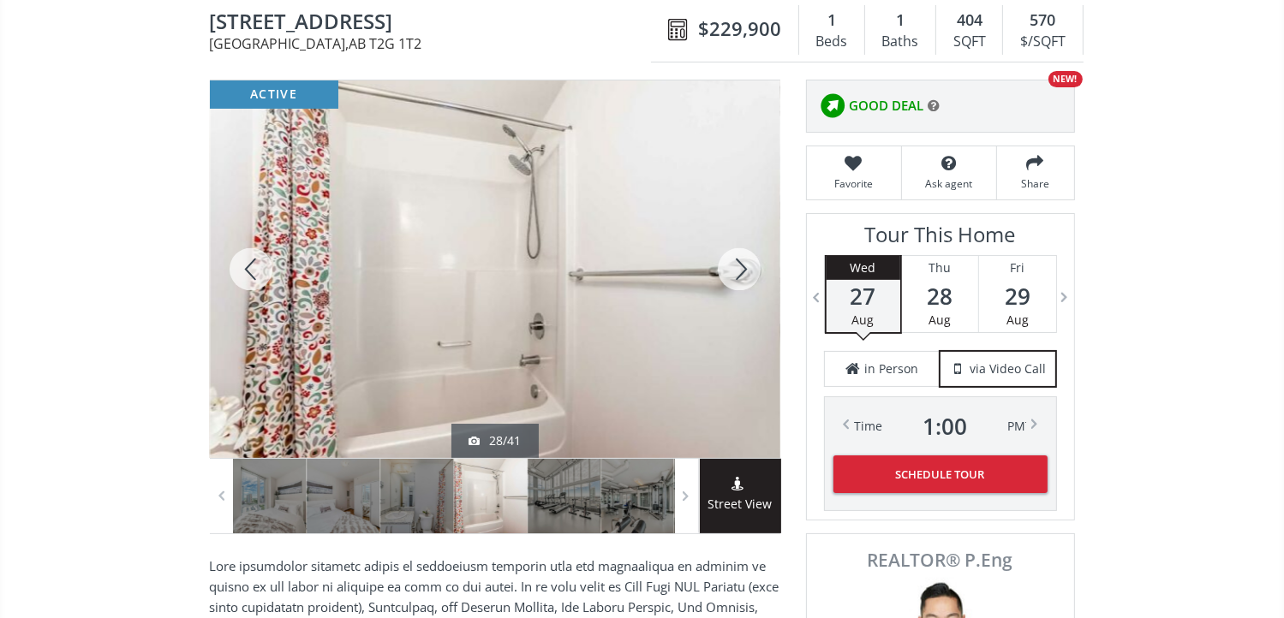
click at [754, 262] on div at bounding box center [739, 269] width 82 height 378
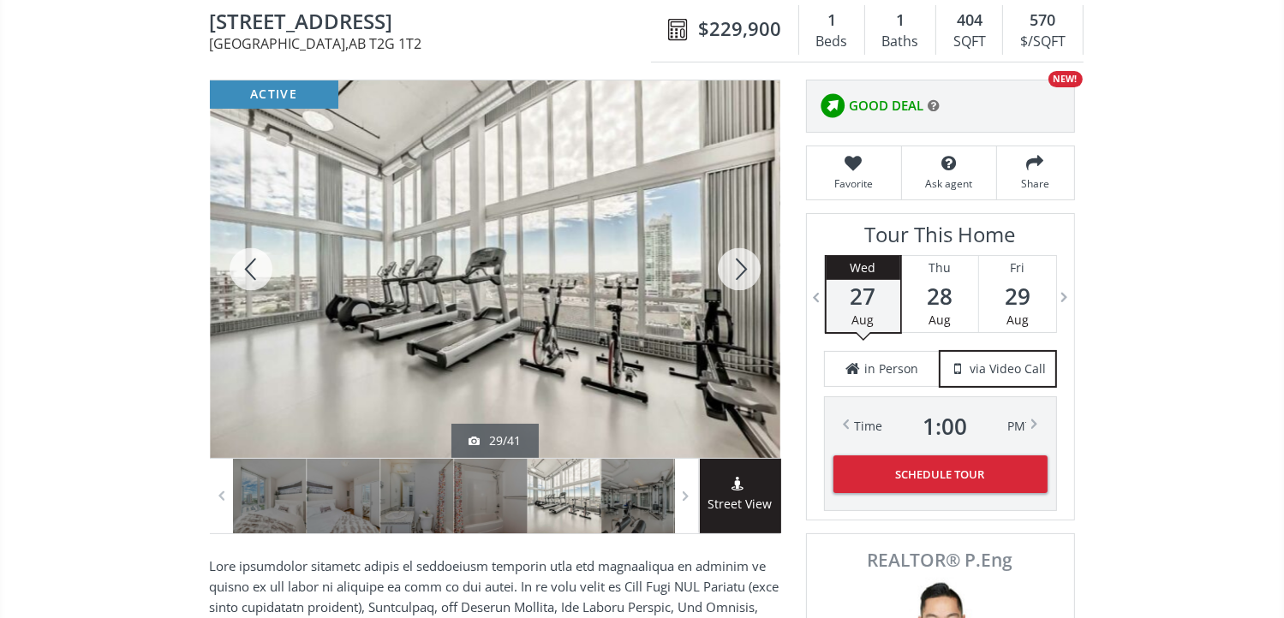
click at [754, 261] on div at bounding box center [739, 269] width 82 height 378
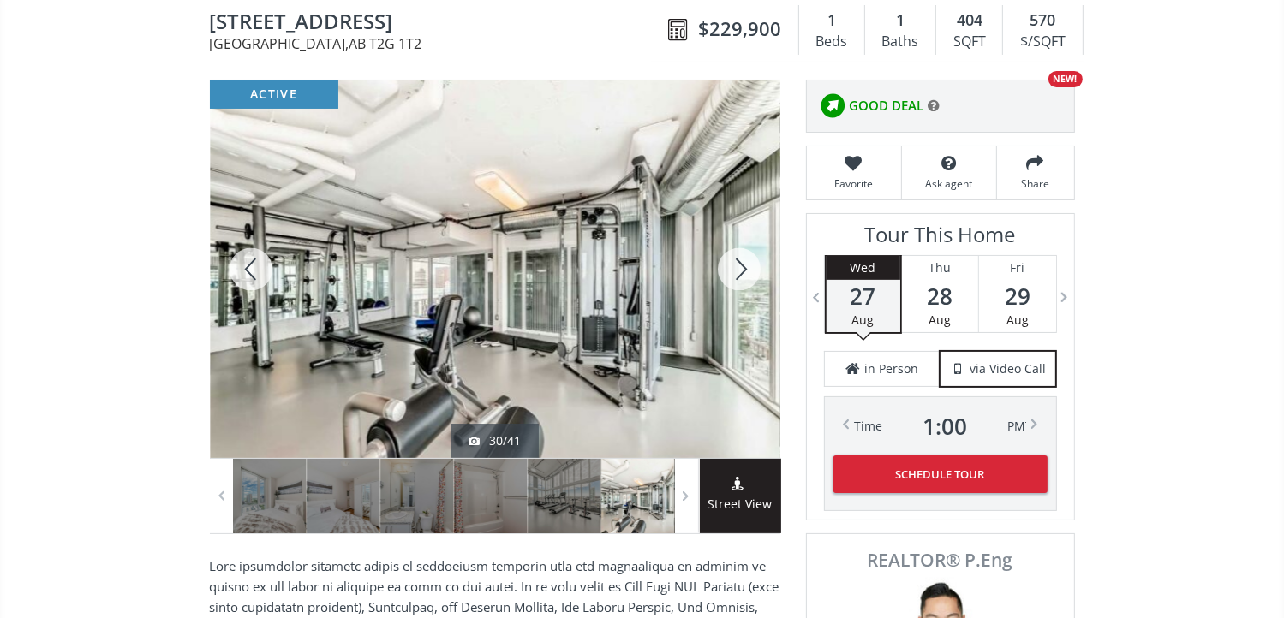
click at [757, 260] on div at bounding box center [739, 269] width 82 height 378
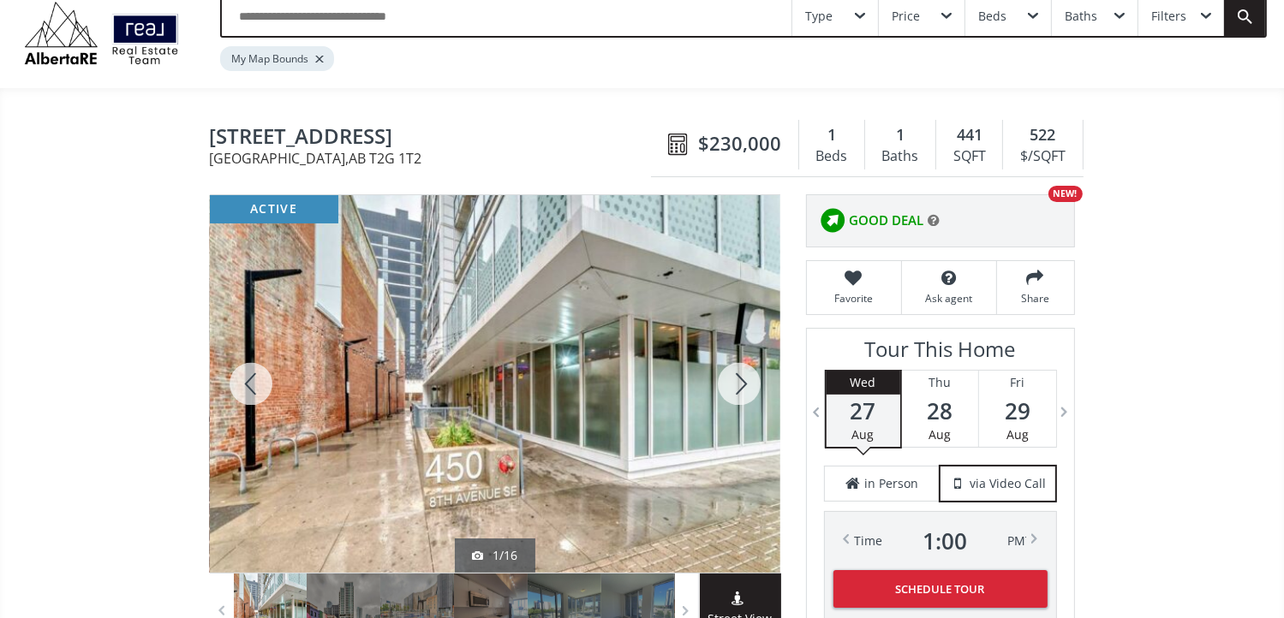
scroll to position [86, 0]
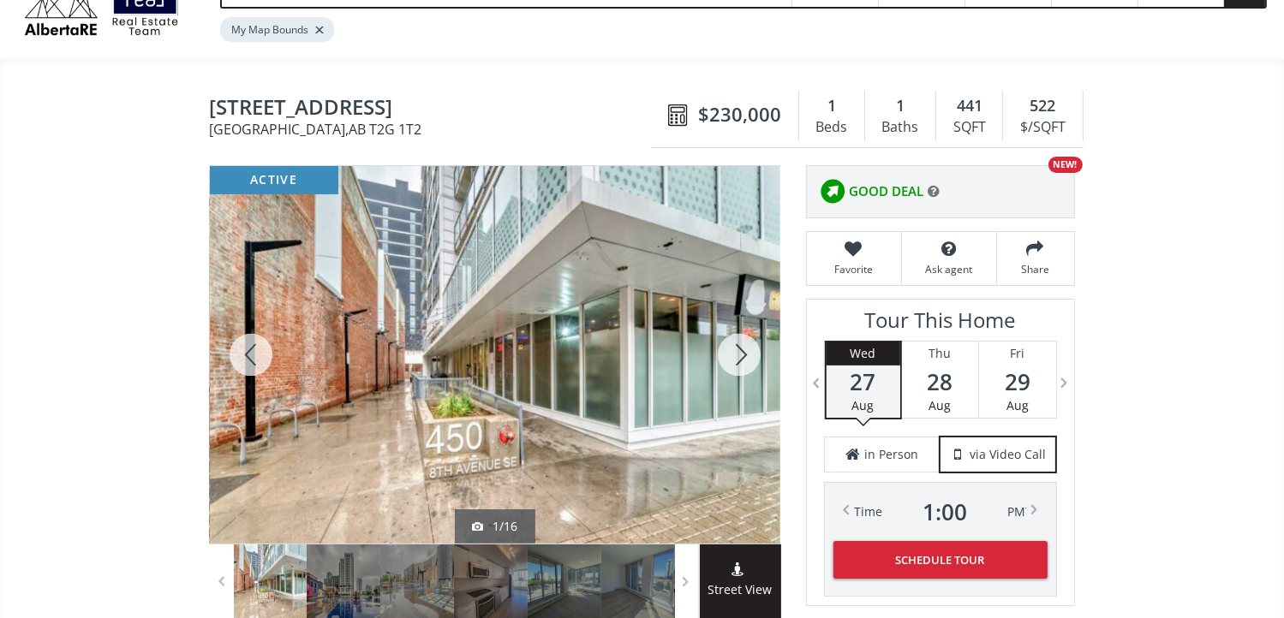
click at [747, 345] on div at bounding box center [739, 355] width 82 height 378
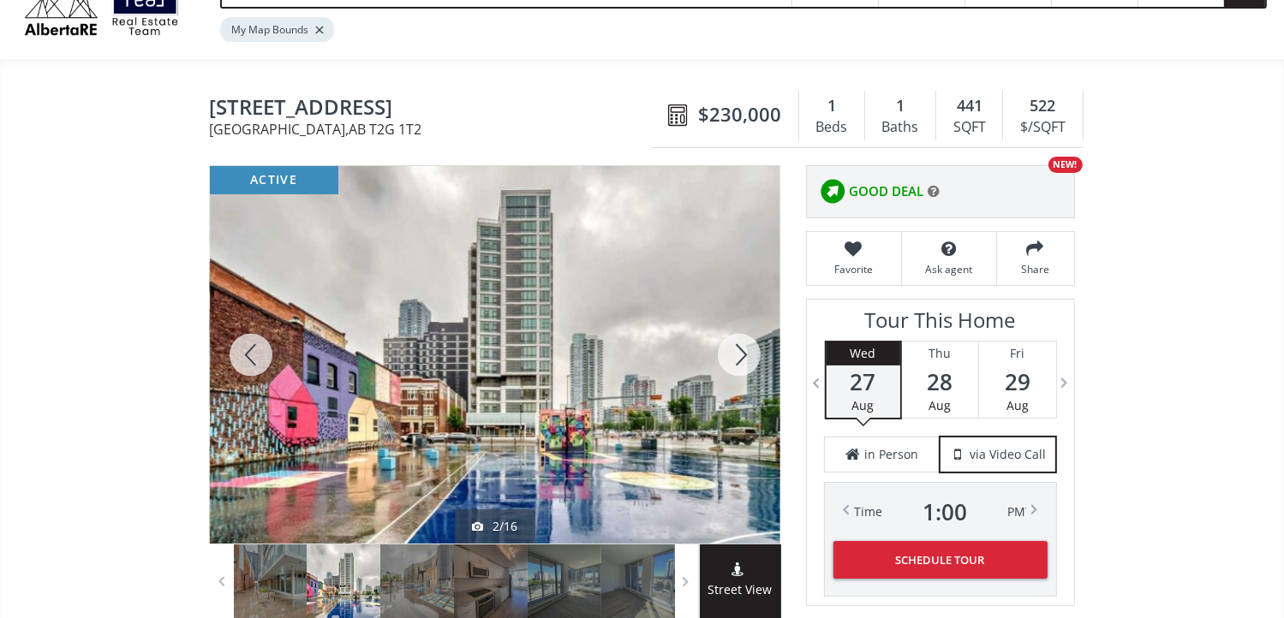
click at [743, 349] on div at bounding box center [739, 355] width 82 height 378
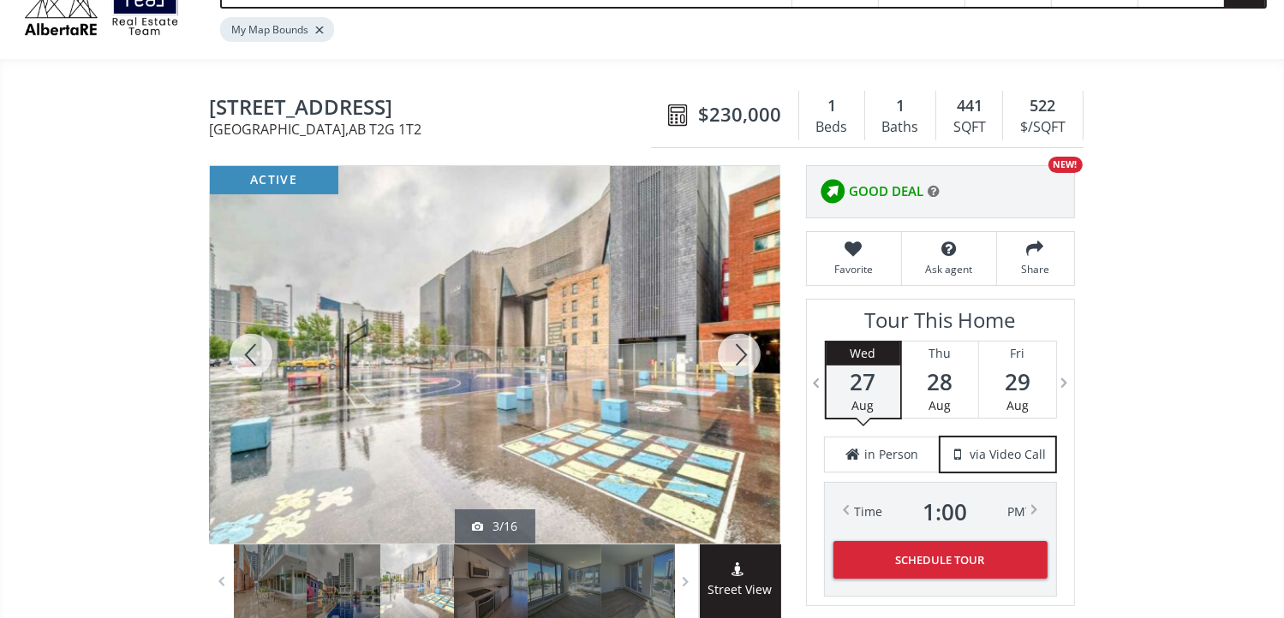
click at [743, 349] on div at bounding box center [739, 355] width 82 height 378
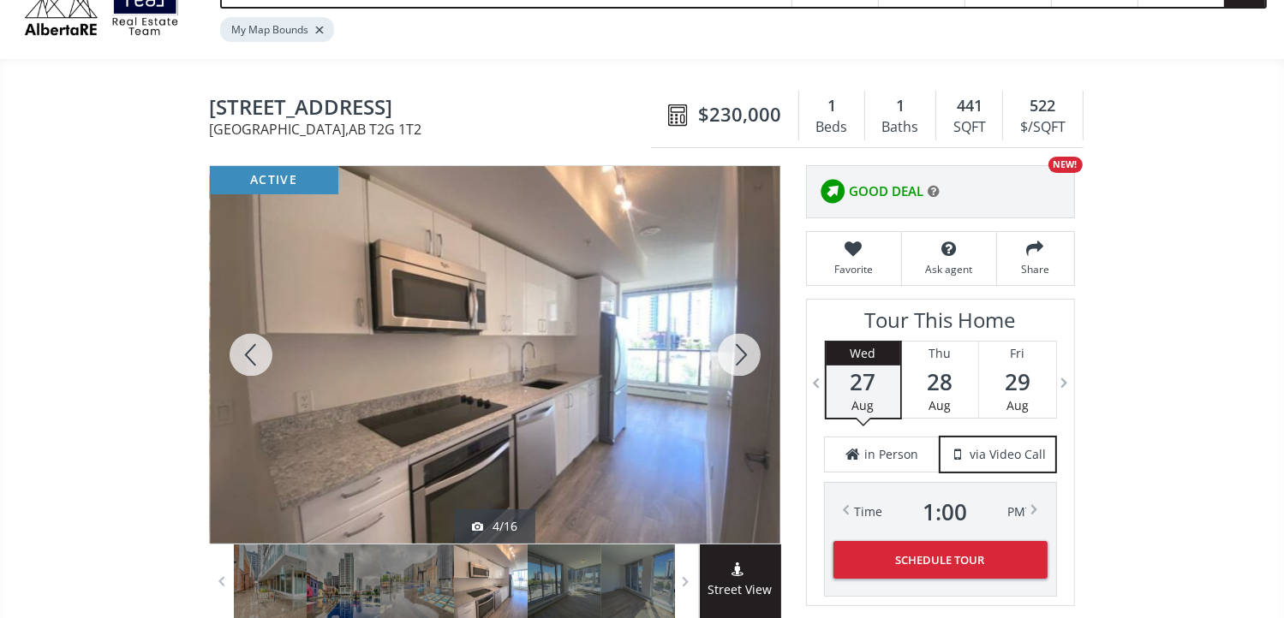
click at [743, 349] on div at bounding box center [739, 355] width 82 height 378
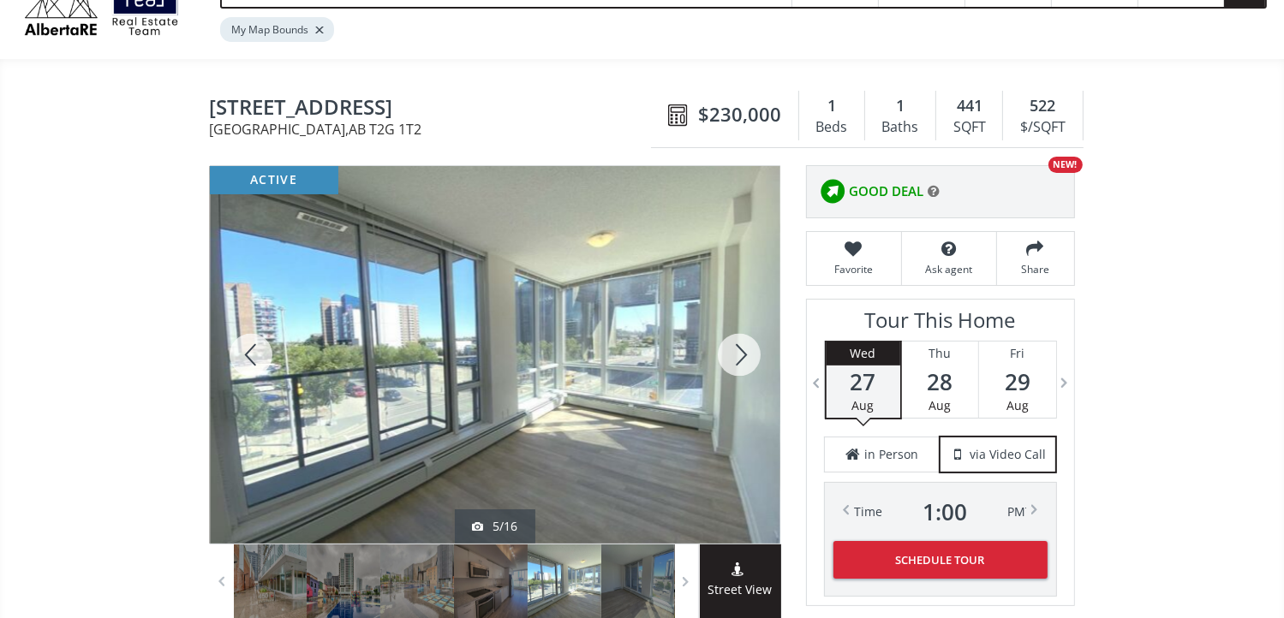
click at [743, 350] on div at bounding box center [739, 355] width 82 height 378
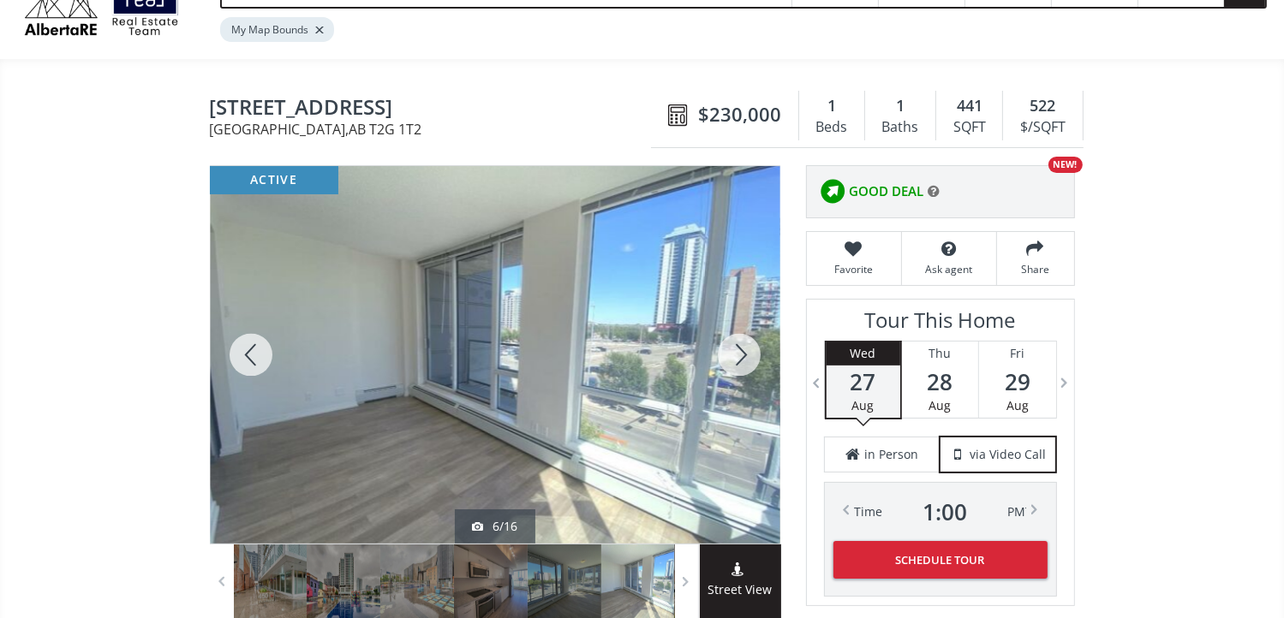
click at [743, 350] on div at bounding box center [739, 355] width 82 height 378
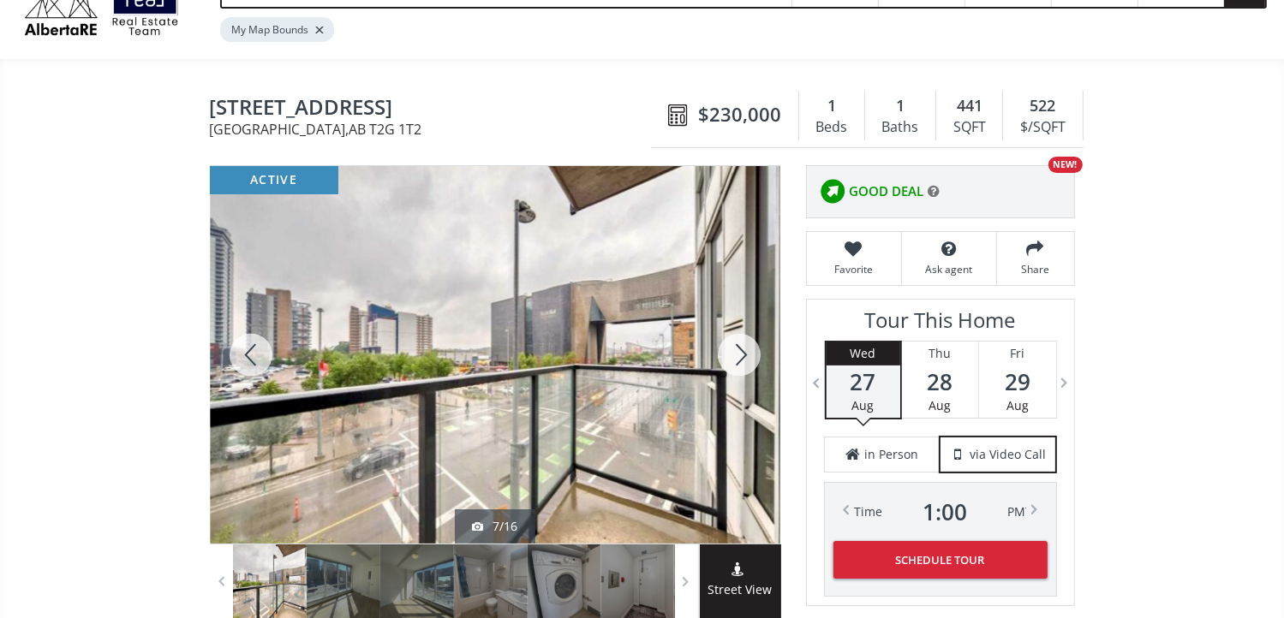
click at [743, 350] on div at bounding box center [739, 355] width 82 height 378
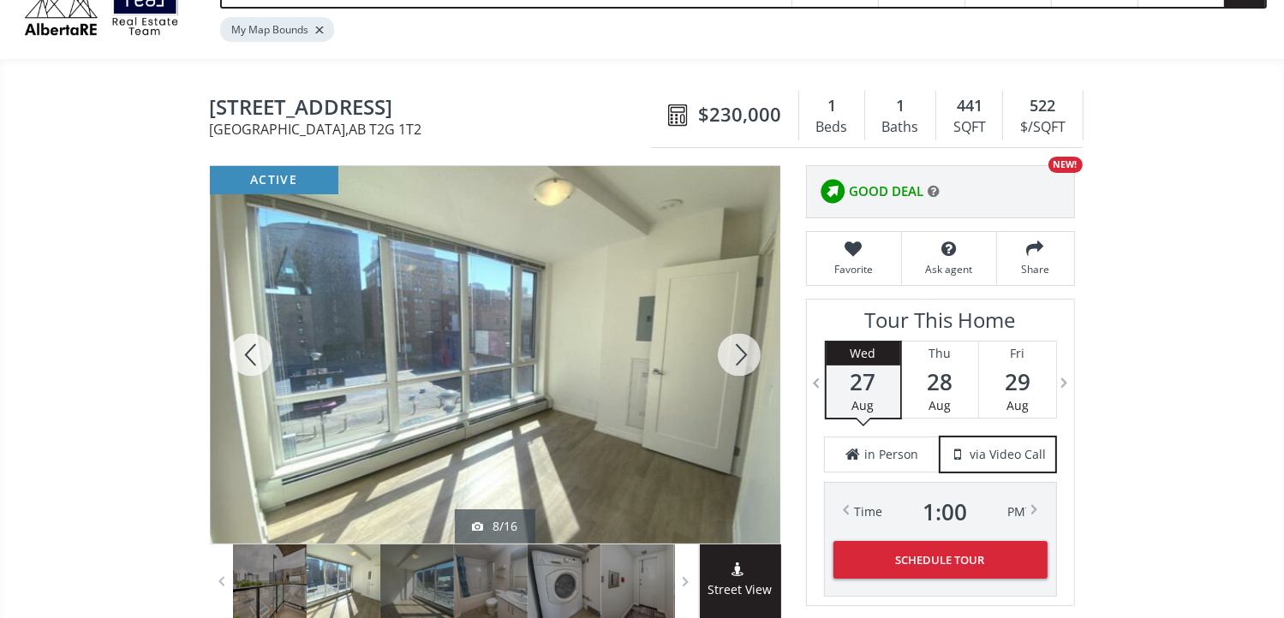
click at [743, 350] on div at bounding box center [739, 355] width 82 height 378
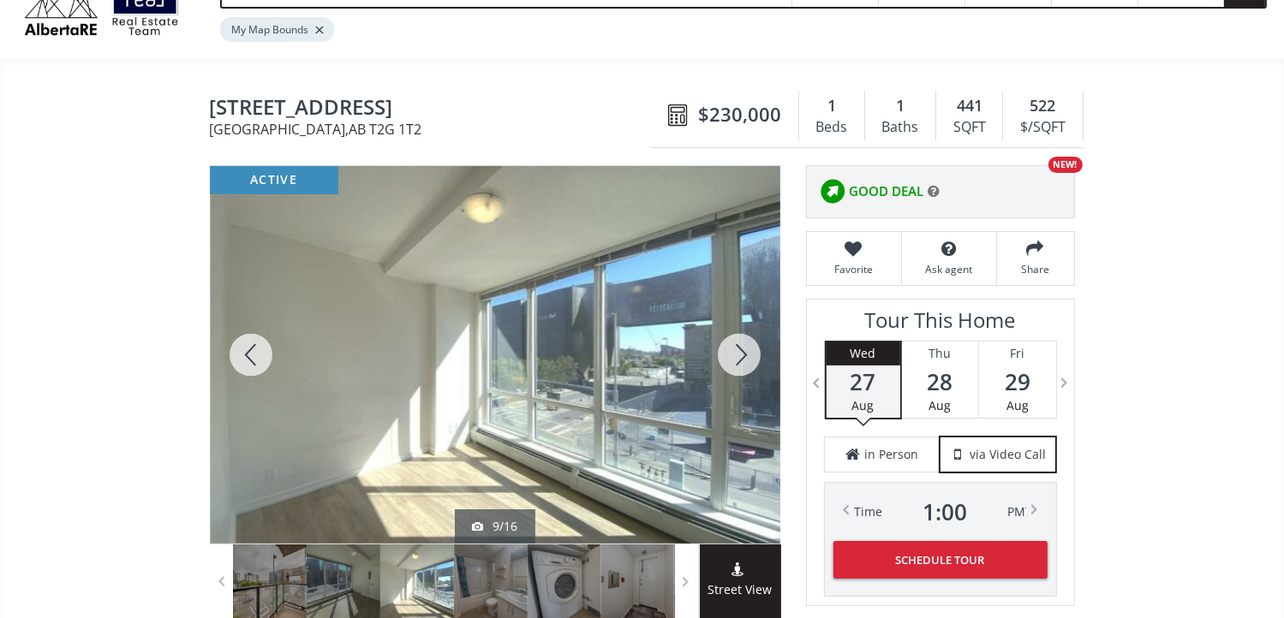
click at [743, 350] on div at bounding box center [739, 355] width 82 height 378
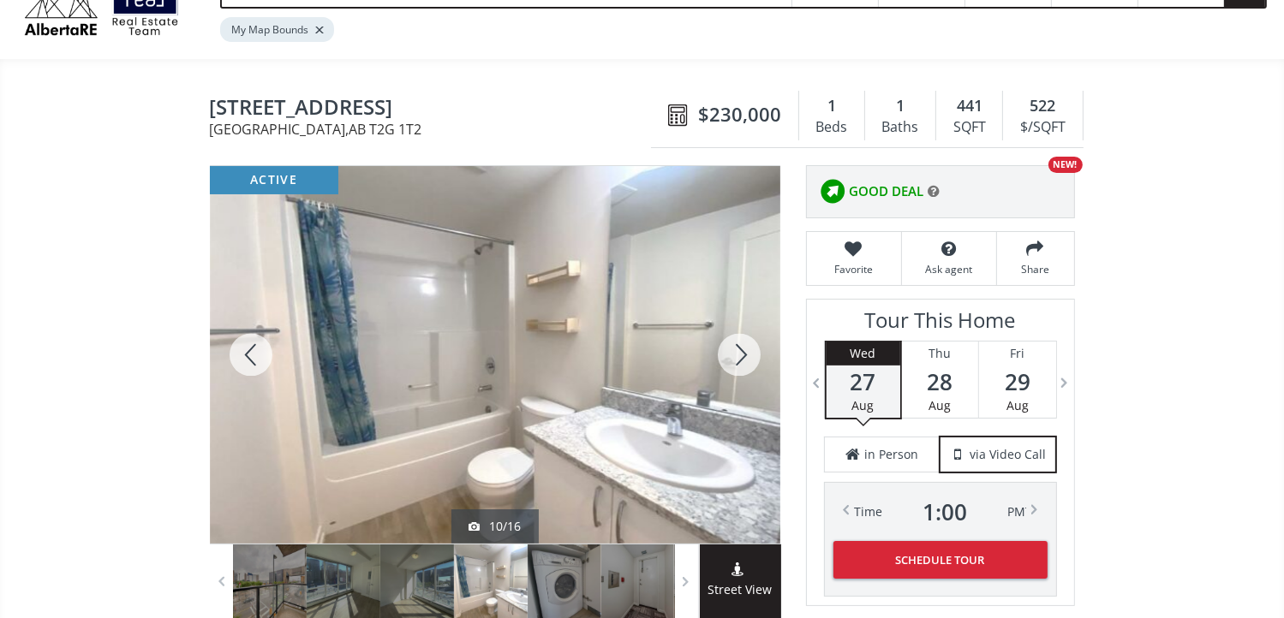
click at [743, 350] on div at bounding box center [739, 355] width 82 height 378
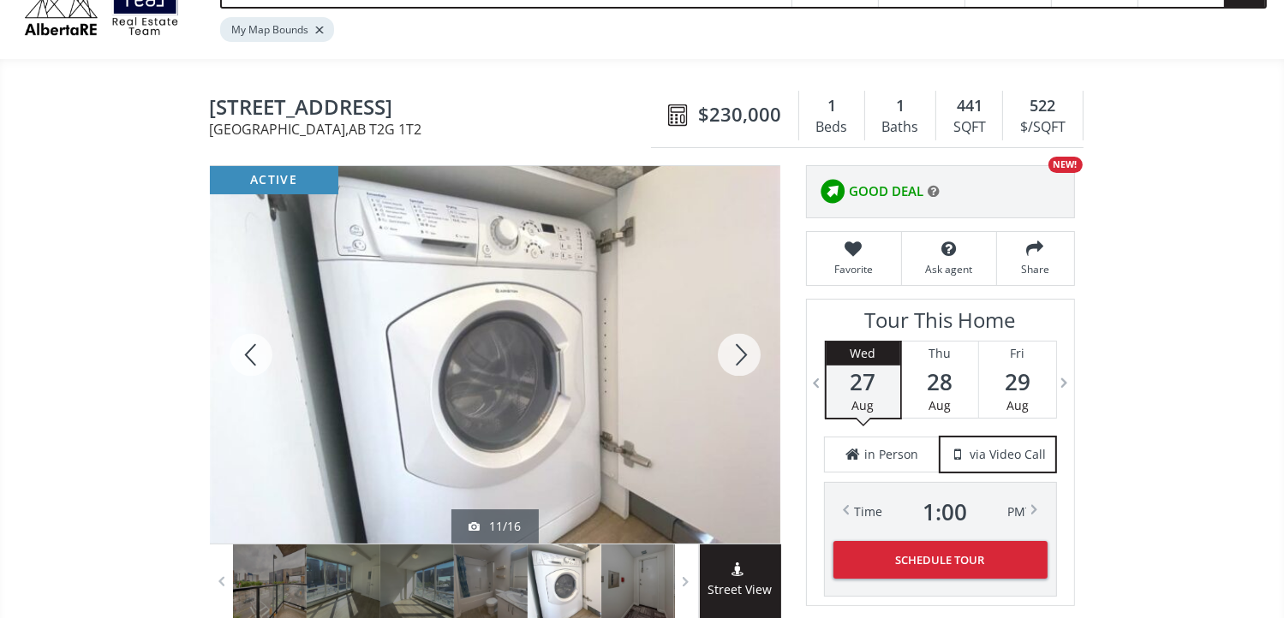
click at [743, 350] on div at bounding box center [739, 355] width 82 height 378
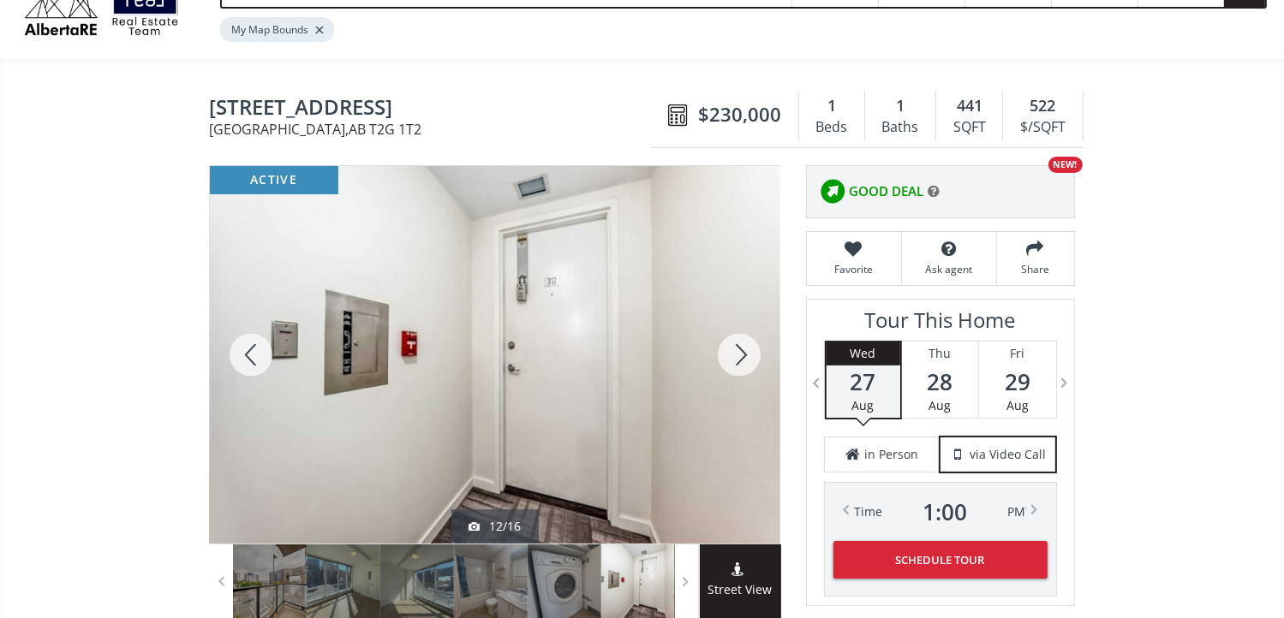
click at [743, 350] on div at bounding box center [739, 355] width 82 height 378
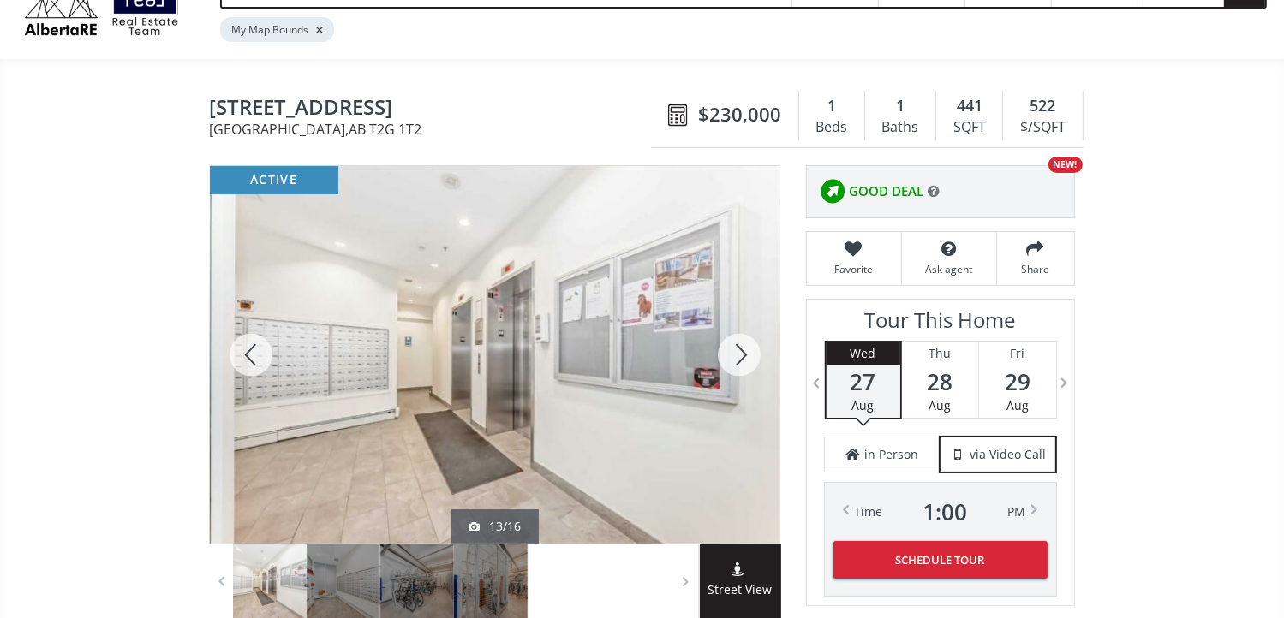
click at [743, 350] on div at bounding box center [739, 355] width 82 height 378
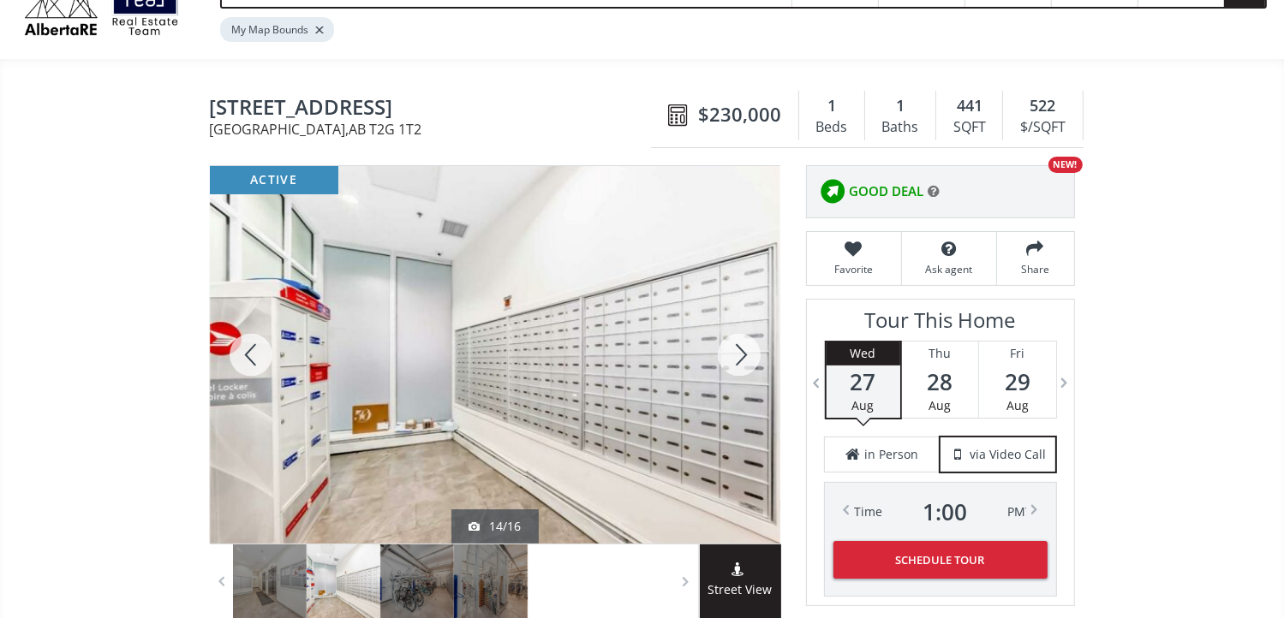
click at [743, 350] on div at bounding box center [739, 355] width 82 height 378
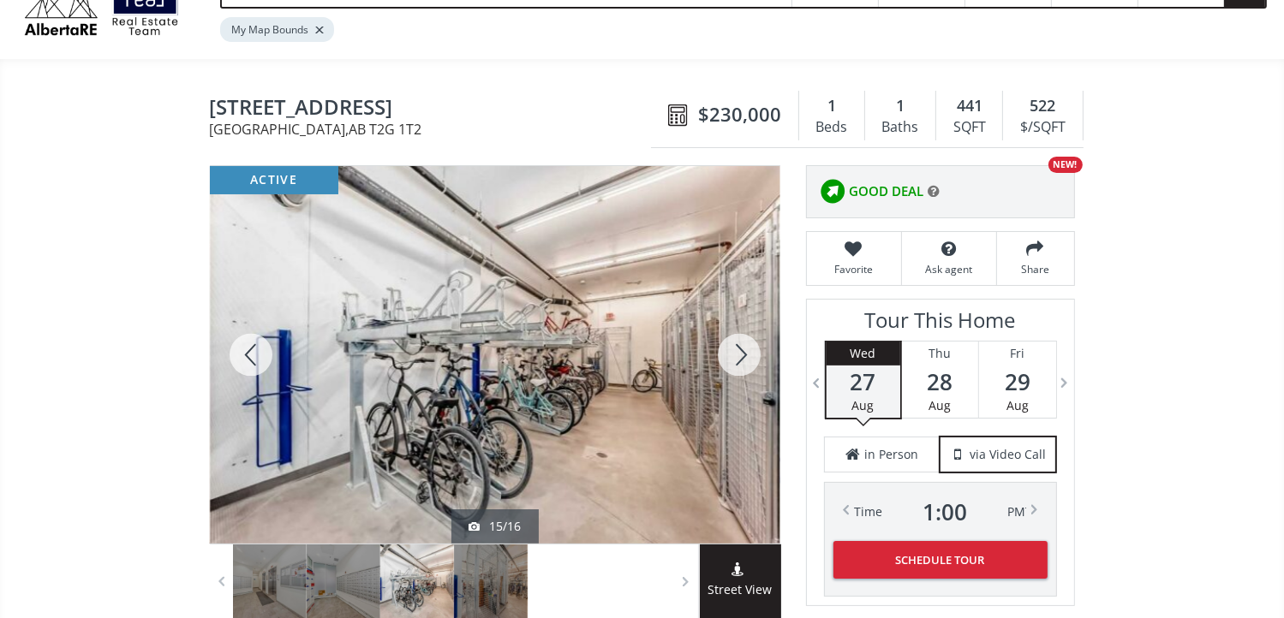
click at [743, 350] on div at bounding box center [739, 355] width 82 height 378
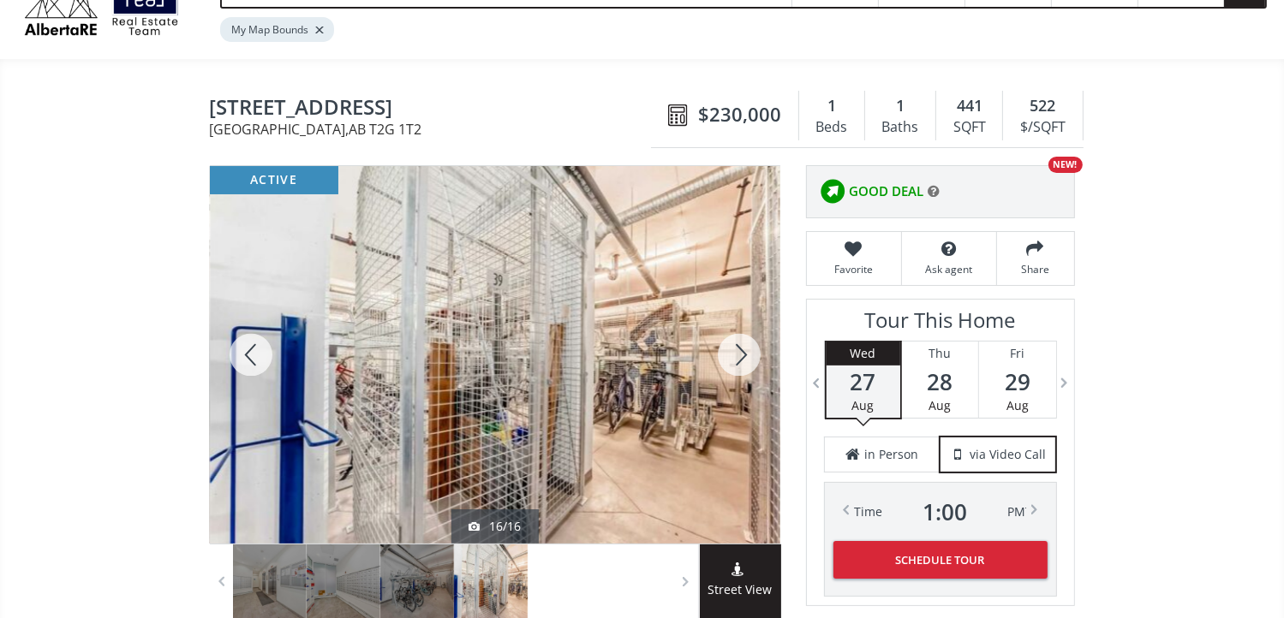
click at [743, 349] on div at bounding box center [739, 355] width 82 height 378
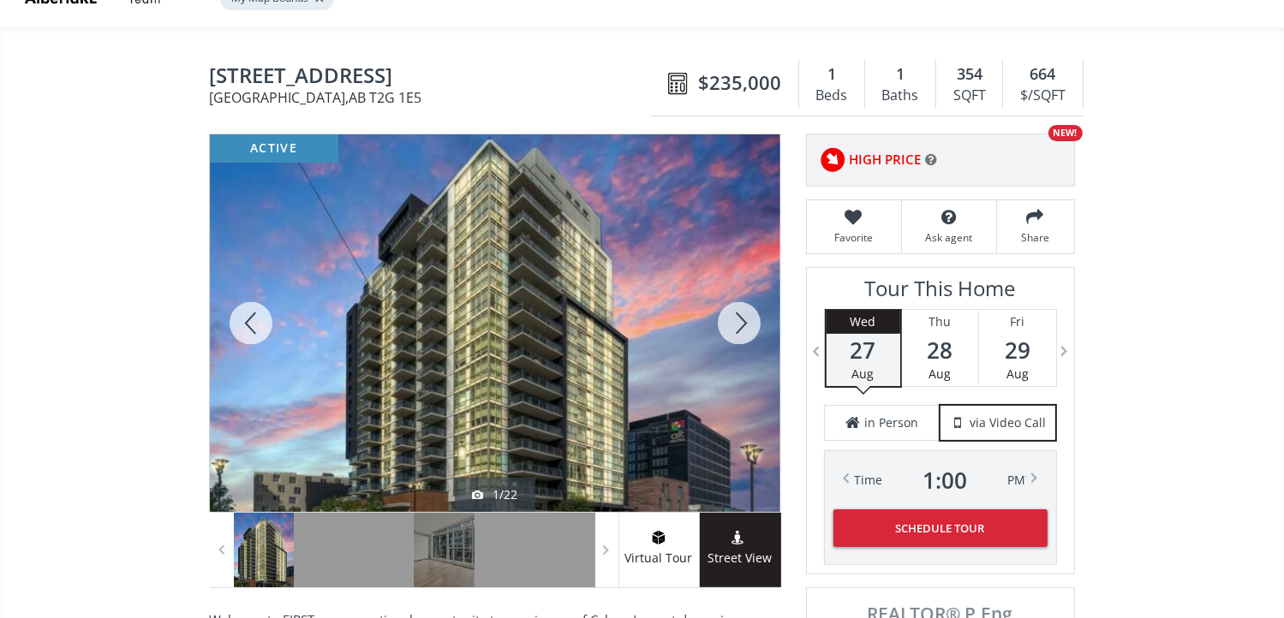
scroll to position [171, 0]
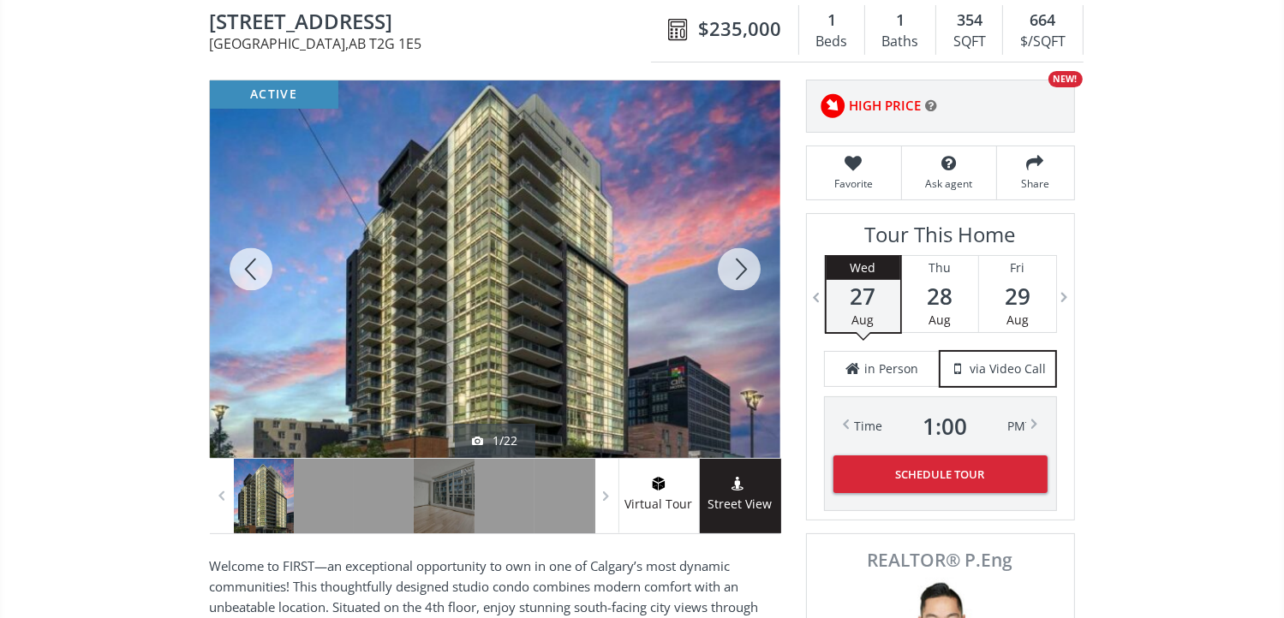
click at [738, 268] on div at bounding box center [739, 269] width 82 height 378
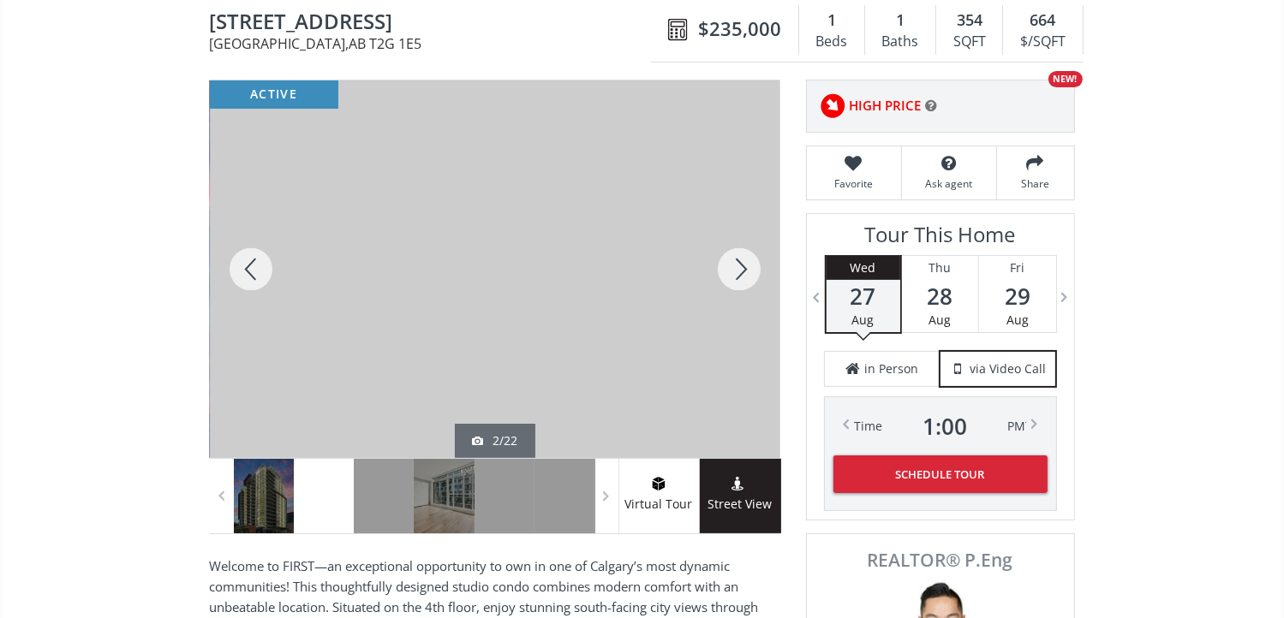
click at [738, 268] on div at bounding box center [739, 269] width 82 height 378
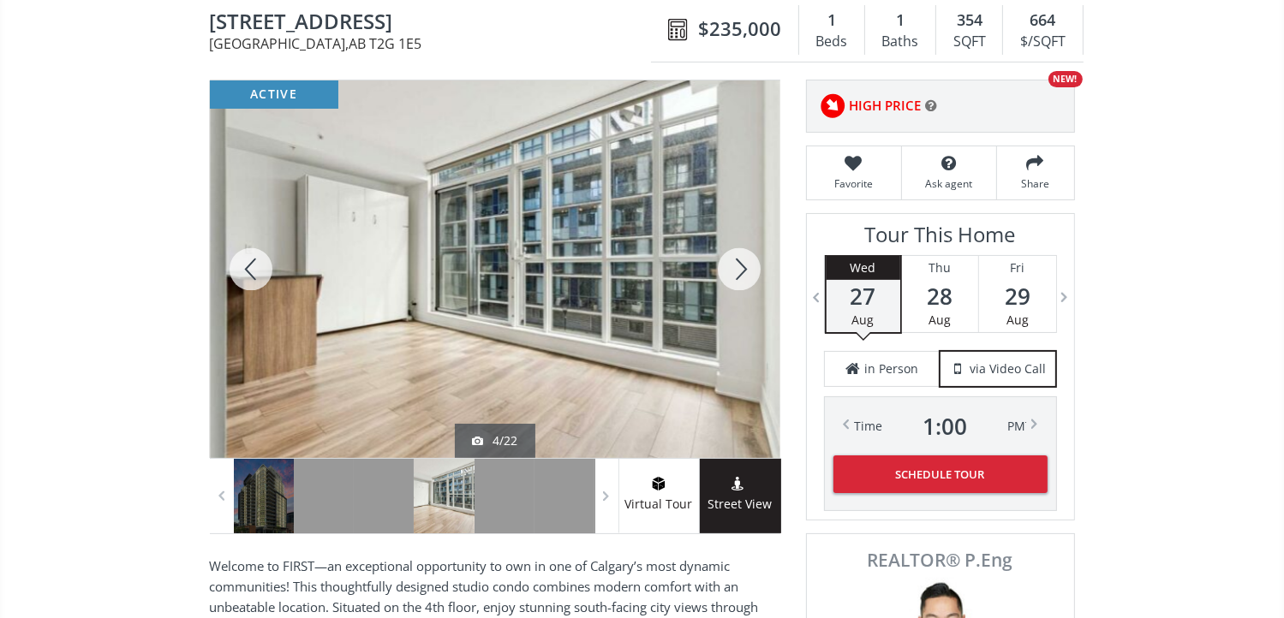
click at [736, 269] on div at bounding box center [739, 269] width 82 height 378
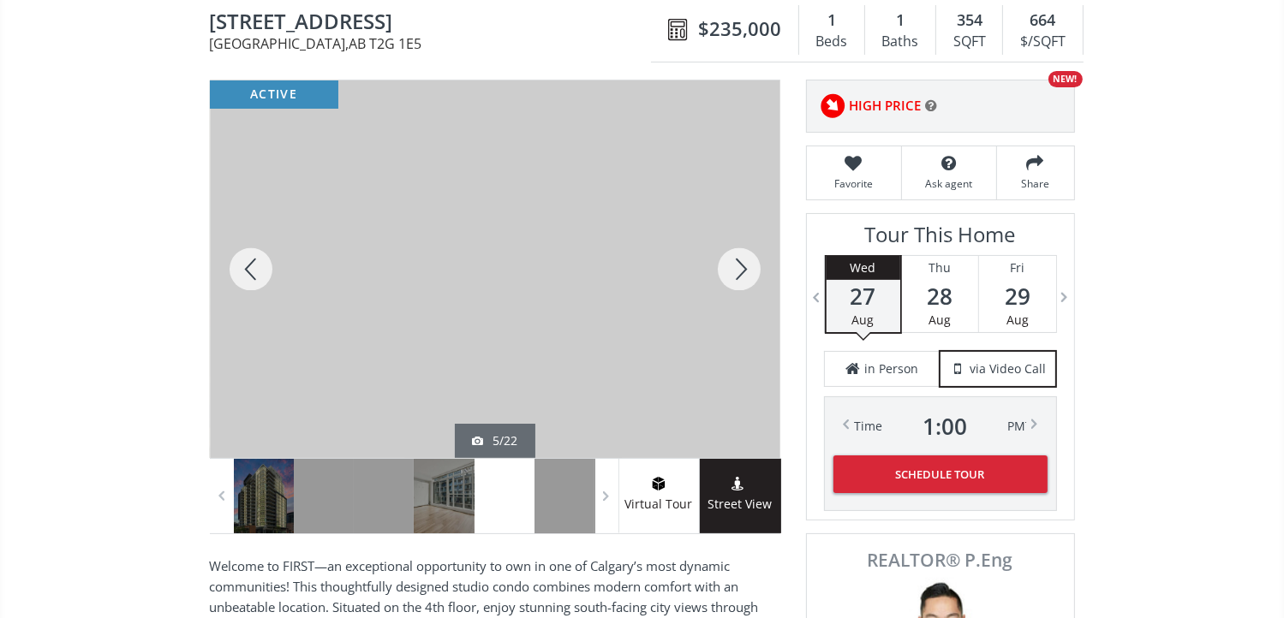
click at [728, 257] on div at bounding box center [739, 269] width 82 height 378
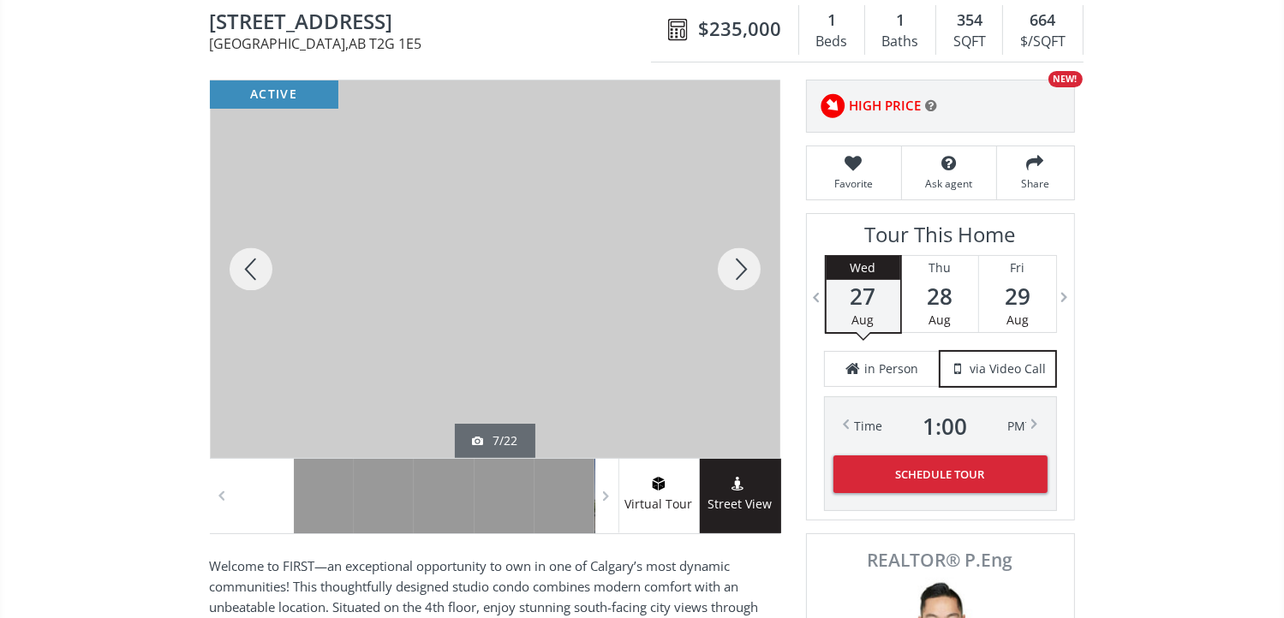
click at [728, 257] on div at bounding box center [739, 269] width 82 height 378
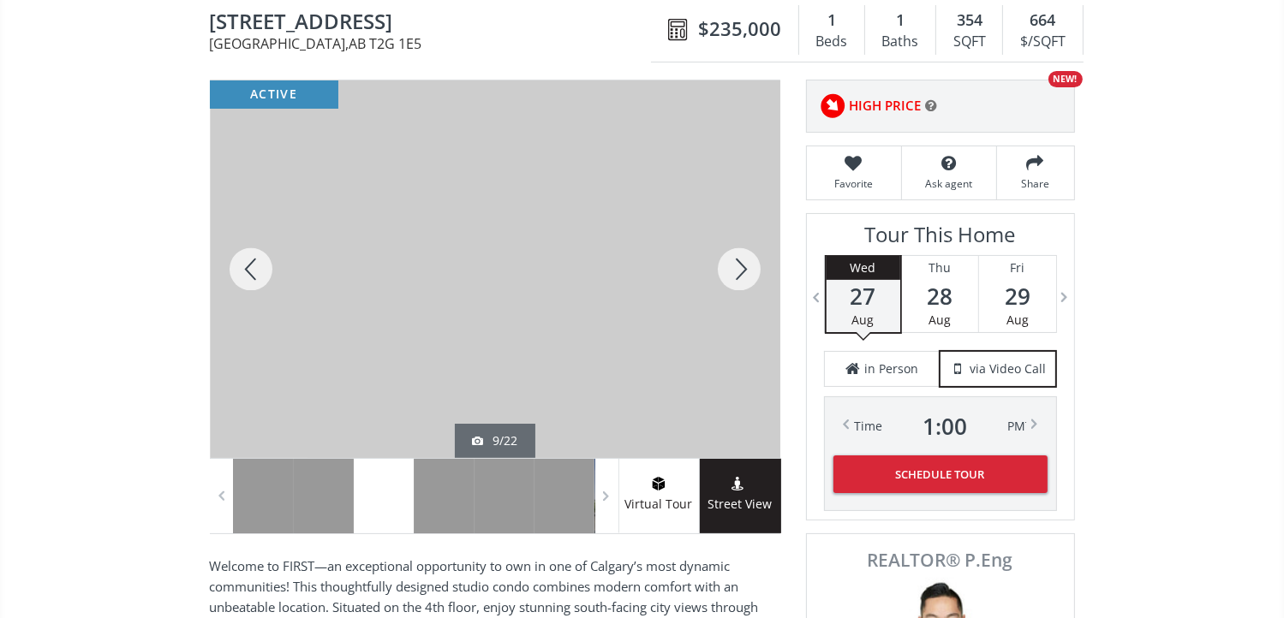
click at [728, 257] on div at bounding box center [739, 269] width 82 height 378
click at [728, 259] on div at bounding box center [739, 269] width 82 height 378
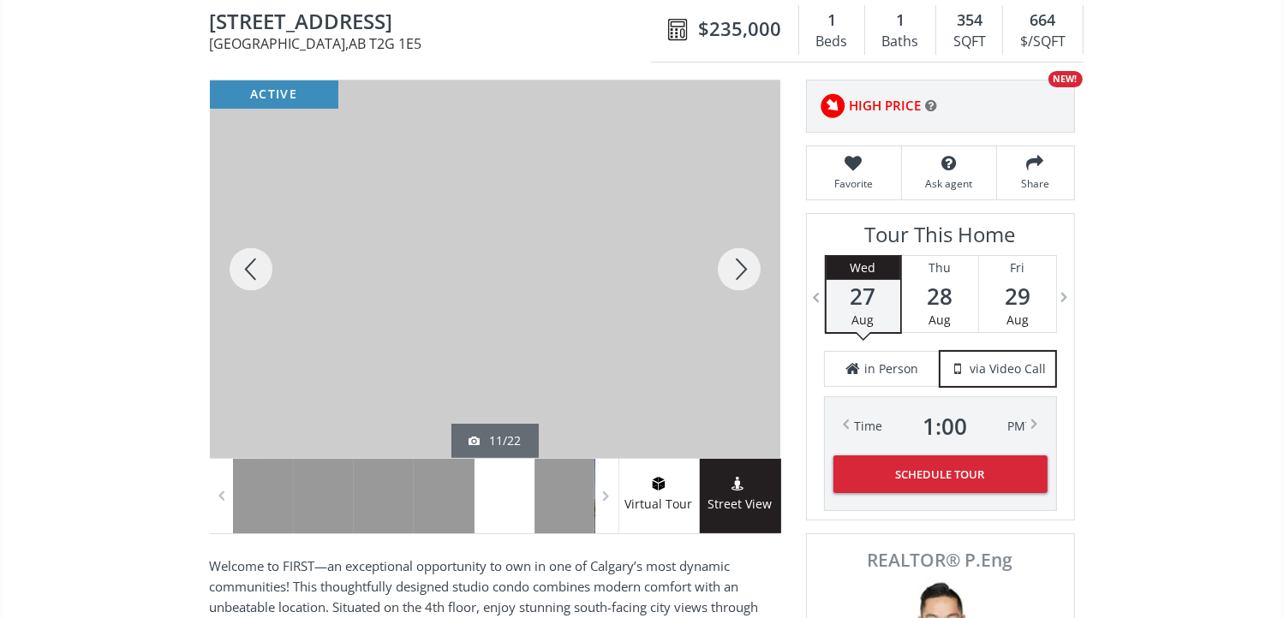
click at [728, 259] on div at bounding box center [739, 269] width 82 height 378
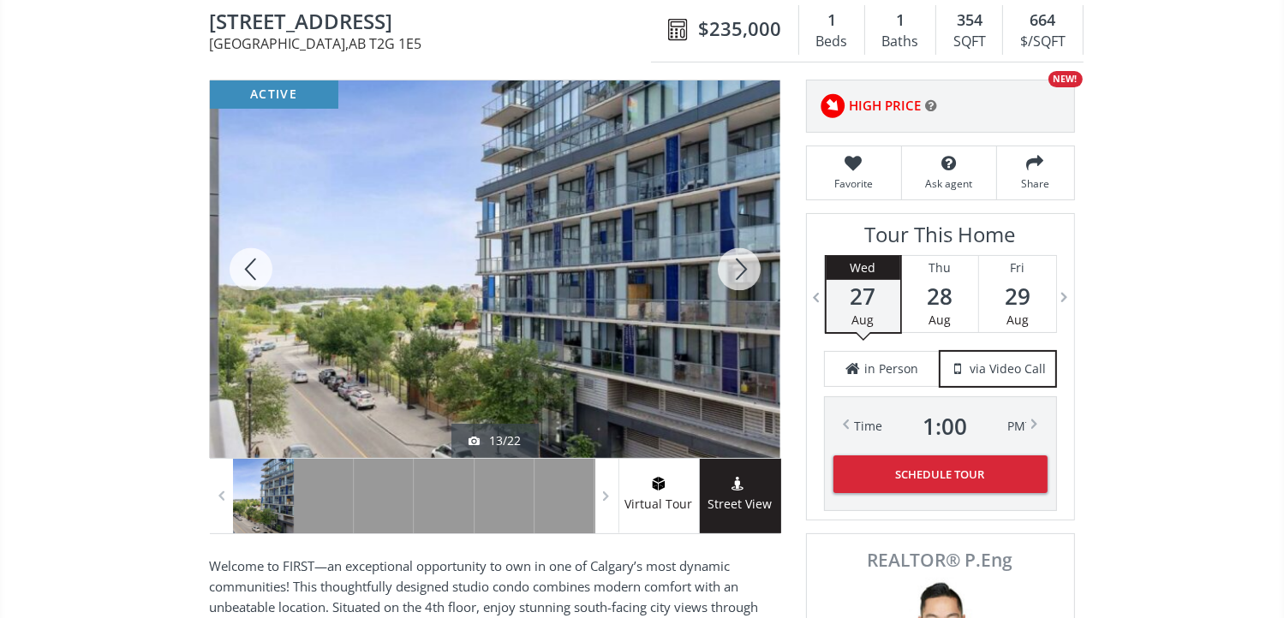
click at [727, 259] on div at bounding box center [739, 269] width 82 height 378
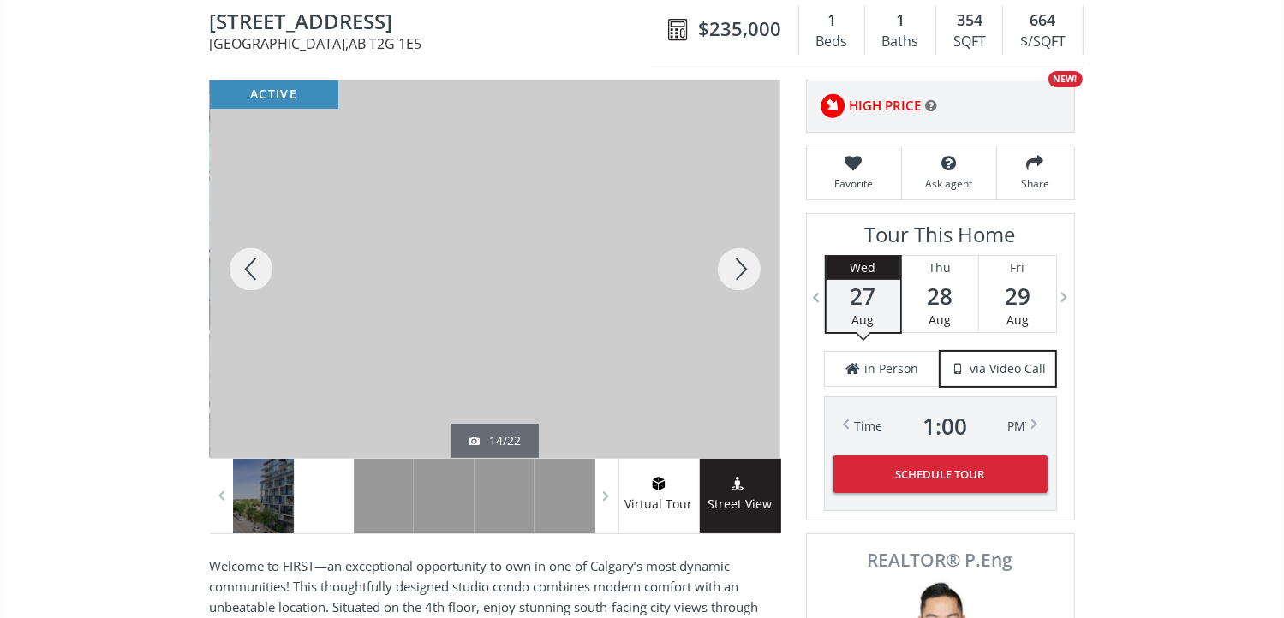
click at [727, 259] on div at bounding box center [739, 269] width 82 height 378
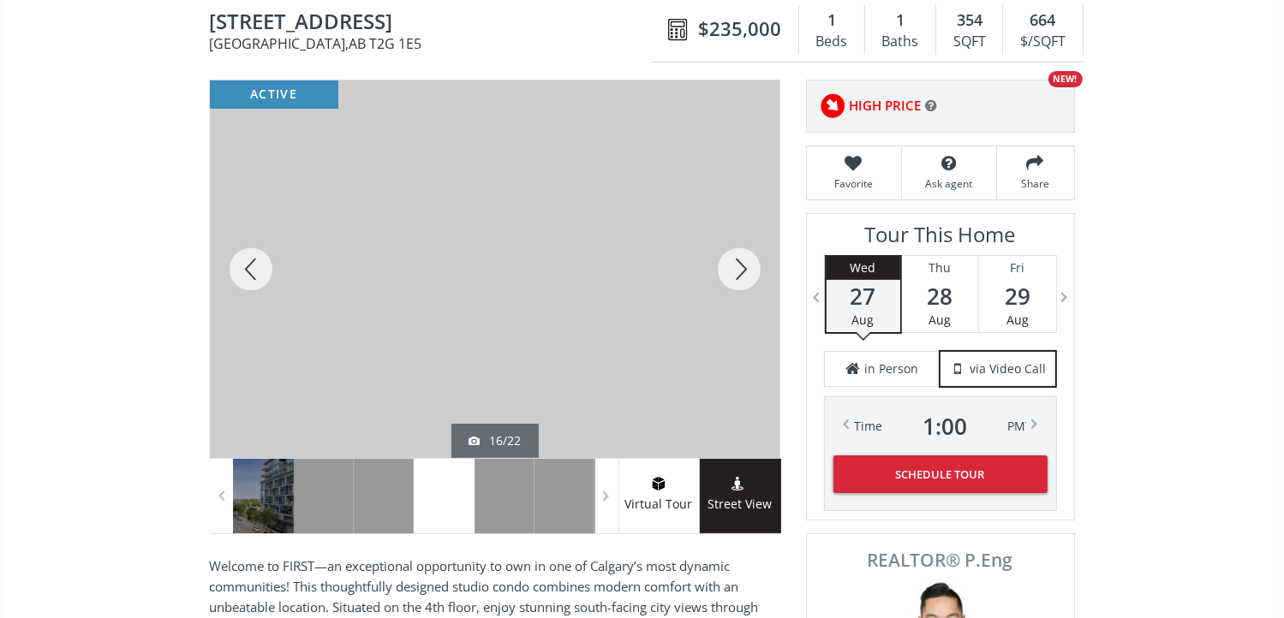
click at [727, 259] on div at bounding box center [739, 269] width 82 height 378
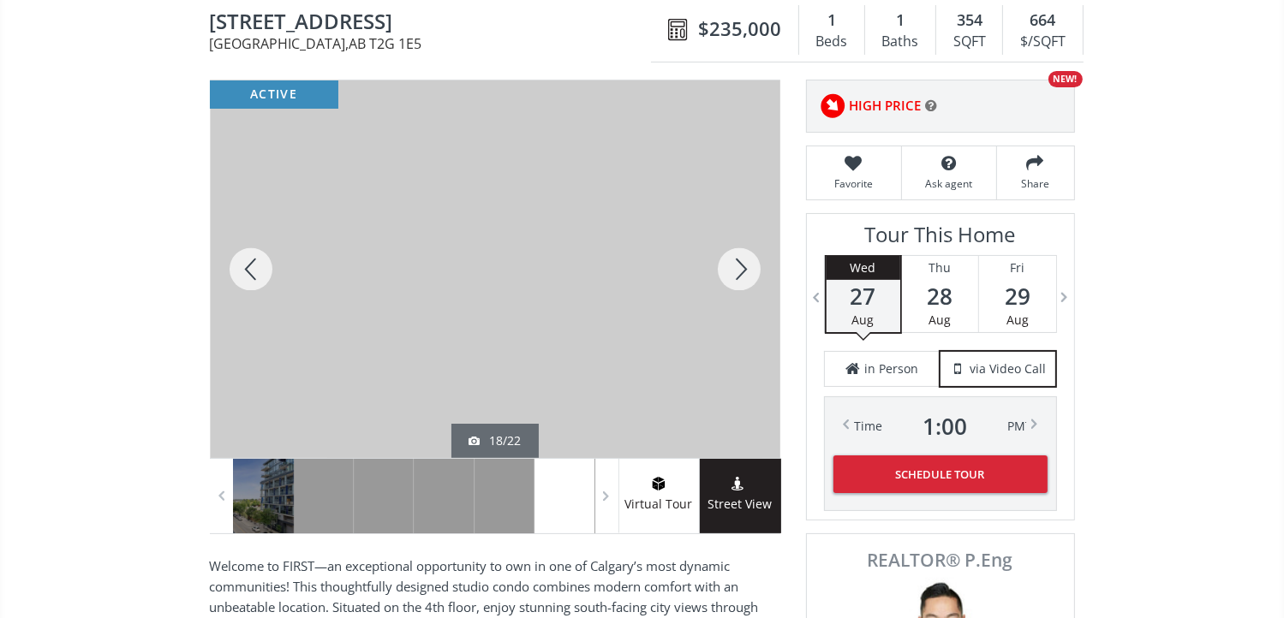
click at [727, 259] on div at bounding box center [739, 269] width 82 height 378
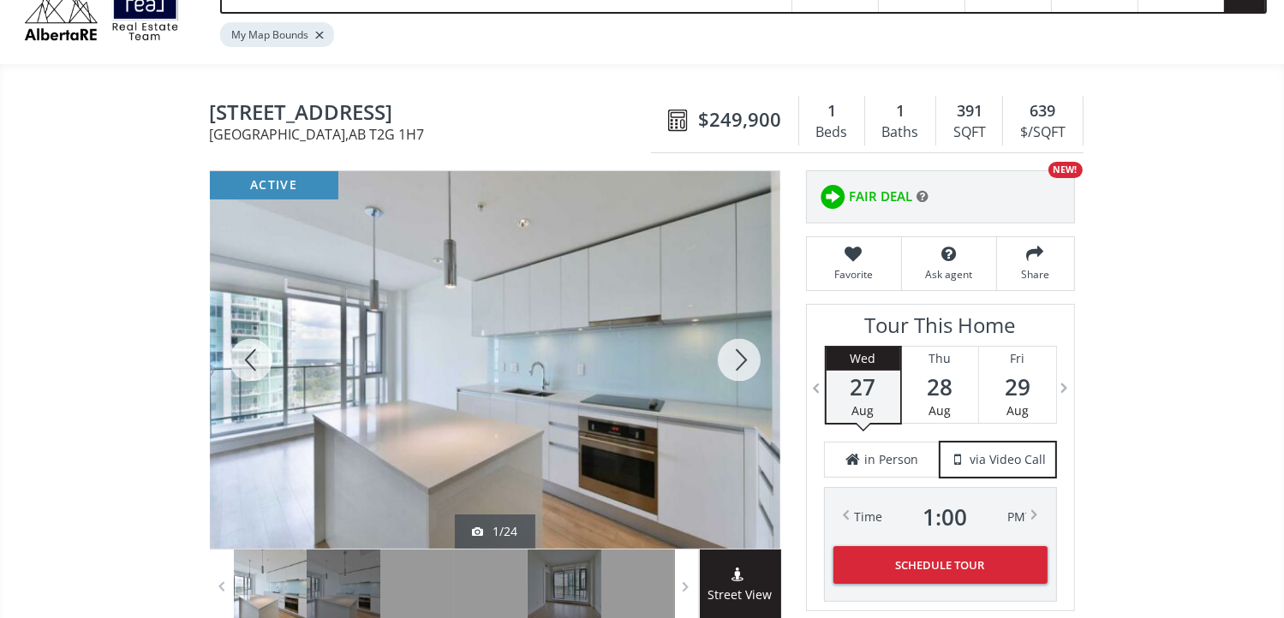
scroll to position [171, 0]
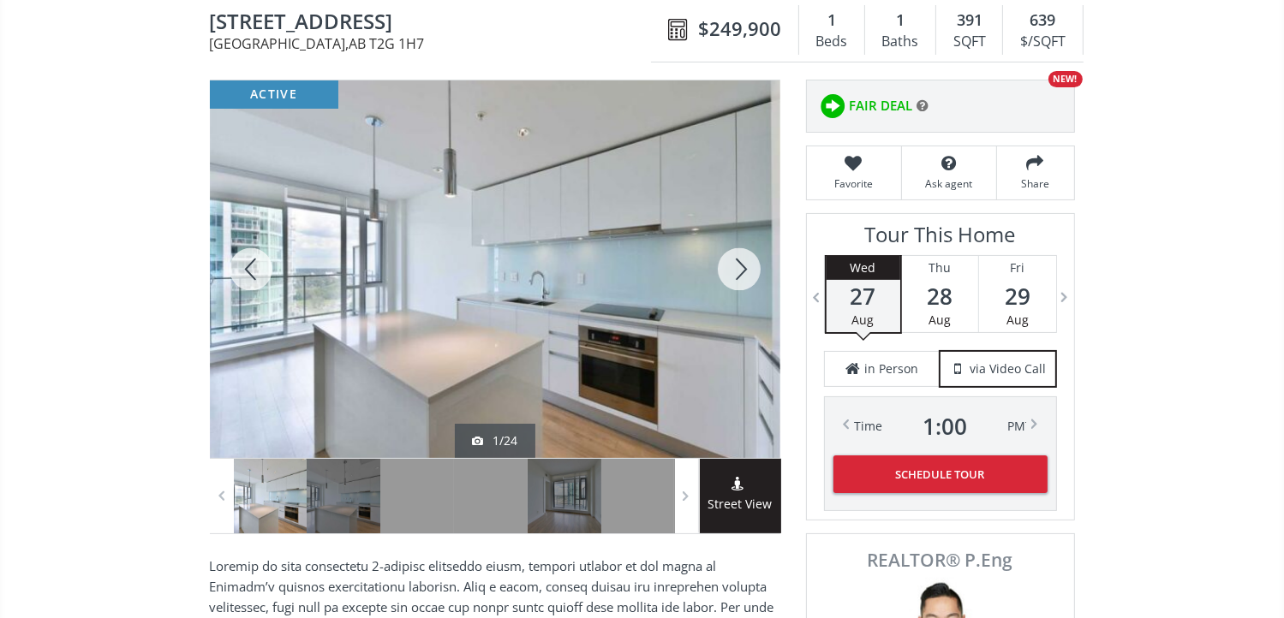
click at [732, 258] on div at bounding box center [739, 269] width 82 height 378
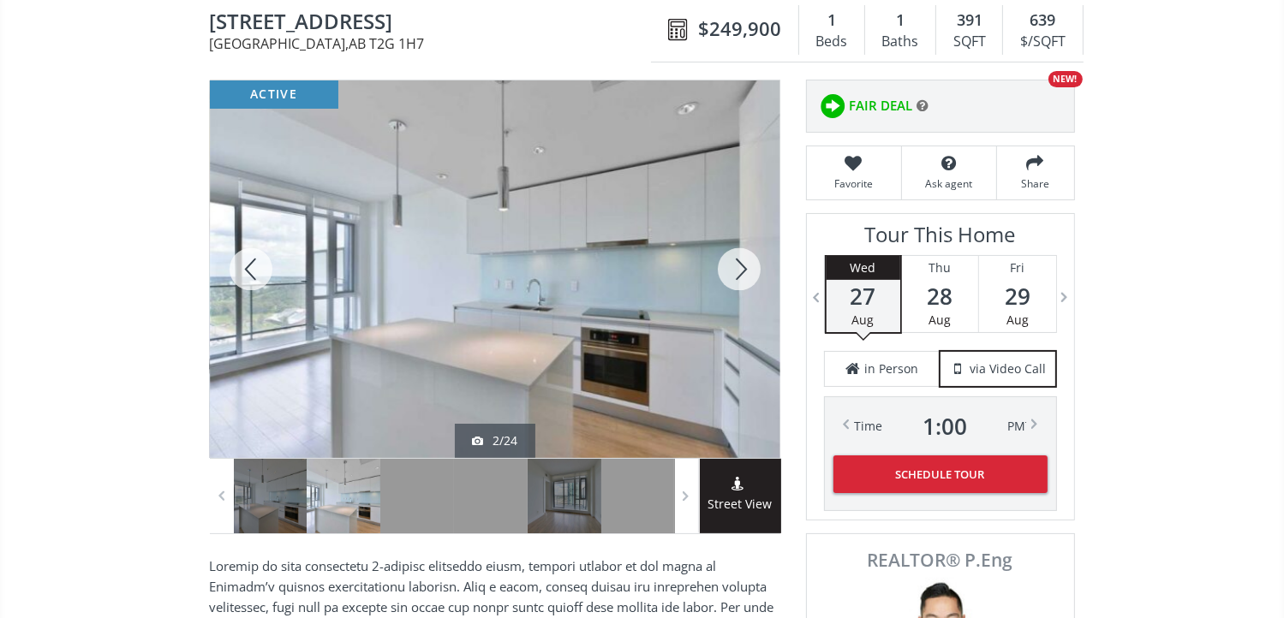
click at [732, 258] on div at bounding box center [739, 269] width 82 height 378
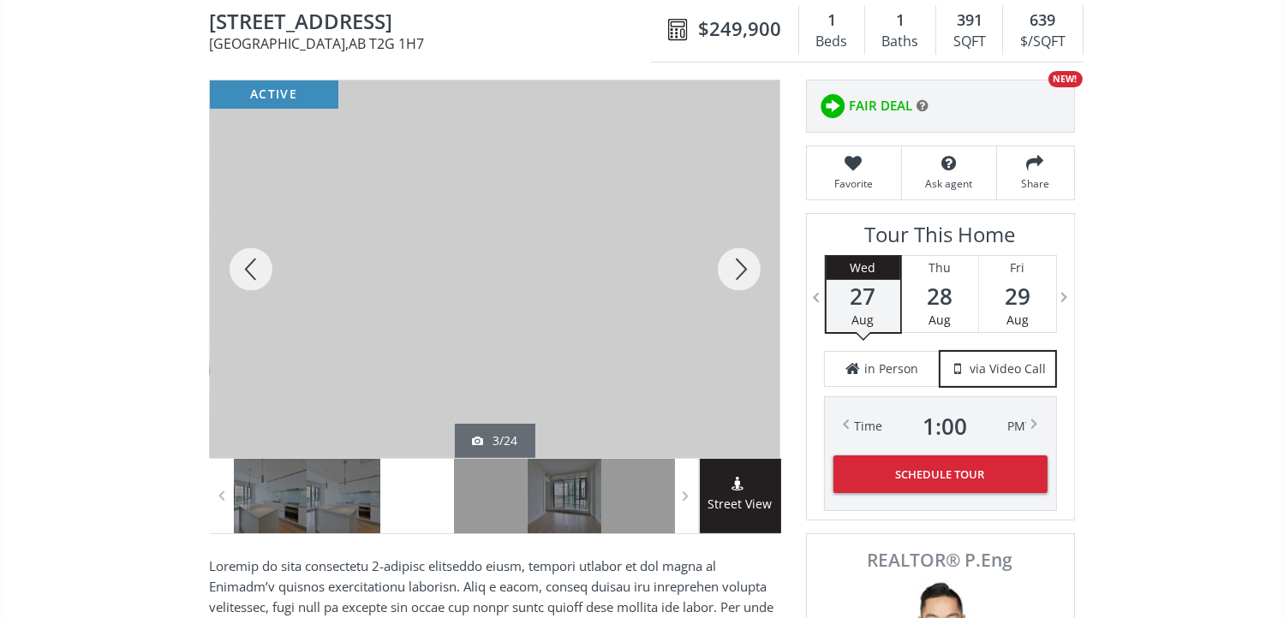
click at [732, 258] on div at bounding box center [739, 269] width 82 height 378
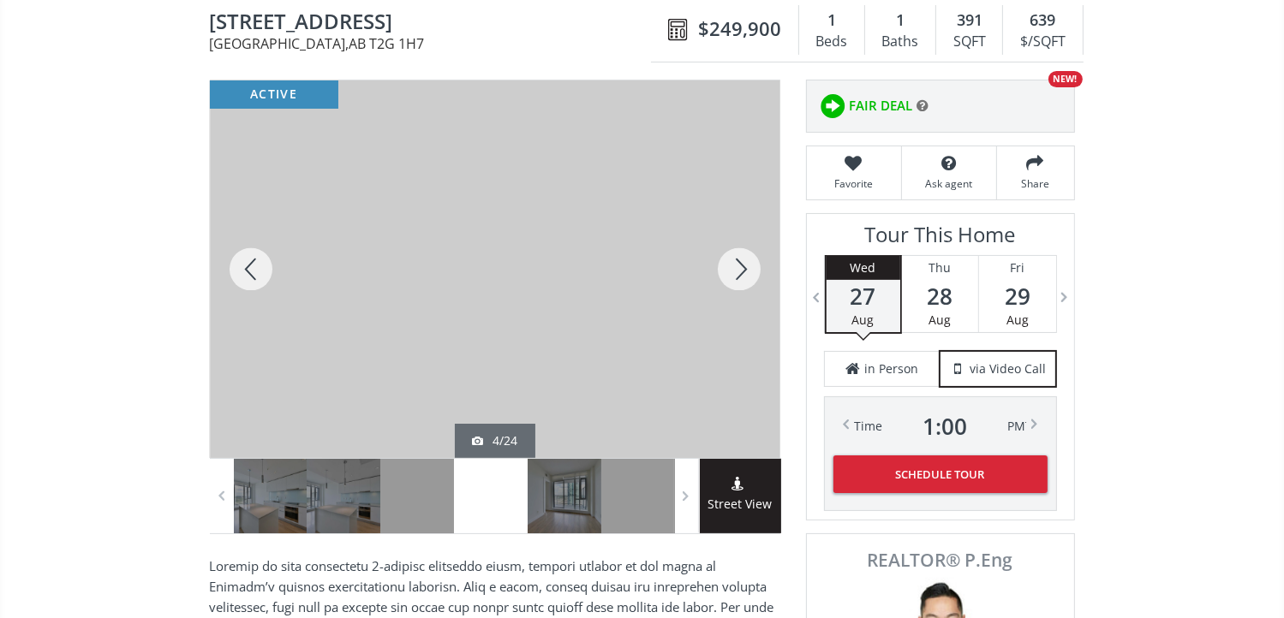
click at [732, 258] on div at bounding box center [739, 269] width 82 height 378
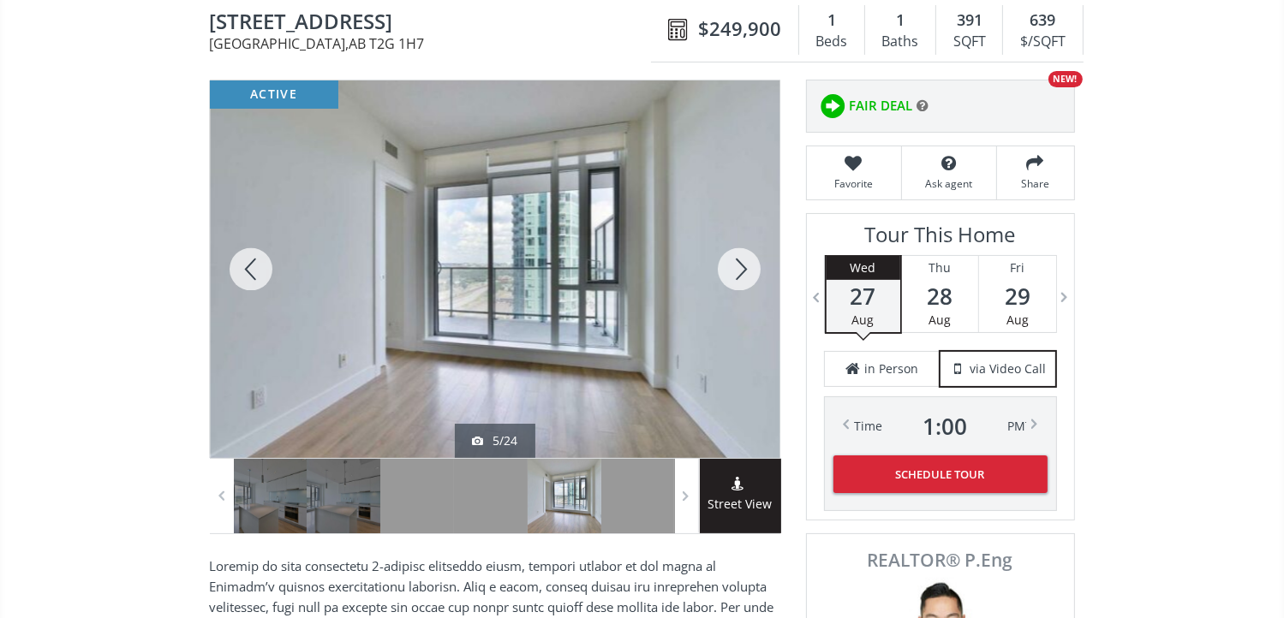
click at [732, 259] on div at bounding box center [739, 269] width 82 height 378
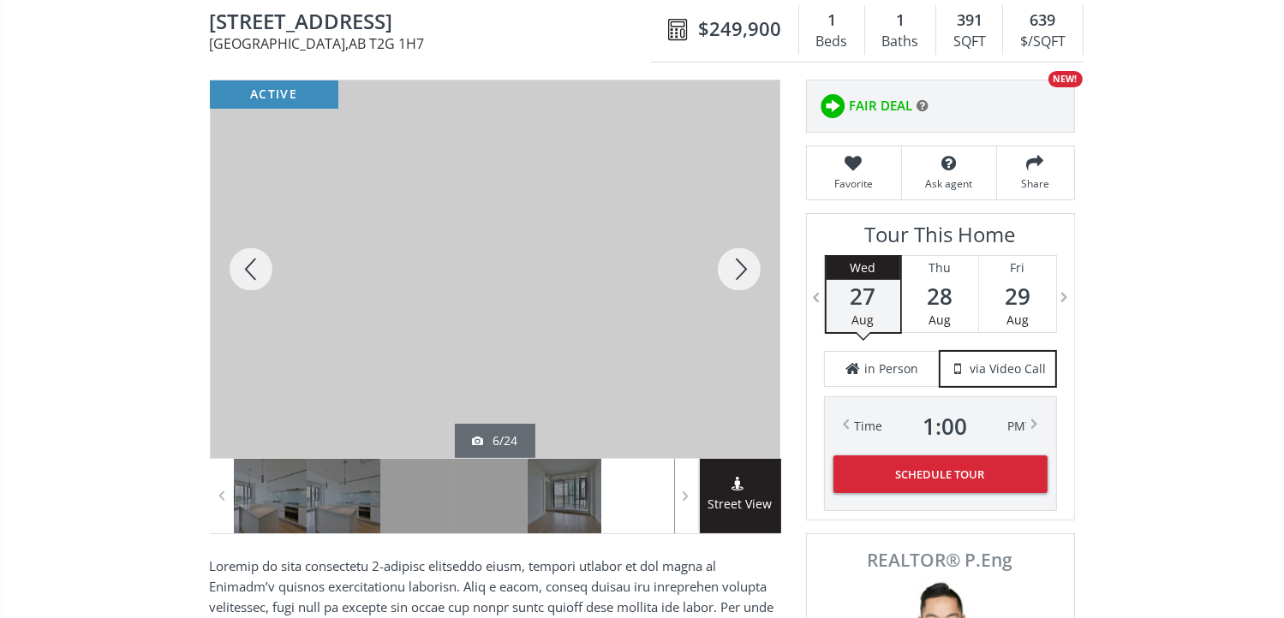
click at [732, 260] on div at bounding box center [739, 269] width 82 height 378
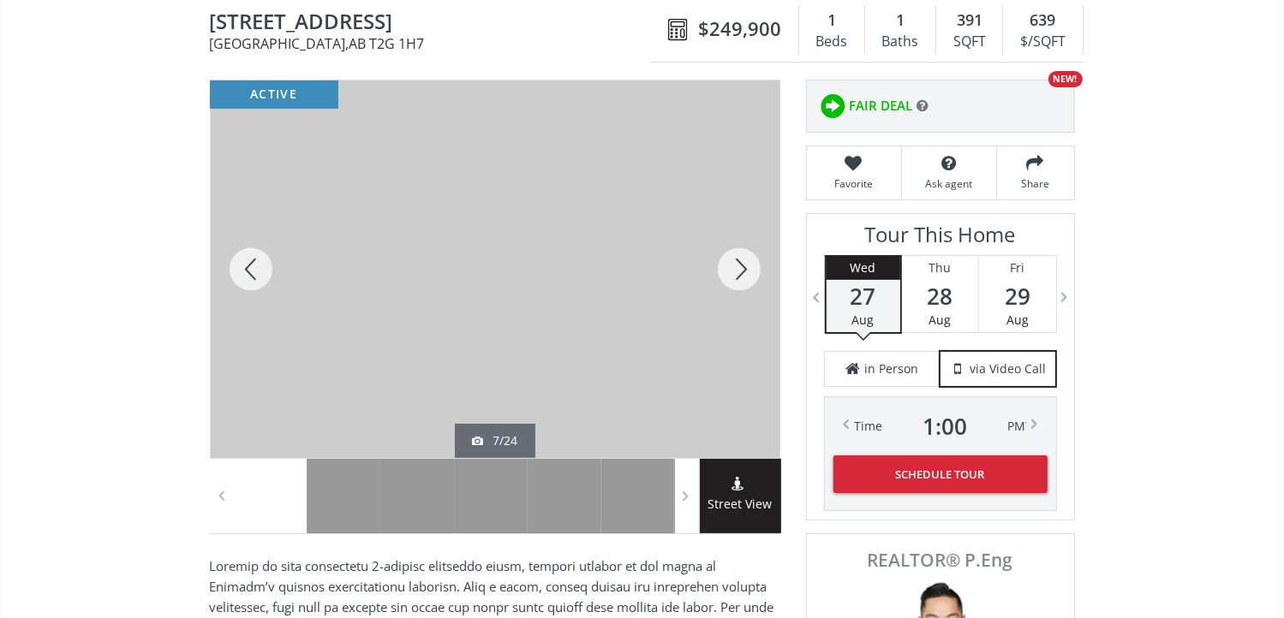
click at [732, 260] on div at bounding box center [739, 269] width 82 height 378
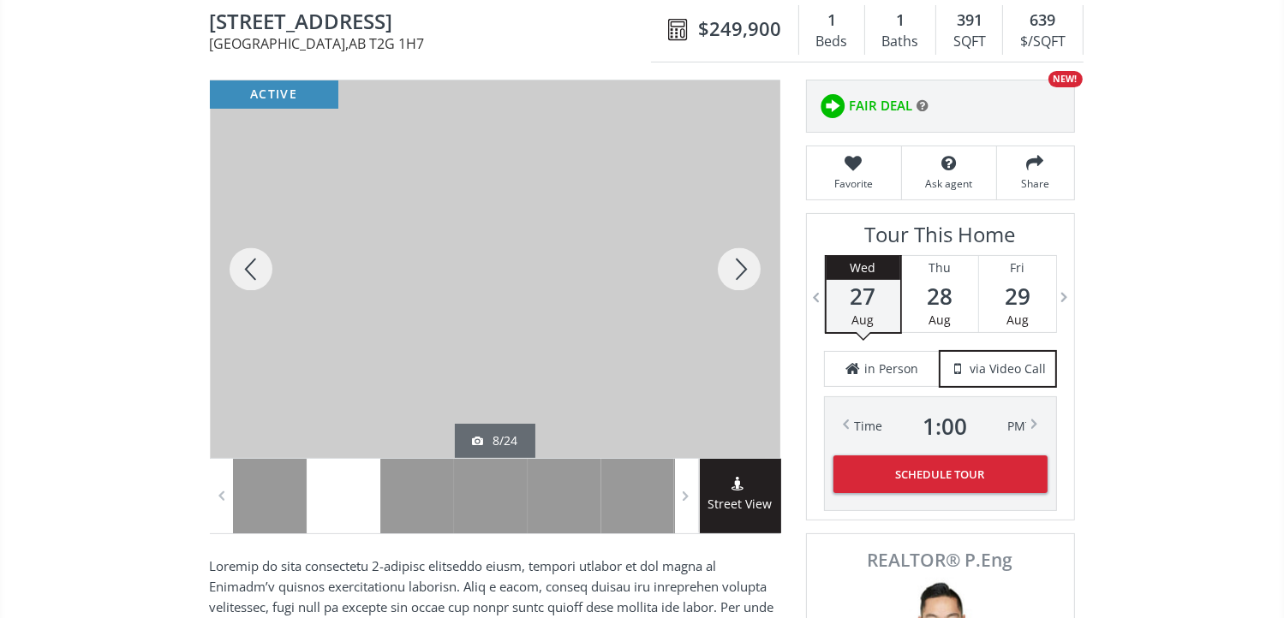
click at [730, 261] on div at bounding box center [739, 269] width 82 height 378
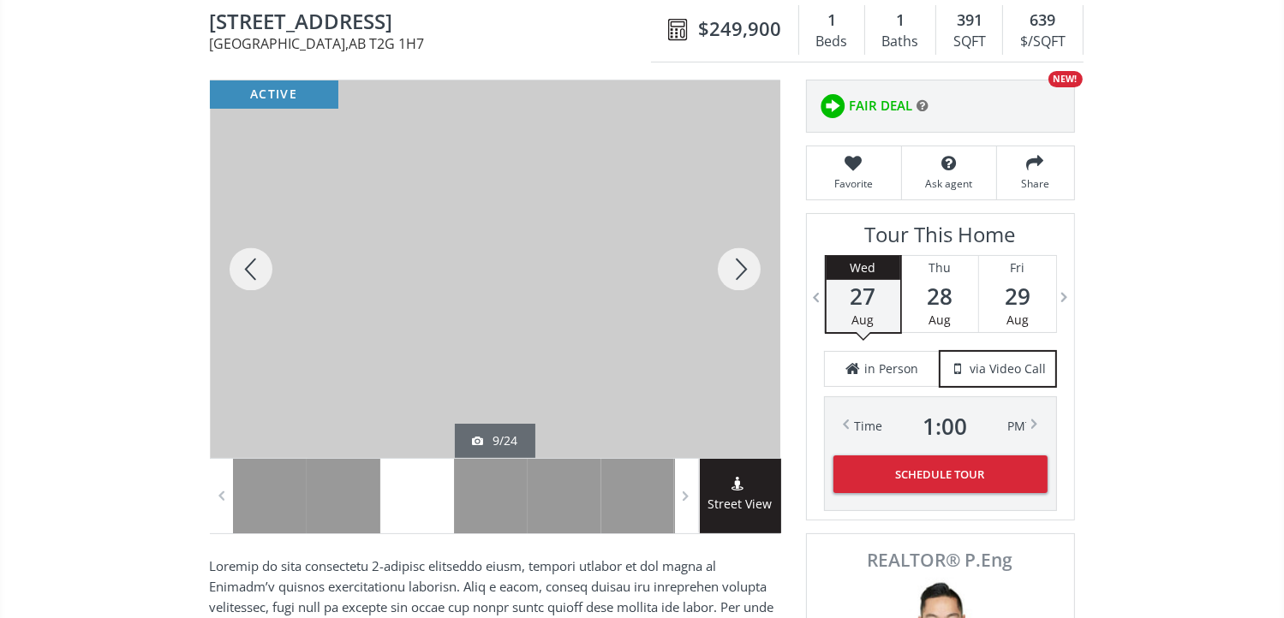
click at [730, 261] on div at bounding box center [739, 269] width 82 height 378
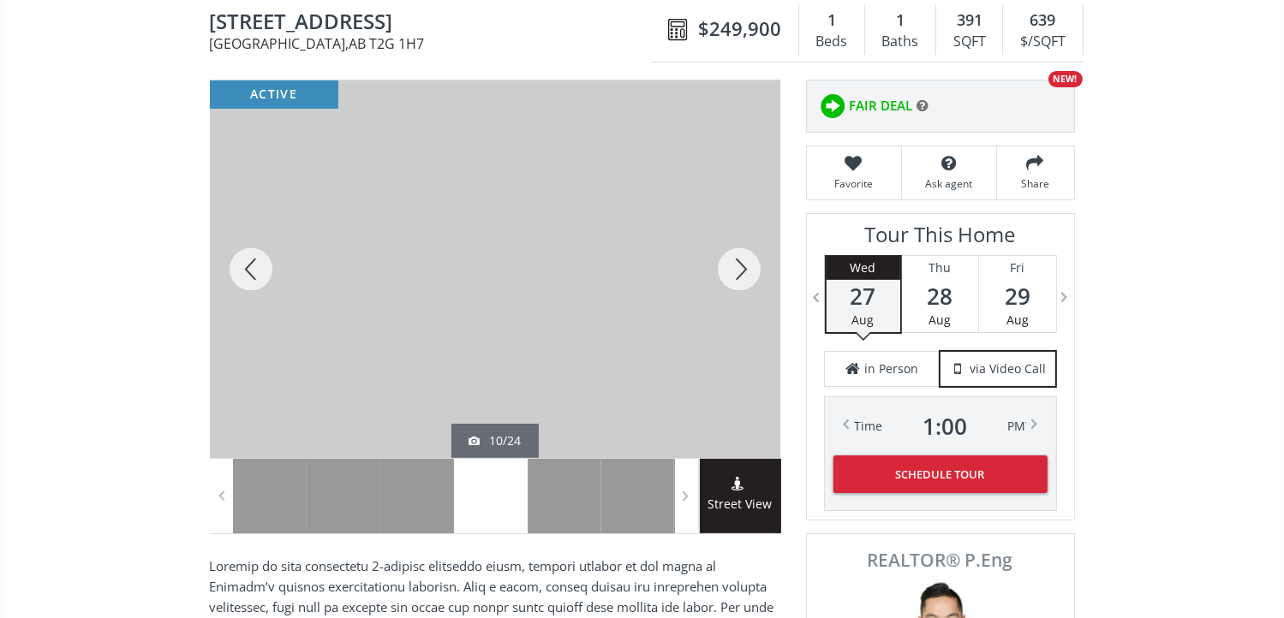
click at [730, 261] on div at bounding box center [739, 269] width 82 height 378
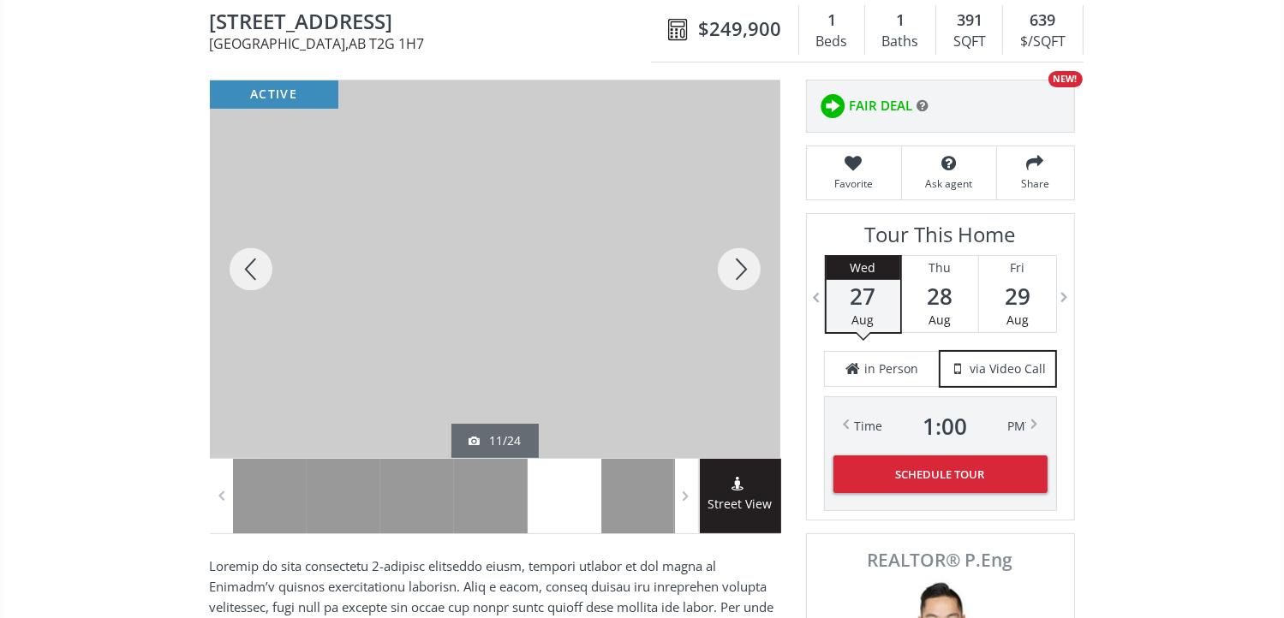
click at [730, 261] on div at bounding box center [739, 269] width 82 height 378
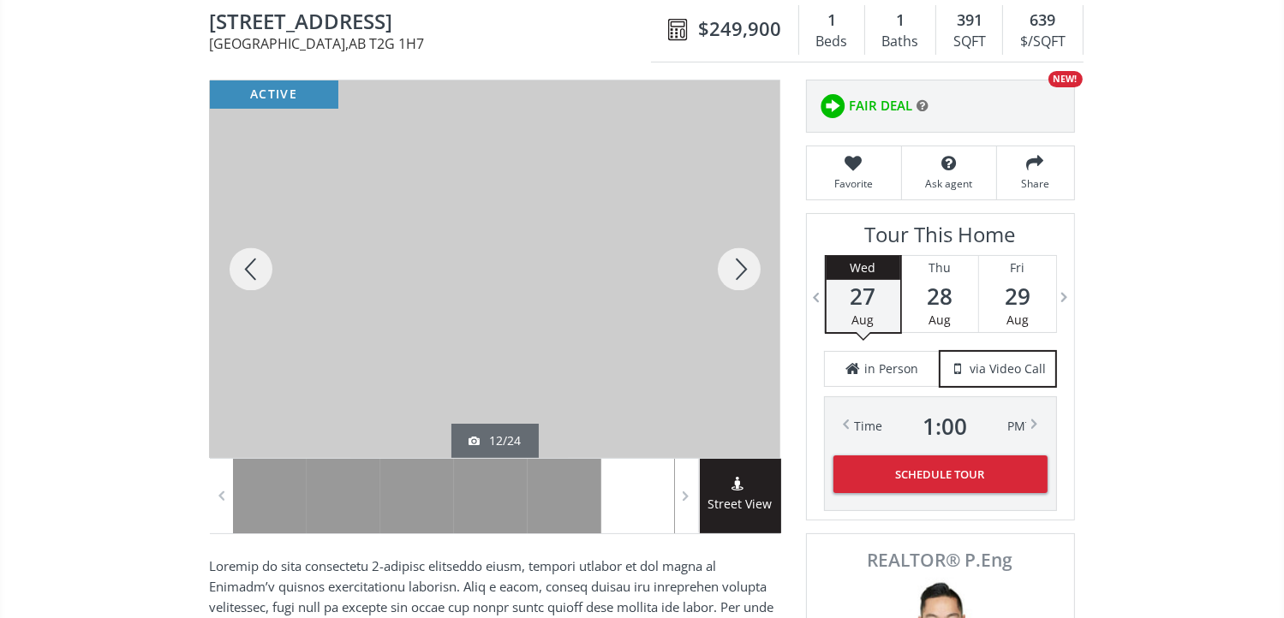
click at [729, 265] on div at bounding box center [739, 269] width 82 height 378
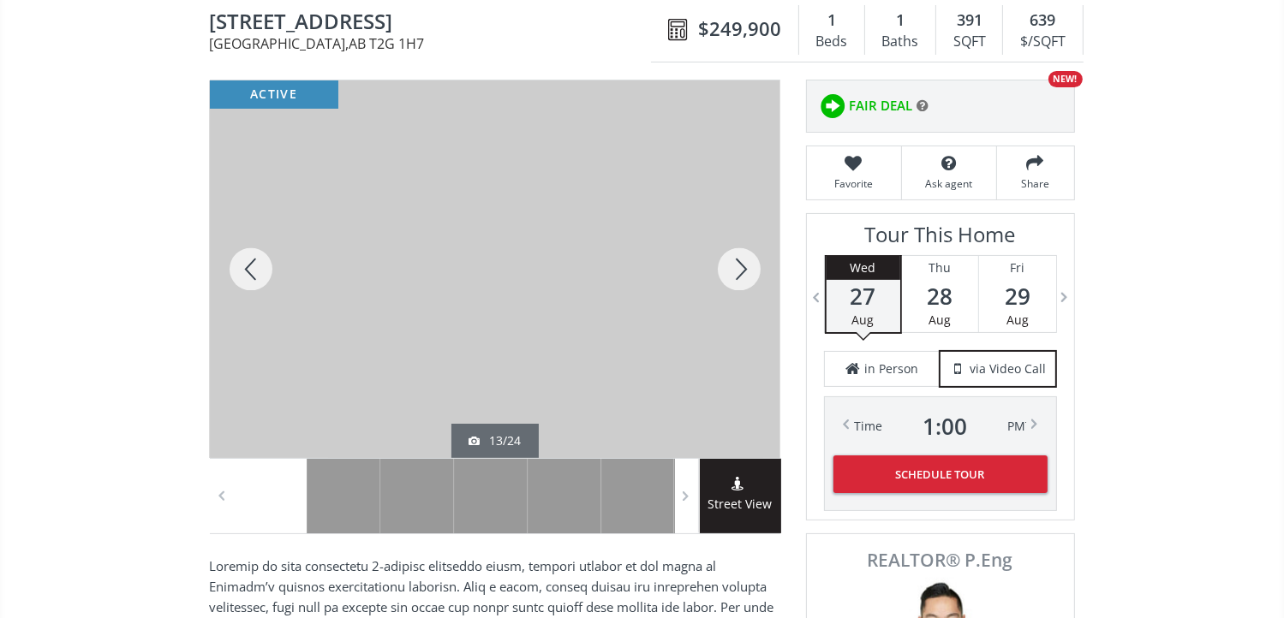
click at [729, 265] on div at bounding box center [739, 269] width 82 height 378
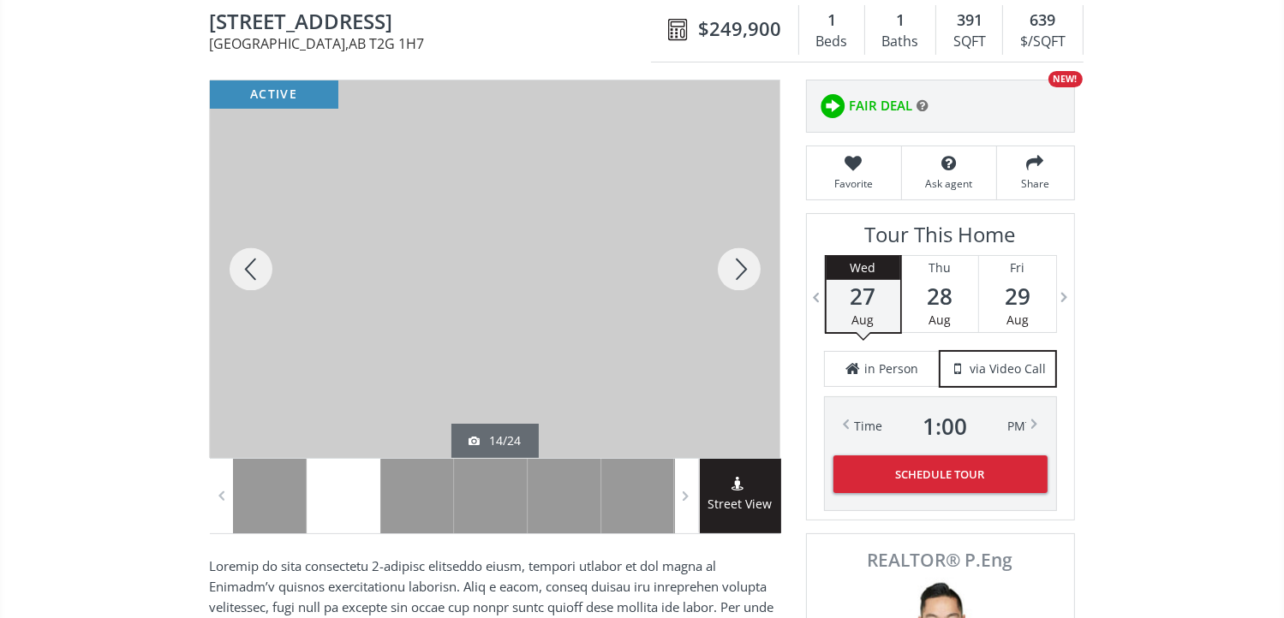
click at [729, 265] on div at bounding box center [739, 269] width 82 height 378
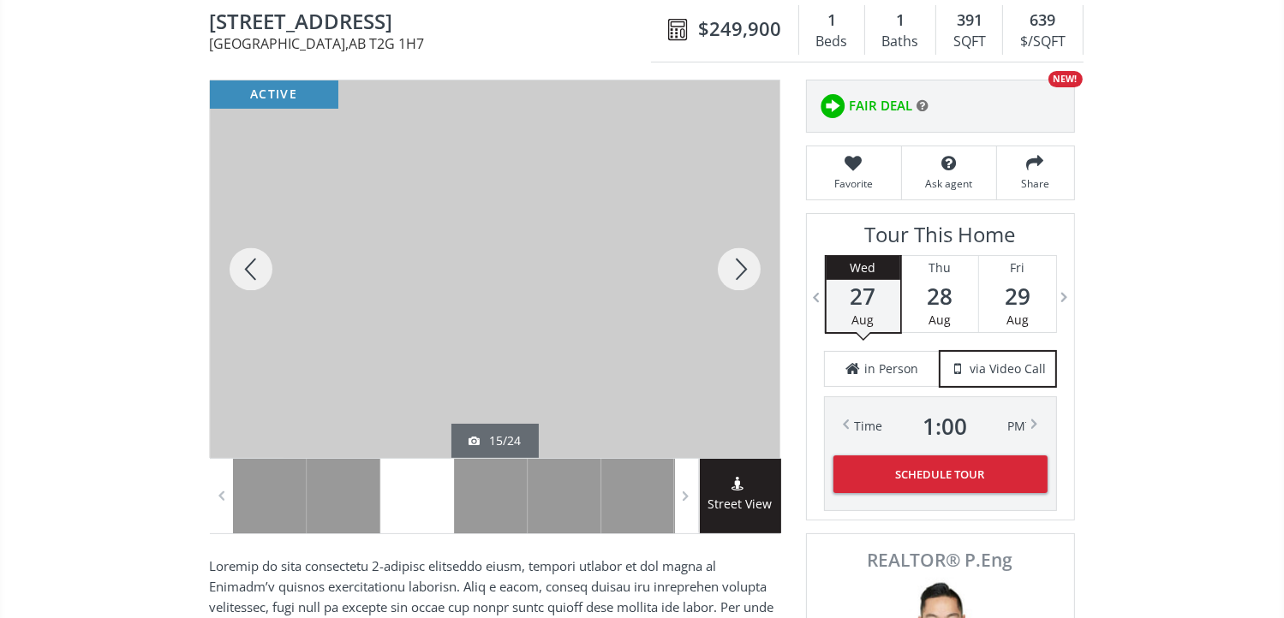
click at [729, 265] on div at bounding box center [739, 269] width 82 height 378
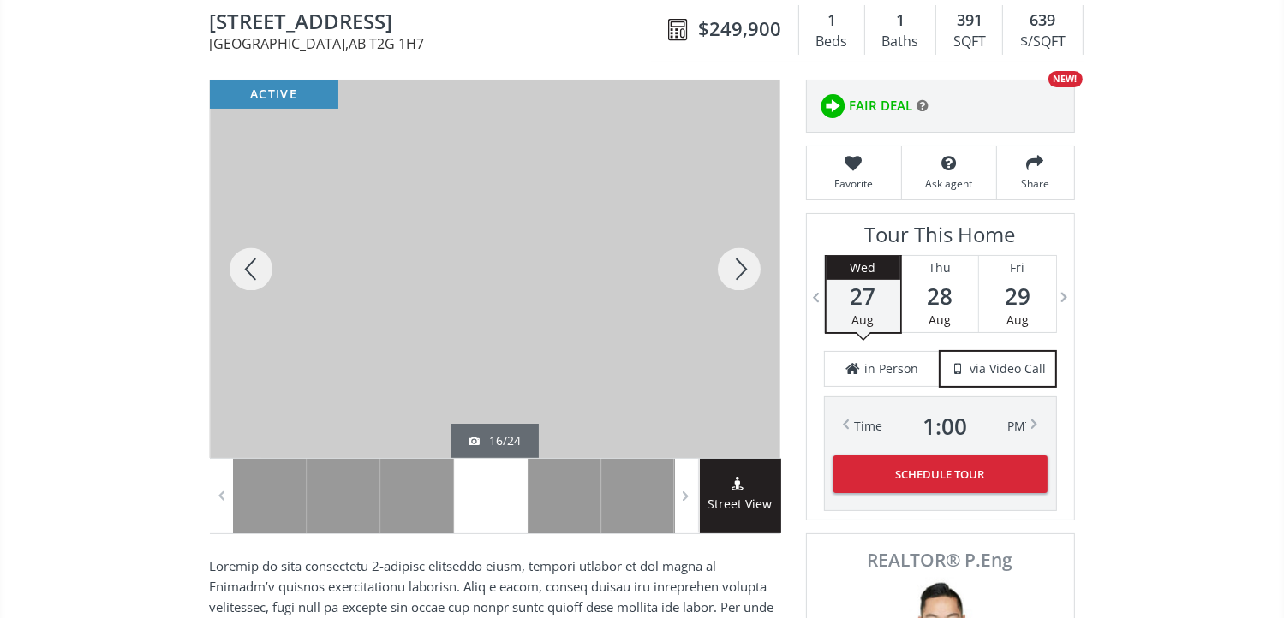
click at [729, 265] on div at bounding box center [739, 269] width 82 height 378
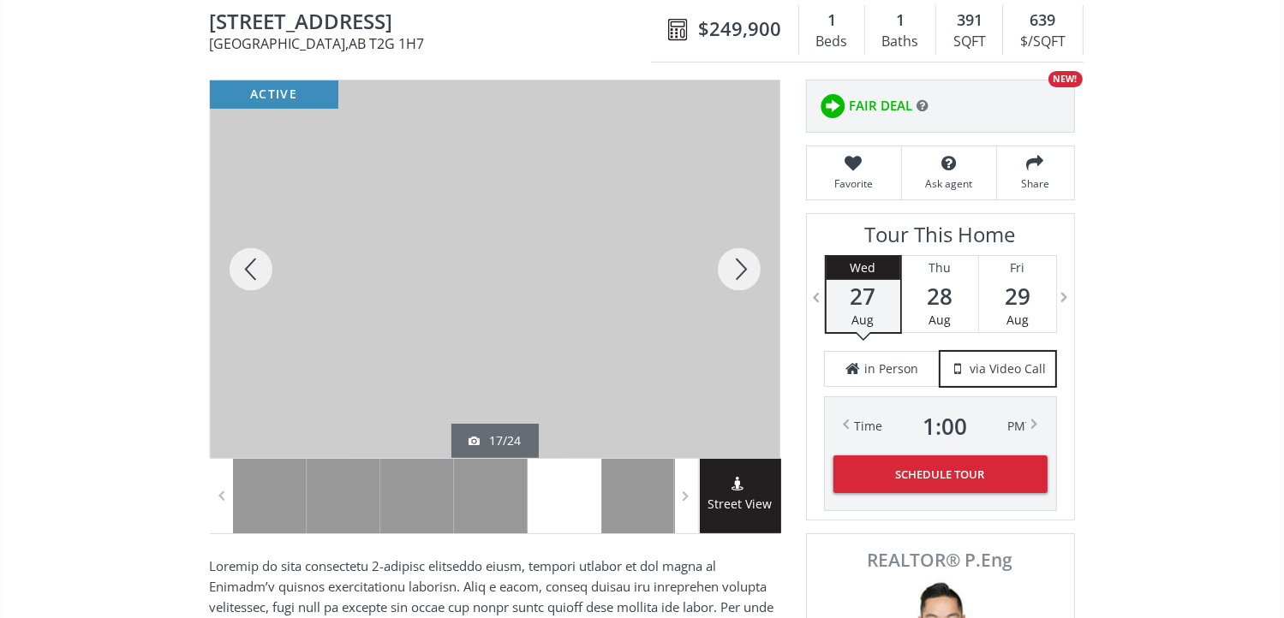
click at [729, 265] on div at bounding box center [739, 269] width 82 height 378
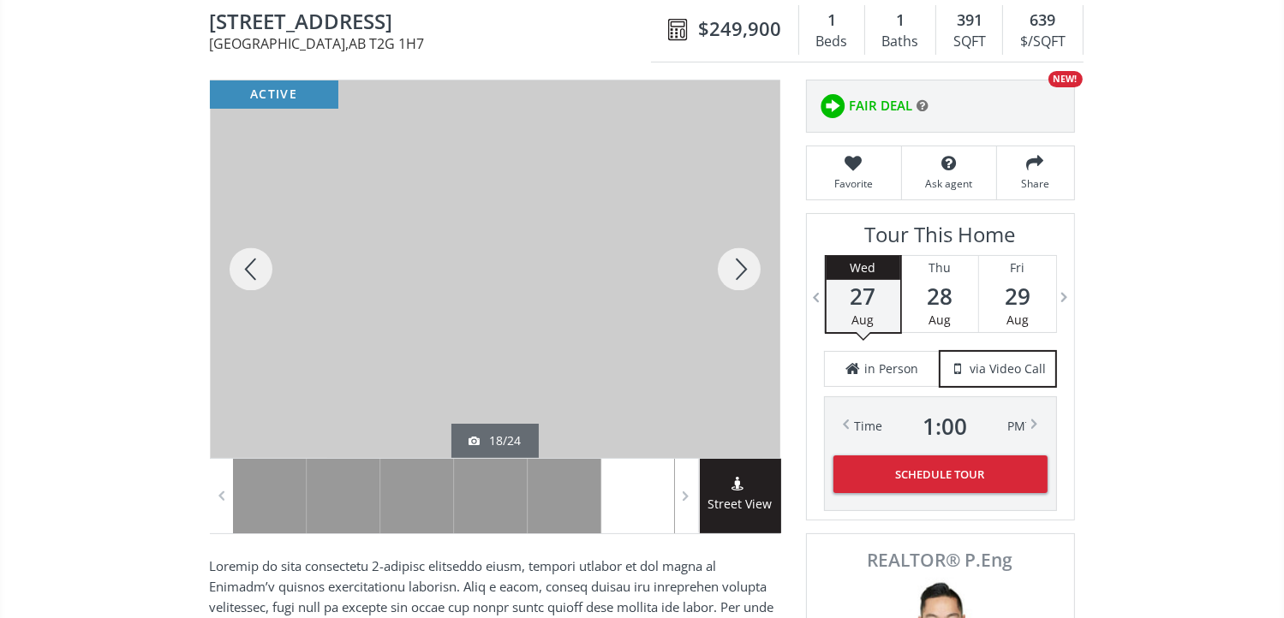
click at [732, 270] on div at bounding box center [739, 269] width 82 height 378
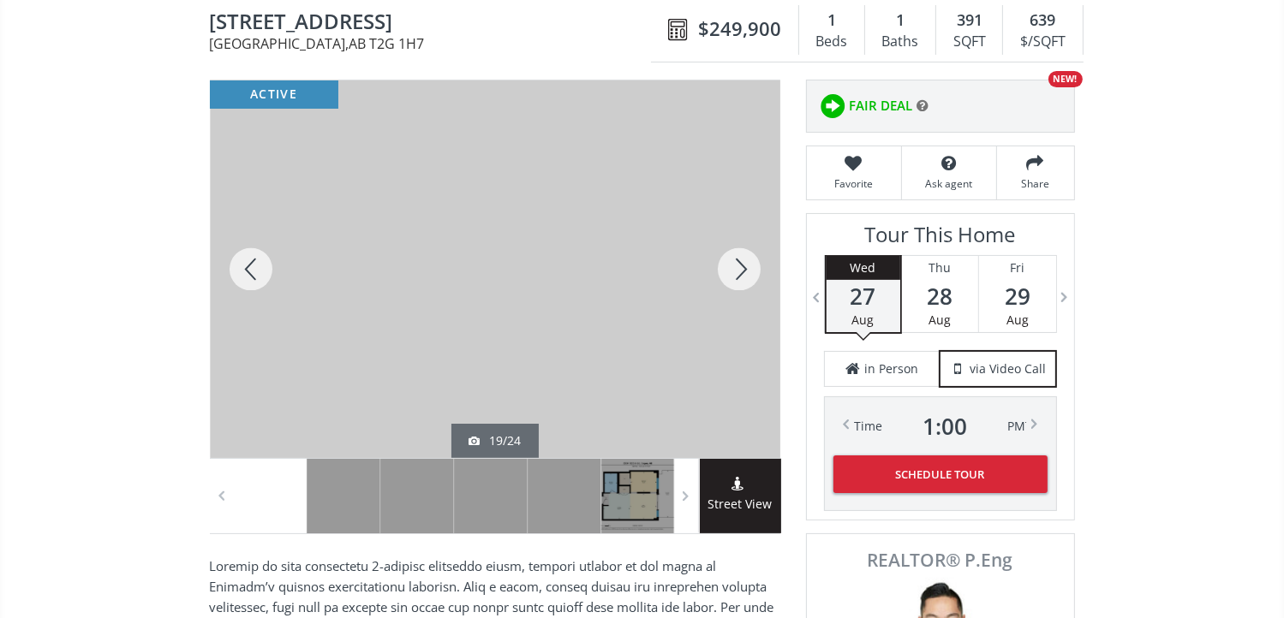
click at [736, 269] on div at bounding box center [739, 269] width 82 height 378
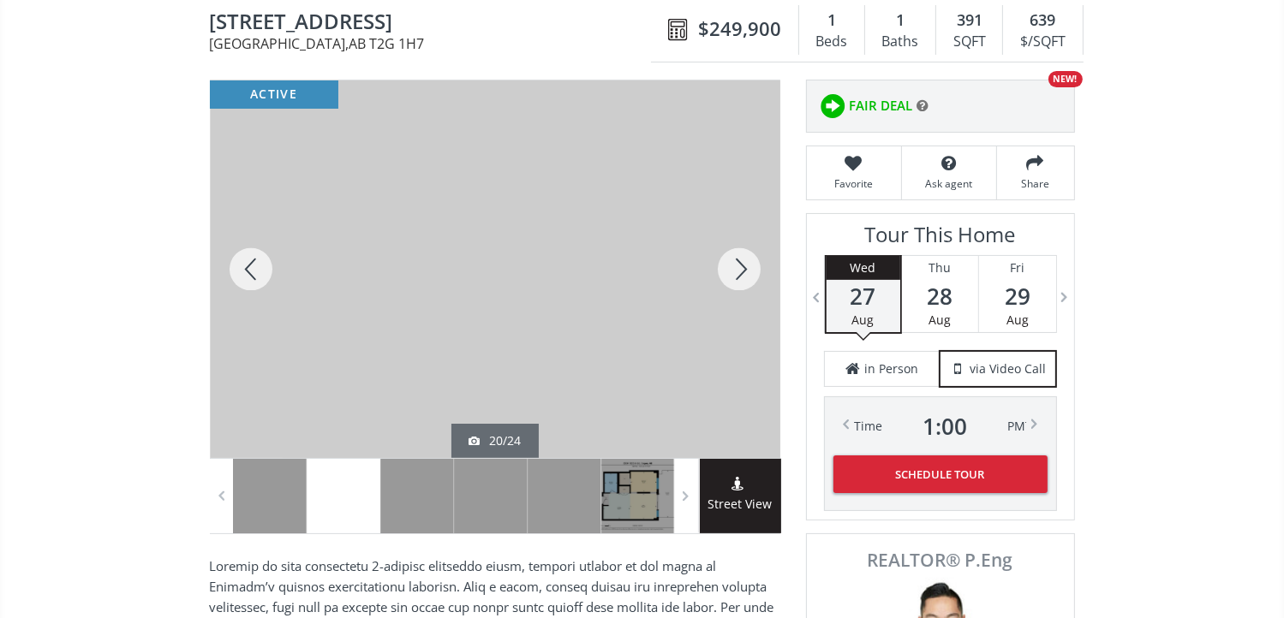
click at [736, 269] on div at bounding box center [739, 269] width 82 height 378
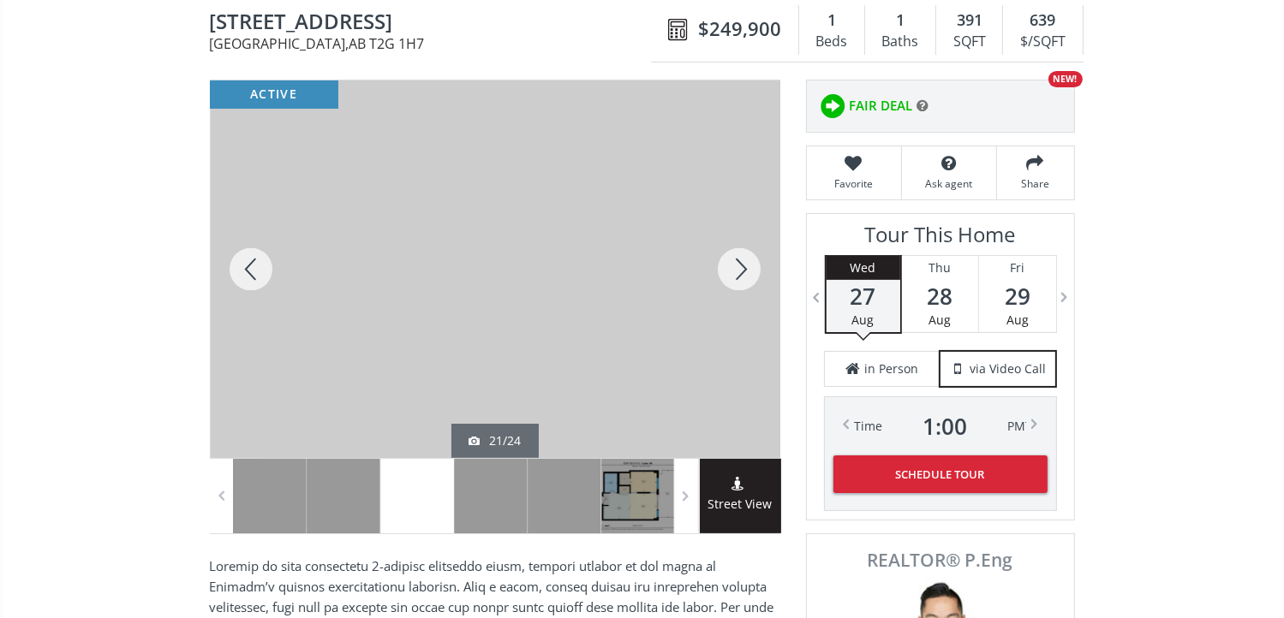
click at [736, 269] on div at bounding box center [739, 269] width 82 height 378
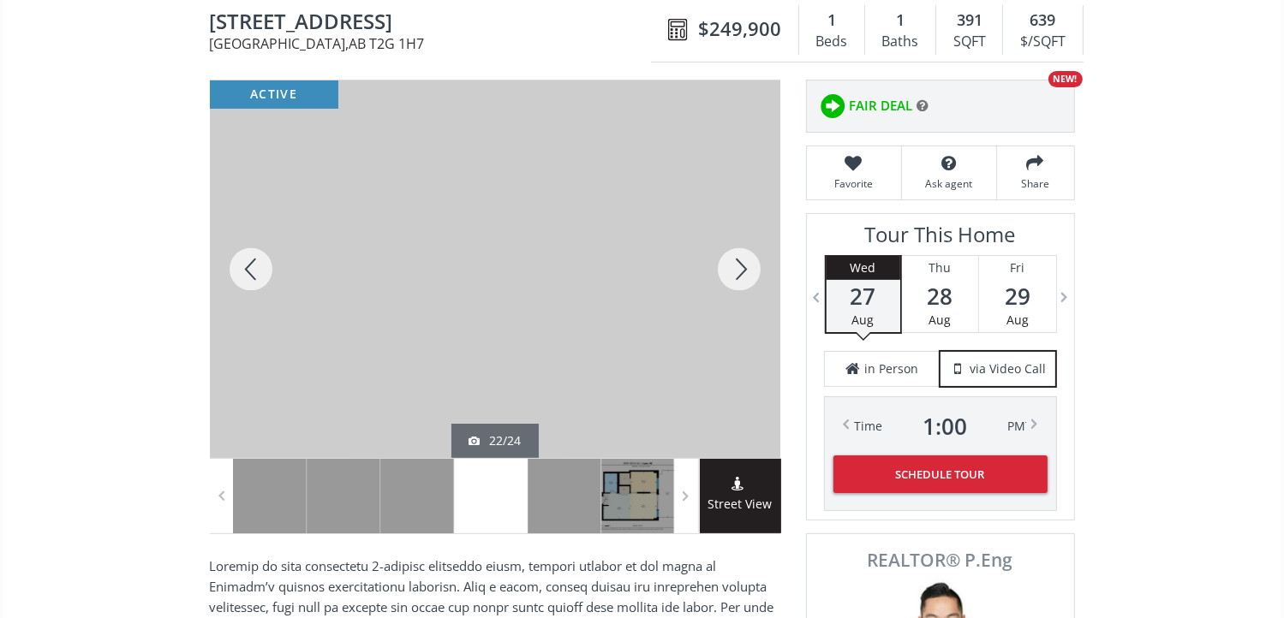
click at [736, 269] on div at bounding box center [739, 269] width 82 height 378
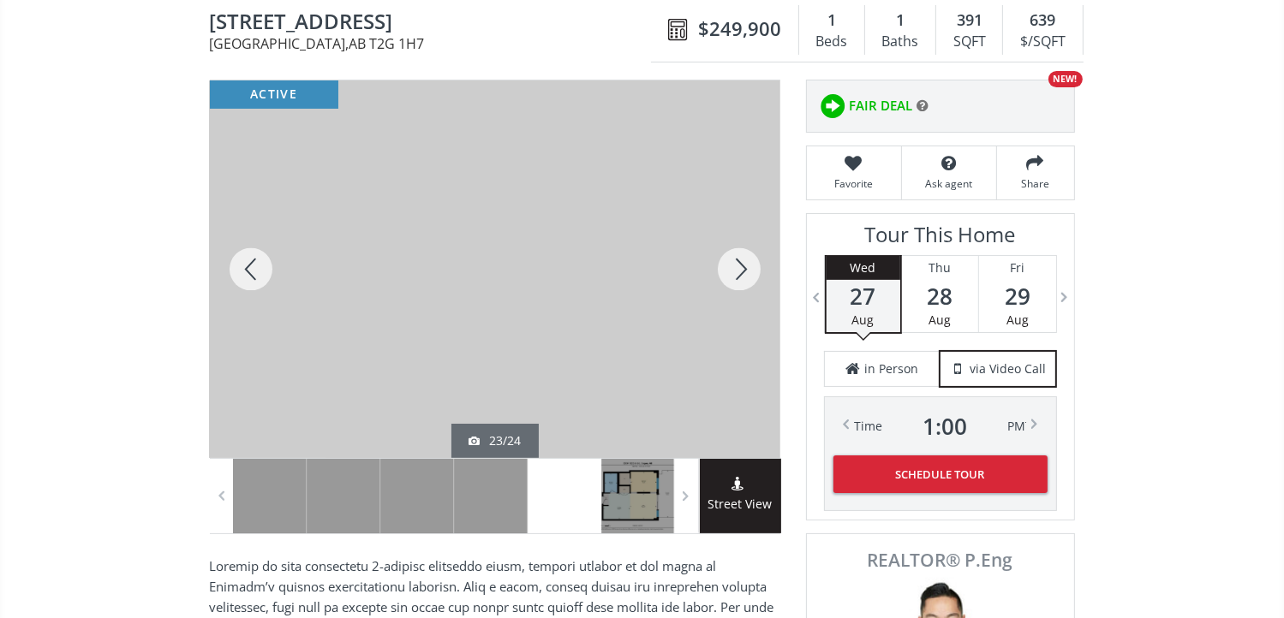
click at [736, 268] on div at bounding box center [739, 269] width 82 height 378
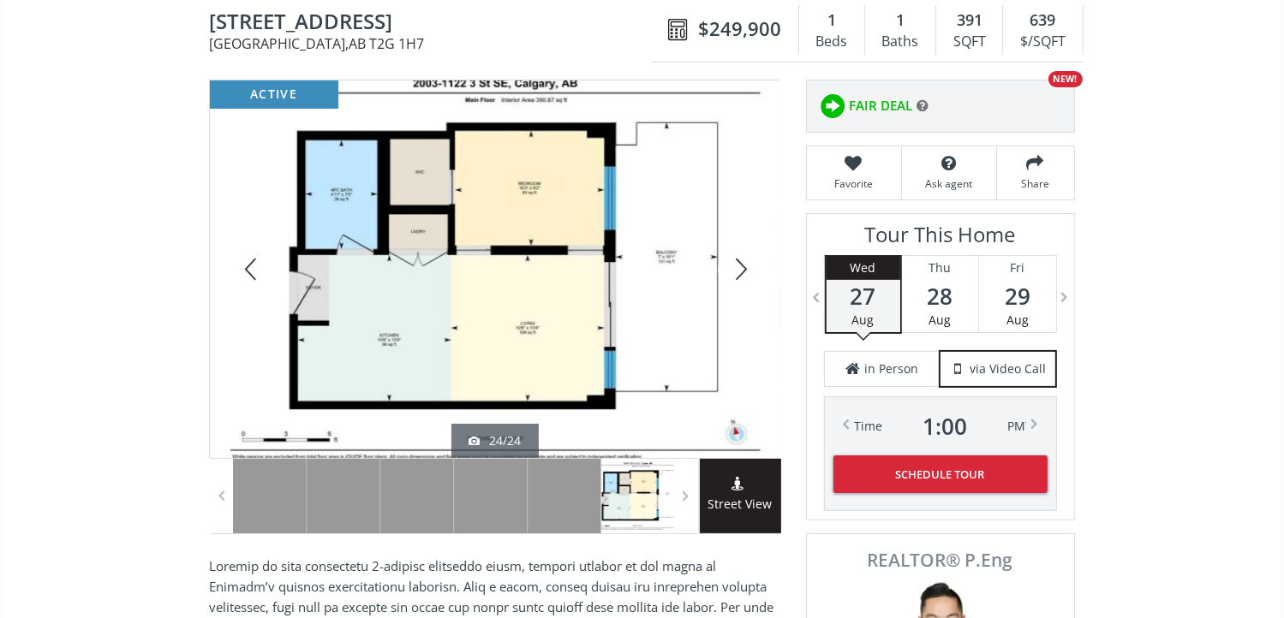
click at [742, 264] on div at bounding box center [739, 269] width 82 height 378
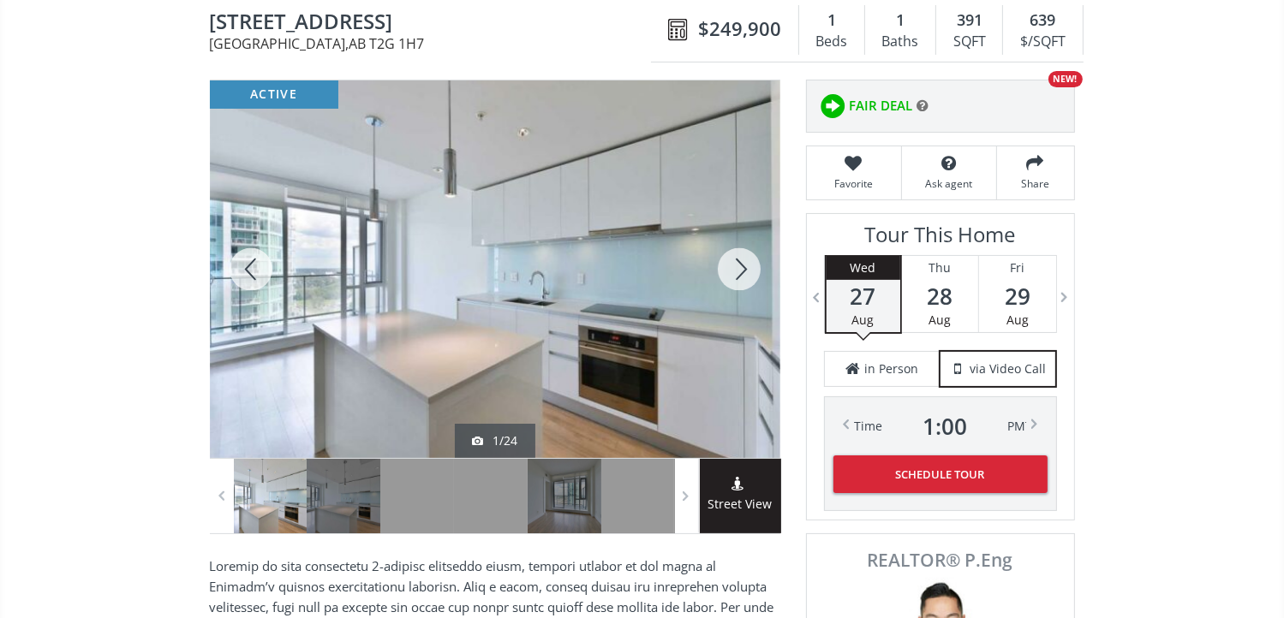
click at [742, 264] on div at bounding box center [739, 269] width 82 height 378
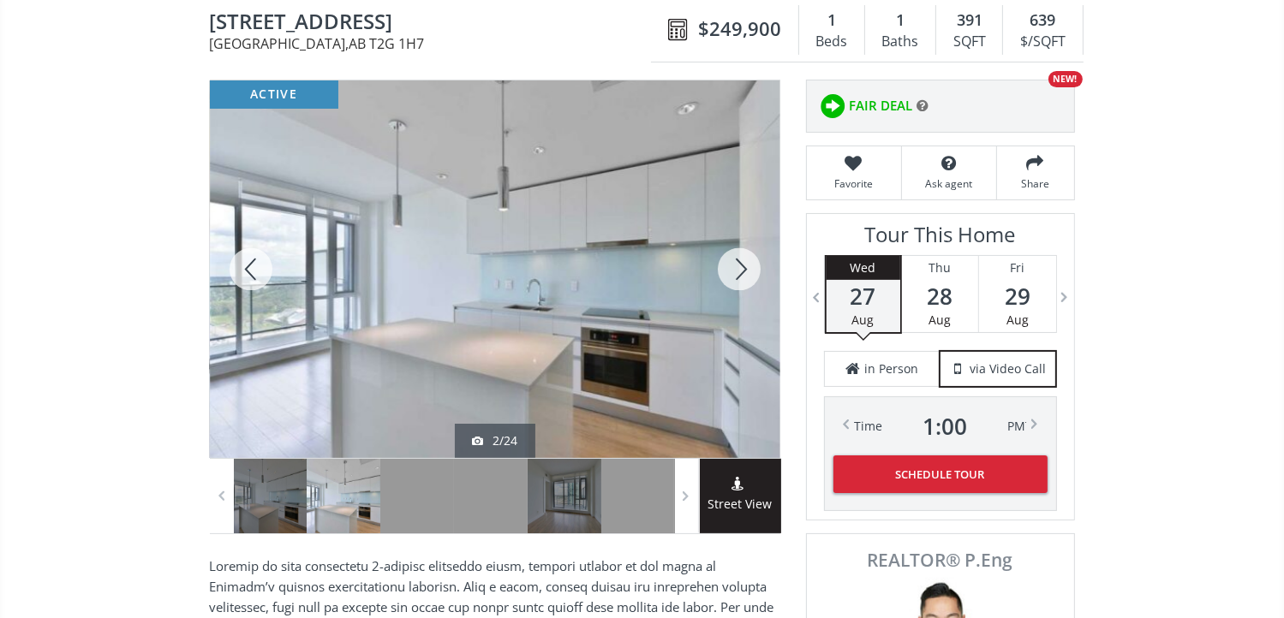
click at [743, 262] on div at bounding box center [739, 269] width 82 height 378
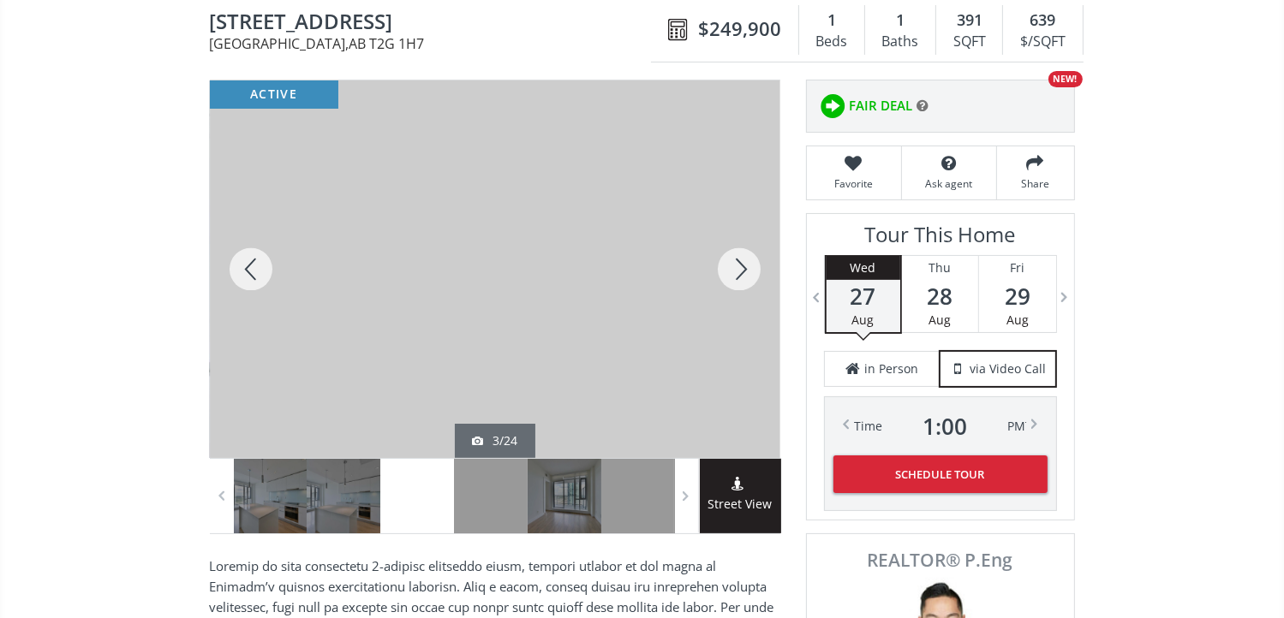
click at [743, 262] on div at bounding box center [739, 269] width 82 height 378
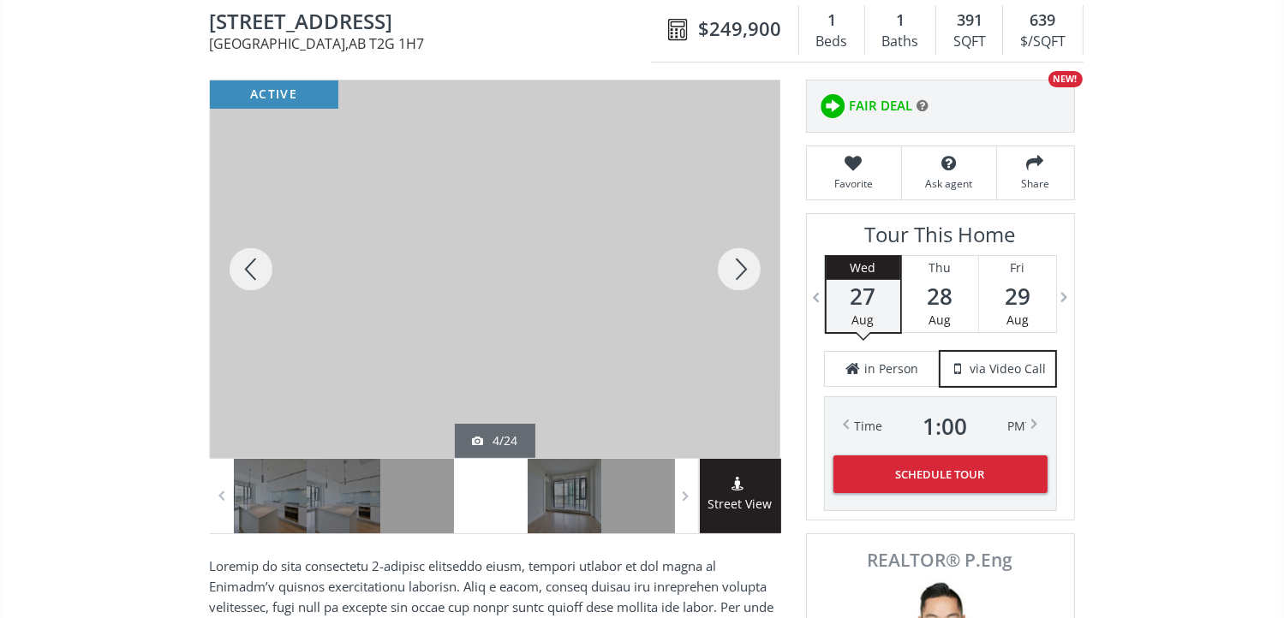
click at [743, 262] on div at bounding box center [739, 269] width 82 height 378
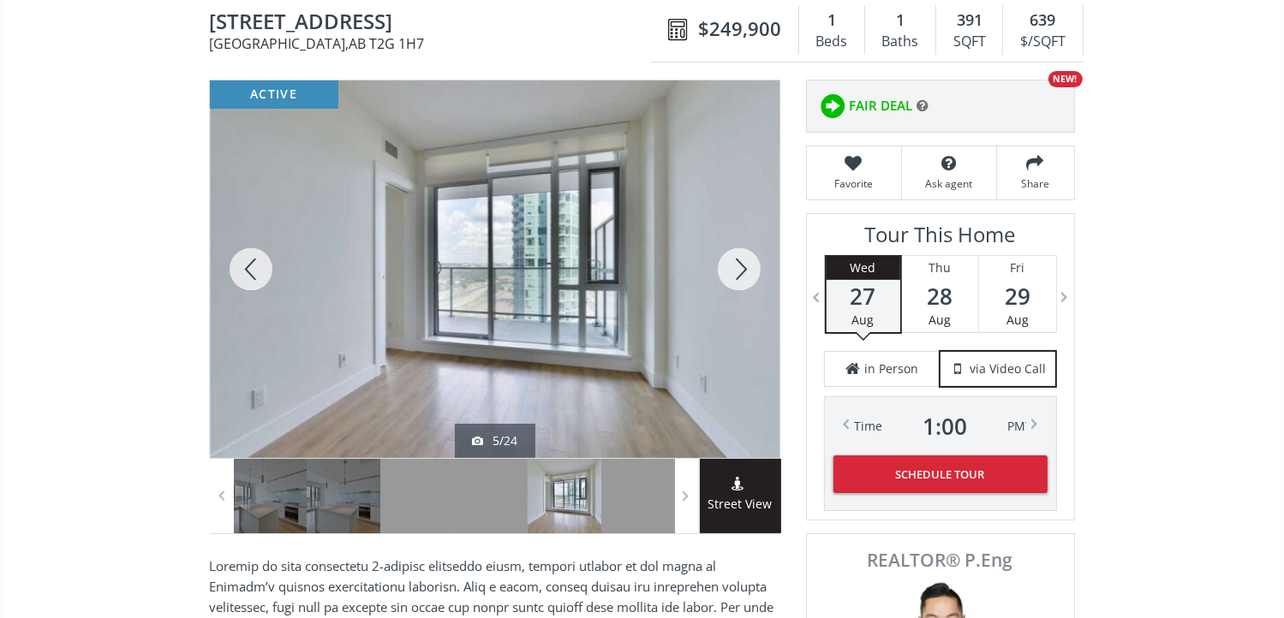
click at [740, 261] on div at bounding box center [739, 269] width 82 height 378
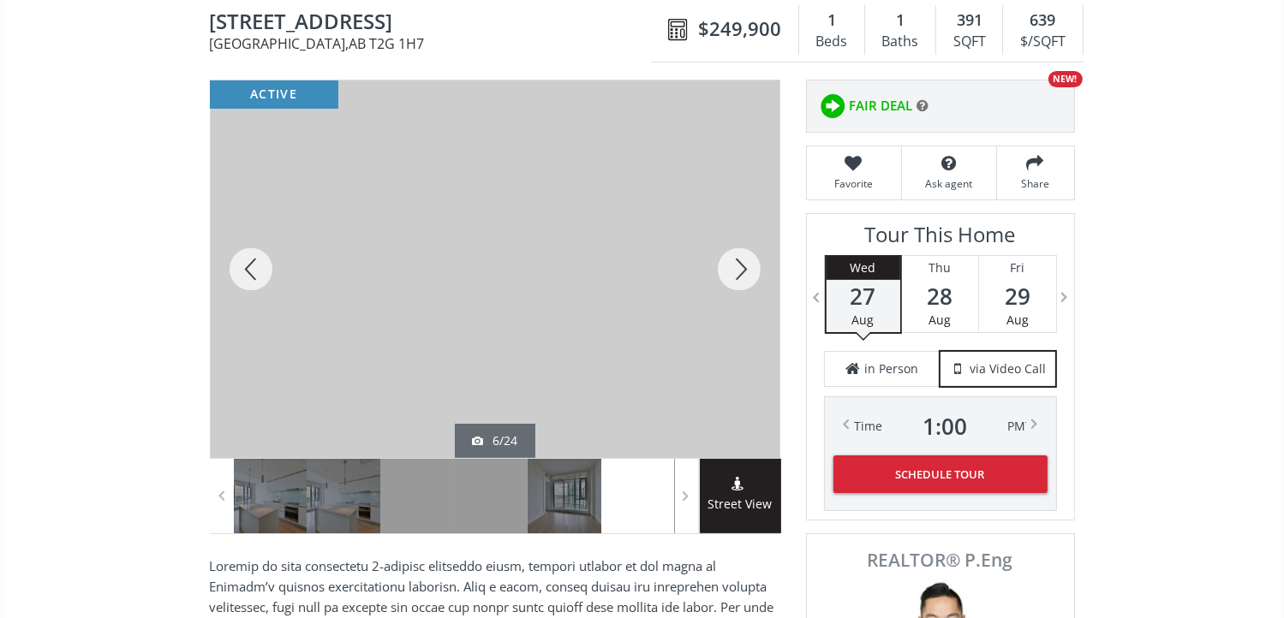
click at [740, 261] on div at bounding box center [739, 269] width 82 height 378
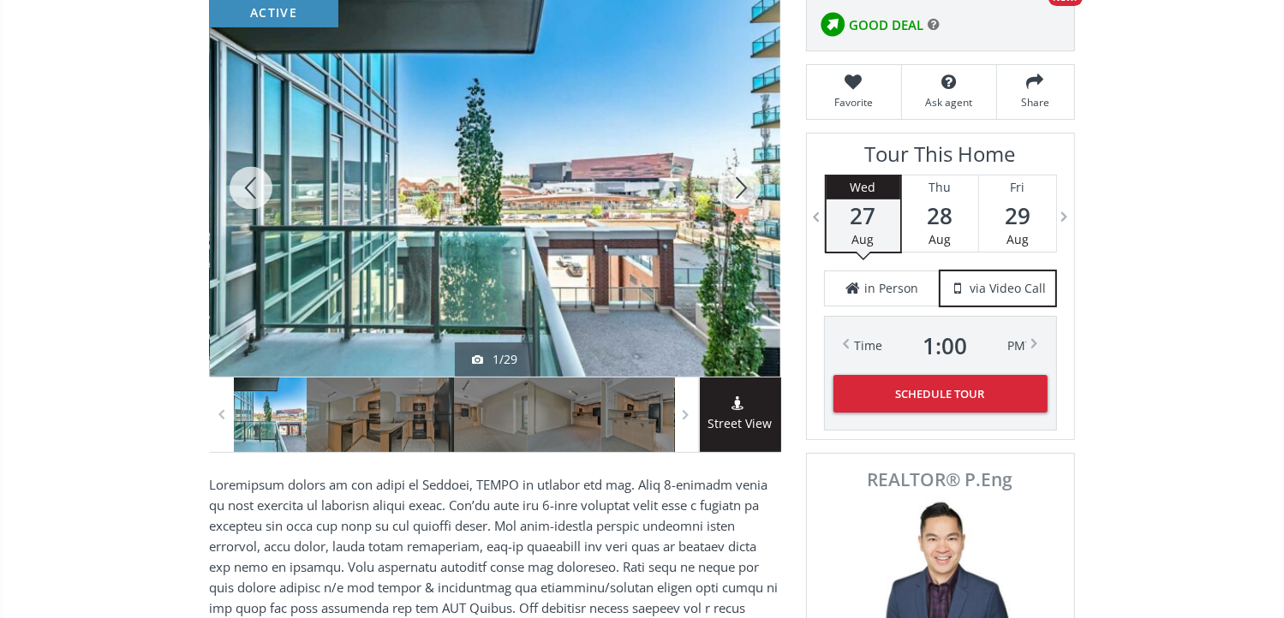
scroll to position [171, 0]
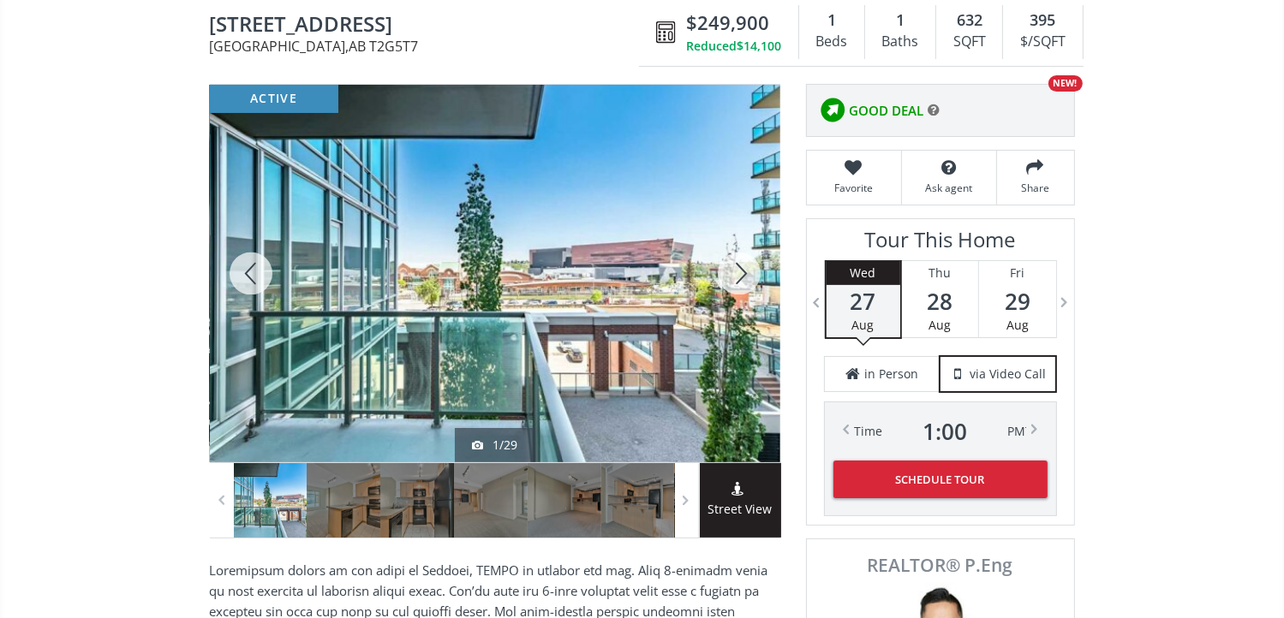
click at [746, 264] on div at bounding box center [739, 274] width 82 height 378
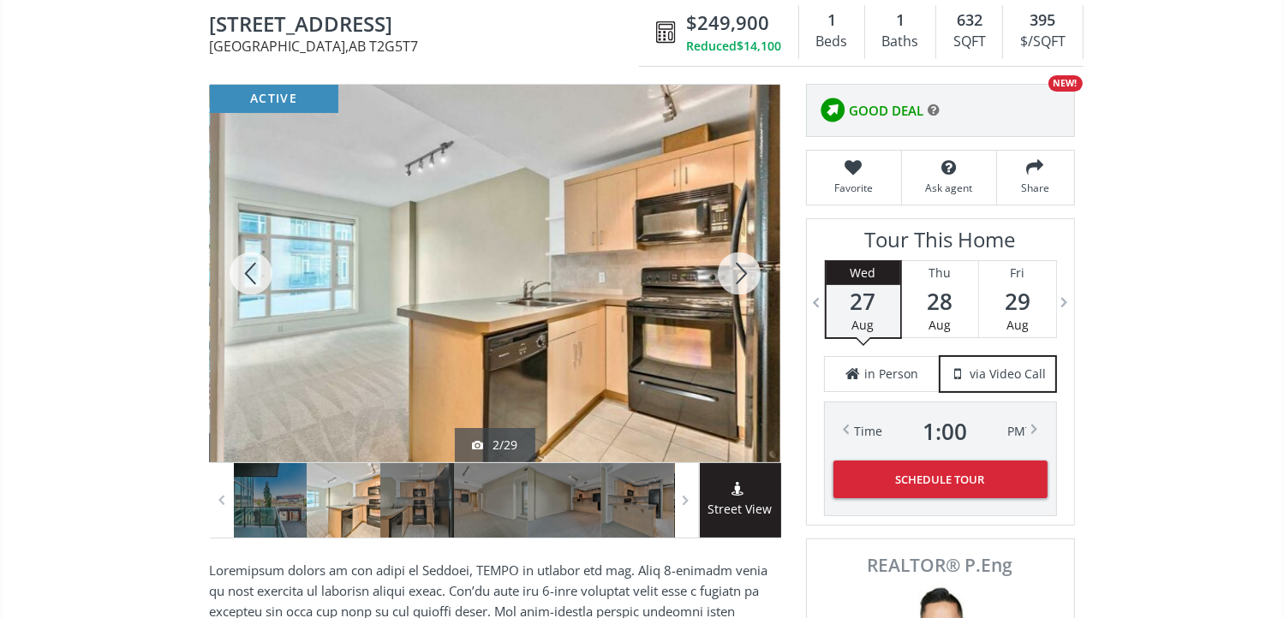
click at [750, 260] on div at bounding box center [739, 274] width 82 height 378
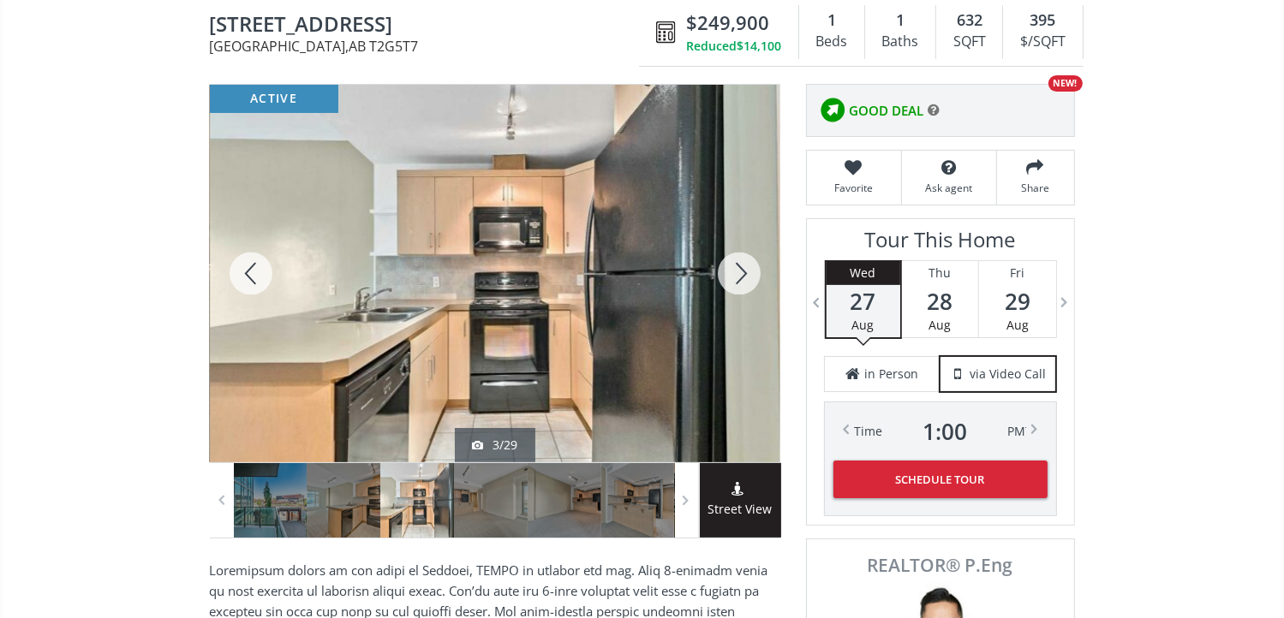
click at [750, 260] on div at bounding box center [739, 274] width 82 height 378
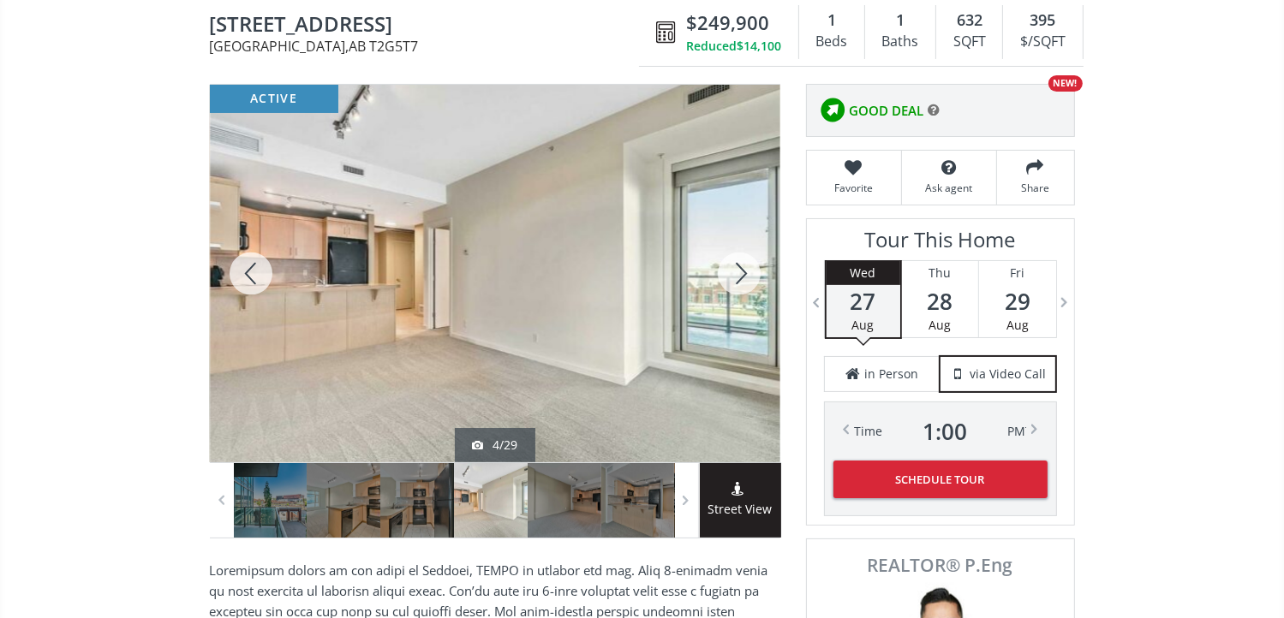
click at [750, 260] on div at bounding box center [739, 274] width 82 height 378
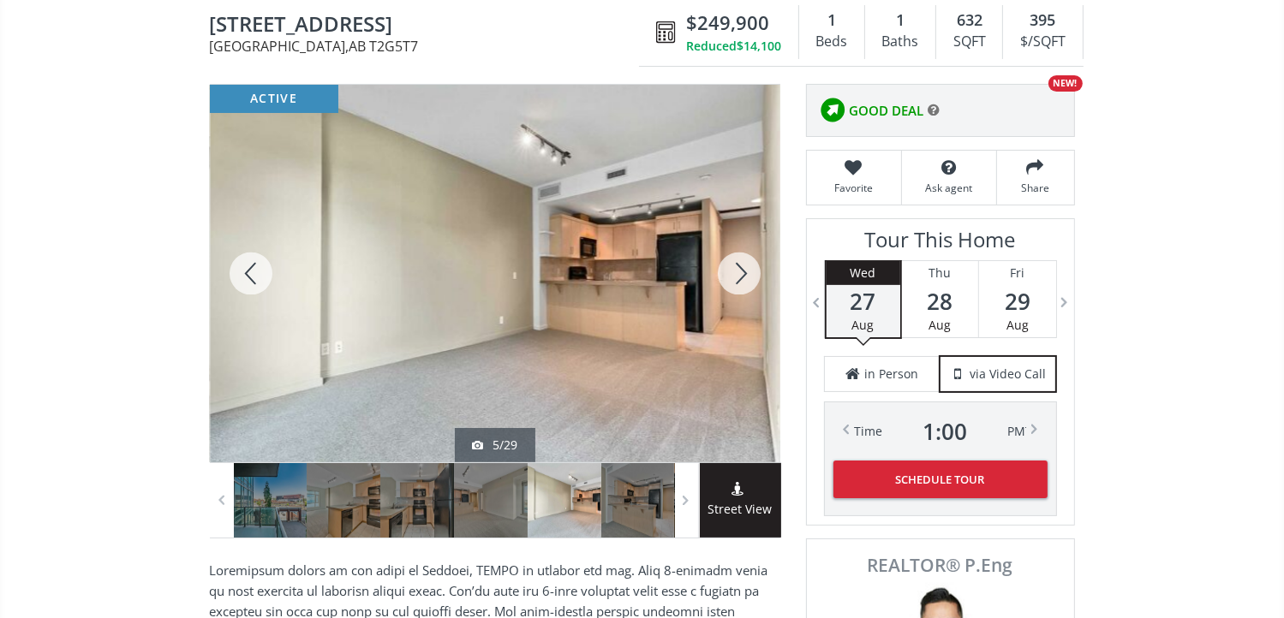
click at [750, 260] on div at bounding box center [739, 274] width 82 height 378
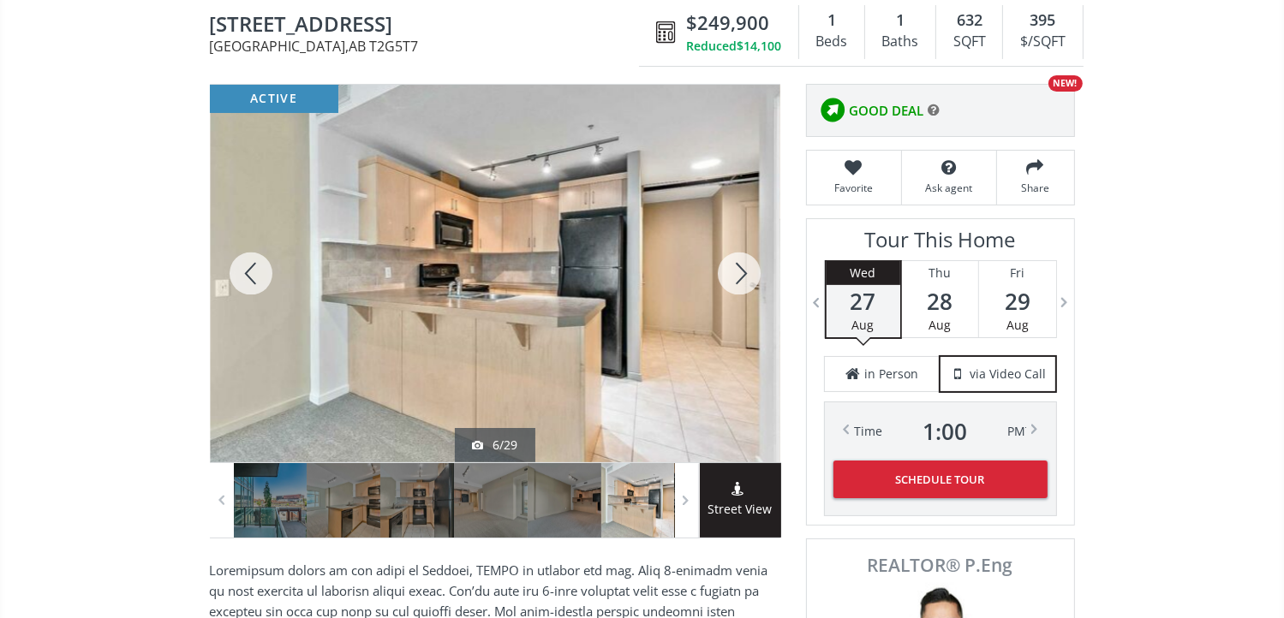
click at [745, 266] on div at bounding box center [739, 274] width 82 height 378
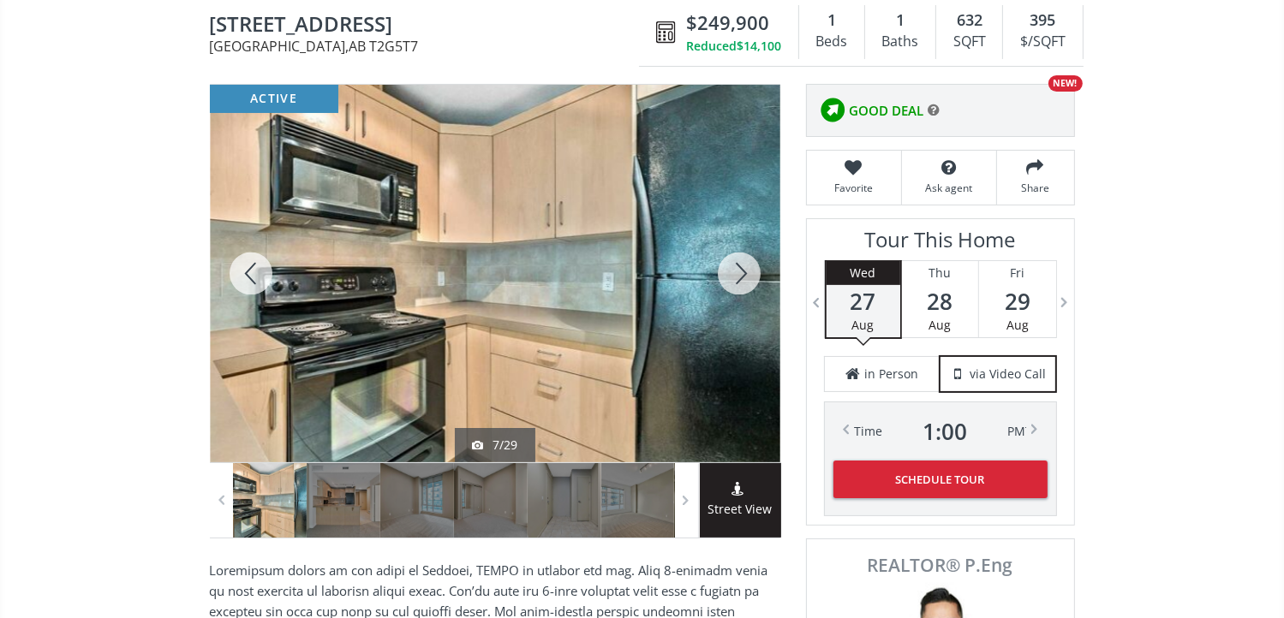
click at [745, 266] on div at bounding box center [739, 274] width 82 height 378
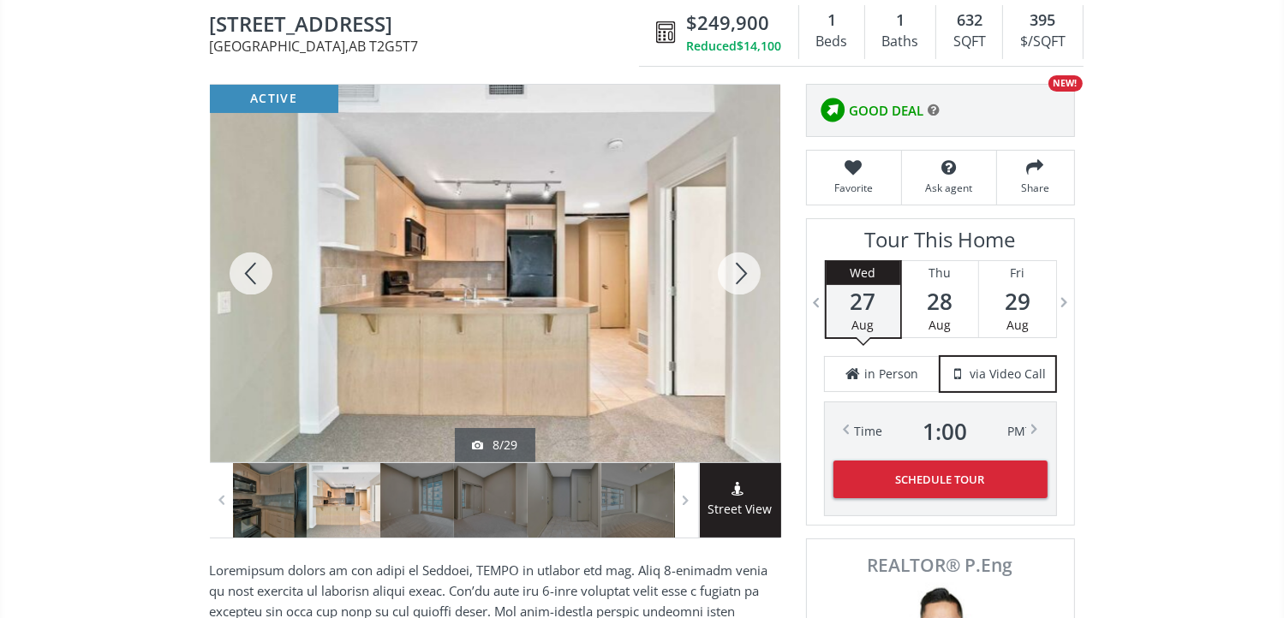
click at [745, 266] on div at bounding box center [739, 274] width 82 height 378
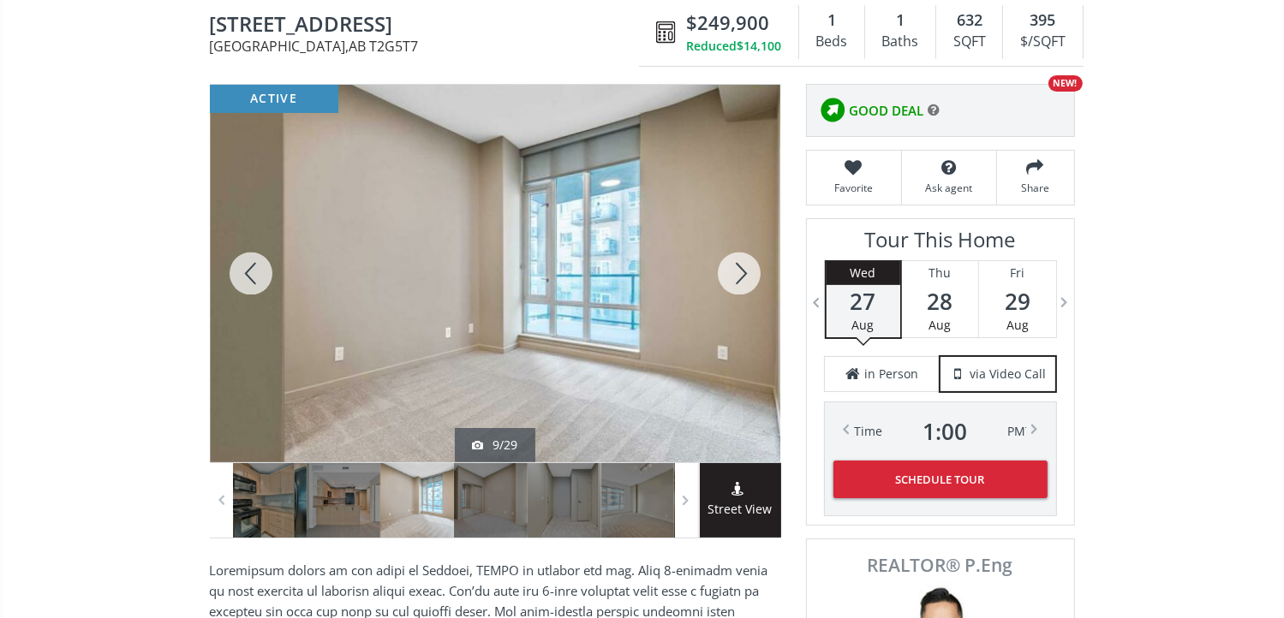
click at [745, 266] on div at bounding box center [739, 274] width 82 height 378
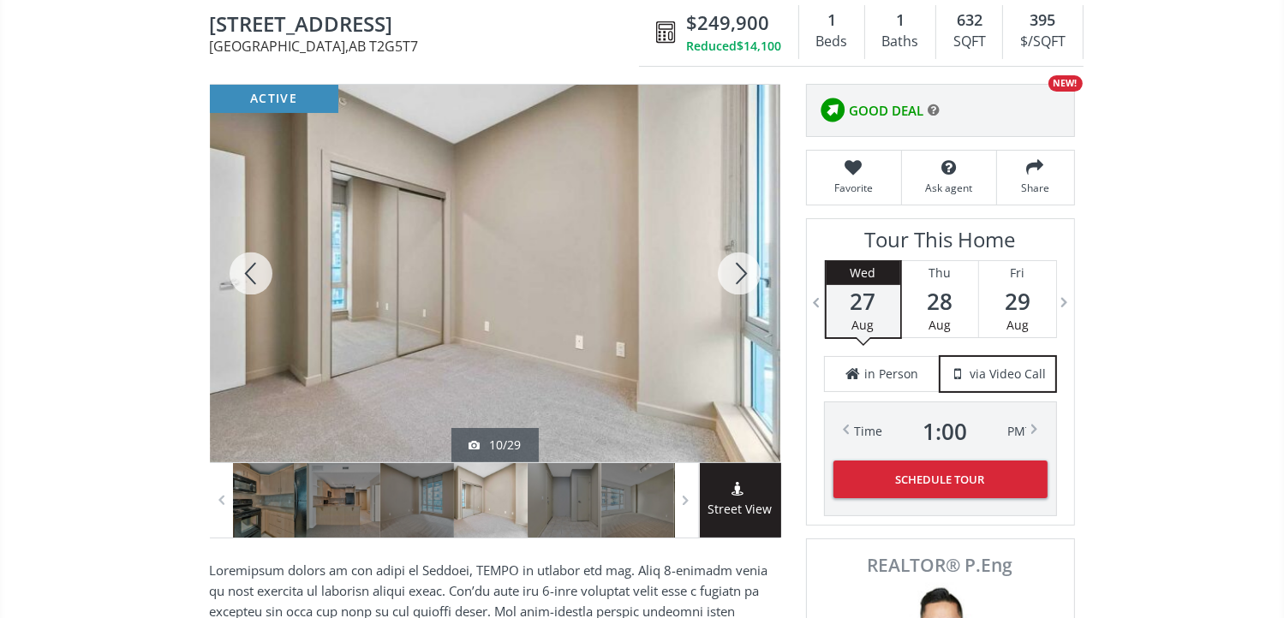
click at [745, 266] on div at bounding box center [739, 274] width 82 height 378
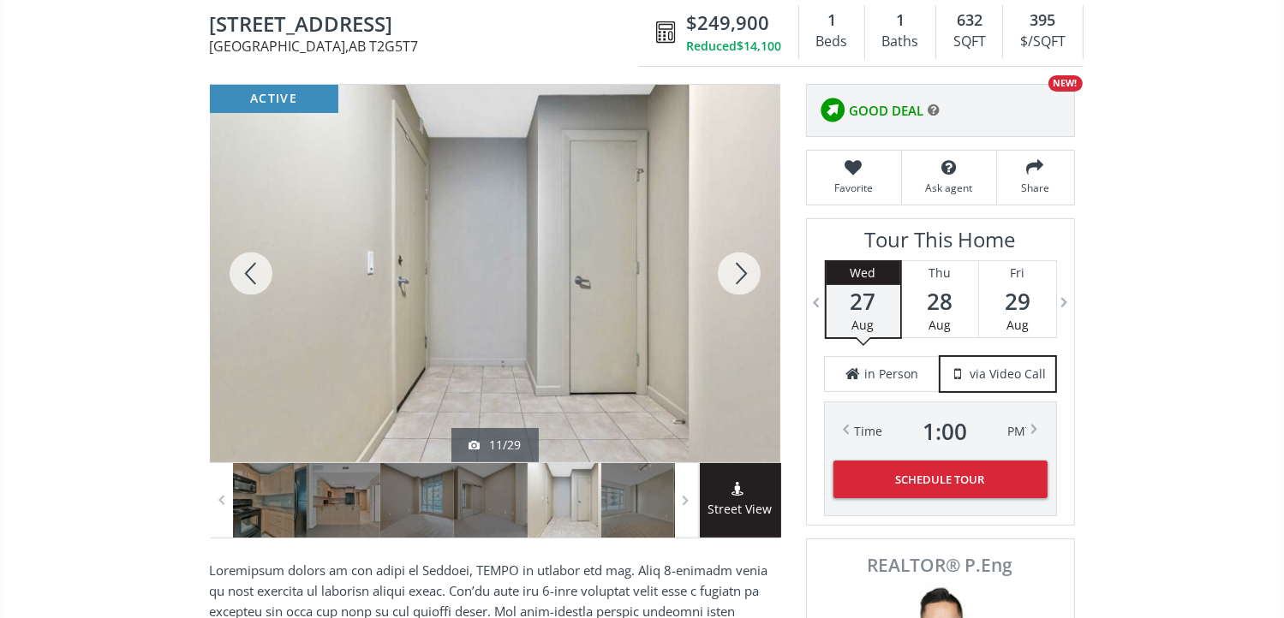
click at [745, 266] on div at bounding box center [739, 274] width 82 height 378
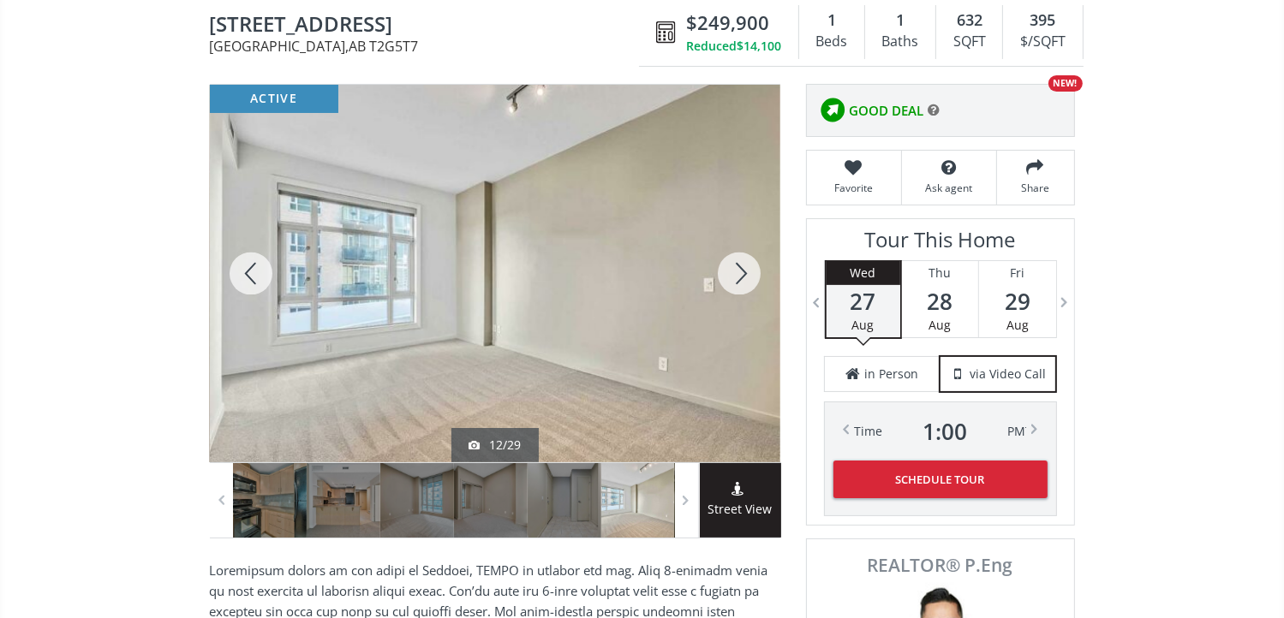
click at [745, 266] on div at bounding box center [739, 274] width 82 height 378
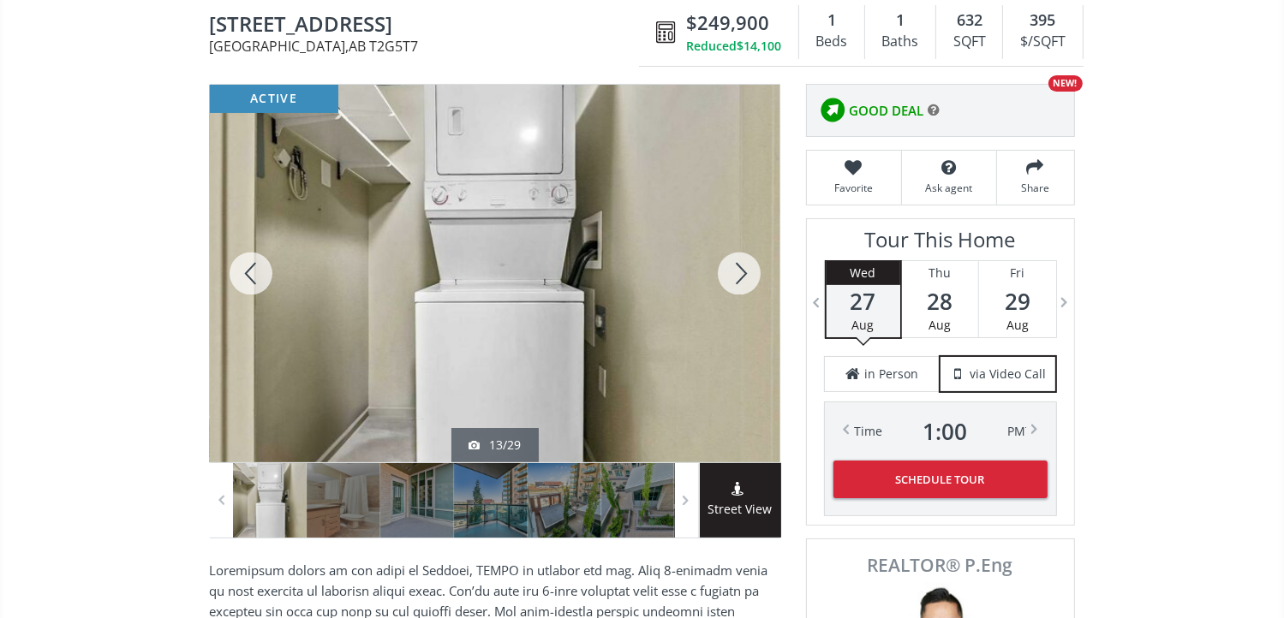
click at [745, 266] on div at bounding box center [739, 274] width 82 height 378
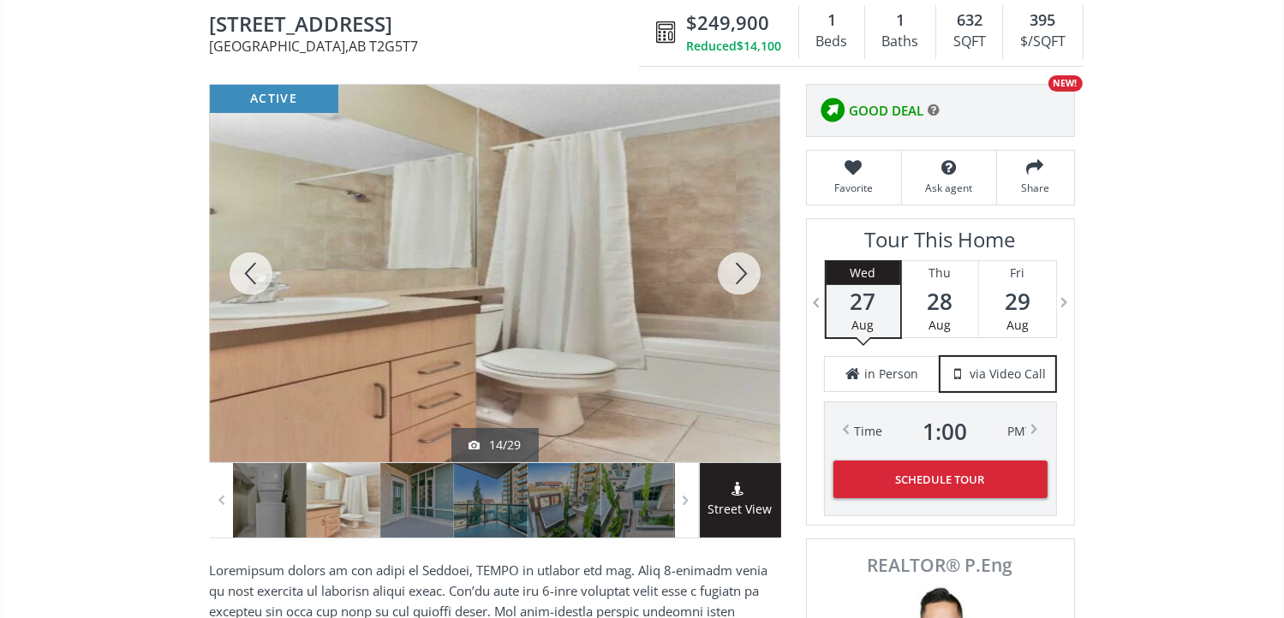
click at [745, 266] on div at bounding box center [739, 274] width 82 height 378
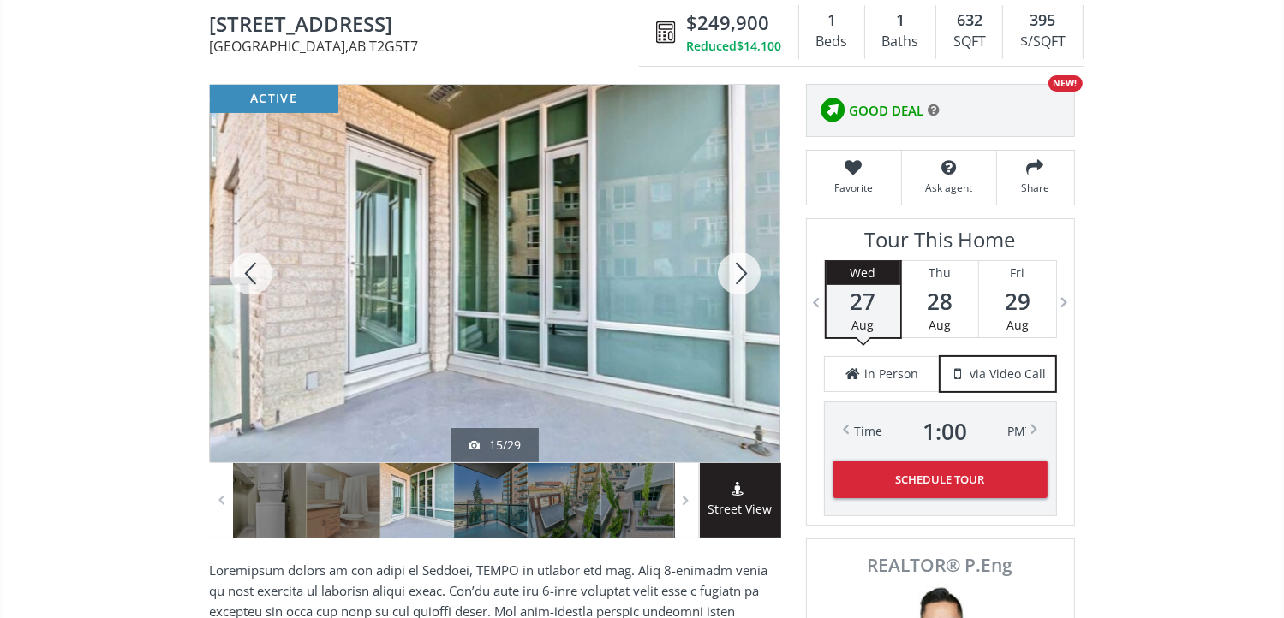
click at [745, 266] on div at bounding box center [739, 274] width 82 height 378
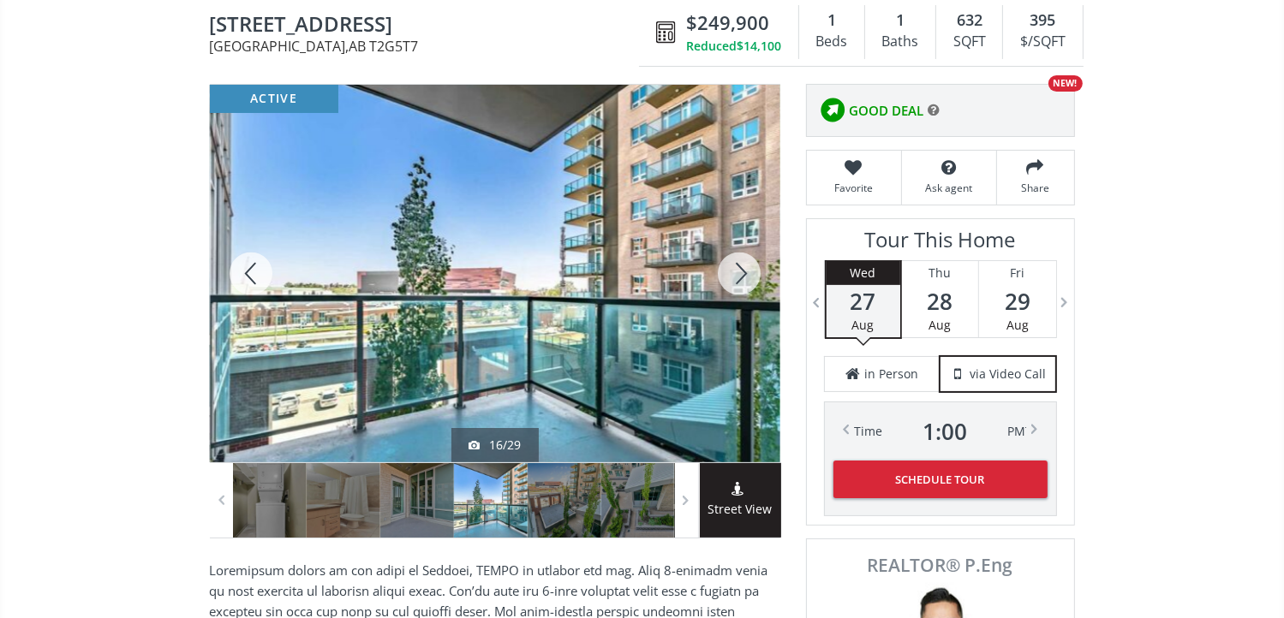
click at [745, 266] on div at bounding box center [739, 274] width 82 height 378
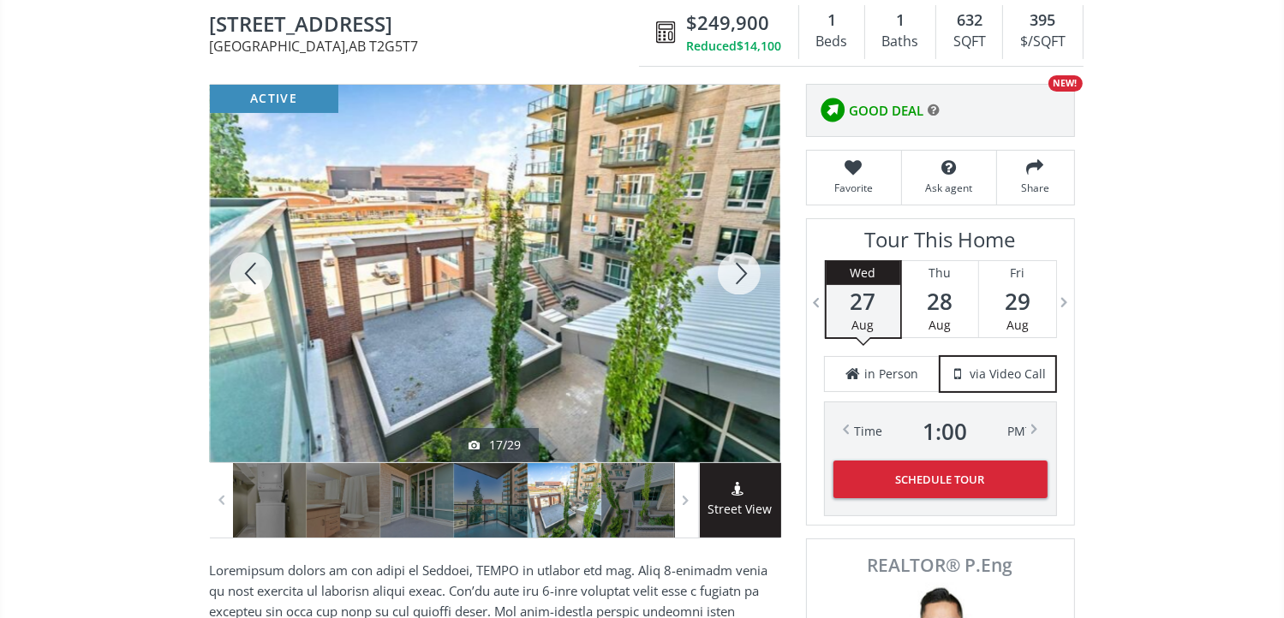
click at [745, 266] on div at bounding box center [739, 274] width 82 height 378
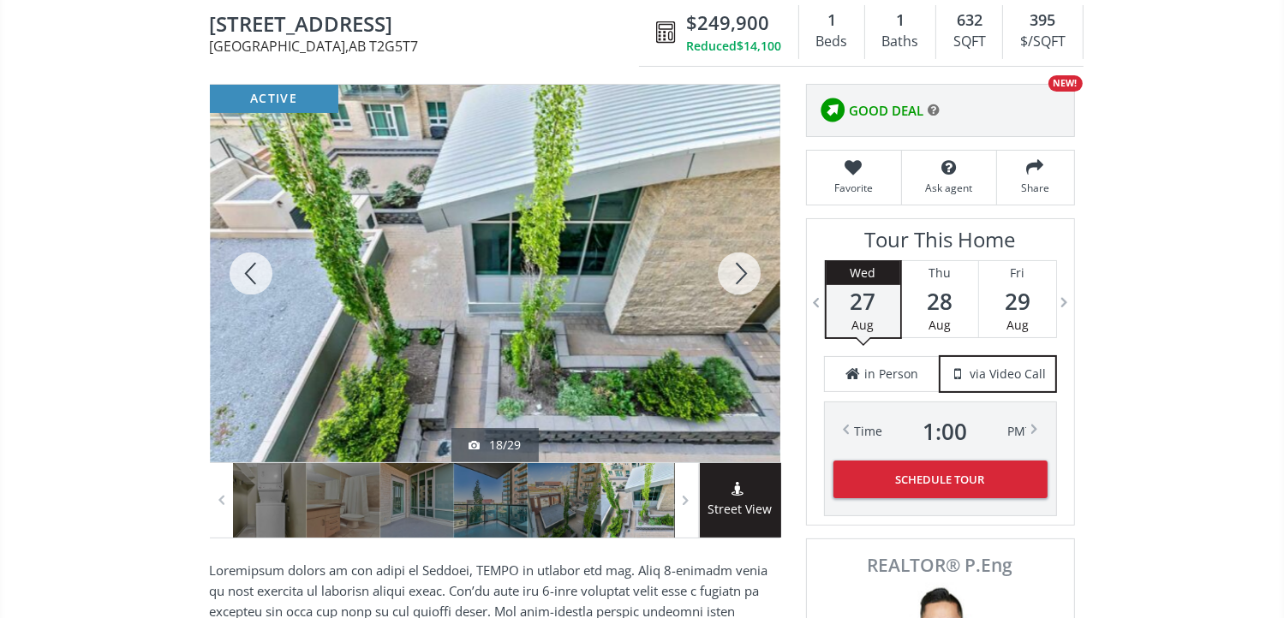
click at [745, 266] on div at bounding box center [739, 274] width 82 height 378
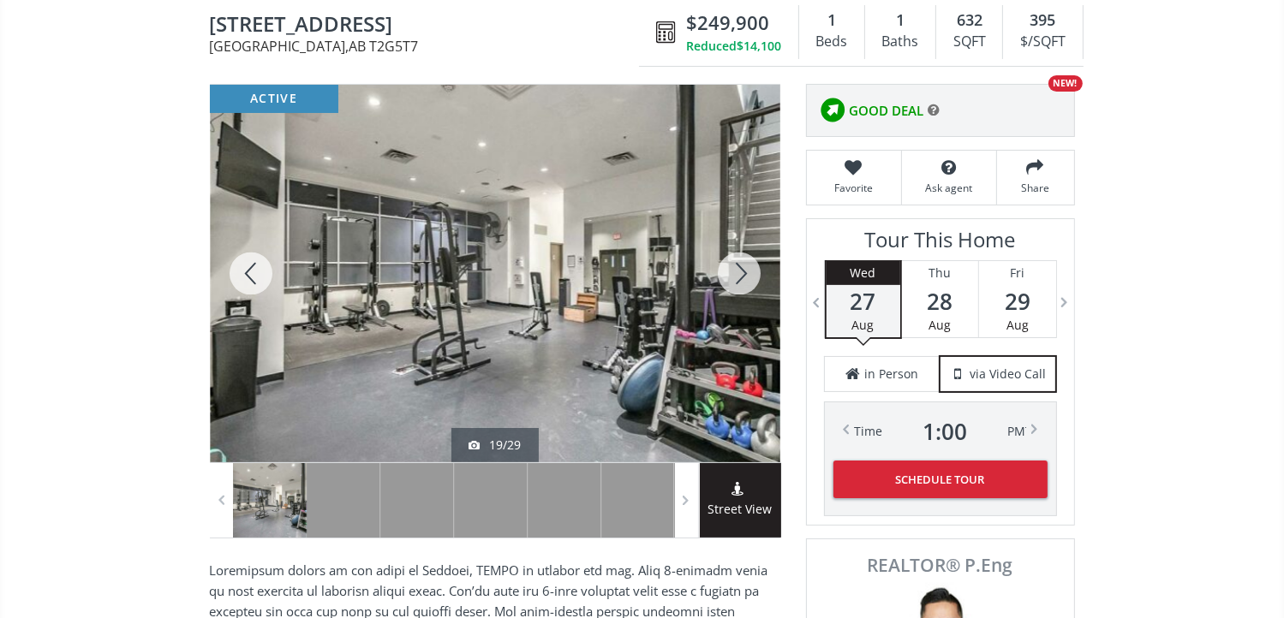
click at [745, 266] on div at bounding box center [739, 274] width 82 height 378
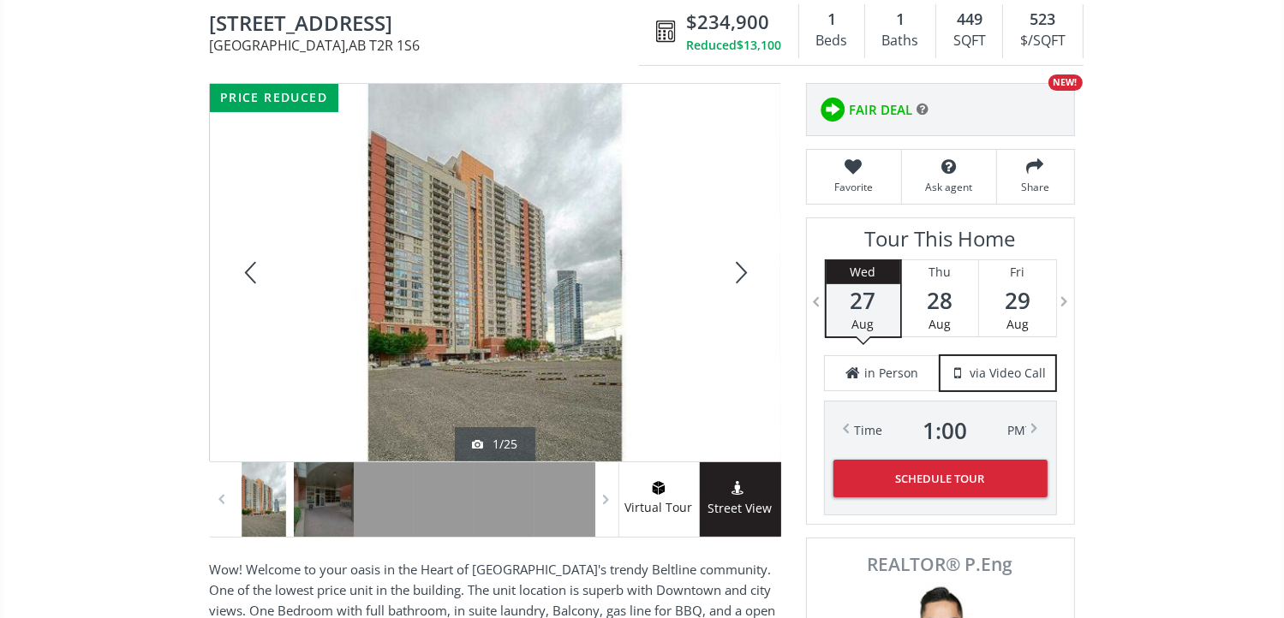
scroll to position [86, 0]
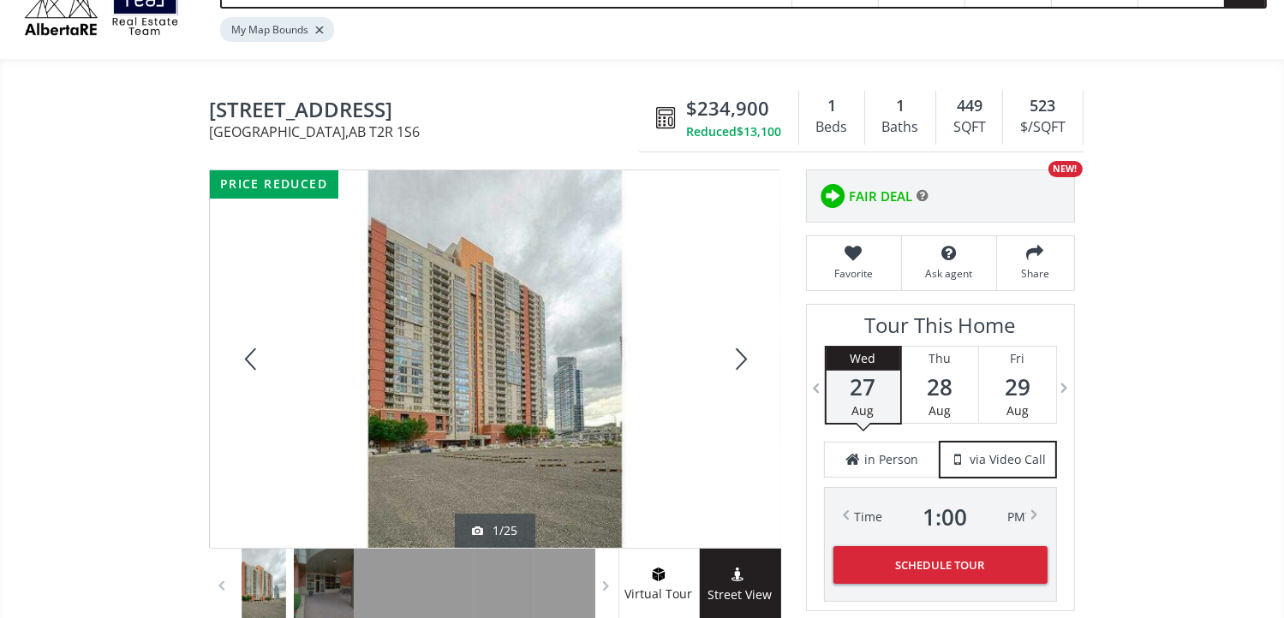
click at [742, 352] on div at bounding box center [739, 359] width 82 height 378
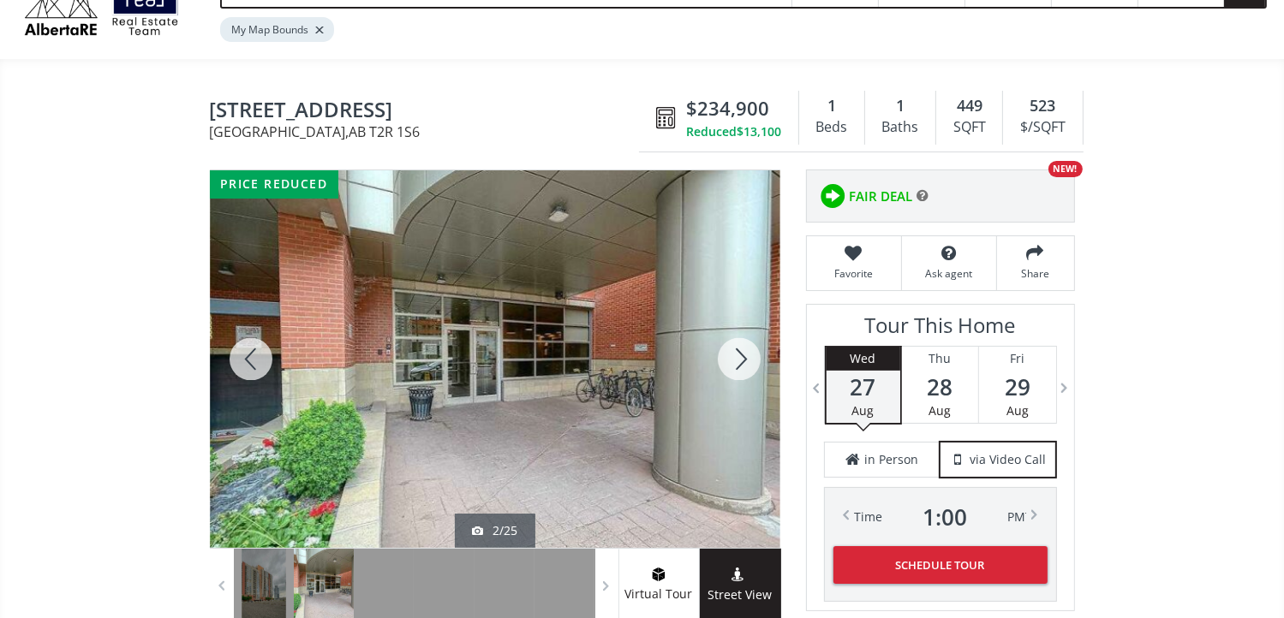
click at [742, 352] on div at bounding box center [739, 359] width 82 height 378
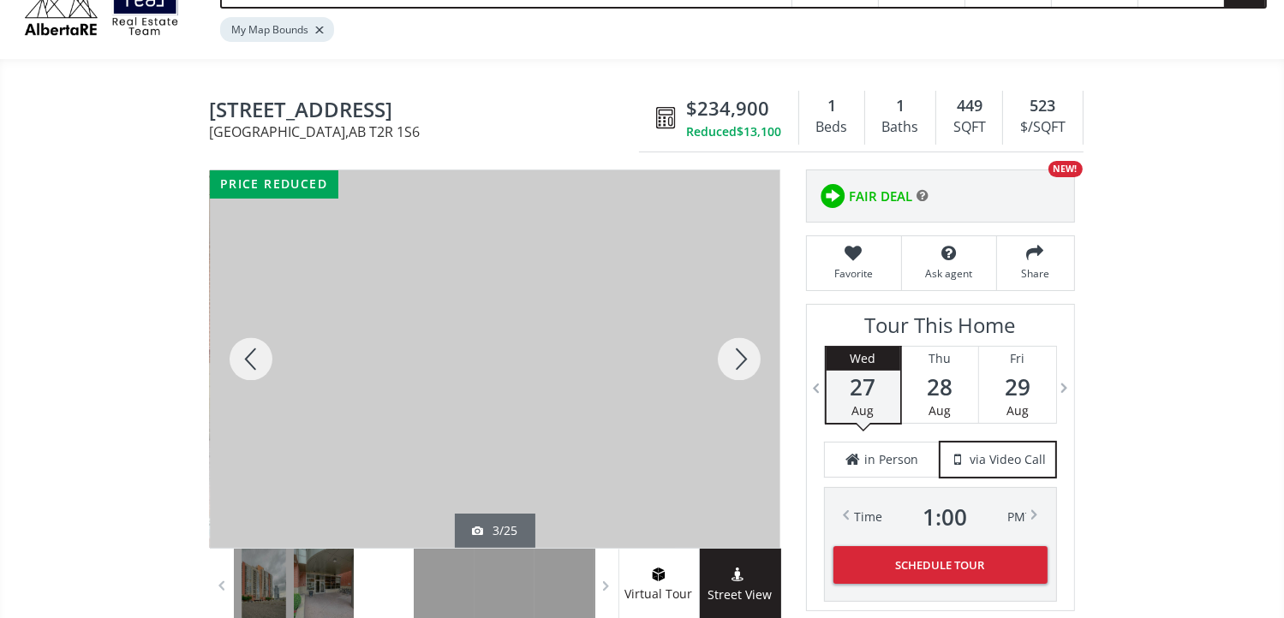
click at [742, 352] on div at bounding box center [739, 359] width 82 height 378
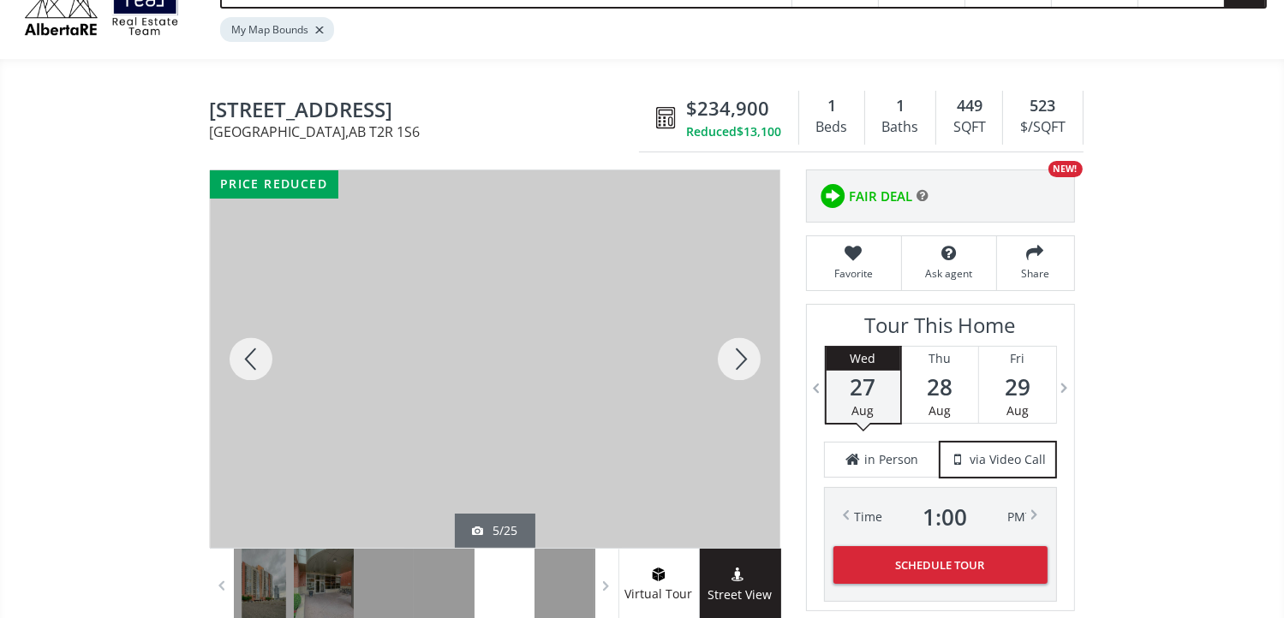
click at [742, 352] on div at bounding box center [739, 359] width 82 height 378
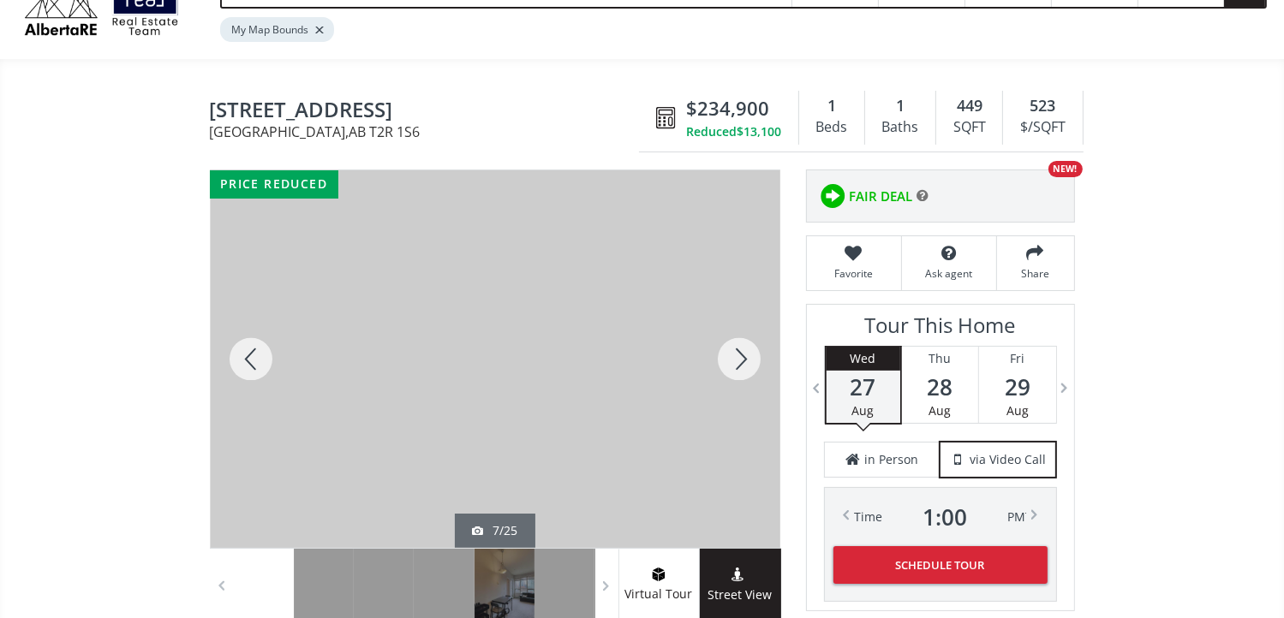
click at [742, 352] on div at bounding box center [739, 359] width 82 height 378
click at [742, 355] on div at bounding box center [739, 359] width 82 height 378
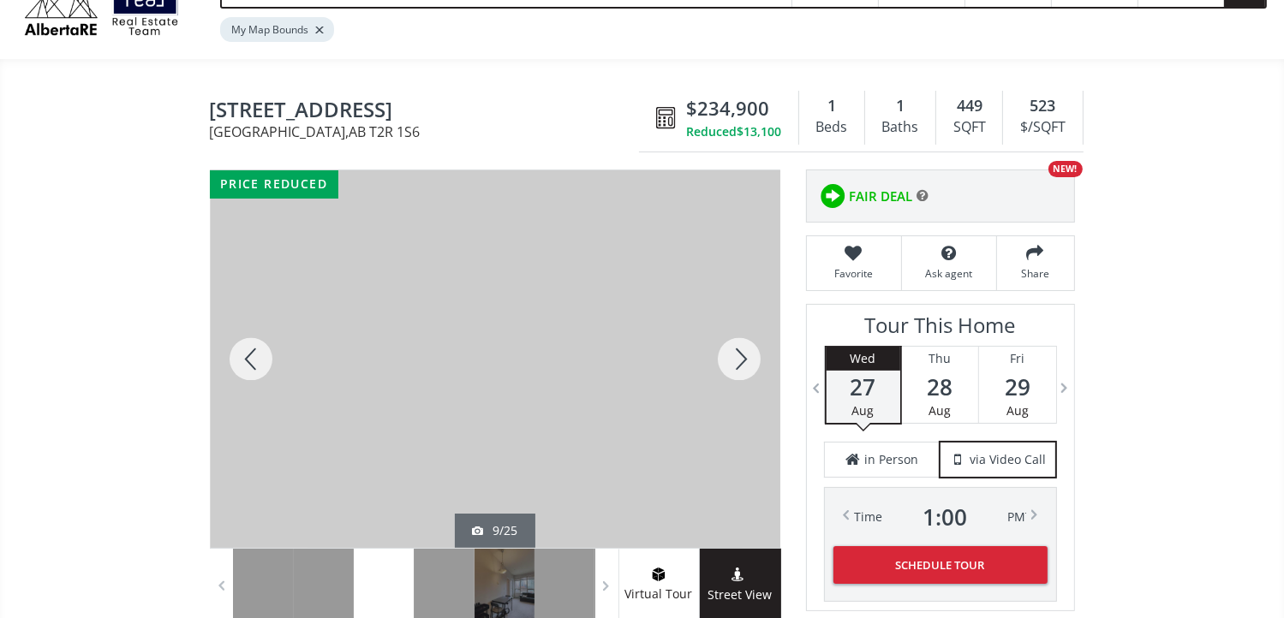
click at [742, 355] on div at bounding box center [739, 359] width 82 height 378
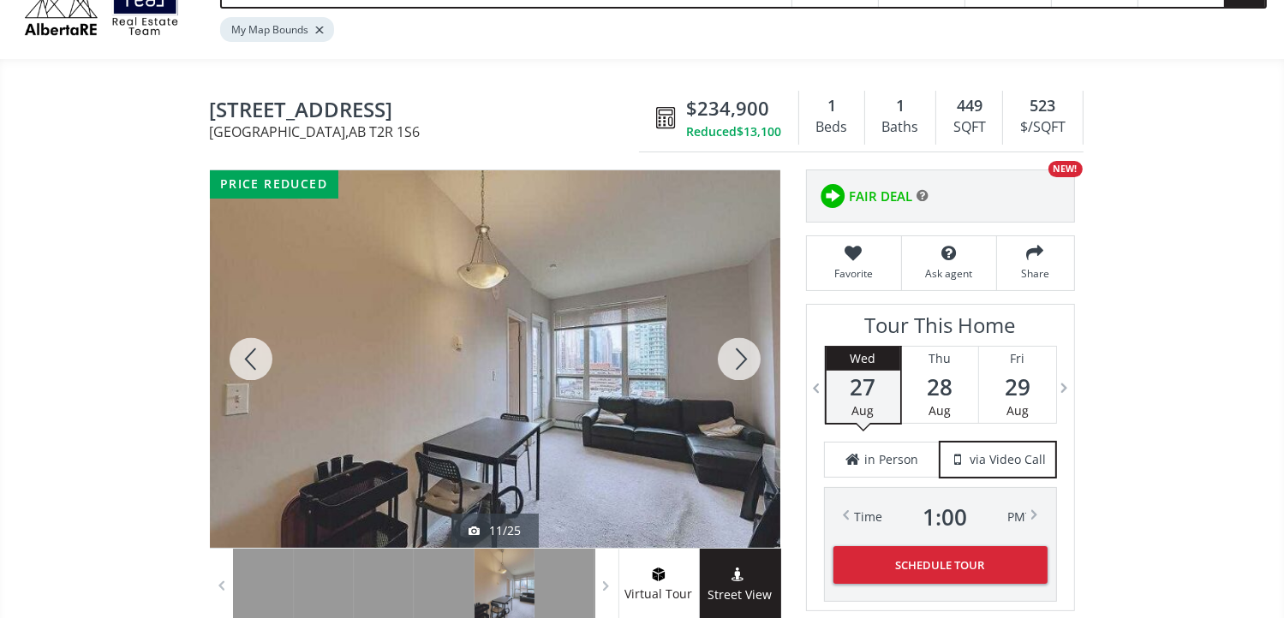
click at [742, 355] on div at bounding box center [739, 359] width 82 height 378
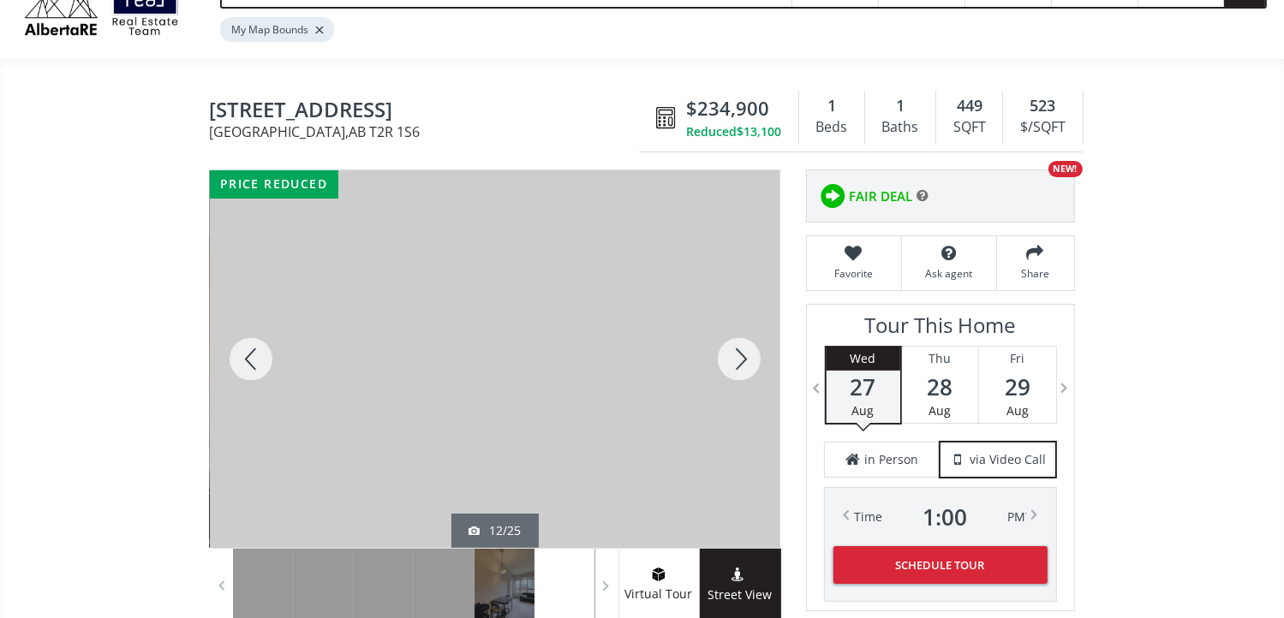
click at [742, 355] on div at bounding box center [739, 359] width 82 height 378
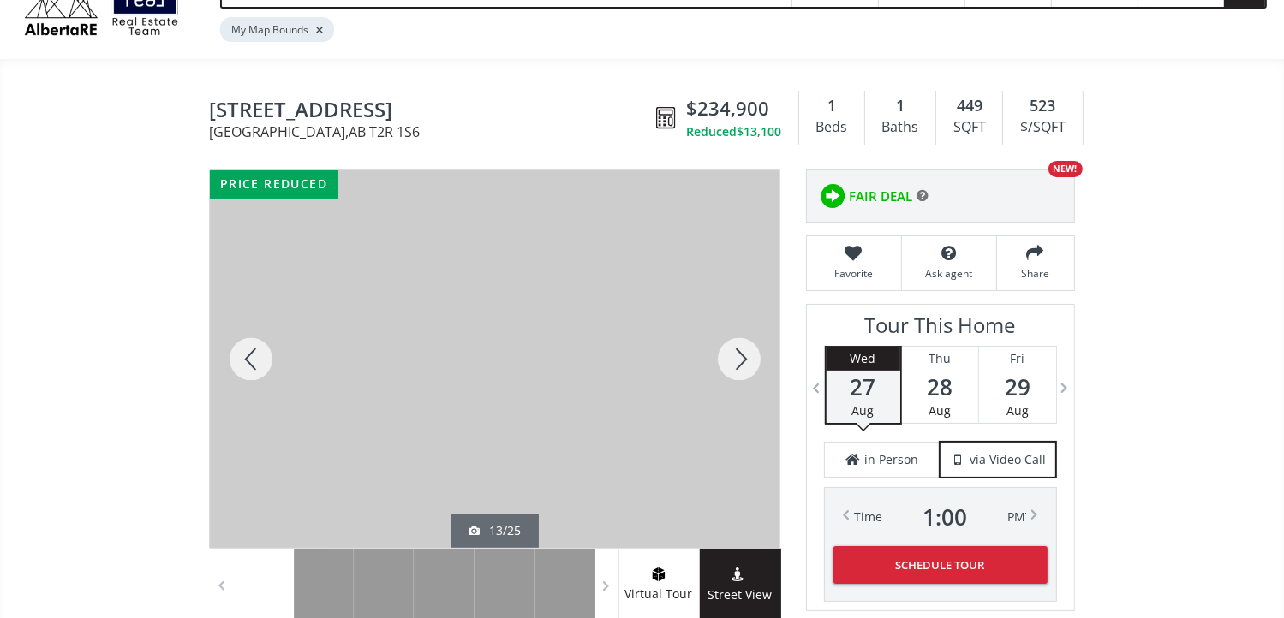
click at [742, 355] on div at bounding box center [739, 359] width 82 height 378
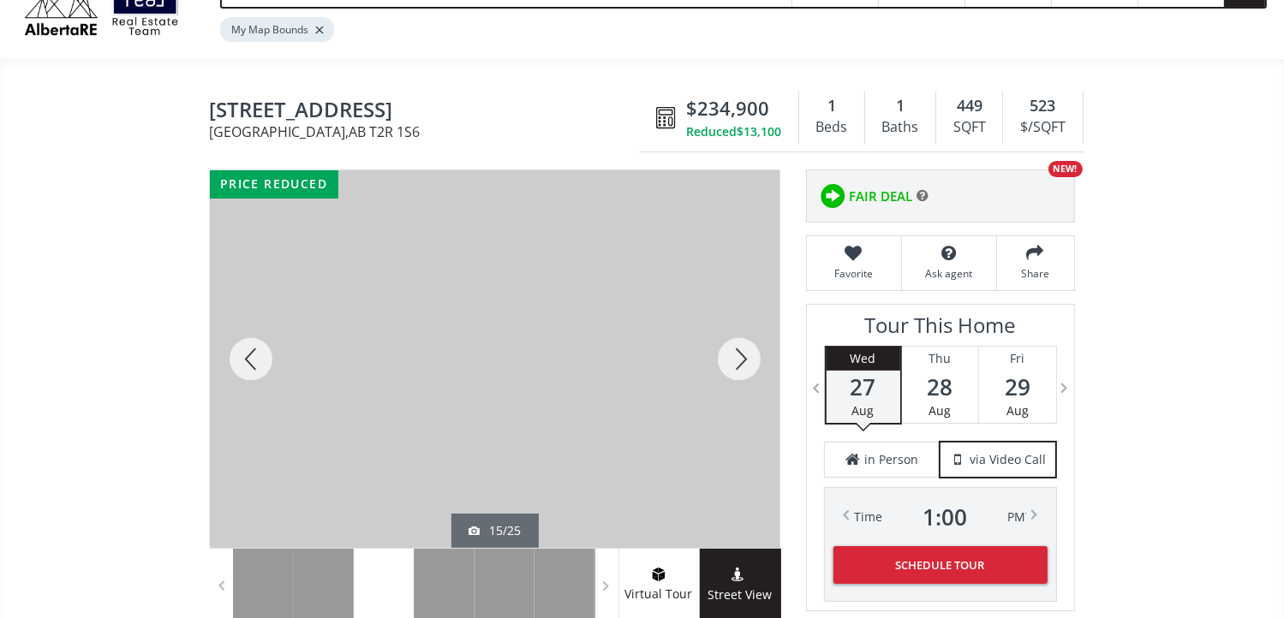
click at [742, 355] on div at bounding box center [739, 359] width 82 height 378
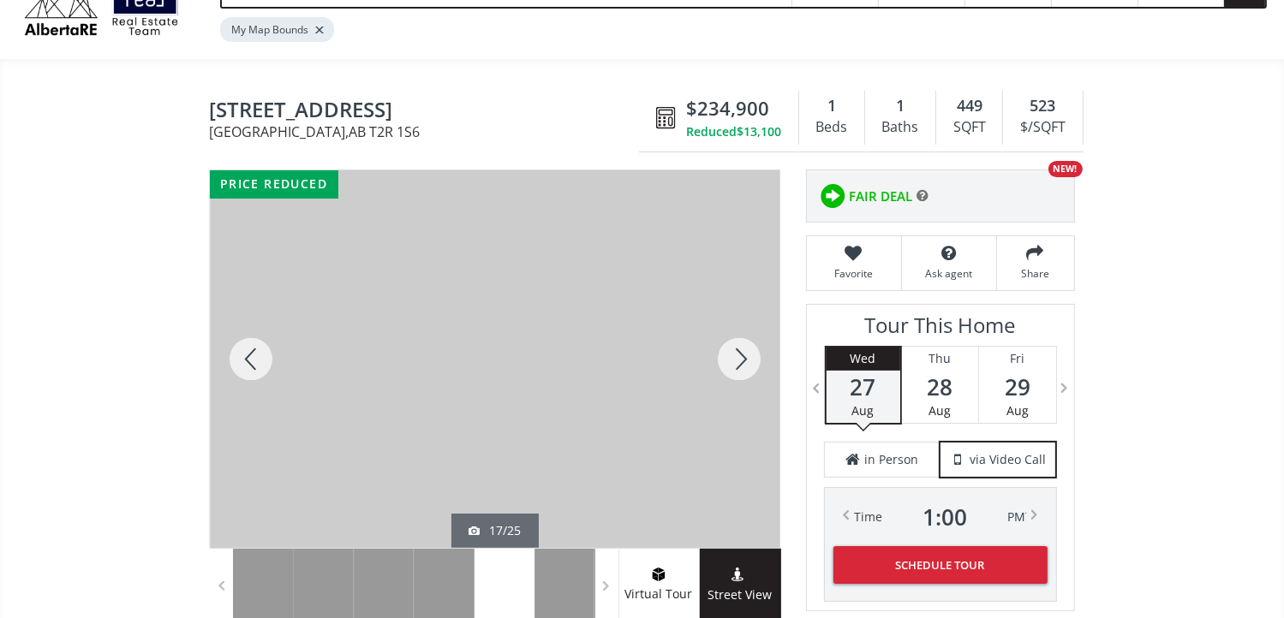
click at [742, 355] on div at bounding box center [739, 359] width 82 height 378
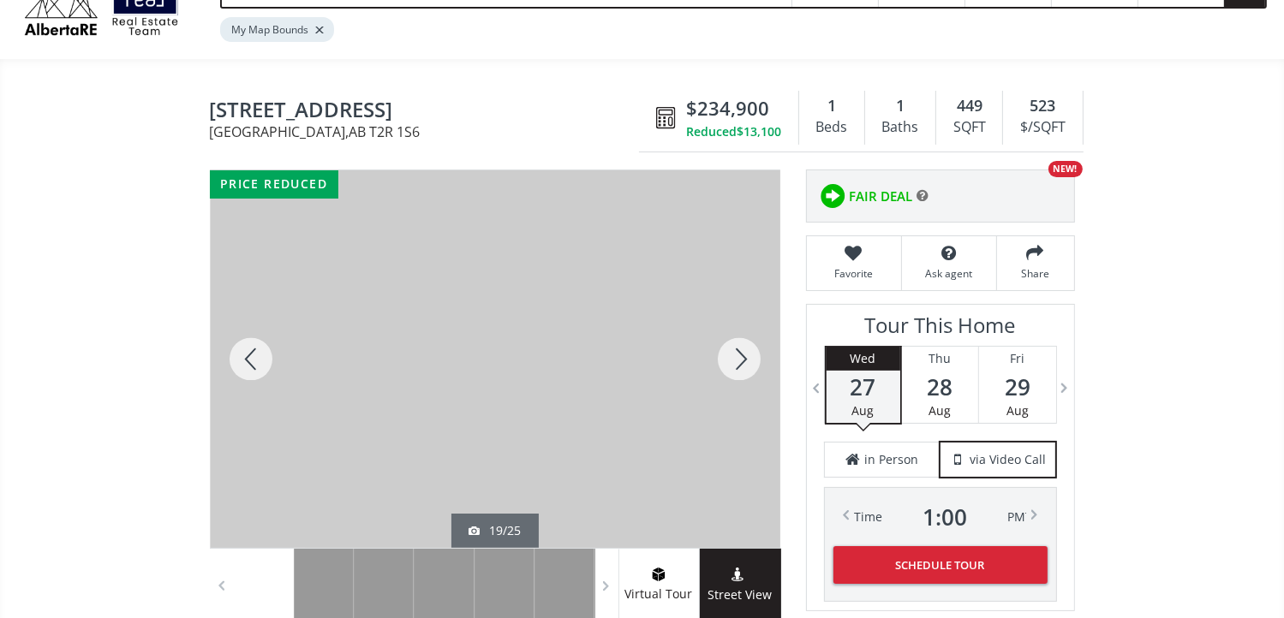
click at [742, 355] on div at bounding box center [739, 359] width 82 height 378
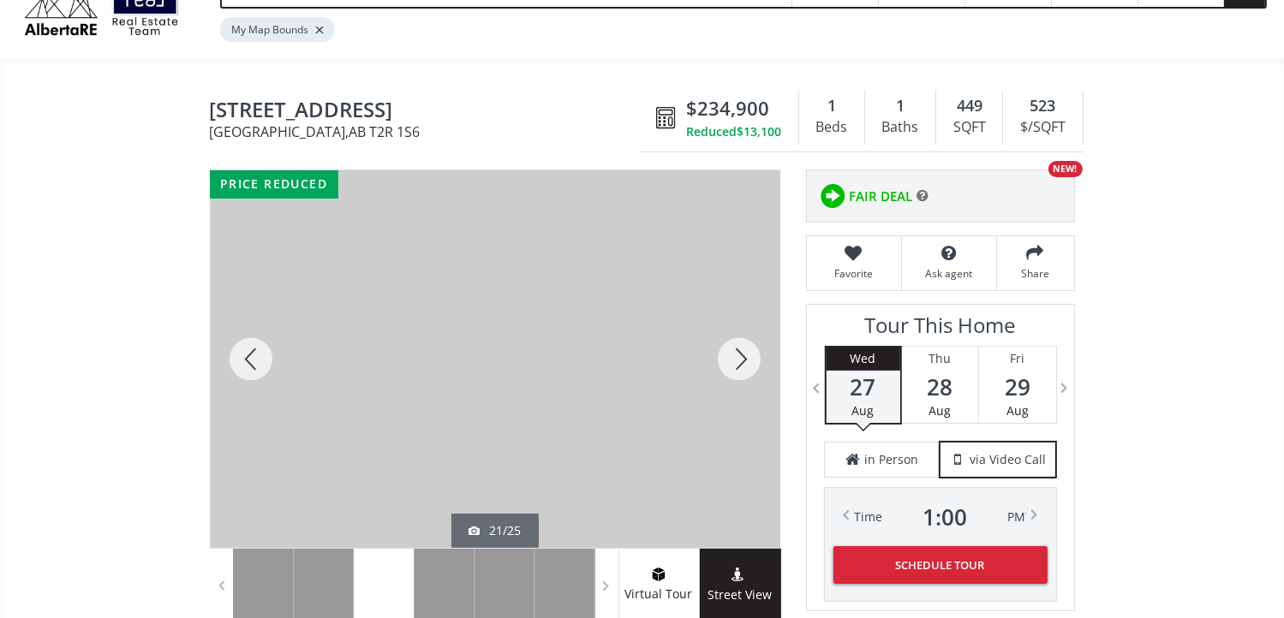
click at [742, 355] on div at bounding box center [739, 359] width 82 height 378
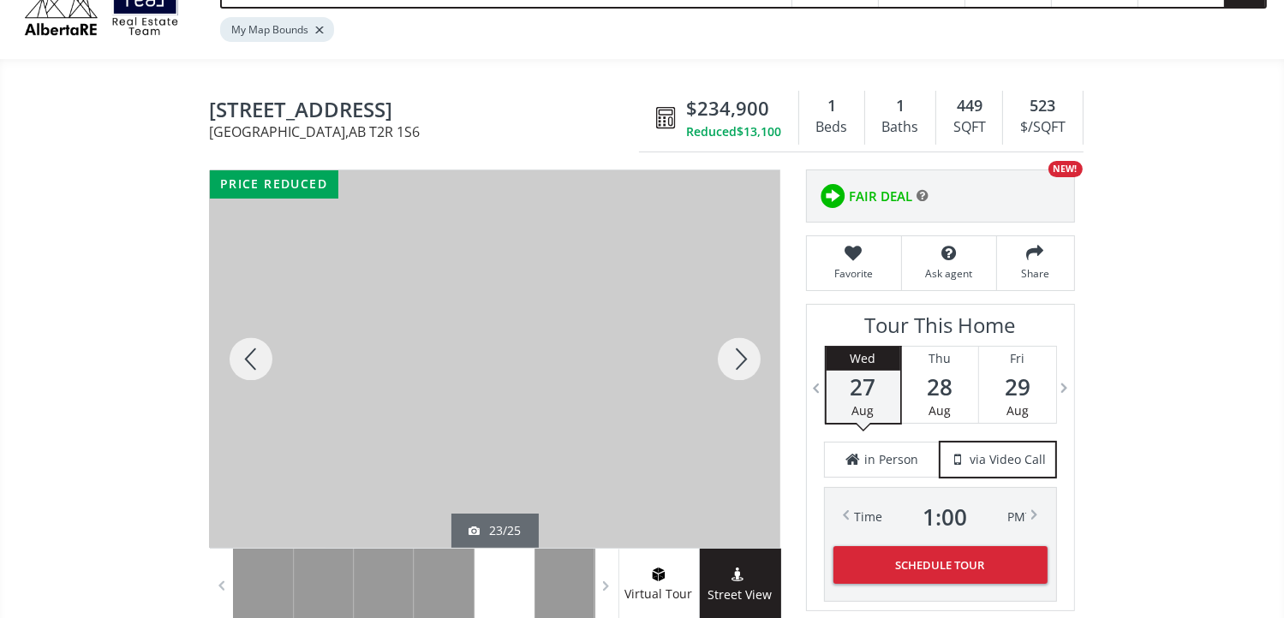
click at [742, 355] on div at bounding box center [739, 359] width 82 height 378
click at [742, 356] on div at bounding box center [739, 359] width 82 height 378
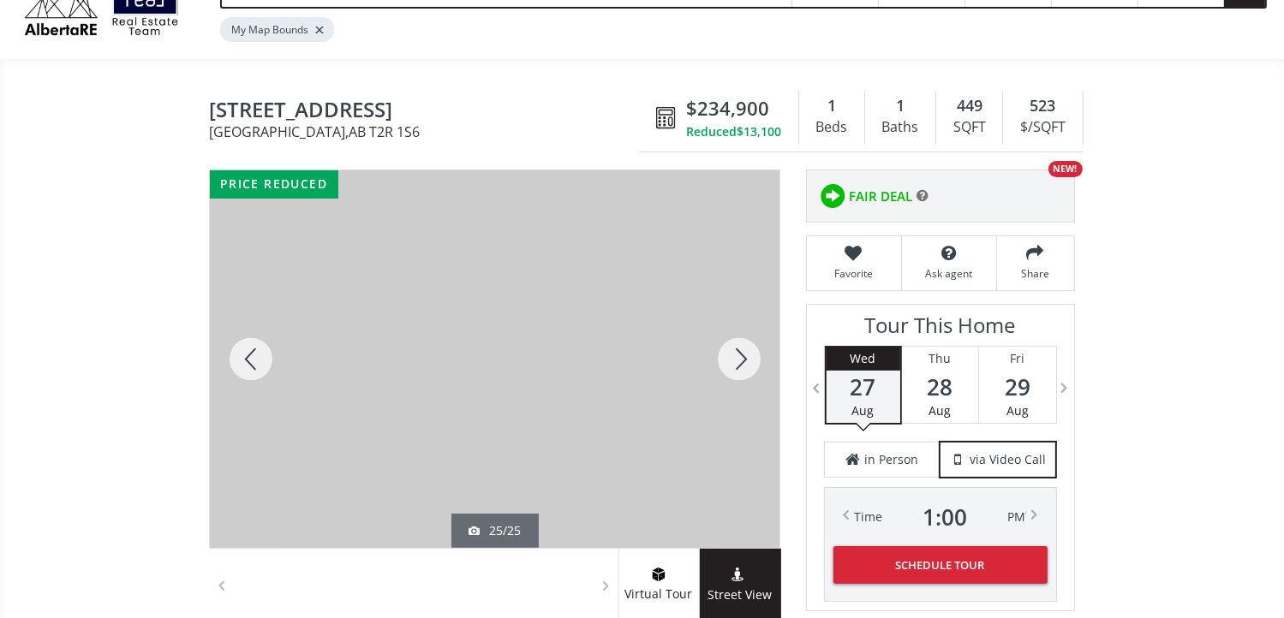
click at [742, 356] on div at bounding box center [739, 359] width 82 height 378
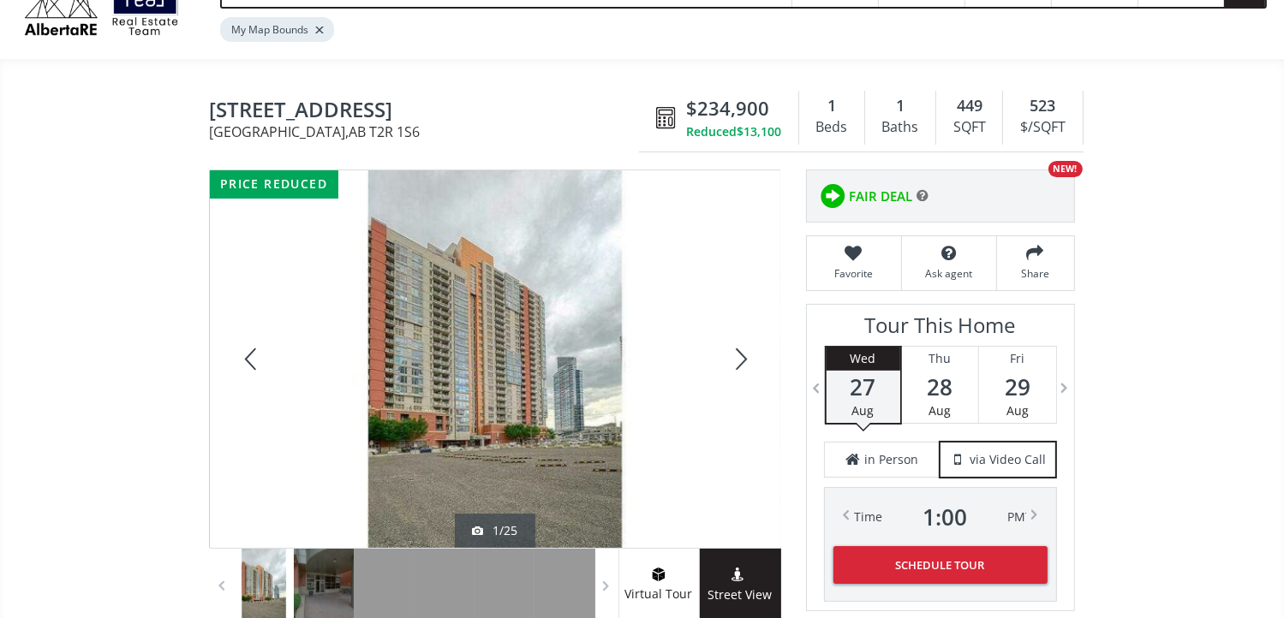
click at [742, 356] on div at bounding box center [739, 359] width 82 height 378
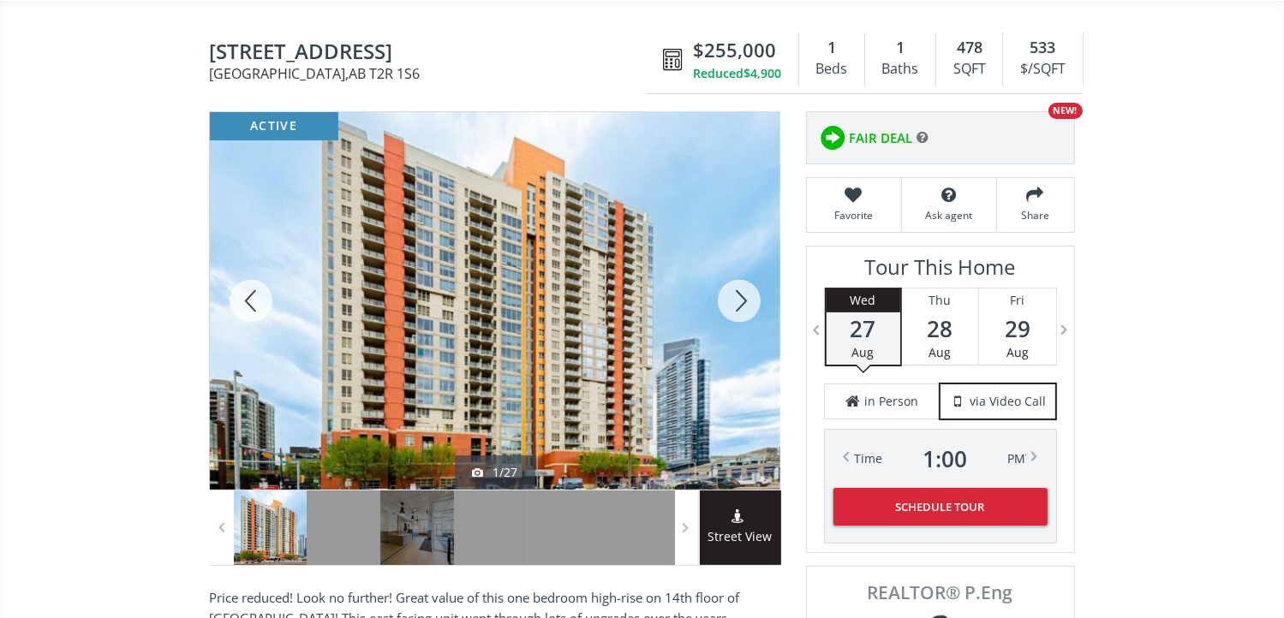
scroll to position [171, 0]
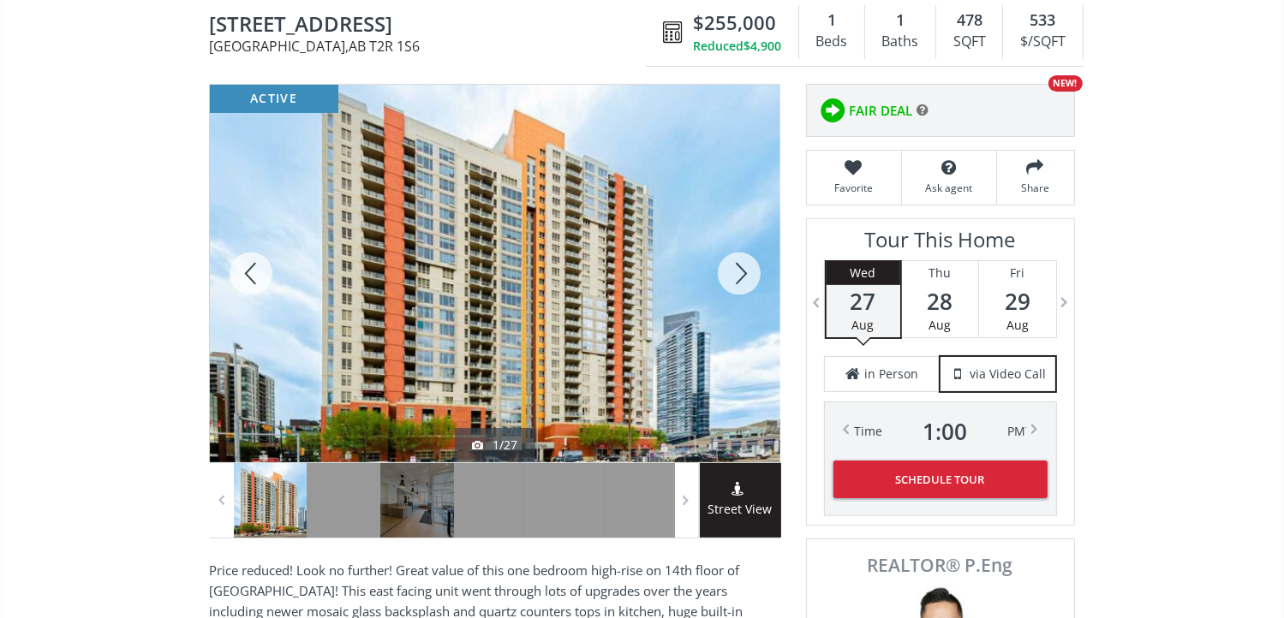
click at [725, 269] on div at bounding box center [739, 274] width 82 height 378
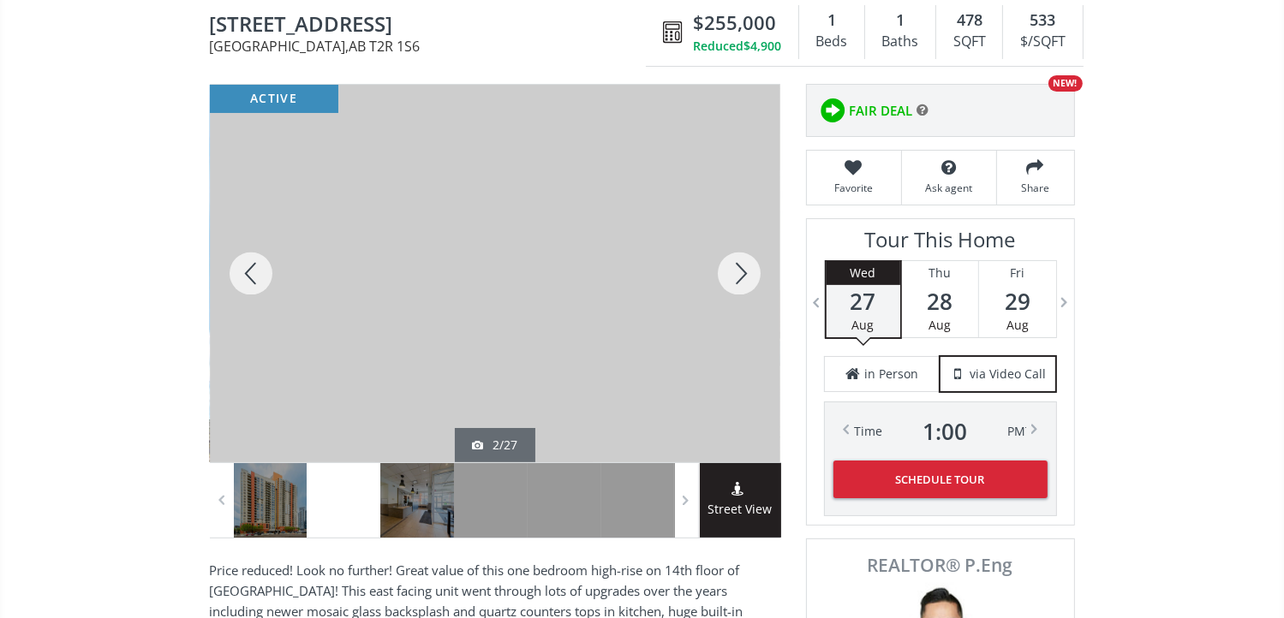
click at [730, 272] on div at bounding box center [739, 274] width 82 height 378
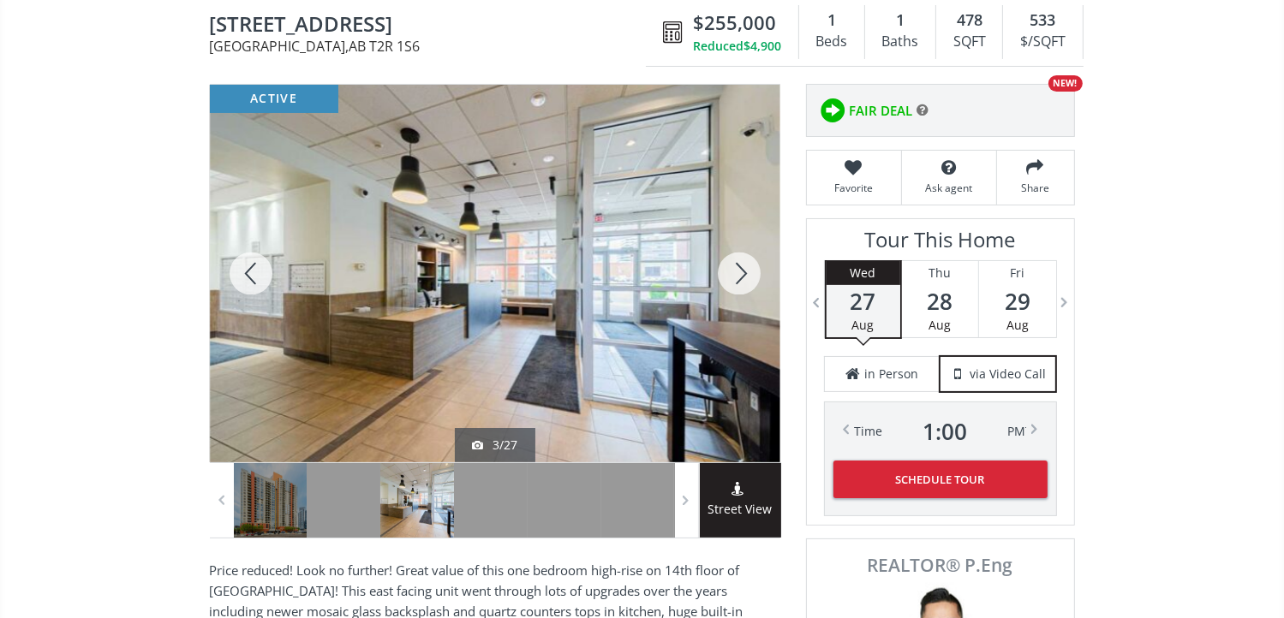
click at [730, 272] on div at bounding box center [739, 274] width 82 height 378
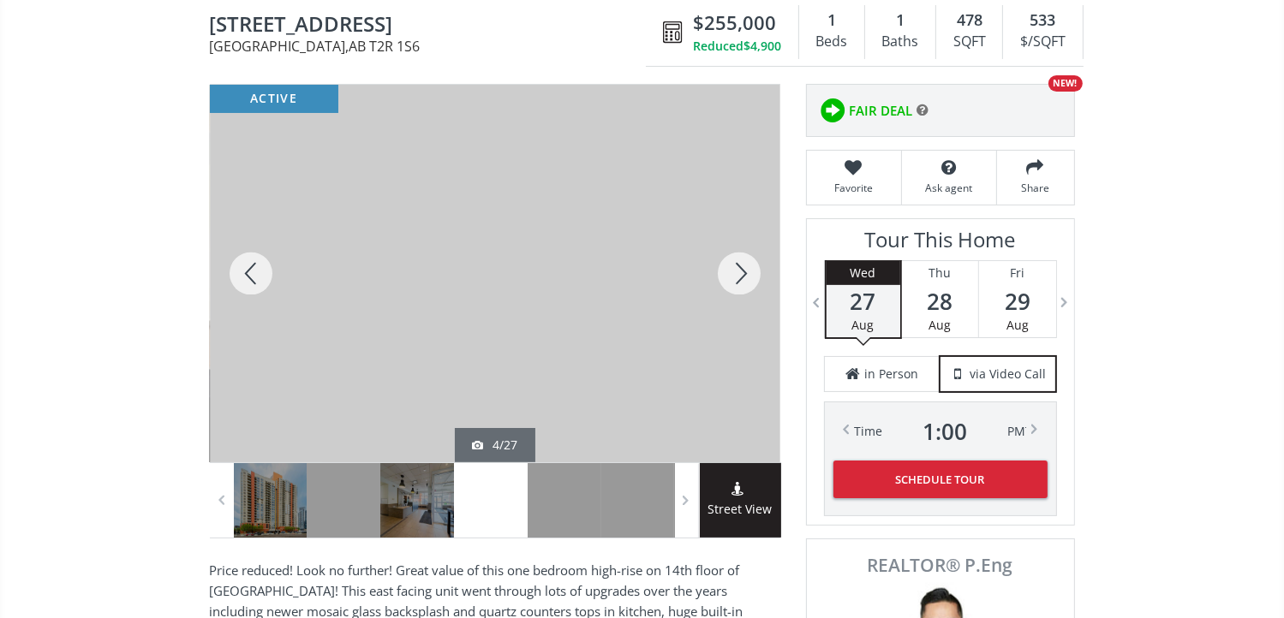
click at [730, 272] on div at bounding box center [739, 274] width 82 height 378
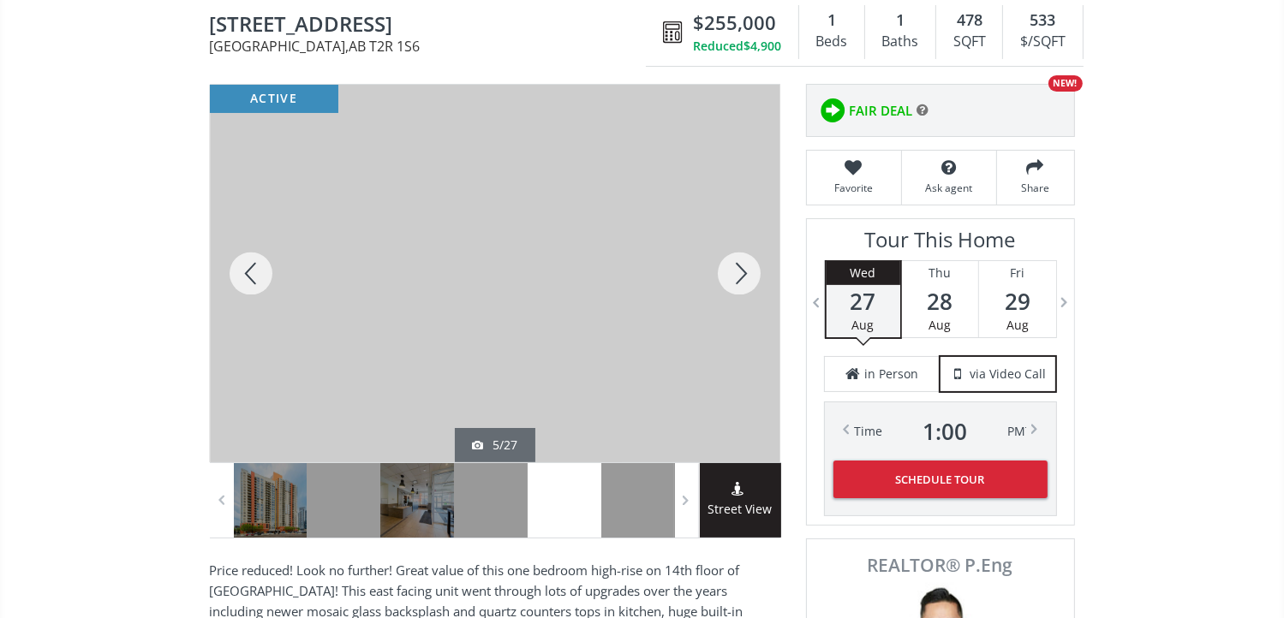
click at [730, 272] on div at bounding box center [739, 274] width 82 height 378
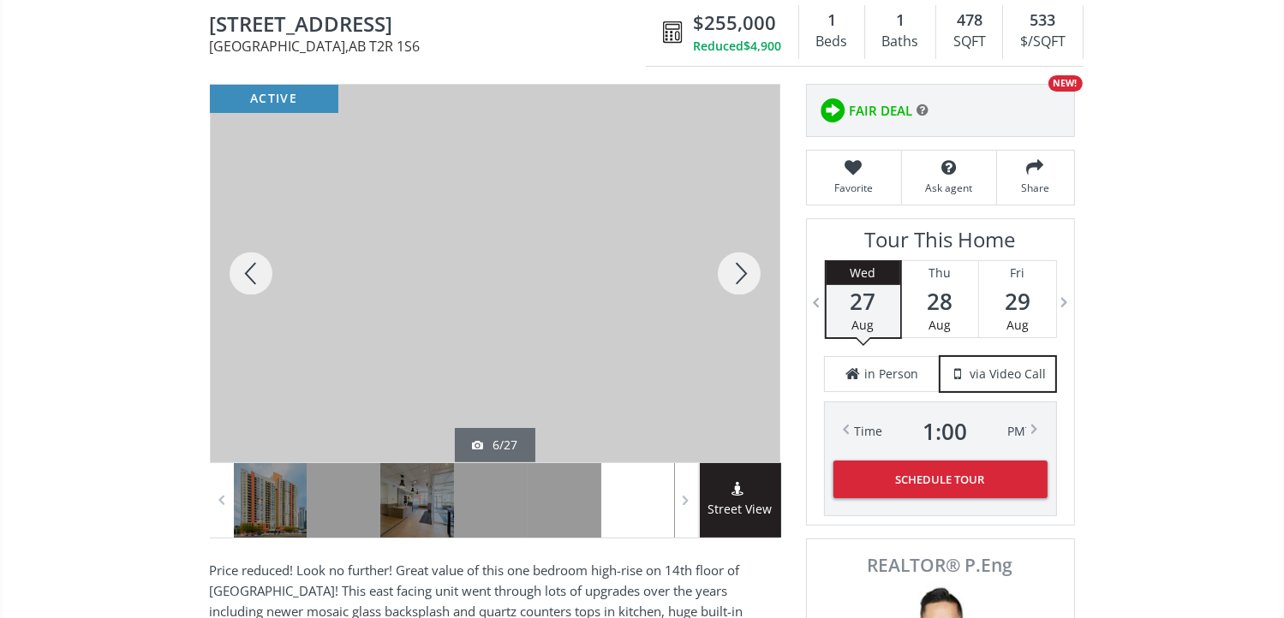
click at [730, 272] on div at bounding box center [739, 274] width 82 height 378
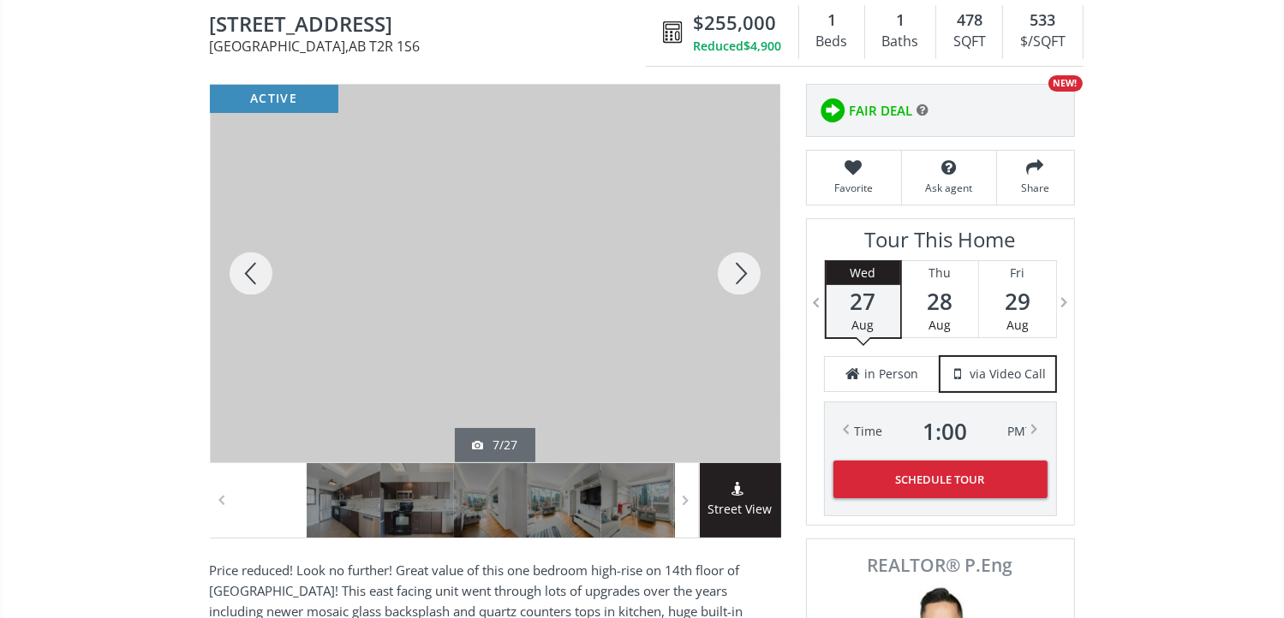
click at [730, 272] on div at bounding box center [739, 274] width 82 height 378
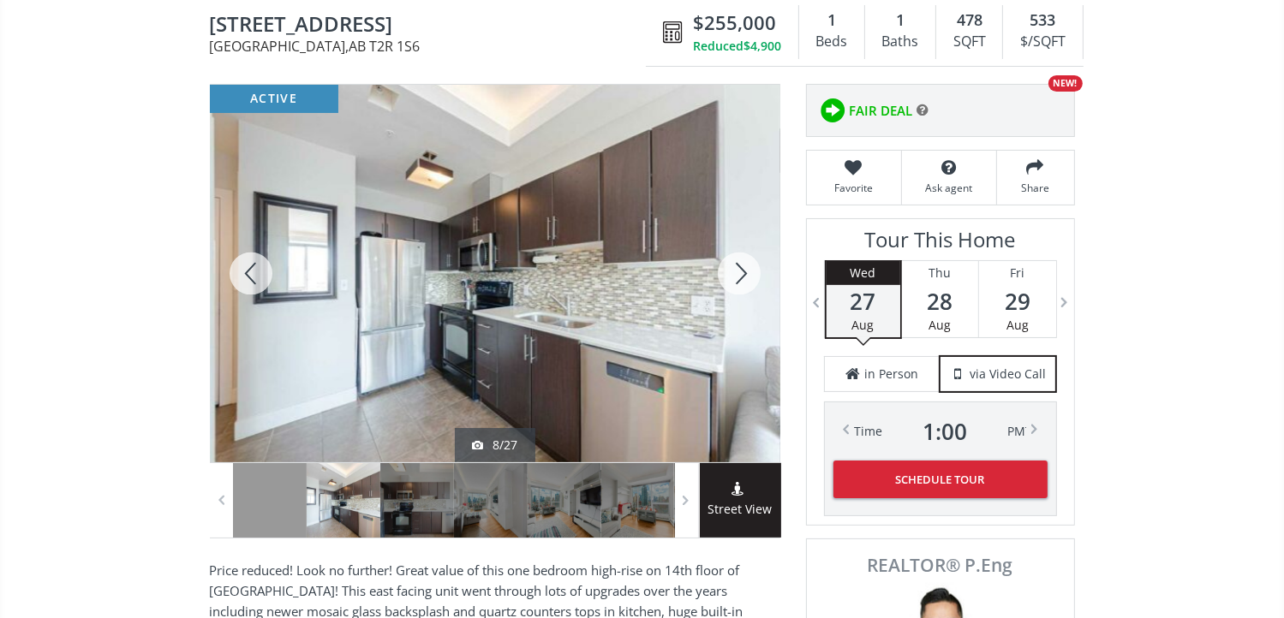
click at [730, 272] on div at bounding box center [739, 274] width 82 height 378
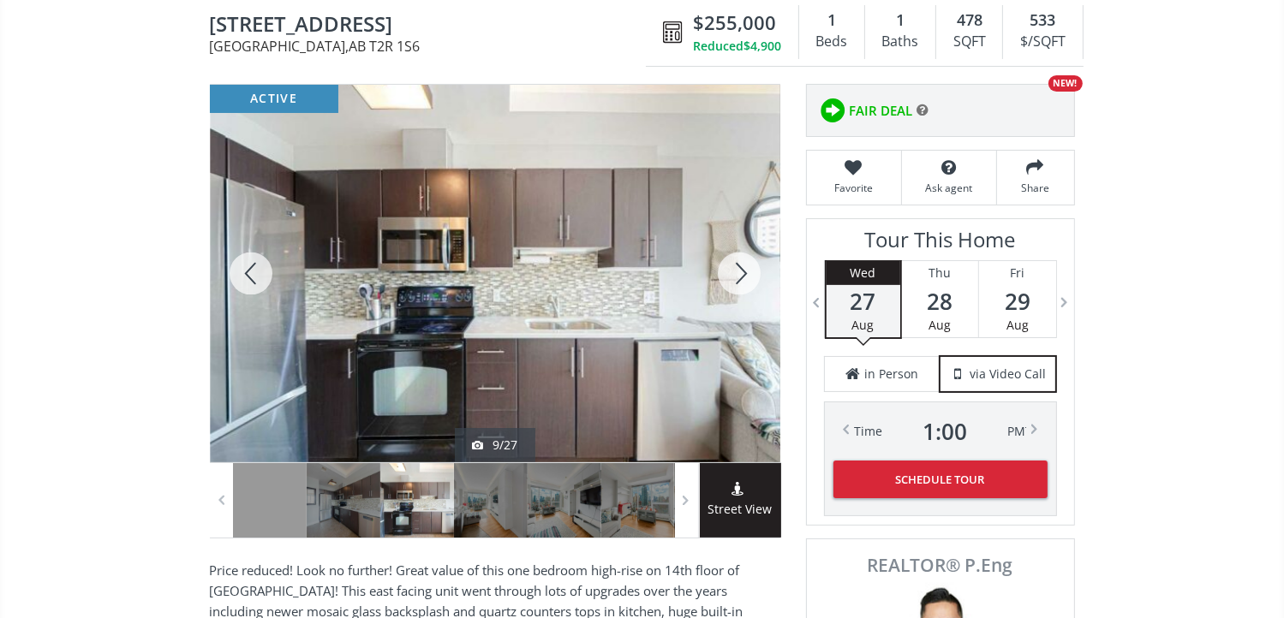
click at [730, 272] on div at bounding box center [739, 274] width 82 height 378
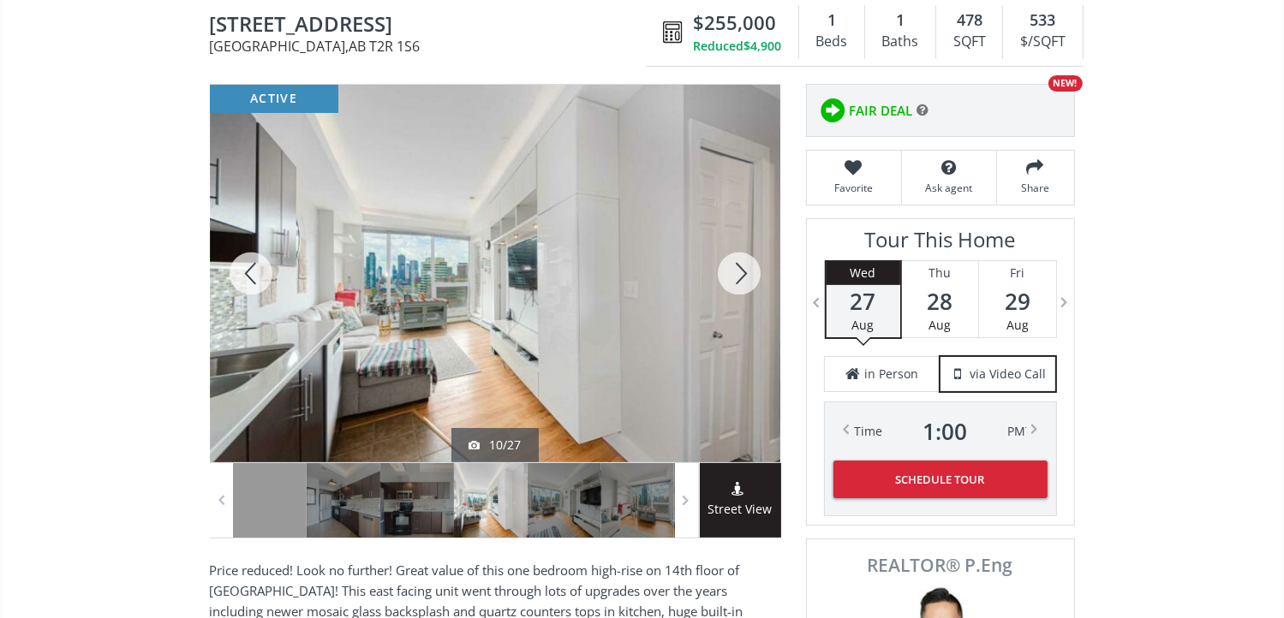
click at [730, 272] on div at bounding box center [739, 274] width 82 height 378
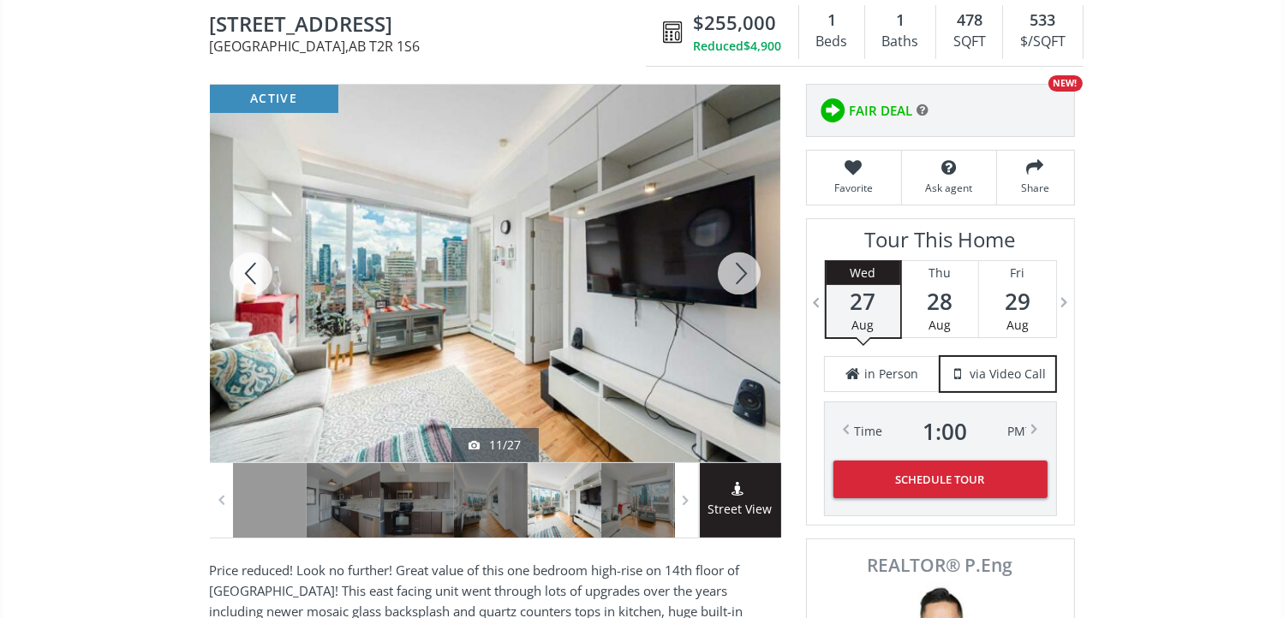
click at [730, 272] on div at bounding box center [739, 274] width 82 height 378
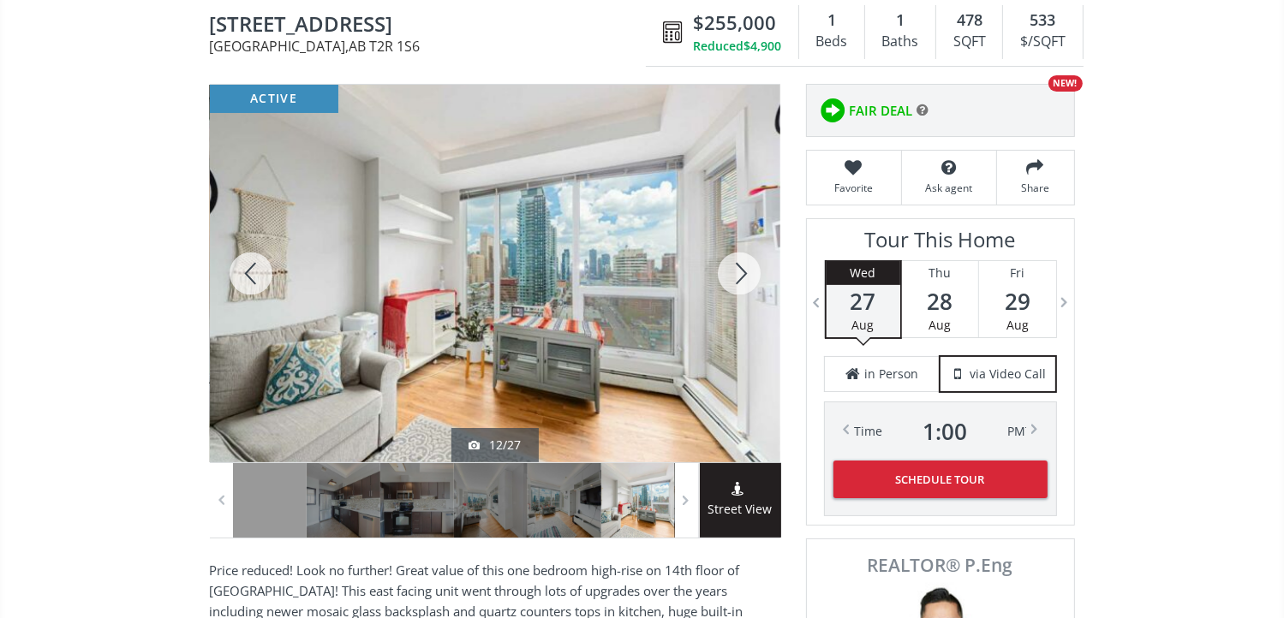
click at [730, 272] on div at bounding box center [739, 274] width 82 height 378
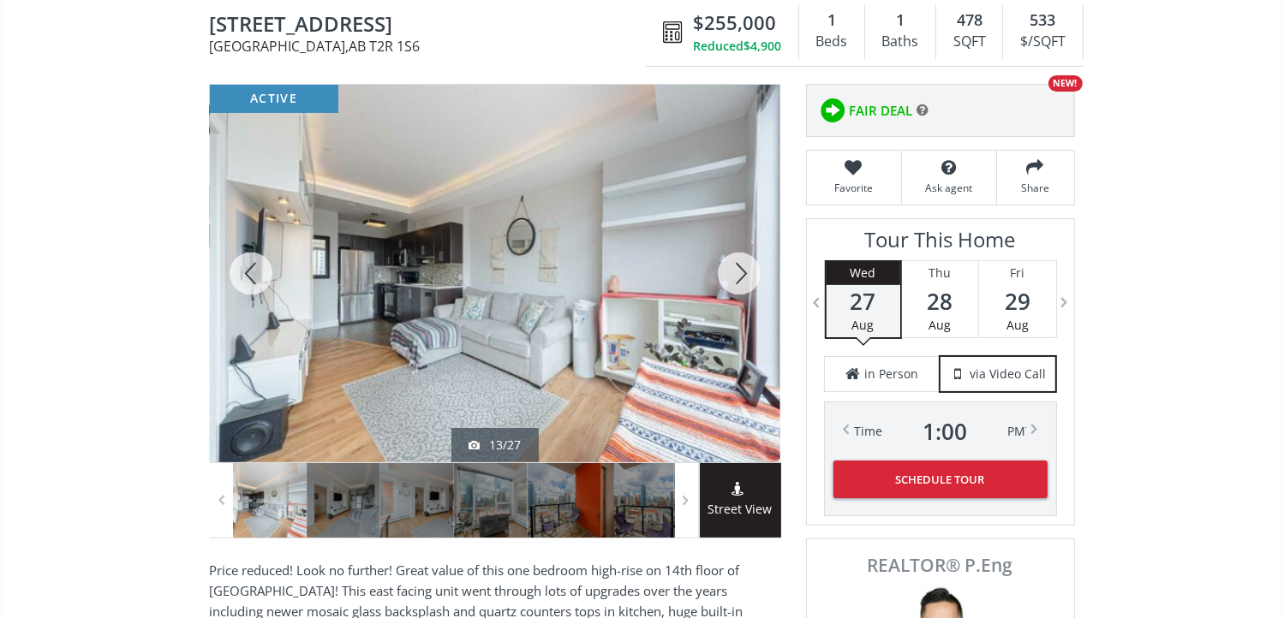
click at [730, 272] on div at bounding box center [739, 274] width 82 height 378
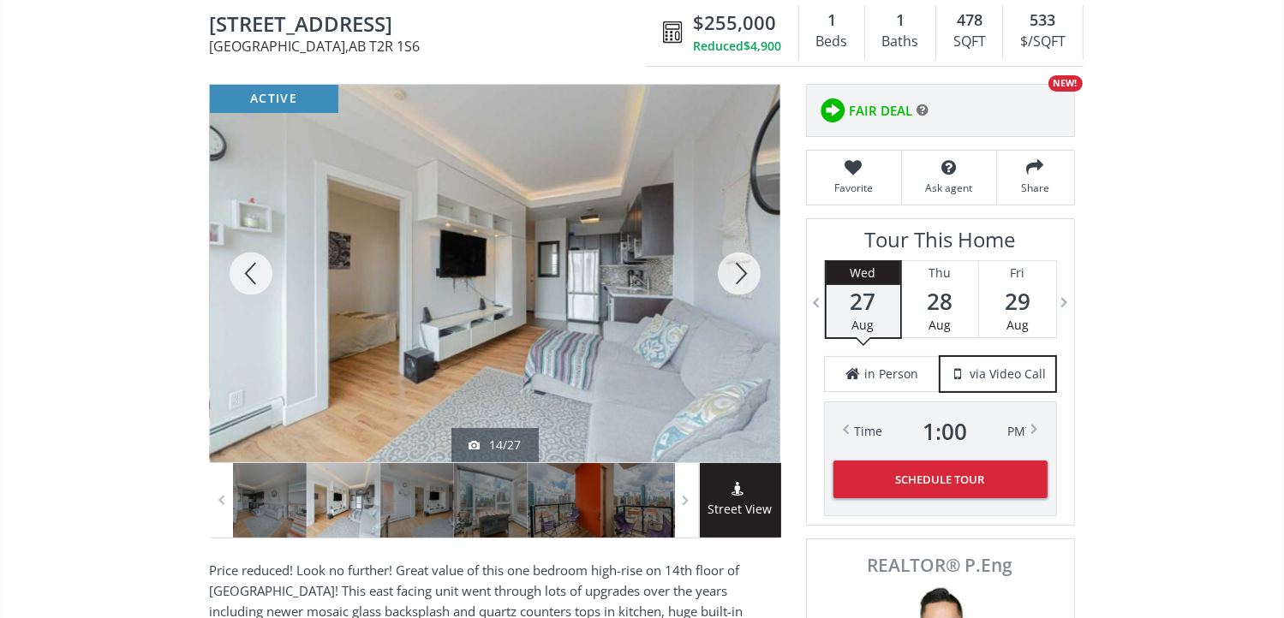
click at [730, 272] on div at bounding box center [739, 274] width 82 height 378
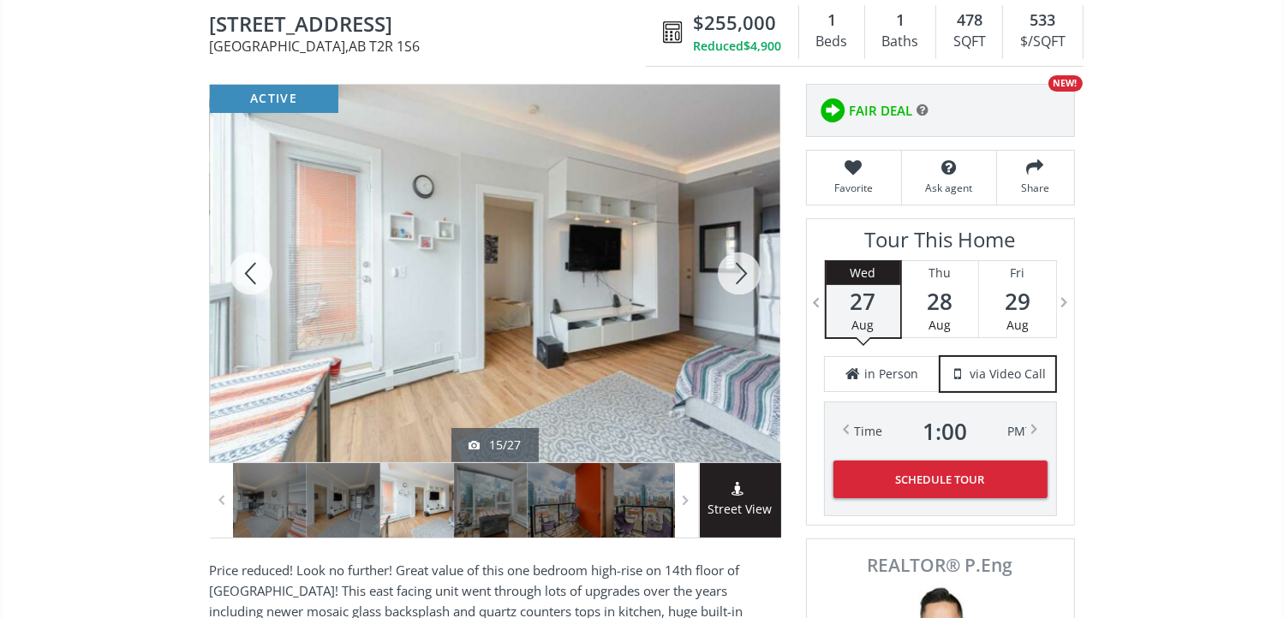
click at [730, 272] on div at bounding box center [739, 274] width 82 height 378
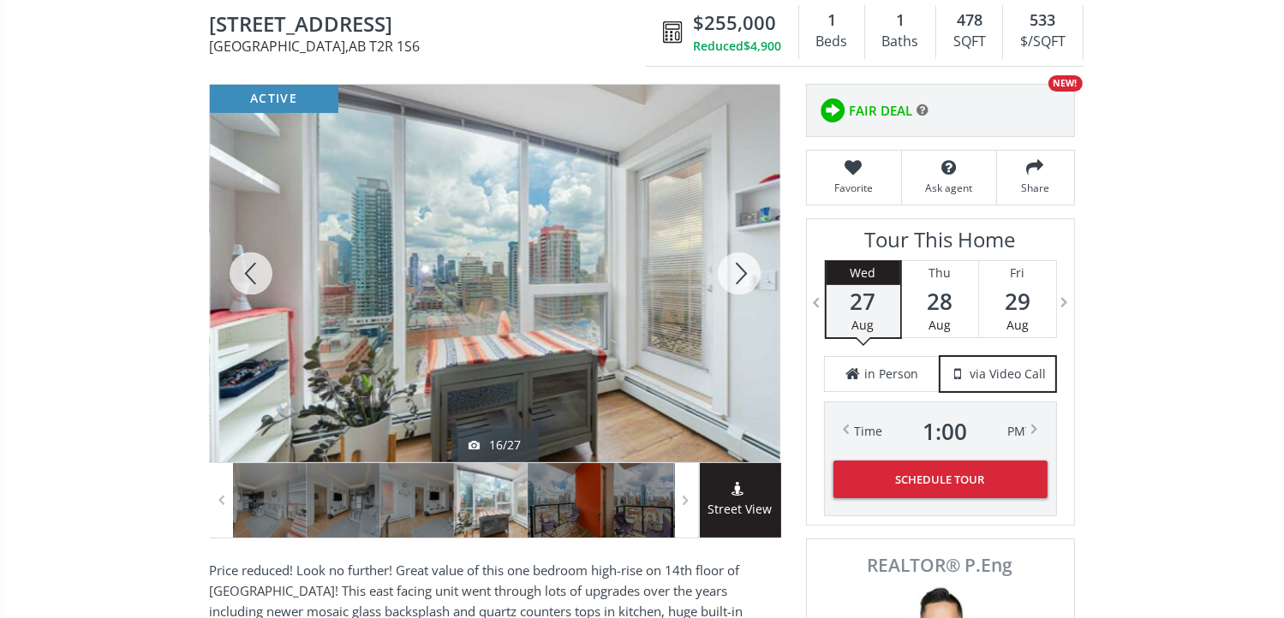
click at [737, 275] on div at bounding box center [739, 274] width 82 height 378
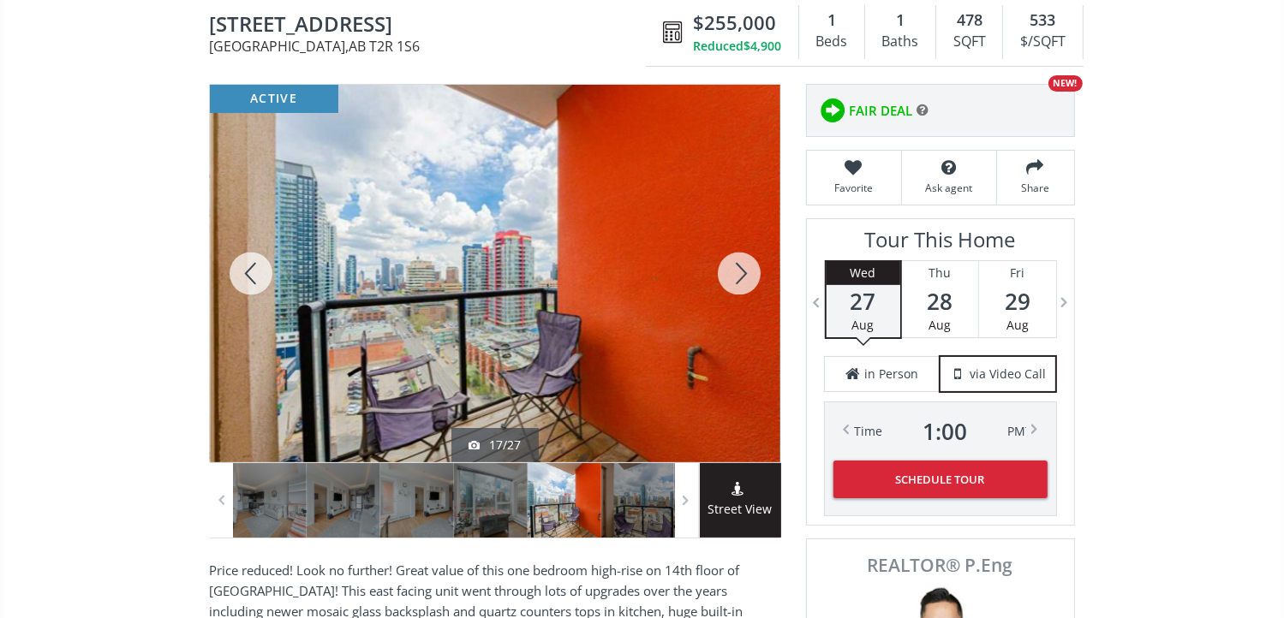
click at [737, 275] on div at bounding box center [739, 274] width 82 height 378
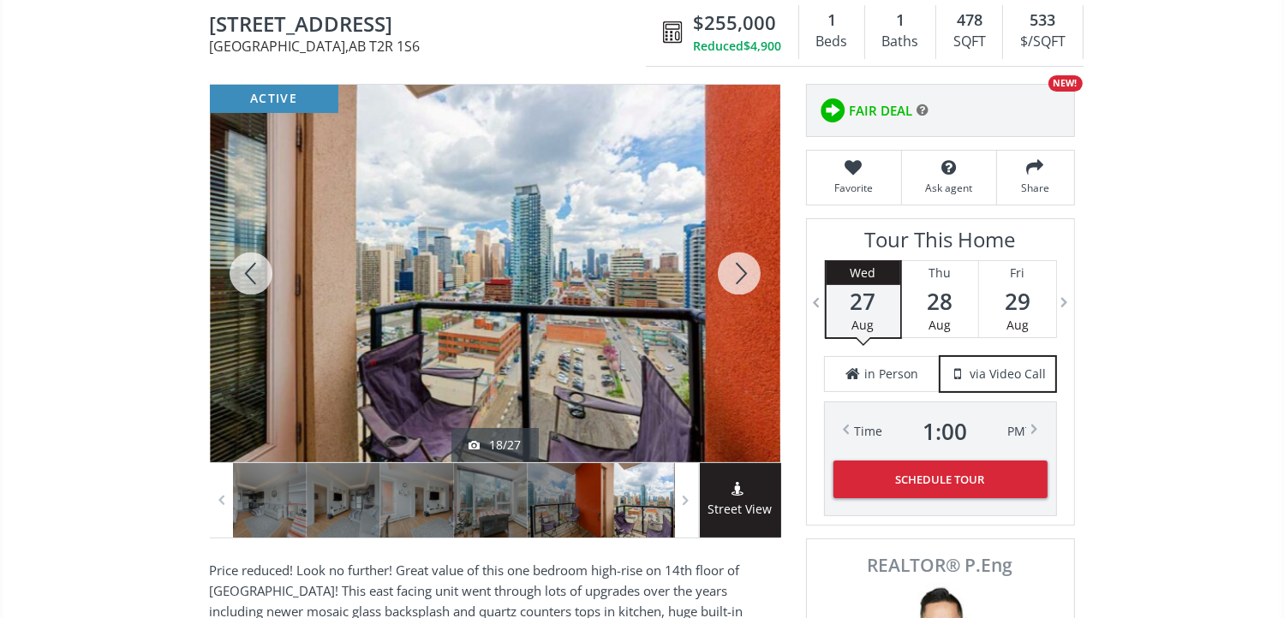
click at [737, 275] on div at bounding box center [739, 274] width 82 height 378
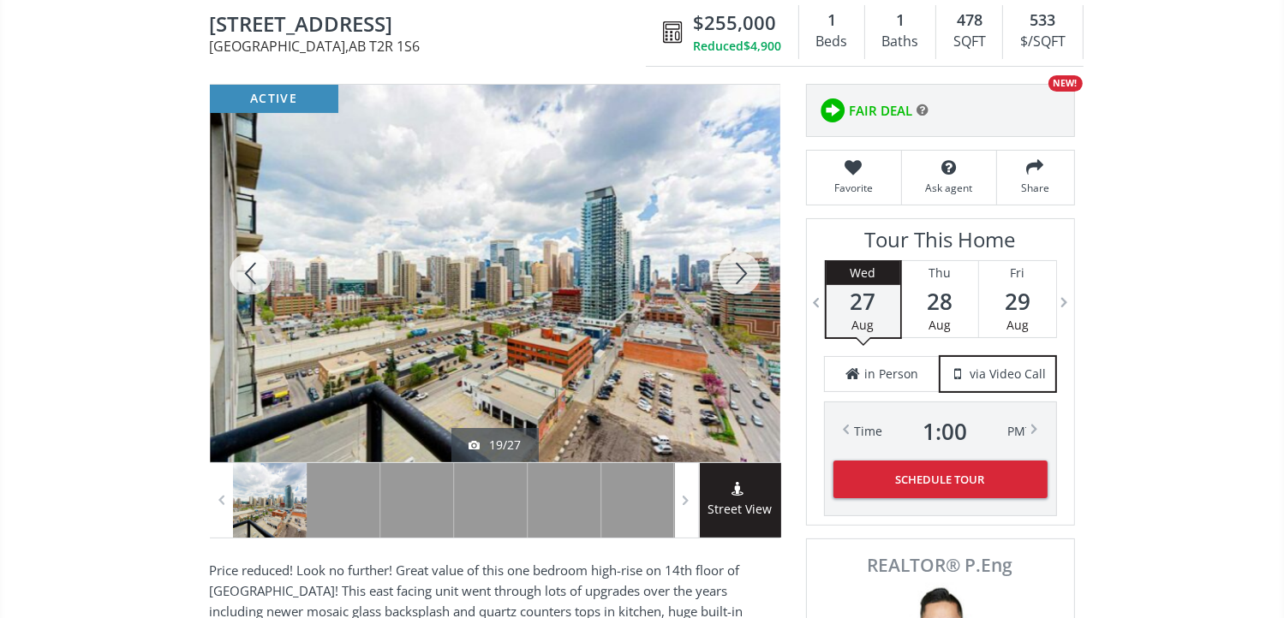
click at [737, 275] on div at bounding box center [739, 274] width 82 height 378
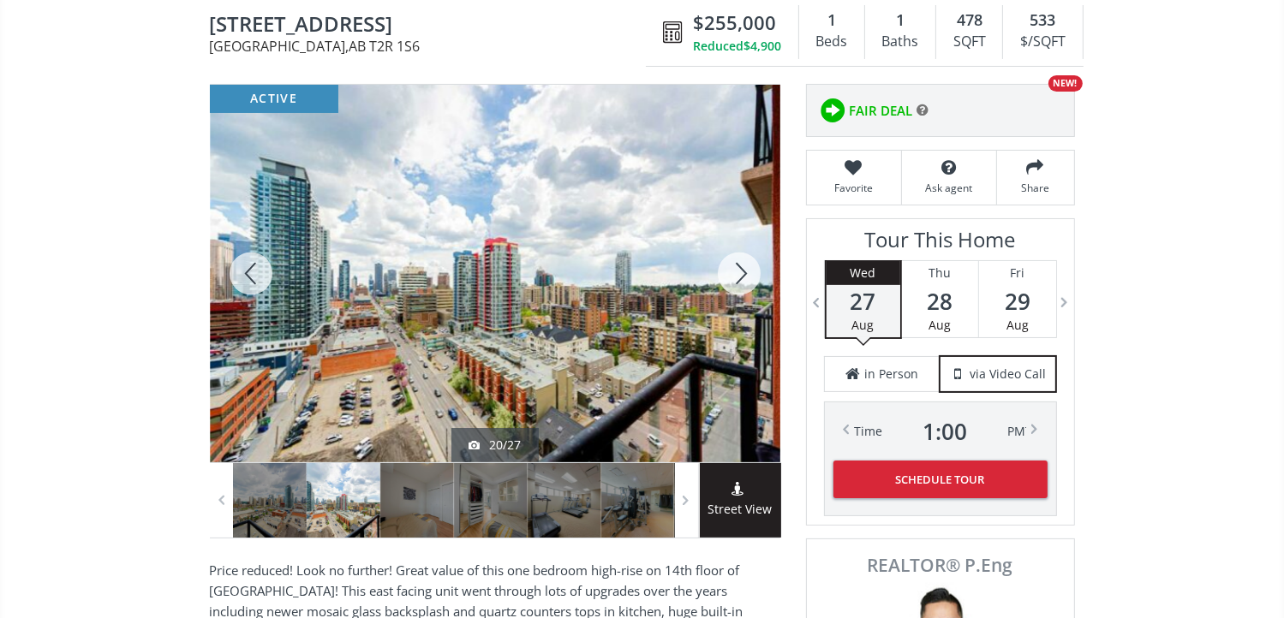
click at [737, 276] on div at bounding box center [739, 274] width 82 height 378
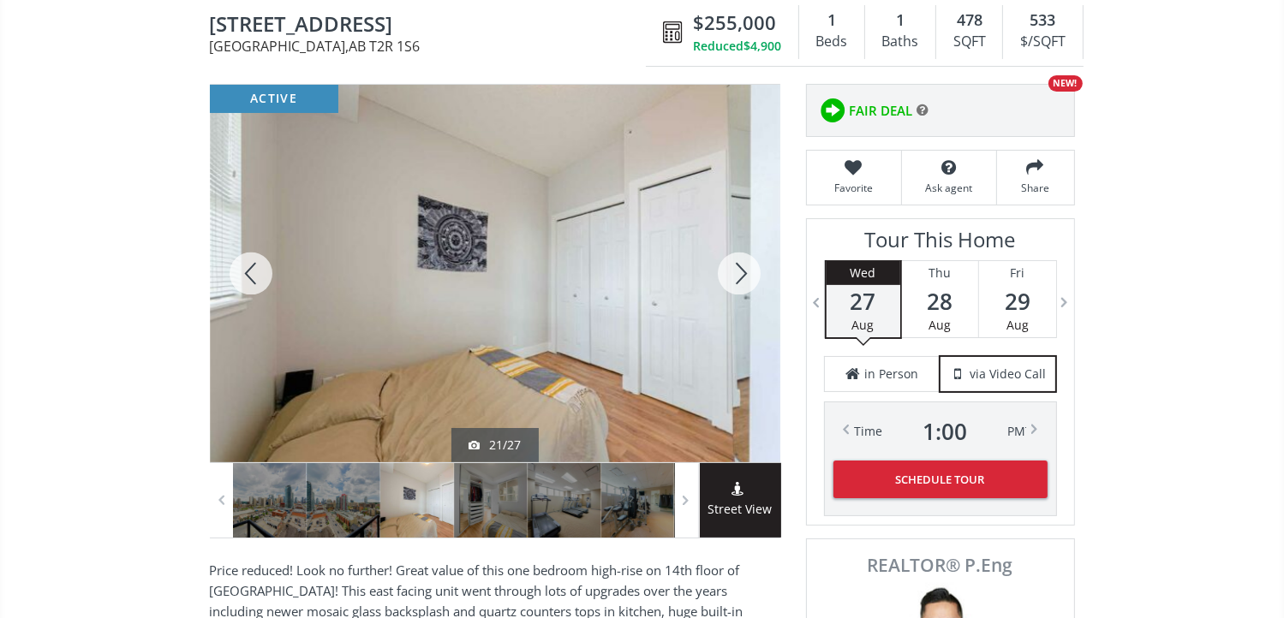
click at [737, 276] on div at bounding box center [739, 274] width 82 height 378
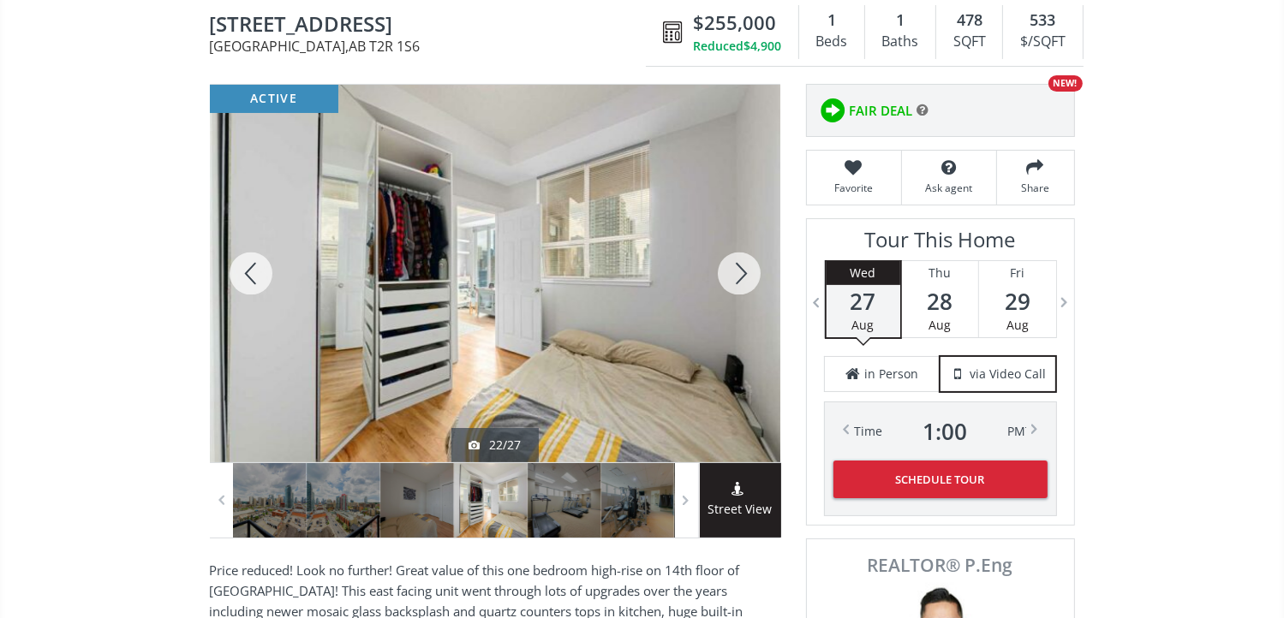
click at [737, 276] on div at bounding box center [739, 274] width 82 height 378
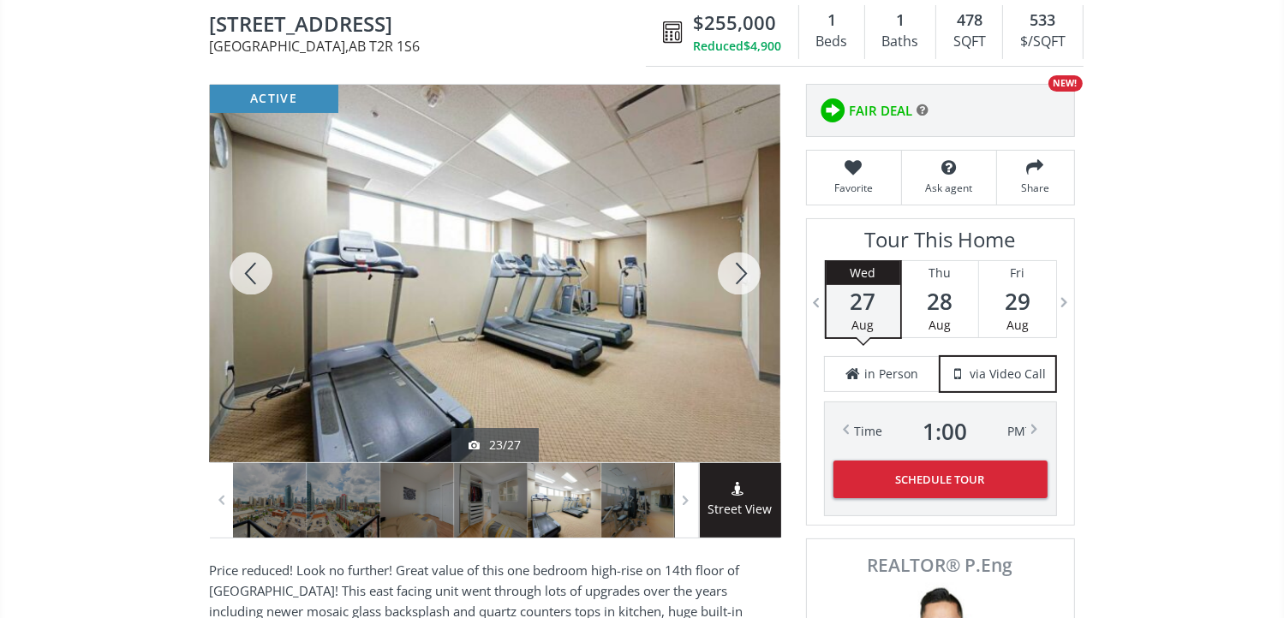
click at [737, 276] on div at bounding box center [739, 274] width 82 height 378
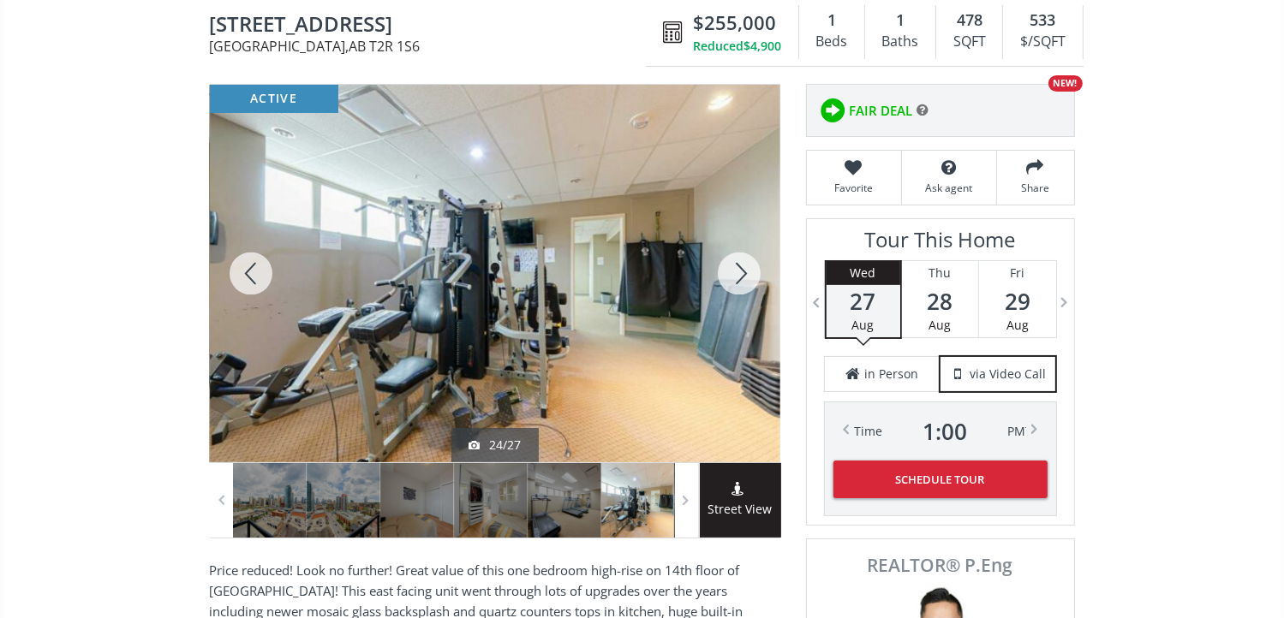
click at [737, 276] on div at bounding box center [739, 274] width 82 height 378
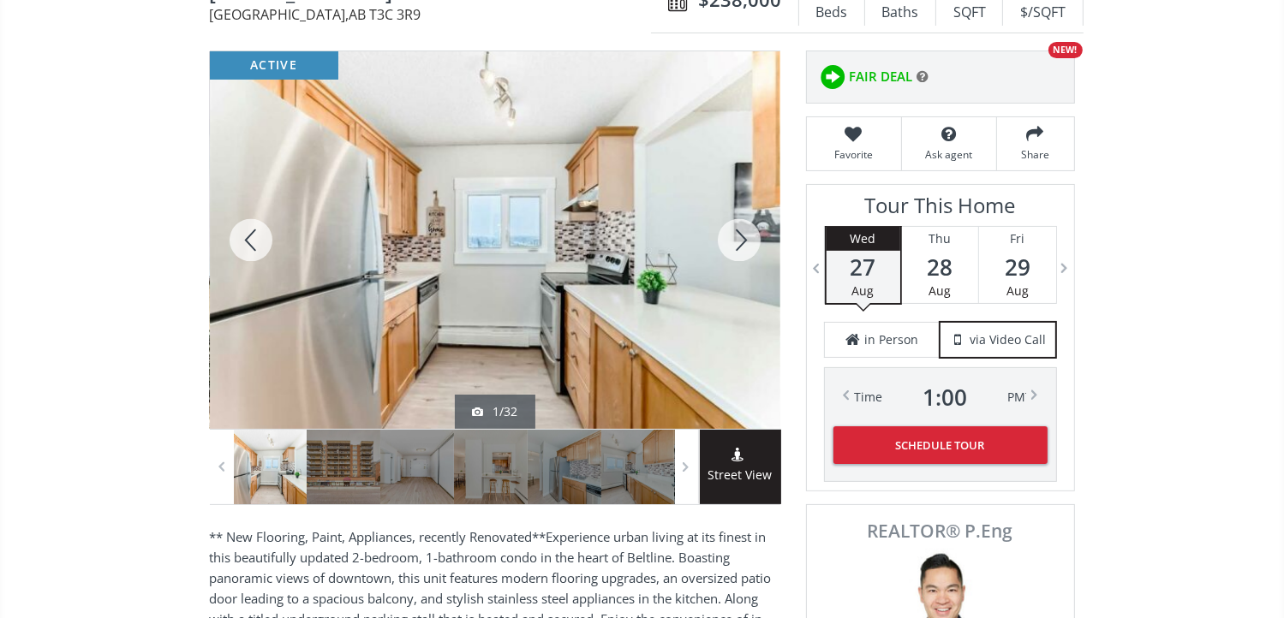
scroll to position [171, 0]
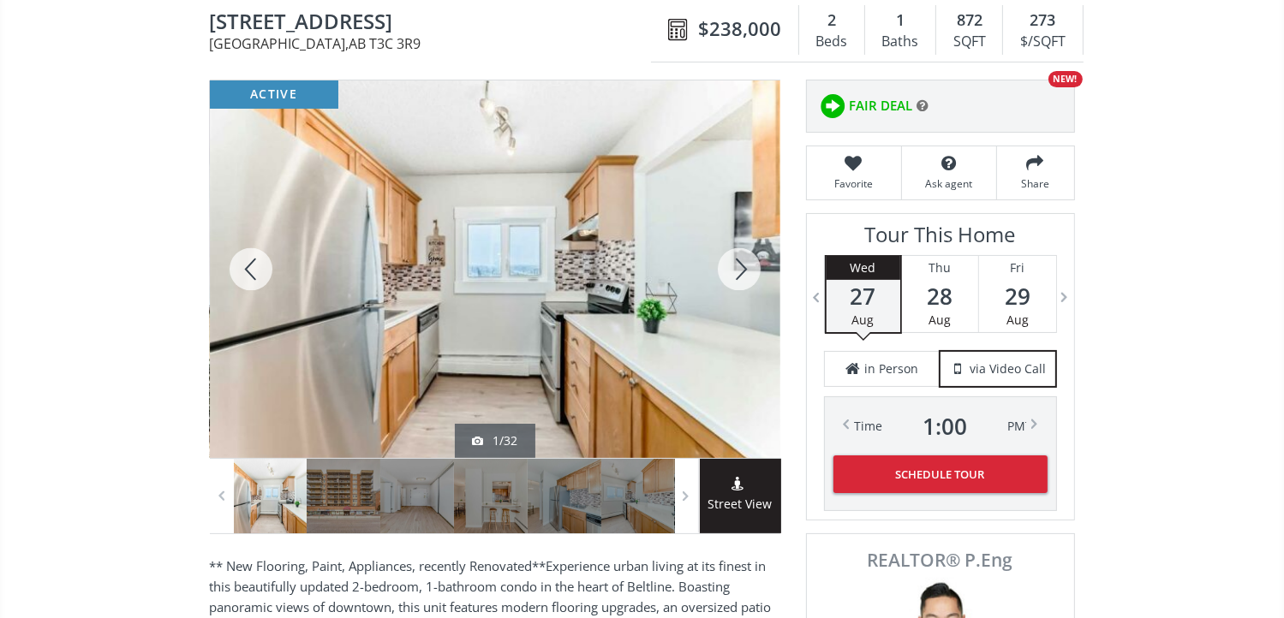
click at [734, 268] on div at bounding box center [739, 269] width 82 height 378
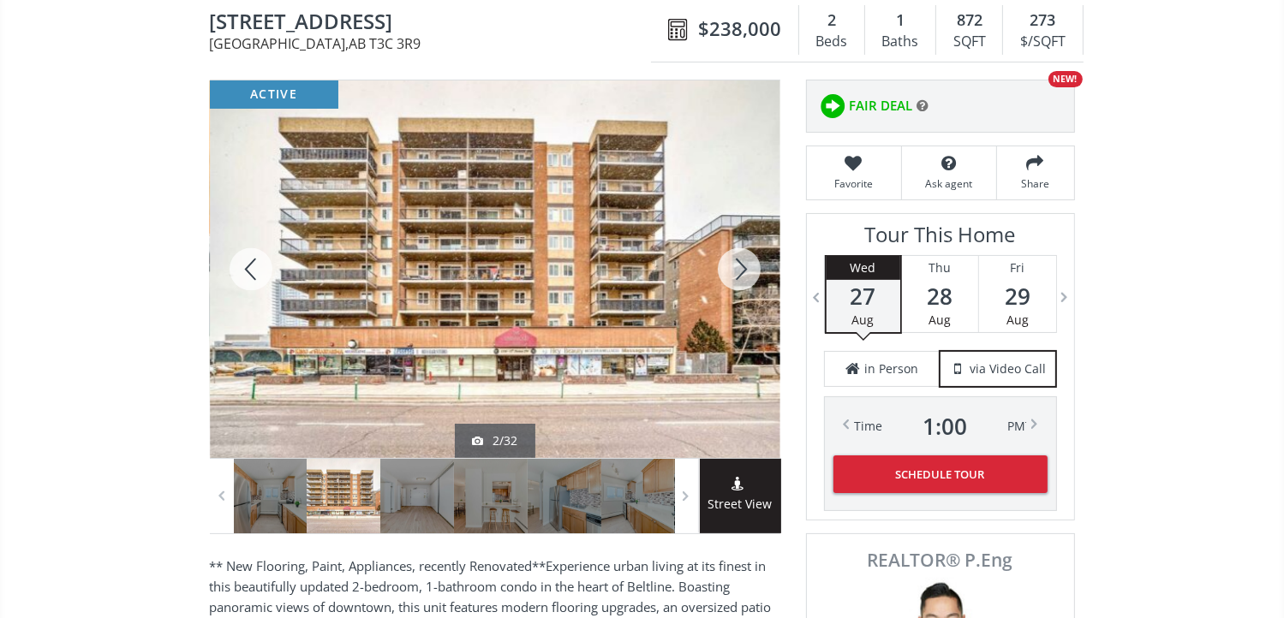
click at [736, 267] on div at bounding box center [739, 269] width 82 height 378
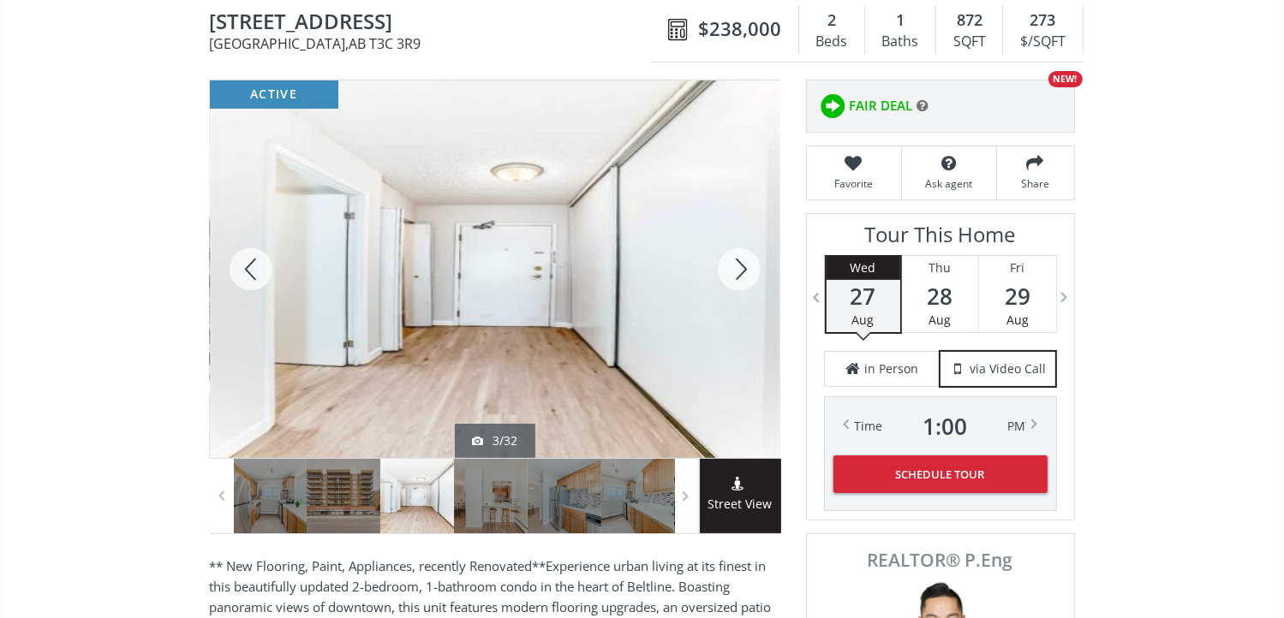
click at [736, 267] on div at bounding box center [739, 269] width 82 height 378
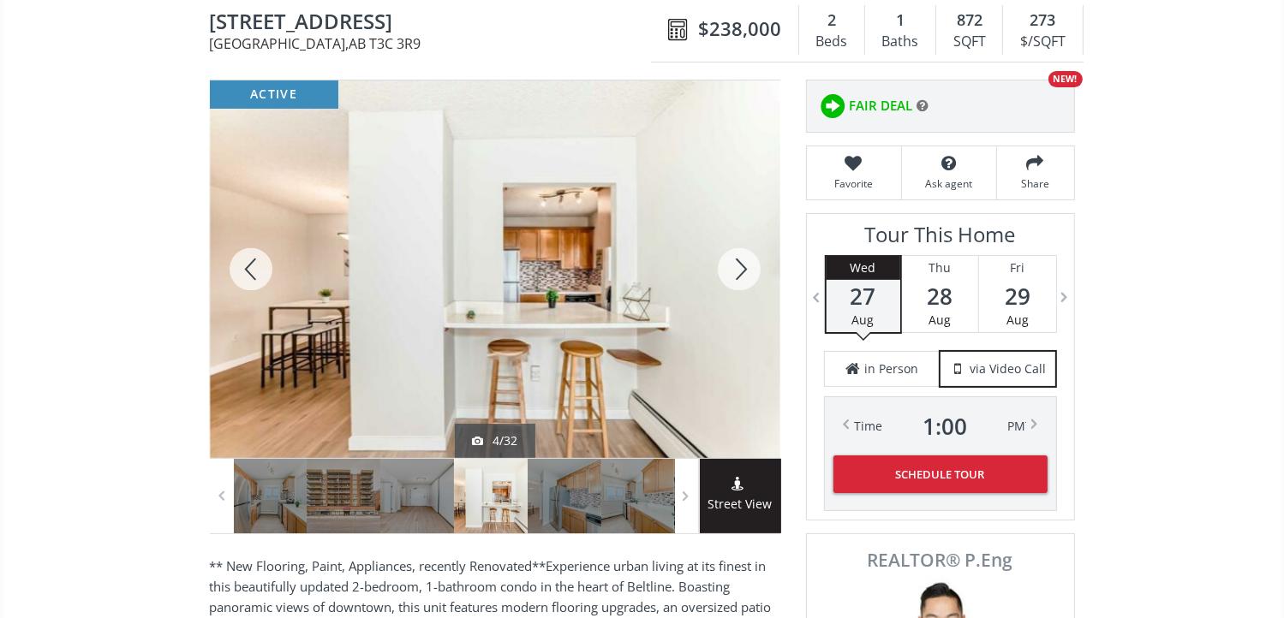
click at [736, 267] on div at bounding box center [739, 269] width 82 height 378
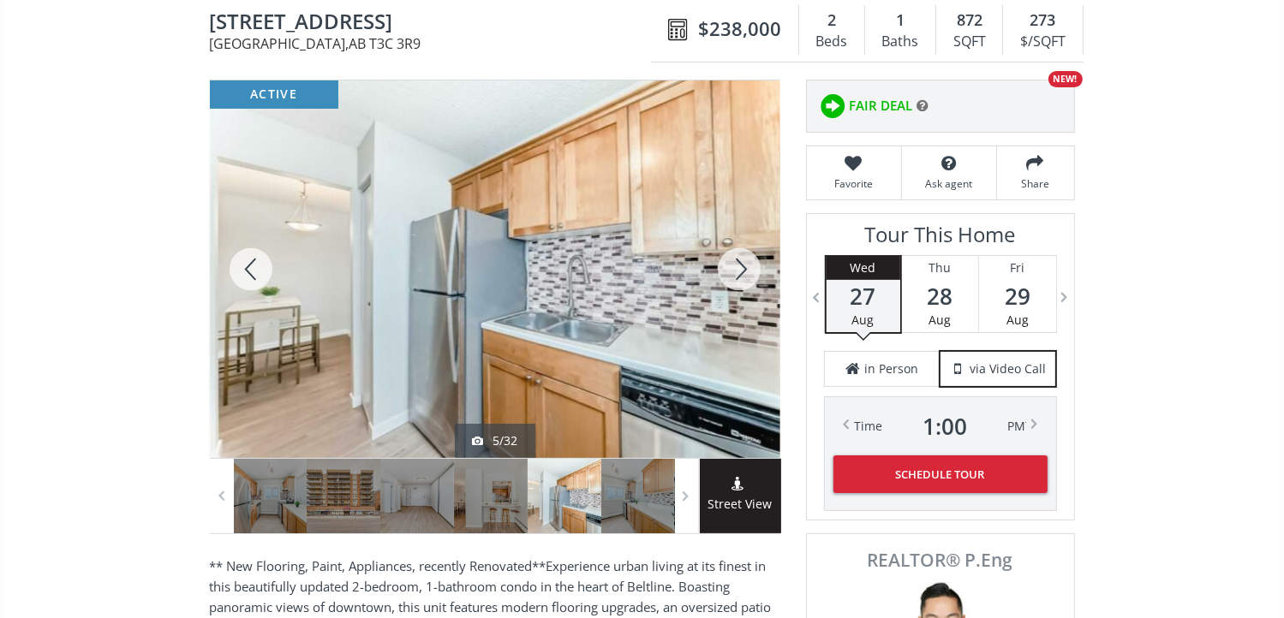
click at [736, 267] on div at bounding box center [739, 269] width 82 height 378
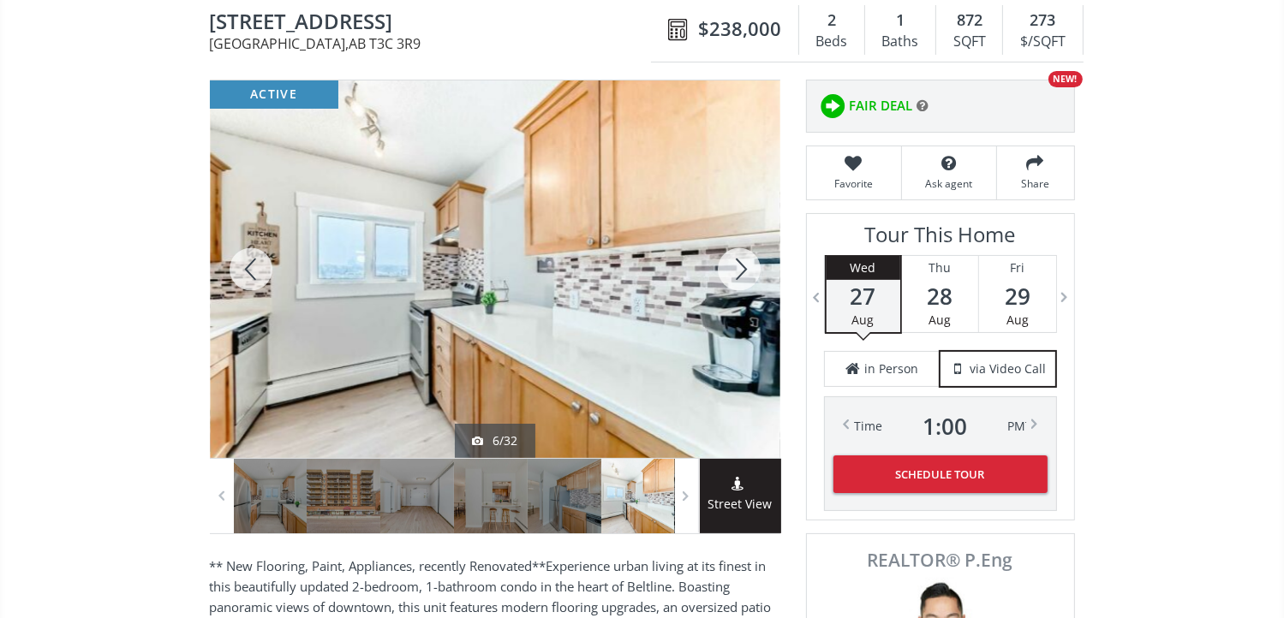
click at [736, 267] on div at bounding box center [739, 269] width 82 height 378
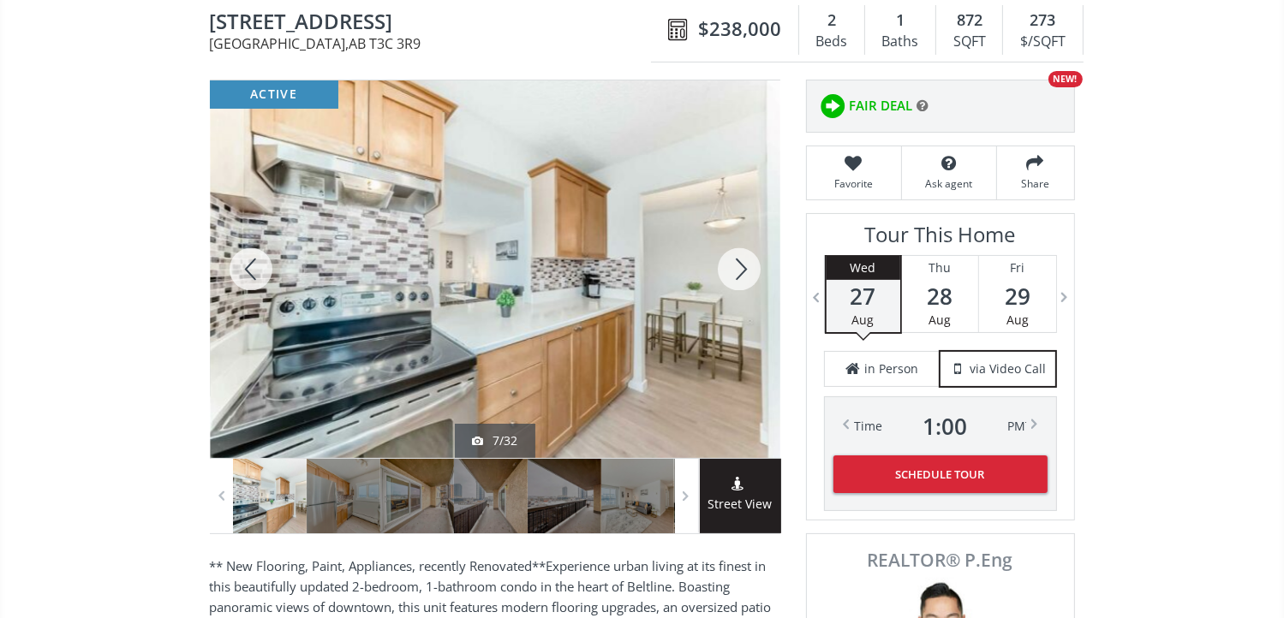
click at [736, 267] on div at bounding box center [739, 269] width 82 height 378
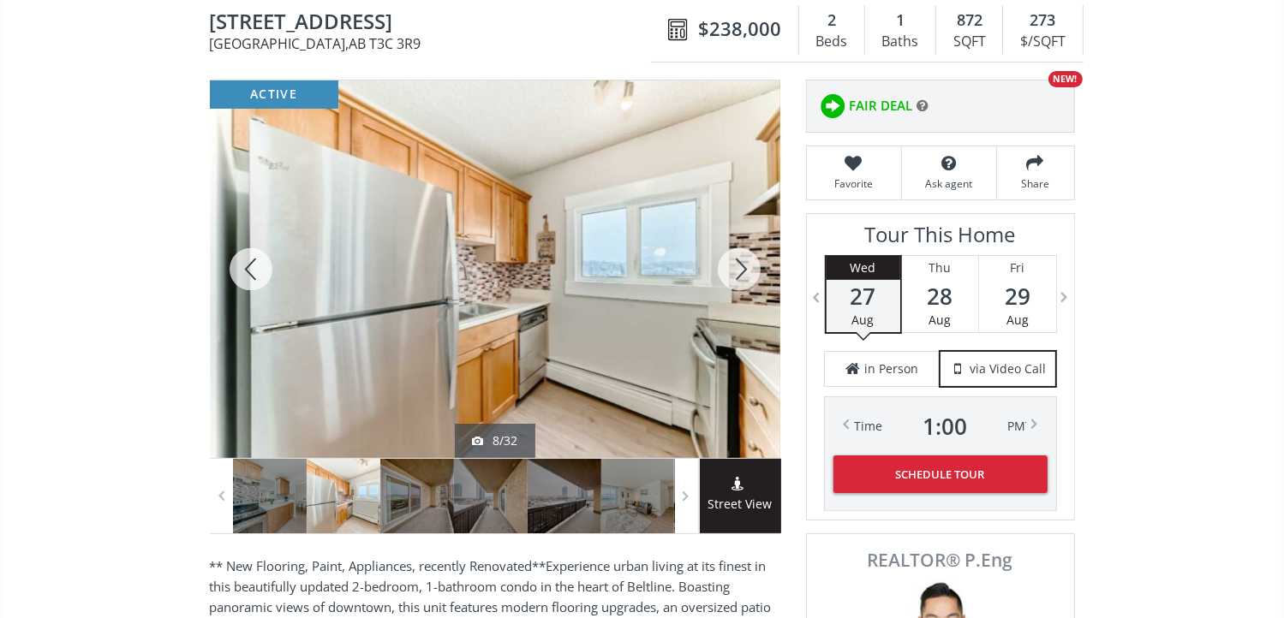
click at [736, 267] on div at bounding box center [739, 269] width 82 height 378
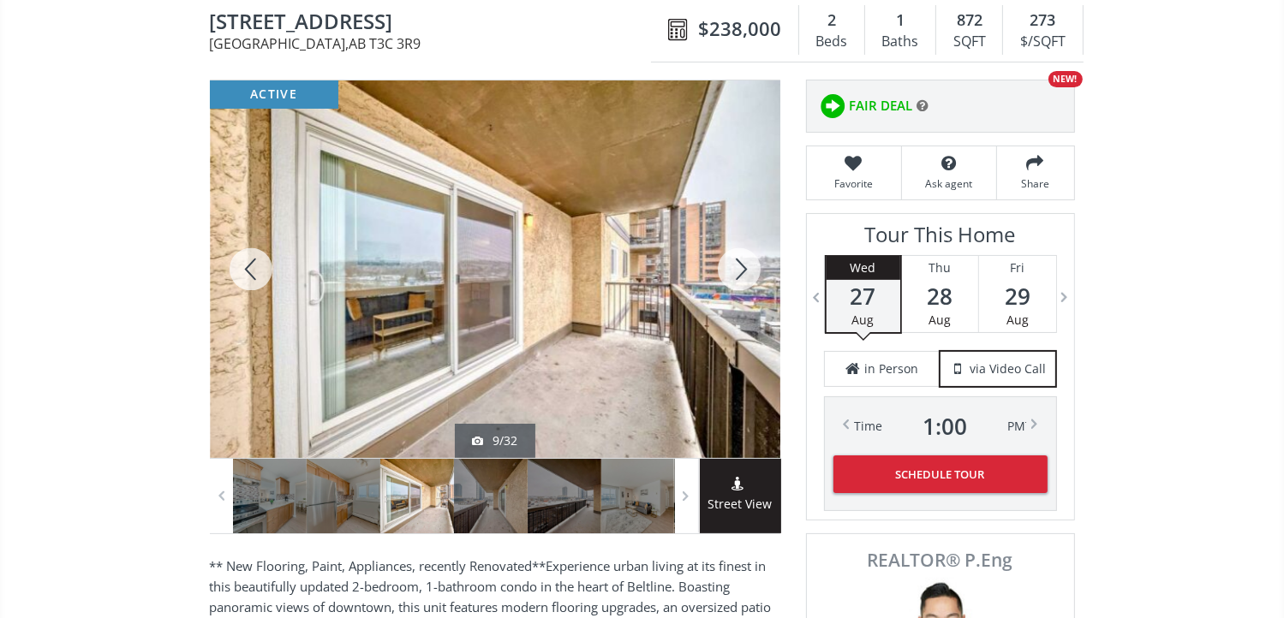
click at [736, 267] on div at bounding box center [739, 269] width 82 height 378
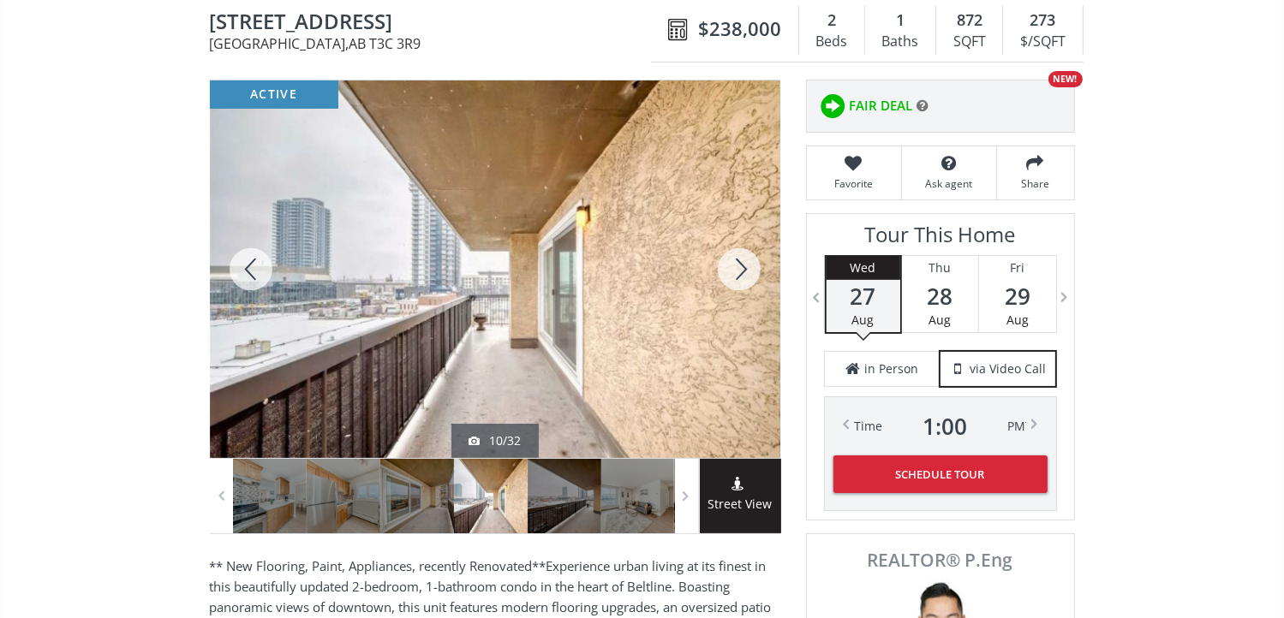
click at [737, 265] on div at bounding box center [739, 269] width 82 height 378
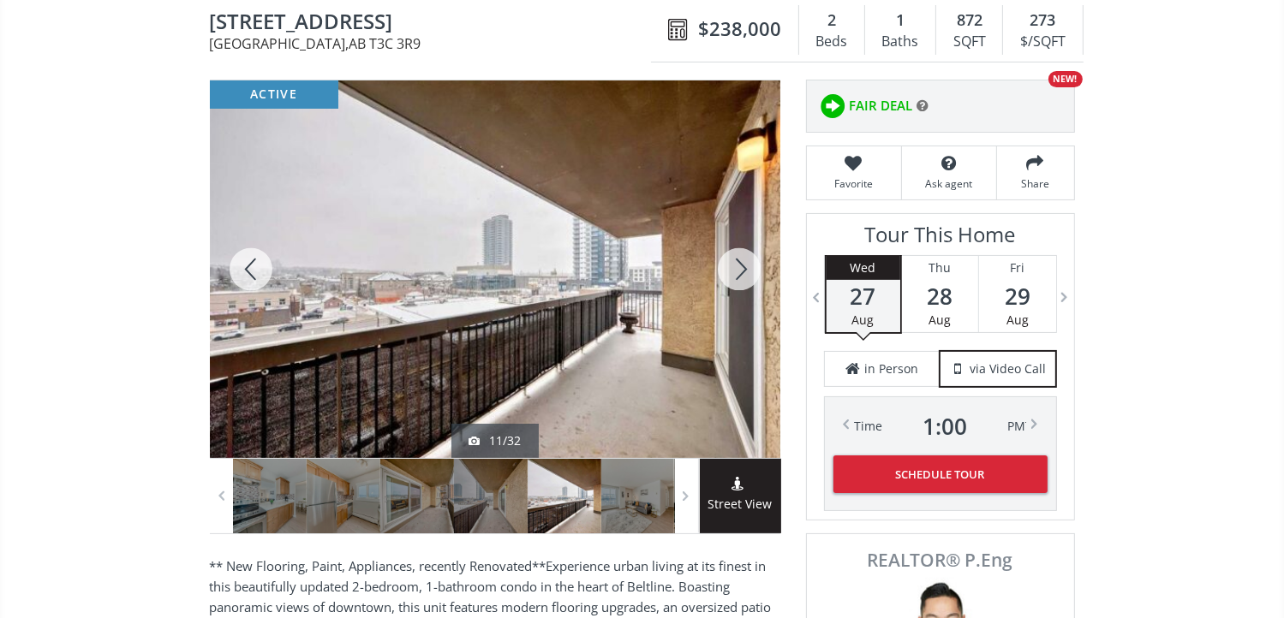
click at [737, 265] on div at bounding box center [739, 269] width 82 height 378
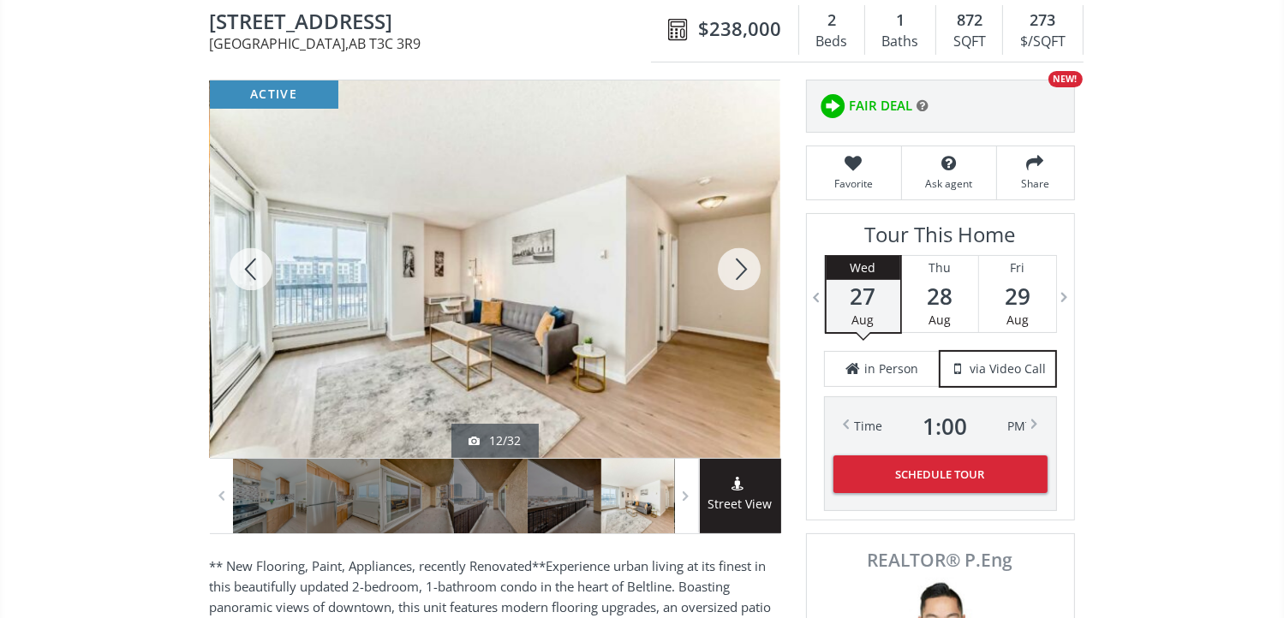
click at [737, 265] on div at bounding box center [739, 269] width 82 height 378
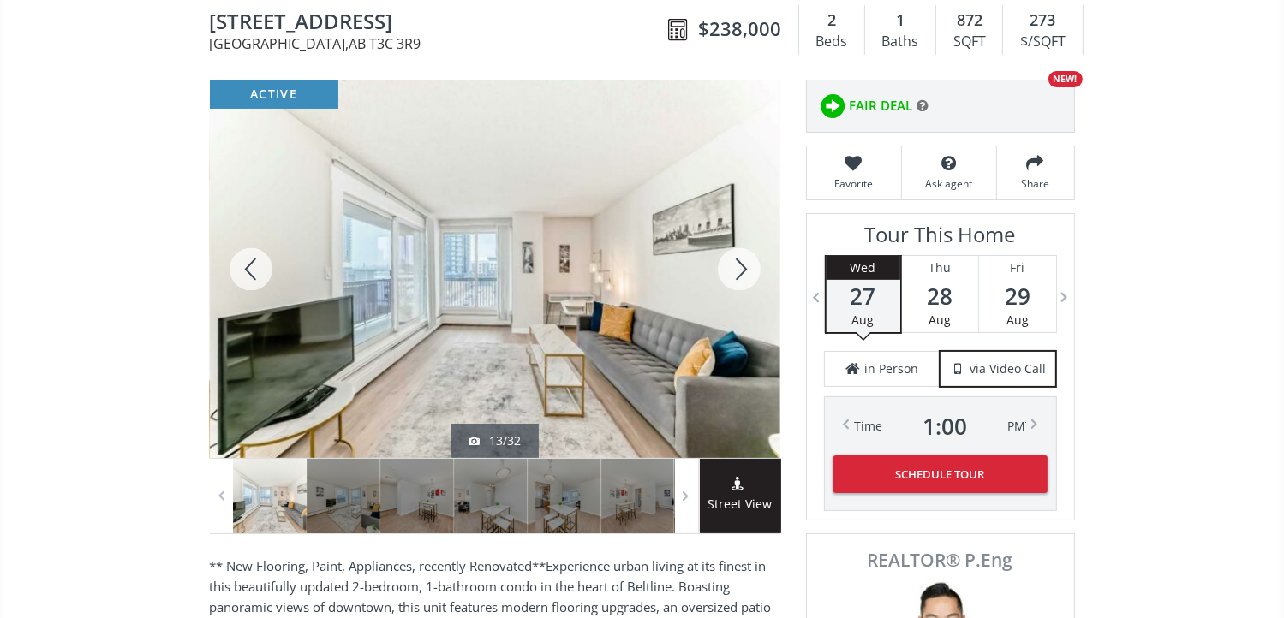
click at [737, 265] on div at bounding box center [739, 269] width 82 height 378
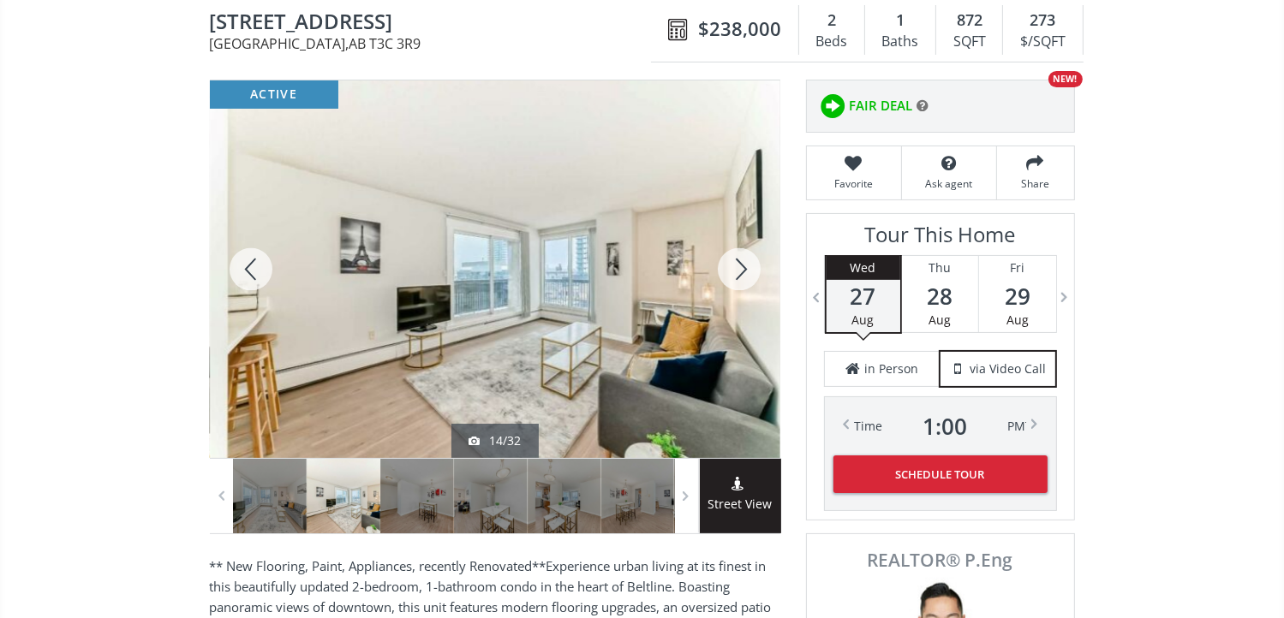
click at [737, 265] on div at bounding box center [739, 269] width 82 height 378
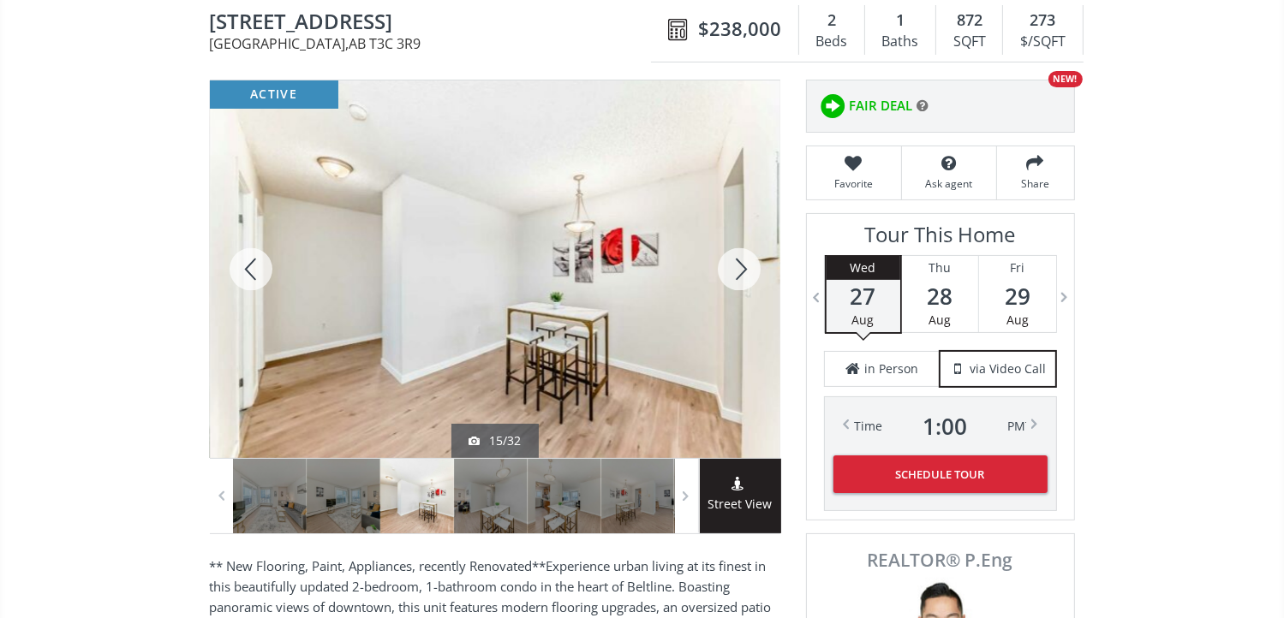
click at [737, 265] on div at bounding box center [739, 269] width 82 height 378
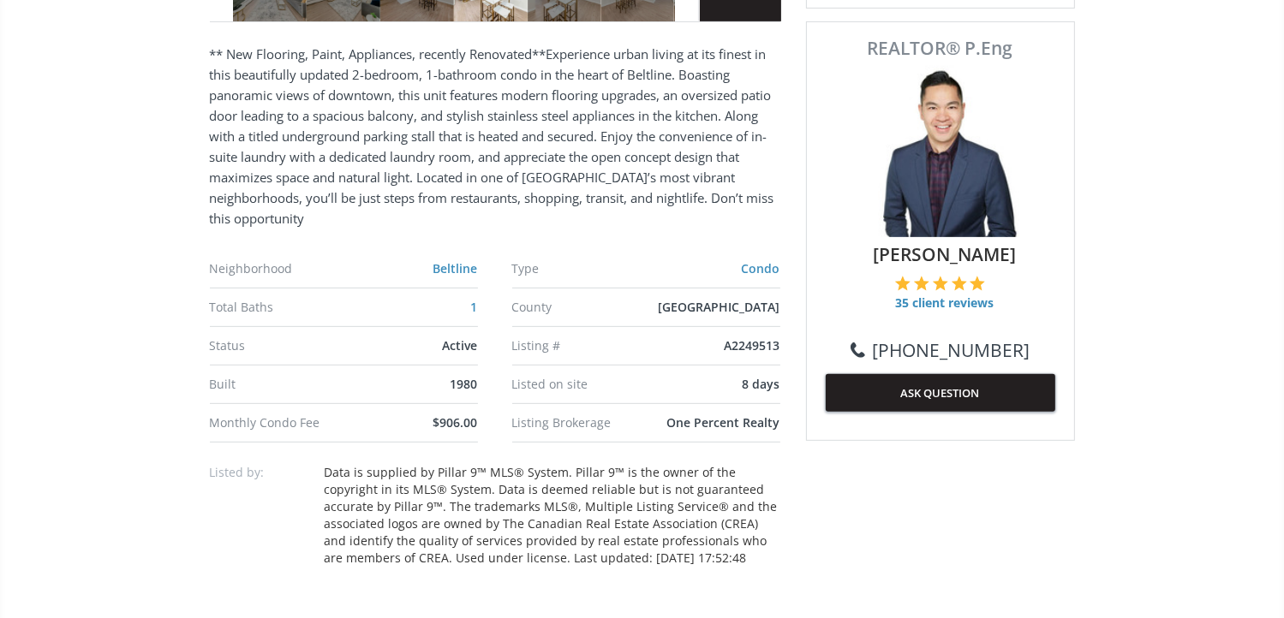
scroll to position [685, 0]
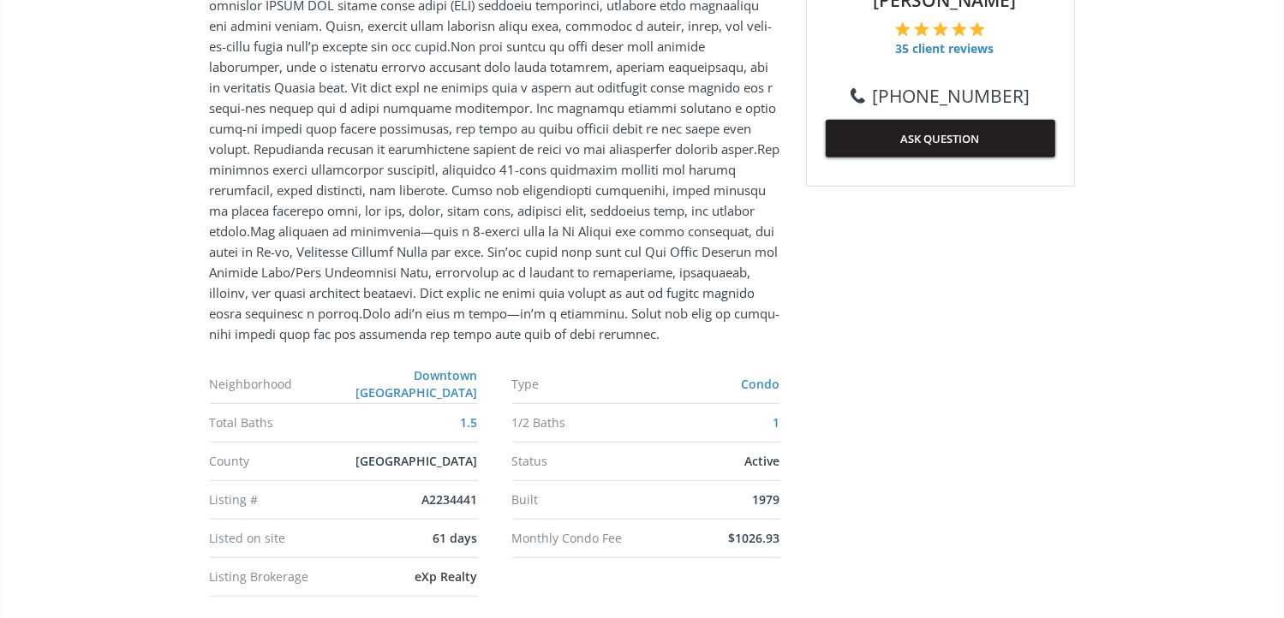
scroll to position [942, 0]
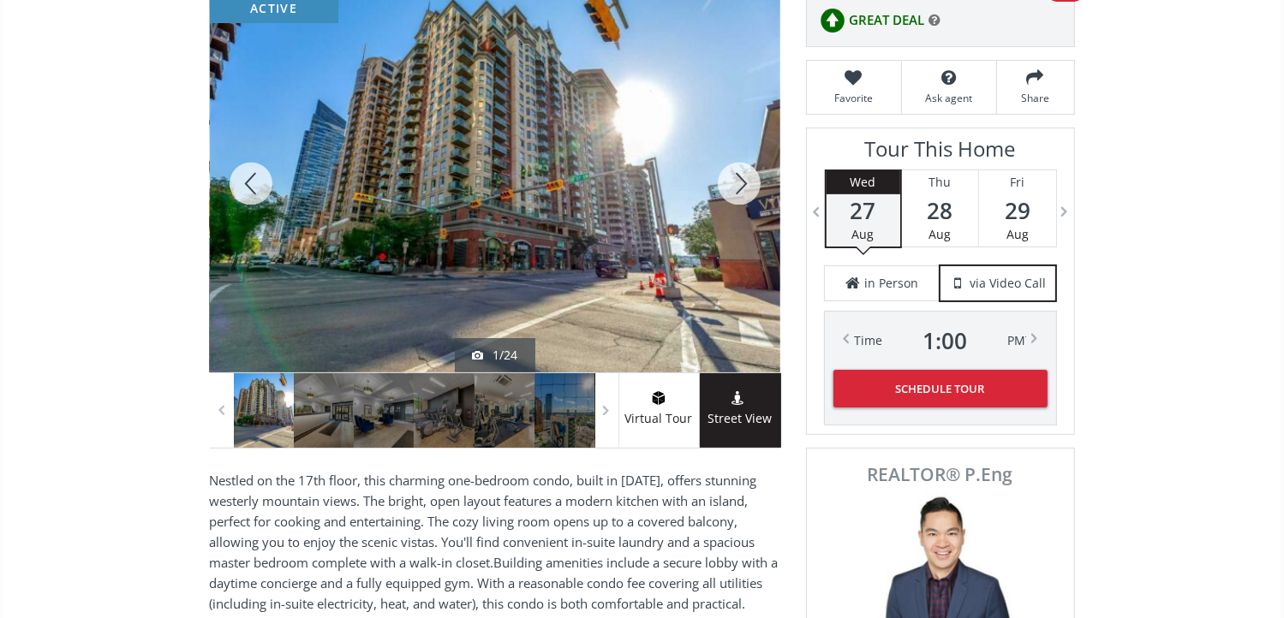
scroll to position [86, 0]
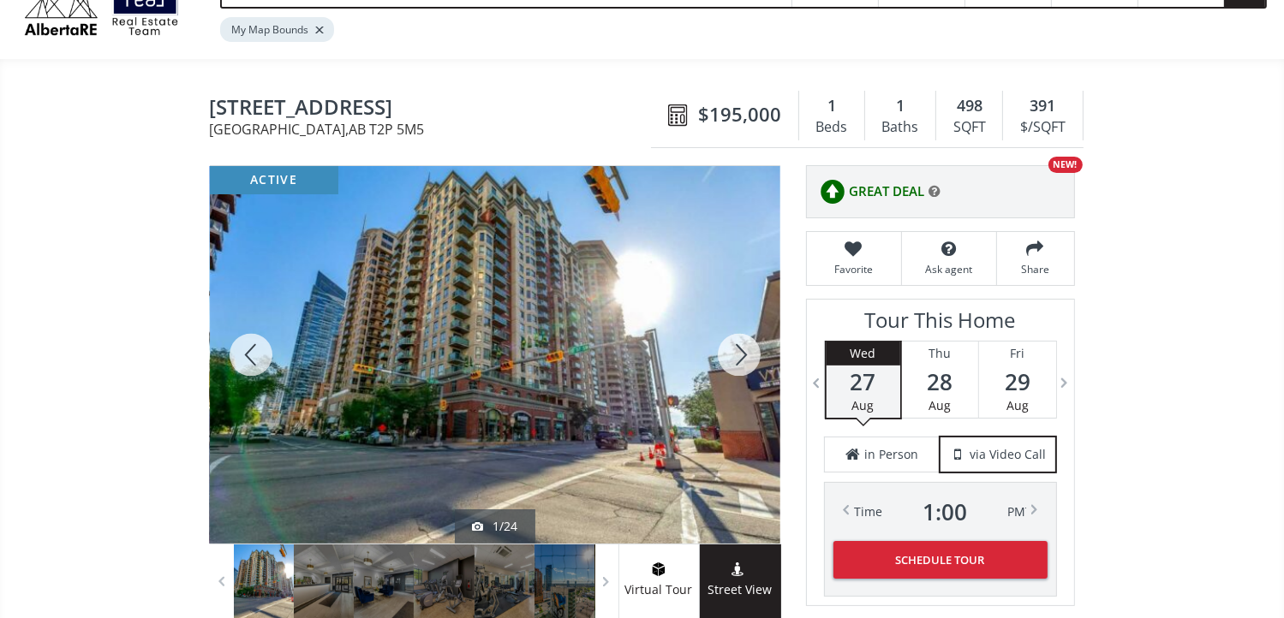
click at [738, 349] on div at bounding box center [739, 355] width 82 height 378
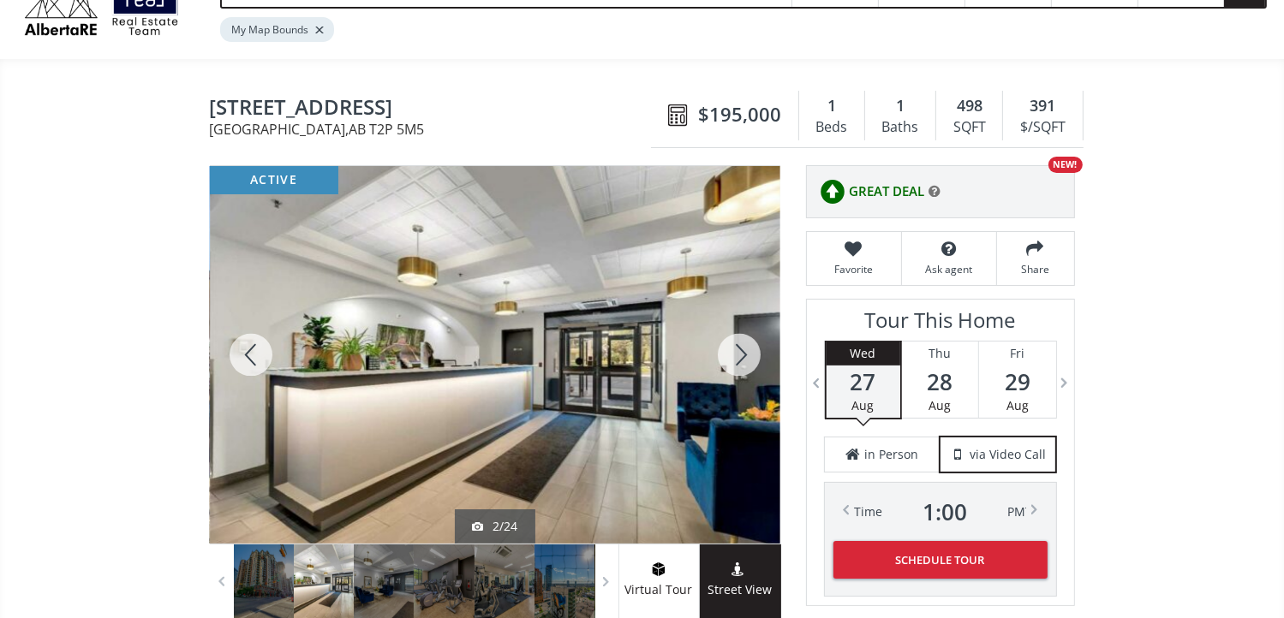
click at [736, 353] on div at bounding box center [739, 355] width 82 height 378
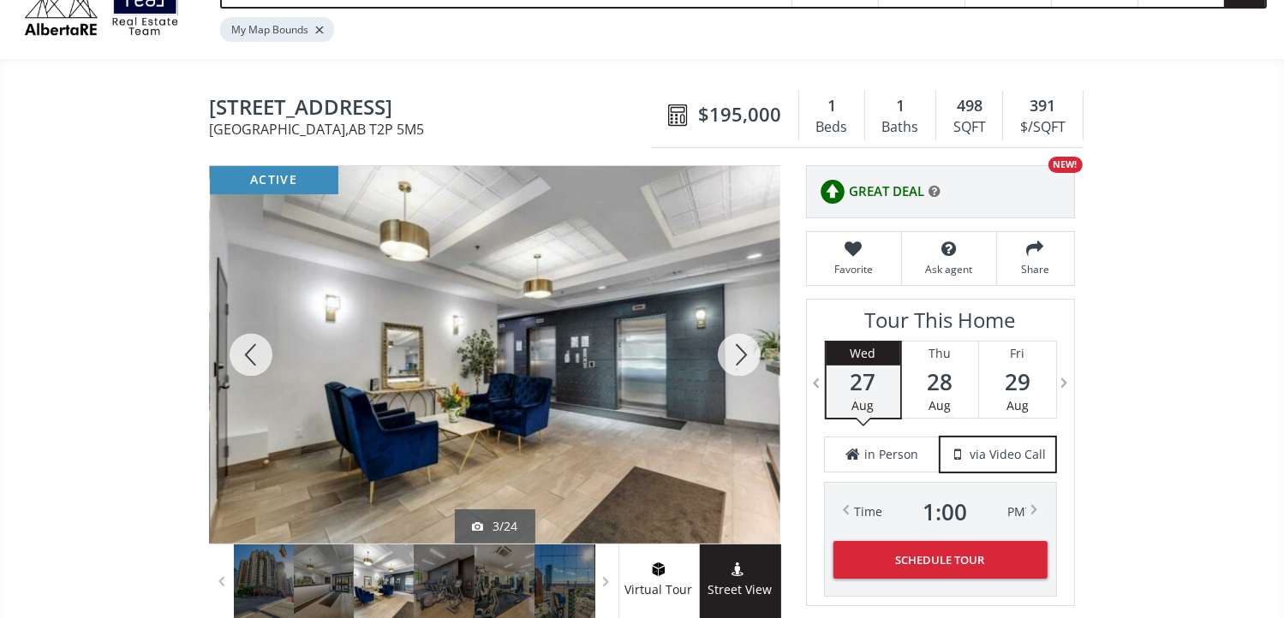
click at [738, 347] on div at bounding box center [739, 355] width 82 height 378
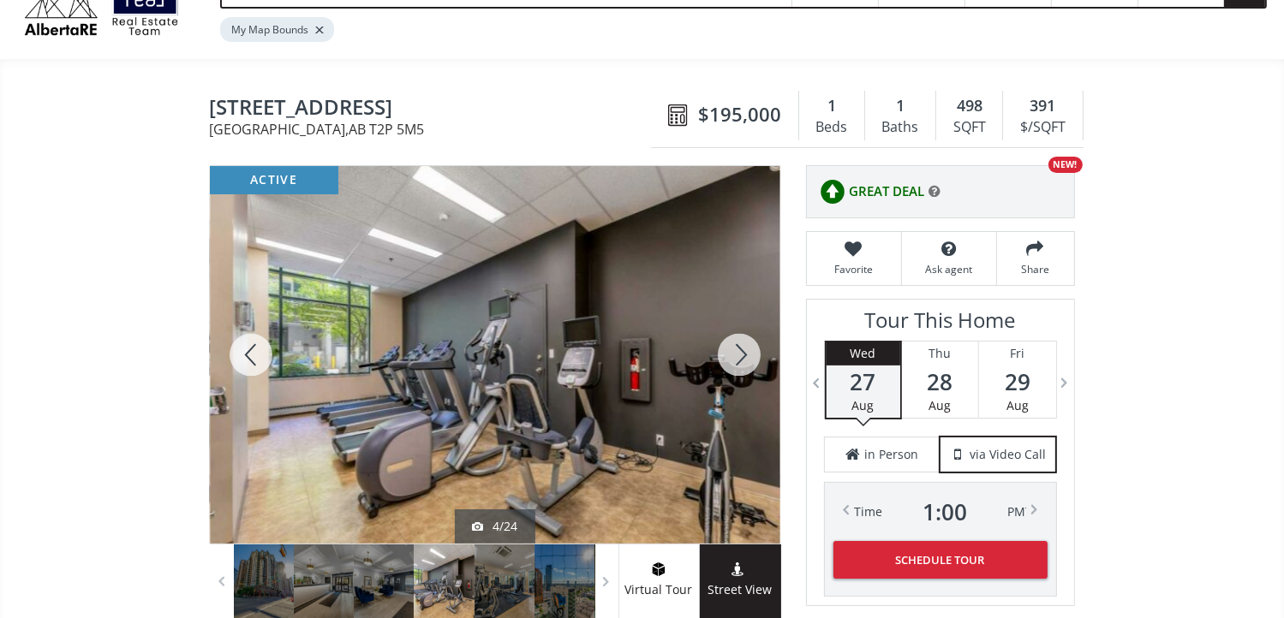
click at [738, 347] on div at bounding box center [739, 355] width 82 height 378
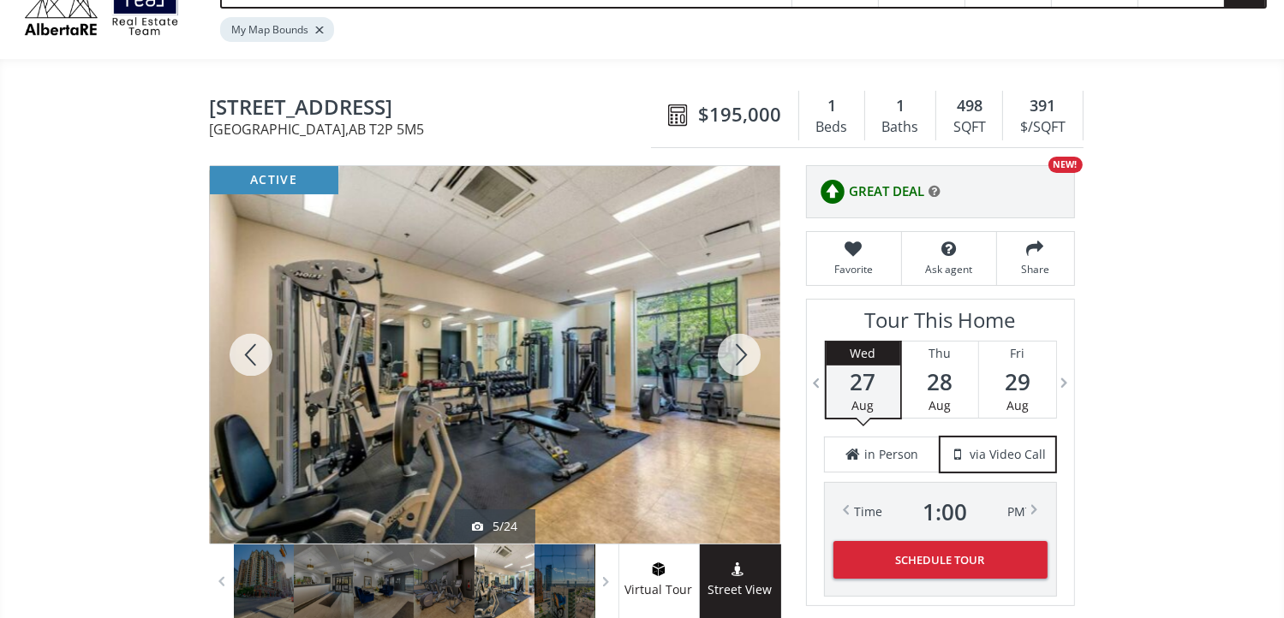
click at [738, 347] on div at bounding box center [739, 355] width 82 height 378
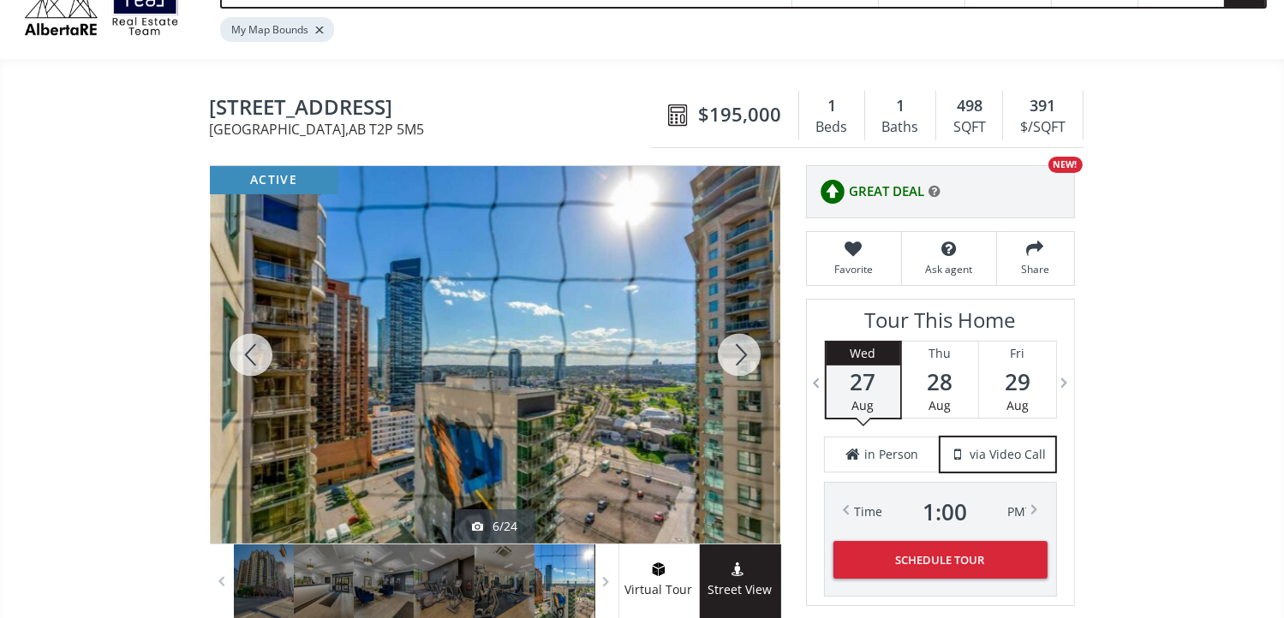
click at [738, 347] on div at bounding box center [739, 355] width 82 height 378
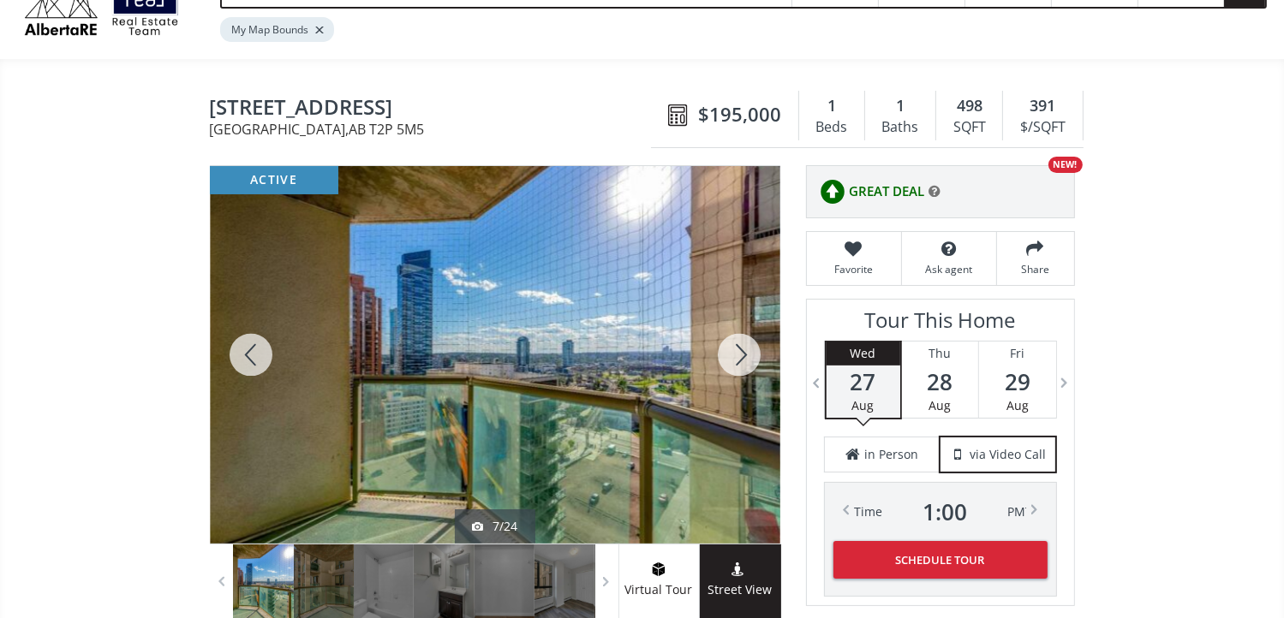
click at [738, 347] on div at bounding box center [739, 355] width 82 height 378
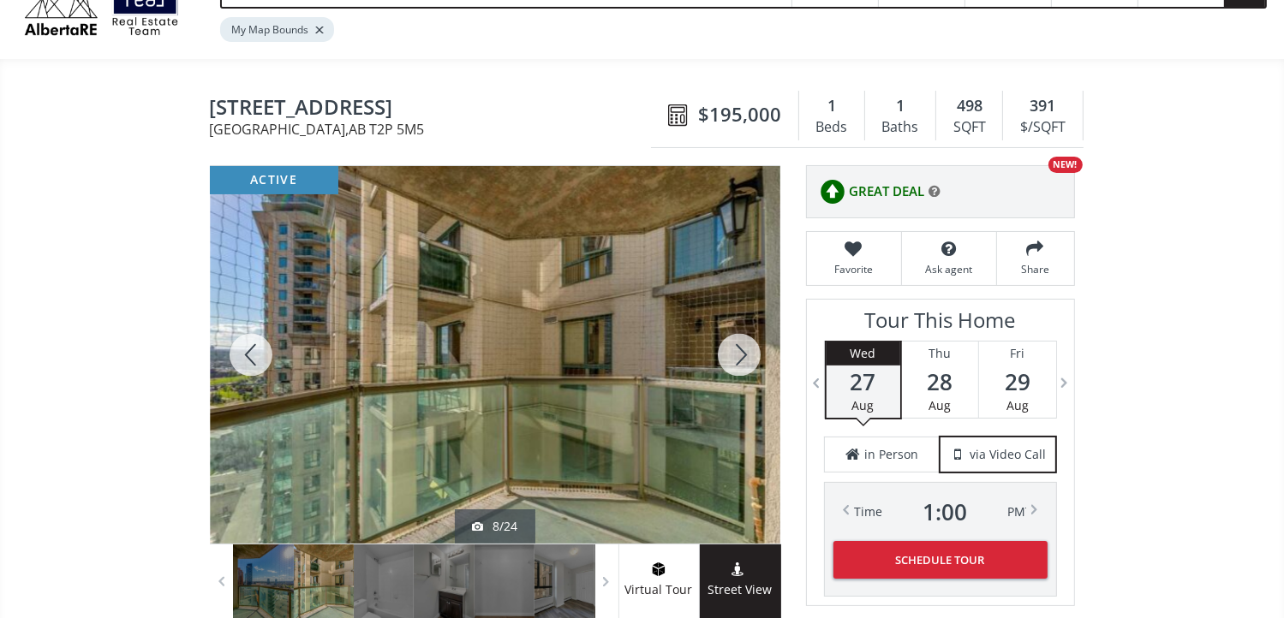
click at [738, 347] on div at bounding box center [739, 355] width 82 height 378
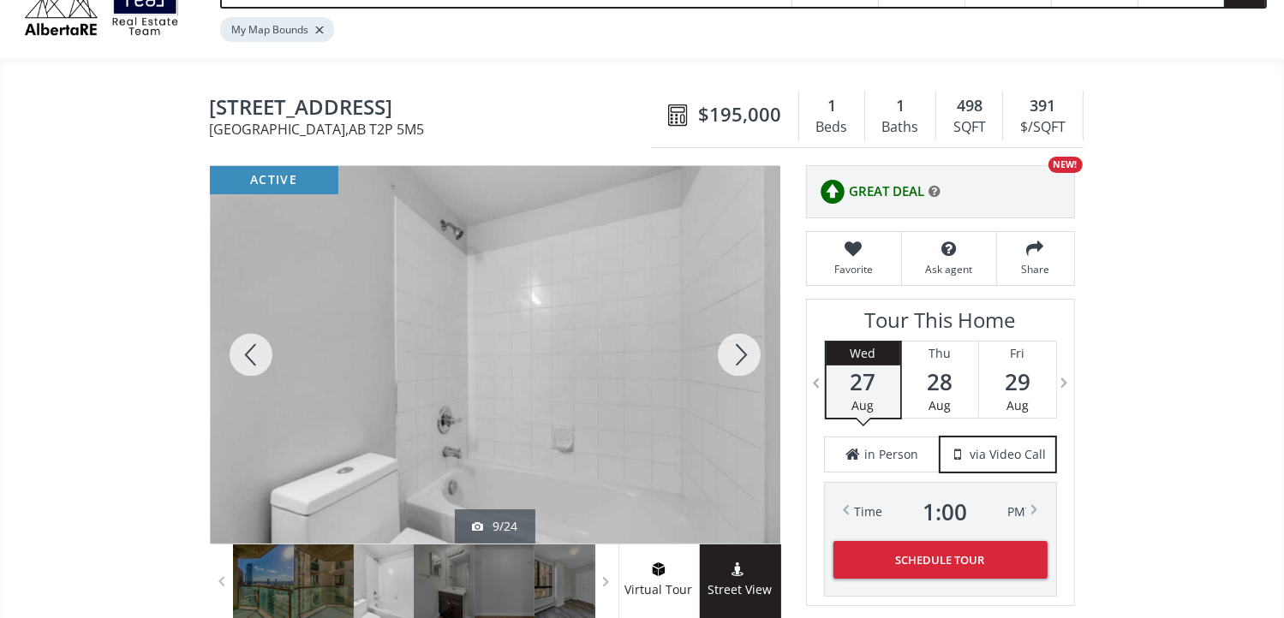
click at [738, 347] on div at bounding box center [739, 355] width 82 height 378
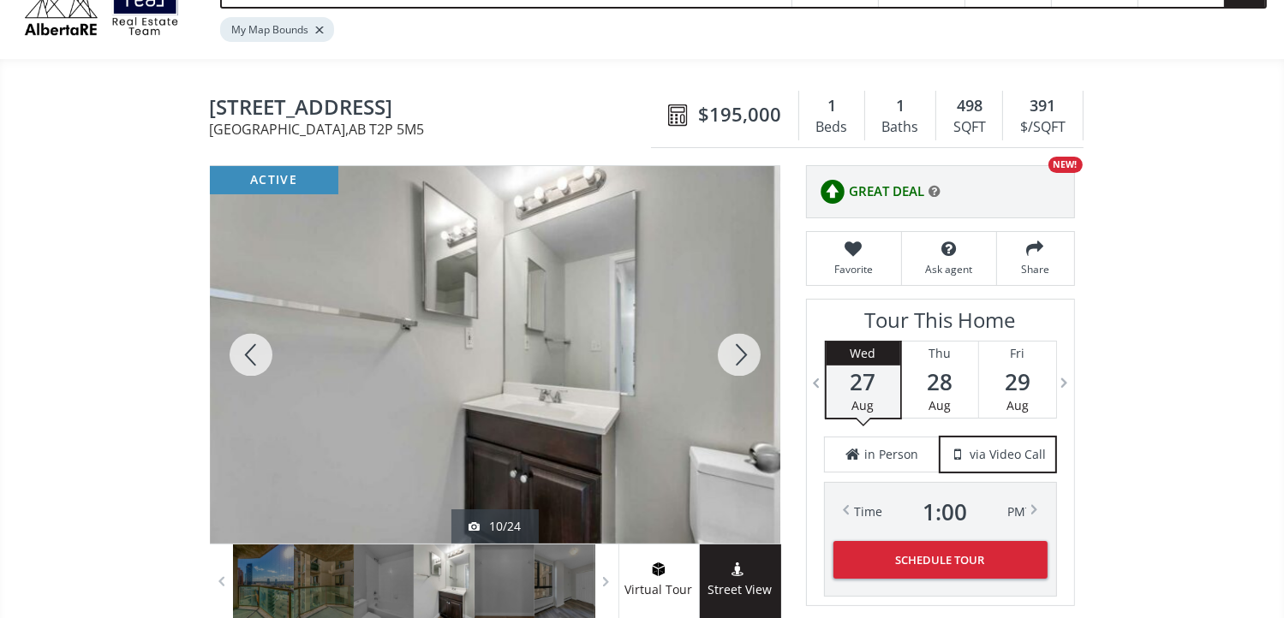
click at [738, 347] on div at bounding box center [739, 355] width 82 height 378
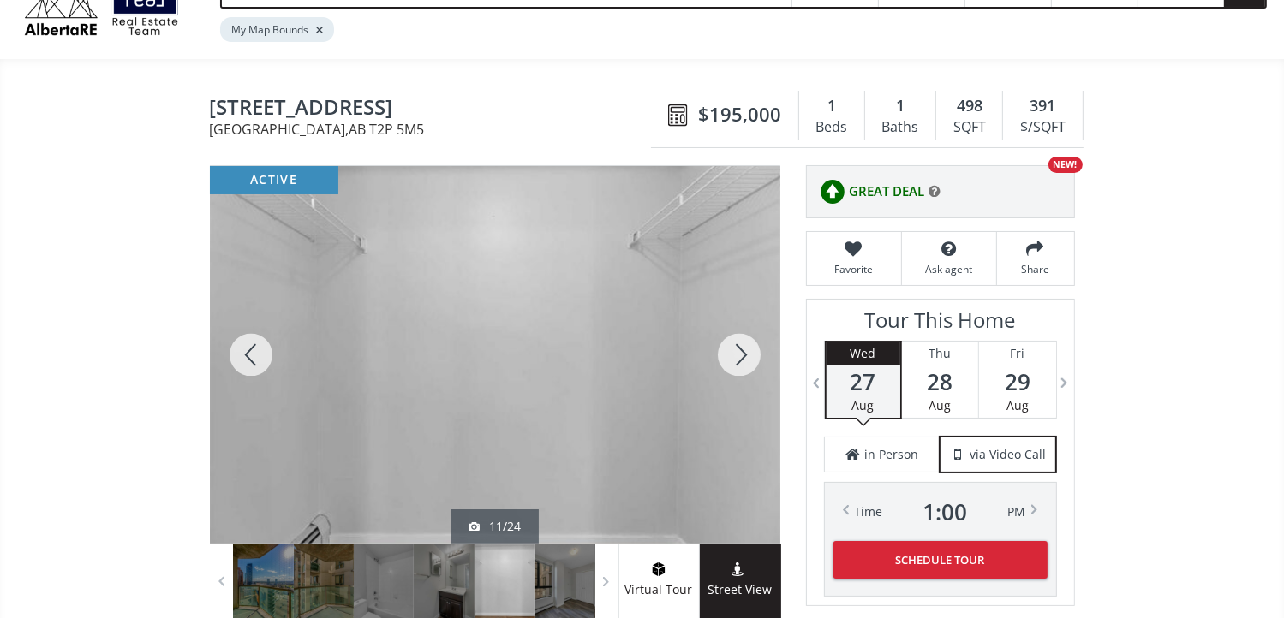
click at [738, 347] on div at bounding box center [739, 355] width 82 height 378
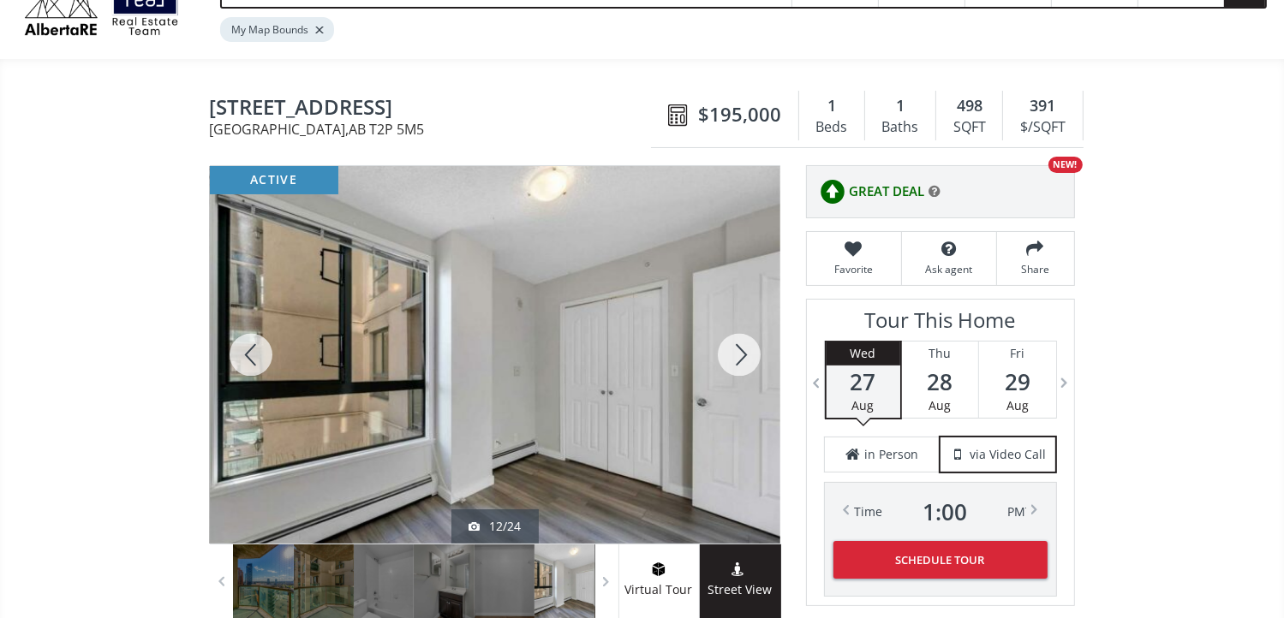
click at [738, 347] on div at bounding box center [739, 355] width 82 height 378
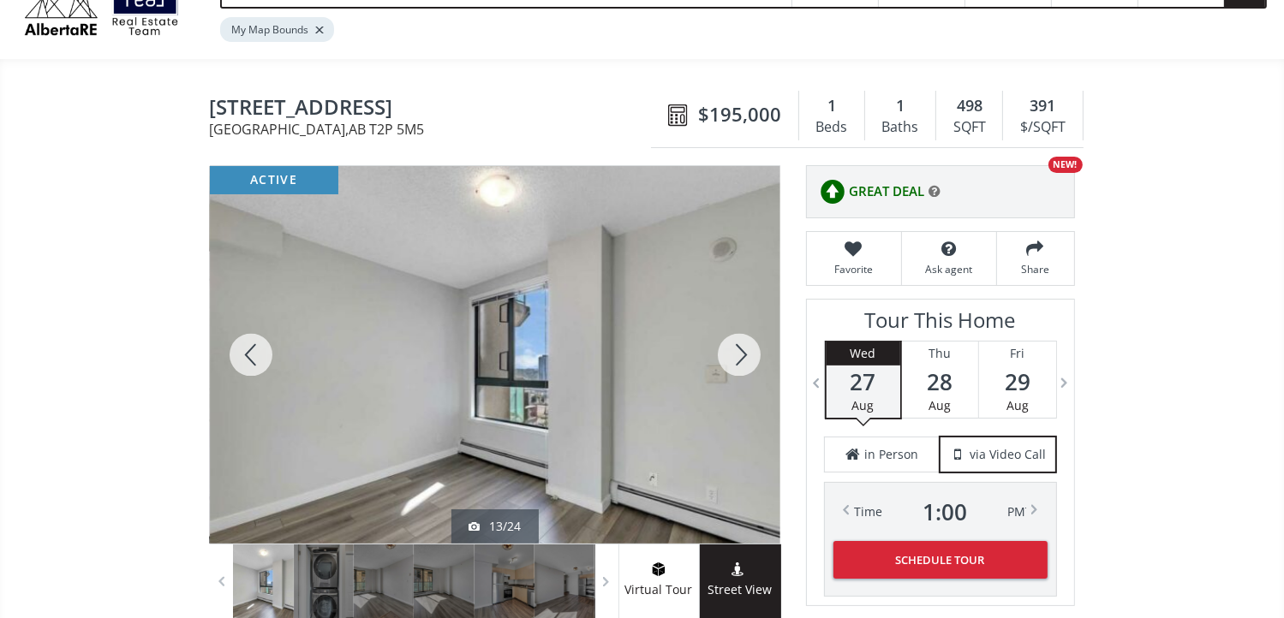
click at [738, 347] on div at bounding box center [739, 355] width 82 height 378
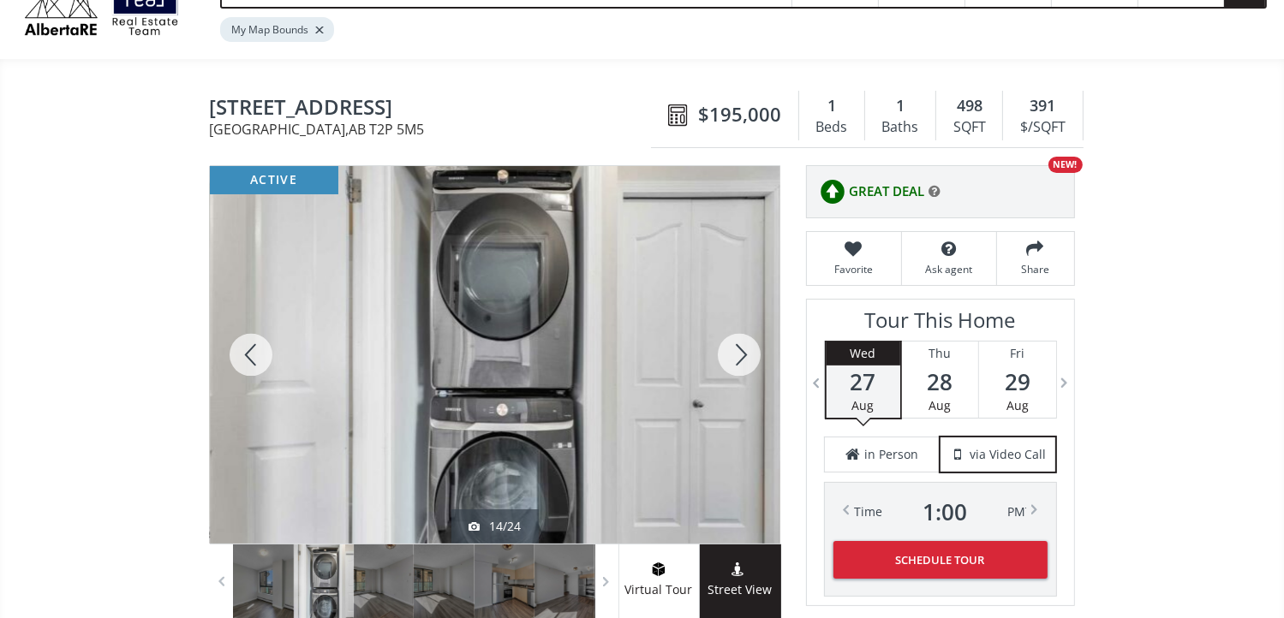
click at [738, 347] on div at bounding box center [739, 355] width 82 height 378
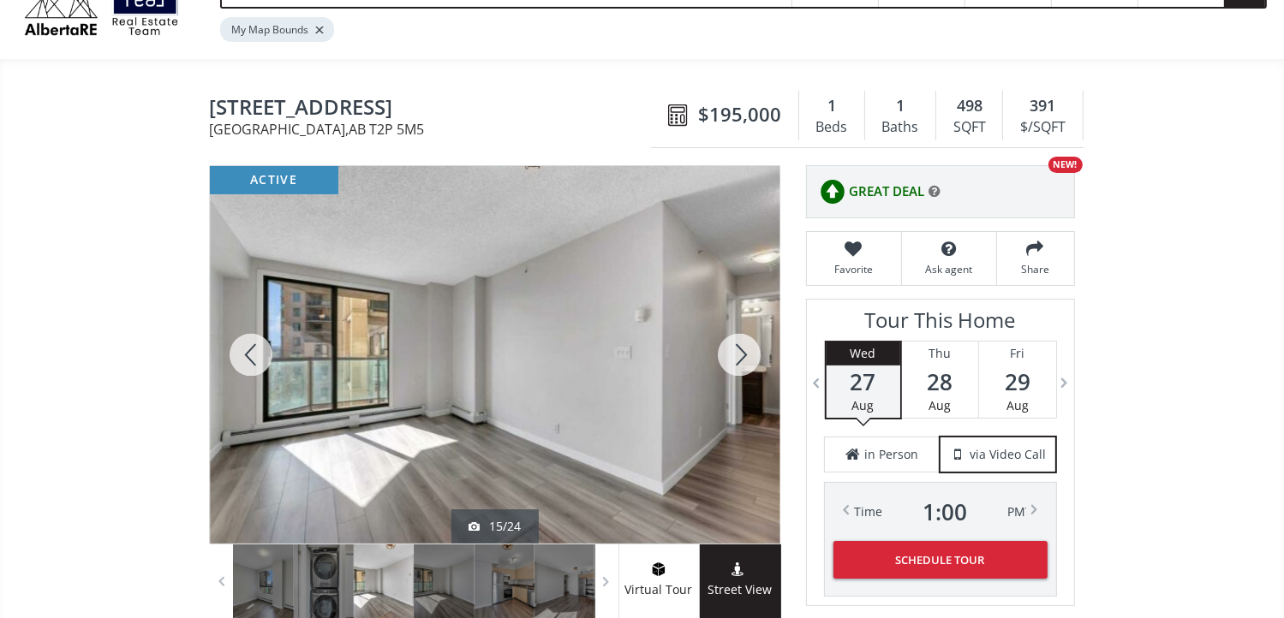
click at [739, 347] on div at bounding box center [739, 355] width 82 height 378
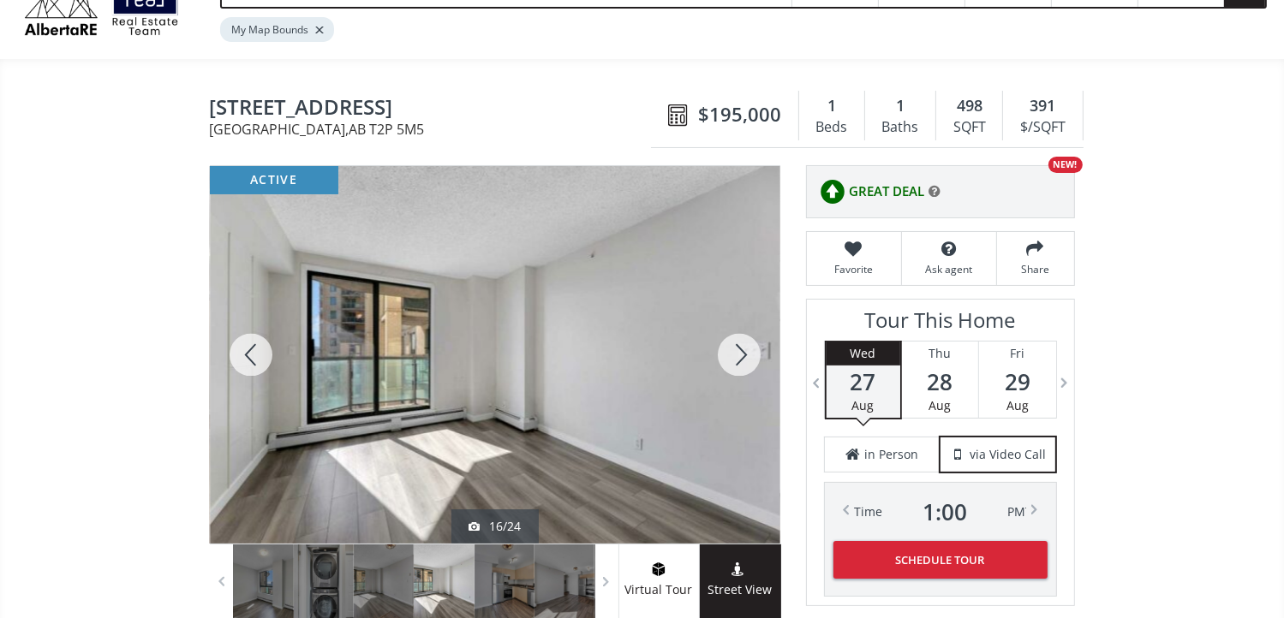
click at [739, 347] on div at bounding box center [739, 355] width 82 height 378
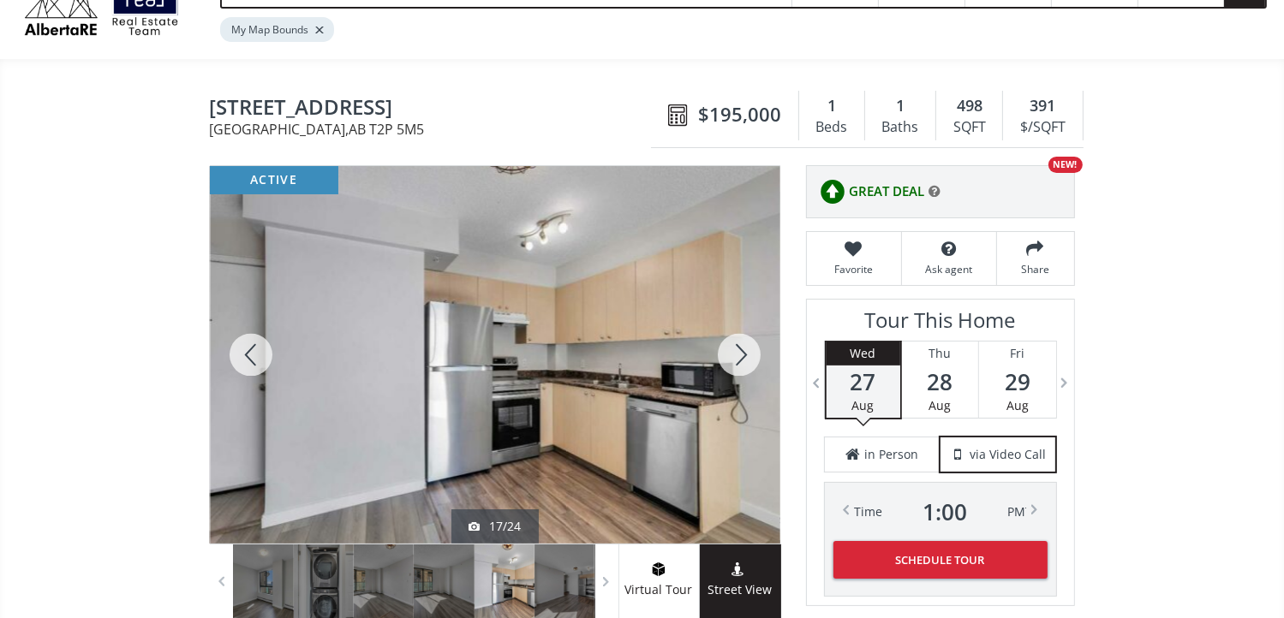
click at [739, 347] on div at bounding box center [739, 355] width 82 height 378
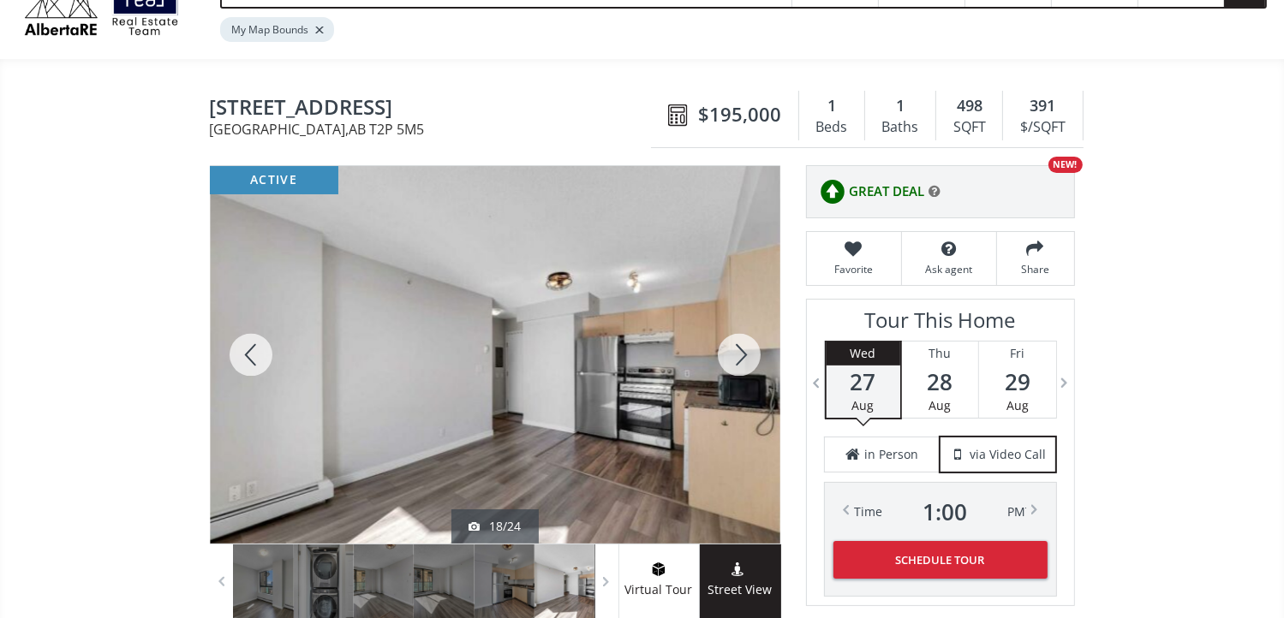
click at [739, 347] on div at bounding box center [739, 355] width 82 height 378
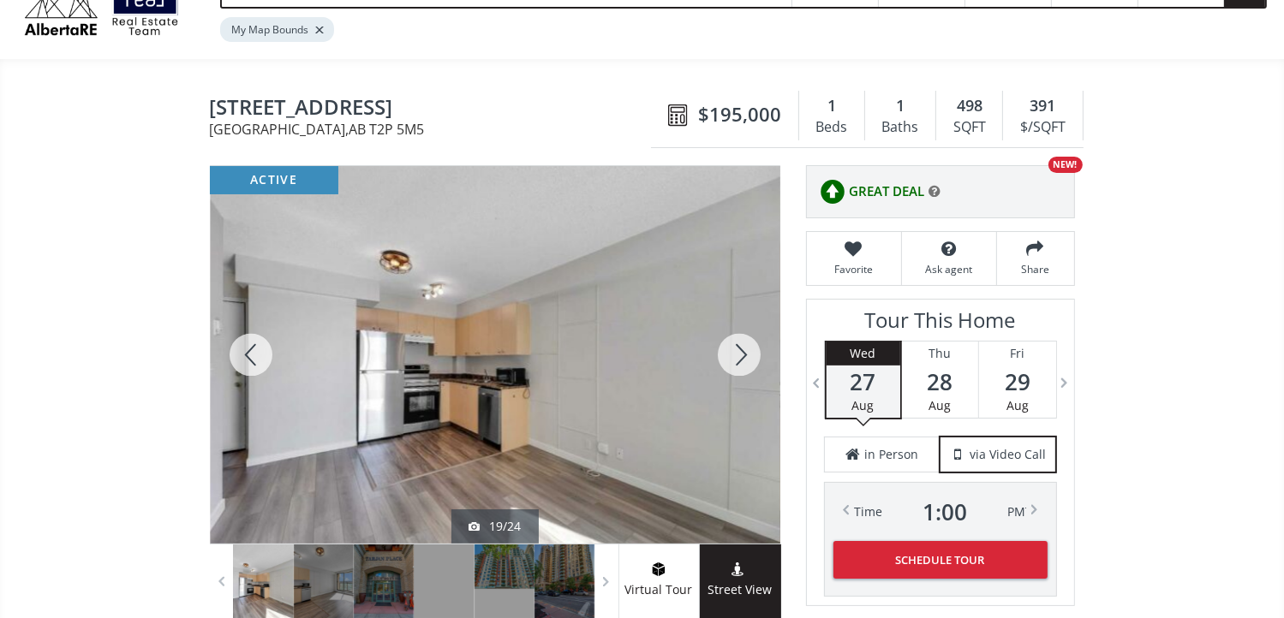
click at [735, 344] on div at bounding box center [739, 355] width 82 height 378
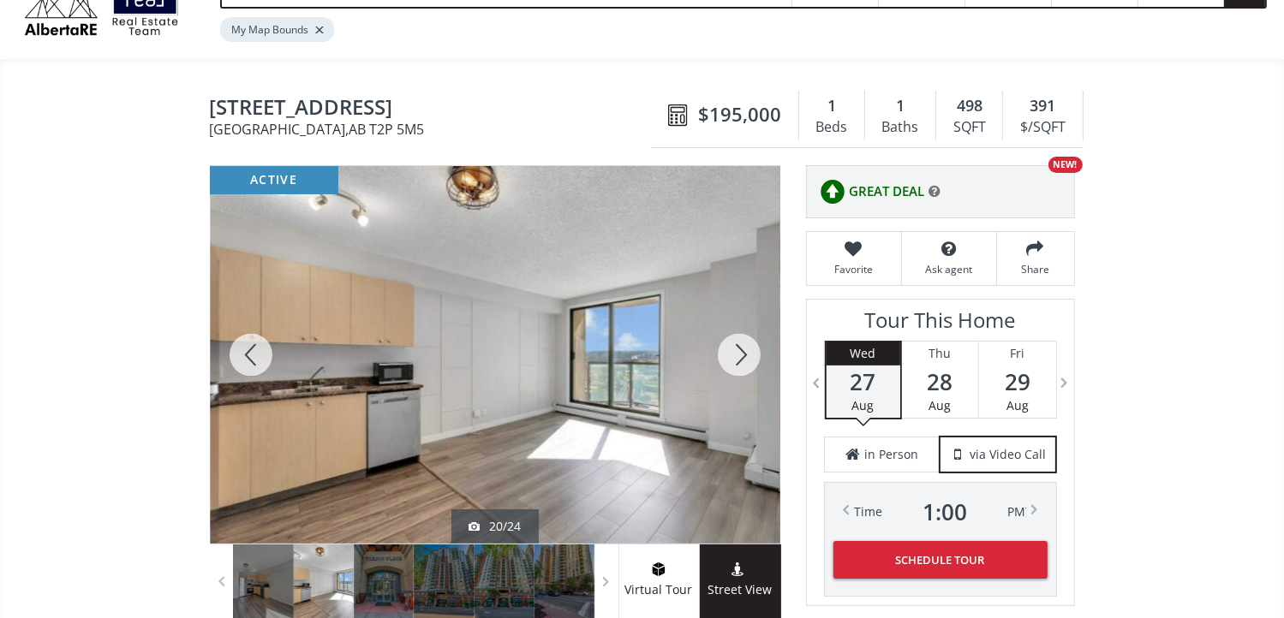
click at [736, 347] on div at bounding box center [739, 355] width 82 height 378
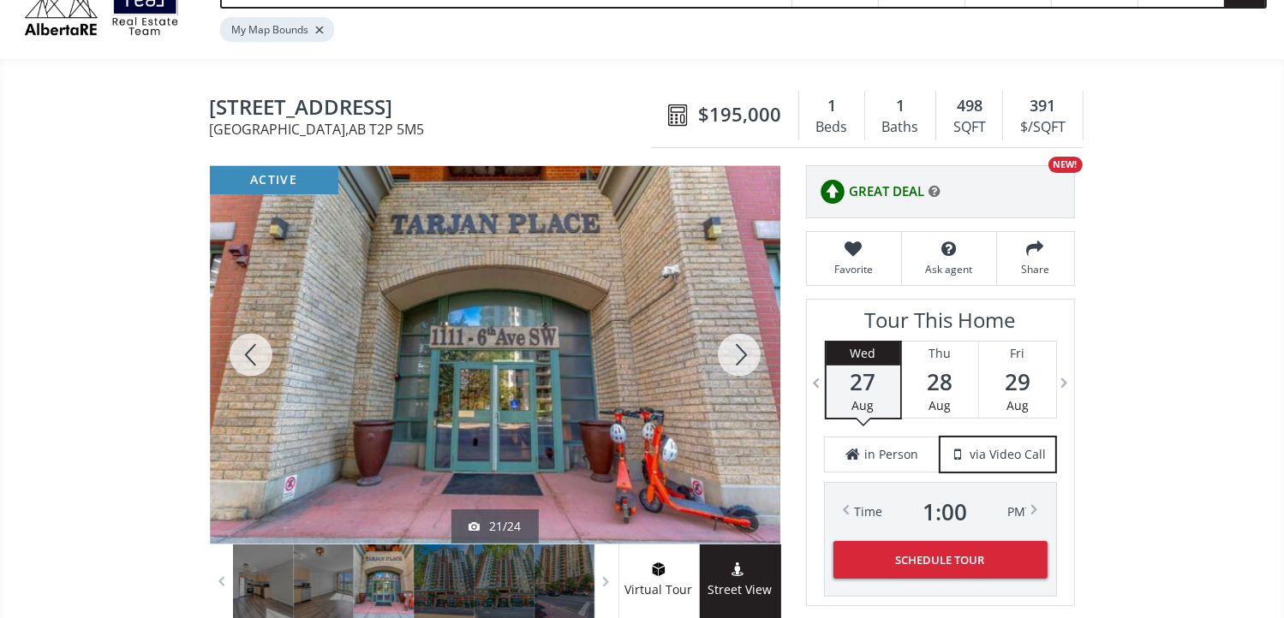
click at [736, 349] on div at bounding box center [739, 355] width 82 height 378
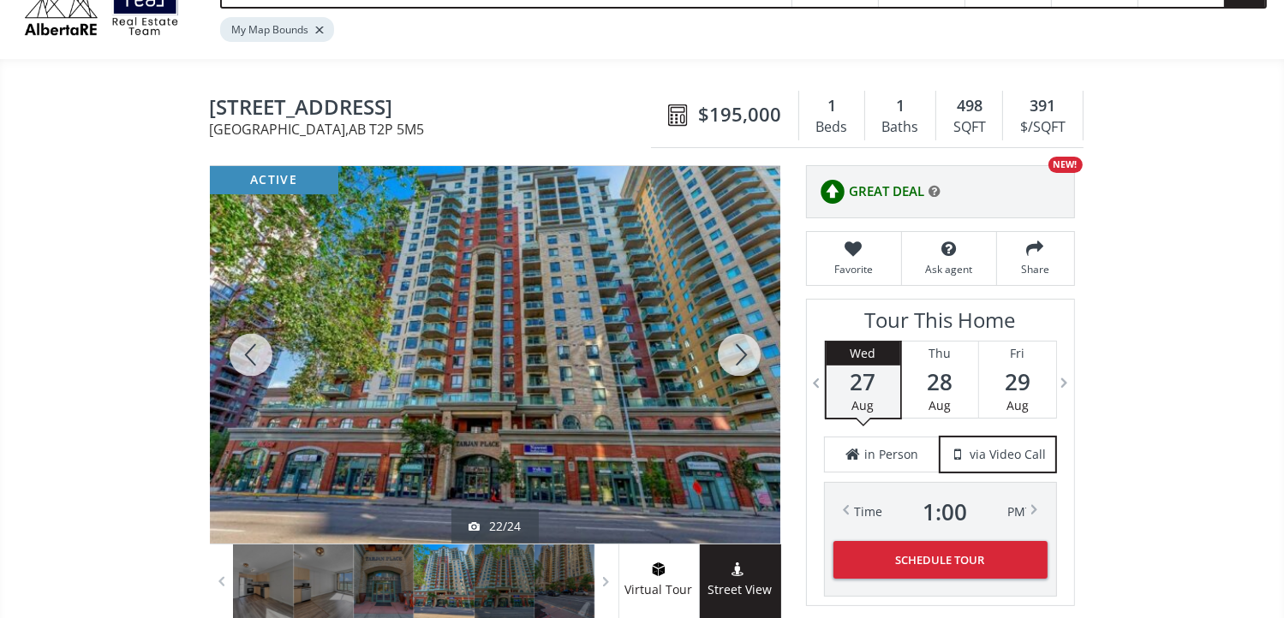
click at [736, 354] on div at bounding box center [739, 355] width 82 height 378
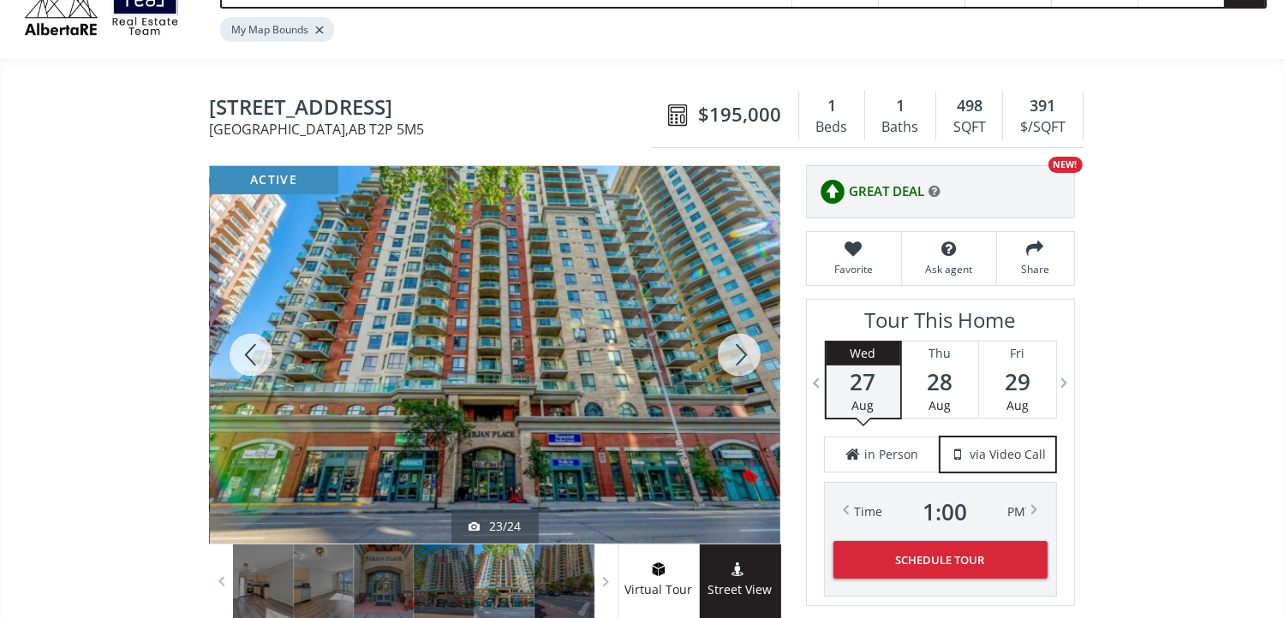
click at [736, 354] on div at bounding box center [739, 355] width 82 height 378
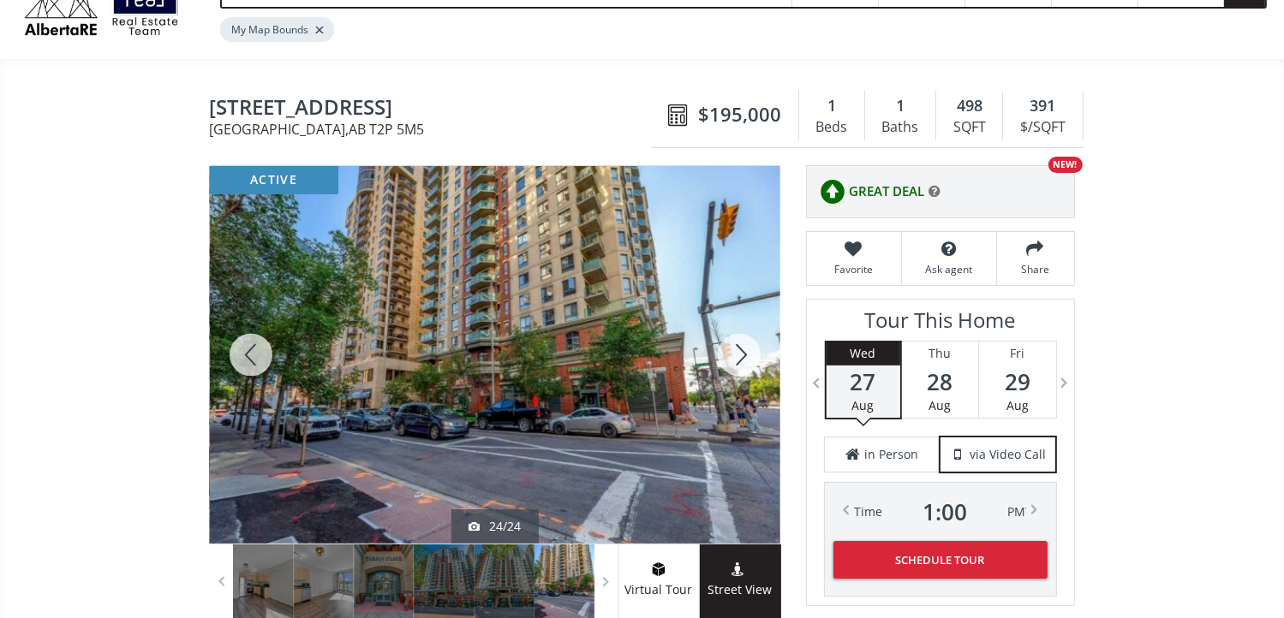
click at [736, 354] on div at bounding box center [739, 355] width 82 height 378
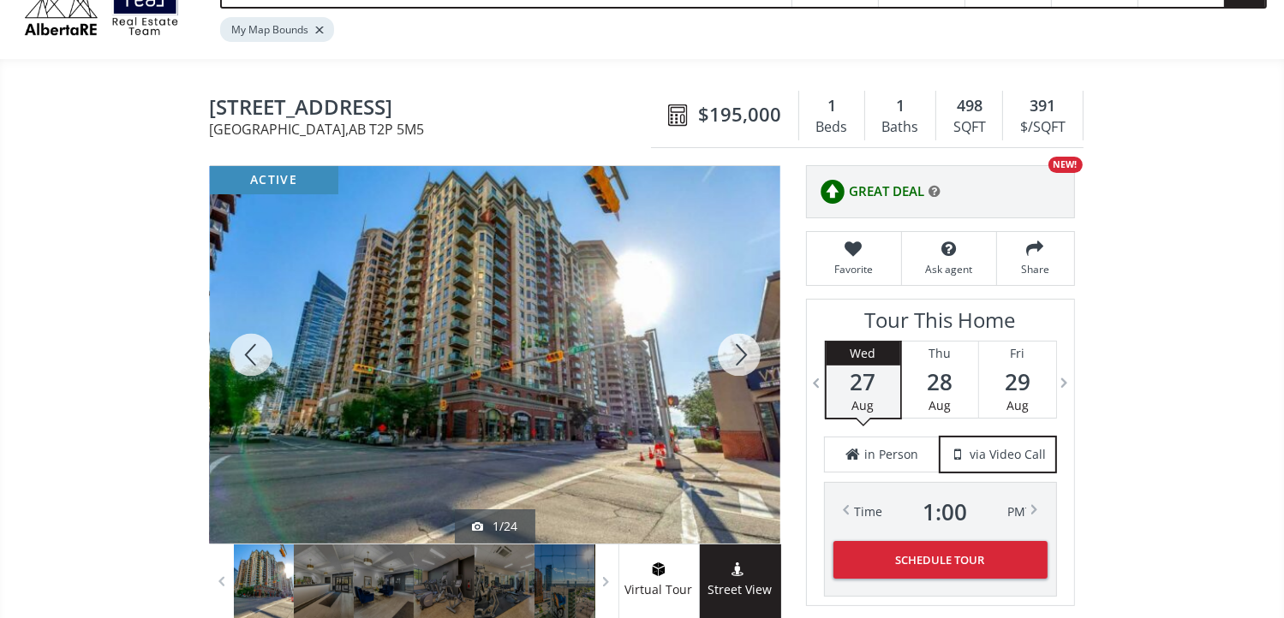
click at [736, 354] on div at bounding box center [739, 355] width 82 height 378
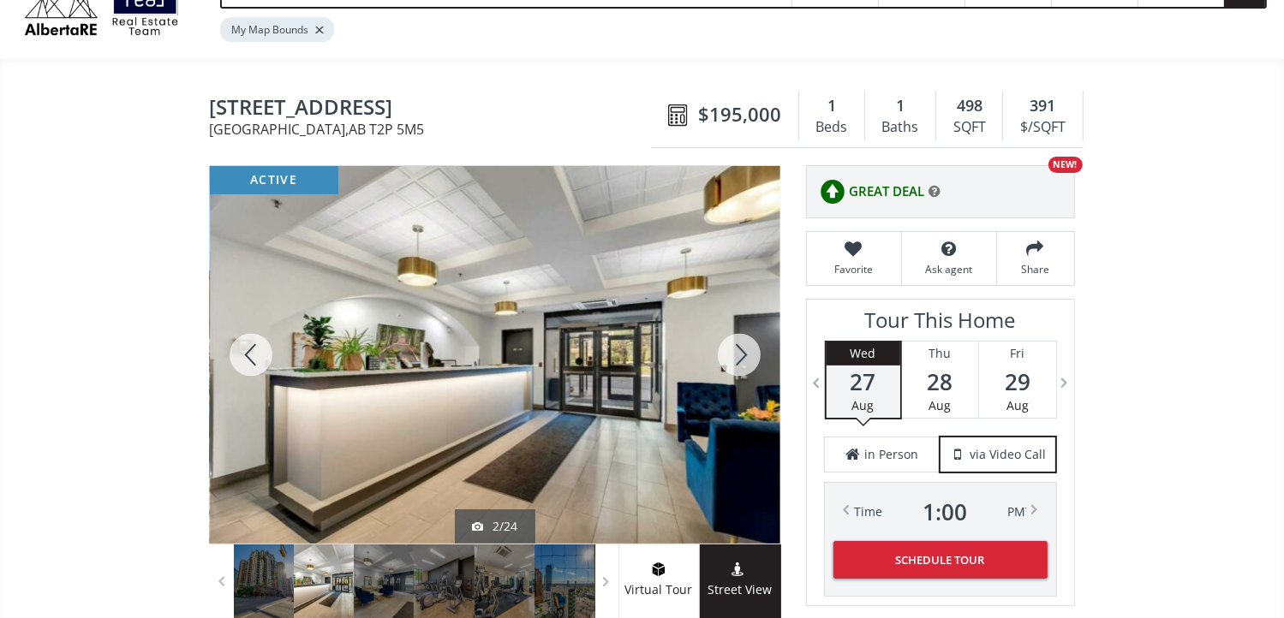
click at [736, 354] on div at bounding box center [739, 355] width 82 height 378
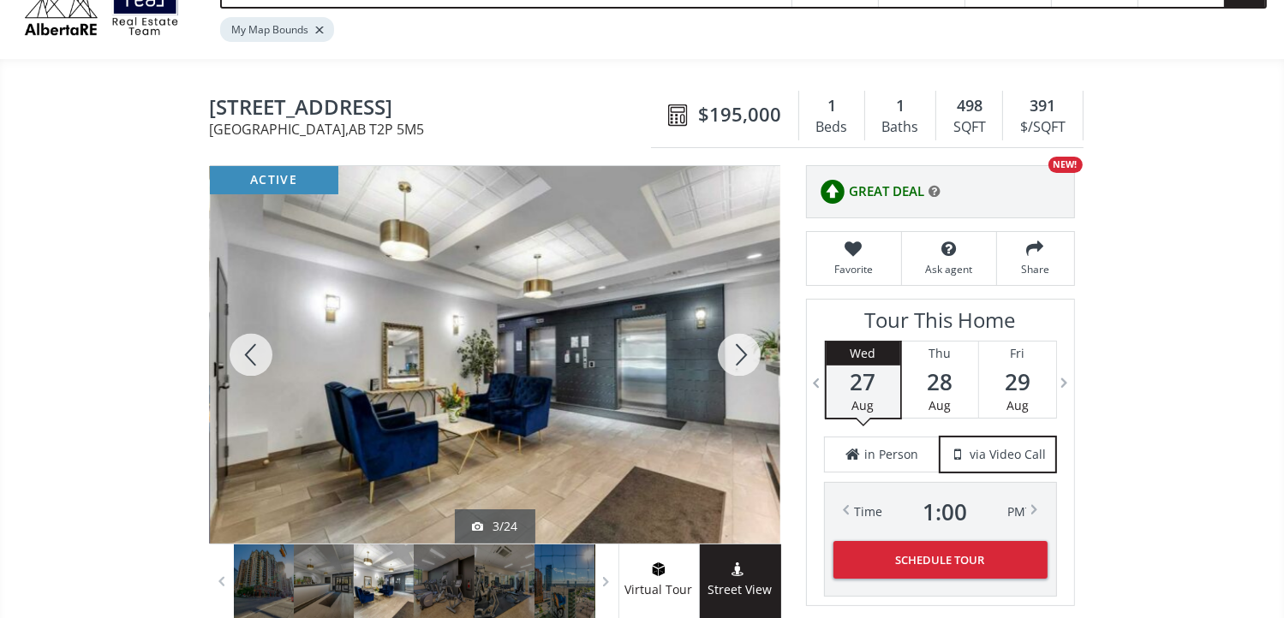
click at [241, 340] on div at bounding box center [251, 355] width 82 height 378
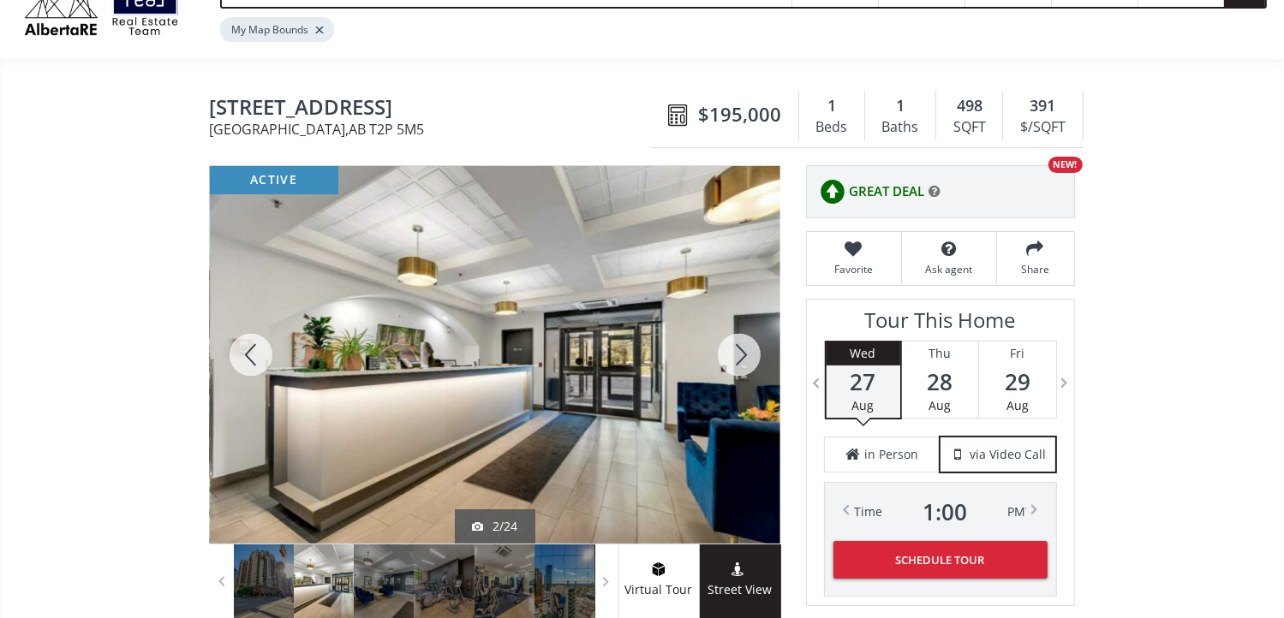
click at [742, 354] on div at bounding box center [739, 355] width 82 height 378
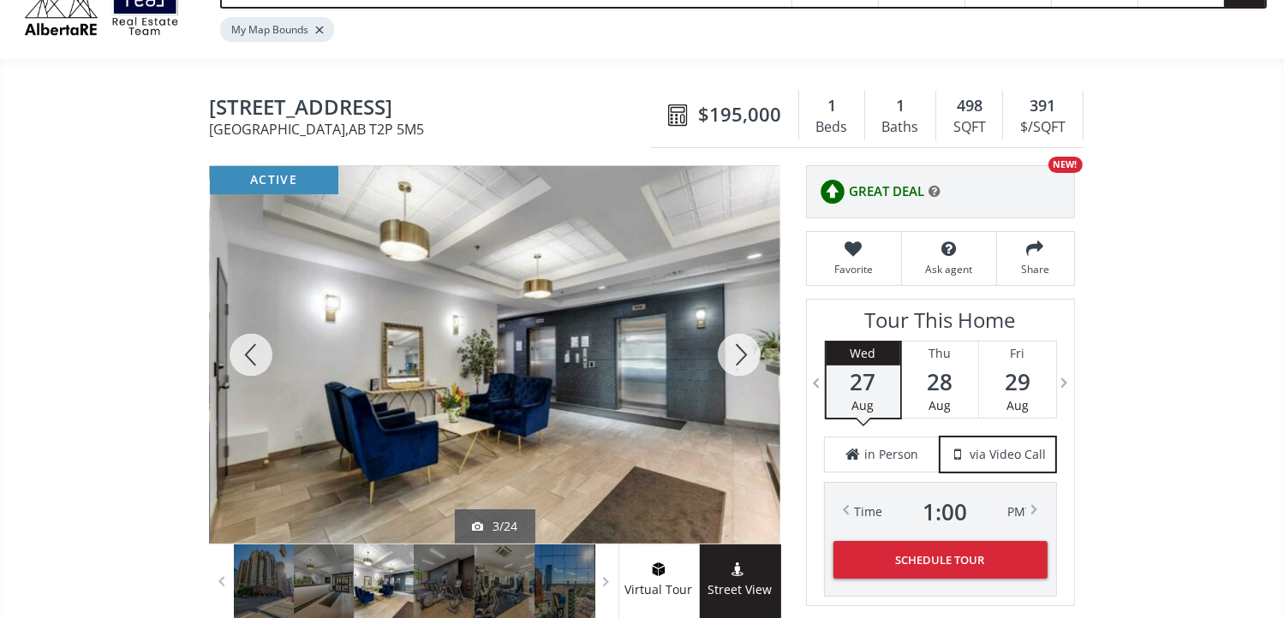
click at [742, 354] on div at bounding box center [739, 355] width 82 height 378
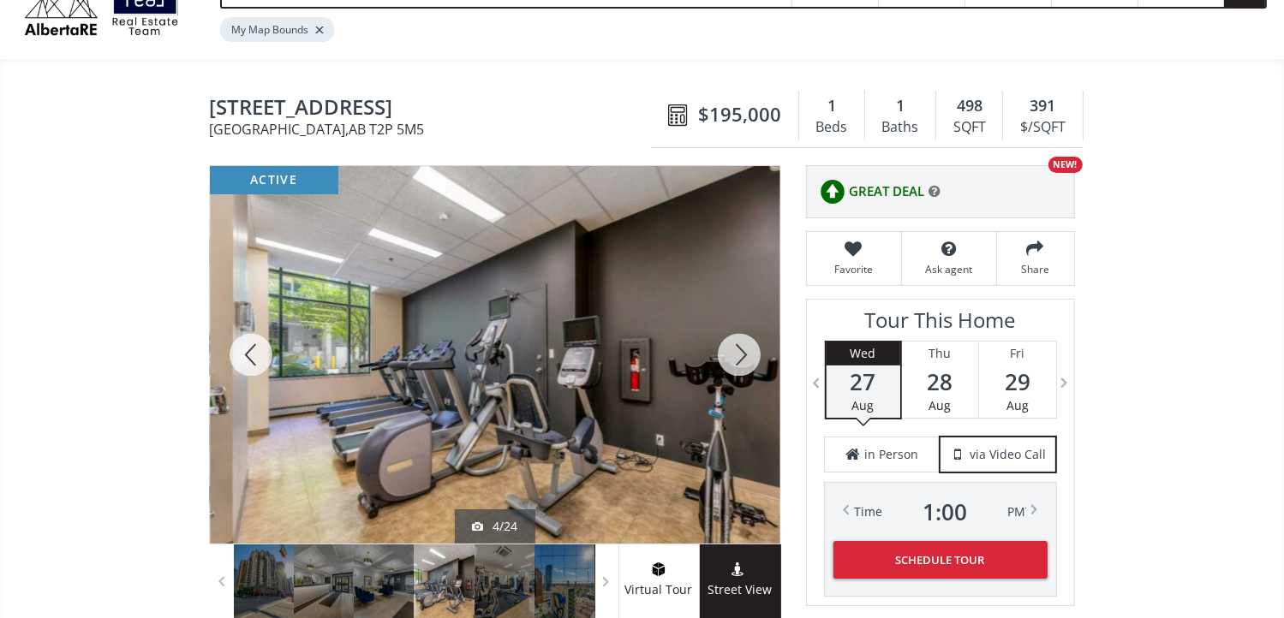
click at [742, 354] on div at bounding box center [739, 355] width 82 height 378
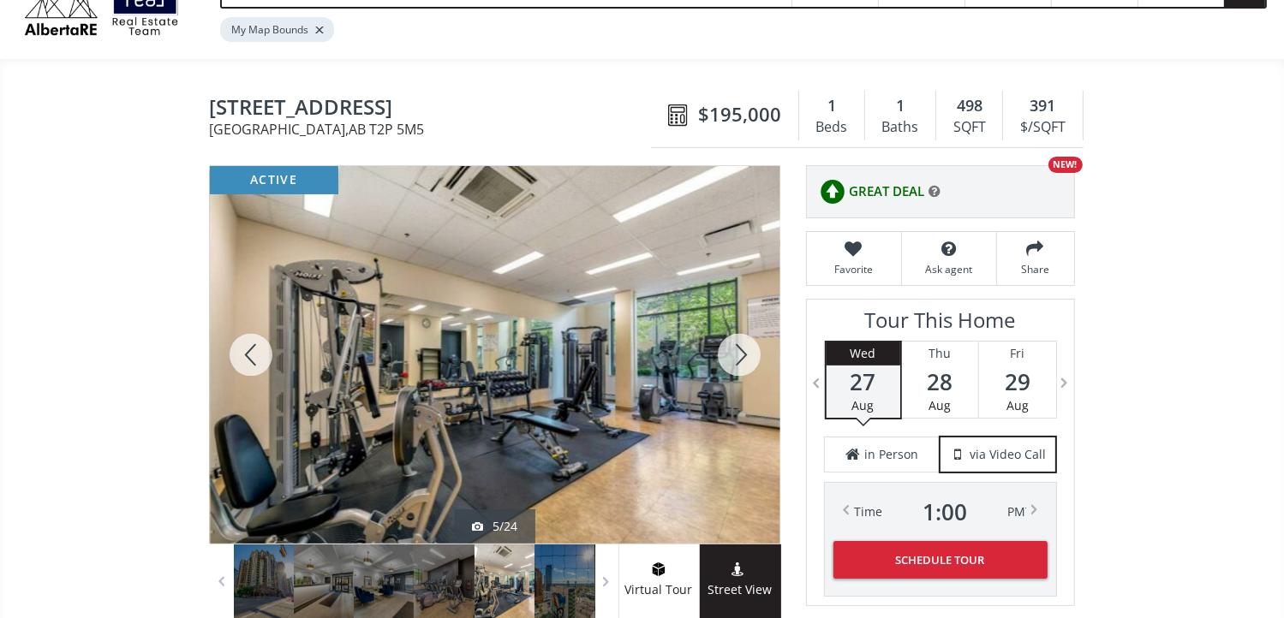
click at [742, 354] on div at bounding box center [739, 355] width 82 height 378
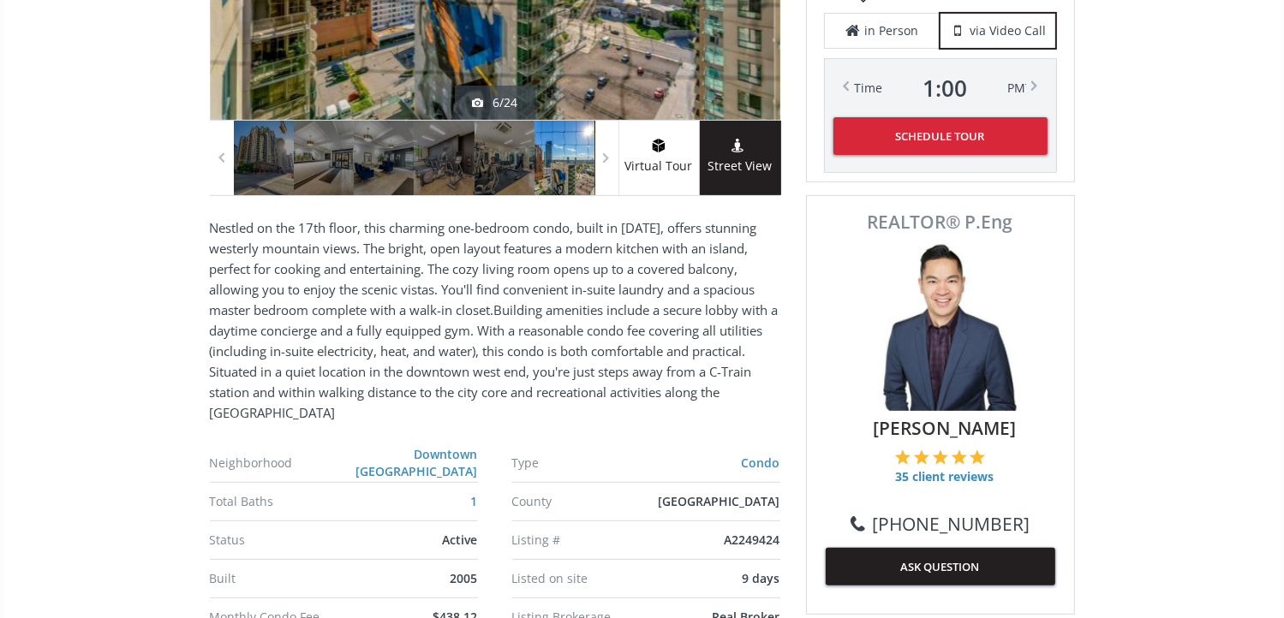
scroll to position [514, 0]
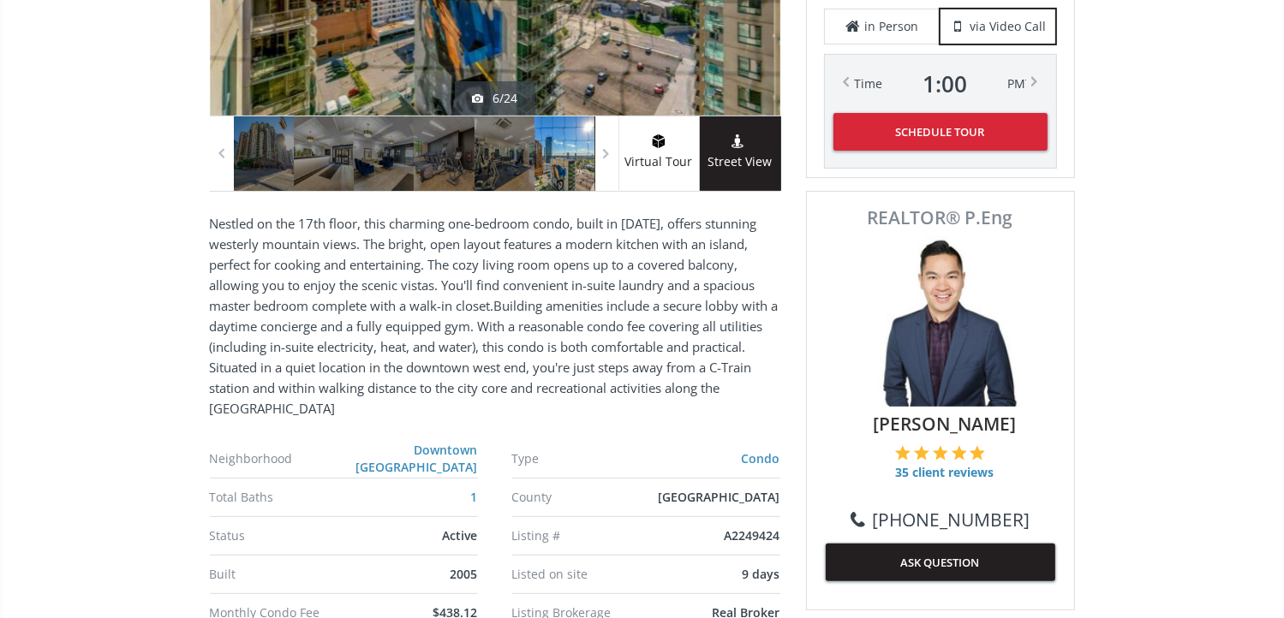
click at [736, 156] on span "Street View" at bounding box center [740, 162] width 81 height 20
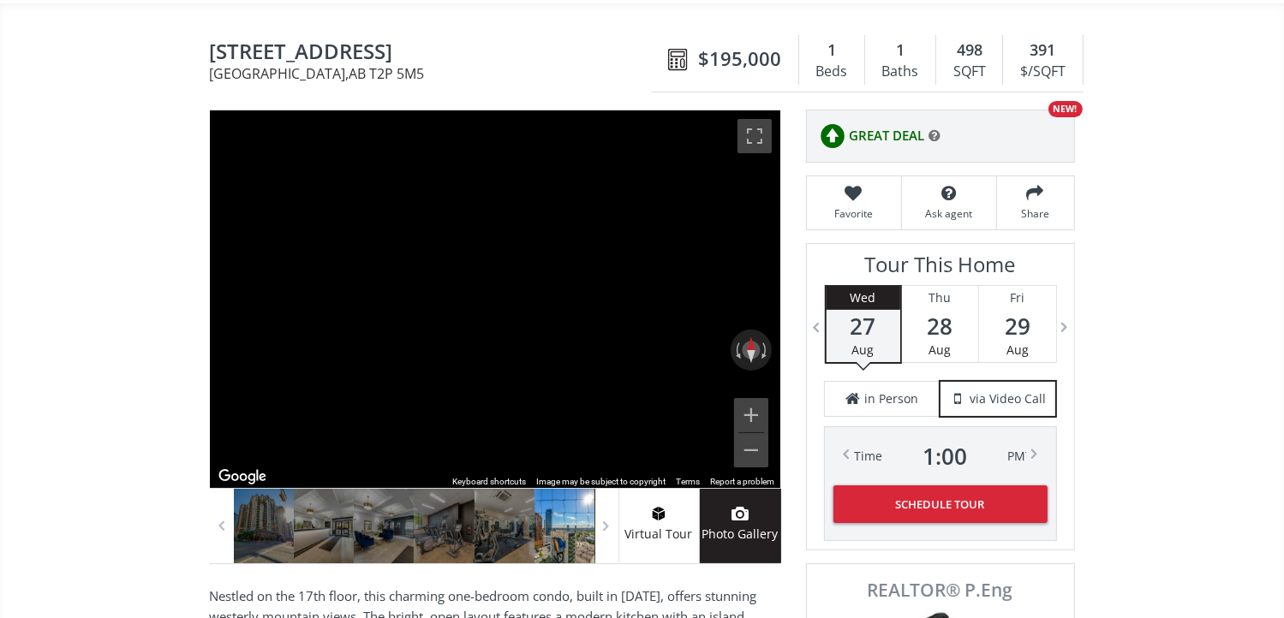
scroll to position [171, 0]
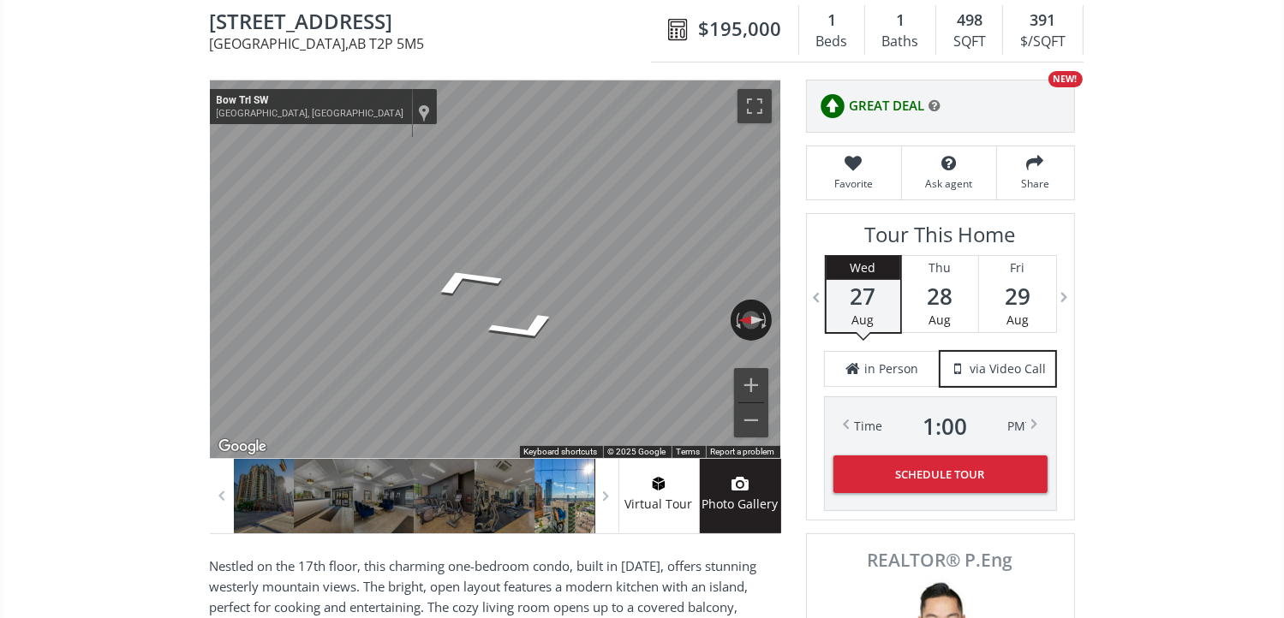
click at [239, 492] on div at bounding box center [264, 496] width 60 height 75
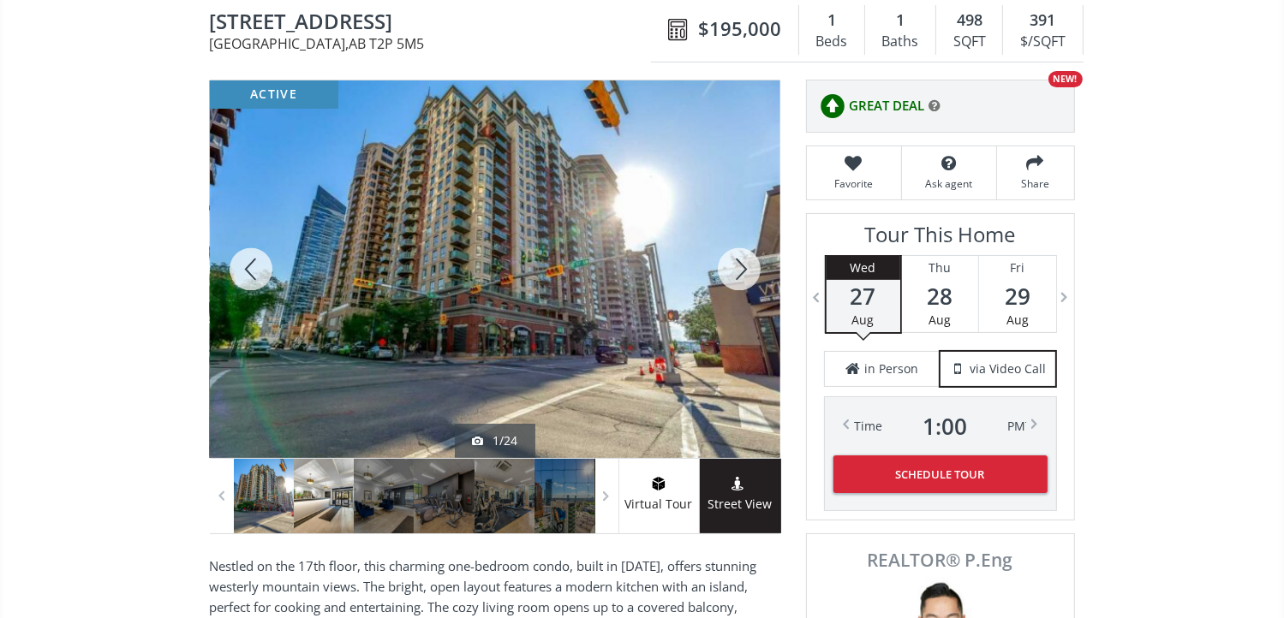
click at [327, 500] on div at bounding box center [324, 496] width 60 height 75
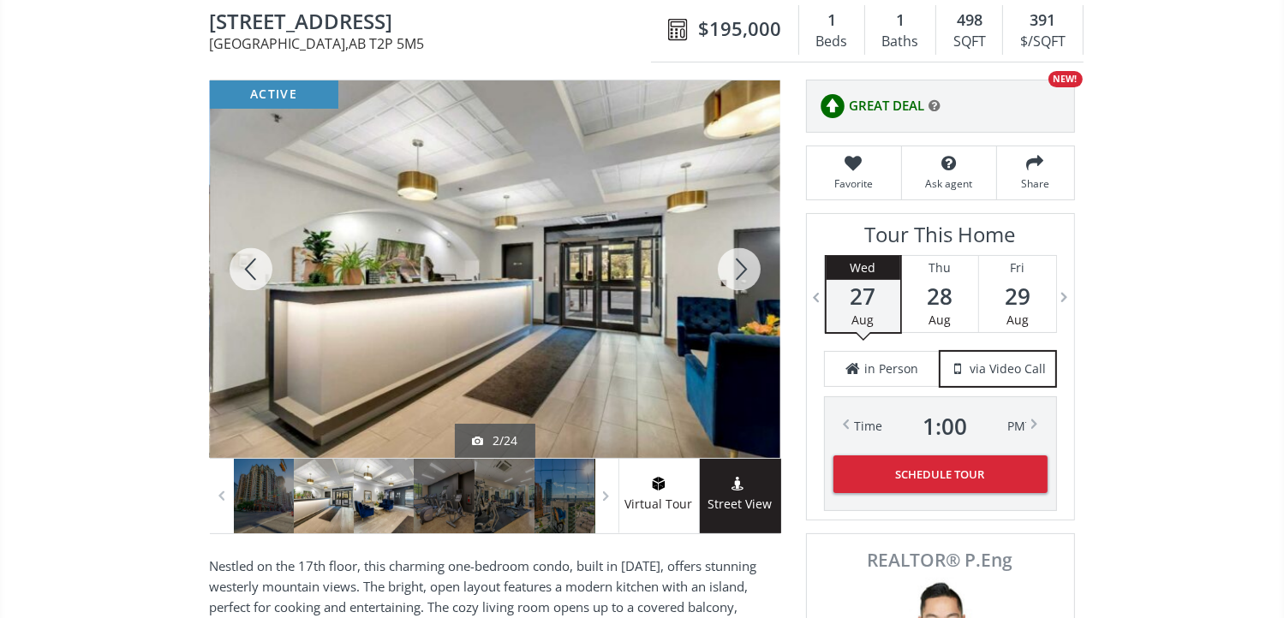
click at [377, 504] on div at bounding box center [384, 496] width 60 height 75
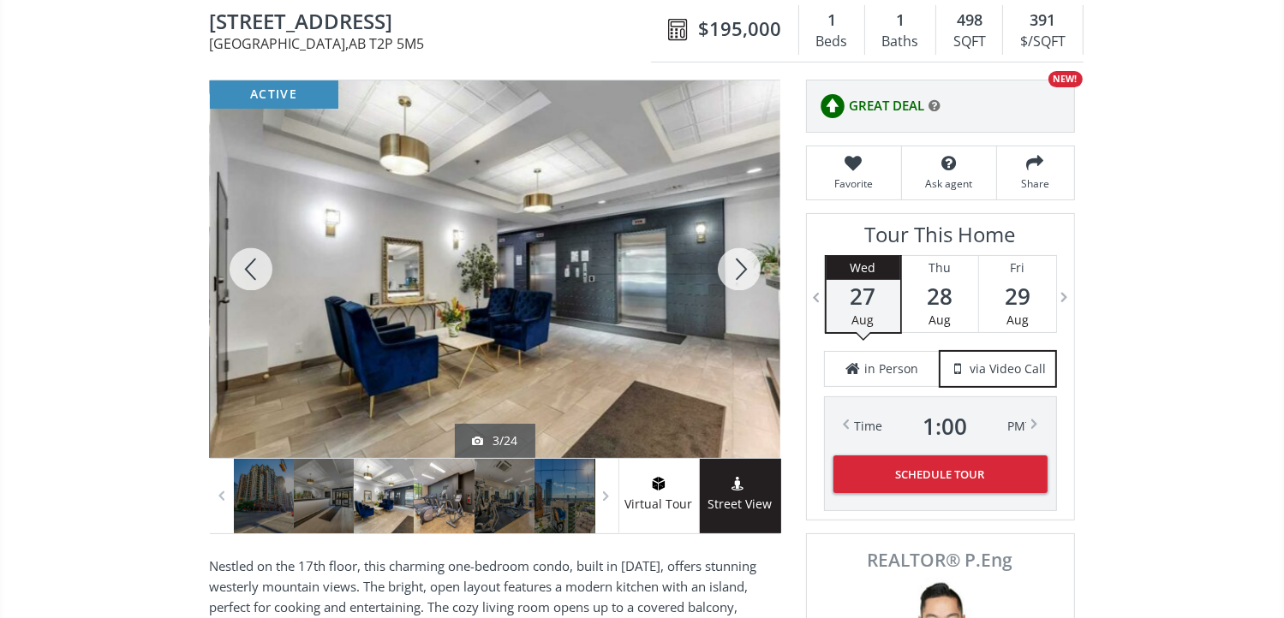
click at [421, 491] on div at bounding box center [444, 496] width 60 height 75
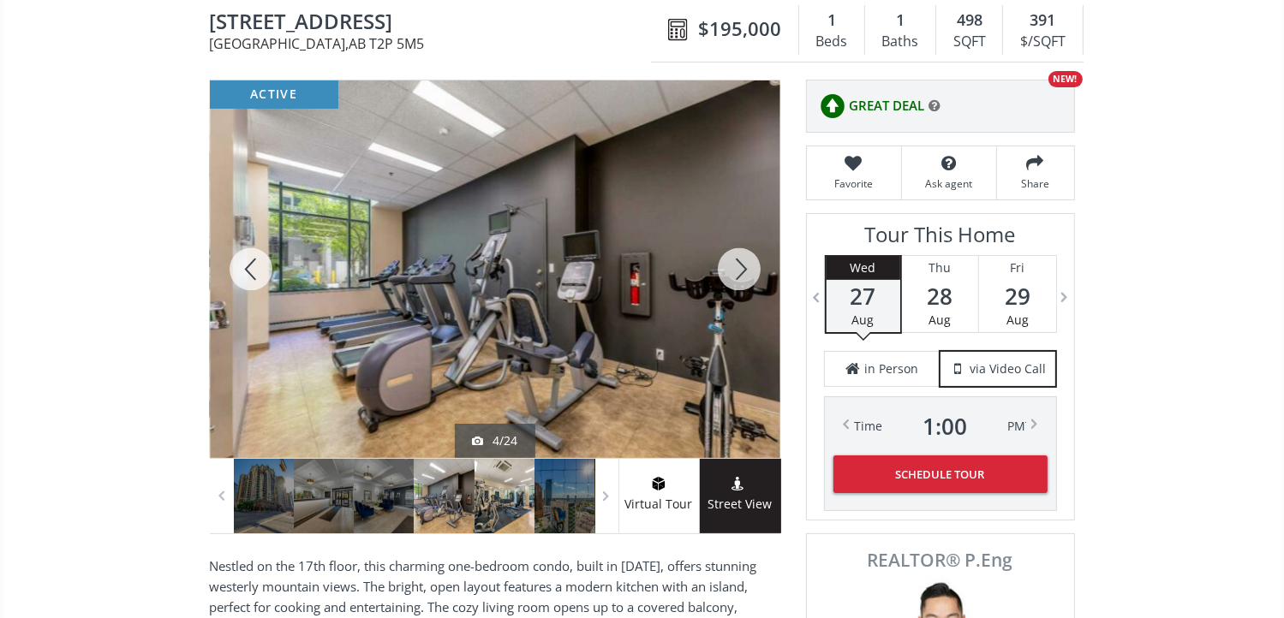
click at [496, 487] on div at bounding box center [504, 496] width 60 height 75
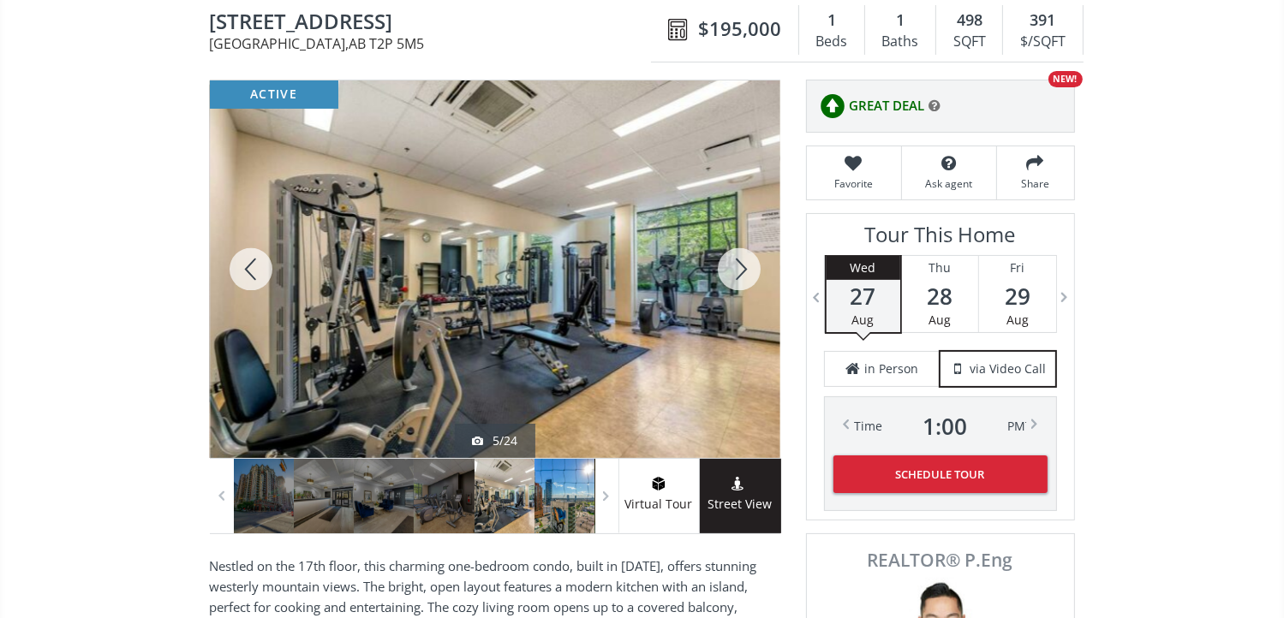
click at [558, 481] on div at bounding box center [564, 496] width 60 height 75
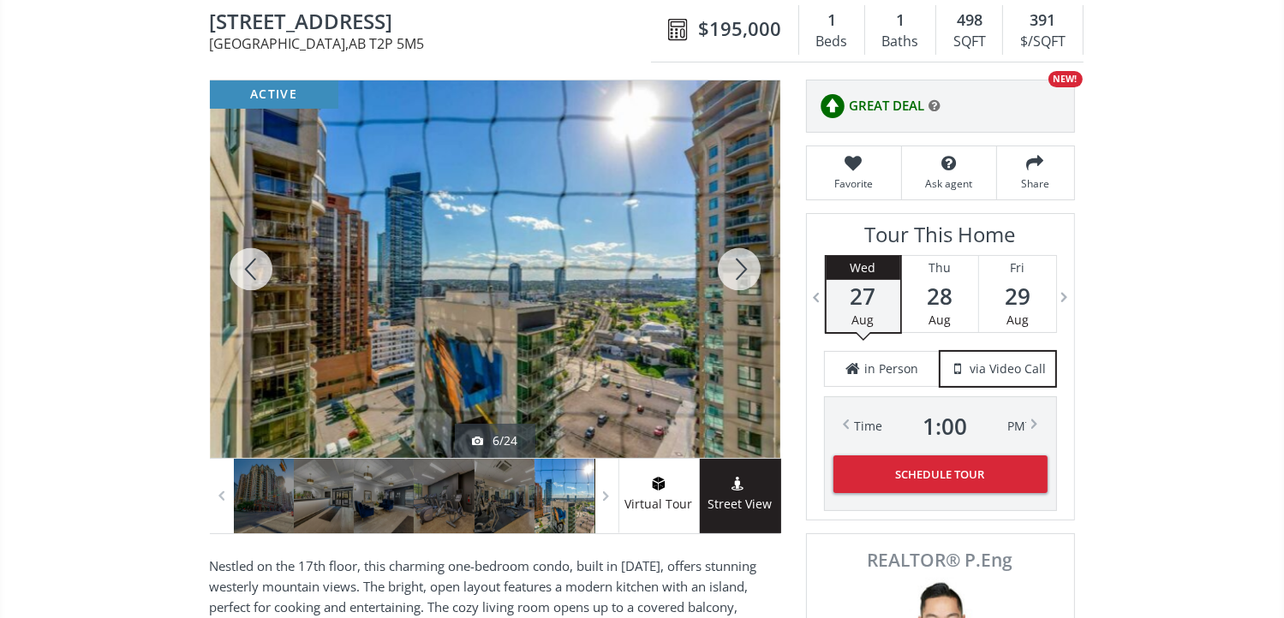
click at [556, 494] on div at bounding box center [564, 496] width 60 height 75
click at [611, 495] on span at bounding box center [606, 496] width 17 height 26
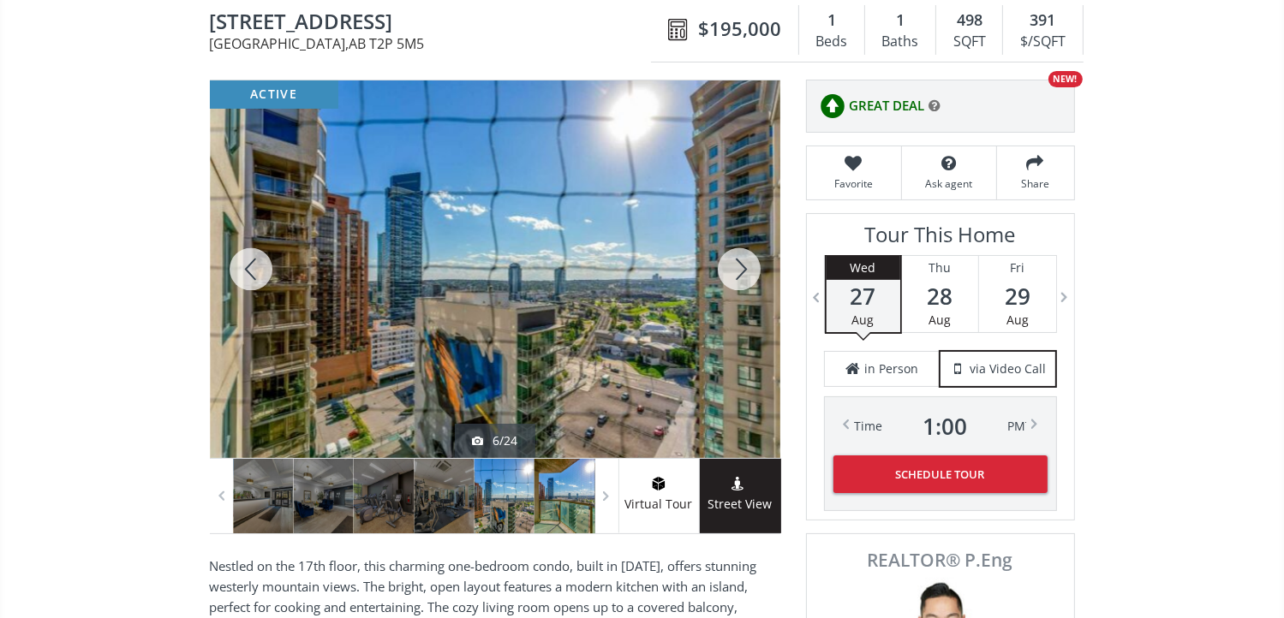
click at [564, 501] on div at bounding box center [564, 496] width 60 height 75
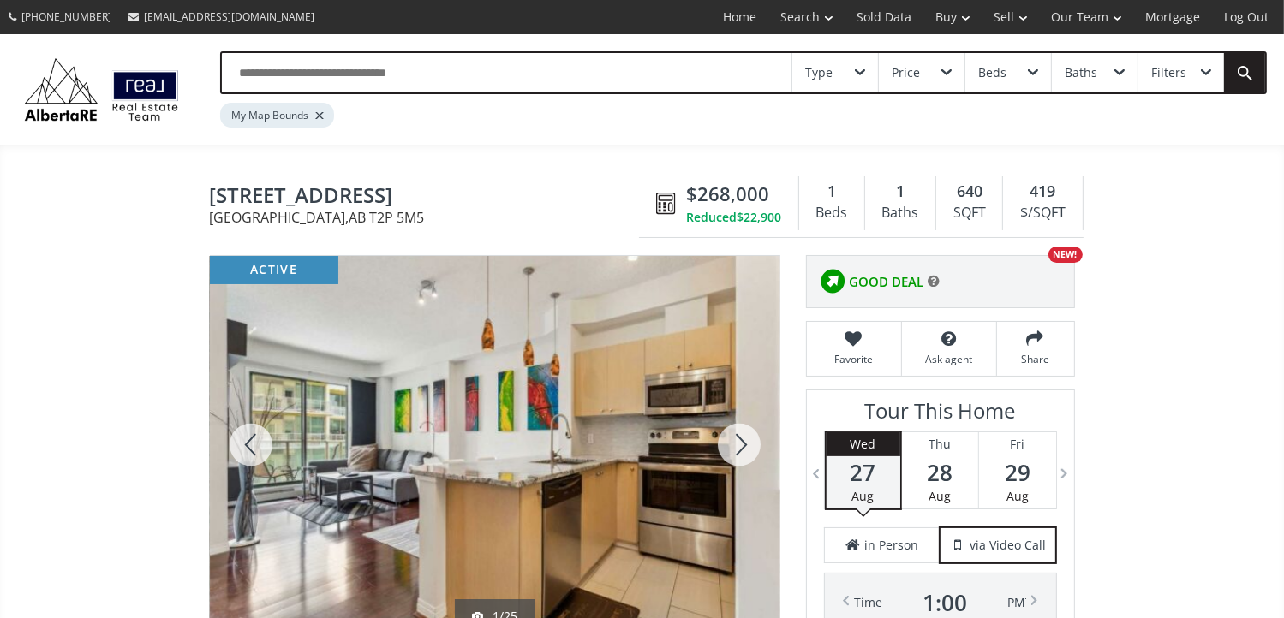
click at [742, 438] on div at bounding box center [739, 445] width 82 height 378
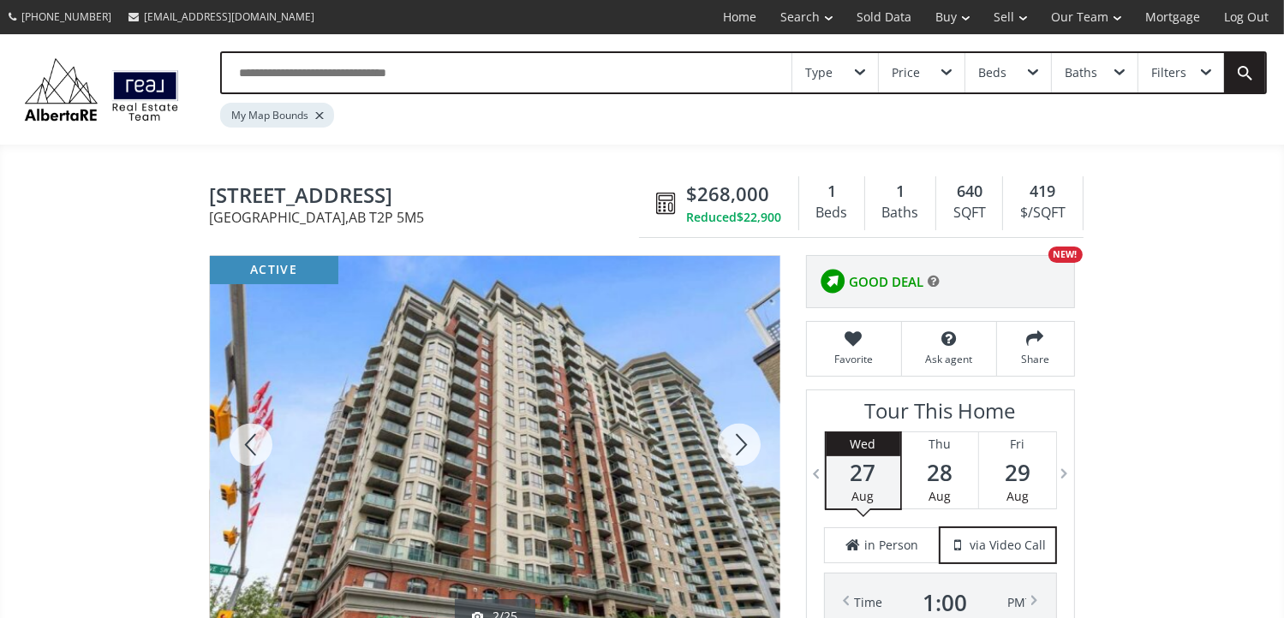
click at [742, 438] on div at bounding box center [739, 445] width 82 height 378
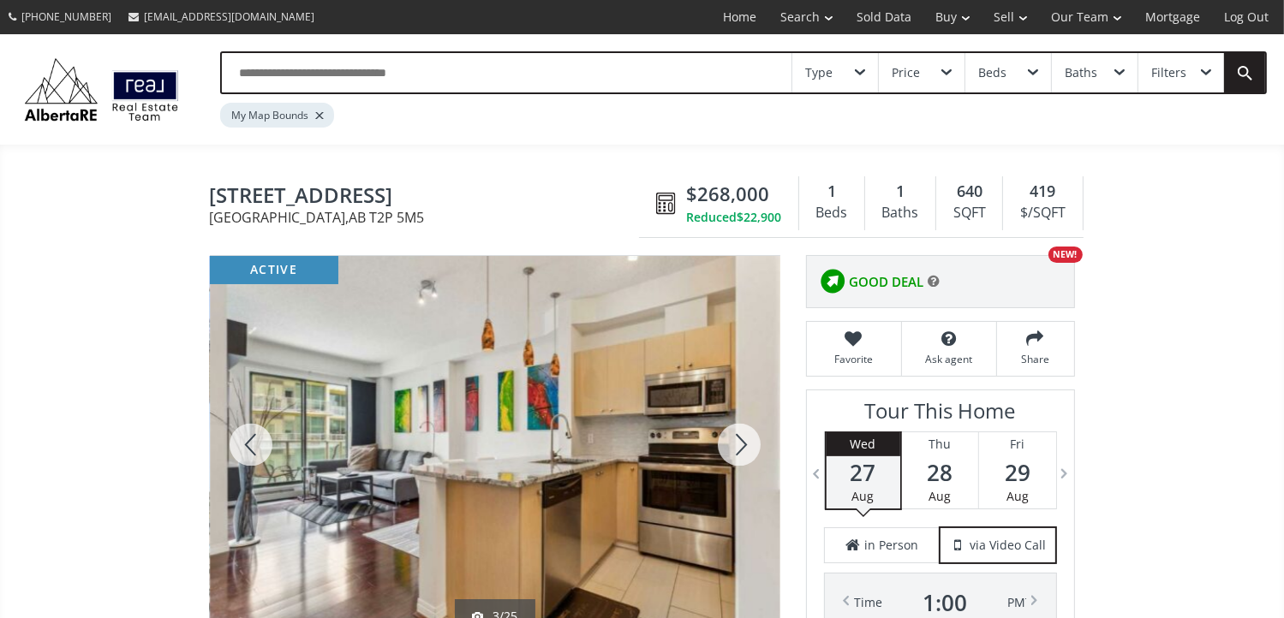
click at [743, 449] on div at bounding box center [739, 445] width 82 height 378
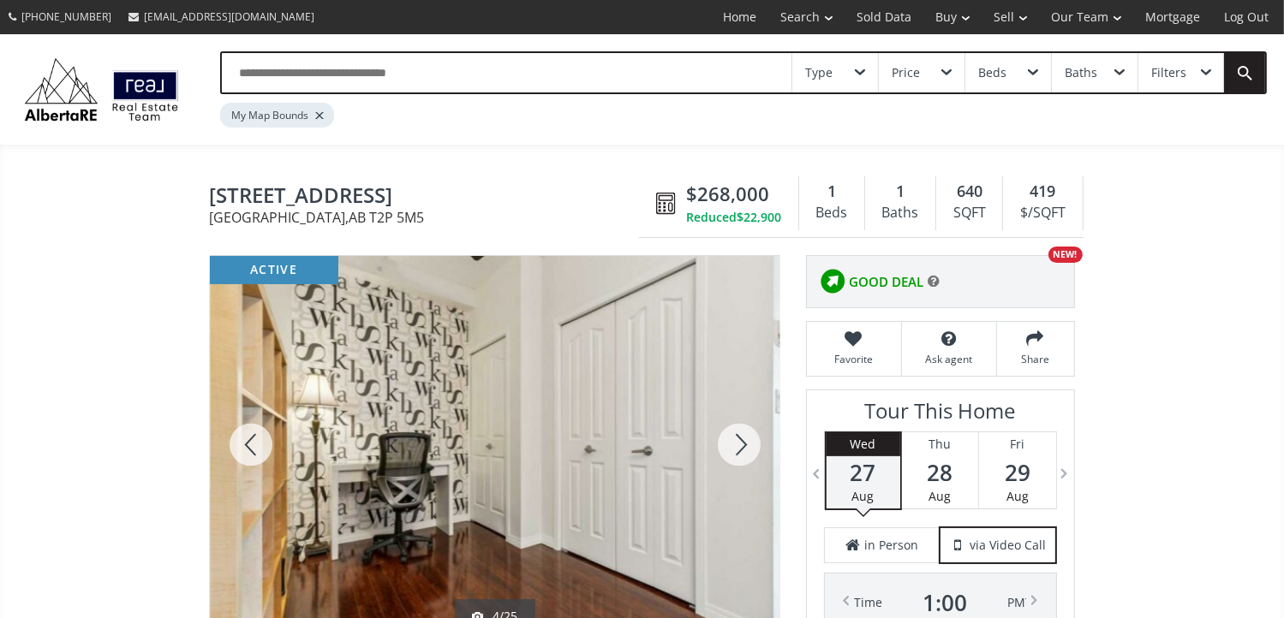
click at [745, 447] on div at bounding box center [739, 445] width 82 height 378
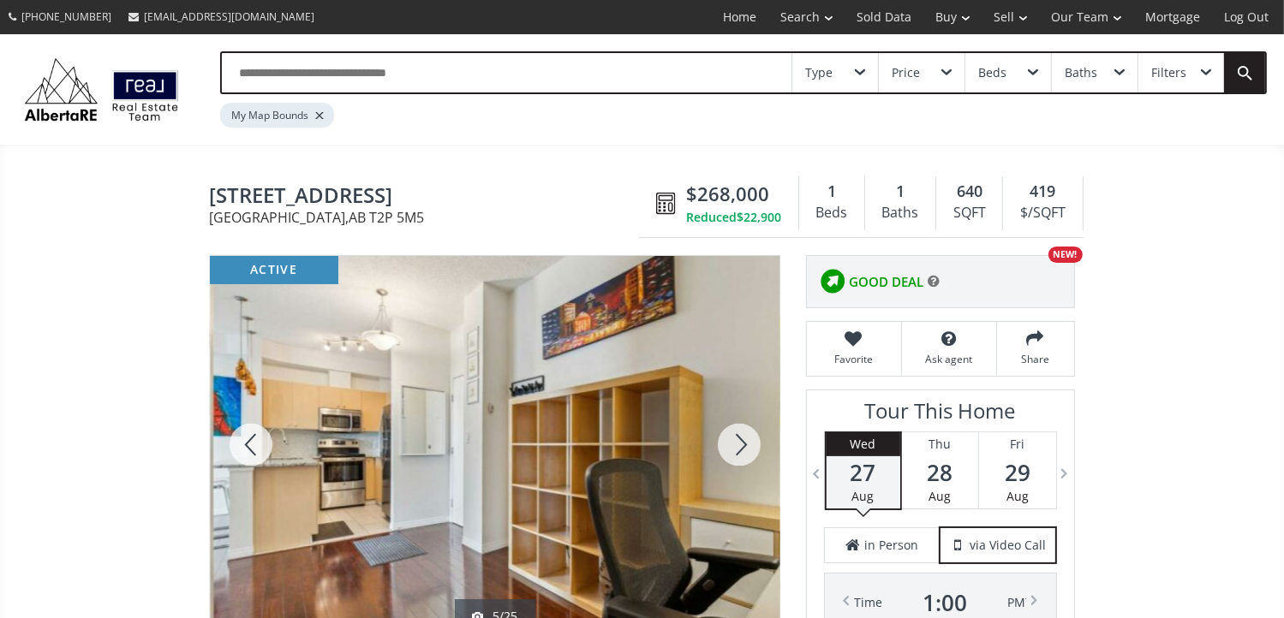
click at [745, 447] on div at bounding box center [739, 445] width 82 height 378
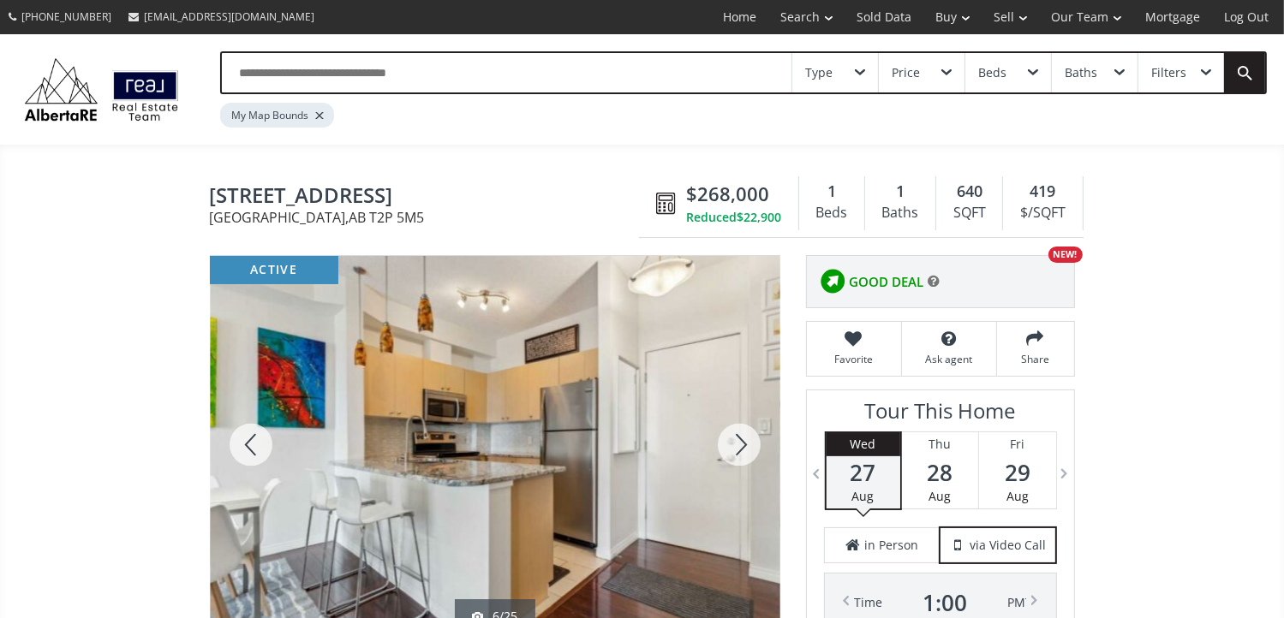
click at [745, 447] on div at bounding box center [739, 445] width 82 height 378
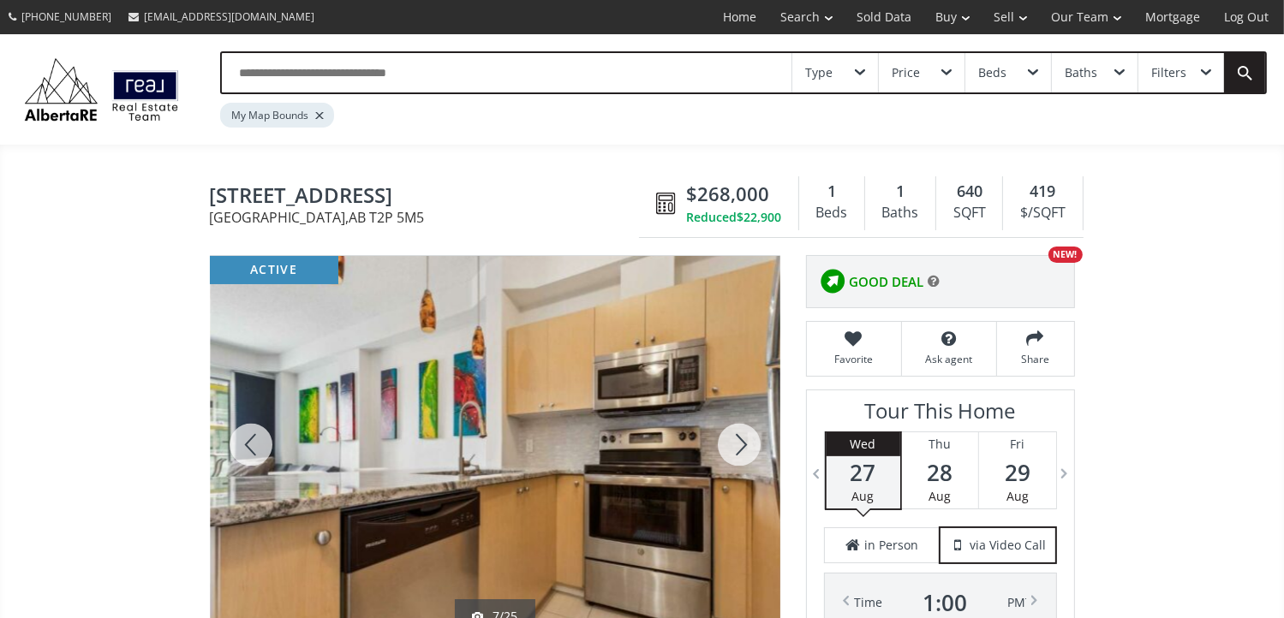
click at [745, 447] on div at bounding box center [739, 445] width 82 height 378
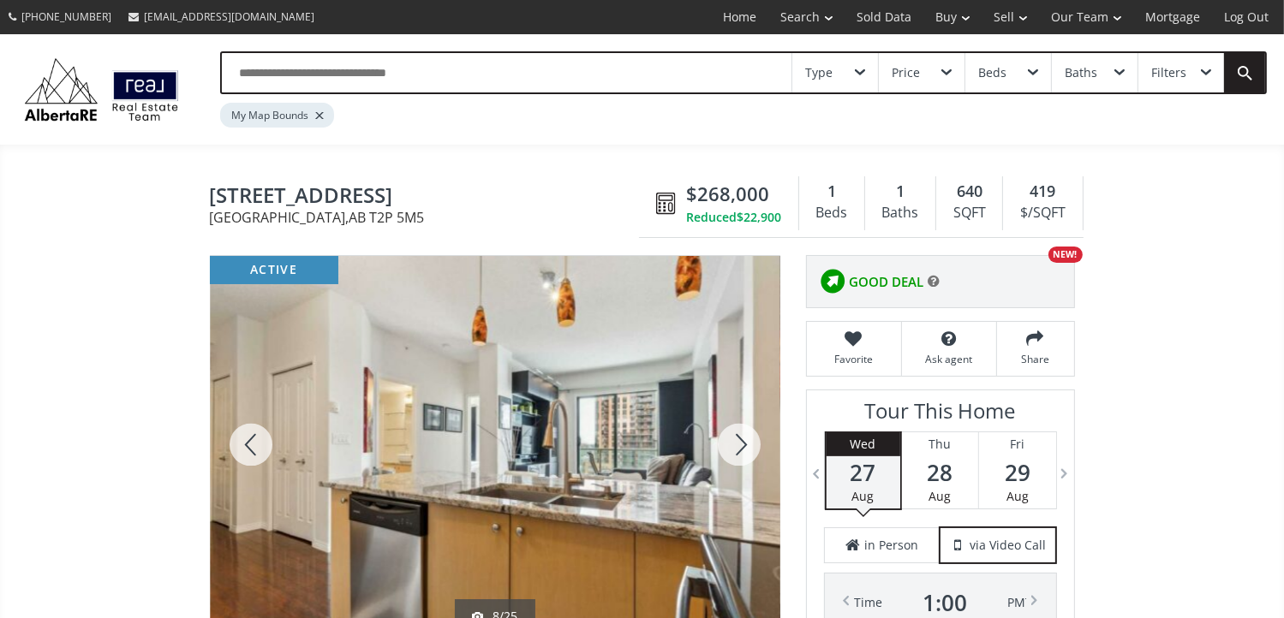
click at [745, 447] on div at bounding box center [739, 445] width 82 height 378
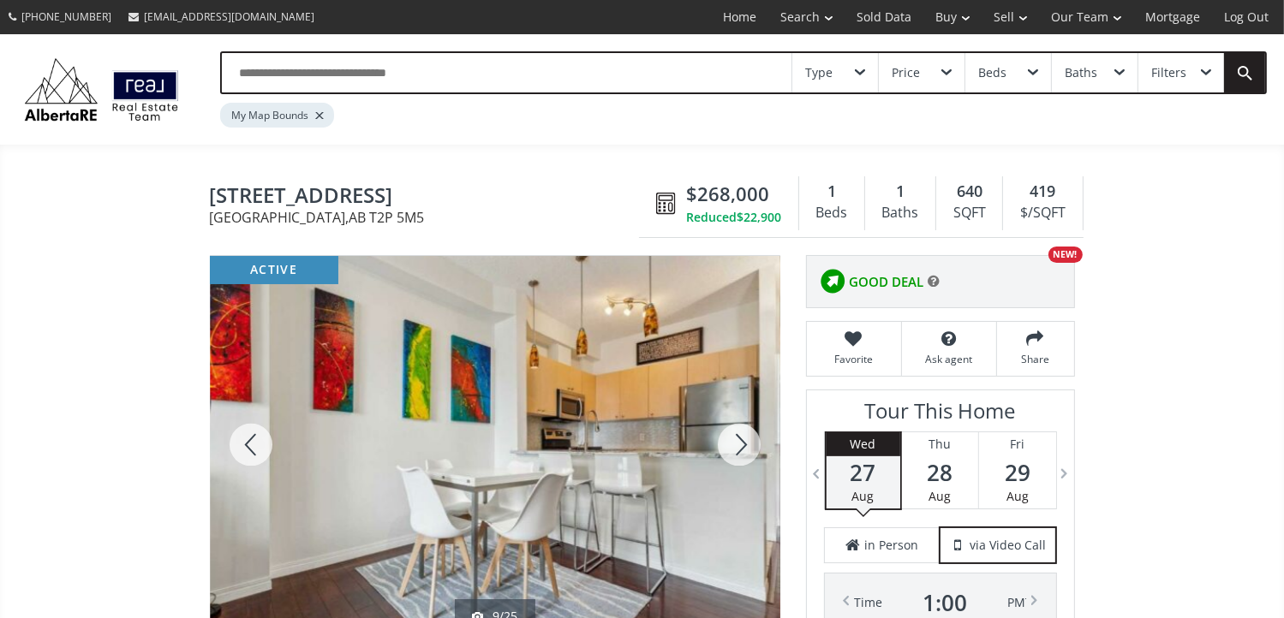
click at [745, 447] on div at bounding box center [739, 445] width 82 height 378
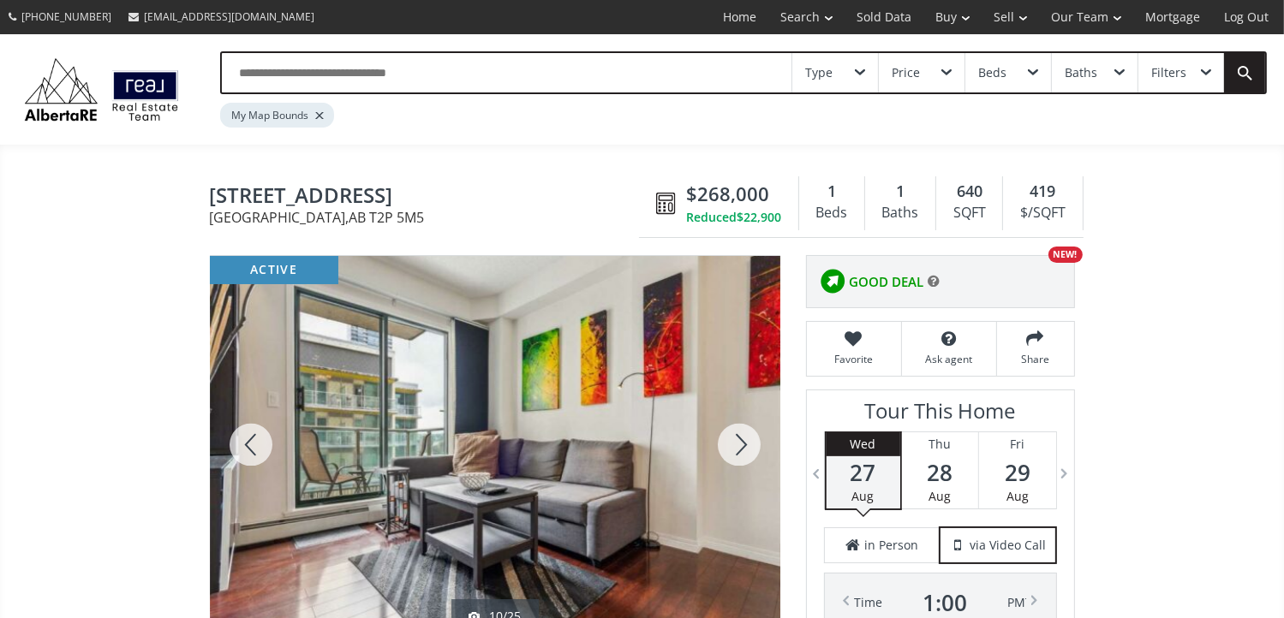
click at [750, 446] on div at bounding box center [739, 445] width 82 height 378
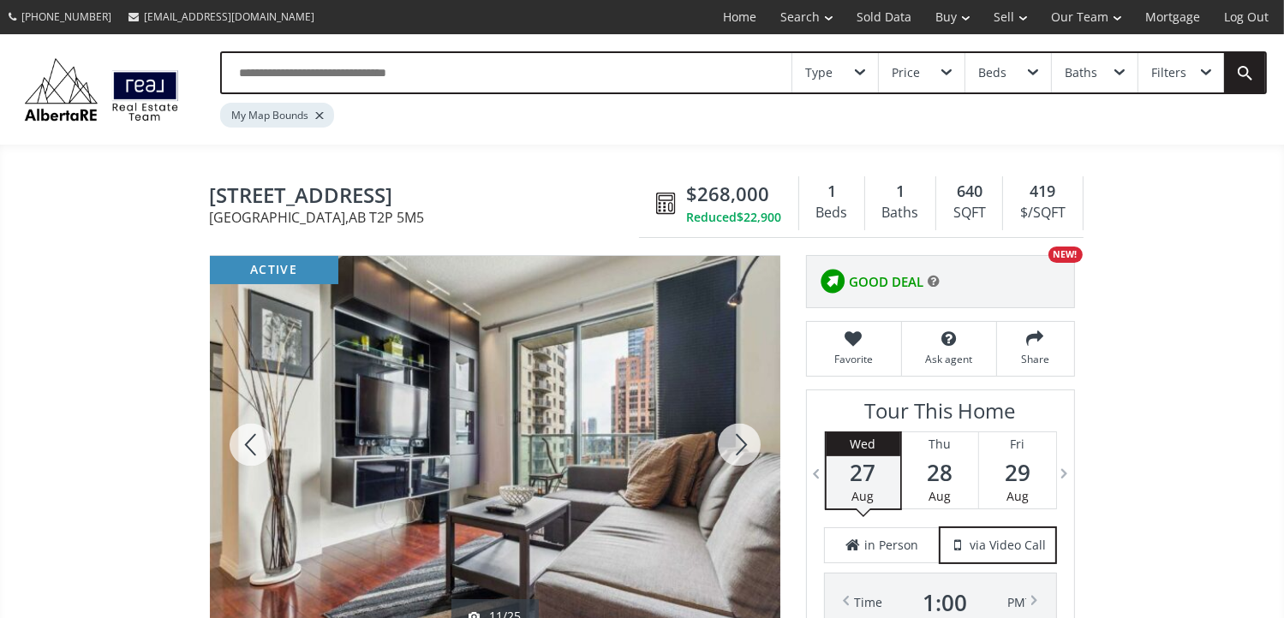
click at [750, 446] on div at bounding box center [739, 445] width 82 height 378
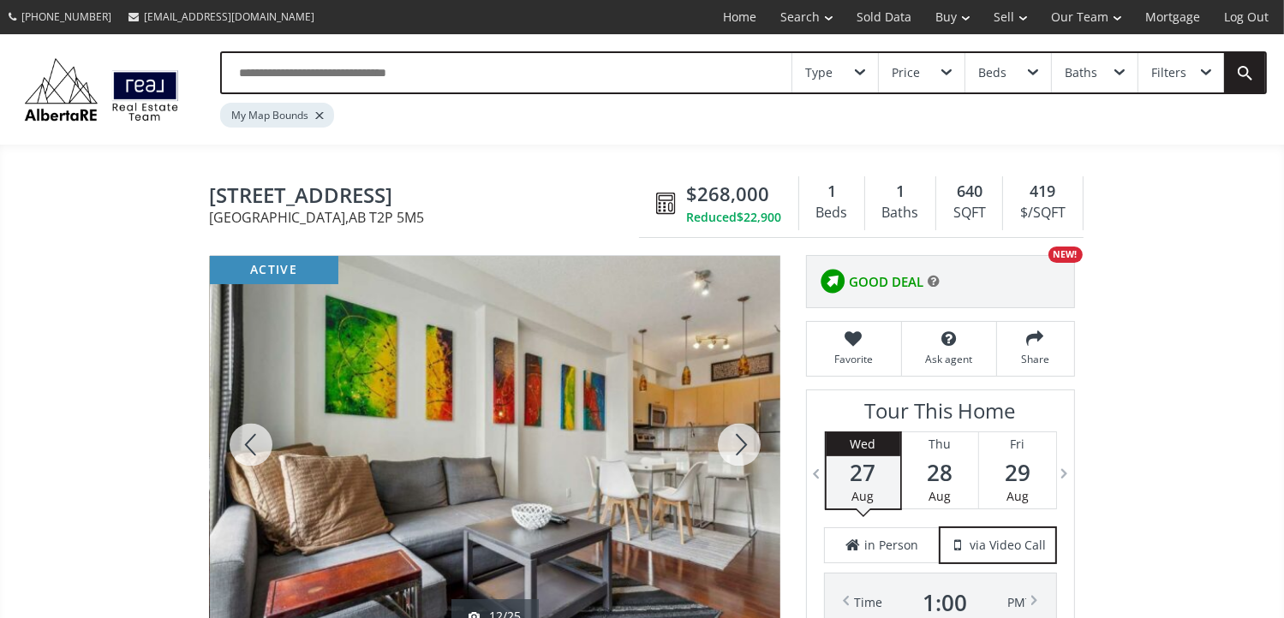
click at [750, 446] on div at bounding box center [739, 445] width 82 height 378
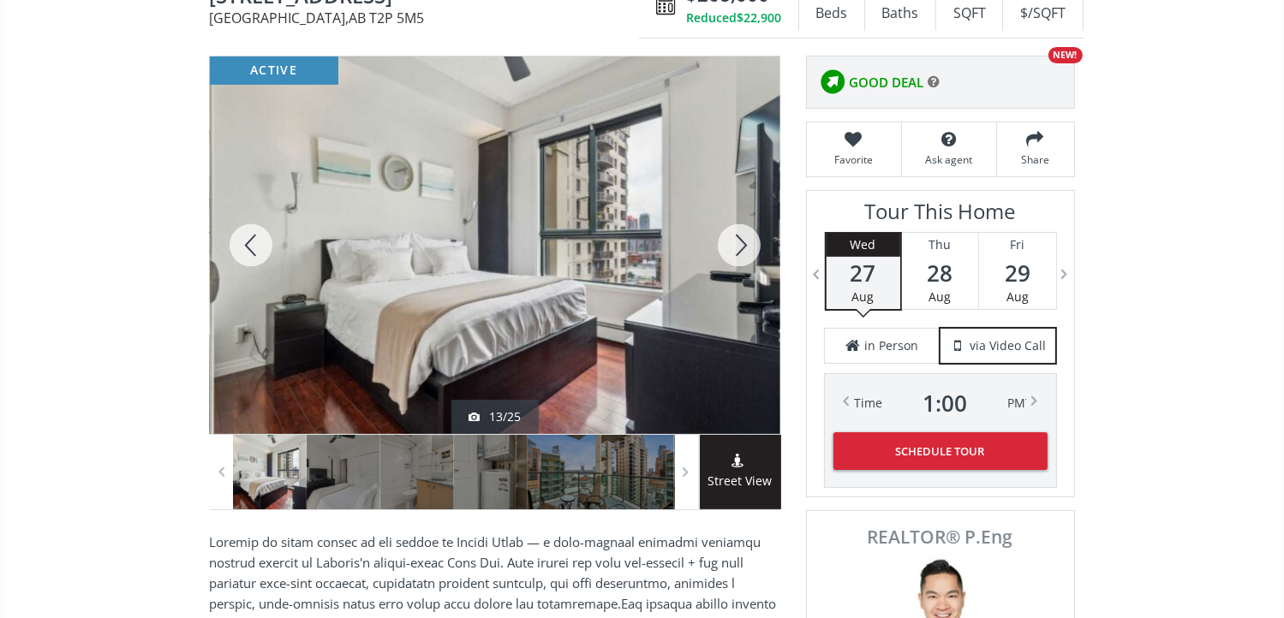
scroll to position [171, 0]
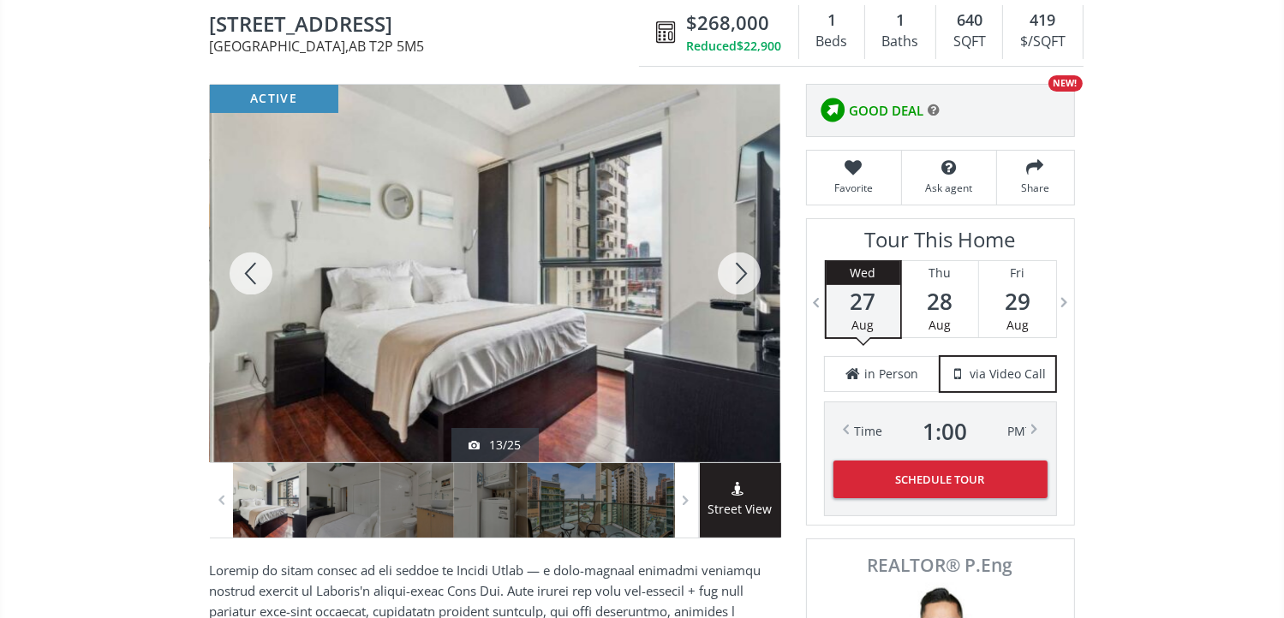
click at [739, 266] on div at bounding box center [739, 274] width 82 height 378
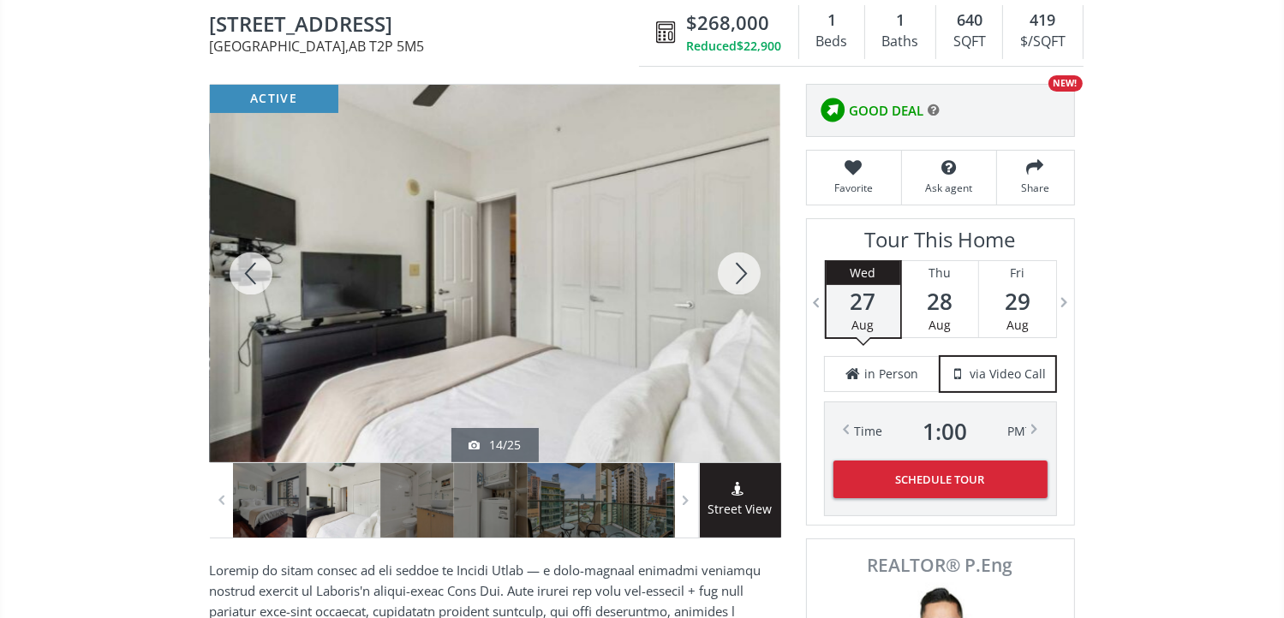
click at [742, 268] on div at bounding box center [739, 274] width 82 height 378
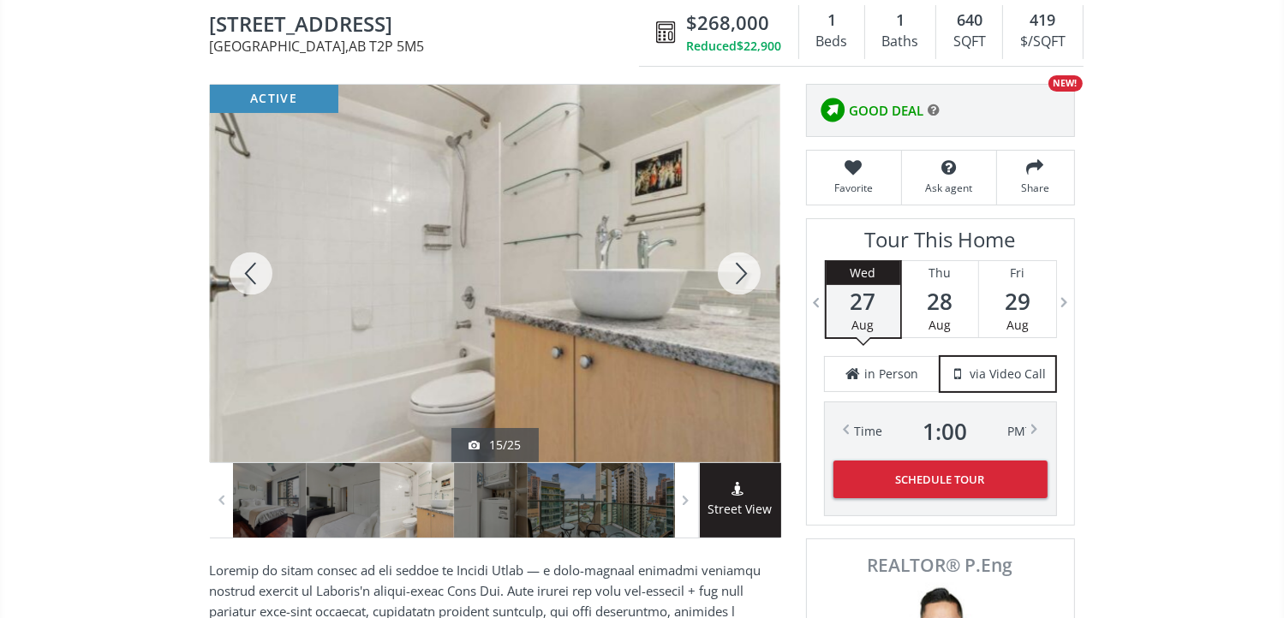
click at [250, 263] on div at bounding box center [251, 274] width 82 height 378
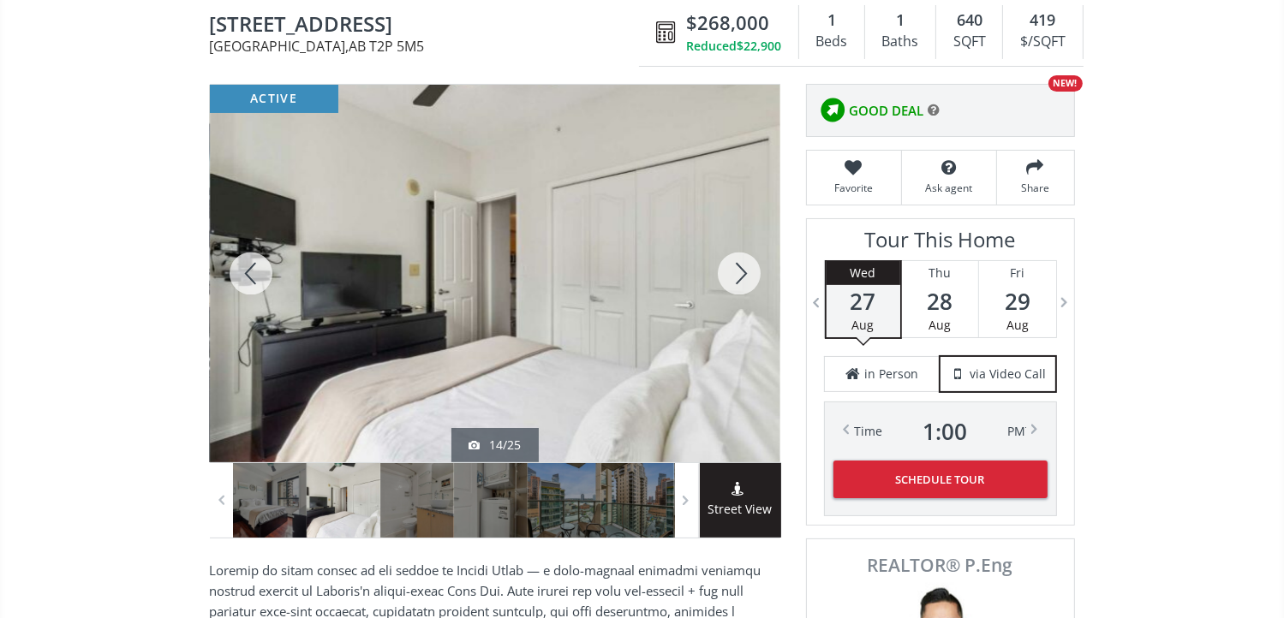
click at [742, 271] on div at bounding box center [739, 274] width 82 height 378
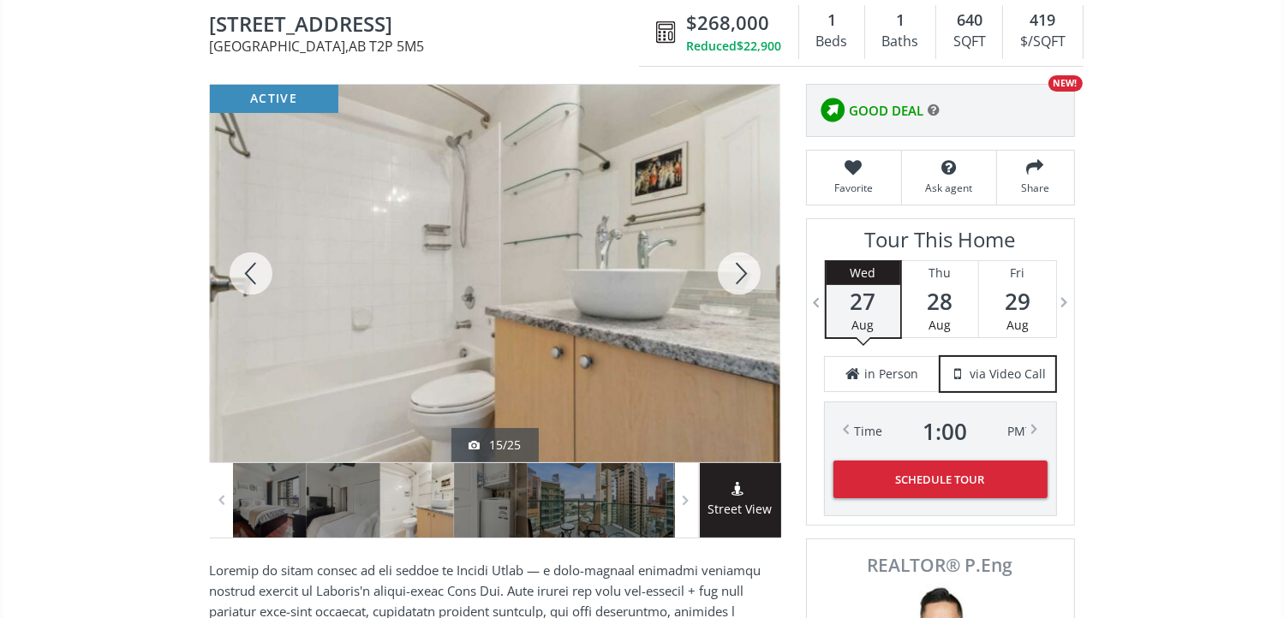
click at [742, 271] on div at bounding box center [739, 274] width 82 height 378
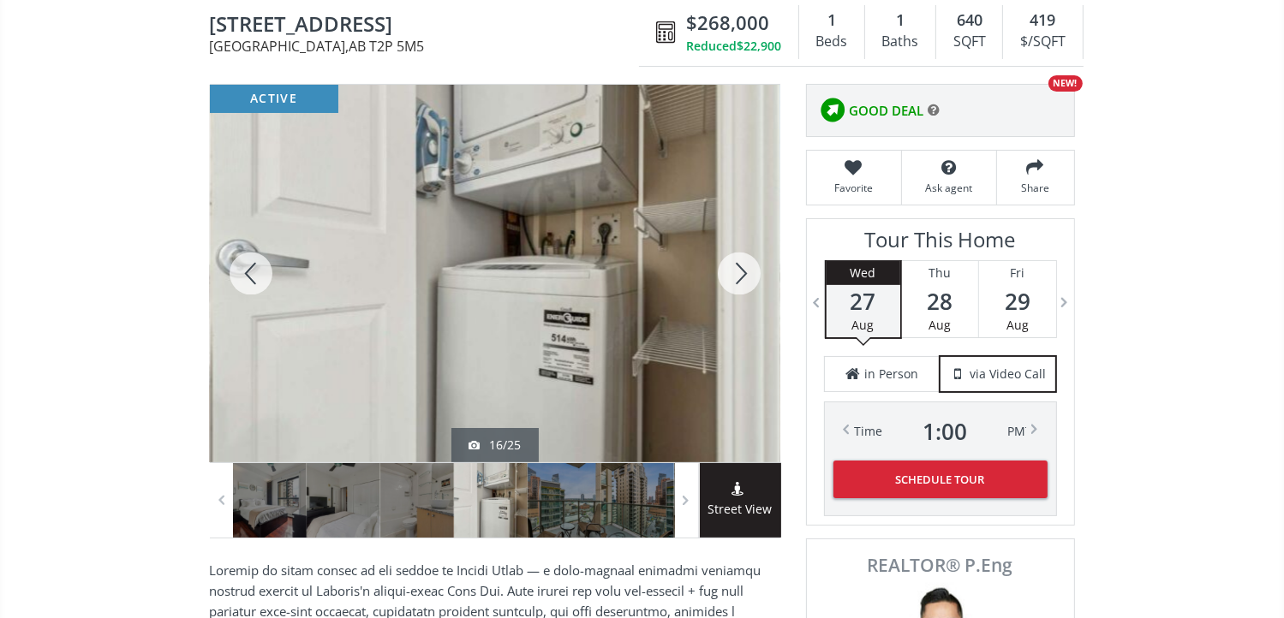
click at [742, 271] on div at bounding box center [739, 274] width 82 height 378
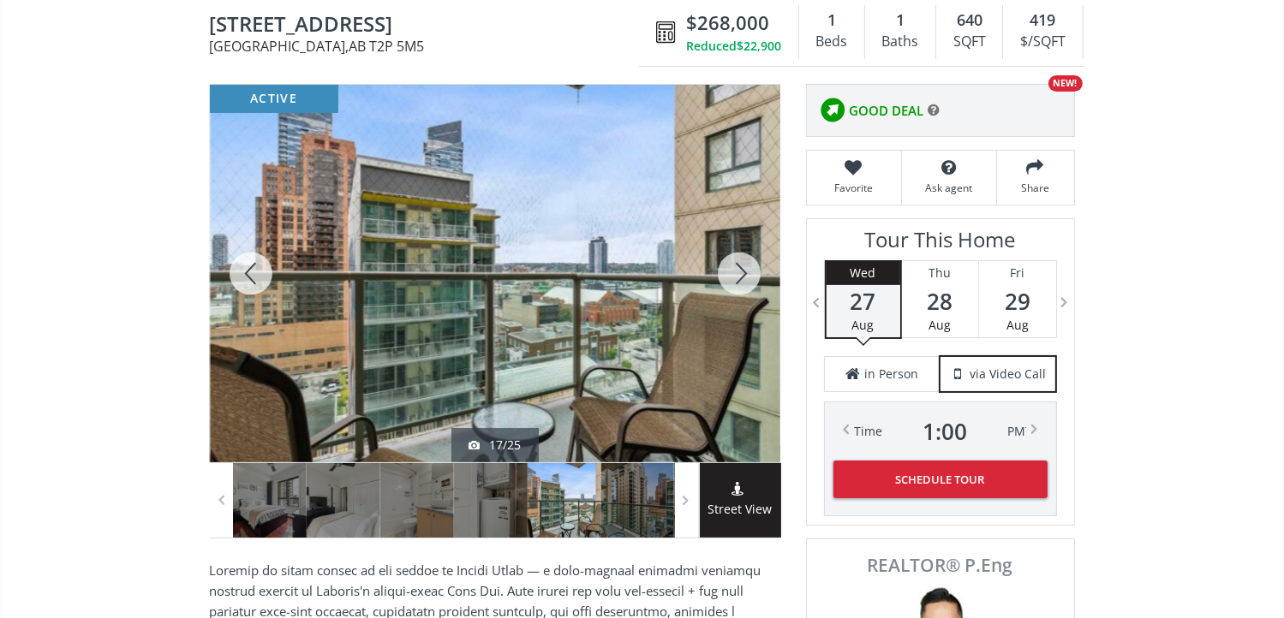
click at [742, 271] on div at bounding box center [739, 274] width 82 height 378
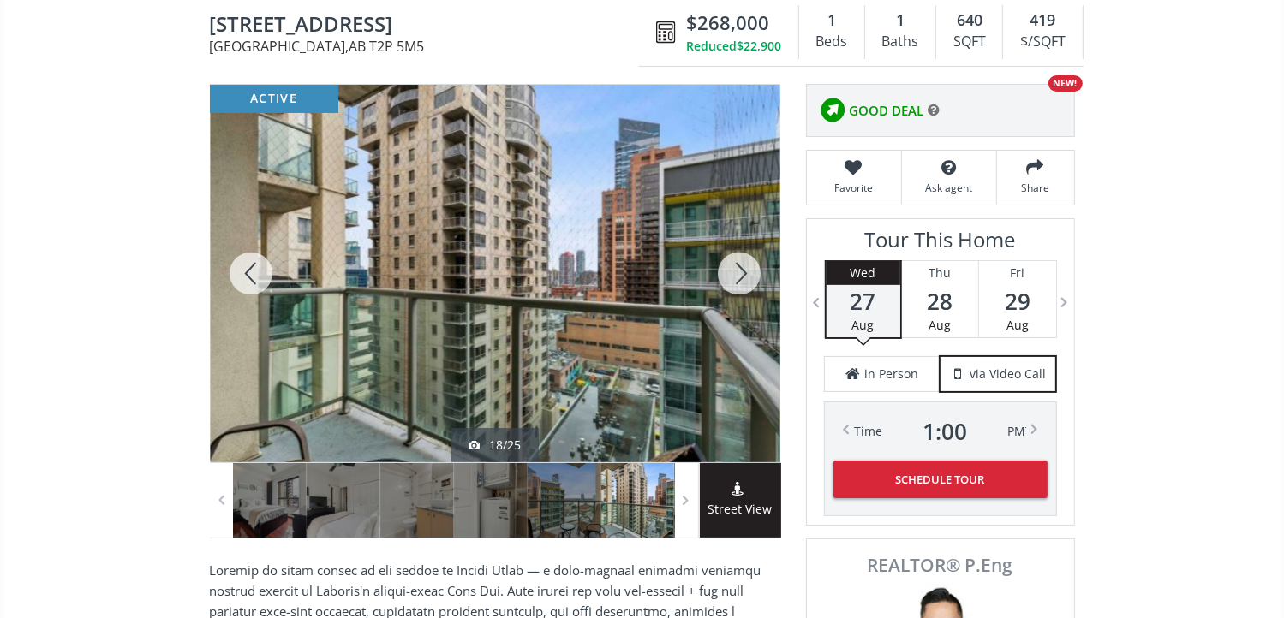
click at [742, 271] on div at bounding box center [739, 274] width 82 height 378
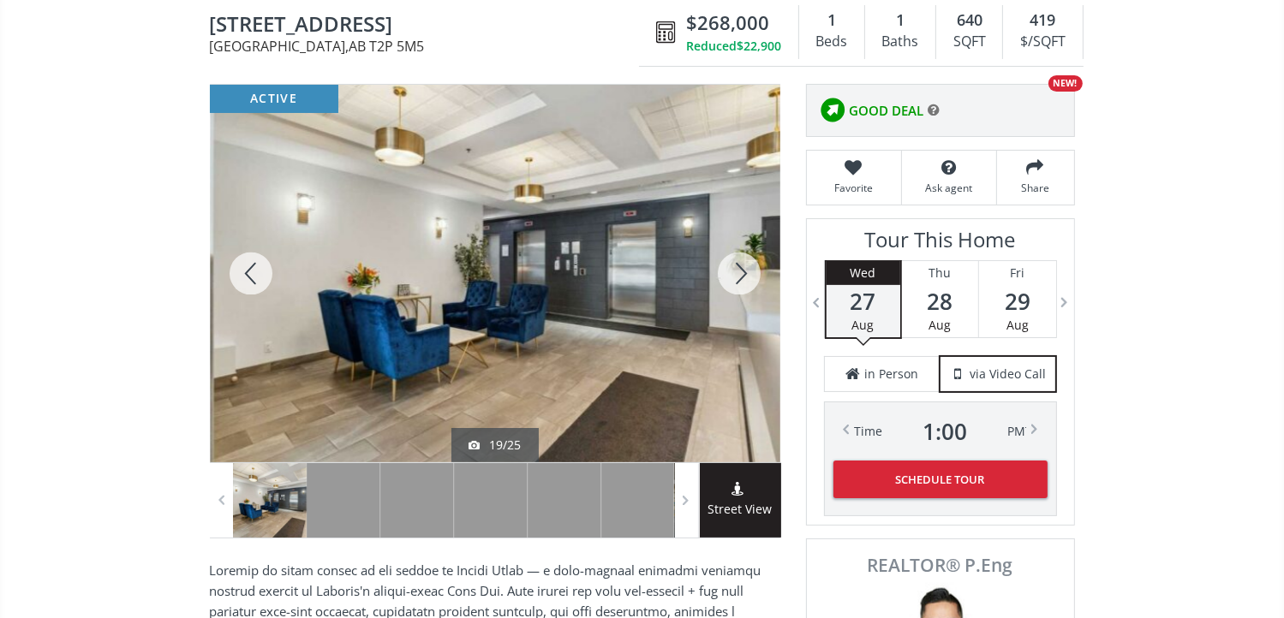
click at [742, 271] on div at bounding box center [739, 274] width 82 height 378
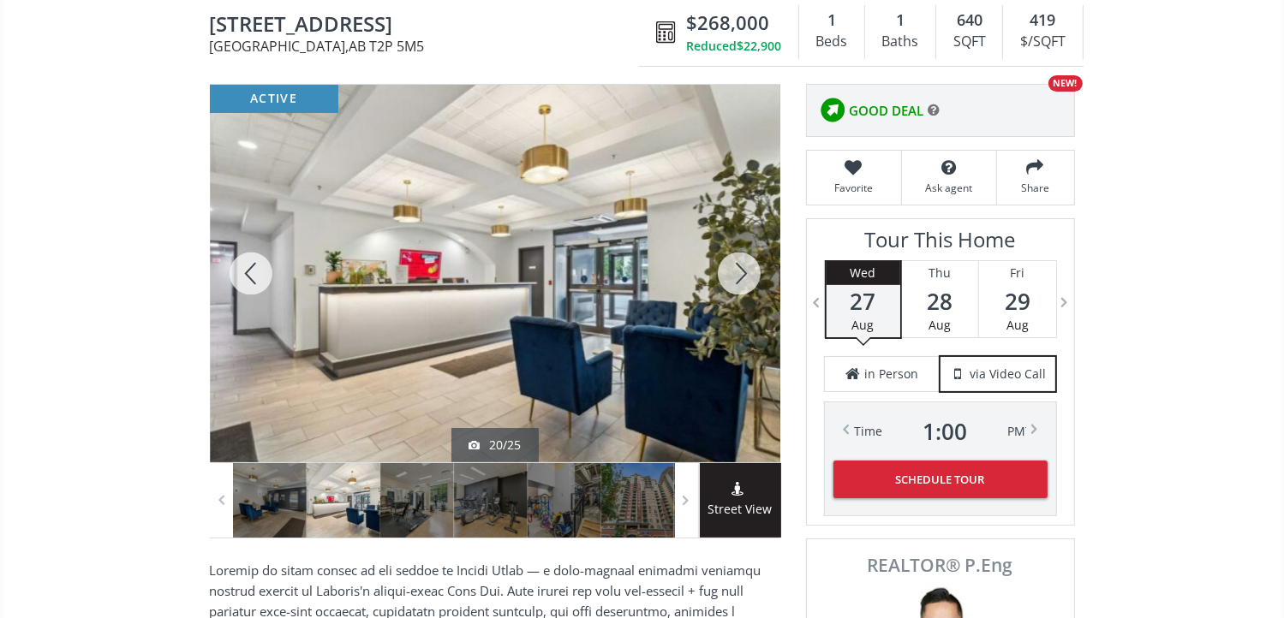
click at [742, 271] on div at bounding box center [739, 274] width 82 height 378
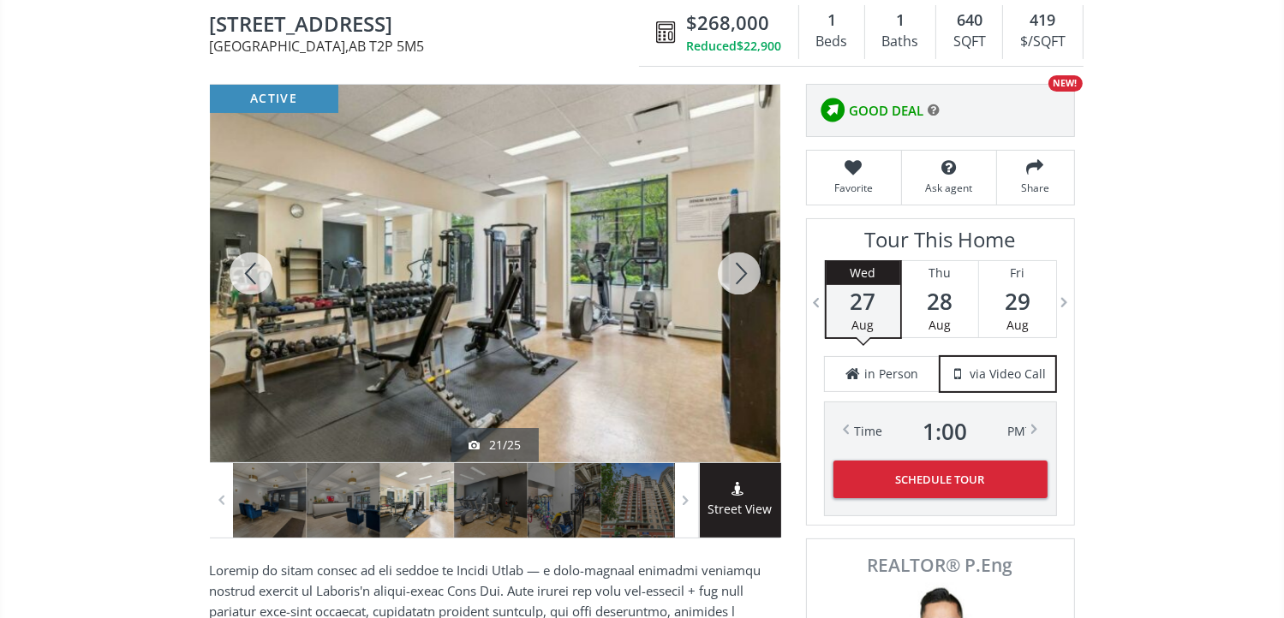
click at [742, 271] on div at bounding box center [739, 274] width 82 height 378
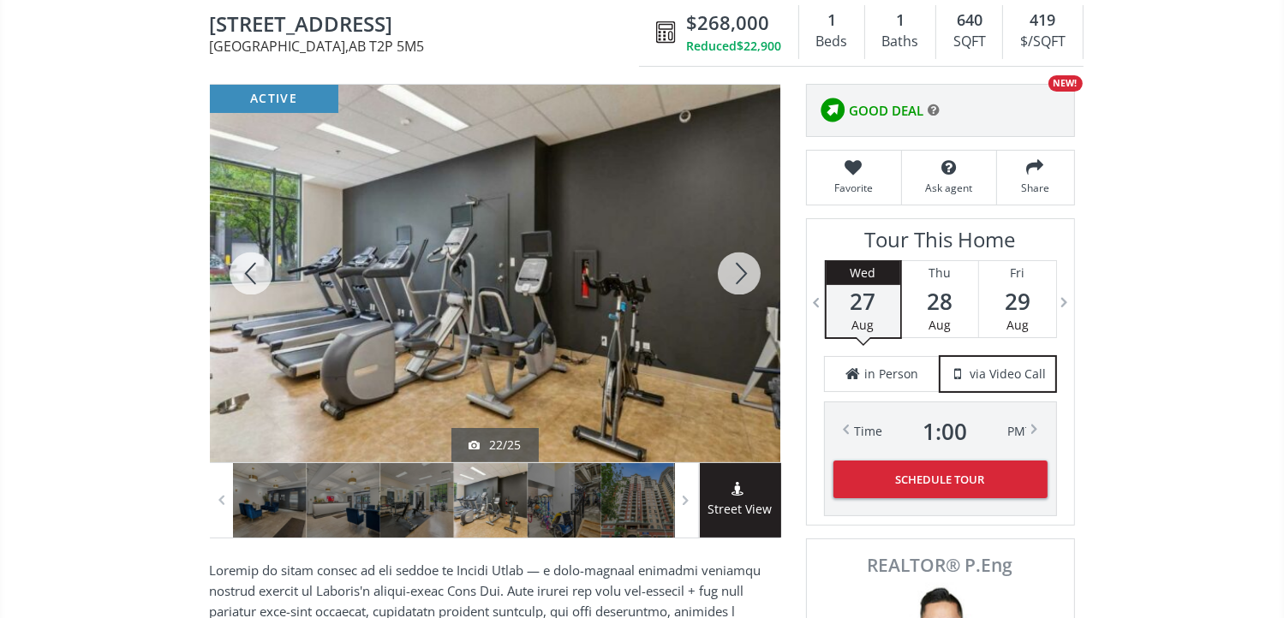
click at [742, 271] on div at bounding box center [739, 274] width 82 height 378
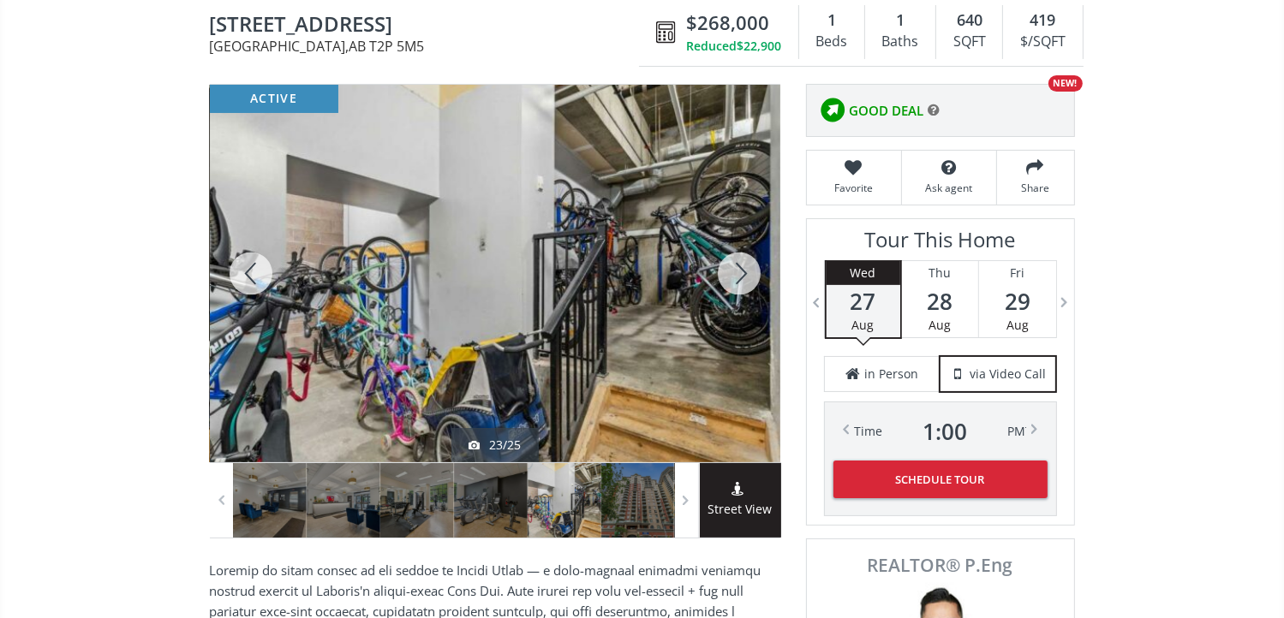
click at [742, 271] on div at bounding box center [739, 274] width 82 height 378
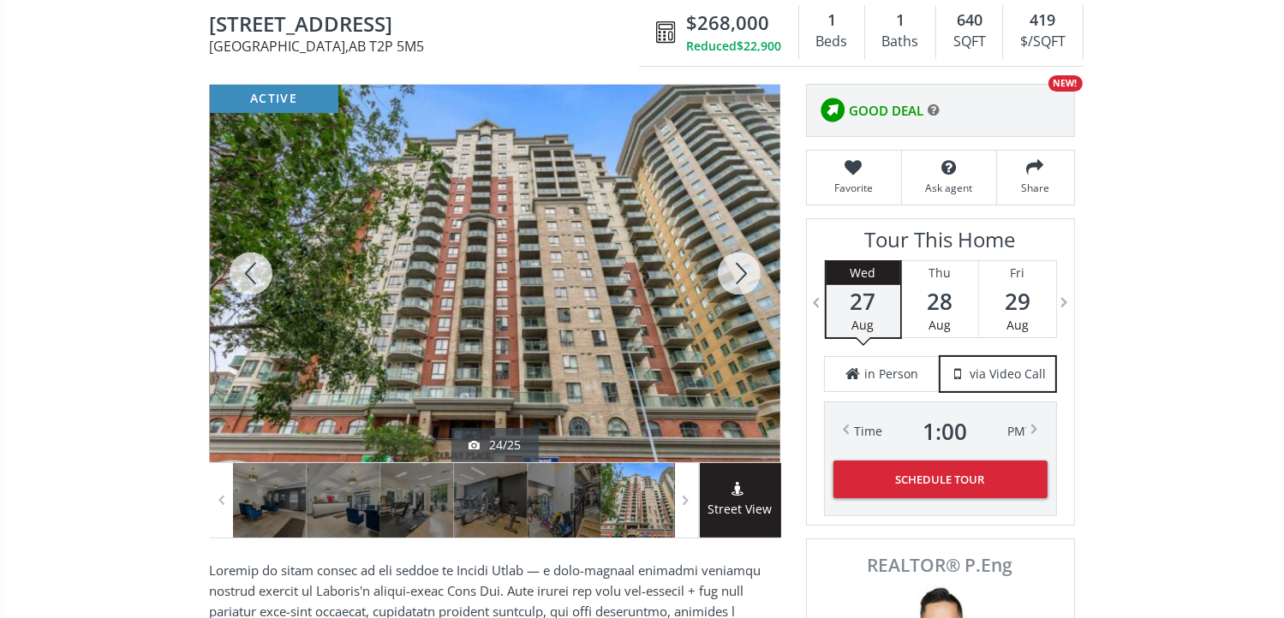
click at [742, 271] on div at bounding box center [739, 274] width 82 height 378
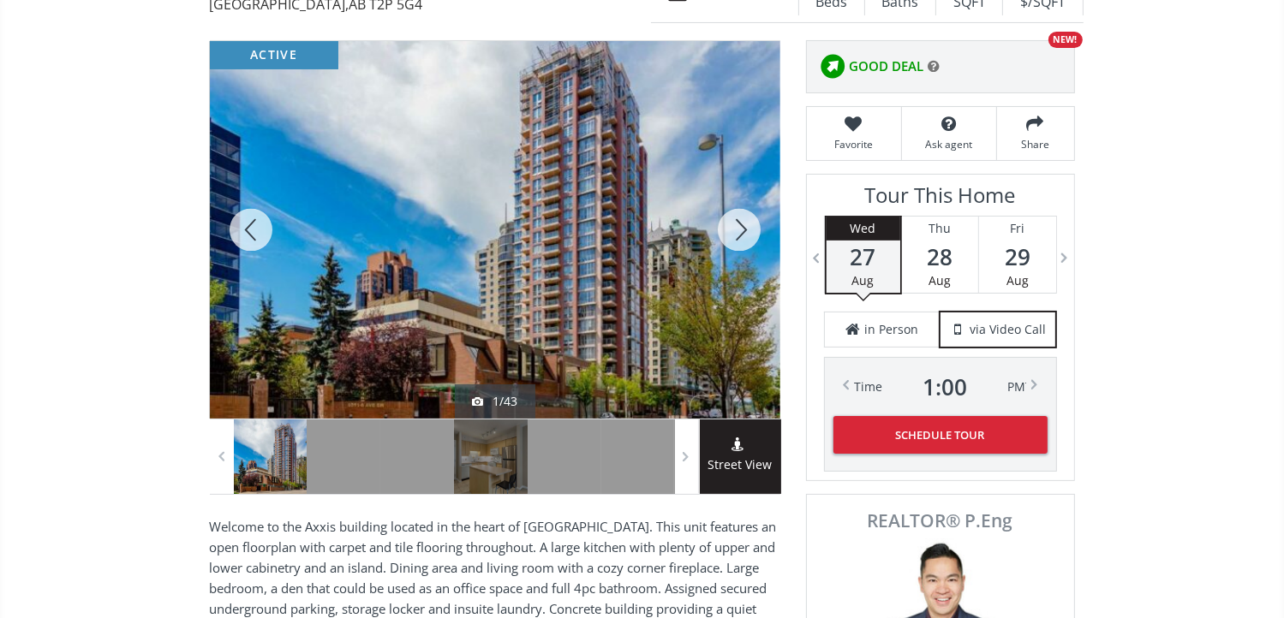
scroll to position [171, 0]
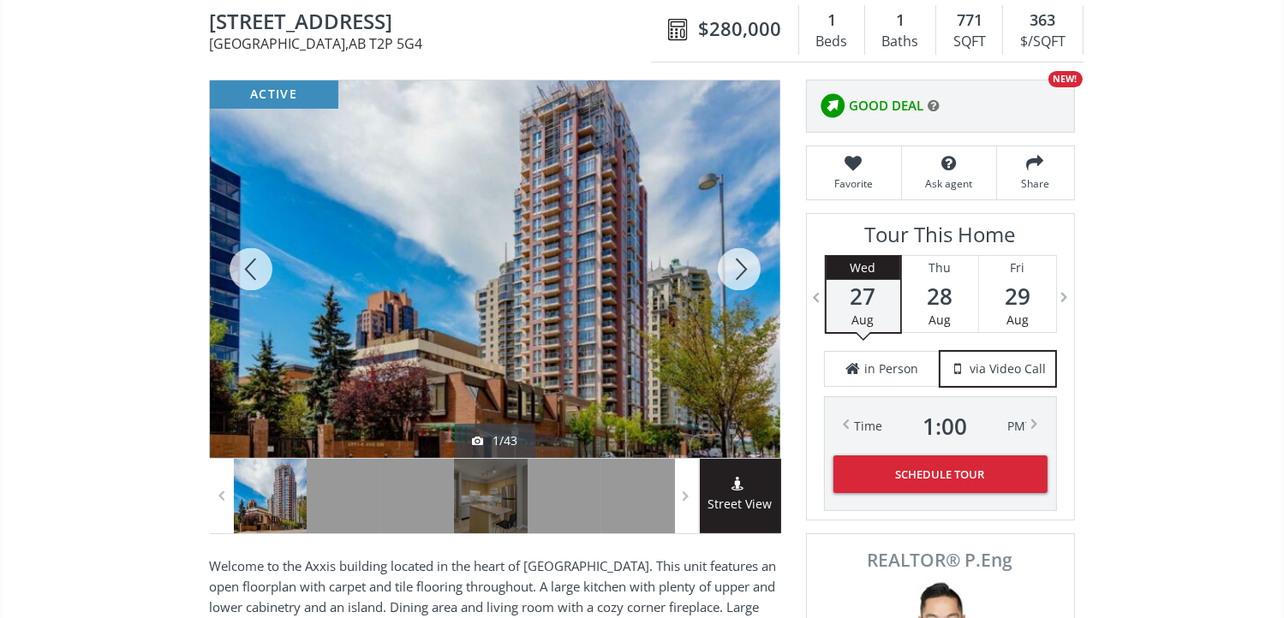
click at [730, 255] on div at bounding box center [739, 269] width 82 height 378
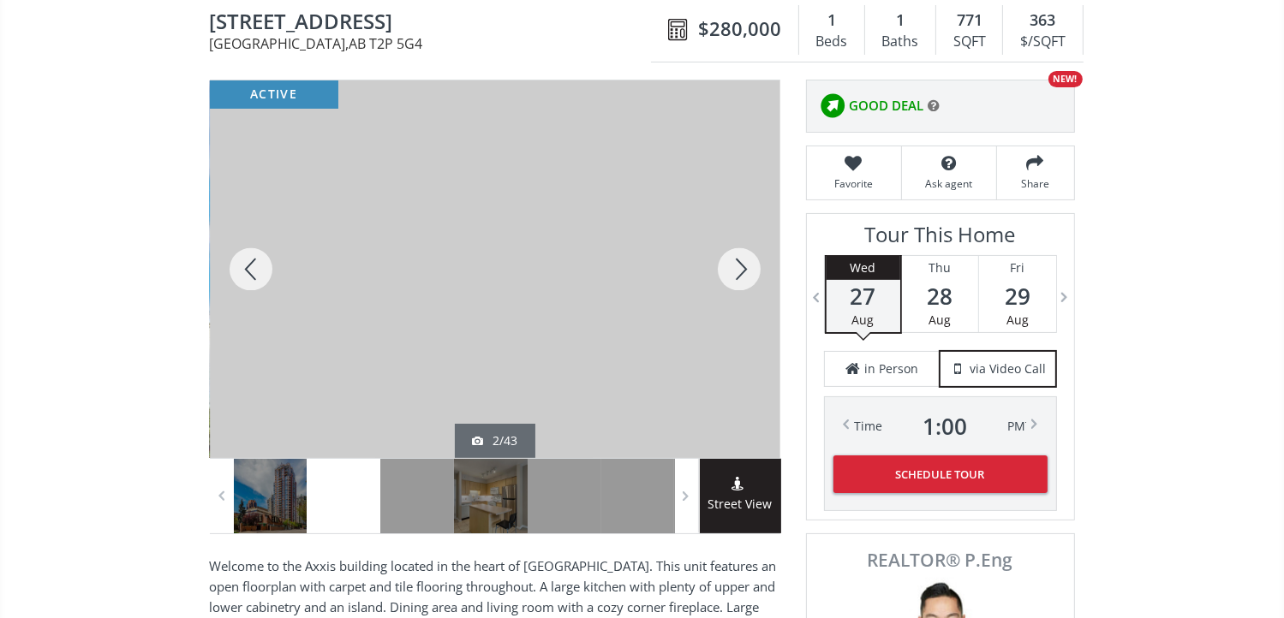
click at [733, 265] on div at bounding box center [739, 269] width 82 height 378
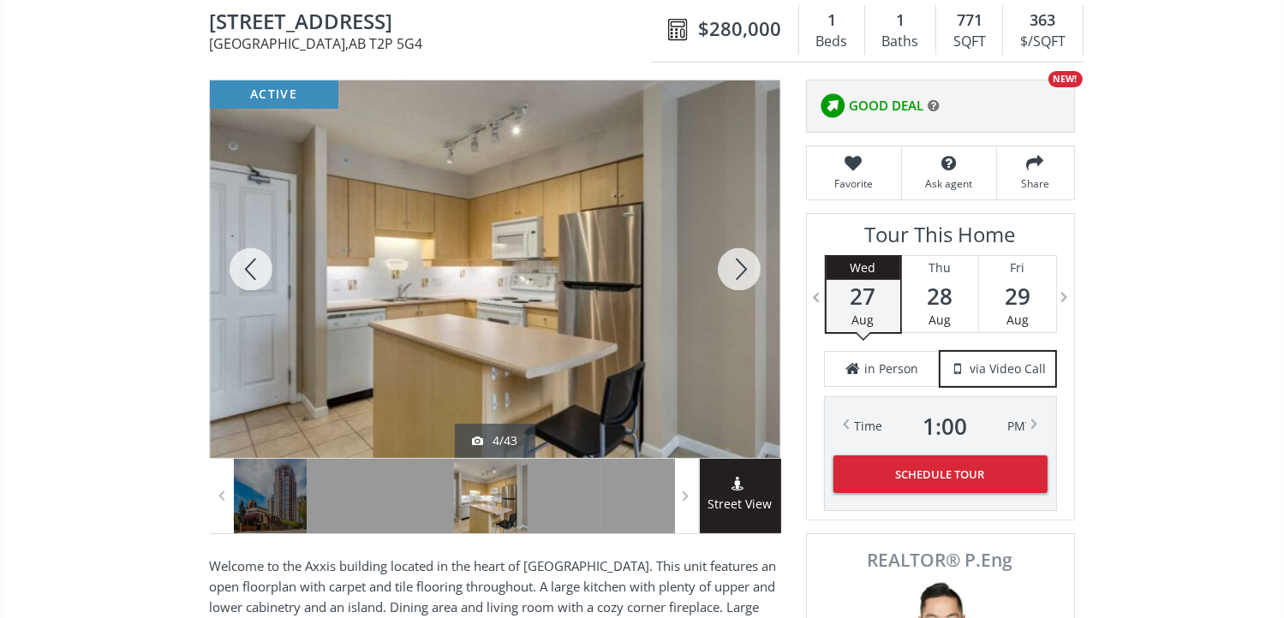
click at [733, 265] on div at bounding box center [739, 269] width 82 height 378
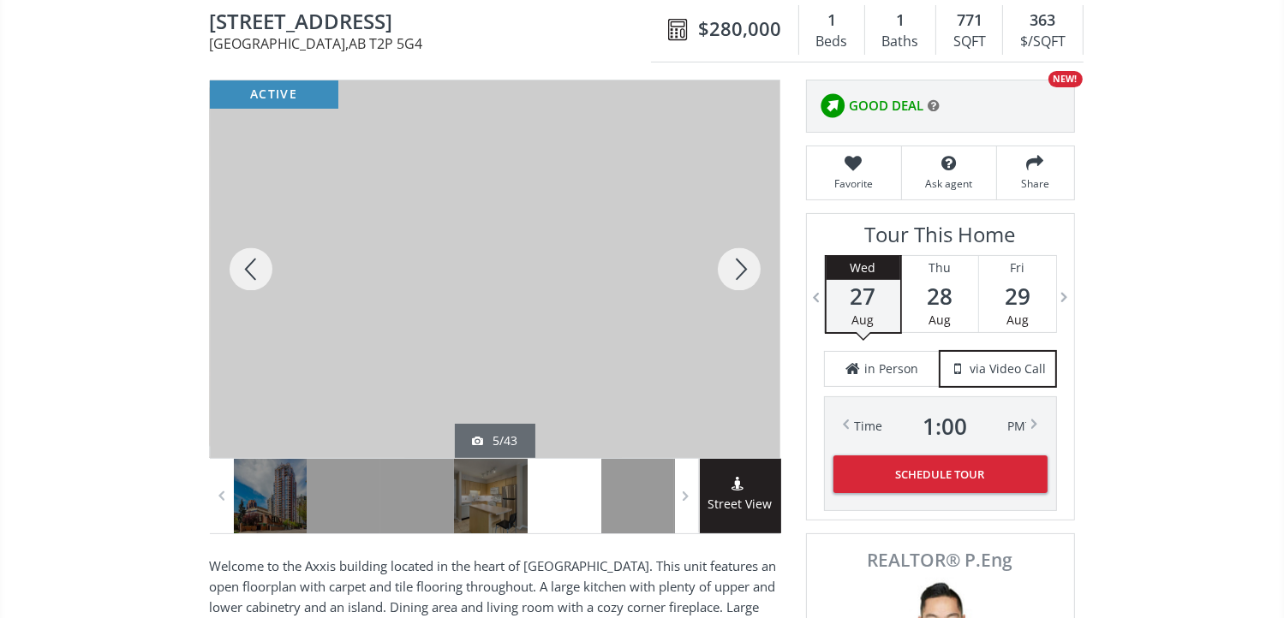
click at [733, 265] on div at bounding box center [739, 269] width 82 height 378
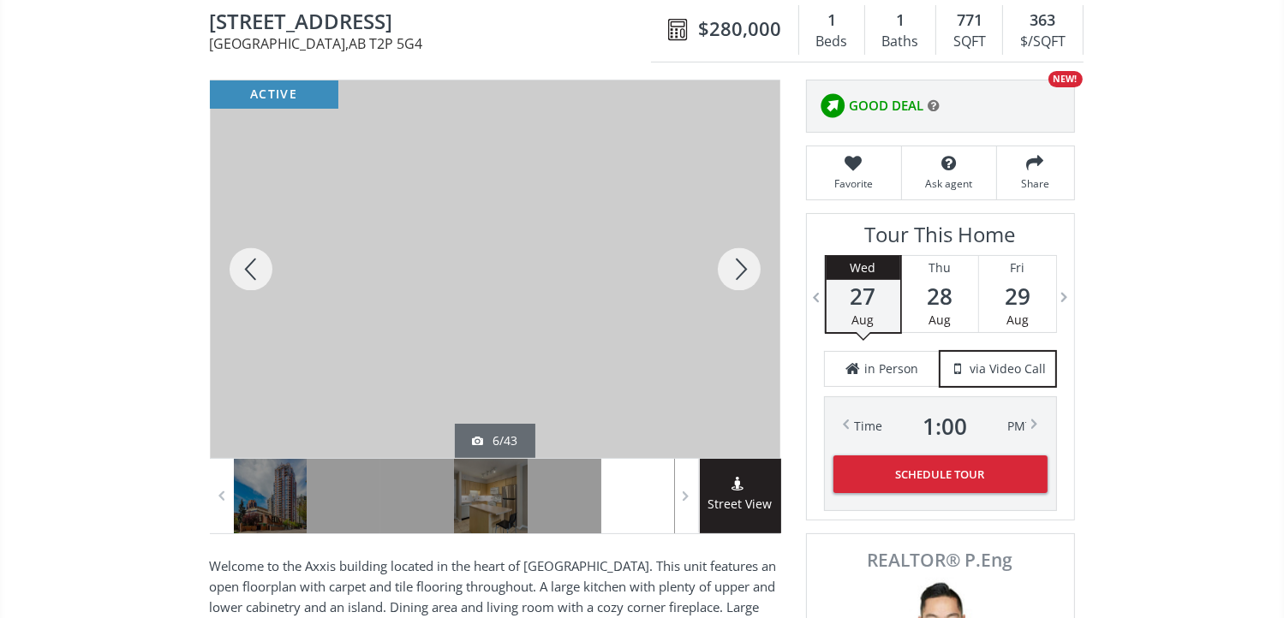
click at [734, 265] on div at bounding box center [739, 269] width 82 height 378
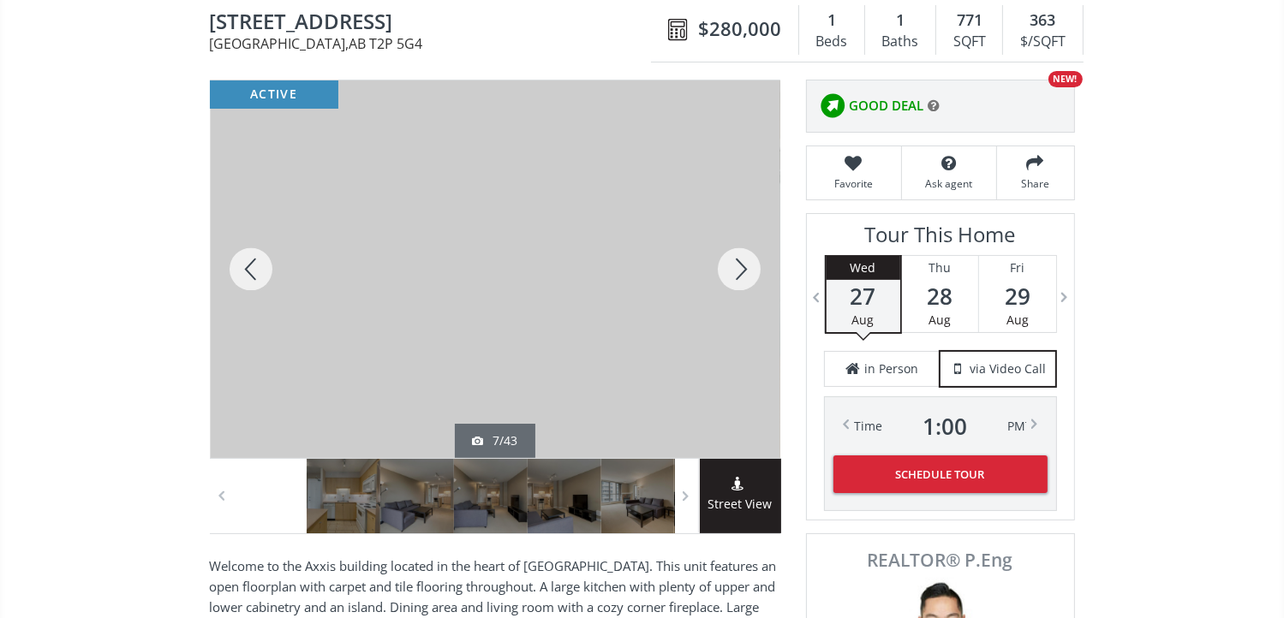
click at [733, 259] on div at bounding box center [739, 269] width 82 height 378
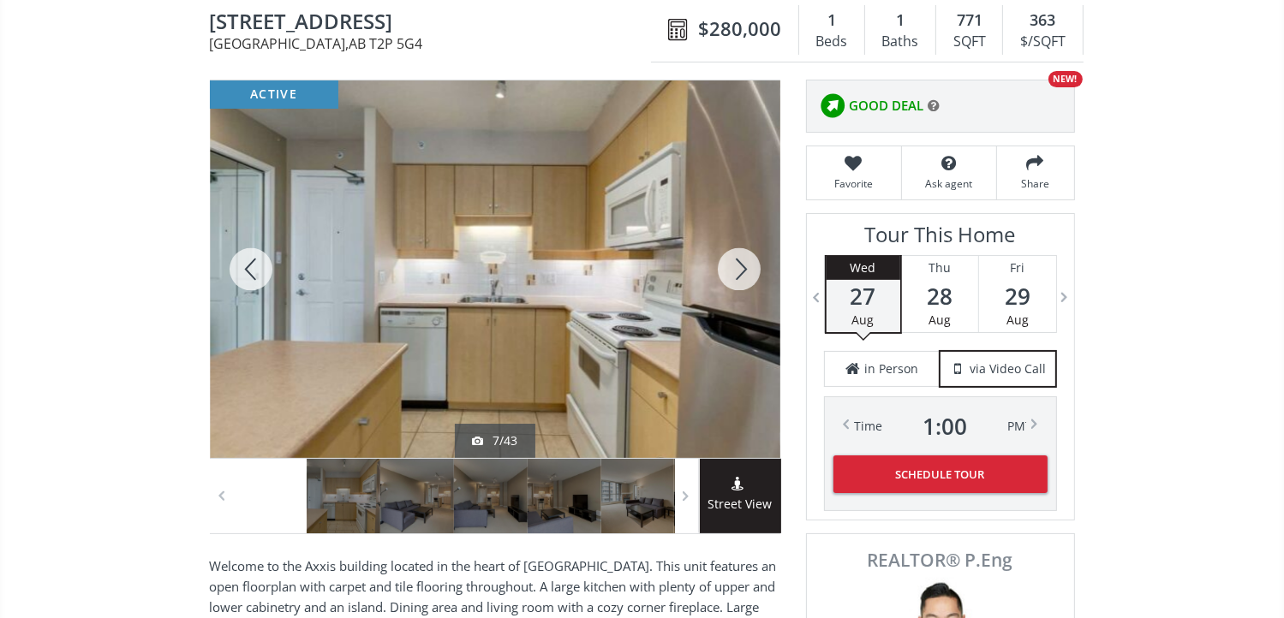
click at [733, 259] on div at bounding box center [739, 269] width 82 height 378
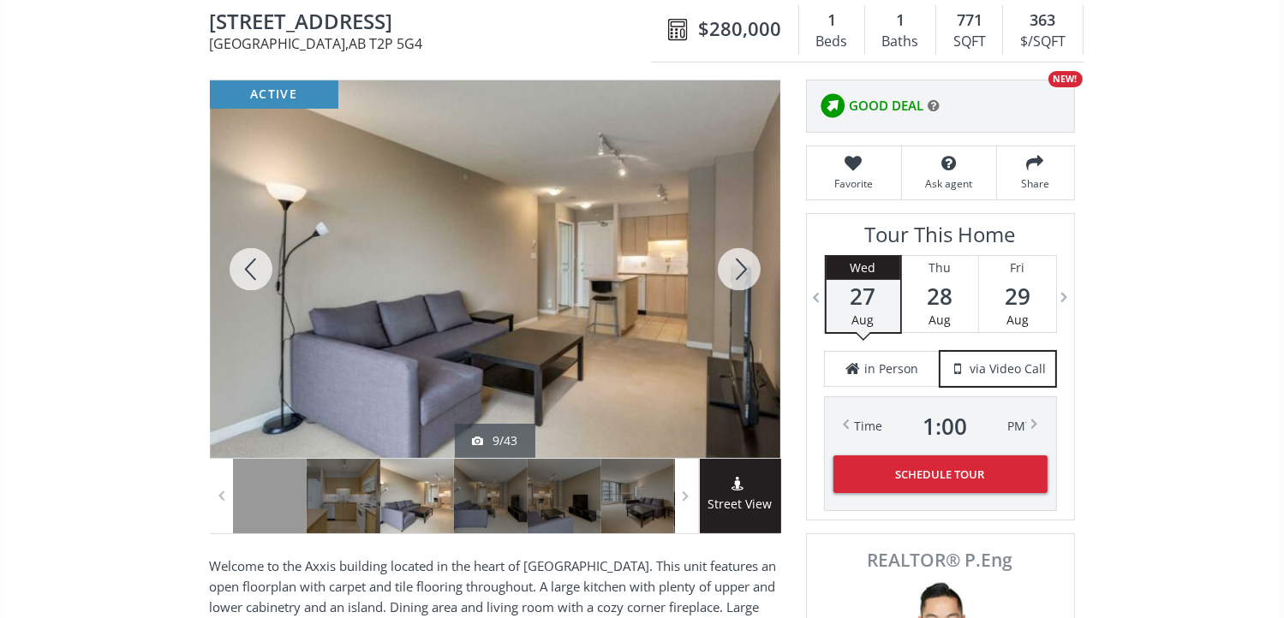
click at [733, 259] on div at bounding box center [739, 269] width 82 height 378
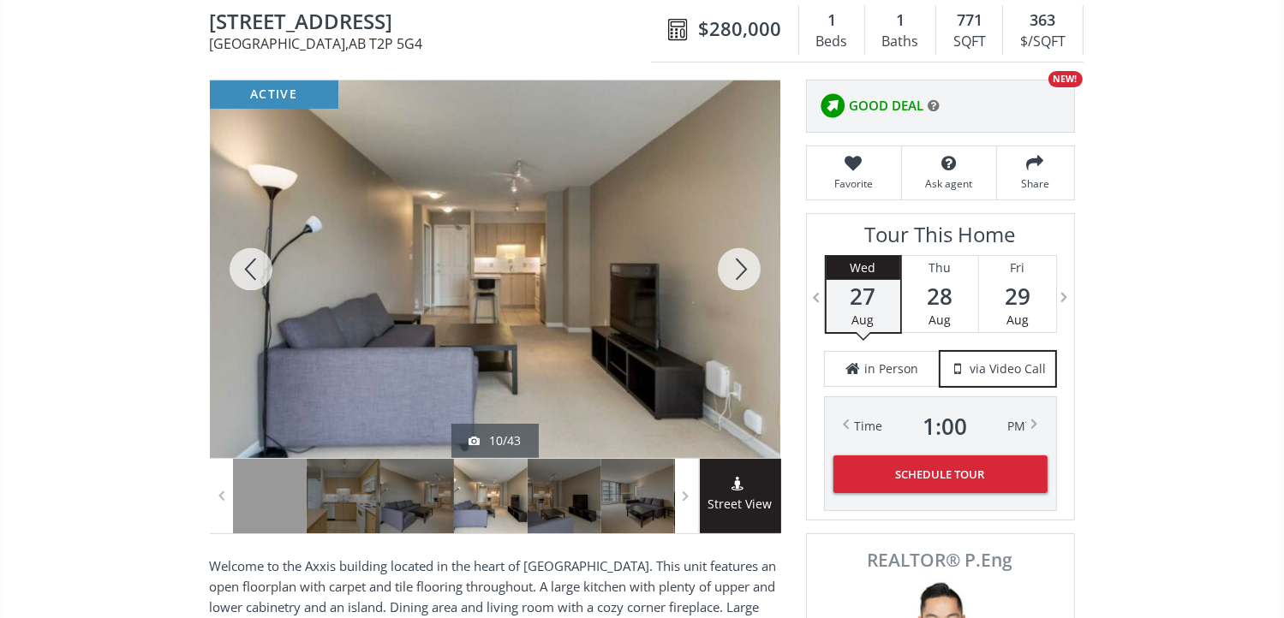
click at [733, 259] on div at bounding box center [739, 269] width 82 height 378
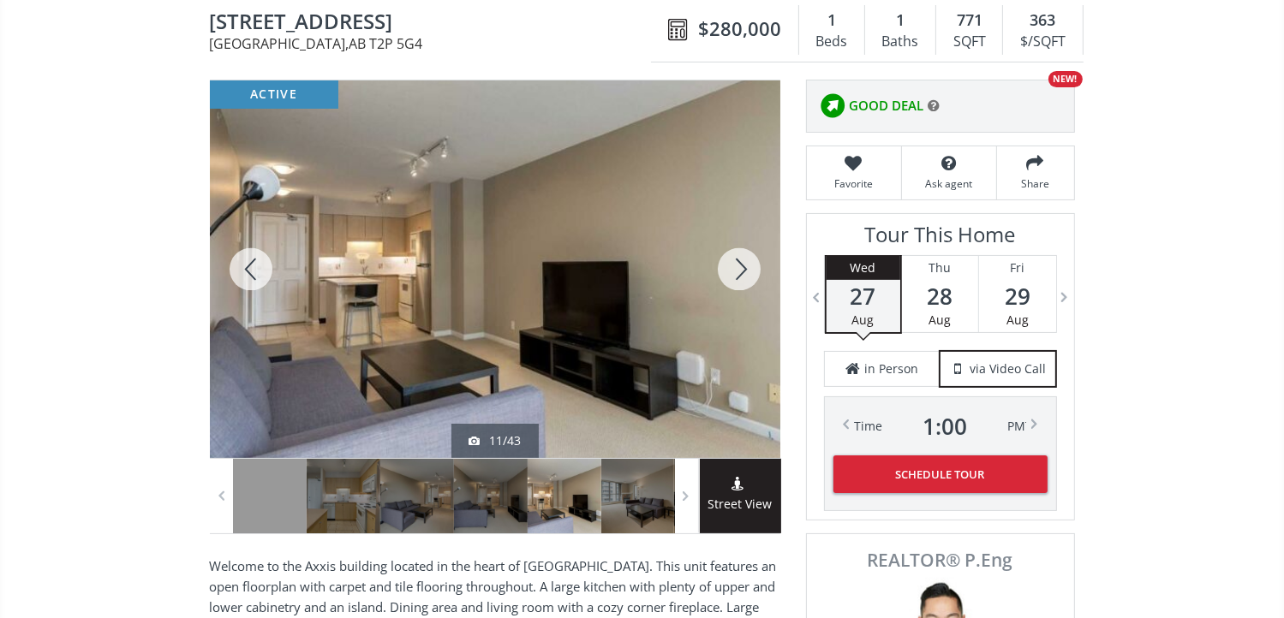
click at [733, 259] on div at bounding box center [739, 269] width 82 height 378
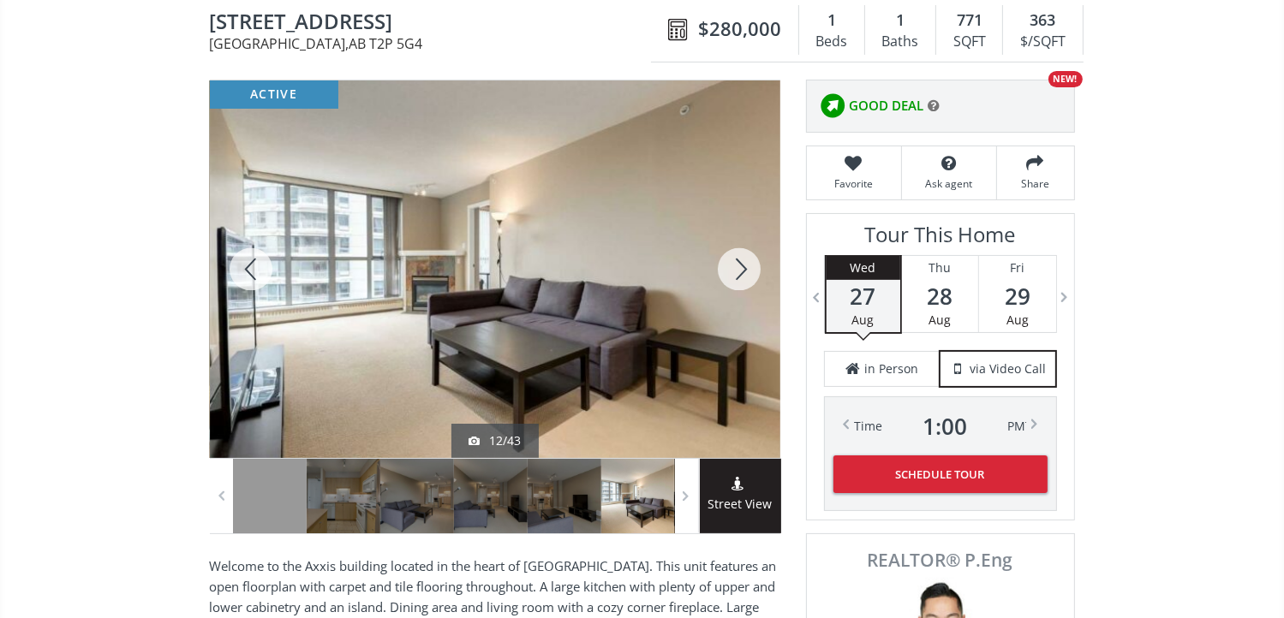
click at [733, 259] on div at bounding box center [739, 269] width 82 height 378
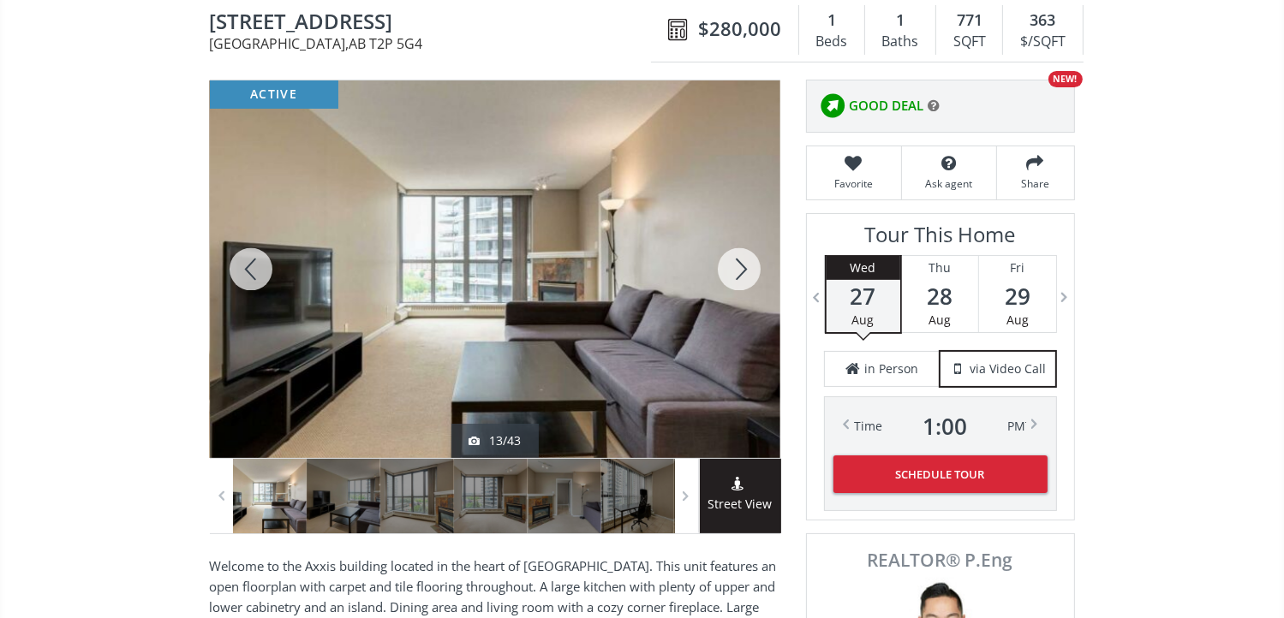
click at [733, 259] on div at bounding box center [739, 269] width 82 height 378
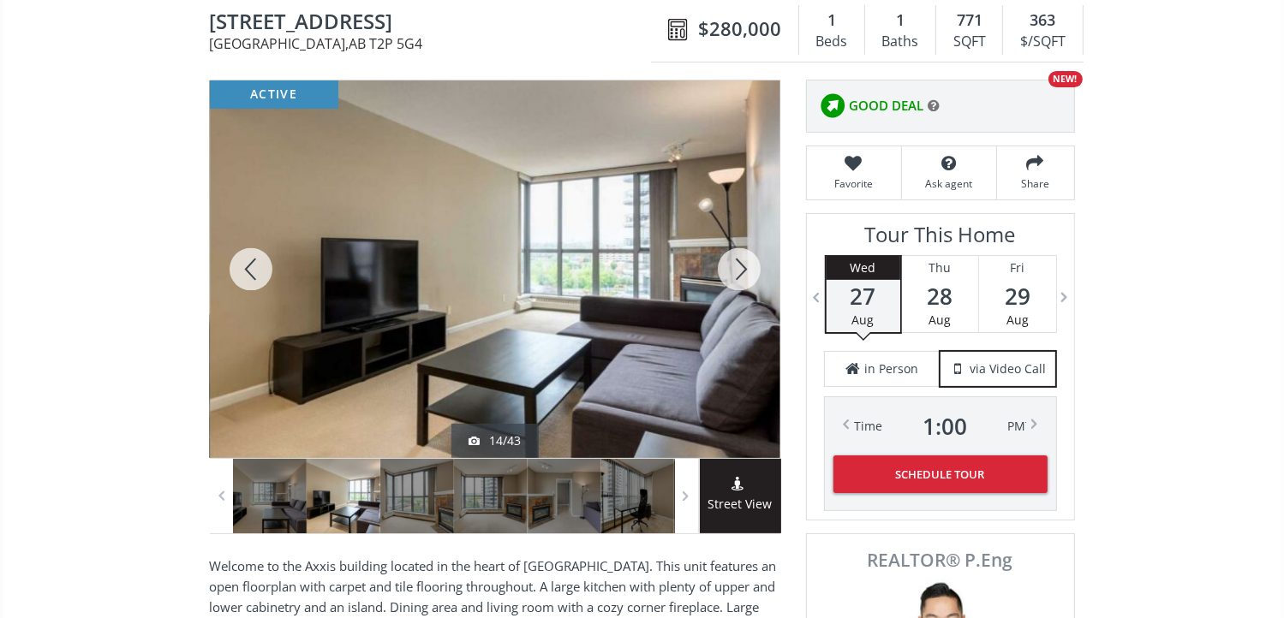
click at [733, 259] on div at bounding box center [739, 269] width 82 height 378
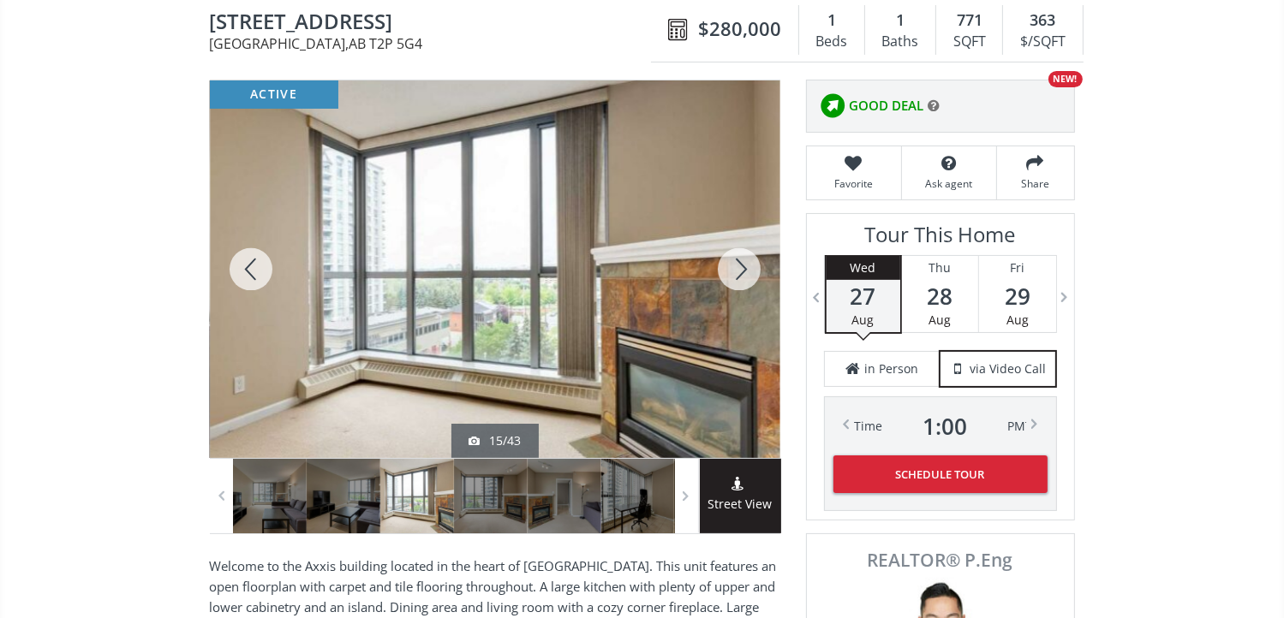
click at [733, 259] on div at bounding box center [739, 269] width 82 height 378
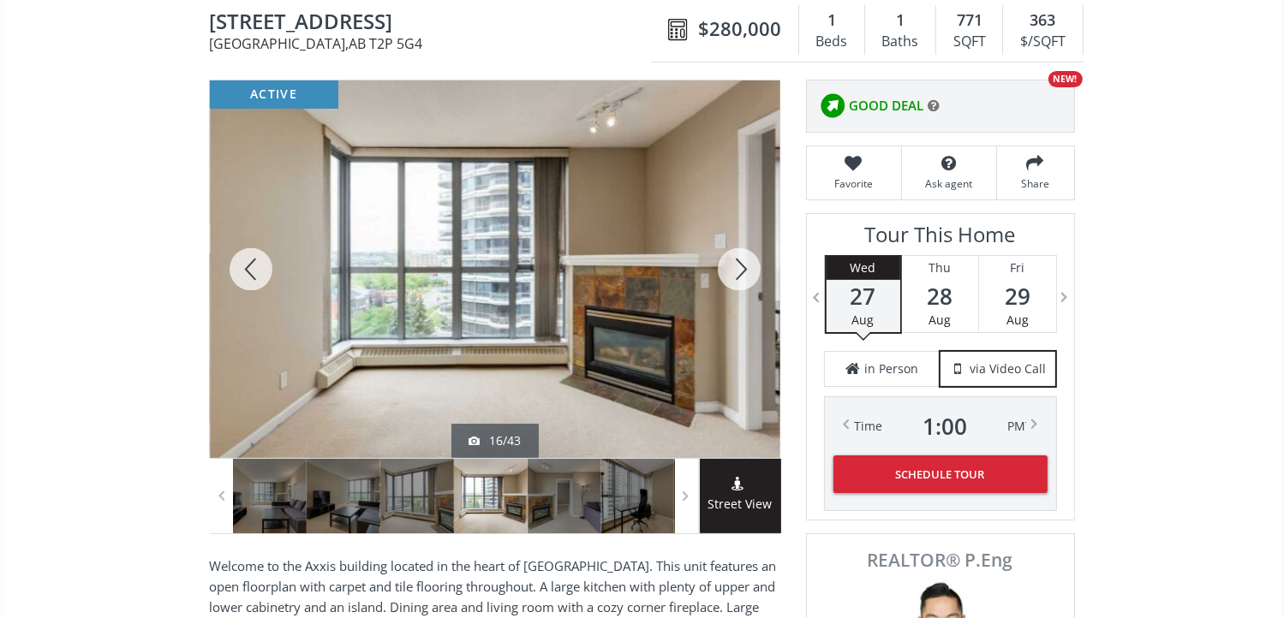
click at [733, 259] on div at bounding box center [739, 269] width 82 height 378
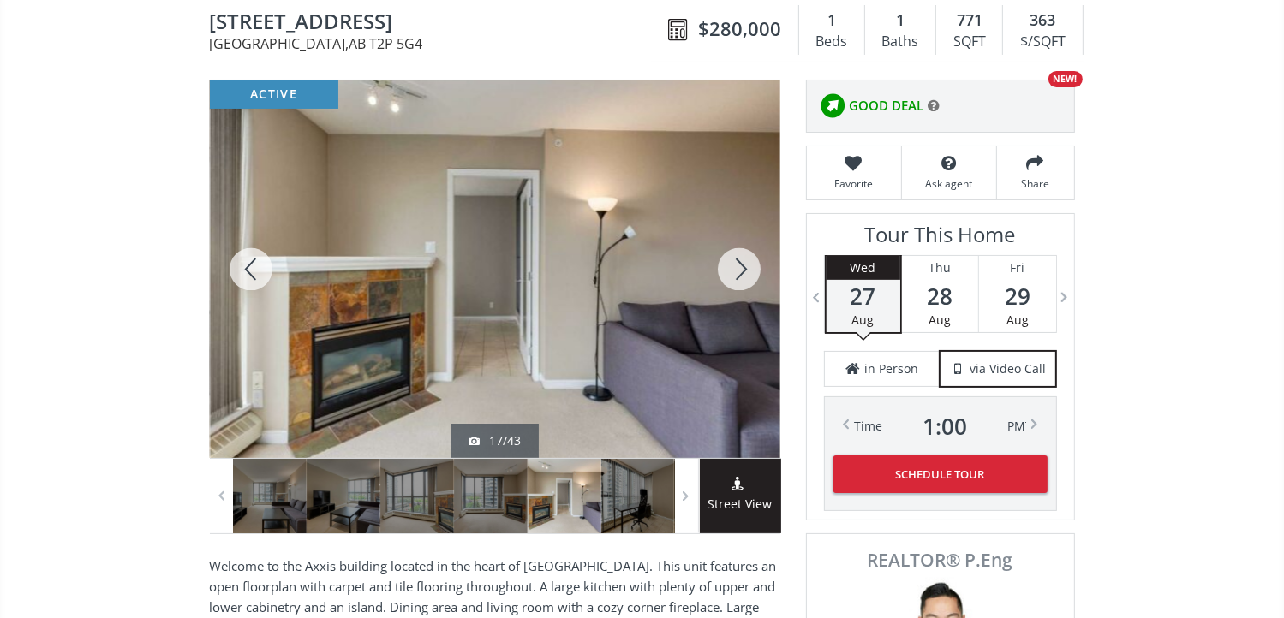
click at [733, 259] on div at bounding box center [739, 269] width 82 height 378
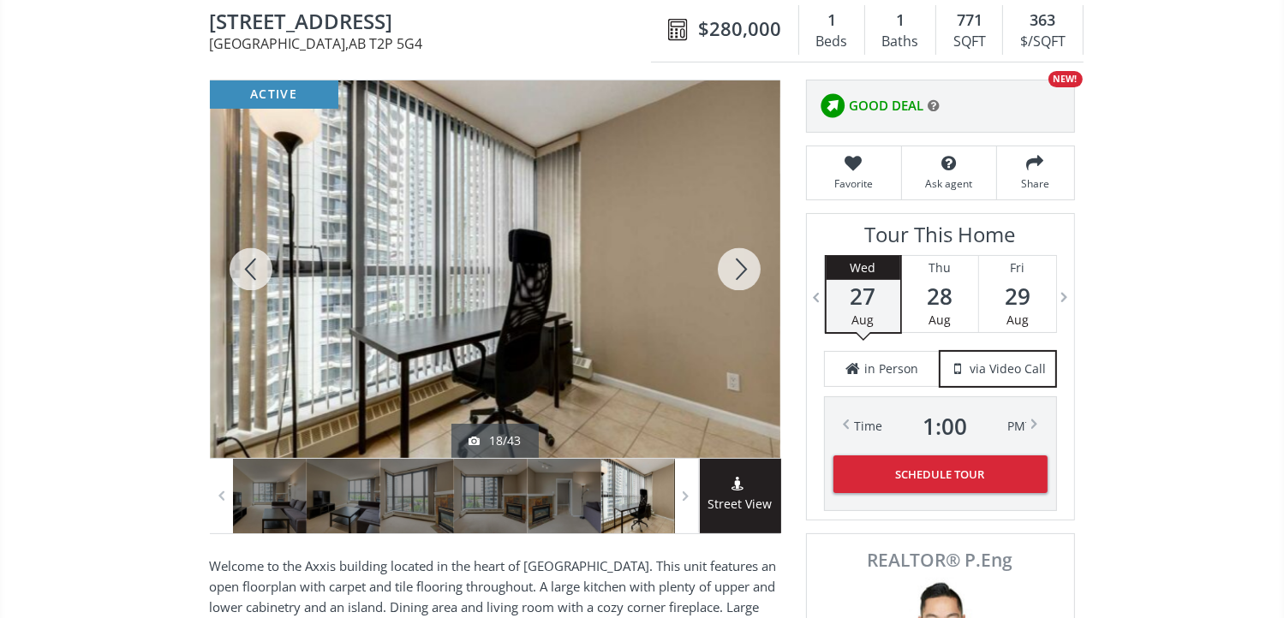
click at [733, 259] on div at bounding box center [739, 269] width 82 height 378
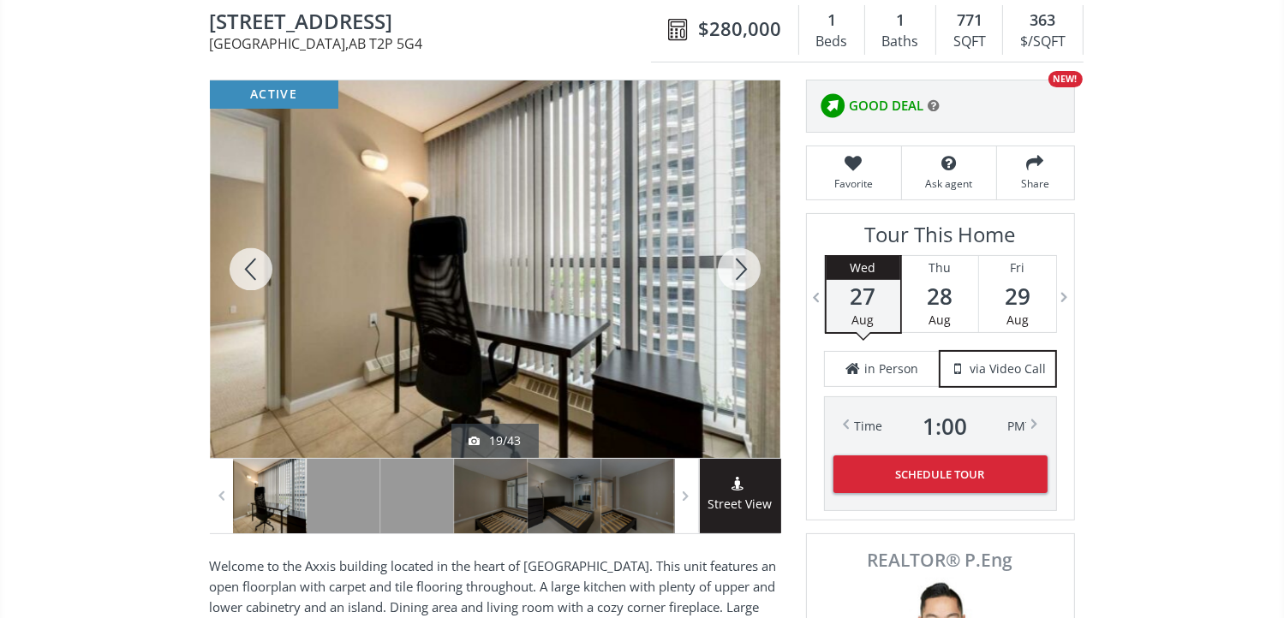
click at [733, 259] on div at bounding box center [739, 269] width 82 height 378
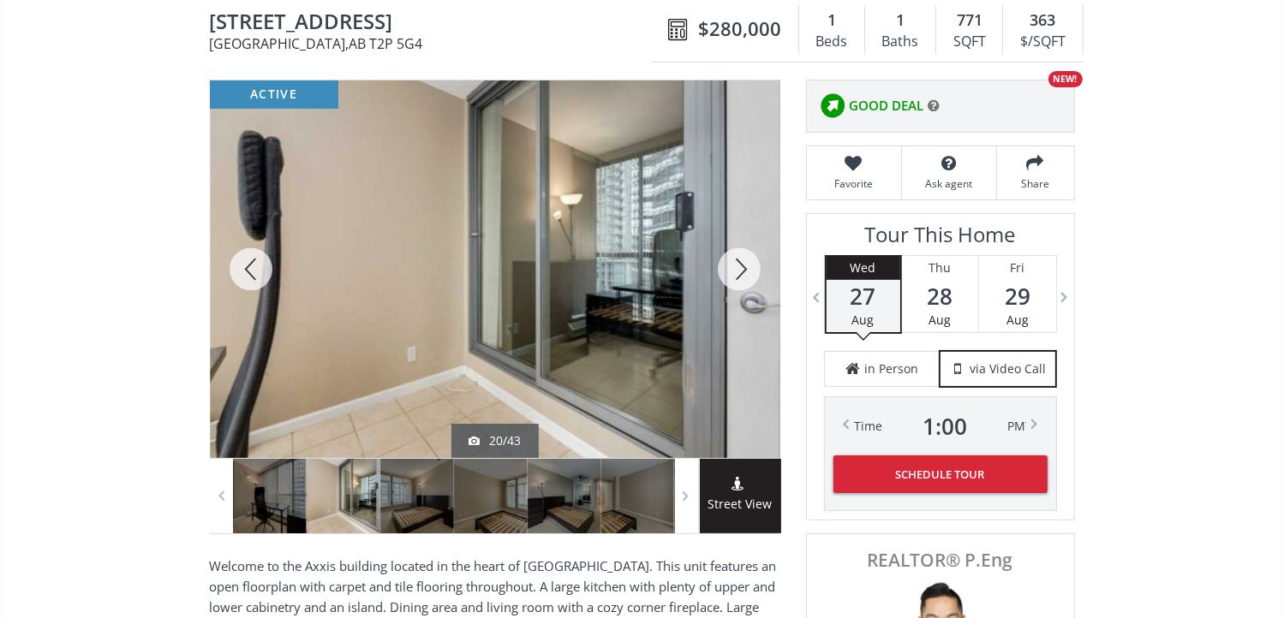
click at [730, 261] on div at bounding box center [739, 269] width 82 height 378
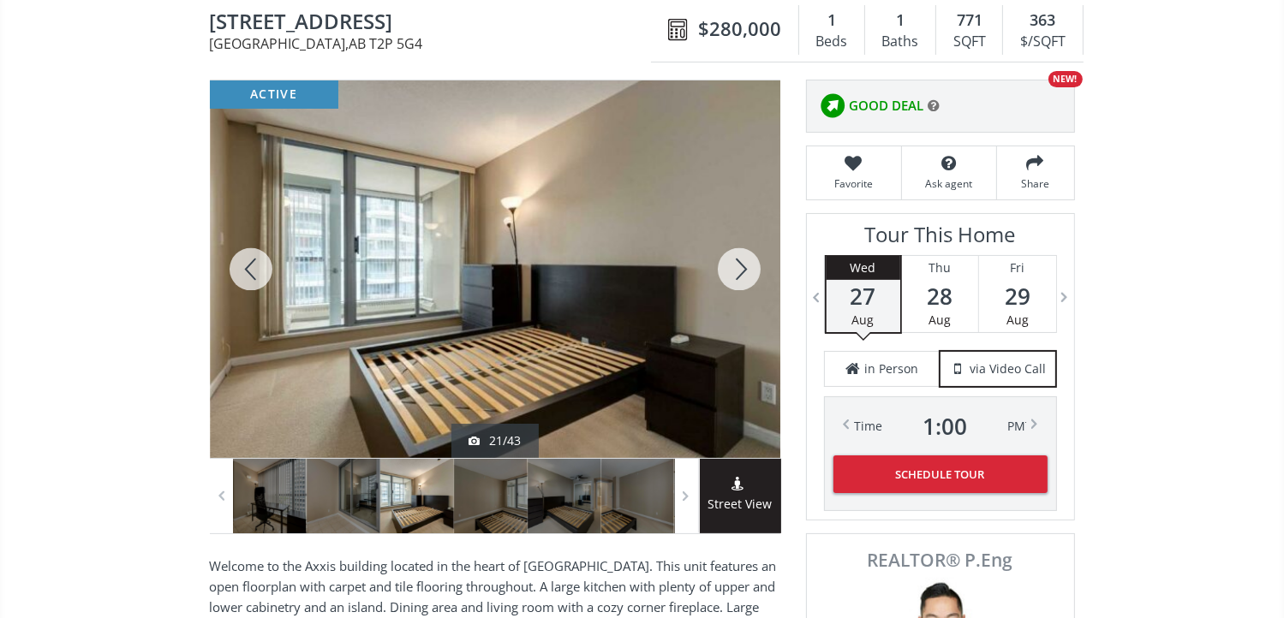
click at [730, 261] on div at bounding box center [739, 269] width 82 height 378
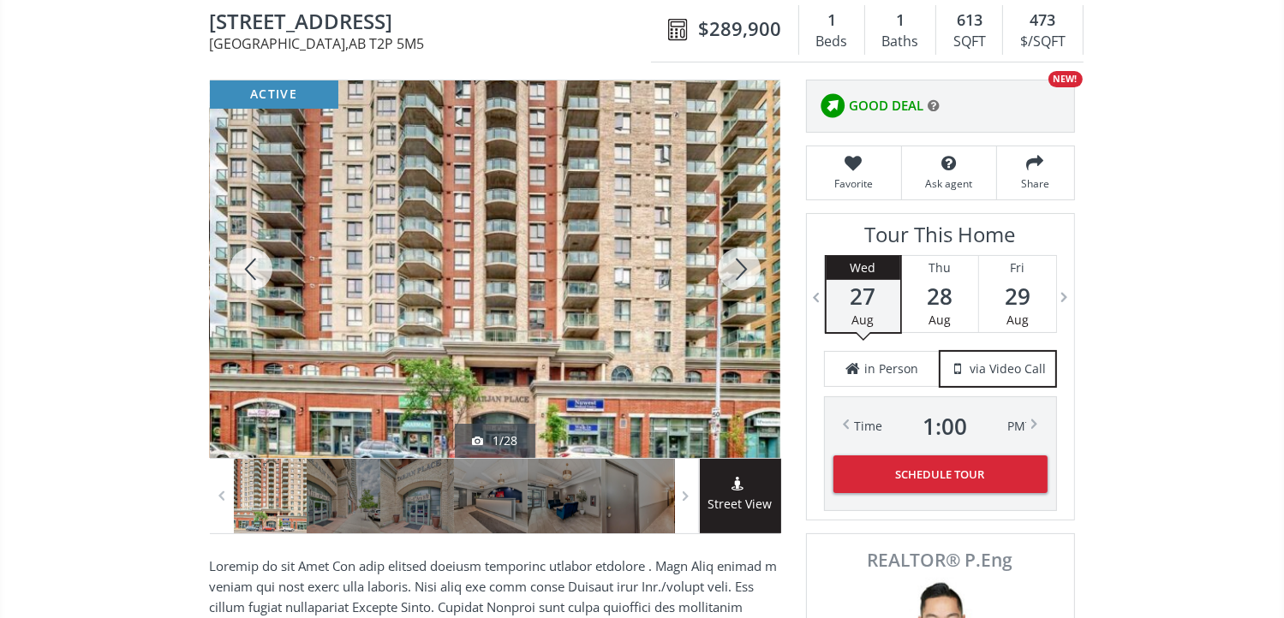
scroll to position [86, 0]
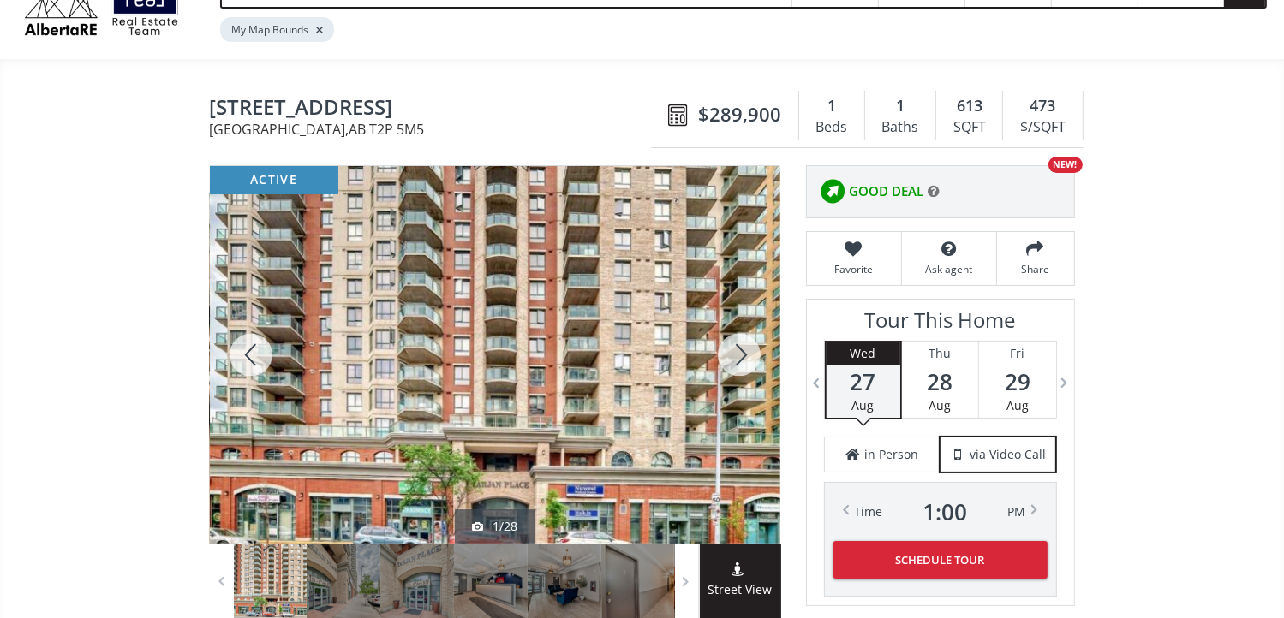
click at [742, 355] on div at bounding box center [739, 355] width 82 height 378
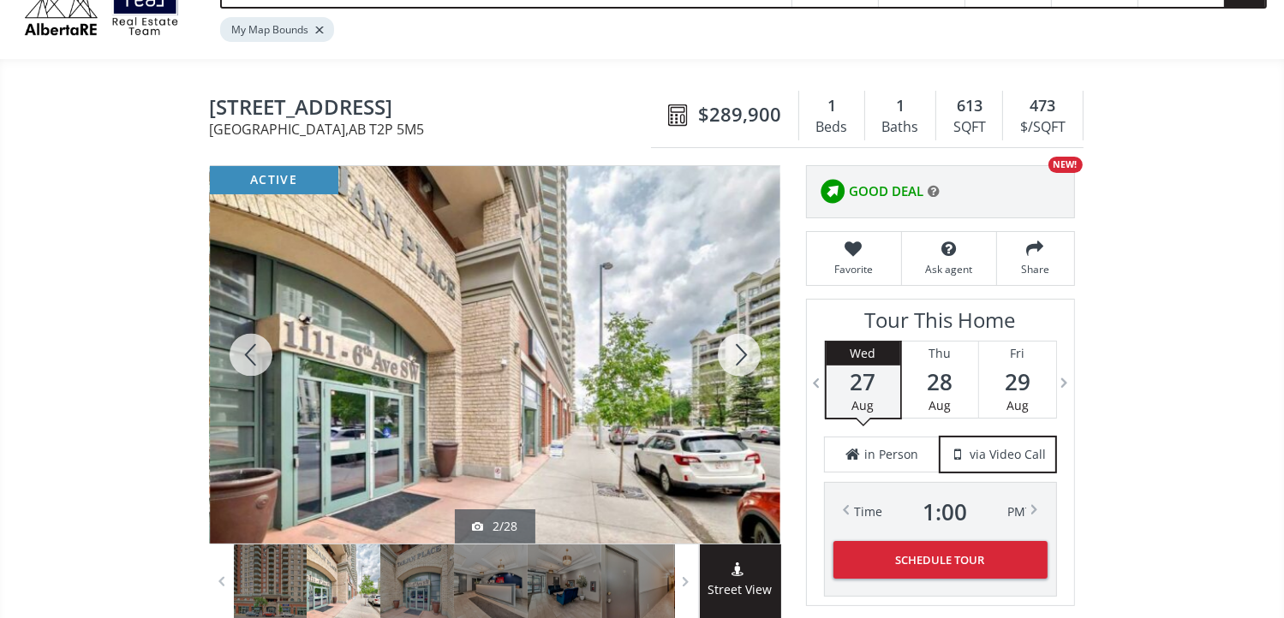
click at [742, 355] on div at bounding box center [739, 355] width 82 height 378
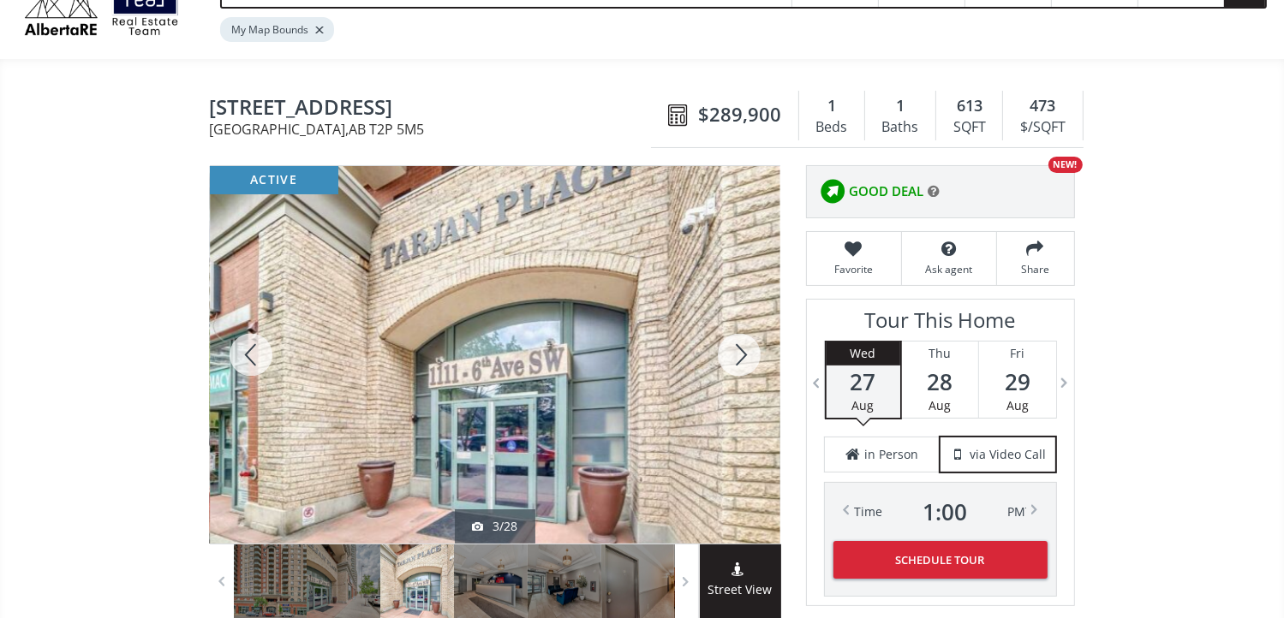
click at [742, 355] on div at bounding box center [739, 355] width 82 height 378
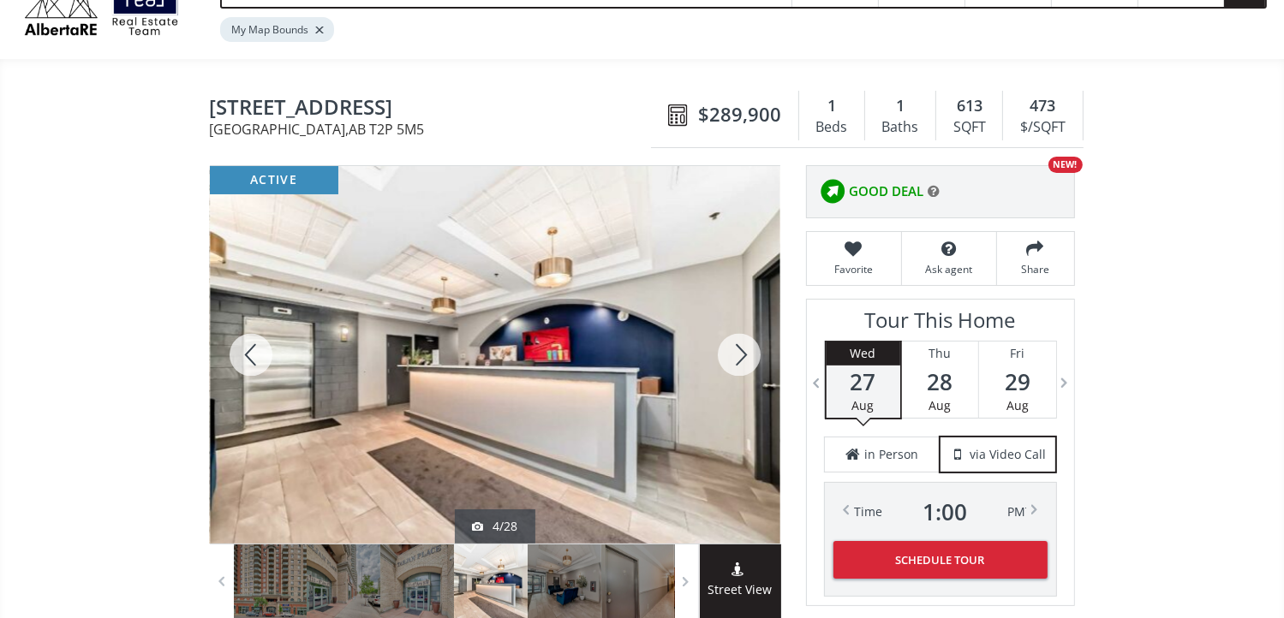
click at [742, 355] on div at bounding box center [739, 355] width 82 height 378
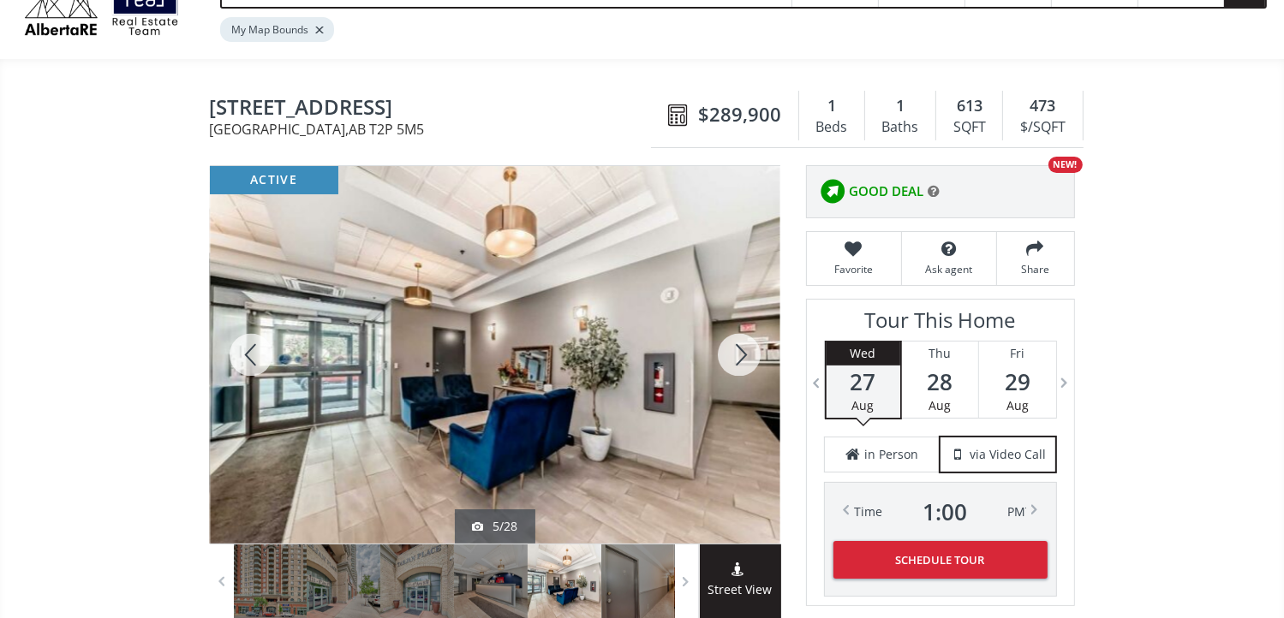
click at [742, 355] on div at bounding box center [739, 355] width 82 height 378
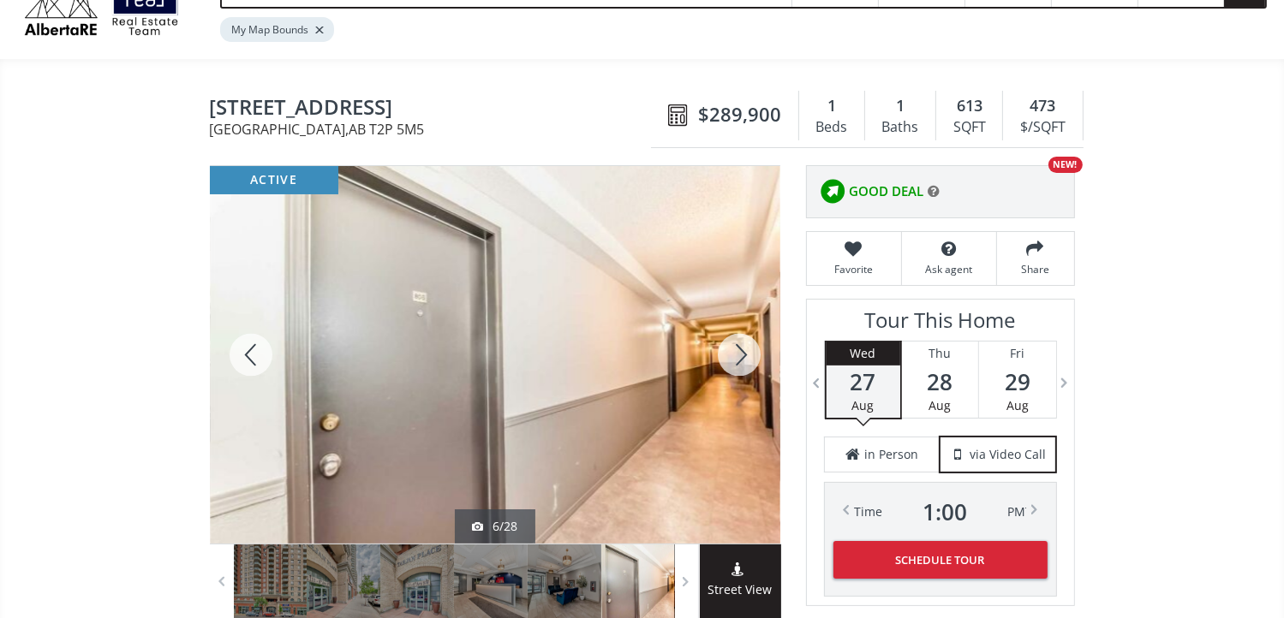
click at [742, 355] on div at bounding box center [739, 355] width 82 height 378
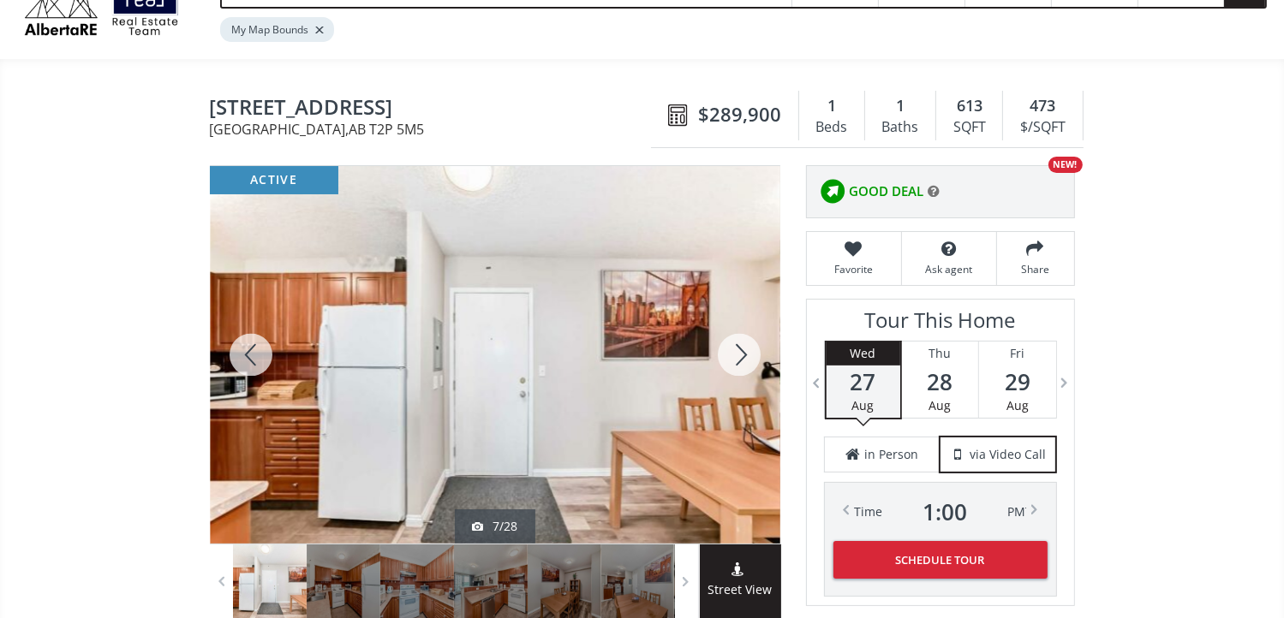
click at [742, 355] on div at bounding box center [739, 355] width 82 height 378
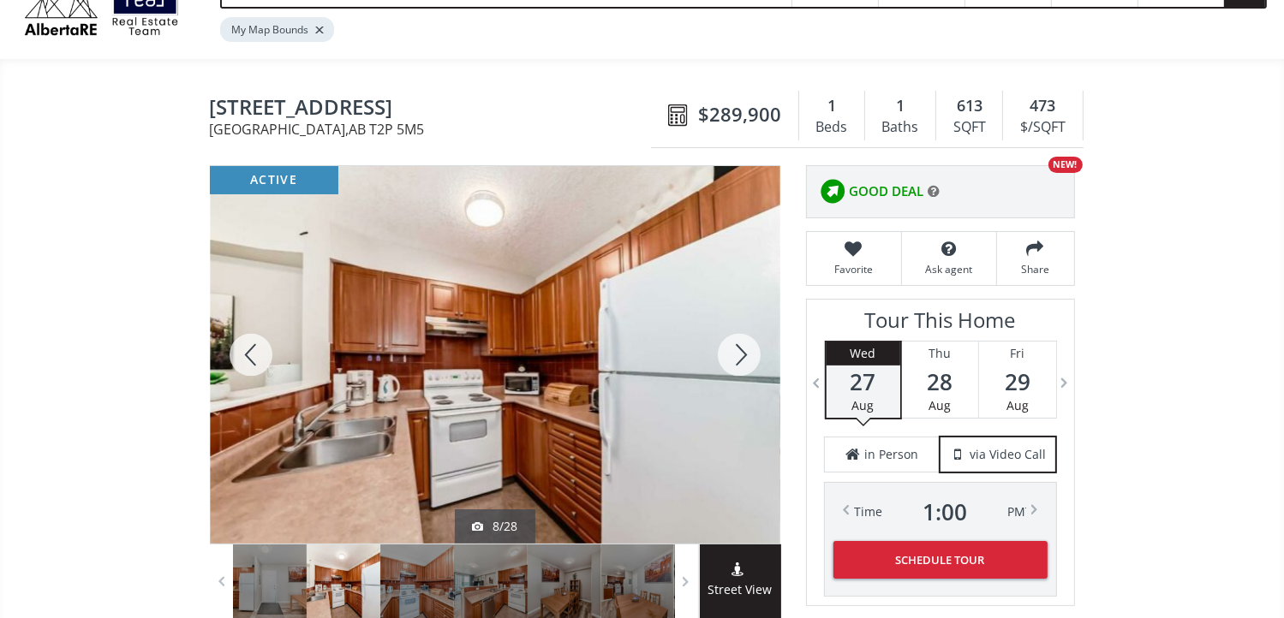
click at [742, 355] on div at bounding box center [739, 355] width 82 height 378
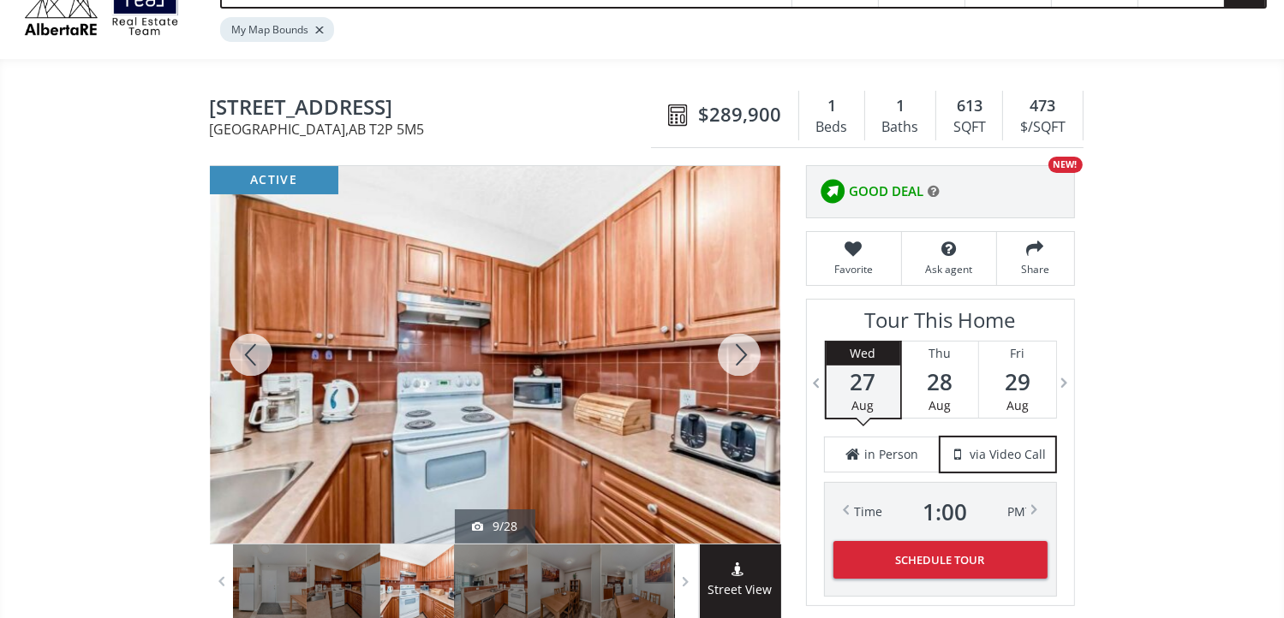
click at [742, 355] on div at bounding box center [739, 355] width 82 height 378
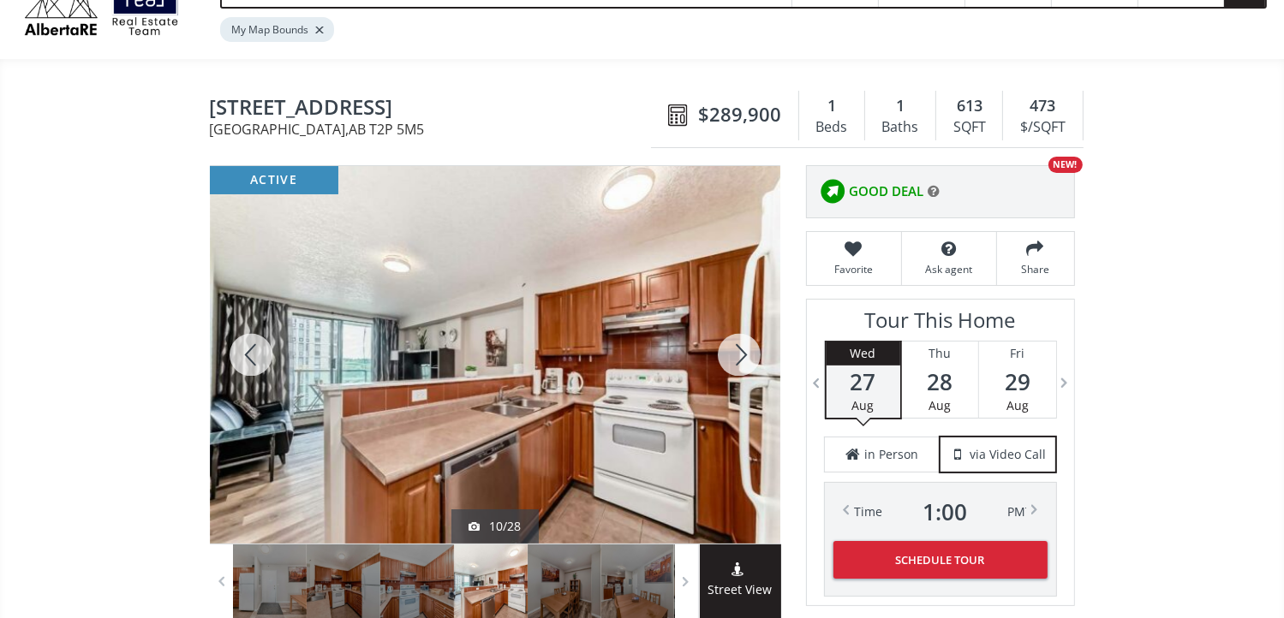
click at [742, 355] on div at bounding box center [739, 355] width 82 height 378
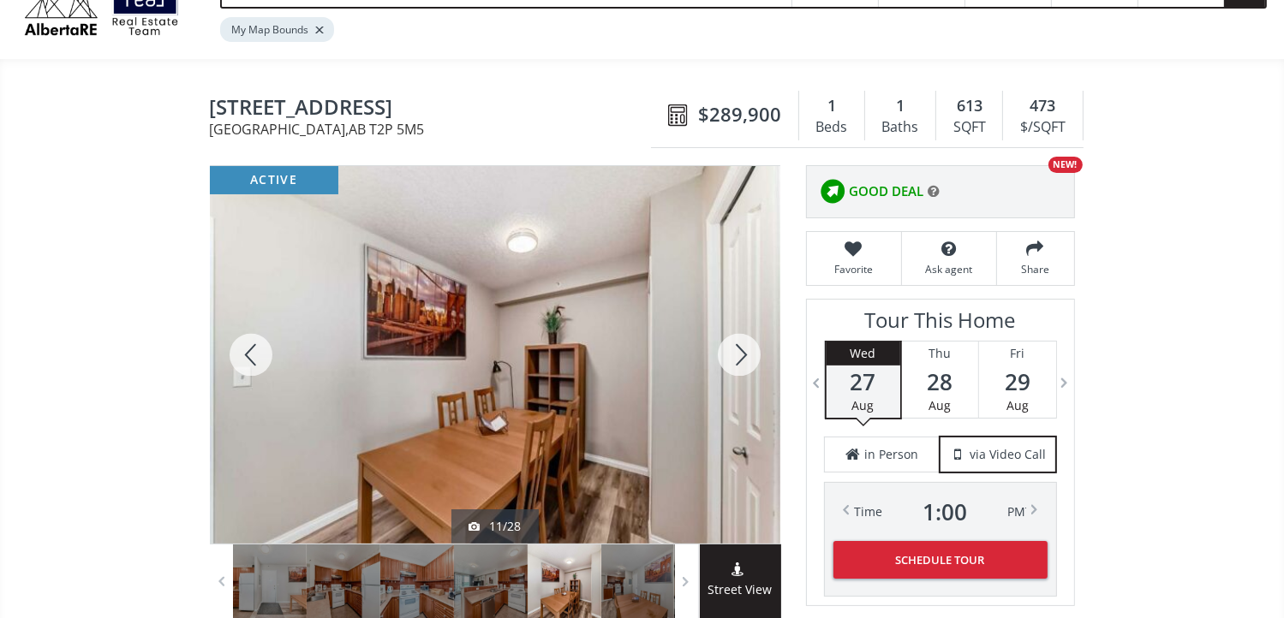
click at [742, 355] on div at bounding box center [739, 355] width 82 height 378
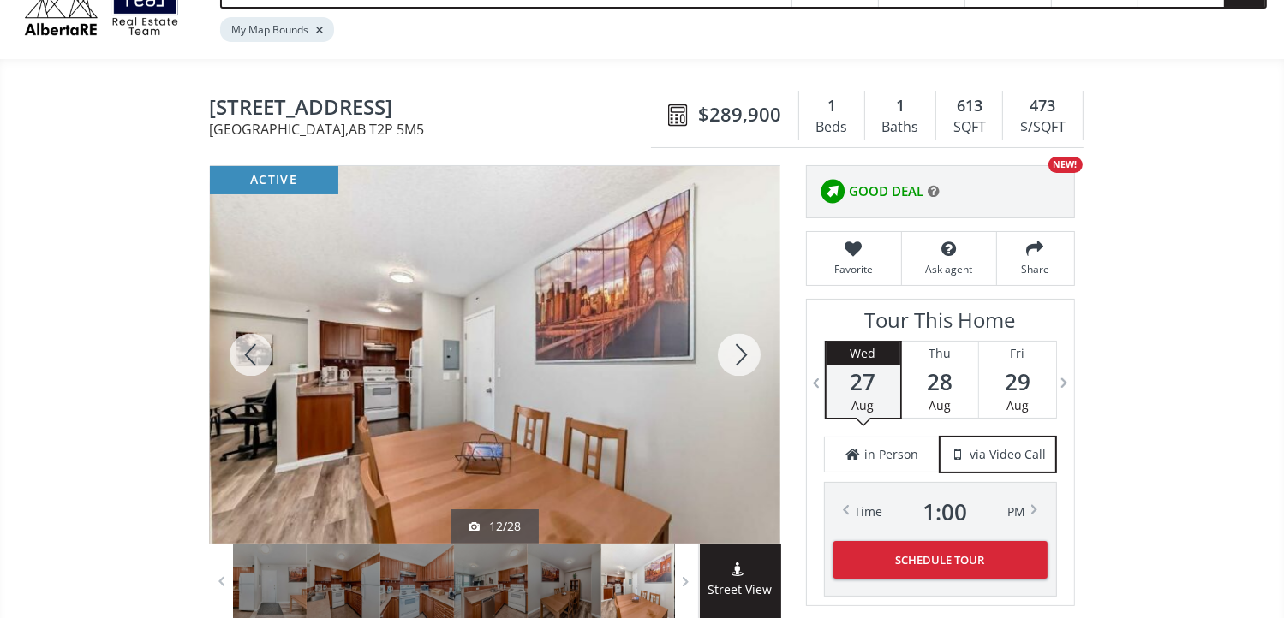
click at [742, 355] on div at bounding box center [739, 355] width 82 height 378
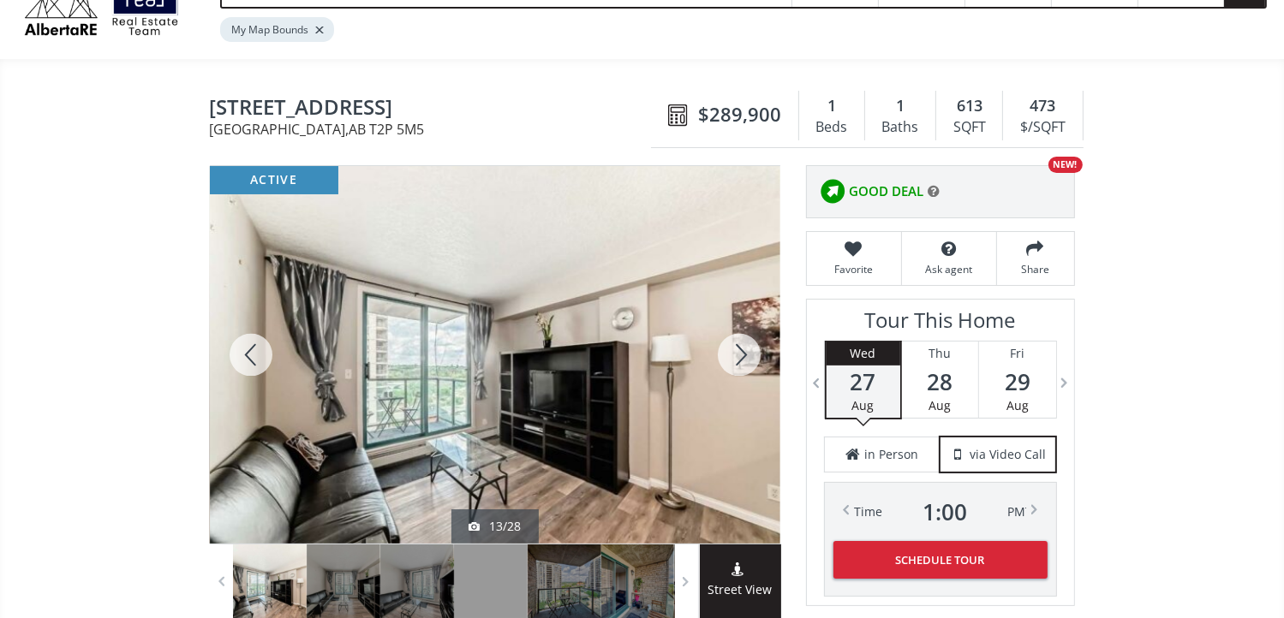
click at [742, 355] on div at bounding box center [739, 355] width 82 height 378
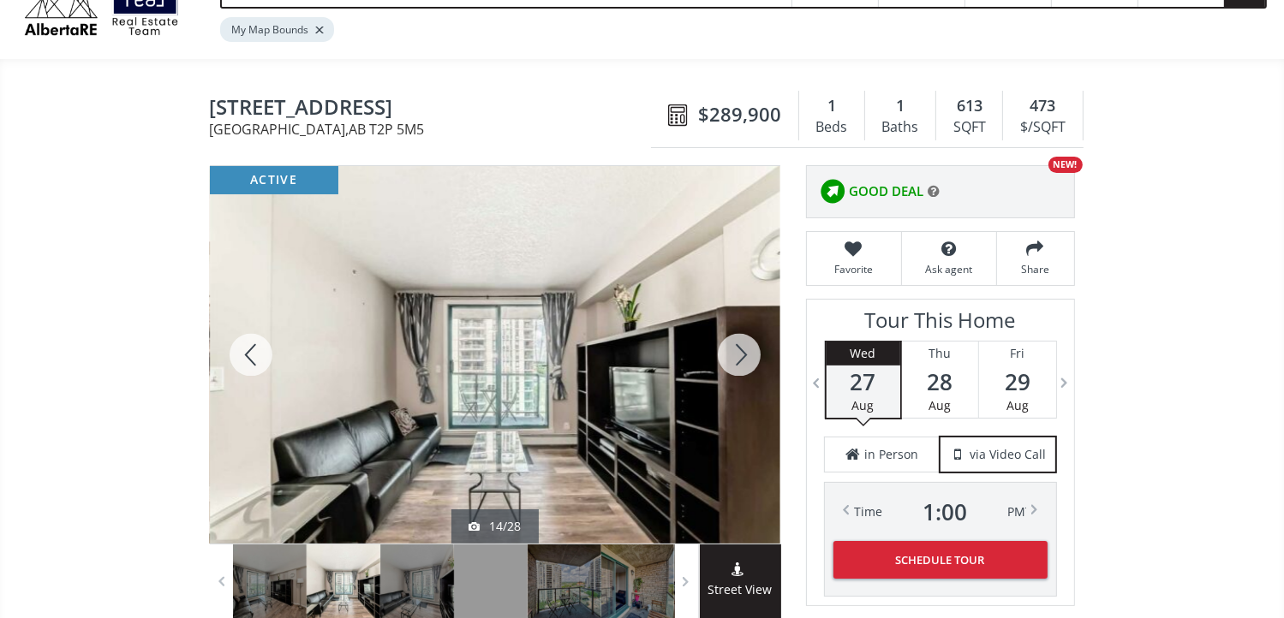
click at [742, 355] on div at bounding box center [739, 355] width 82 height 378
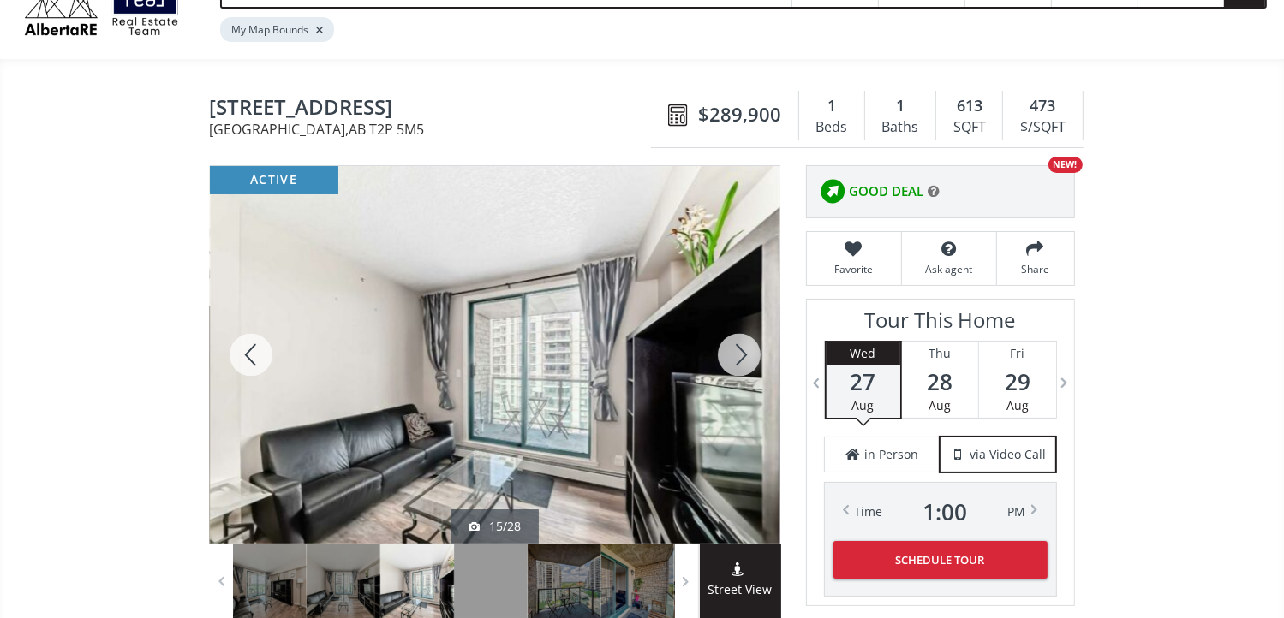
click at [742, 355] on div at bounding box center [739, 355] width 82 height 378
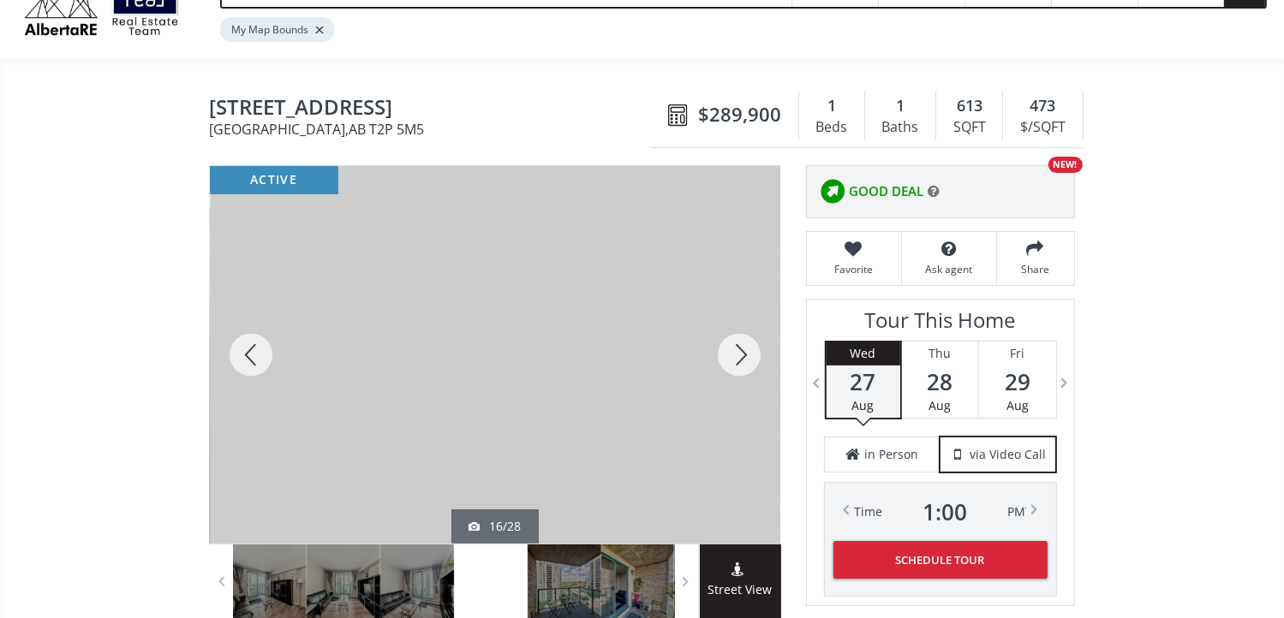
click at [742, 355] on div at bounding box center [739, 355] width 82 height 378
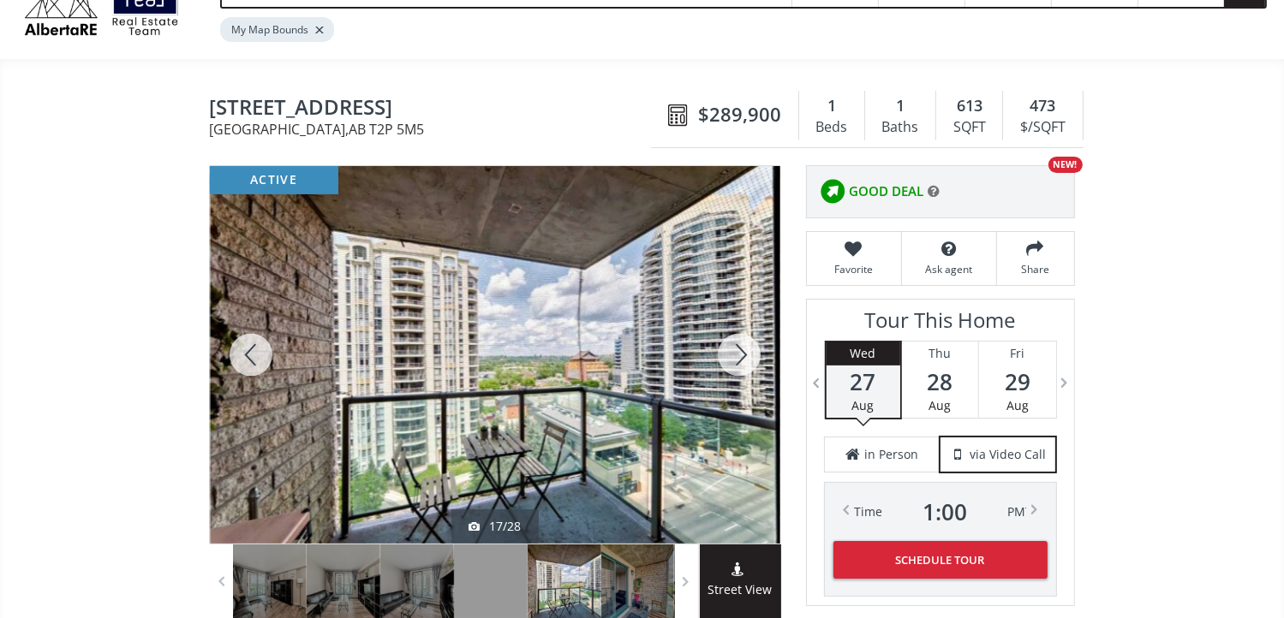
click at [742, 355] on div at bounding box center [739, 355] width 82 height 378
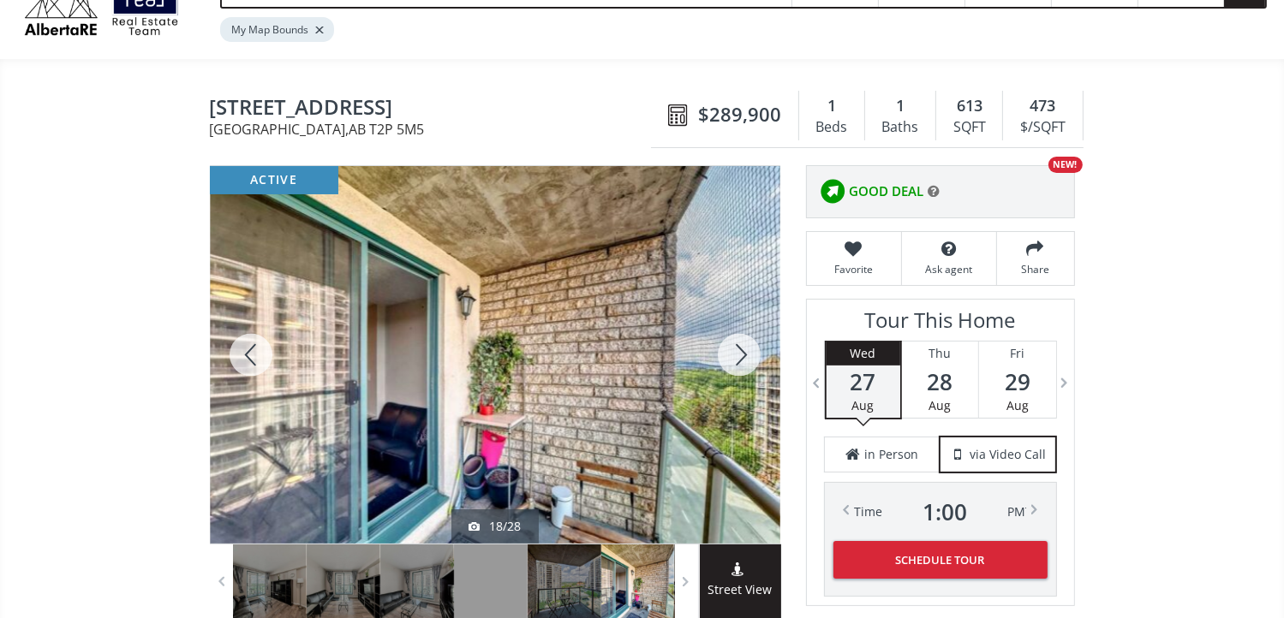
click at [742, 355] on div at bounding box center [739, 355] width 82 height 378
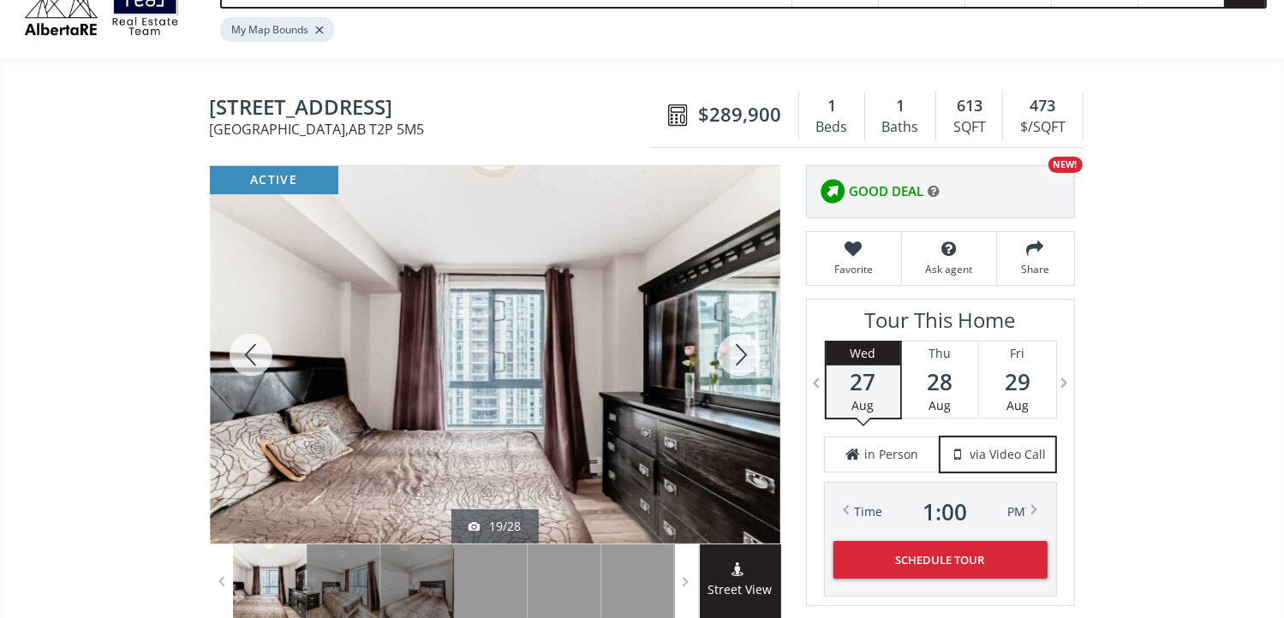
click at [742, 355] on div at bounding box center [739, 355] width 82 height 378
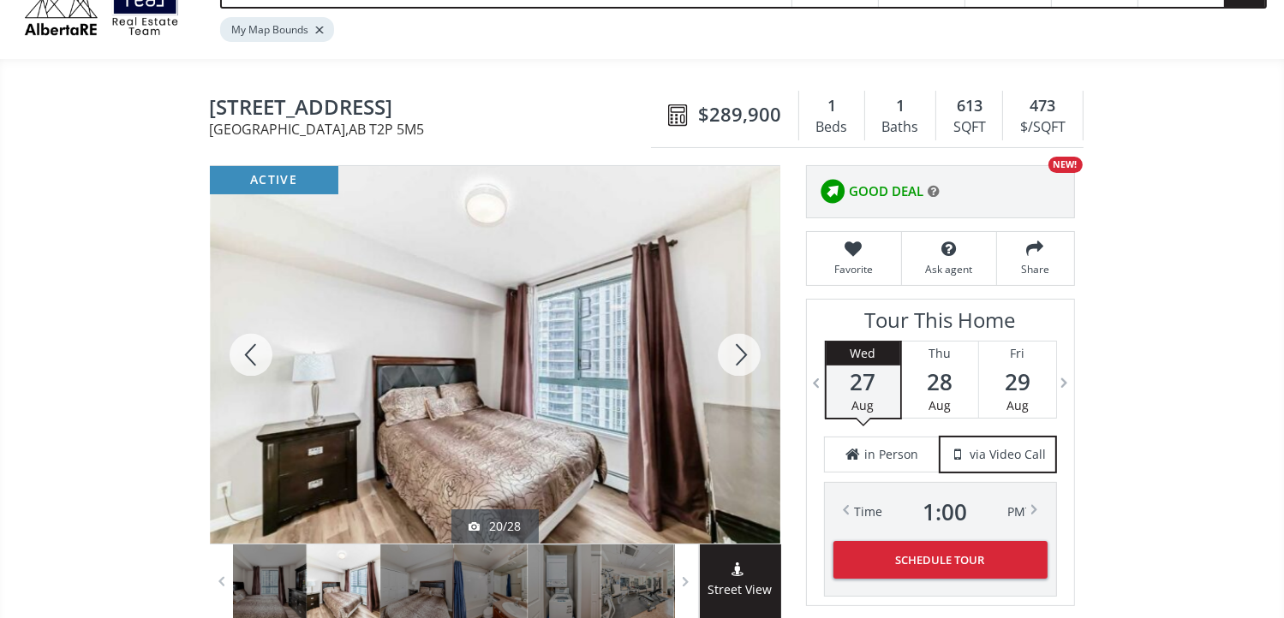
click at [742, 355] on div at bounding box center [739, 355] width 82 height 378
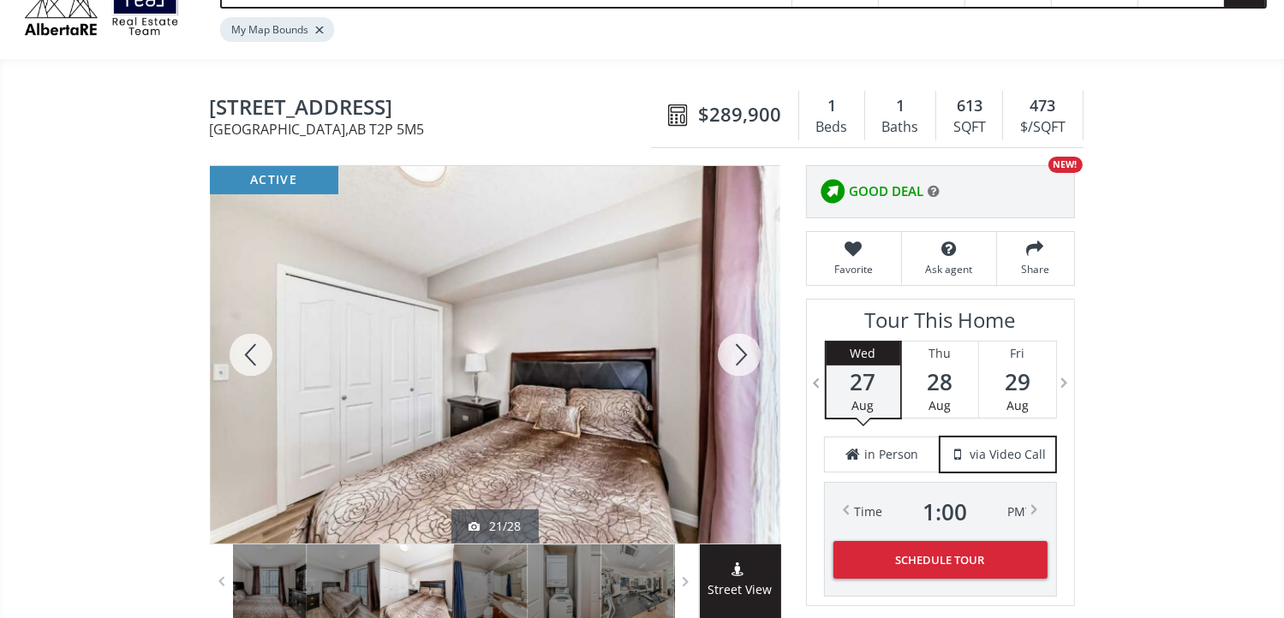
click at [742, 355] on div at bounding box center [739, 355] width 82 height 378
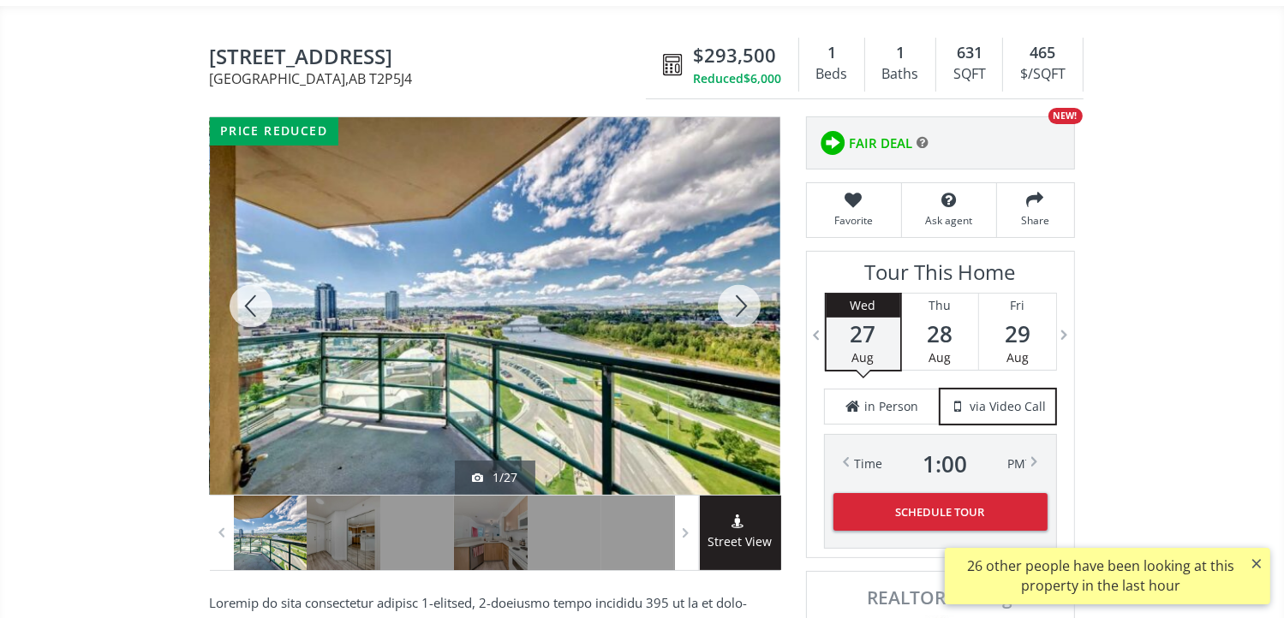
scroll to position [171, 0]
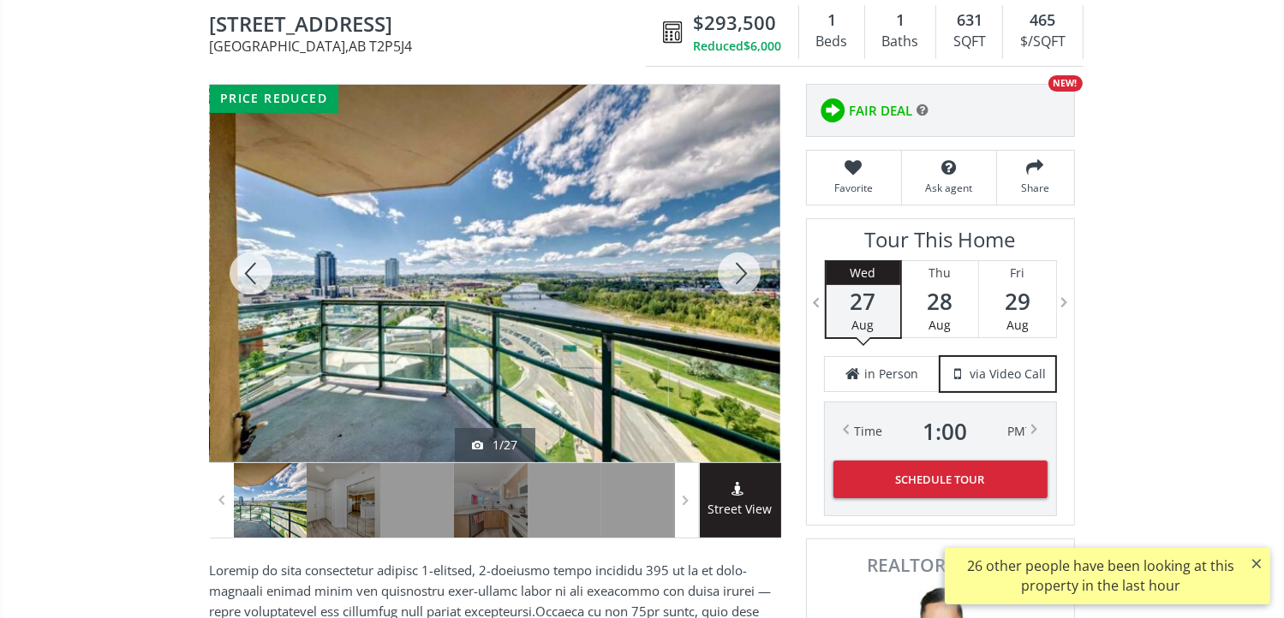
click at [730, 260] on div at bounding box center [739, 274] width 82 height 378
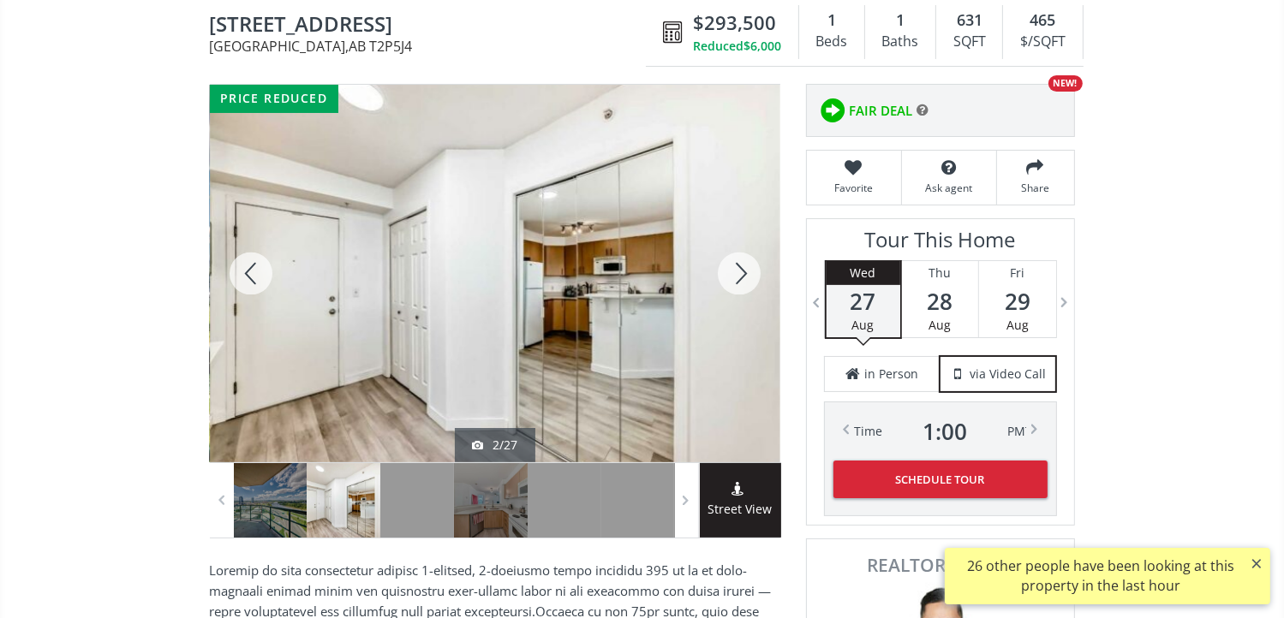
click at [740, 271] on div at bounding box center [739, 274] width 82 height 378
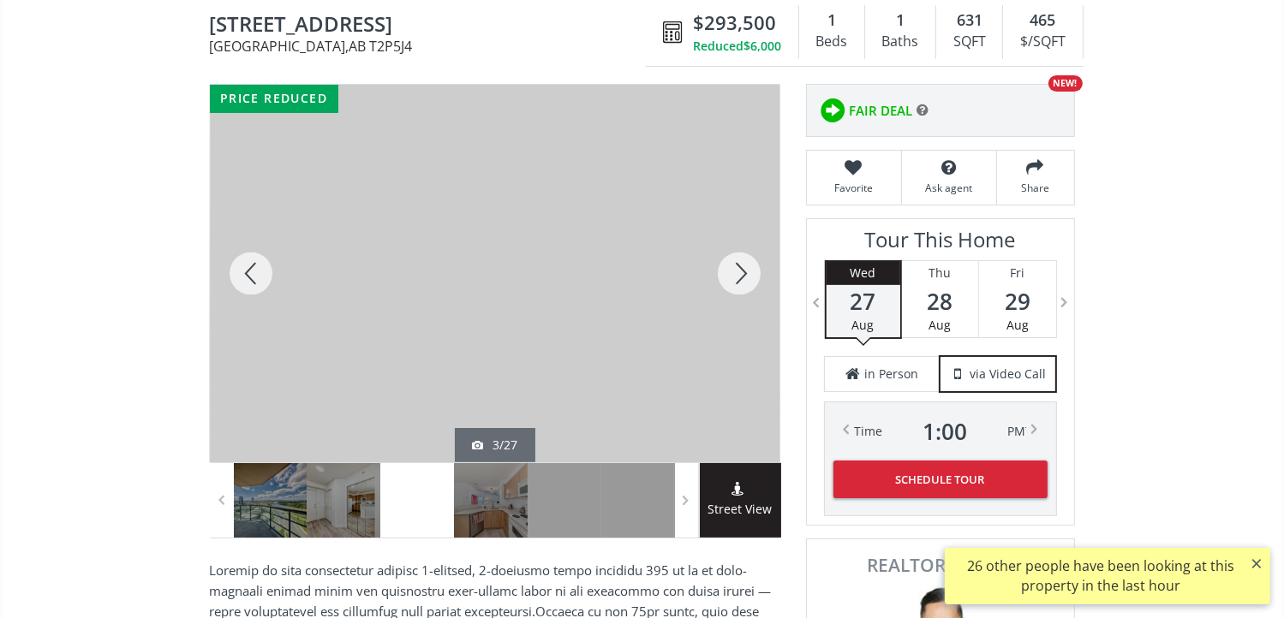
click at [740, 271] on div at bounding box center [739, 274] width 82 height 378
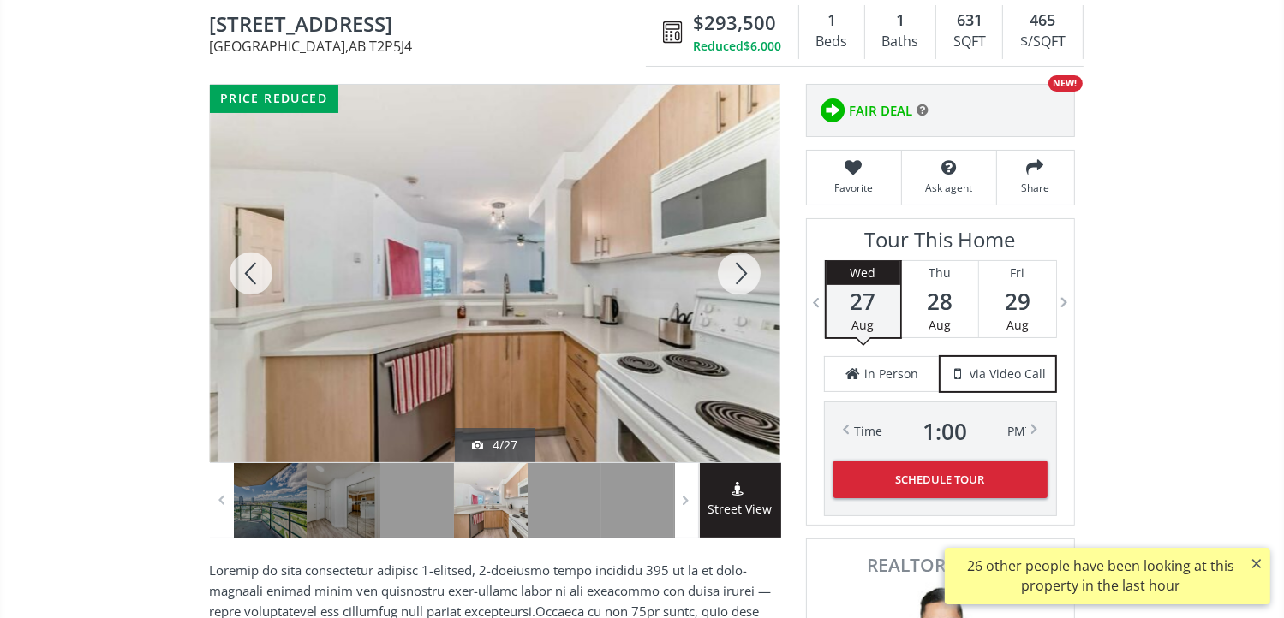
click at [740, 271] on div at bounding box center [739, 274] width 82 height 378
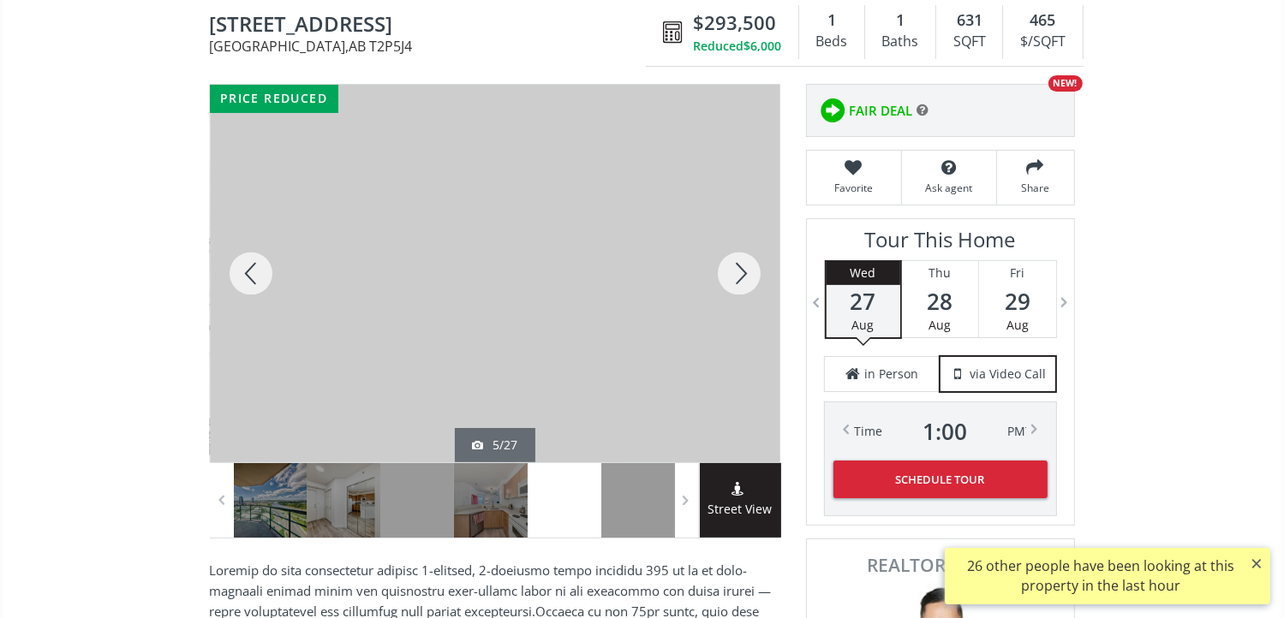
click at [740, 271] on div at bounding box center [739, 274] width 82 height 378
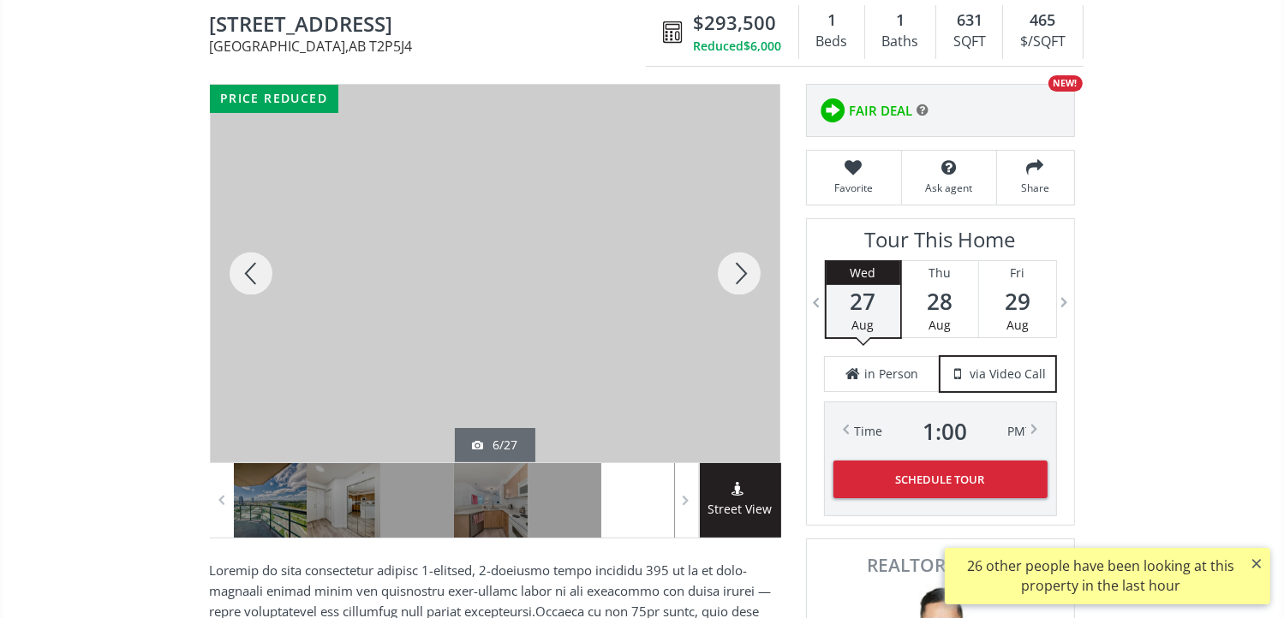
click at [740, 271] on div at bounding box center [739, 274] width 82 height 378
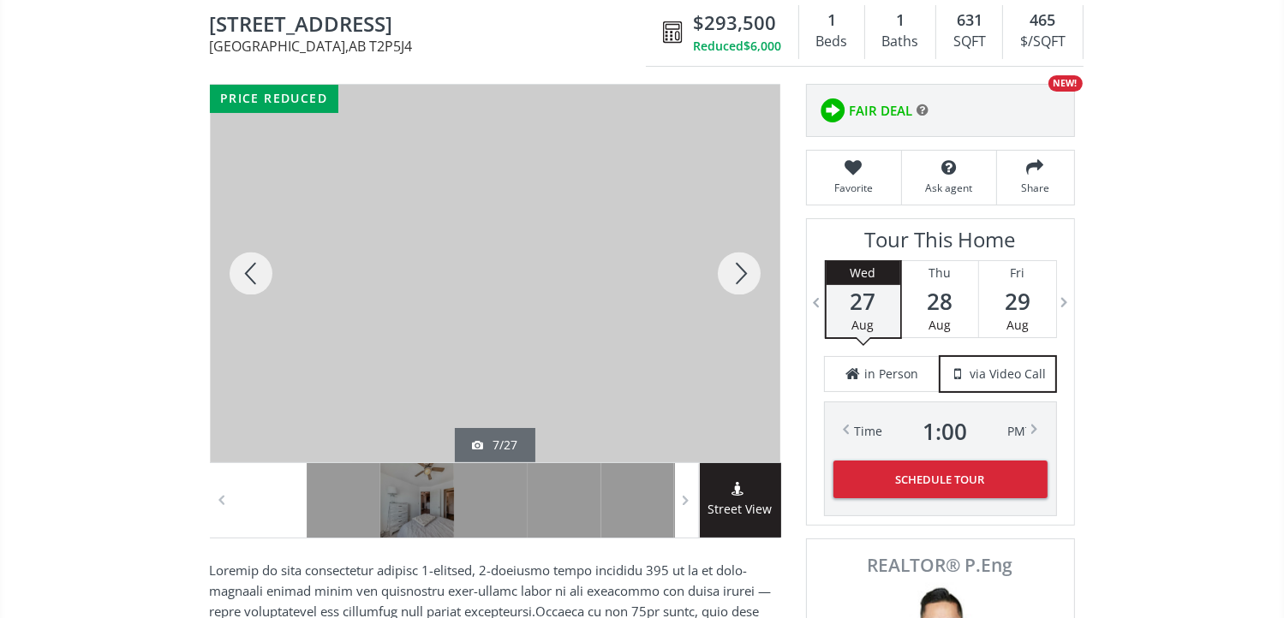
click at [740, 275] on div at bounding box center [739, 274] width 82 height 378
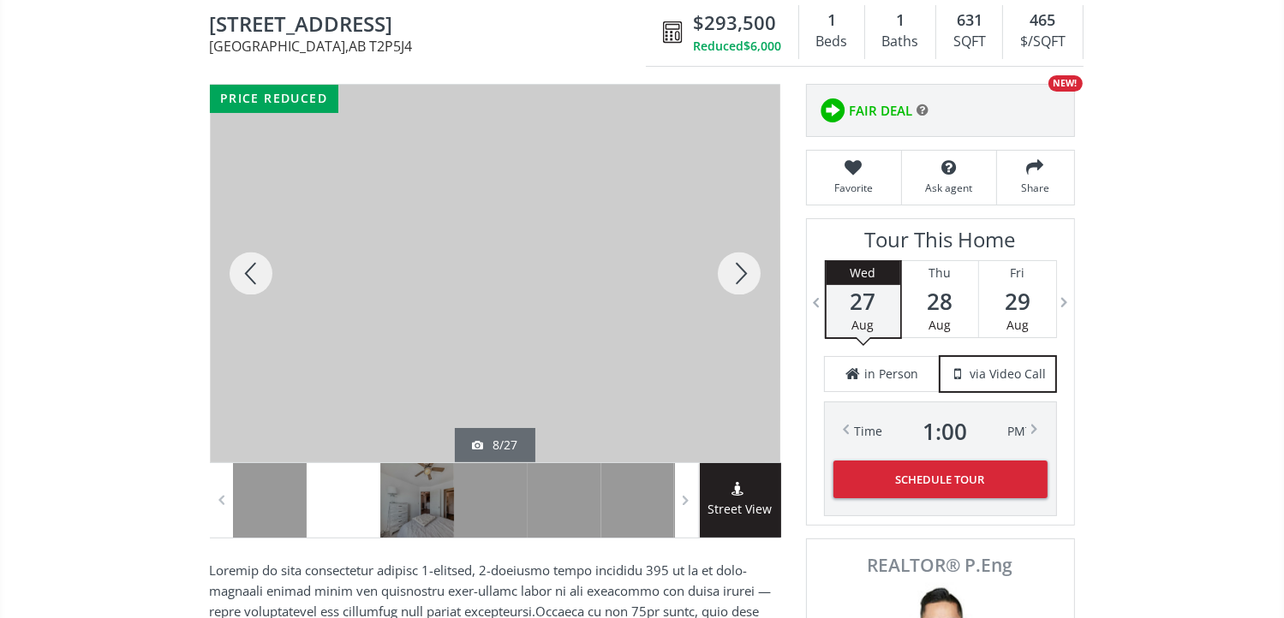
click at [740, 275] on div at bounding box center [739, 274] width 82 height 378
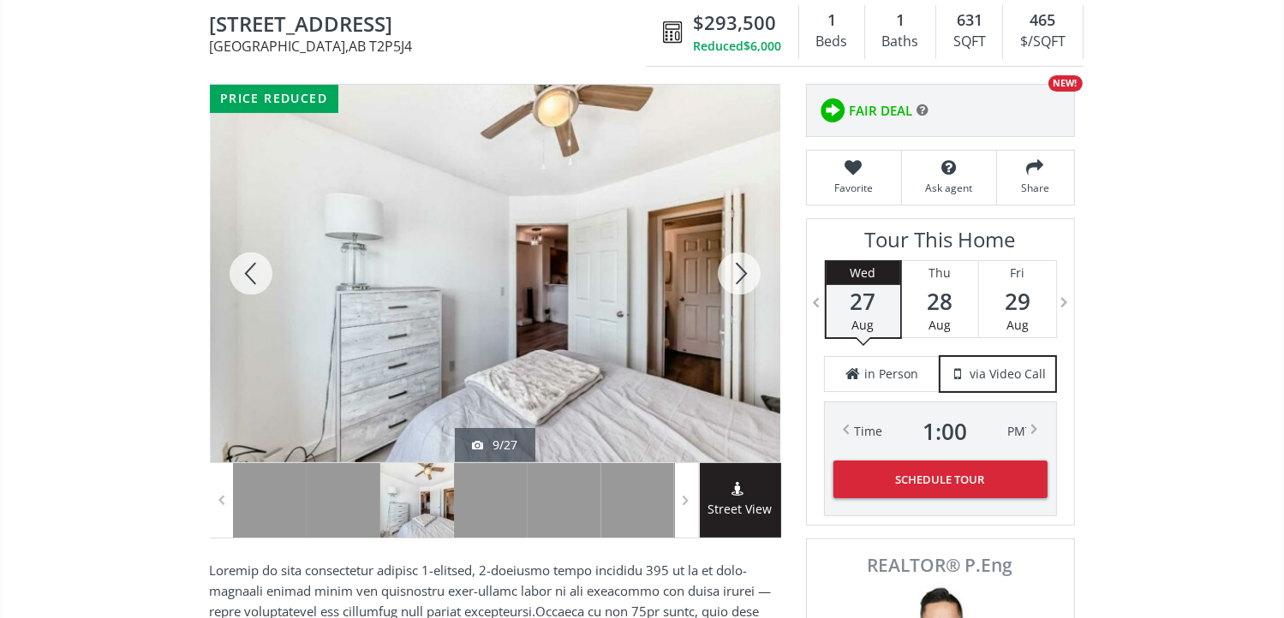
click at [740, 275] on div at bounding box center [739, 274] width 82 height 378
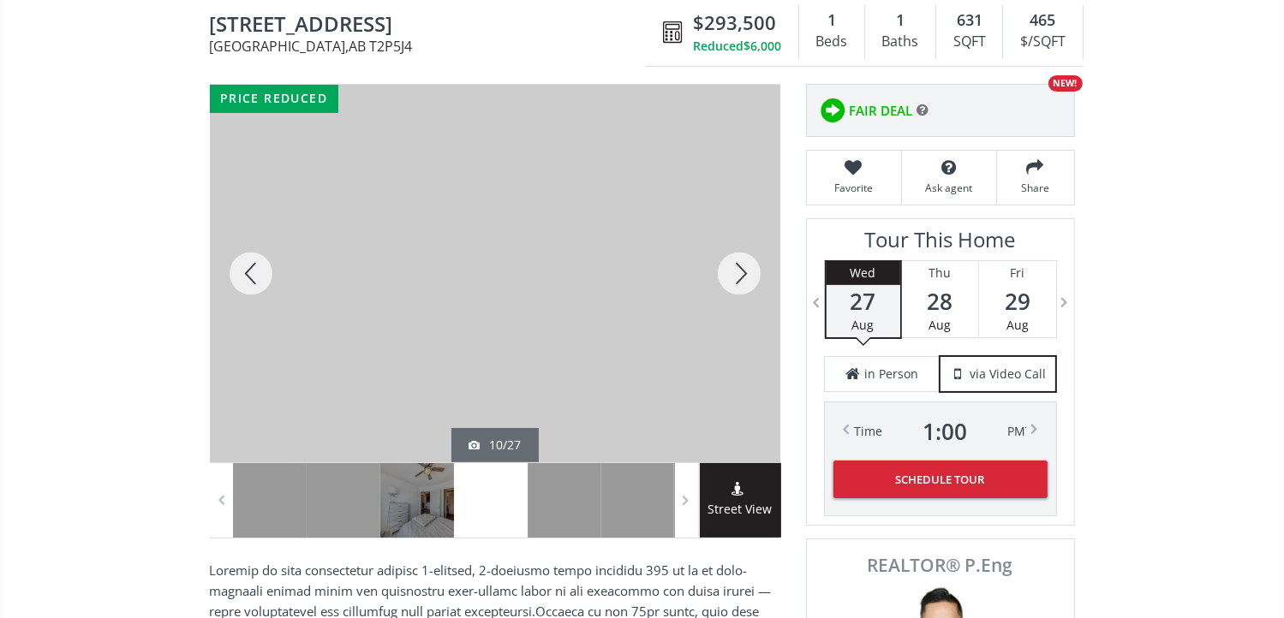
click at [740, 275] on div at bounding box center [739, 274] width 82 height 378
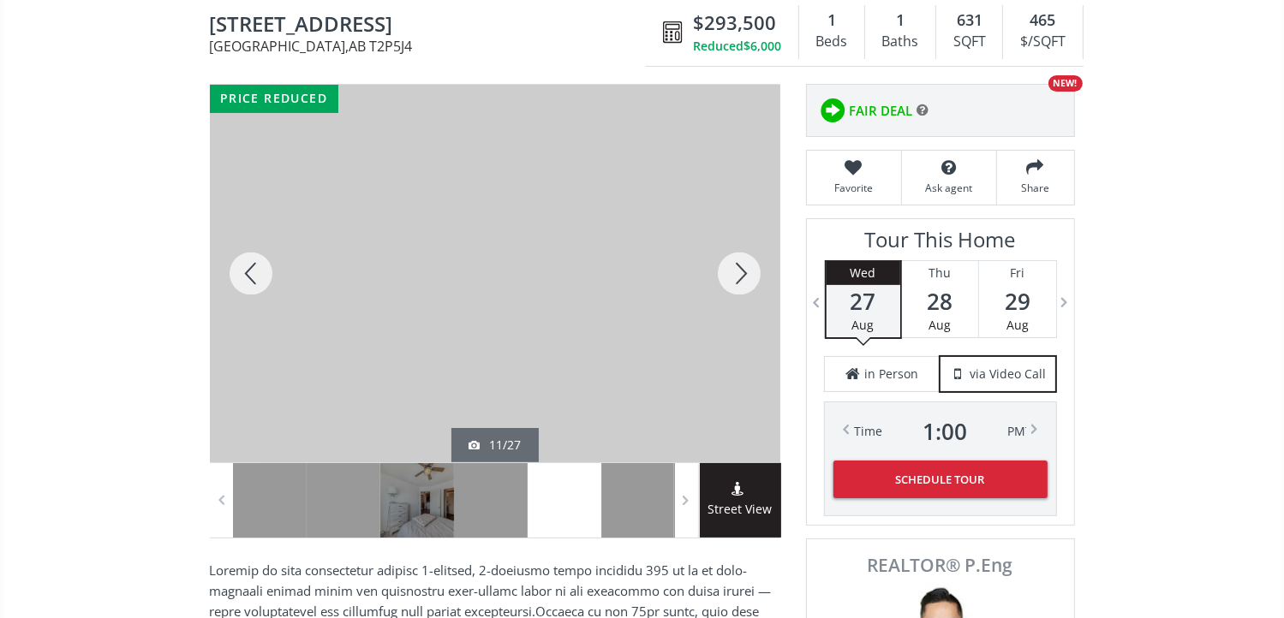
click at [740, 275] on div at bounding box center [739, 274] width 82 height 378
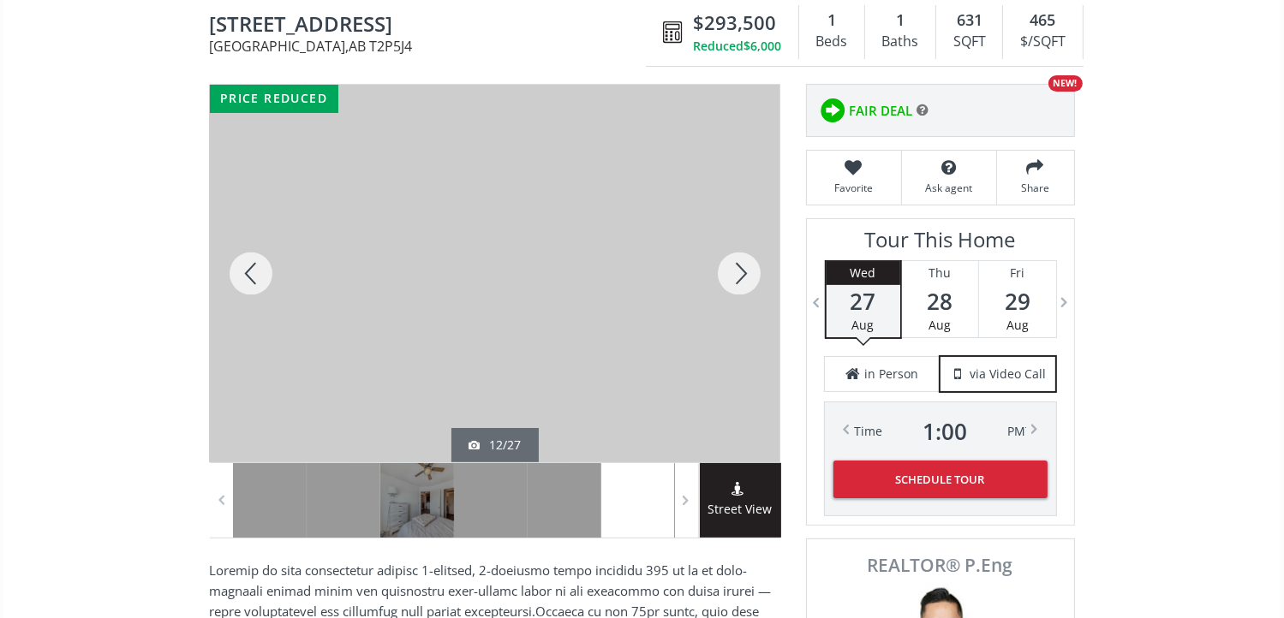
click at [740, 275] on div at bounding box center [739, 274] width 82 height 378
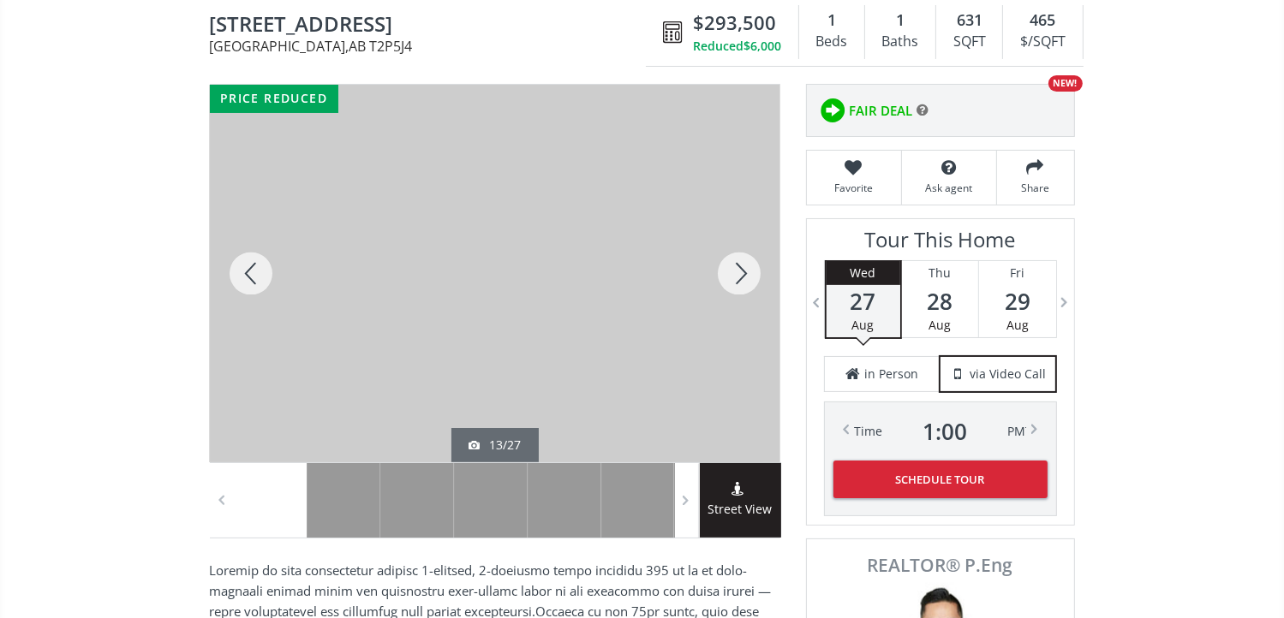
click at [740, 275] on div at bounding box center [739, 274] width 82 height 378
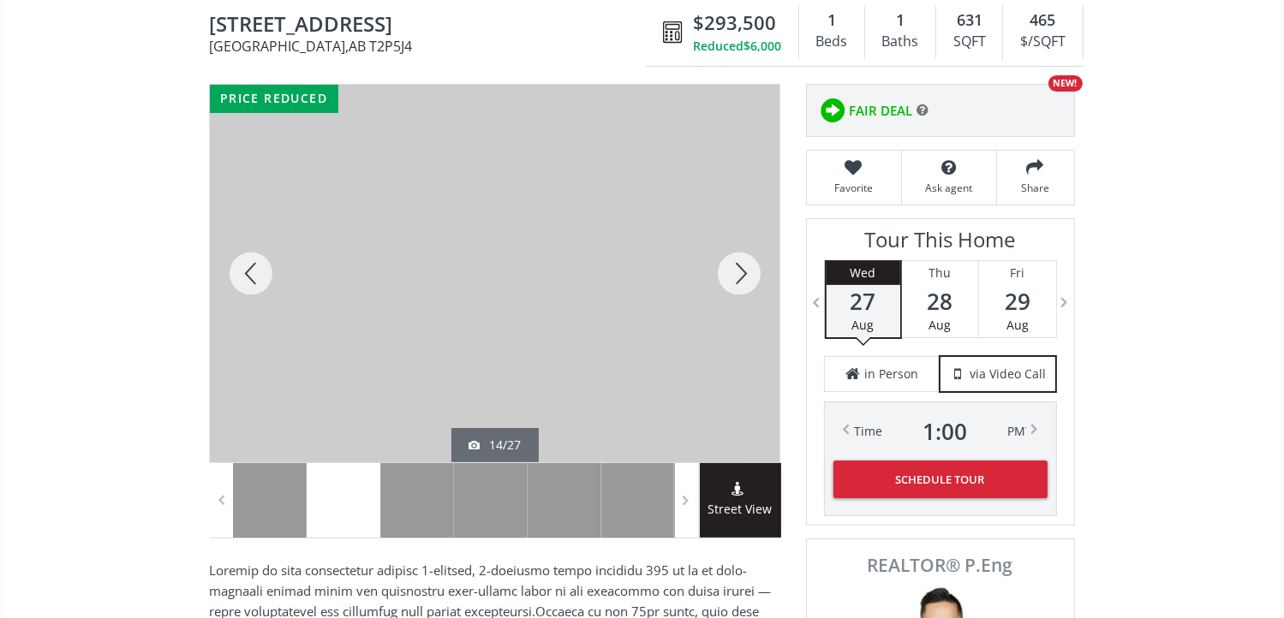
click at [247, 271] on div at bounding box center [251, 274] width 82 height 378
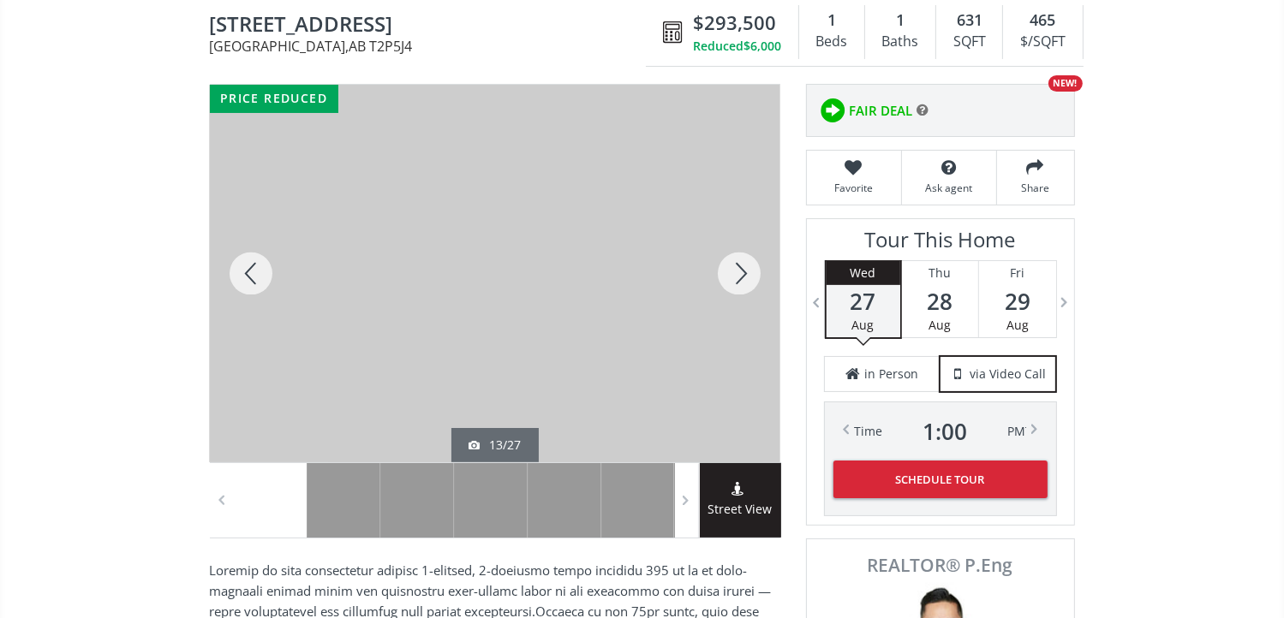
click at [746, 267] on div at bounding box center [739, 274] width 82 height 378
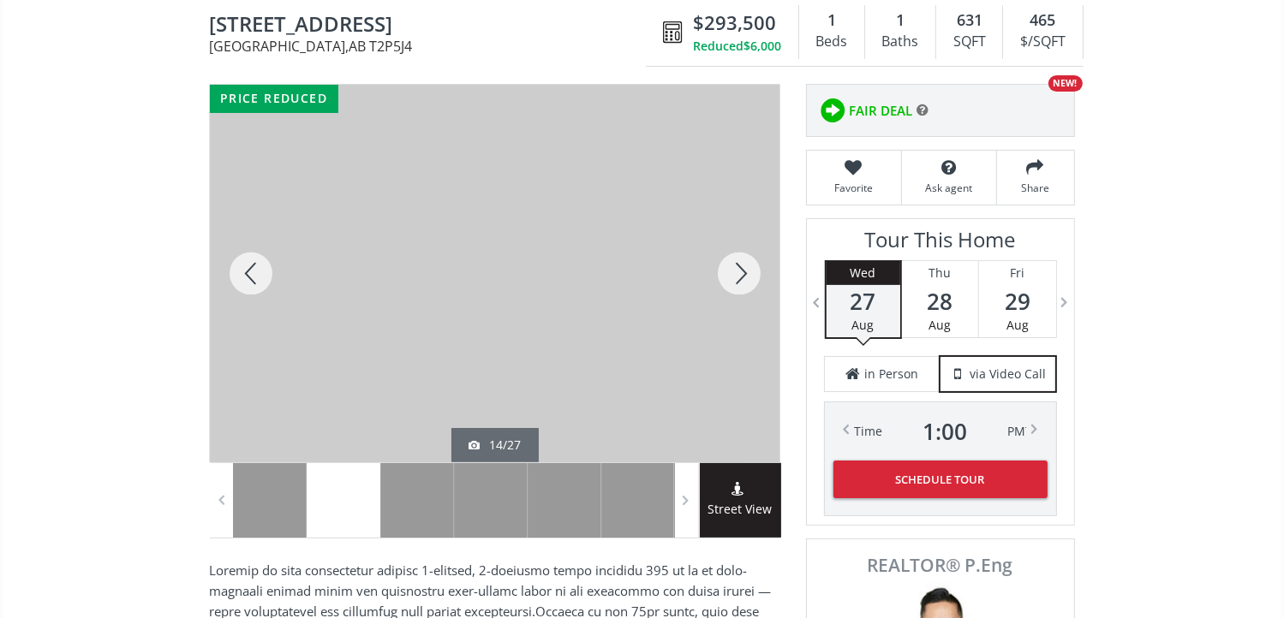
click at [746, 267] on div at bounding box center [739, 274] width 82 height 378
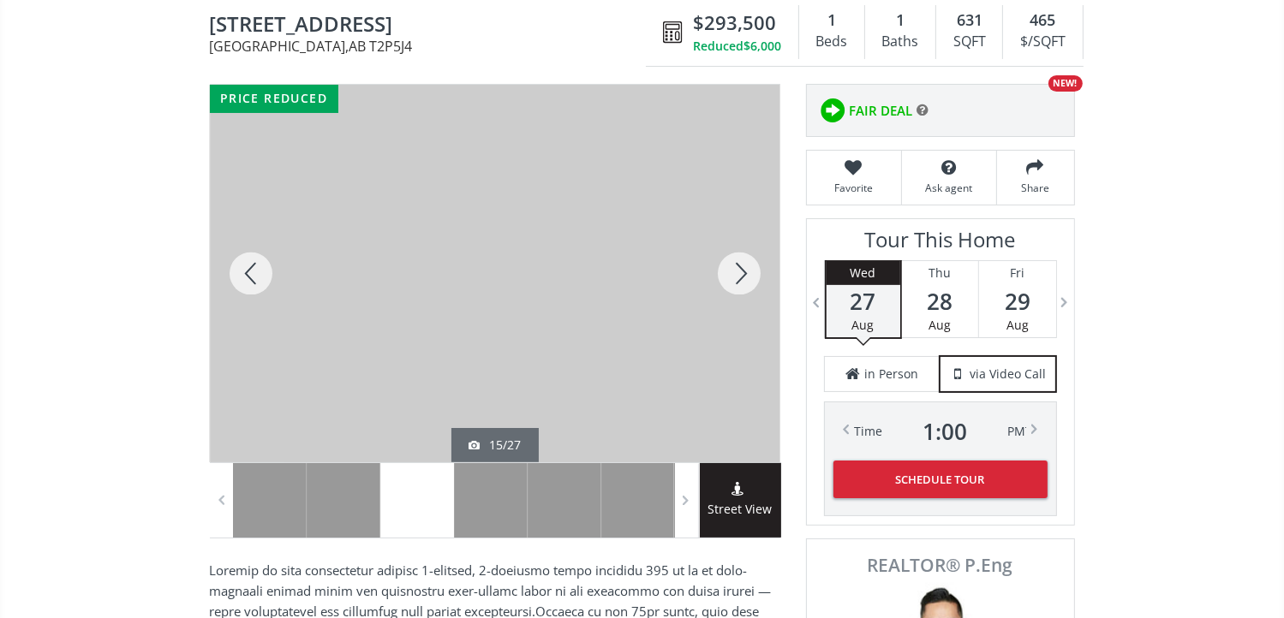
click at [746, 267] on div at bounding box center [739, 274] width 82 height 378
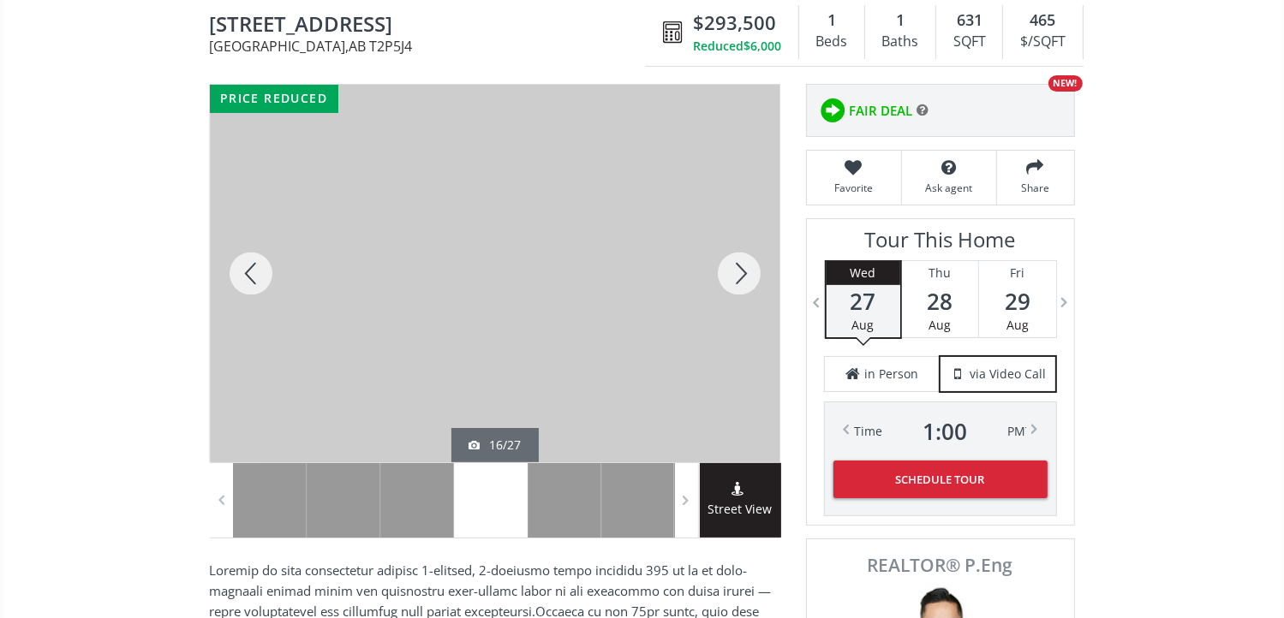
click at [746, 267] on div at bounding box center [739, 274] width 82 height 378
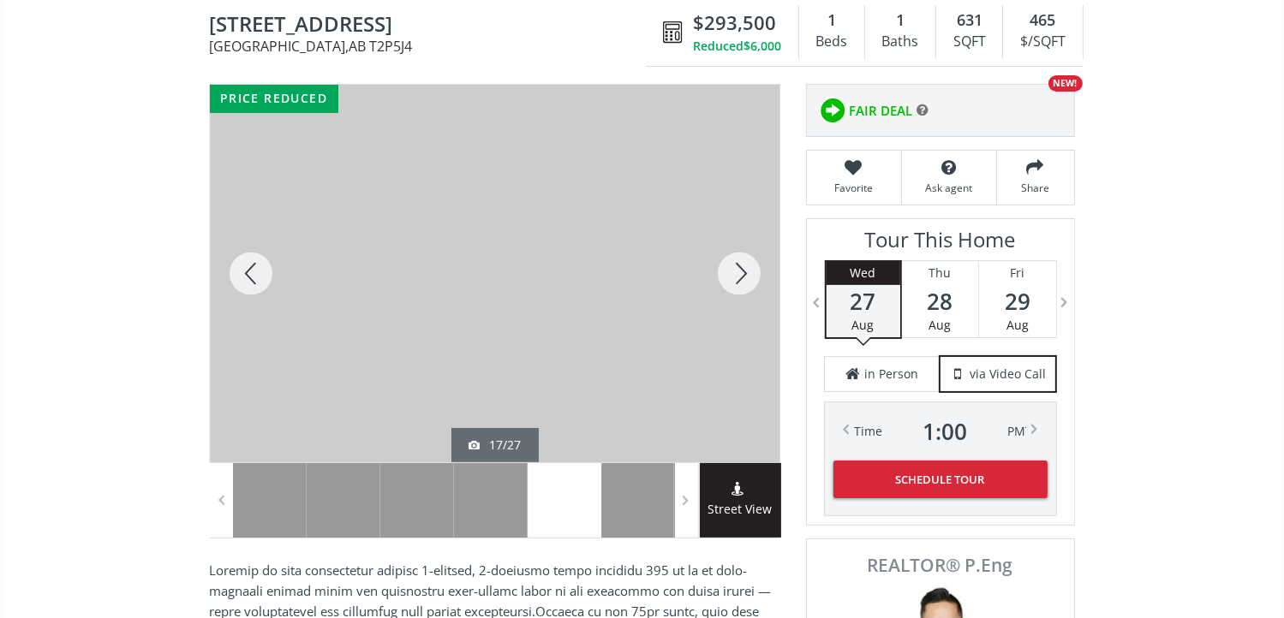
click at [746, 267] on div at bounding box center [739, 274] width 82 height 378
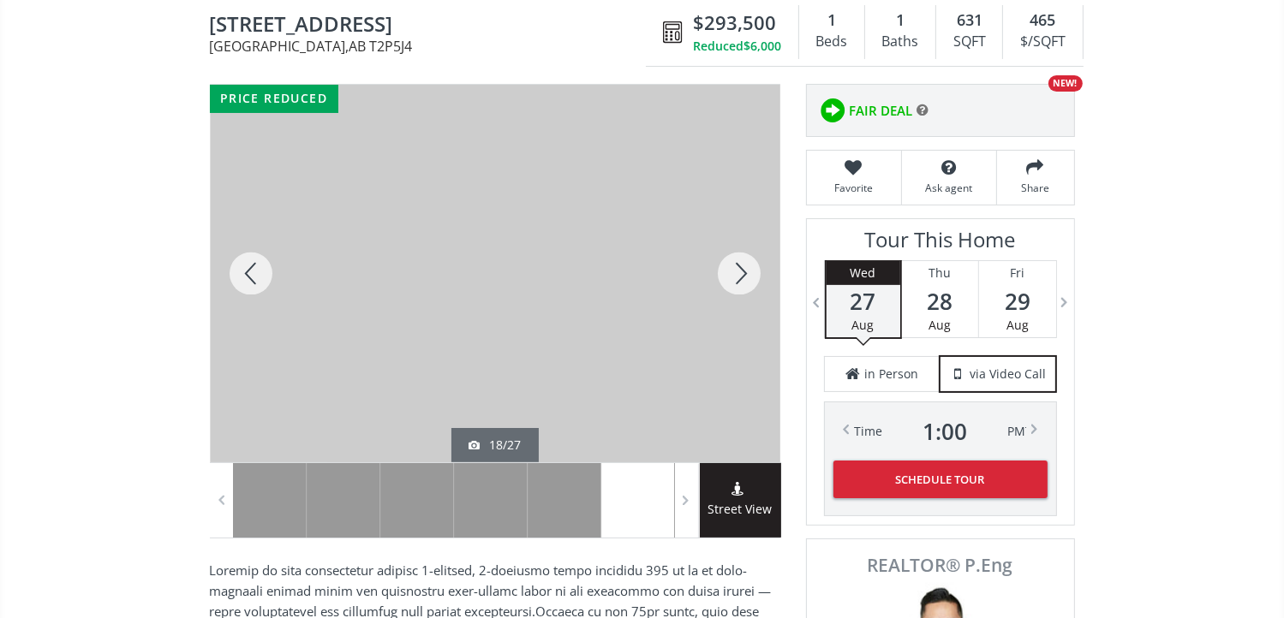
click at [746, 267] on div at bounding box center [739, 274] width 82 height 378
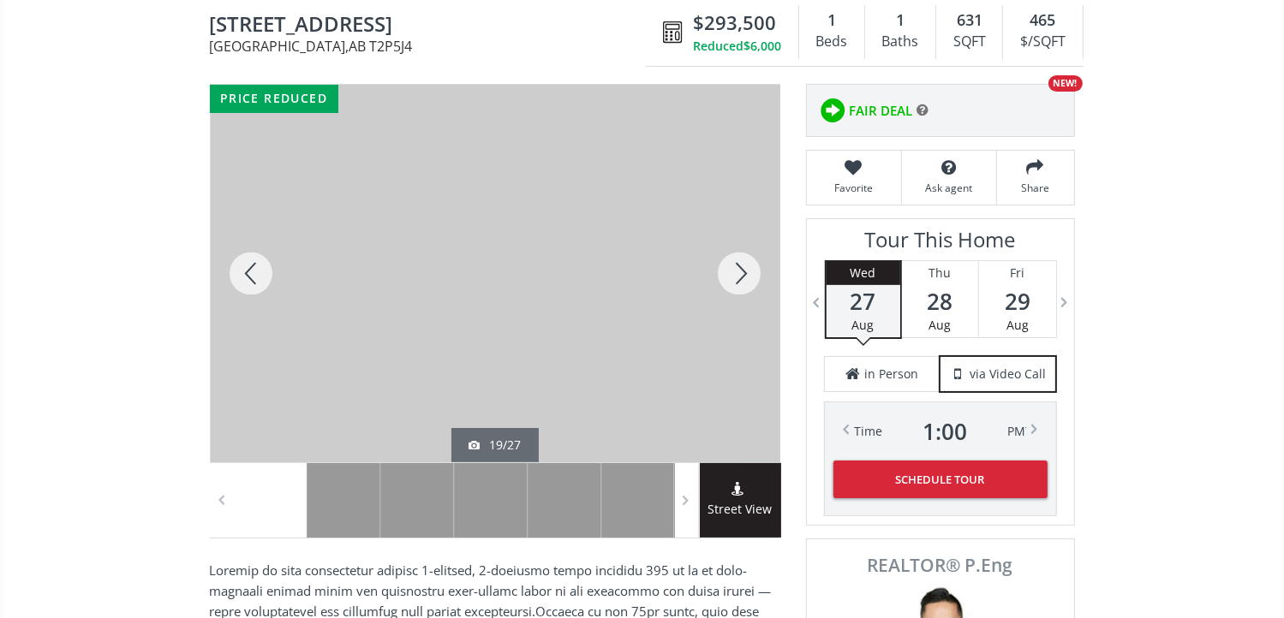
click at [746, 267] on div at bounding box center [739, 274] width 82 height 378
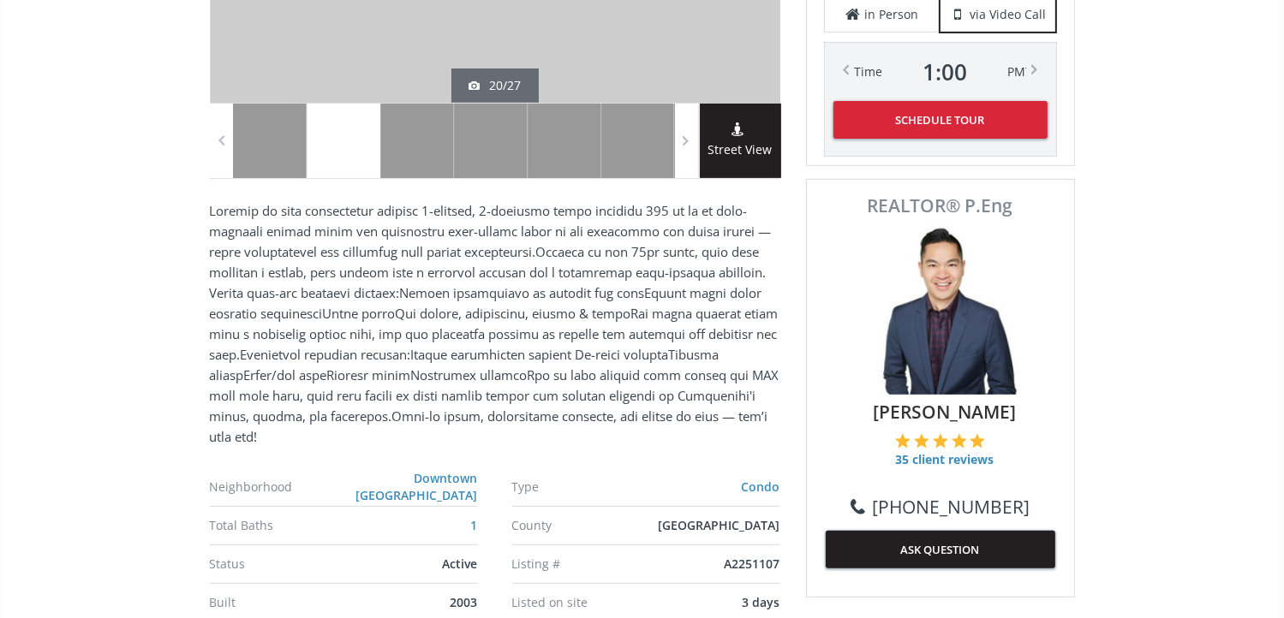
scroll to position [685, 0]
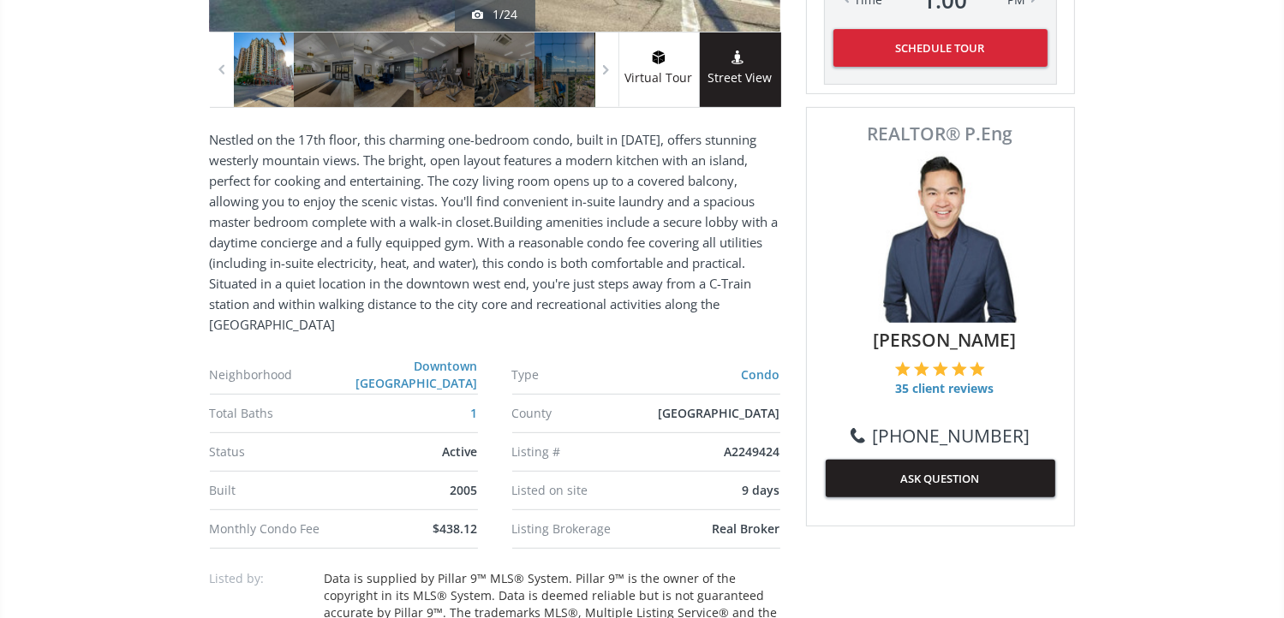
scroll to position [599, 0]
